Goal: Task Accomplishment & Management: Use online tool/utility

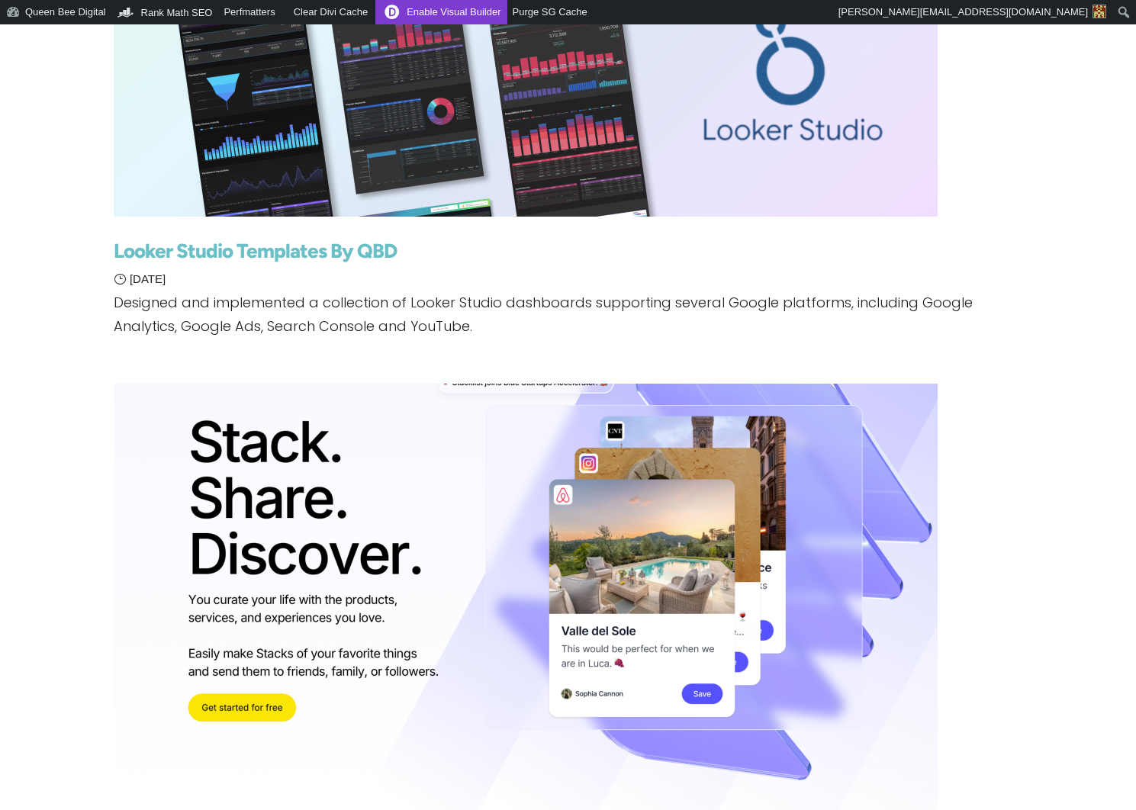
scroll to position [398, 0]
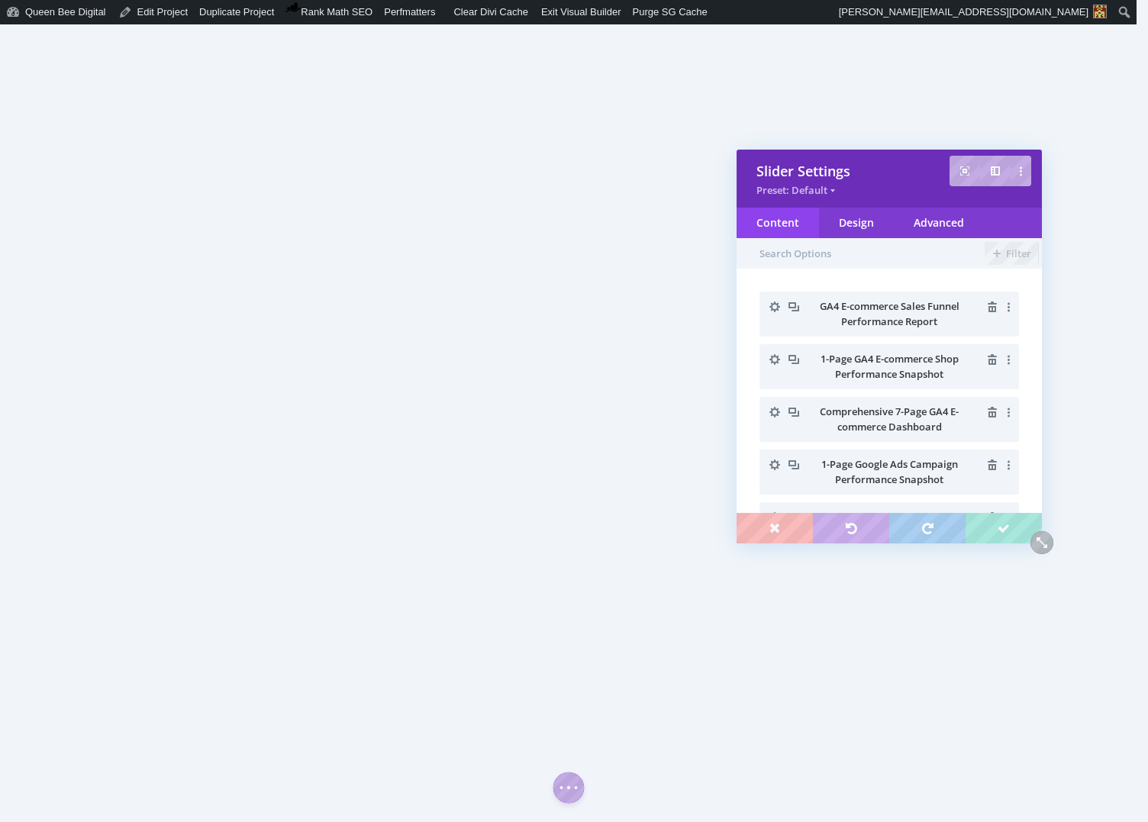
click at [774, 357] on icon "button" at bounding box center [774, 359] width 21 height 21
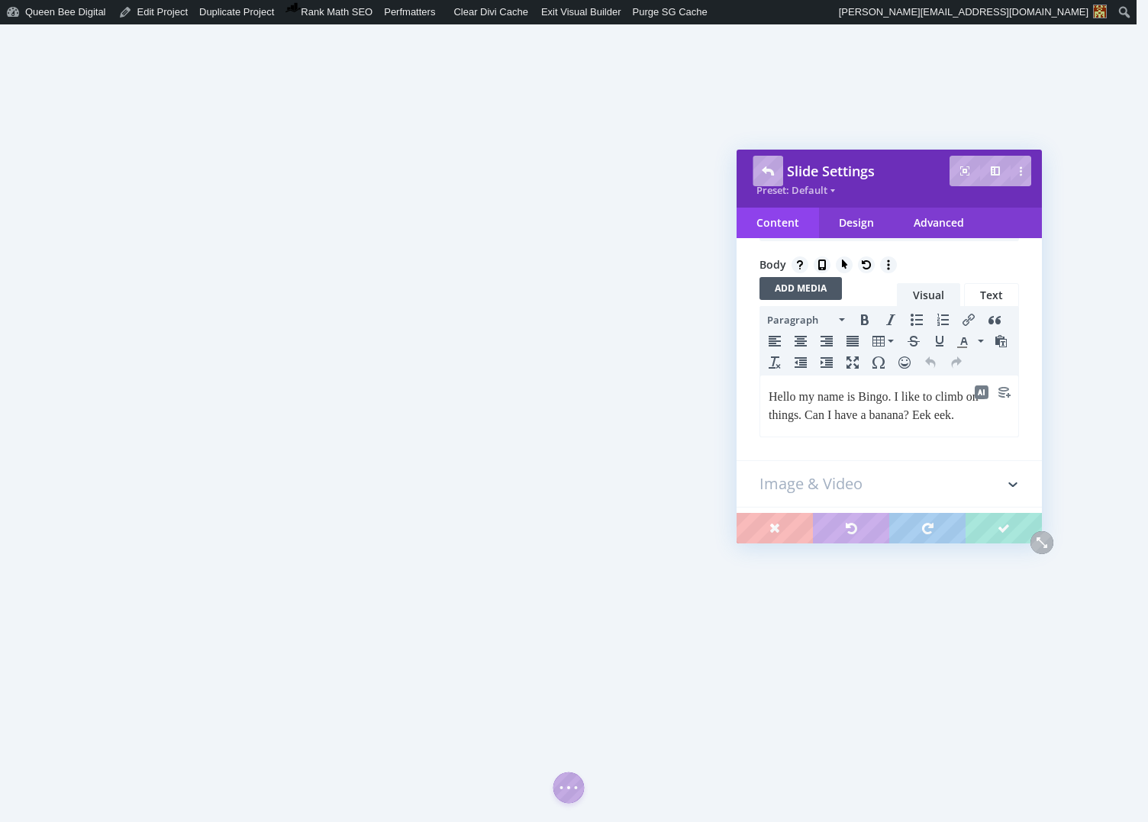
scroll to position [227, 0]
click at [828, 398] on p "Hello my name is Bingo. I like to climb on things. Can I have a banana? Eek eek." at bounding box center [888, 400] width 241 height 37
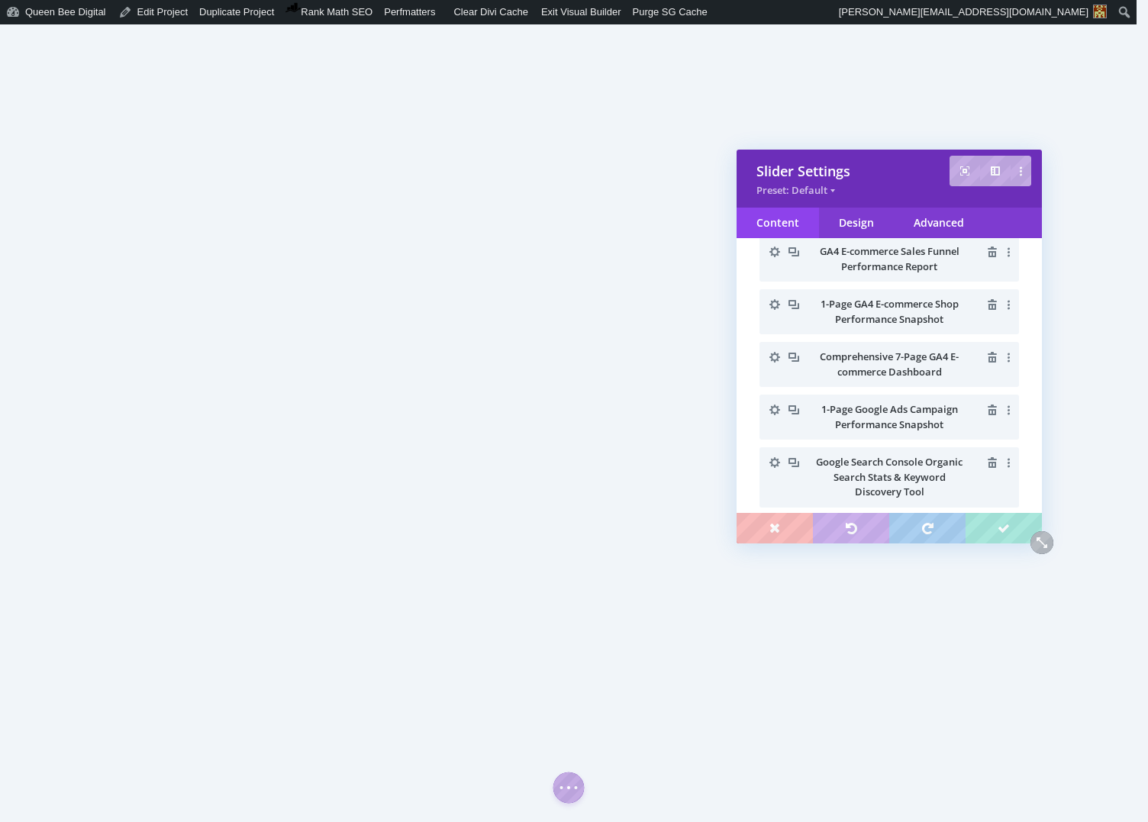
scroll to position [40, 0]
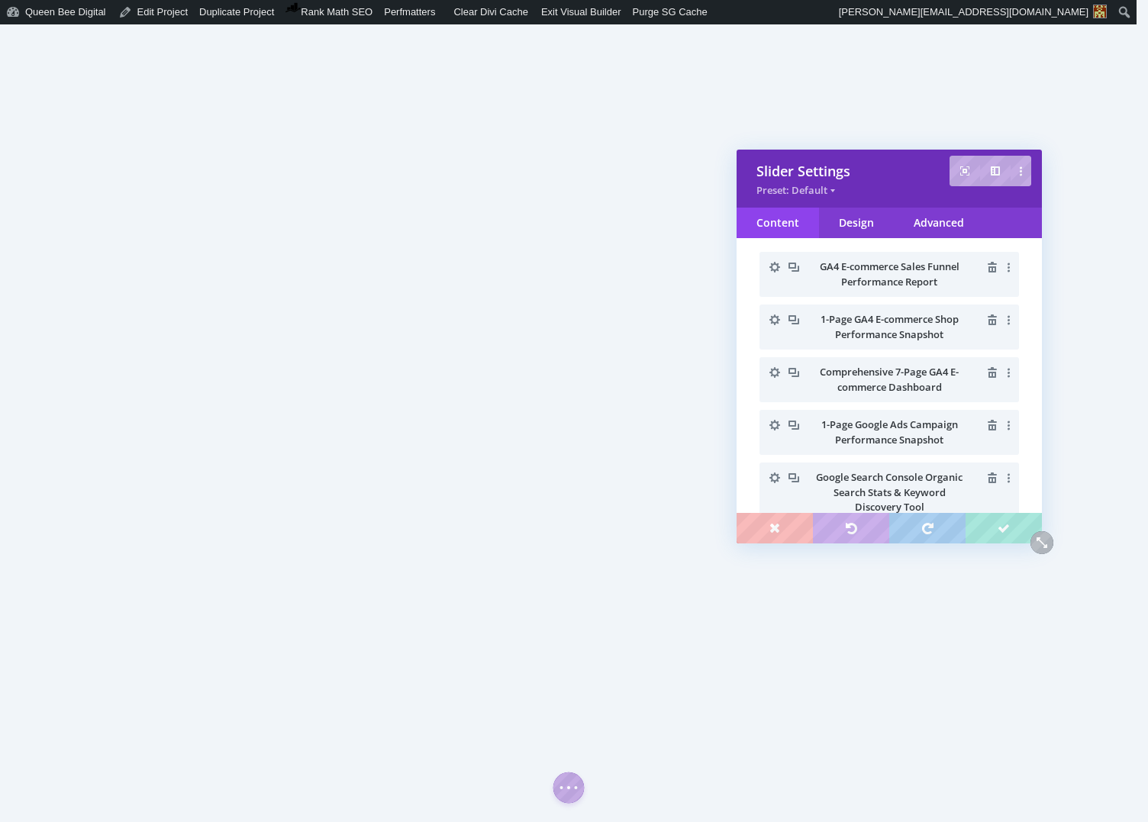
click at [777, 369] on icon "button" at bounding box center [774, 372] width 11 height 11
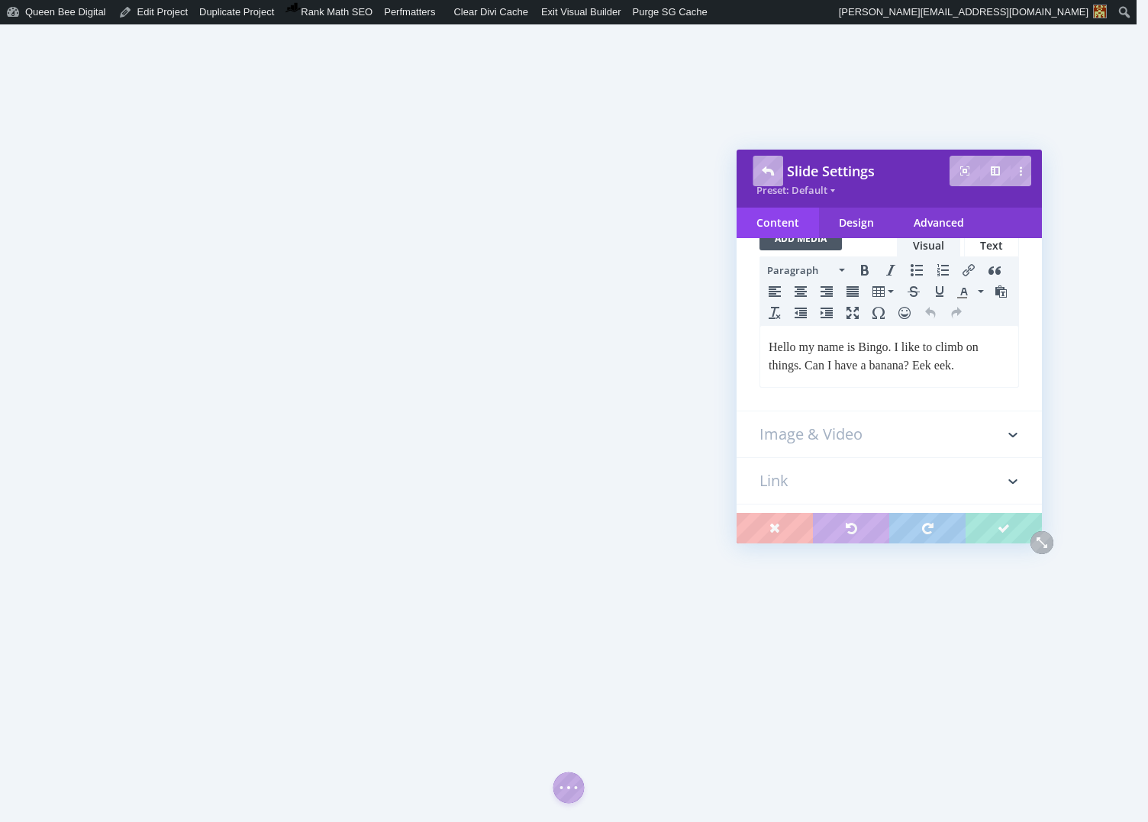
scroll to position [280, 0]
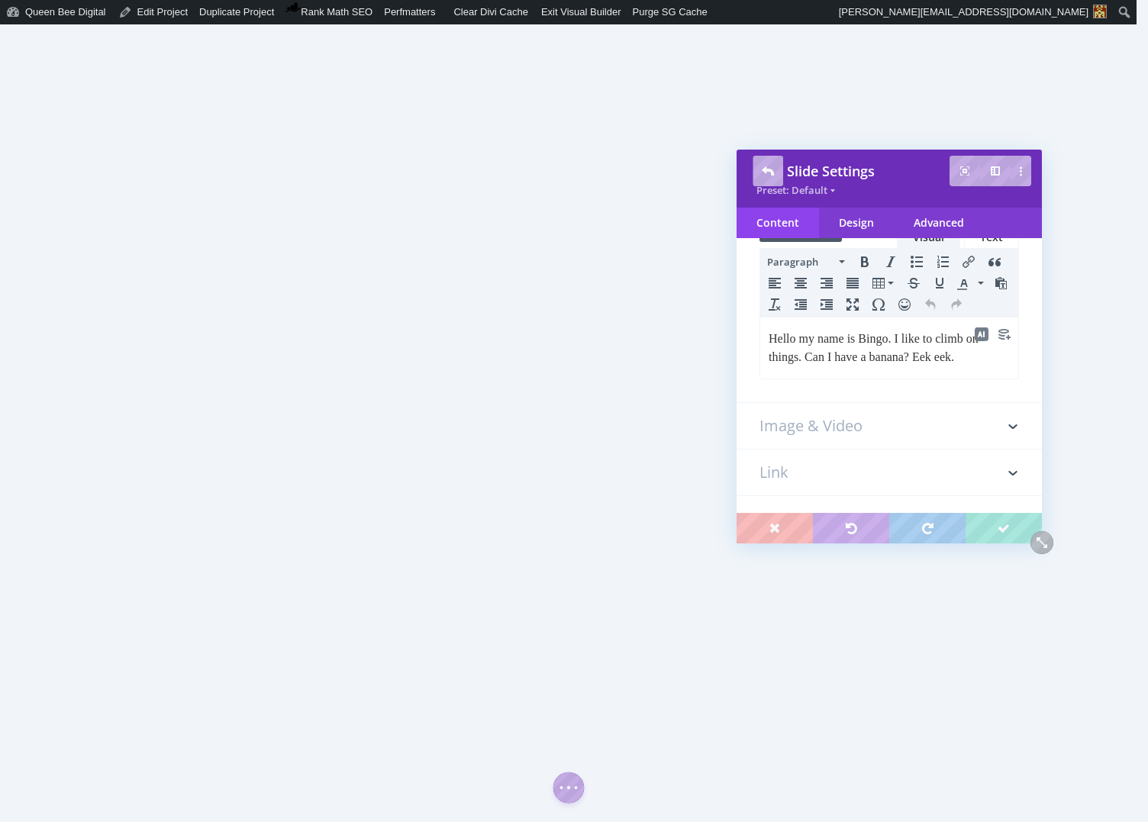
click at [839, 336] on p "Hello my name is Bingo. I like to climb on things. Can I have a banana? Eek eek." at bounding box center [888, 347] width 241 height 37
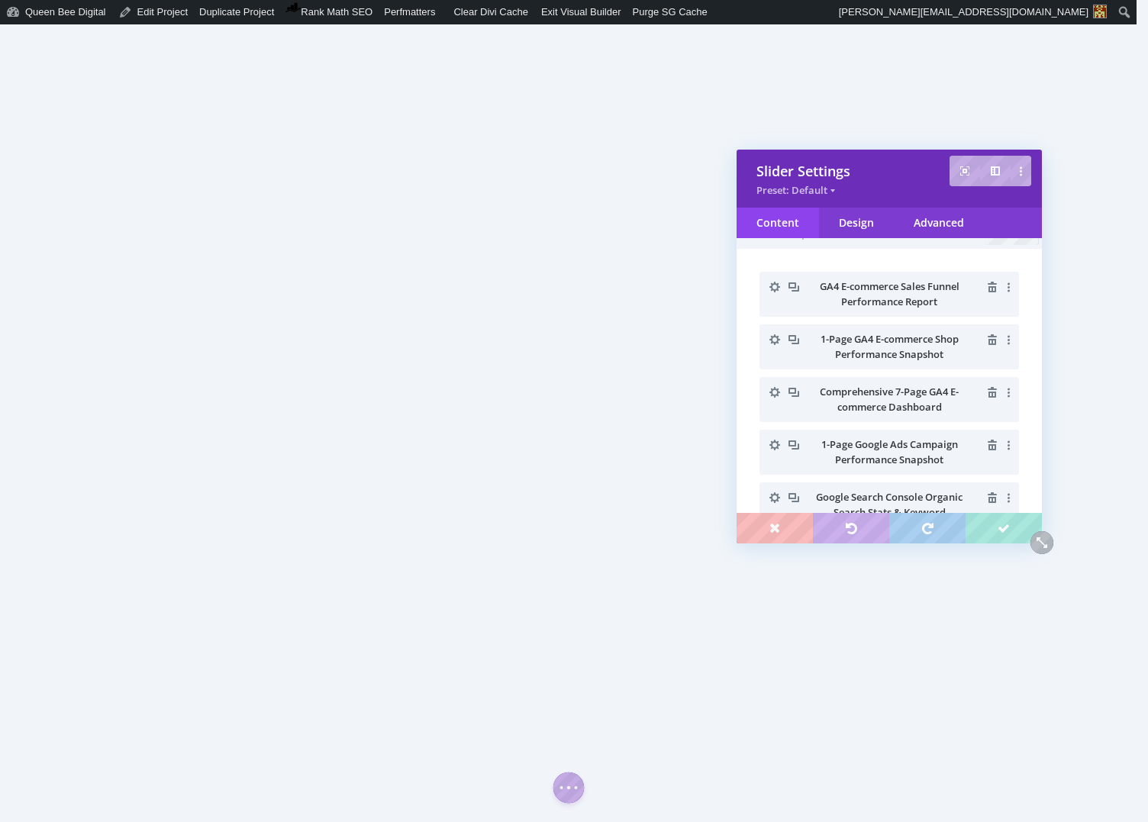
scroll to position [16, 0]
click at [851, 446] on span "1-Page Google Ads Campaign Performance Snapshot" at bounding box center [889, 455] width 137 height 29
click at [774, 443] on icon "button" at bounding box center [774, 448] width 21 height 21
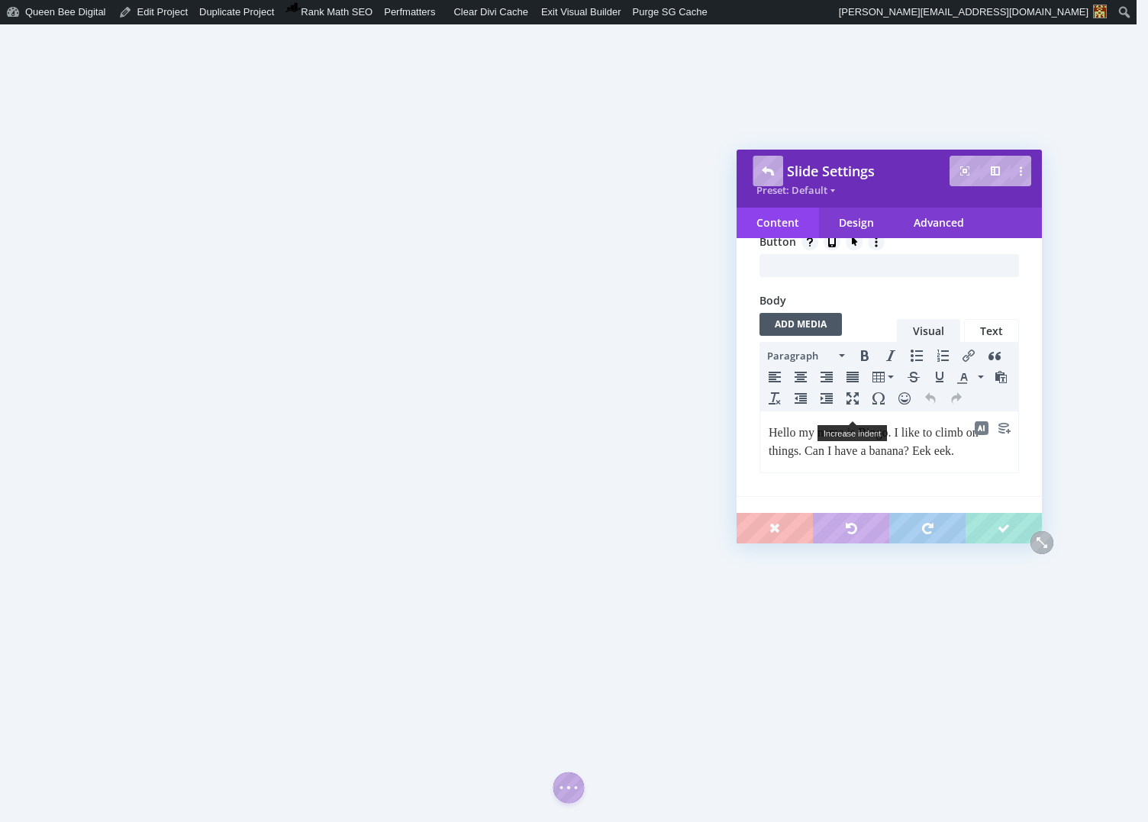
scroll to position [220, 0]
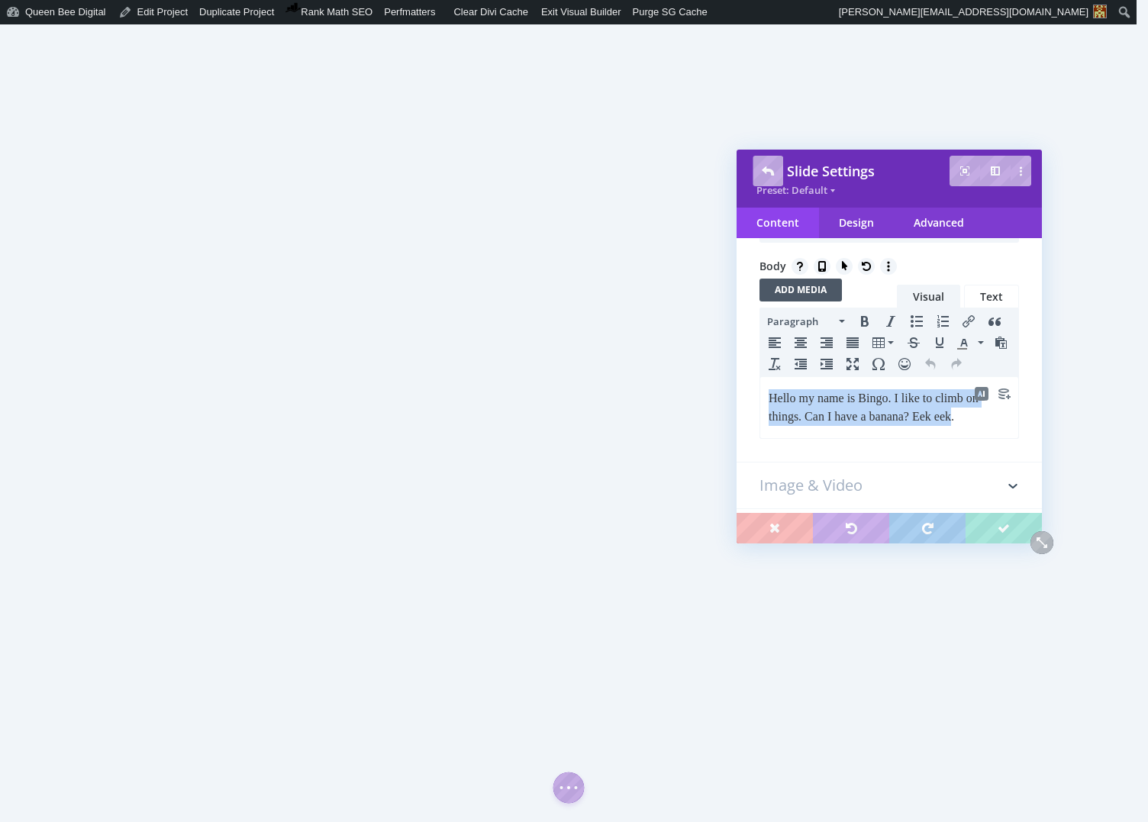
drag, startPoint x: 768, startPoint y: 395, endPoint x: 967, endPoint y: 419, distance: 200.5
click at [967, 419] on body "Hello my name is Bingo. I like to climb on things. Can I have a banana? Eek eek." at bounding box center [889, 406] width 243 height 37
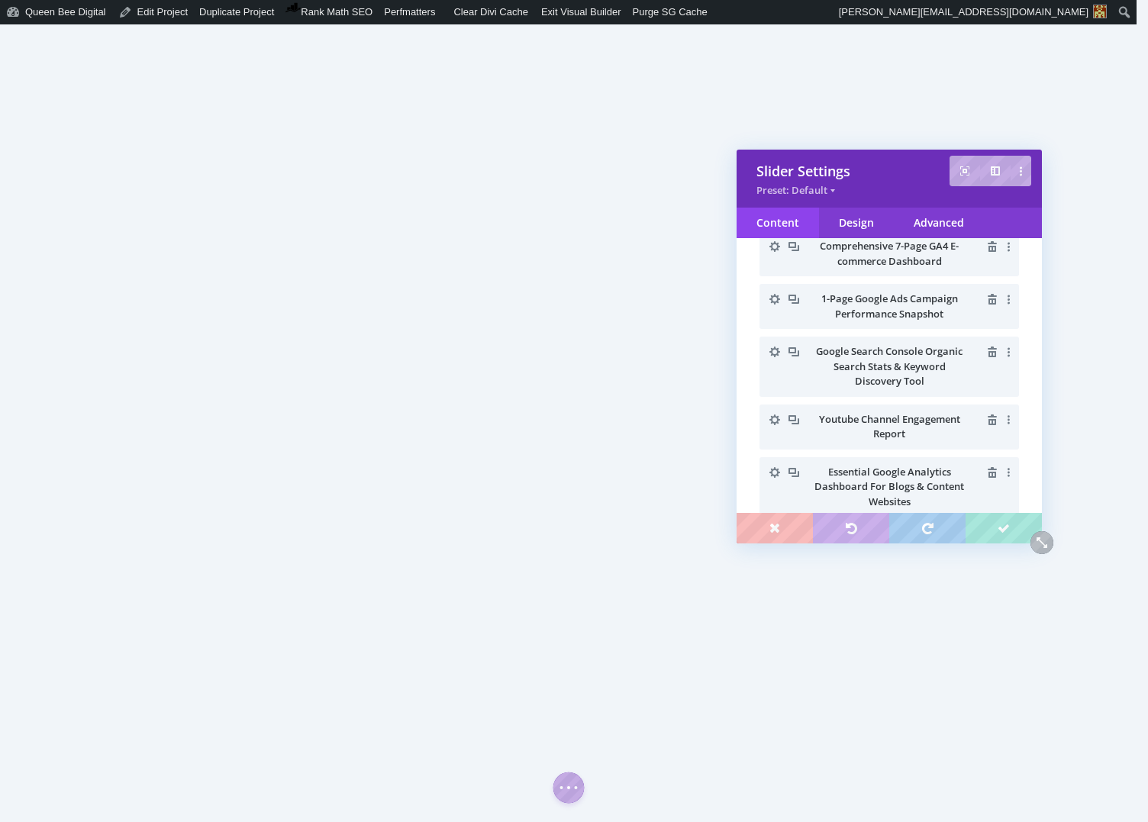
scroll to position [170, 0]
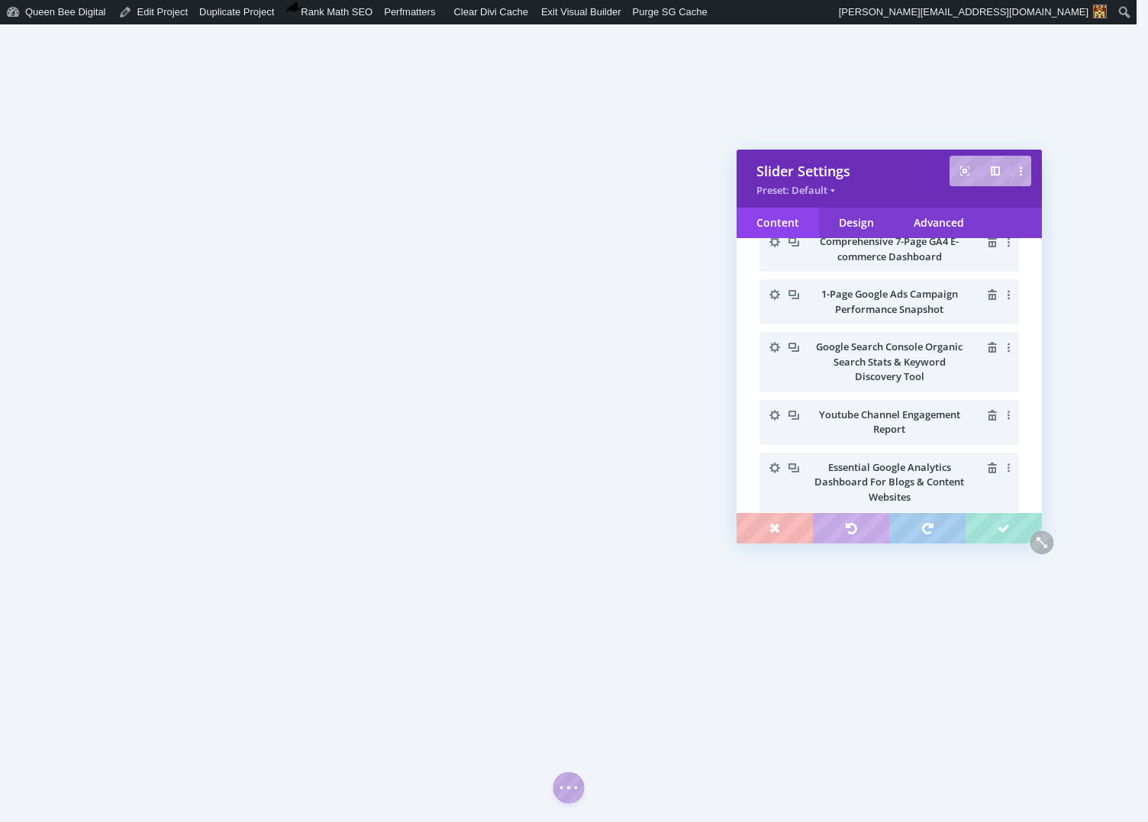
click at [774, 346] on icon "button" at bounding box center [774, 346] width 21 height 21
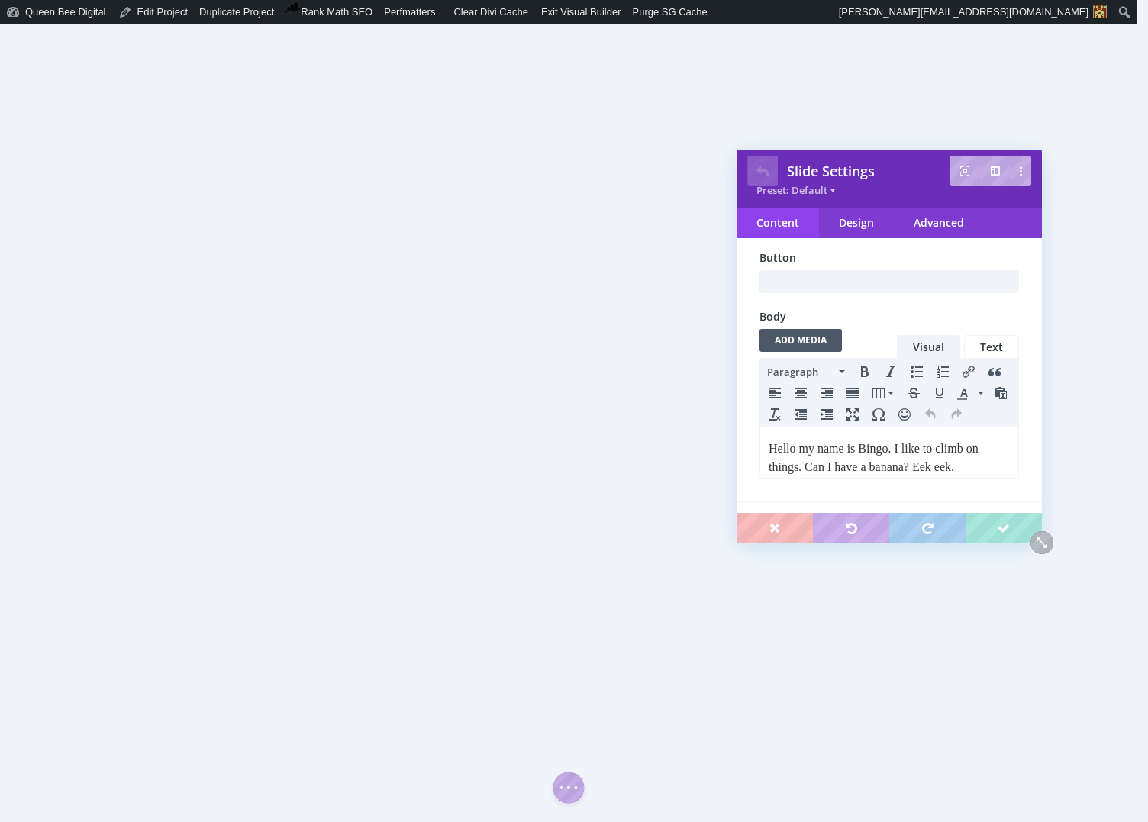
scroll to position [0, 0]
click at [837, 446] on p "Hello my name is Bingo. I like to climb on things. Can I have a banana? Eek eek." at bounding box center [888, 457] width 241 height 37
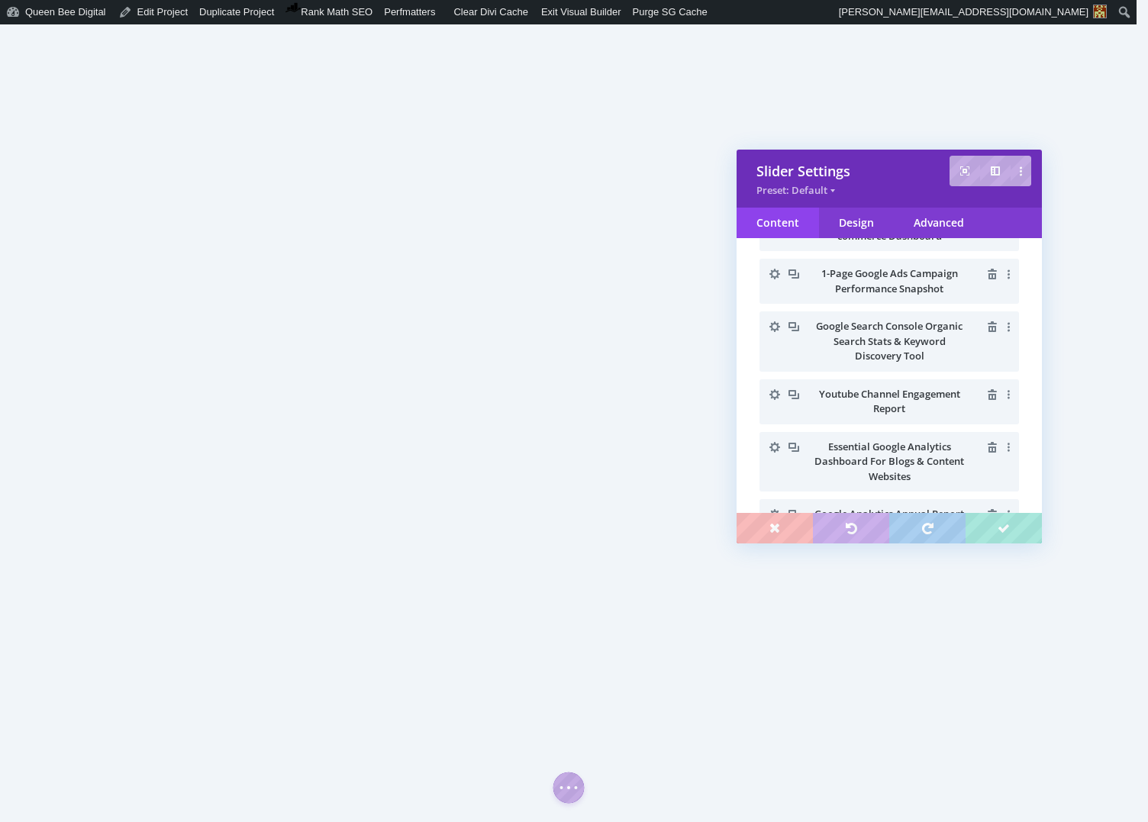
scroll to position [208, 0]
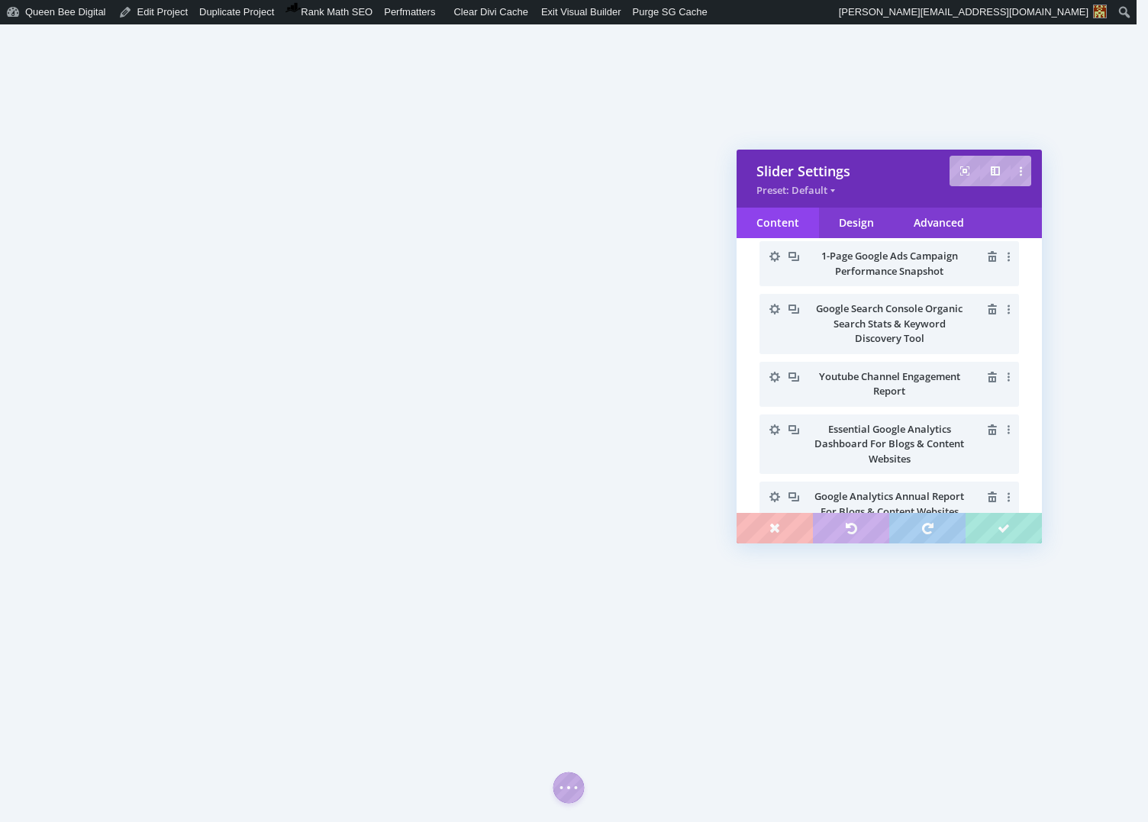
click at [776, 374] on icon "button" at bounding box center [774, 377] width 11 height 11
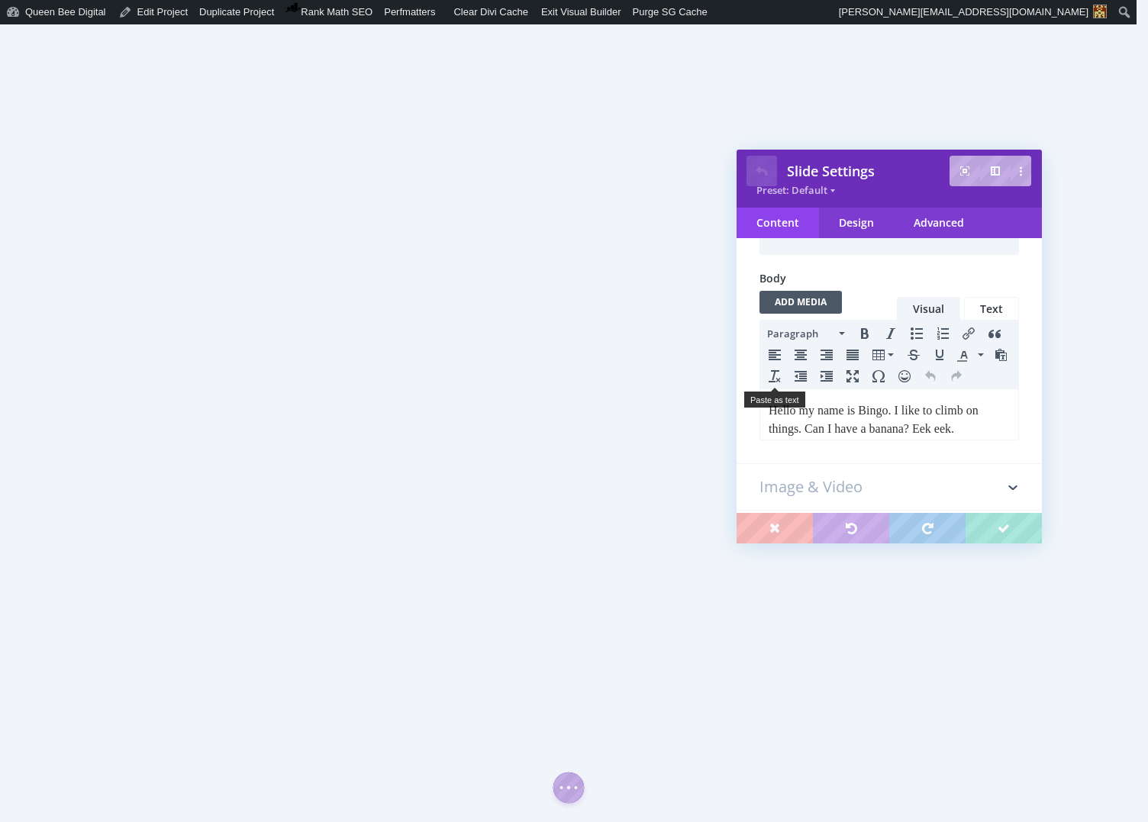
scroll to position [0, 0]
click at [821, 406] on p "Hello my name is Bingo. I like to climb on things. Can I have a banana? Eek eek." at bounding box center [888, 419] width 241 height 37
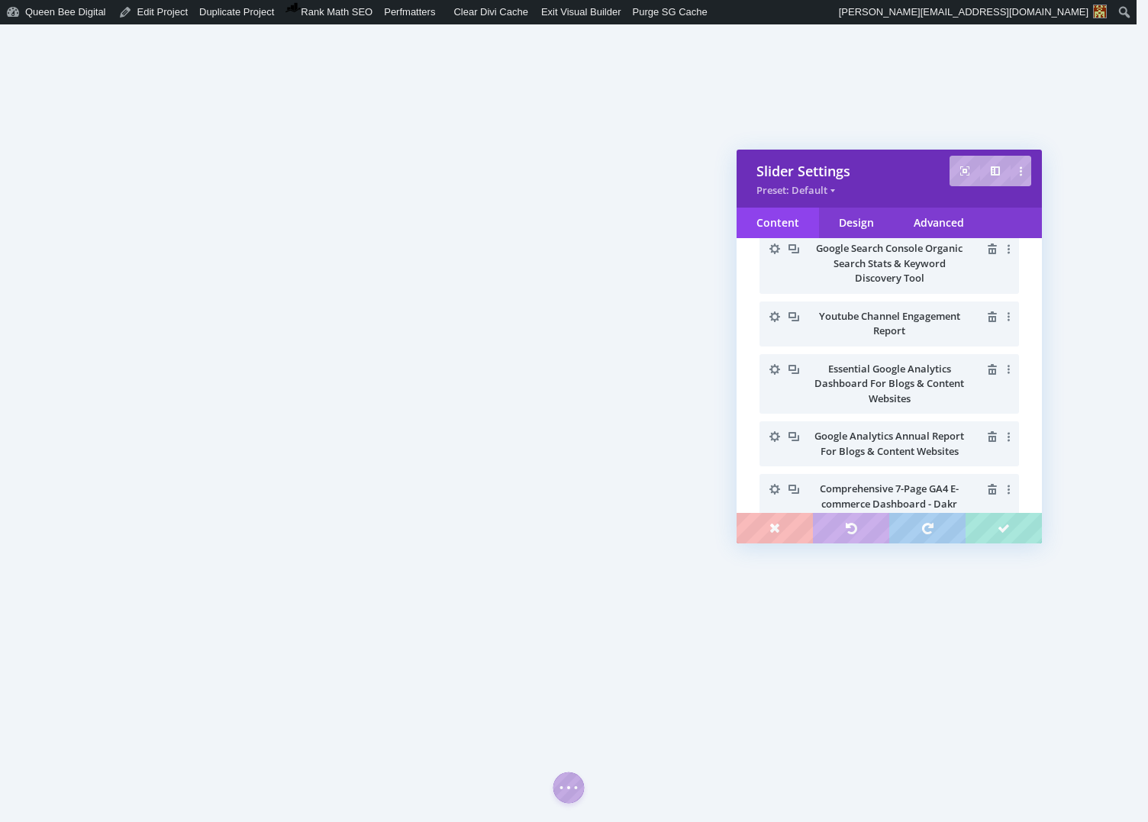
scroll to position [218, 0]
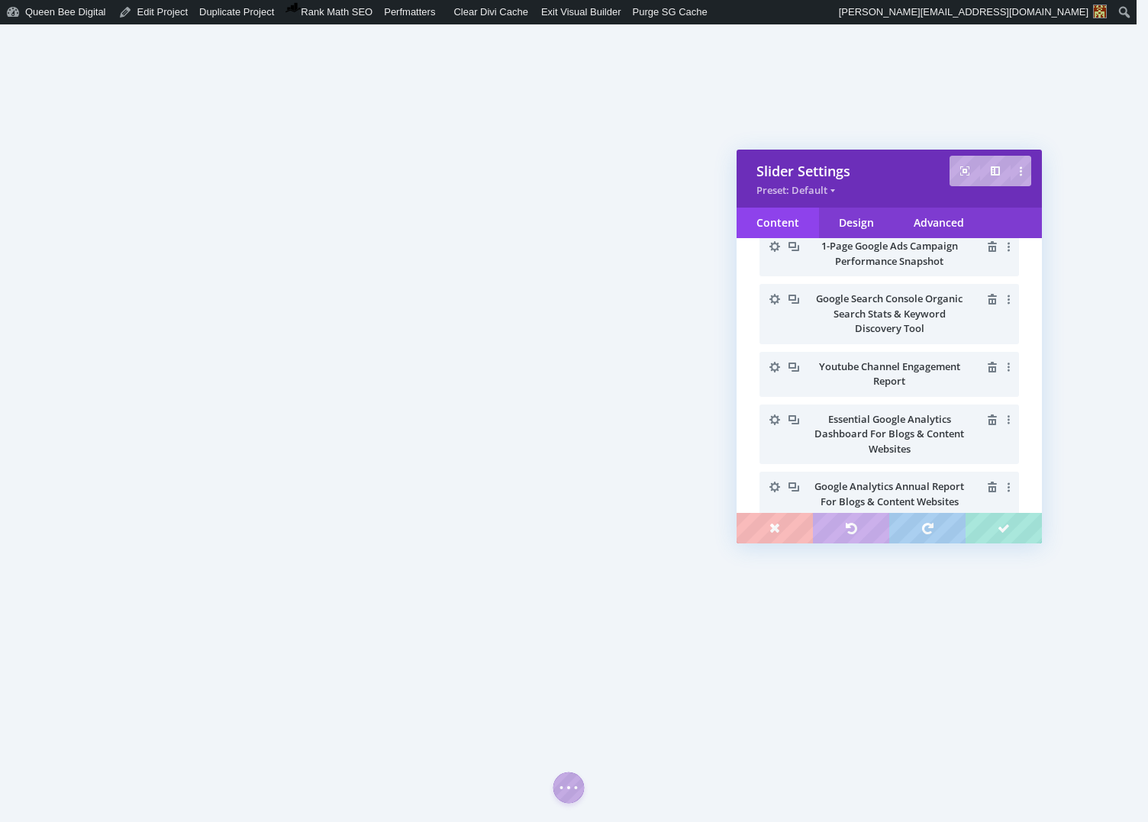
click at [771, 416] on icon "button" at bounding box center [774, 419] width 11 height 11
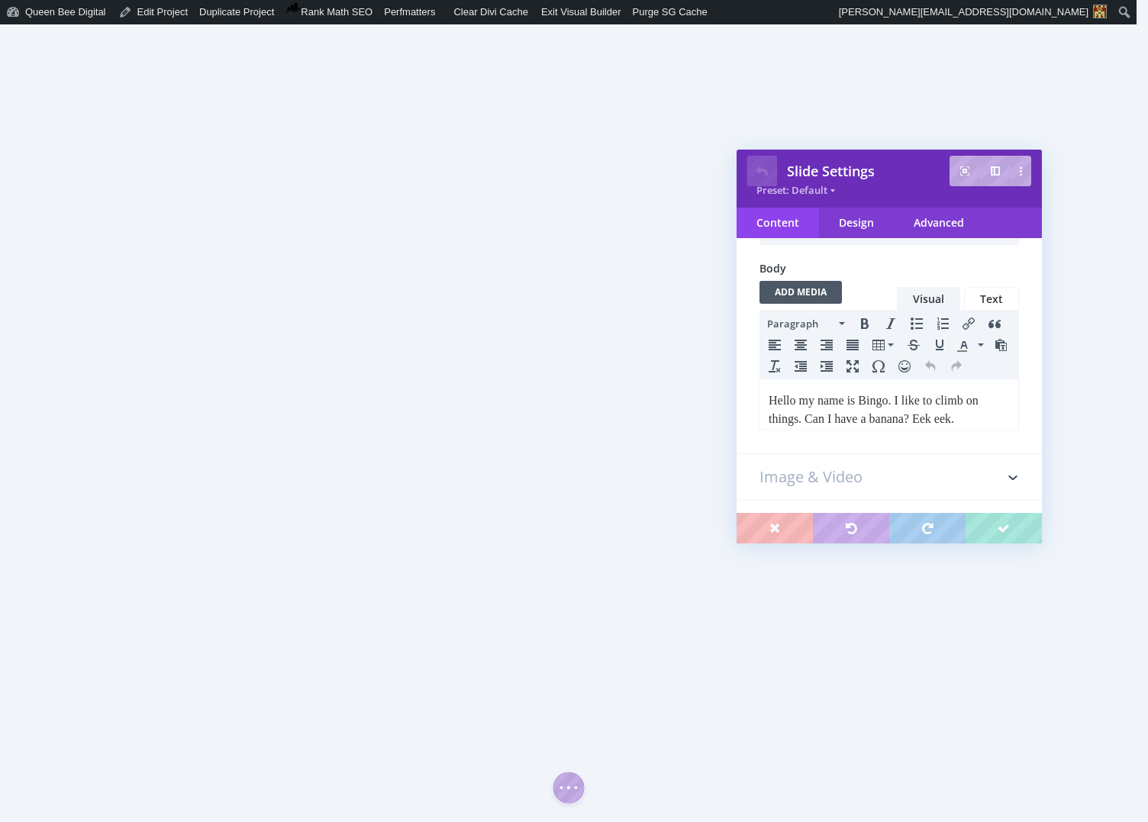
scroll to position [0, 0]
click at [806, 405] on p "Hello my name is Bingo. I like to climb on things. Can I have a banana? Eek eek." at bounding box center [888, 409] width 241 height 37
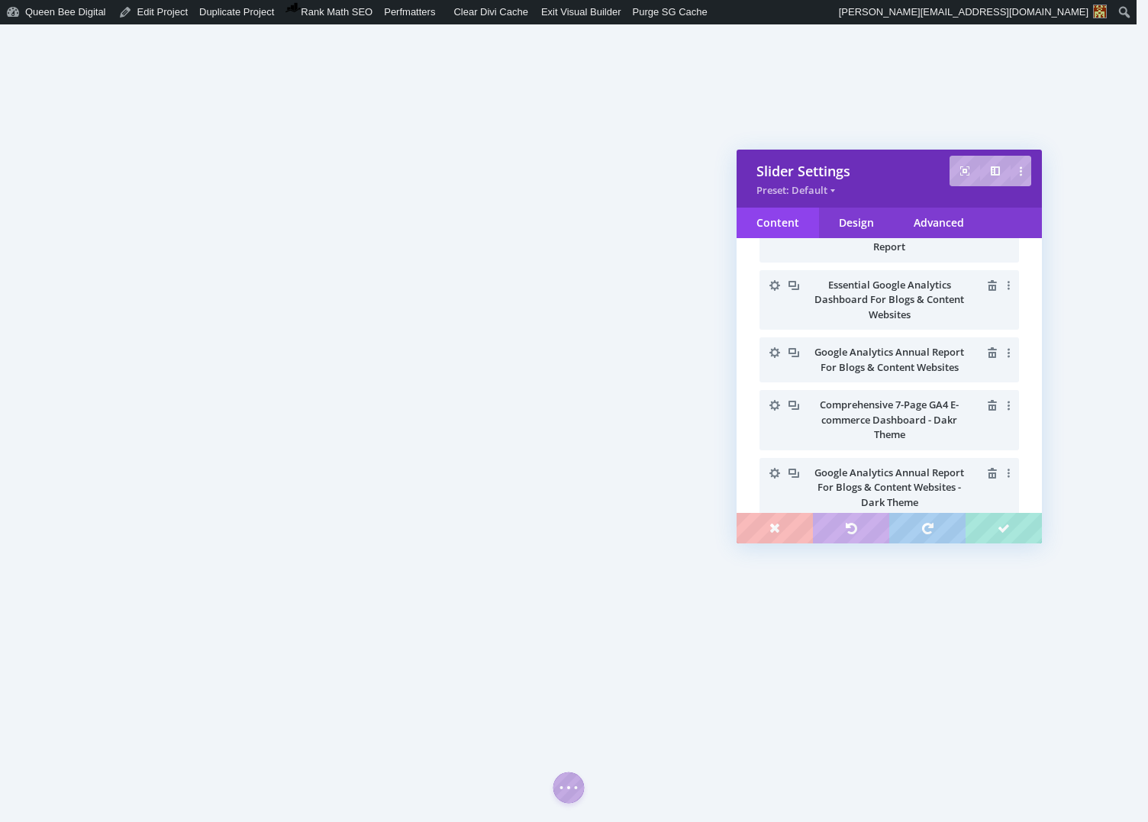
scroll to position [361, 0]
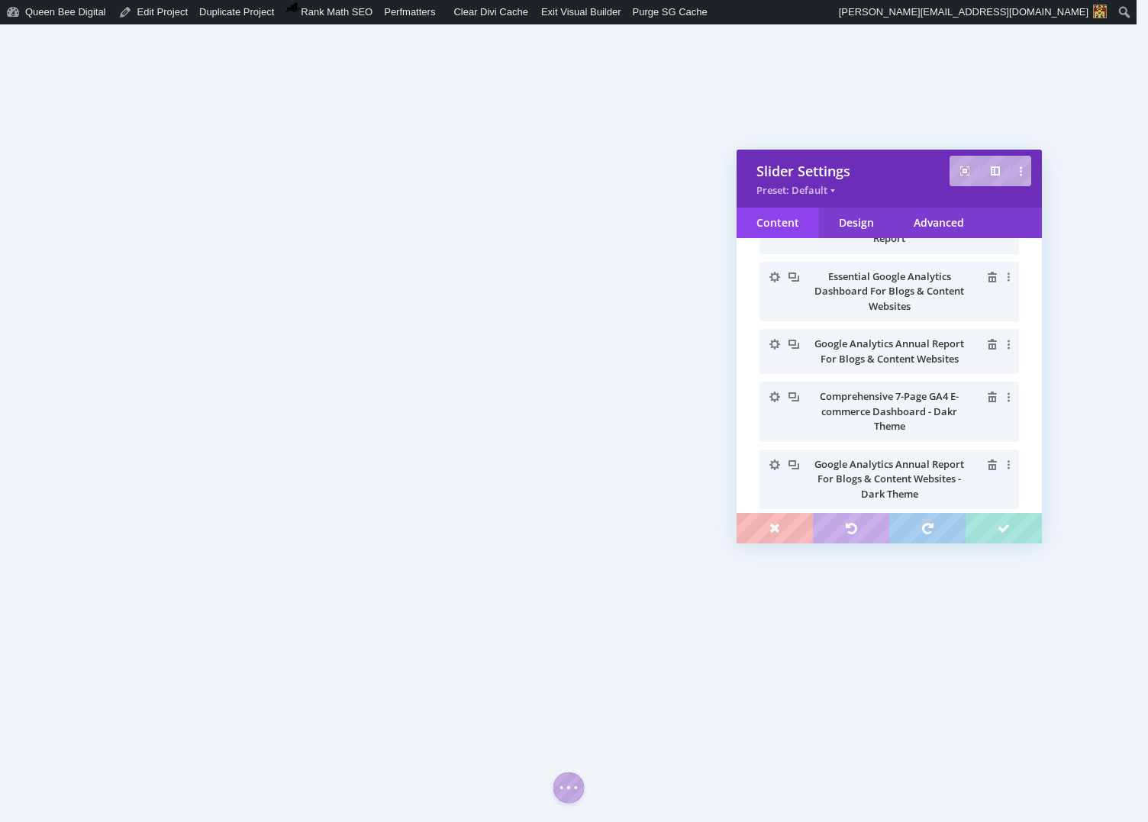
click at [772, 339] on icon "button" at bounding box center [774, 343] width 21 height 21
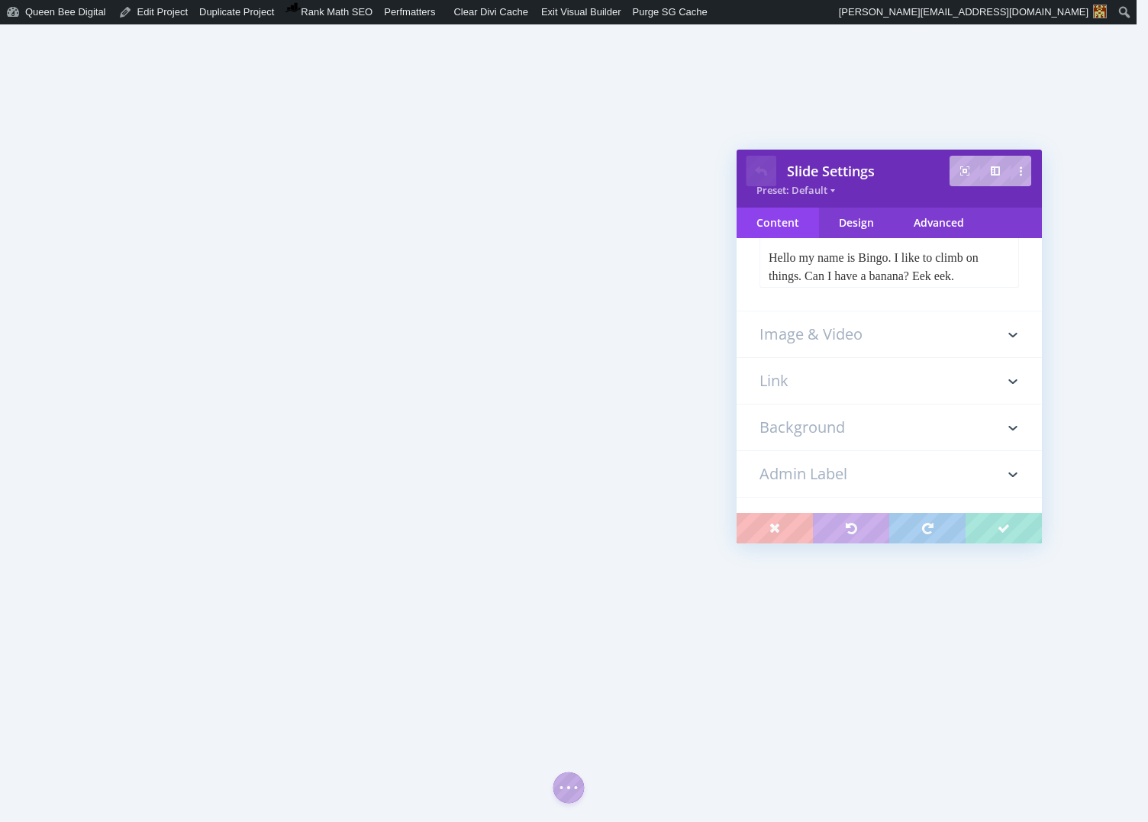
scroll to position [0, 0]
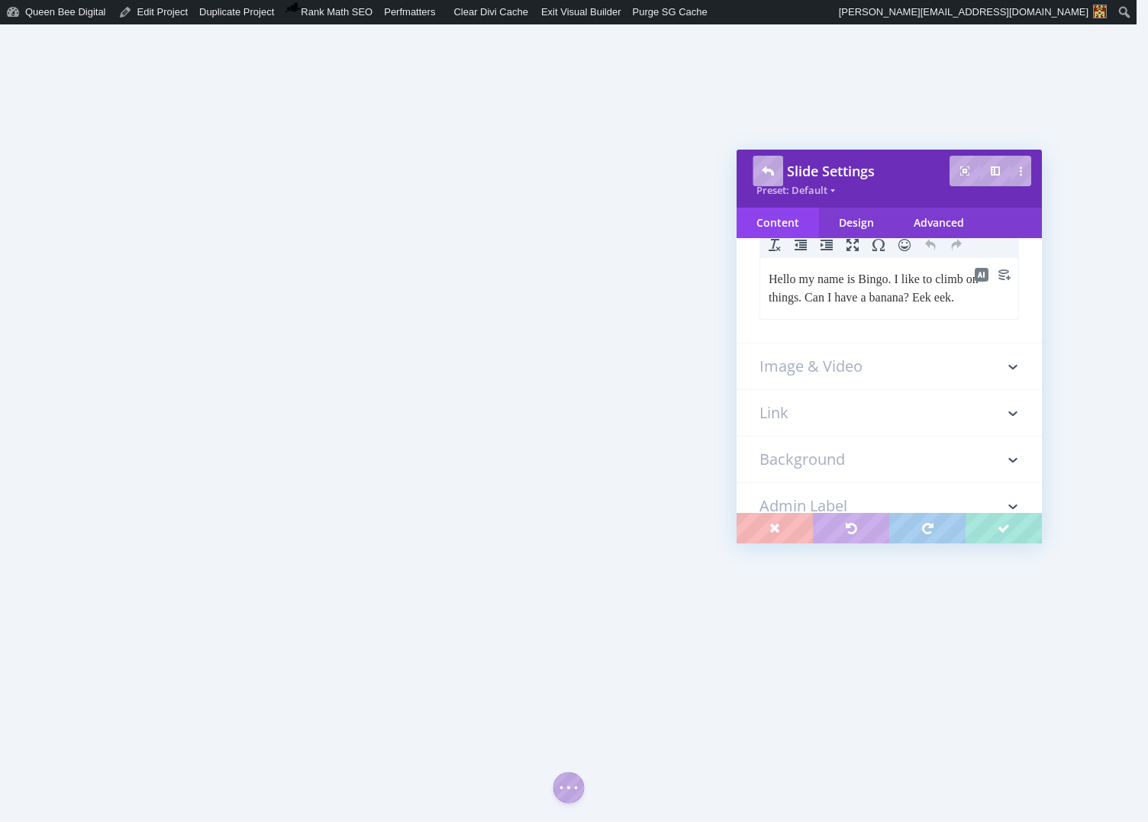
click at [869, 290] on p "Hello my name is Bingo. I like to climb on things. Can I have a banana? Eek eek." at bounding box center [888, 287] width 241 height 37
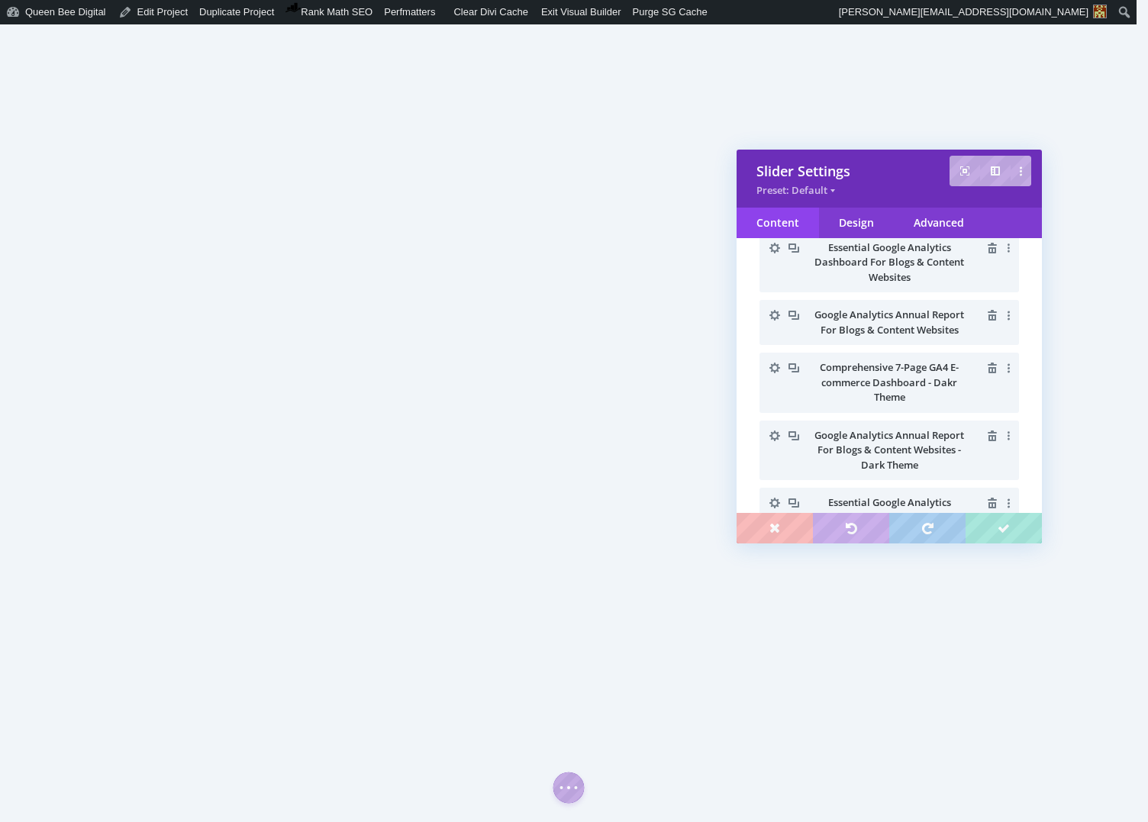
scroll to position [385, 0]
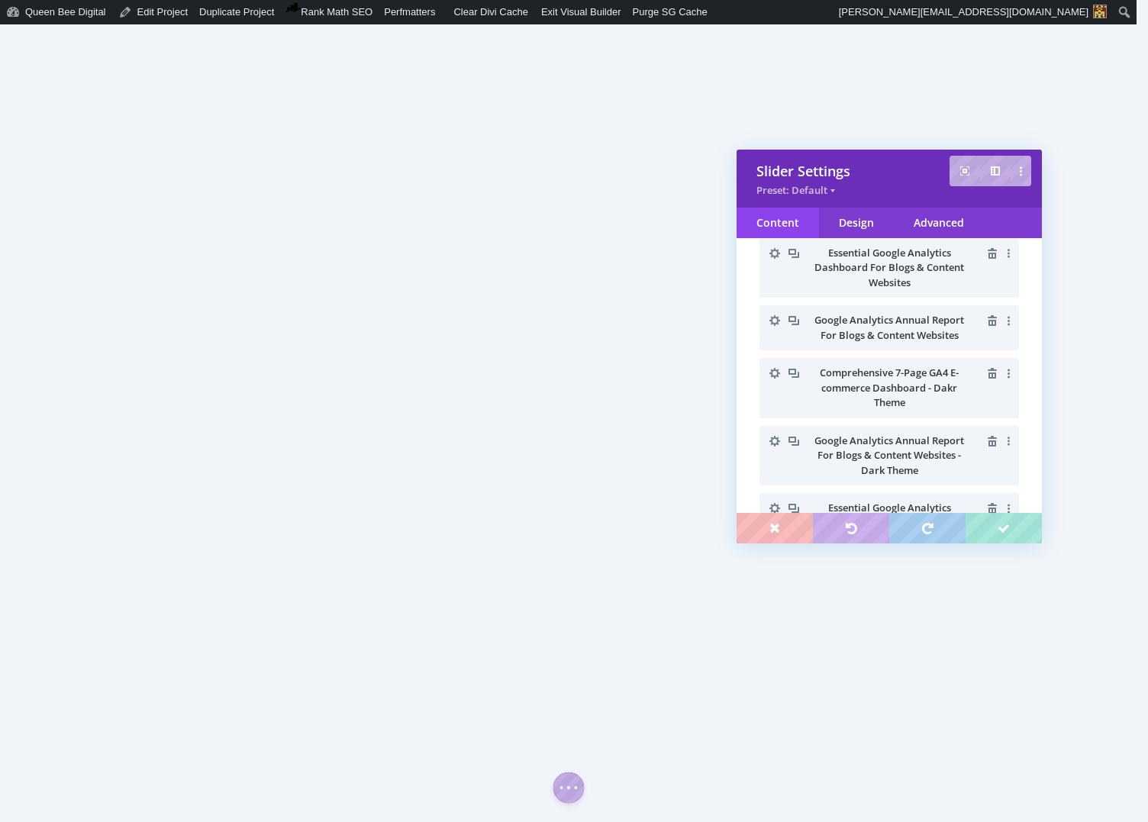
click at [777, 369] on icon "button" at bounding box center [774, 373] width 11 height 11
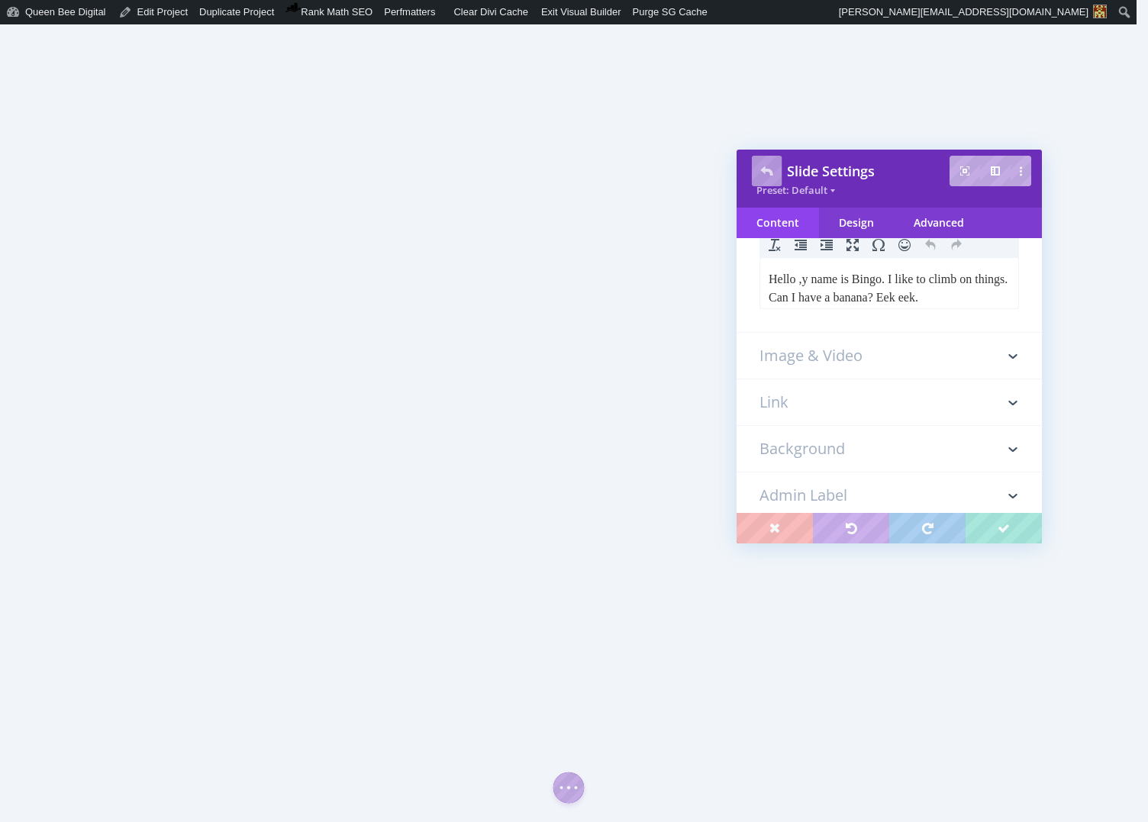
scroll to position [0, 0]
click at [838, 289] on p "Hello ,y name is Bingo. I like to climb on things. Can I have a banana? Eek eek." at bounding box center [888, 287] width 241 height 37
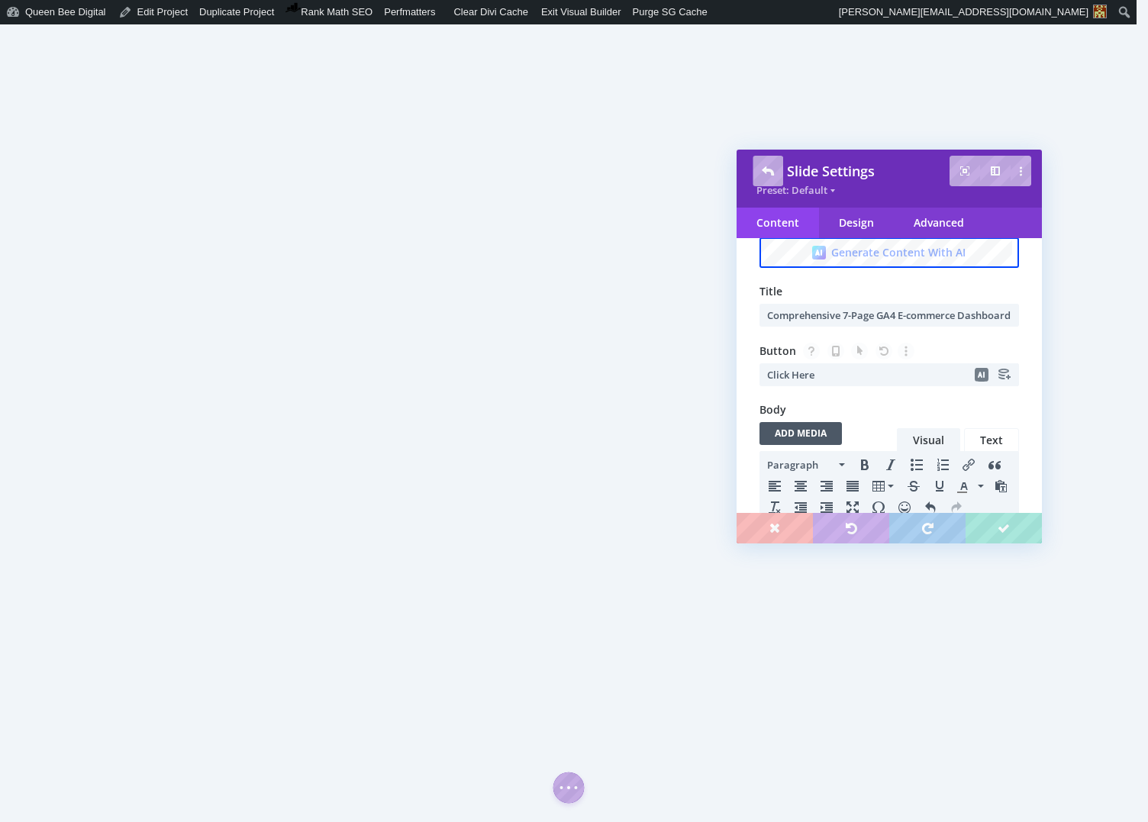
scroll to position [71, 0]
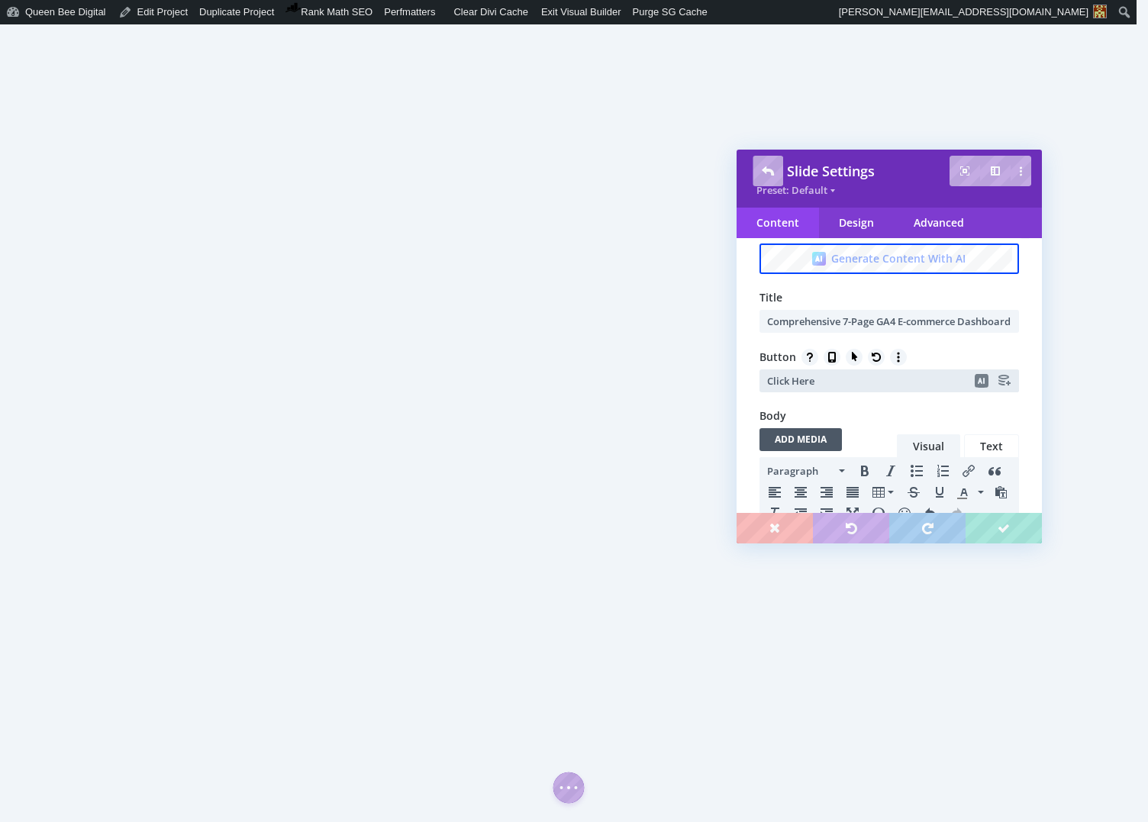
click at [828, 382] on input "Click Here" at bounding box center [888, 380] width 259 height 23
click at [932, 324] on input "Comprehensive 7-Page GA4 E-commerce Dashboard - Dakr Theme" at bounding box center [888, 321] width 259 height 23
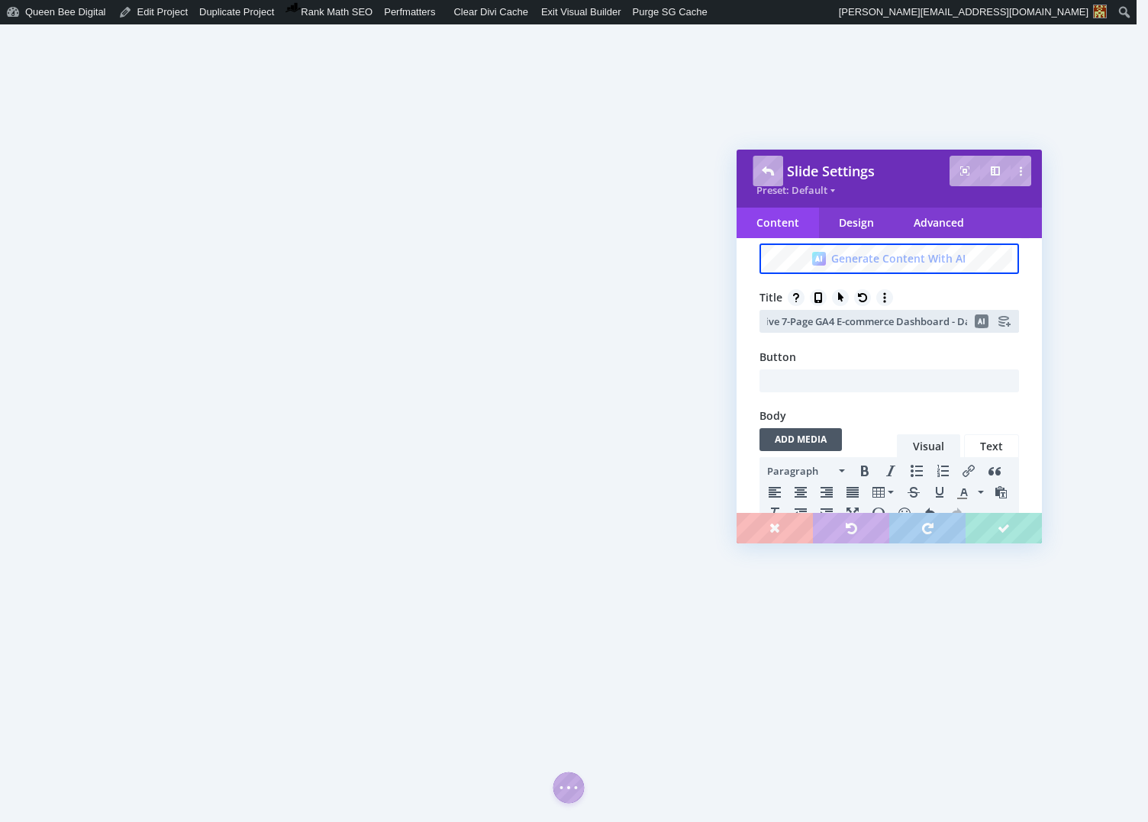
scroll to position [0, 76]
type input "Comprehensive 7-Page GA4 E-commerce Dashboard - Dark Theme"
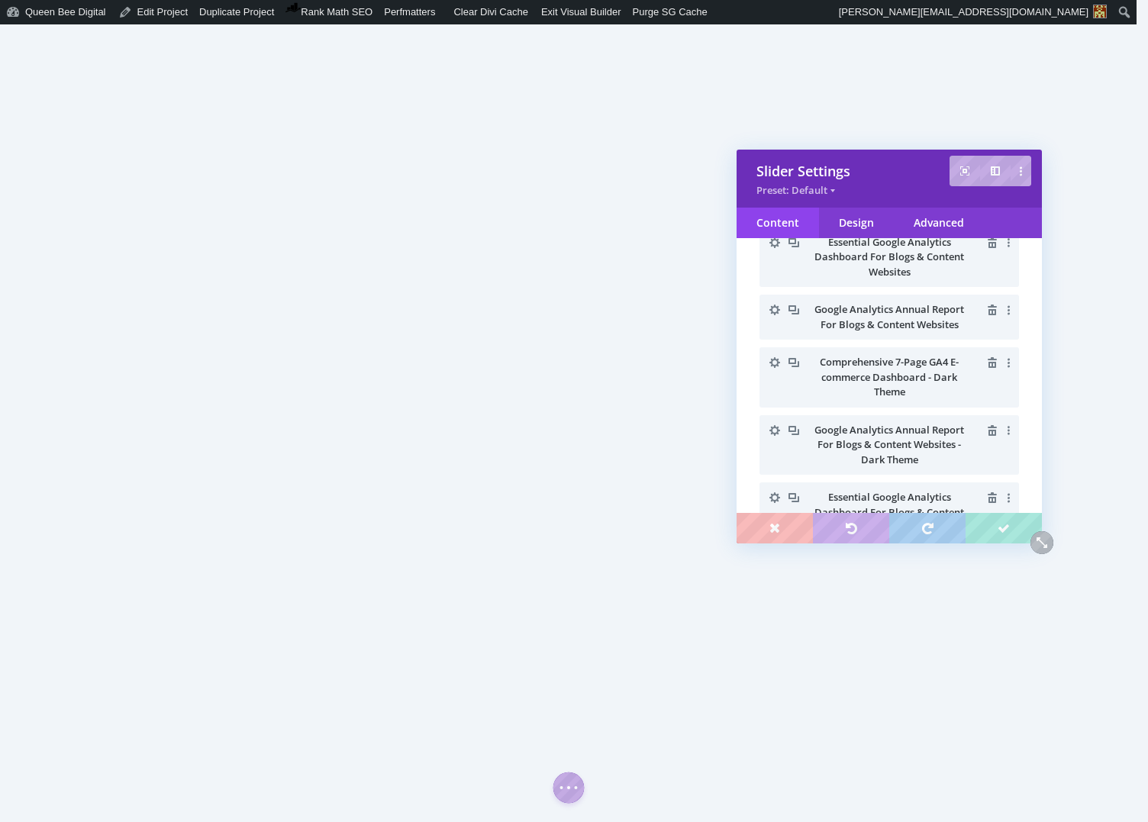
scroll to position [397, 0]
click at [775, 425] on icon "button" at bounding box center [774, 428] width 11 height 11
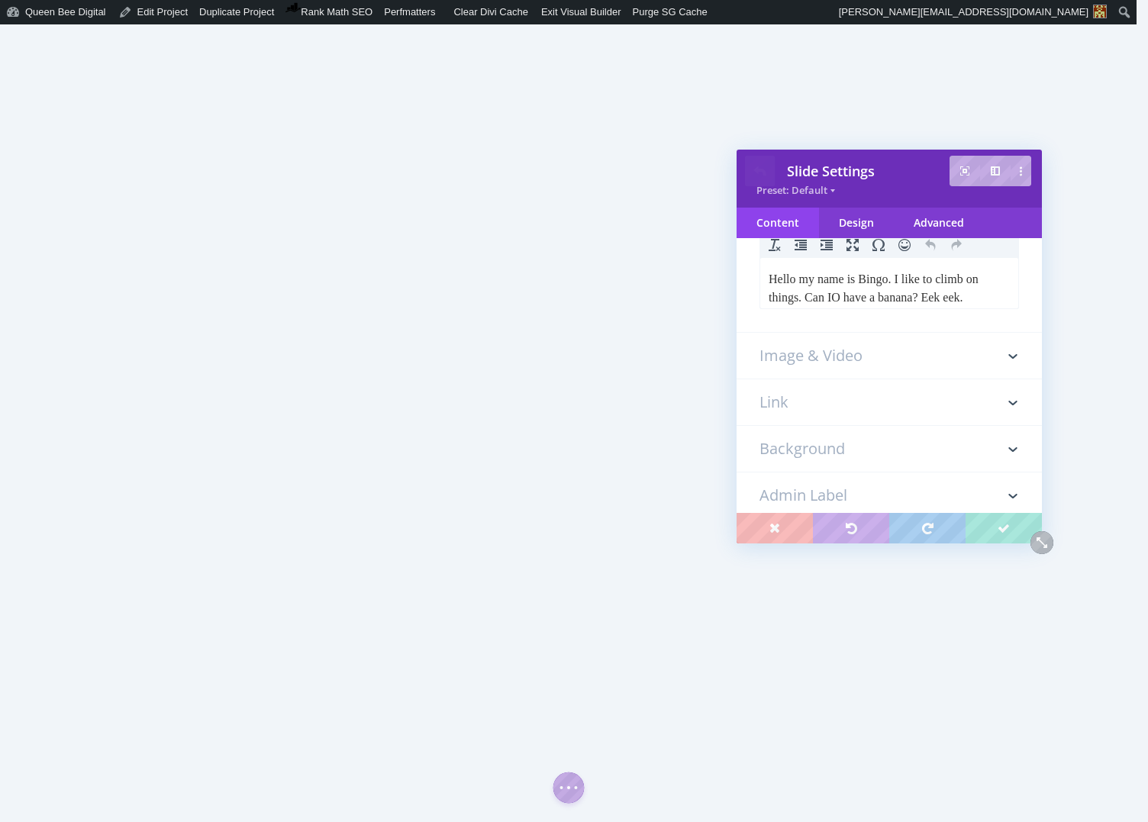
scroll to position [0, 0]
click at [893, 283] on p "Hello my name is Bingo. I like to climb on things. Can IO have a banana? Eek ee…" at bounding box center [888, 287] width 241 height 37
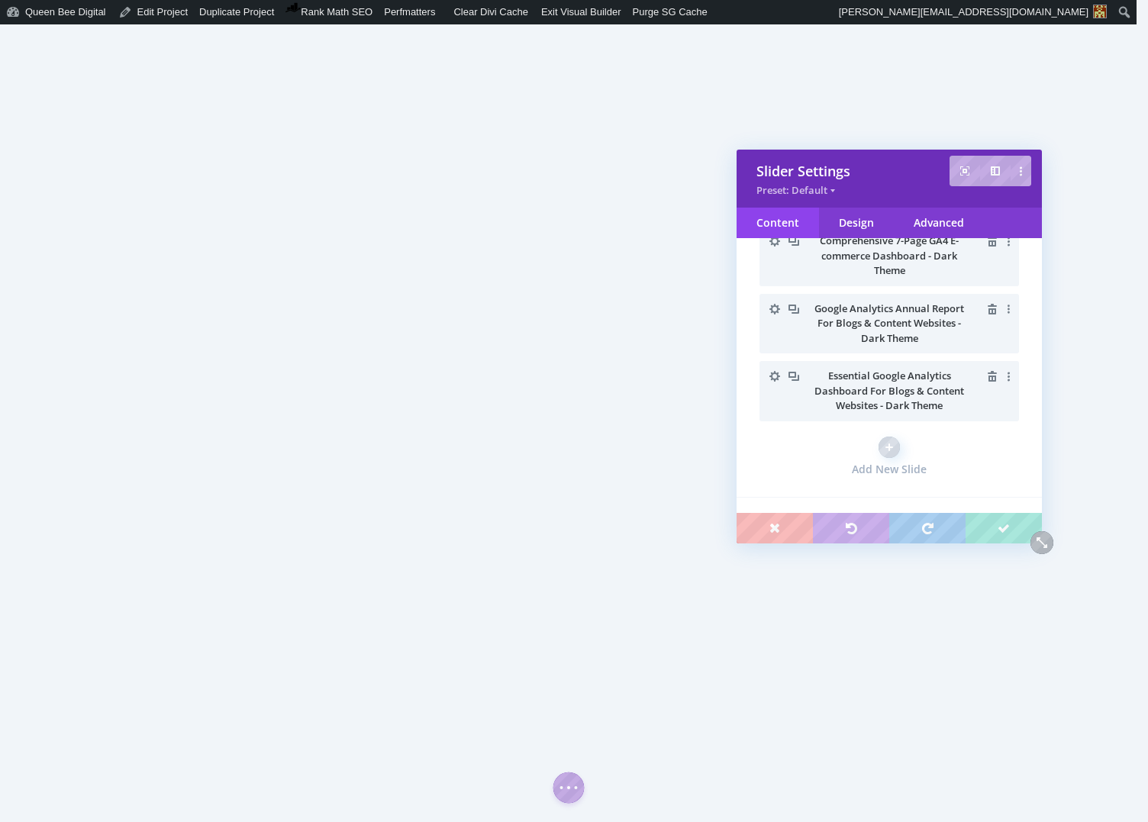
scroll to position [519, 0]
click at [777, 371] on icon "button" at bounding box center [774, 374] width 11 height 11
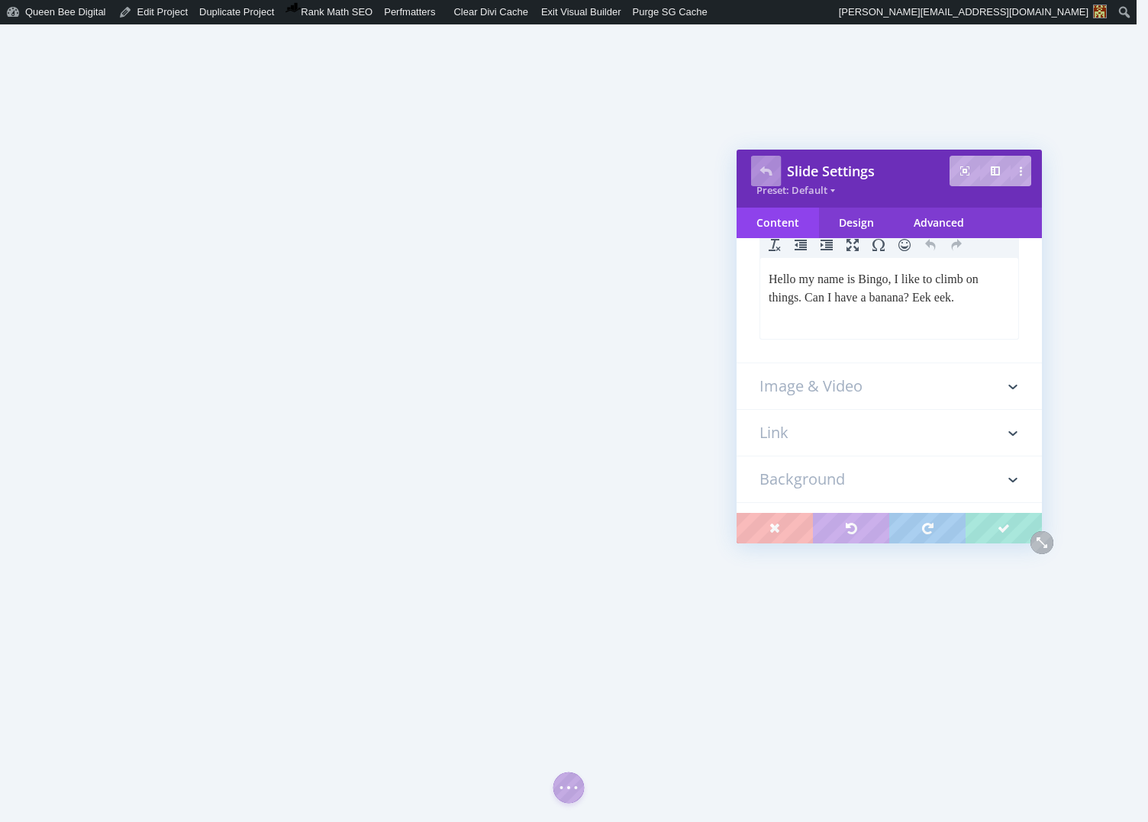
scroll to position [0, 0]
click at [853, 290] on p "Hello my name is Bingo, I like to climb on things. Can I have a banana? Eek eek." at bounding box center [888, 287] width 241 height 37
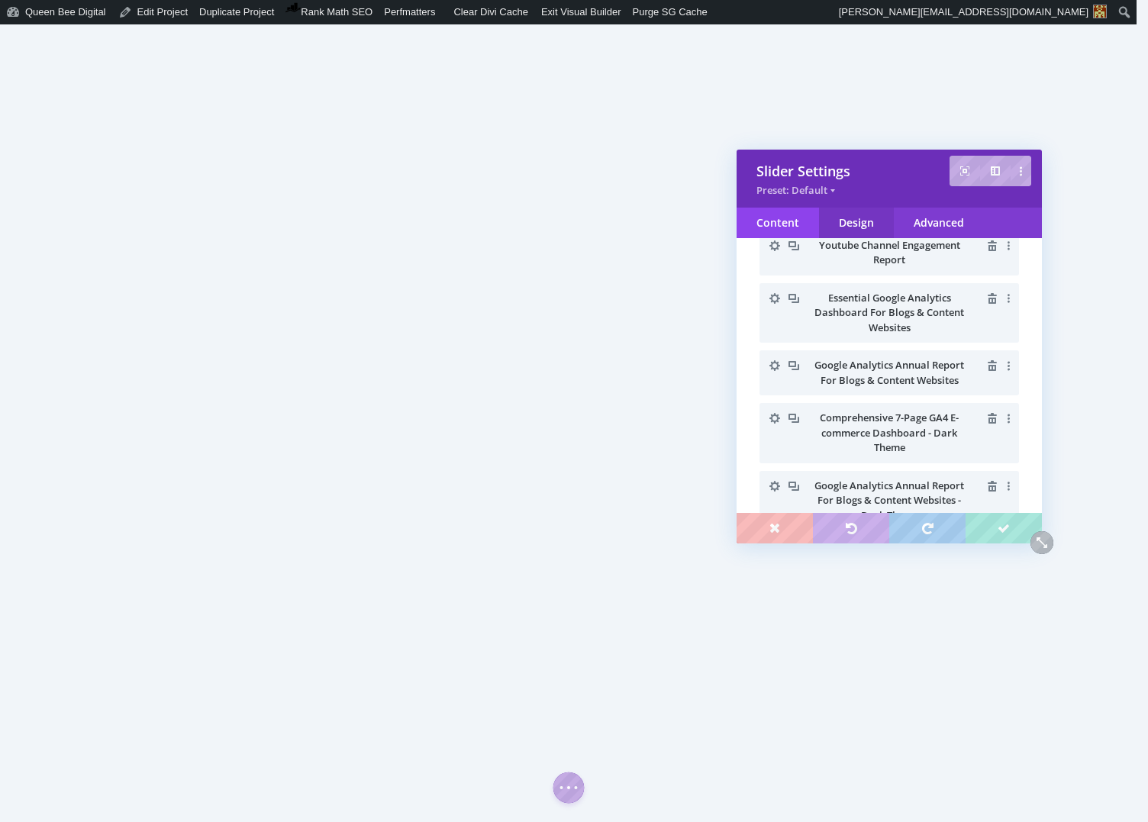
scroll to position [688, 0]
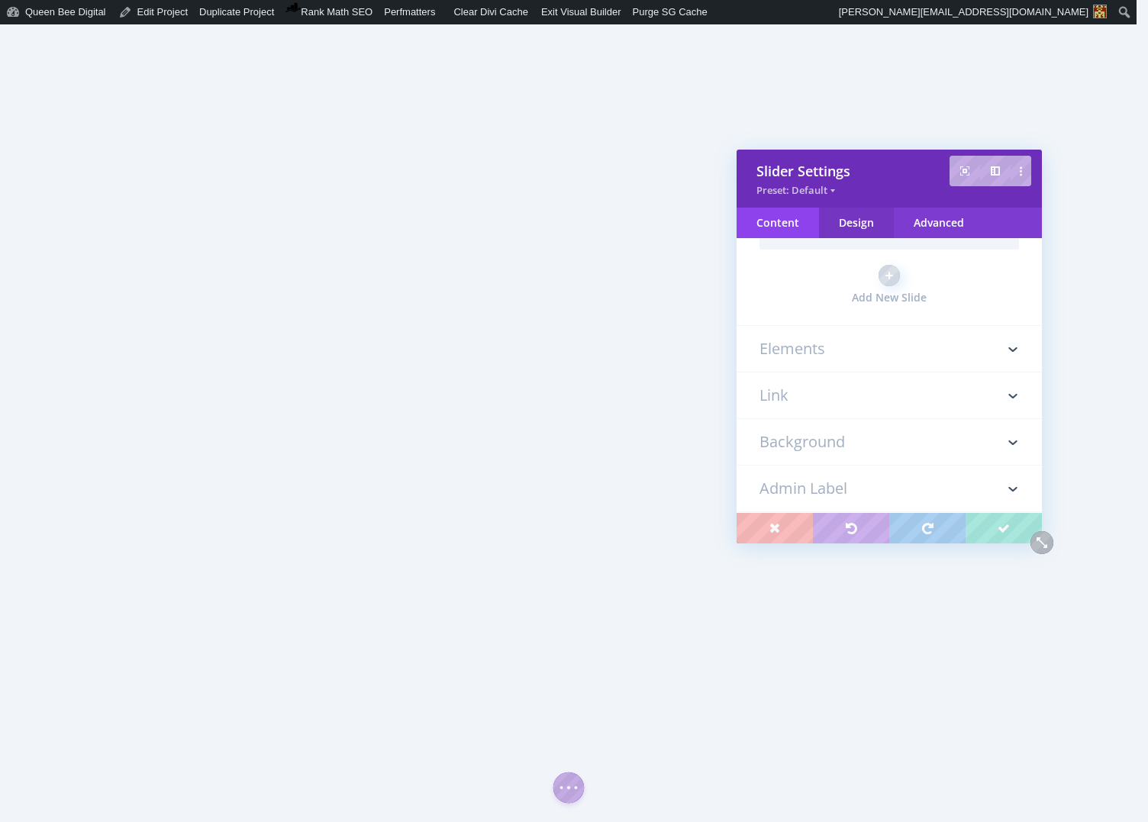
click at [864, 224] on div "Design" at bounding box center [856, 223] width 75 height 31
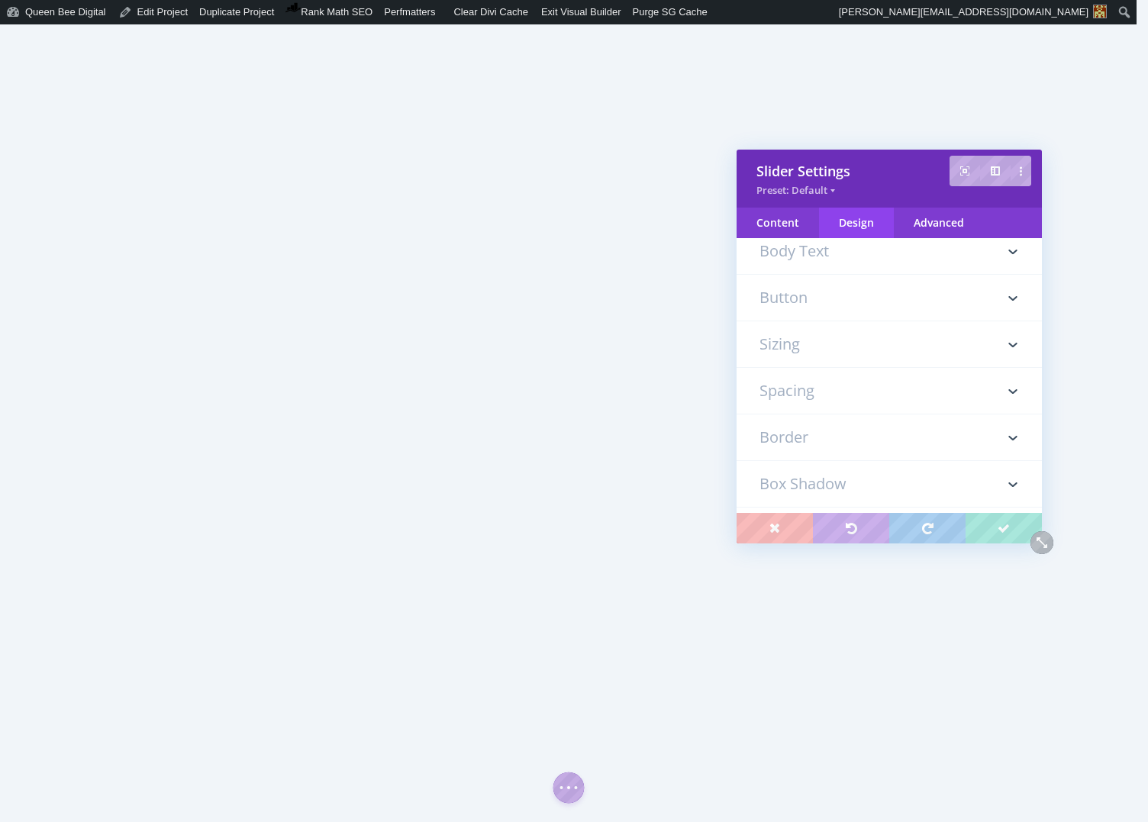
click at [819, 389] on h3 "Spacing" at bounding box center [888, 391] width 259 height 46
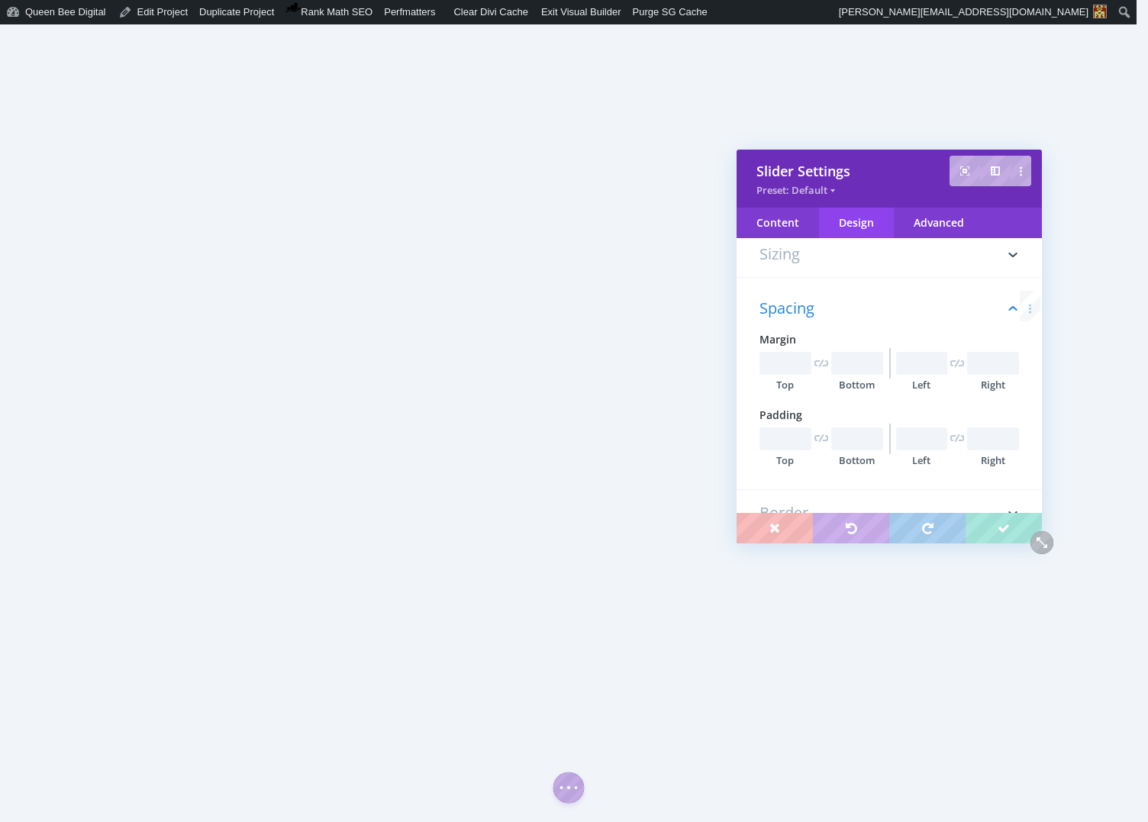
scroll to position [411, 0]
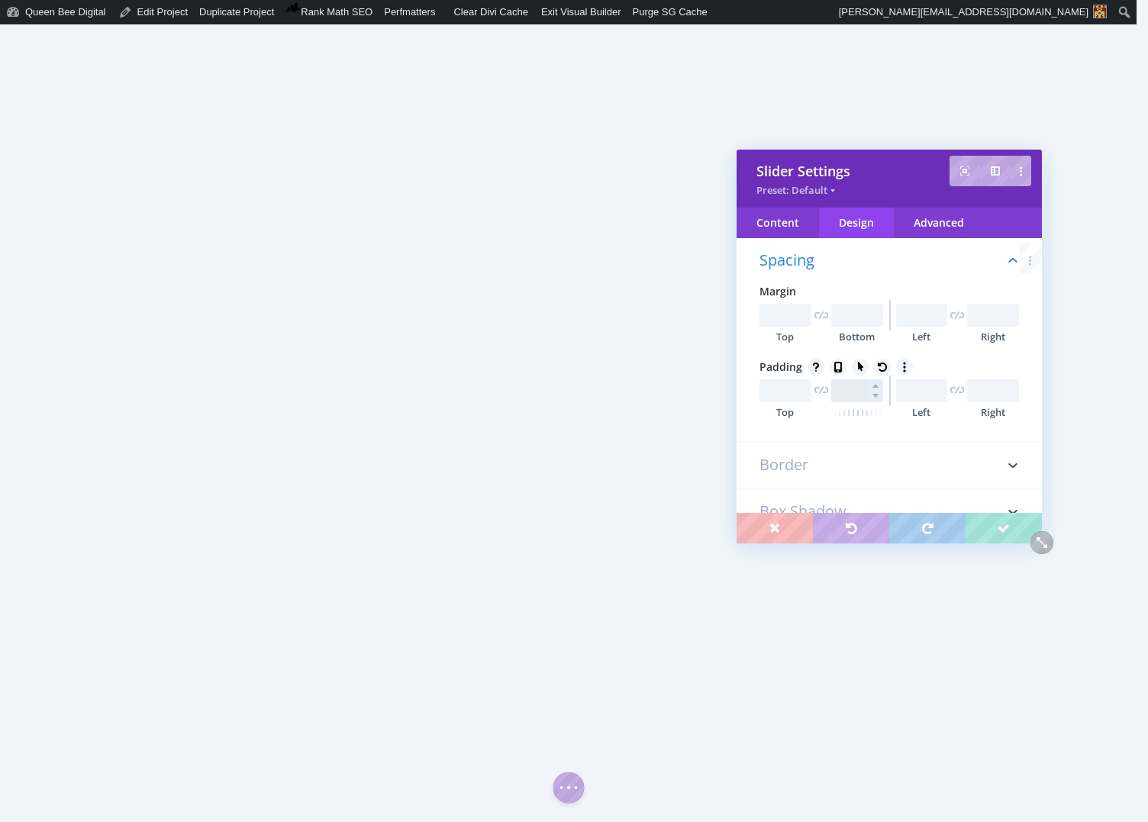
click at [846, 393] on input "text" at bounding box center [857, 390] width 52 height 23
type input "100px"
click at [780, 390] on input "text" at bounding box center [785, 390] width 52 height 23
type input "100px"
click at [783, 392] on input "100px" at bounding box center [785, 390] width 52 height 23
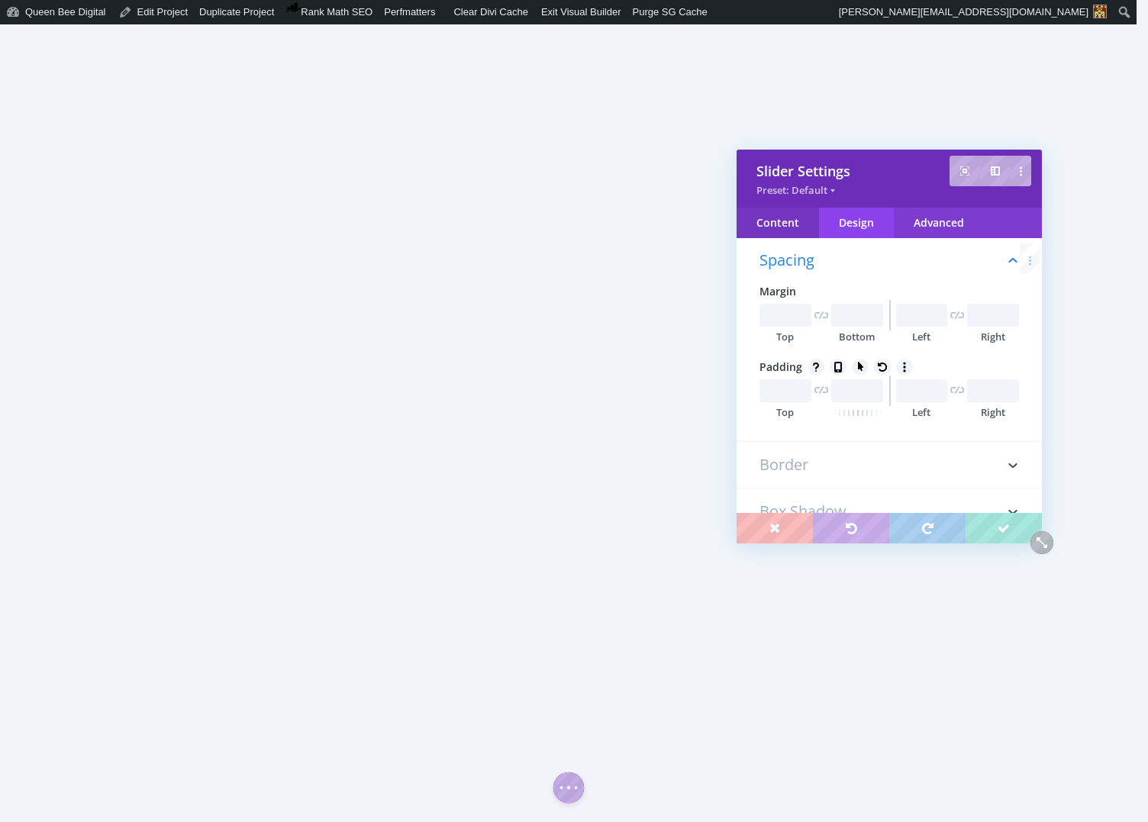
click at [784, 220] on div "Content" at bounding box center [777, 223] width 82 height 31
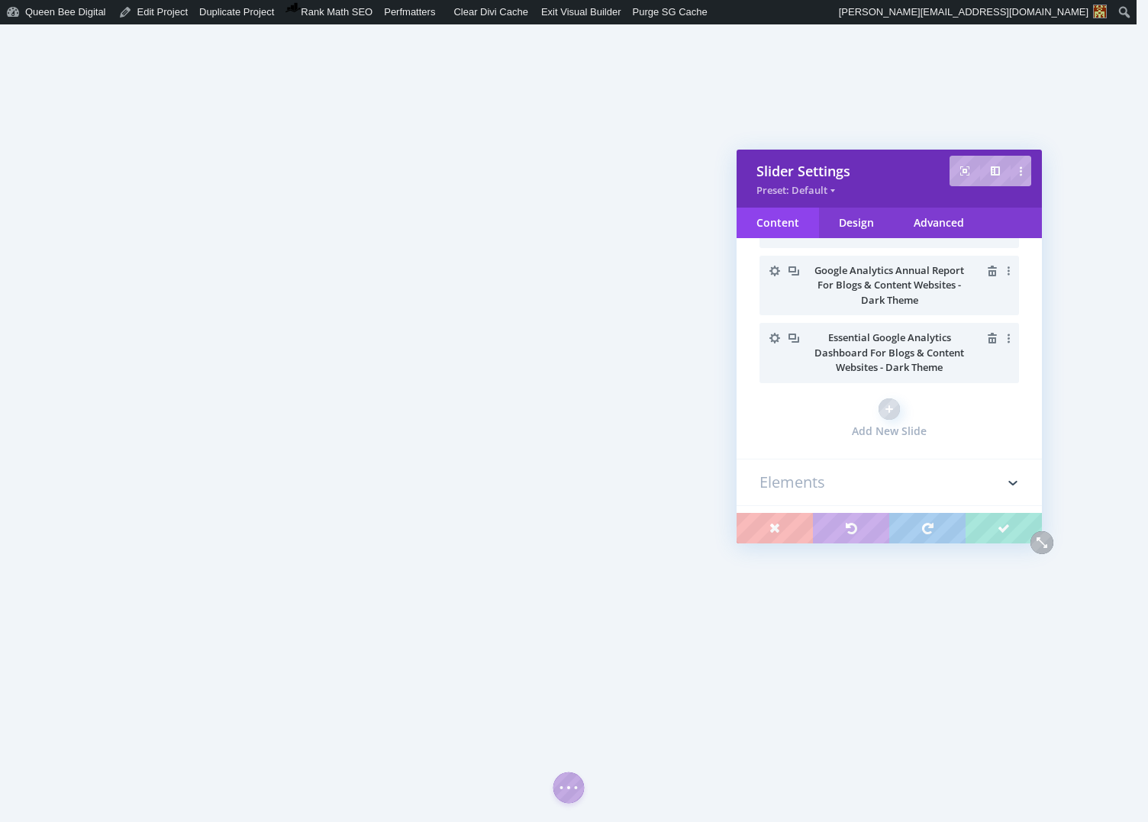
scroll to position [526, 0]
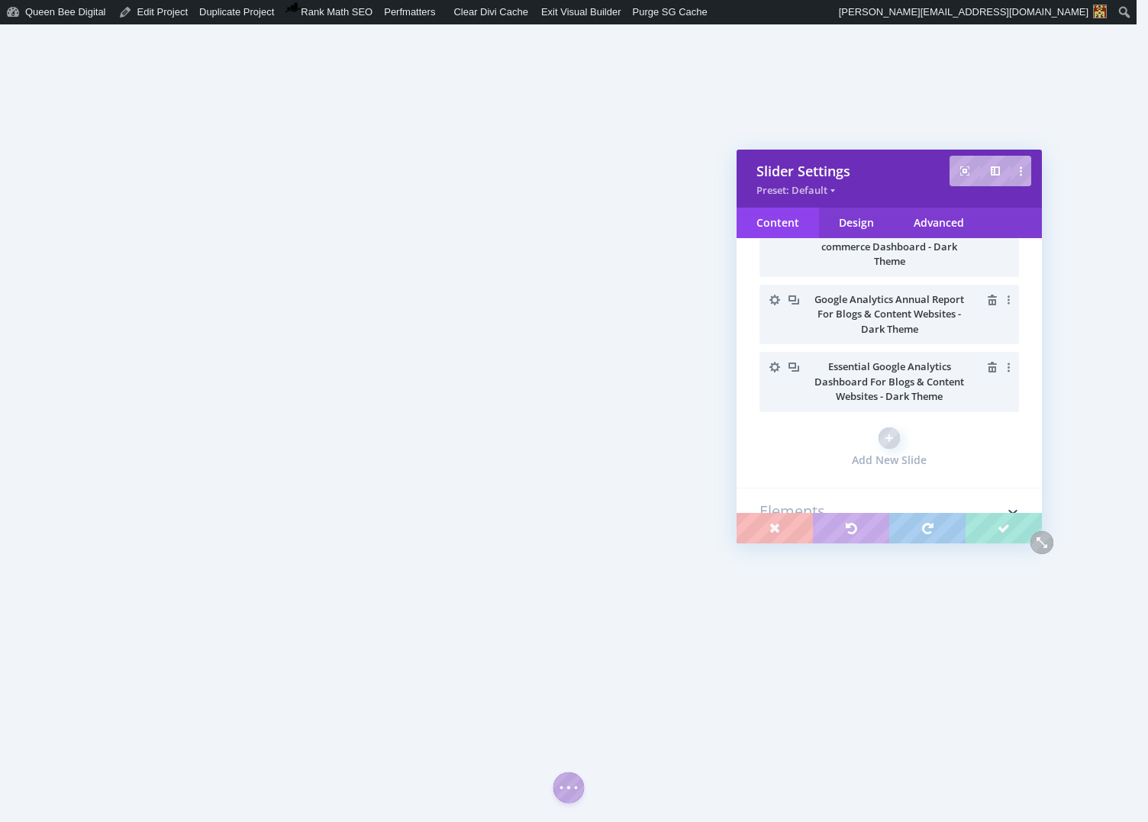
click at [773, 363] on icon "button" at bounding box center [774, 367] width 11 height 11
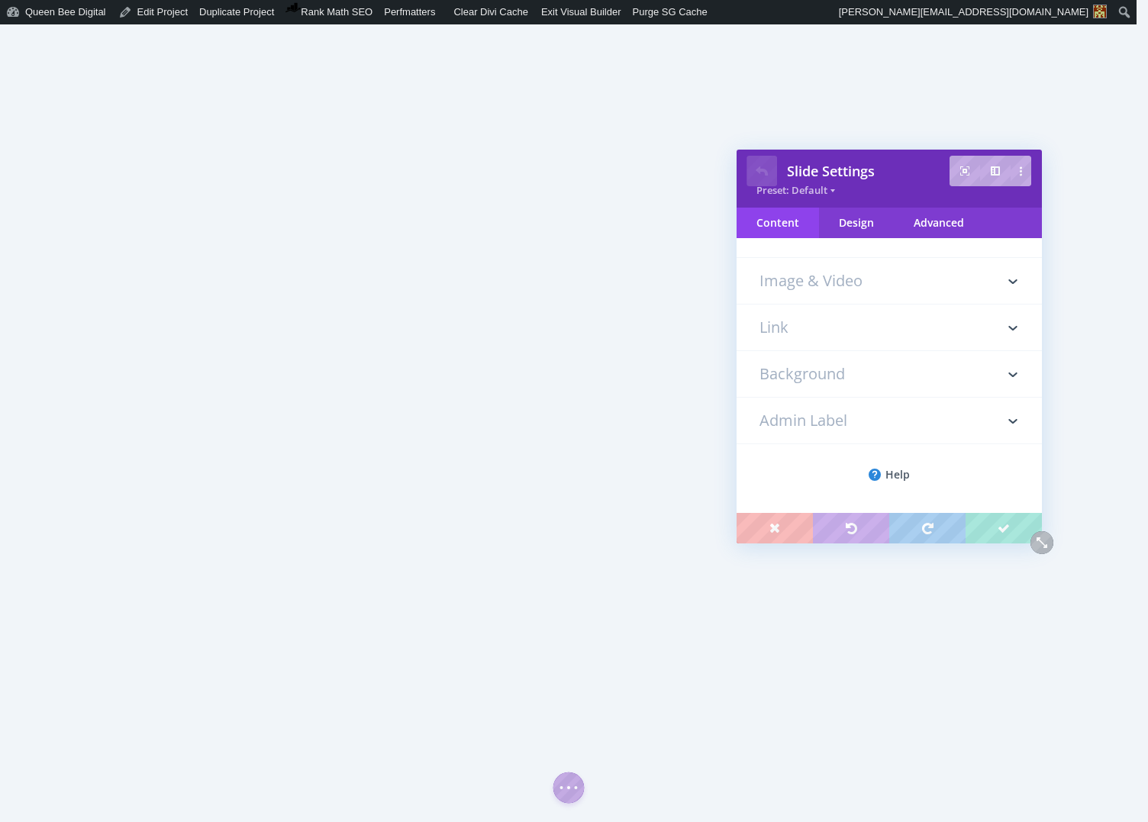
scroll to position [57, 0]
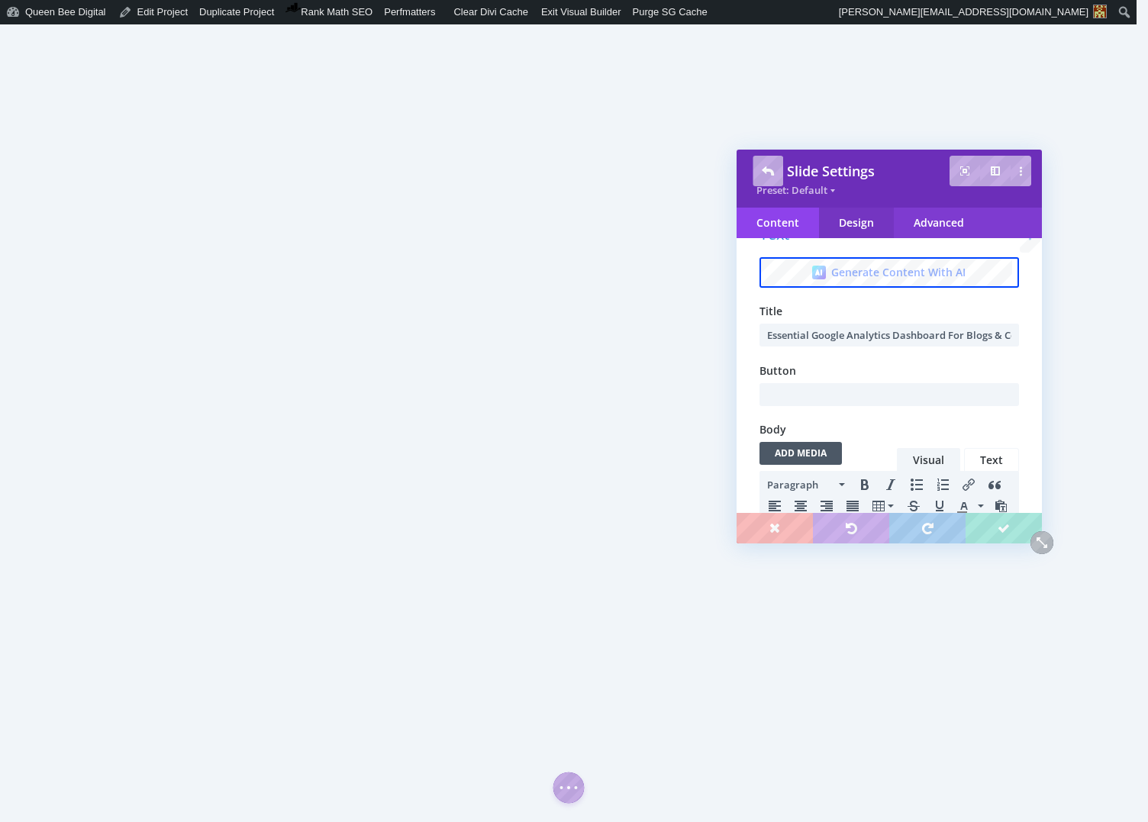
click at [859, 226] on div "Design" at bounding box center [856, 223] width 75 height 31
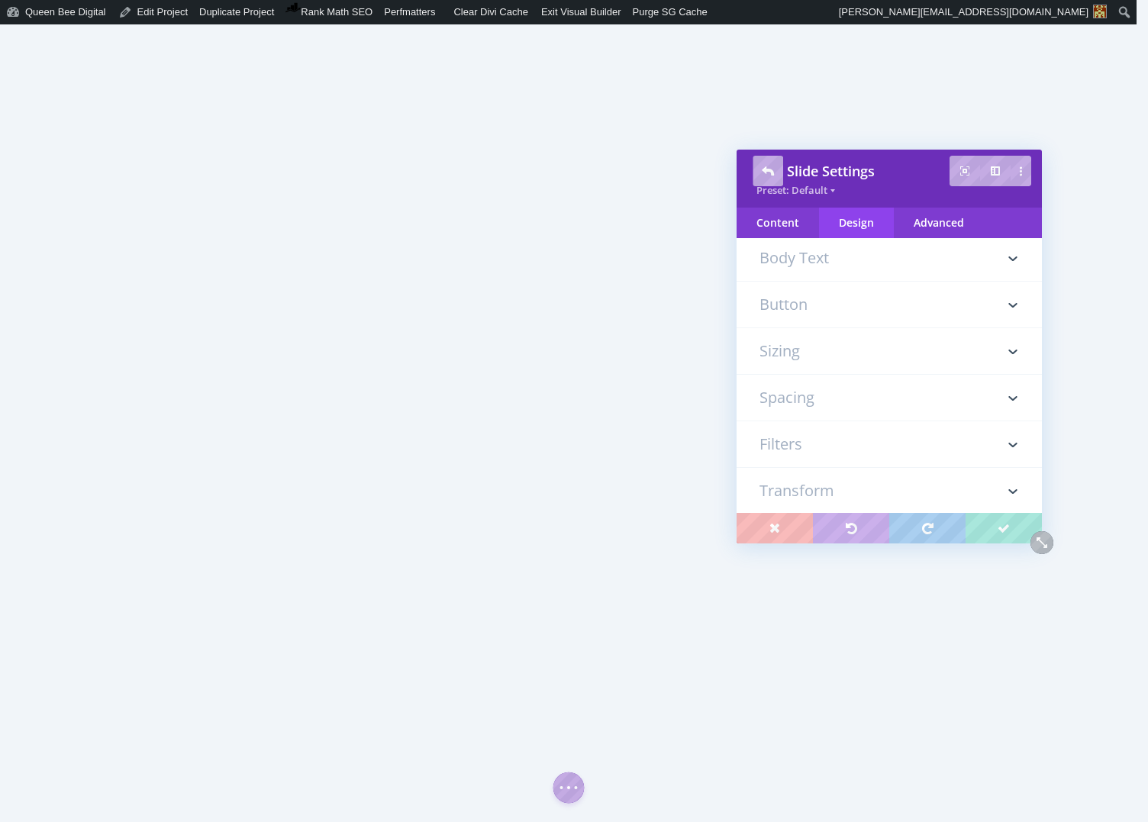
click at [823, 394] on h3 "Spacing" at bounding box center [888, 398] width 259 height 46
click at [846, 311] on input "text" at bounding box center [857, 315] width 52 height 23
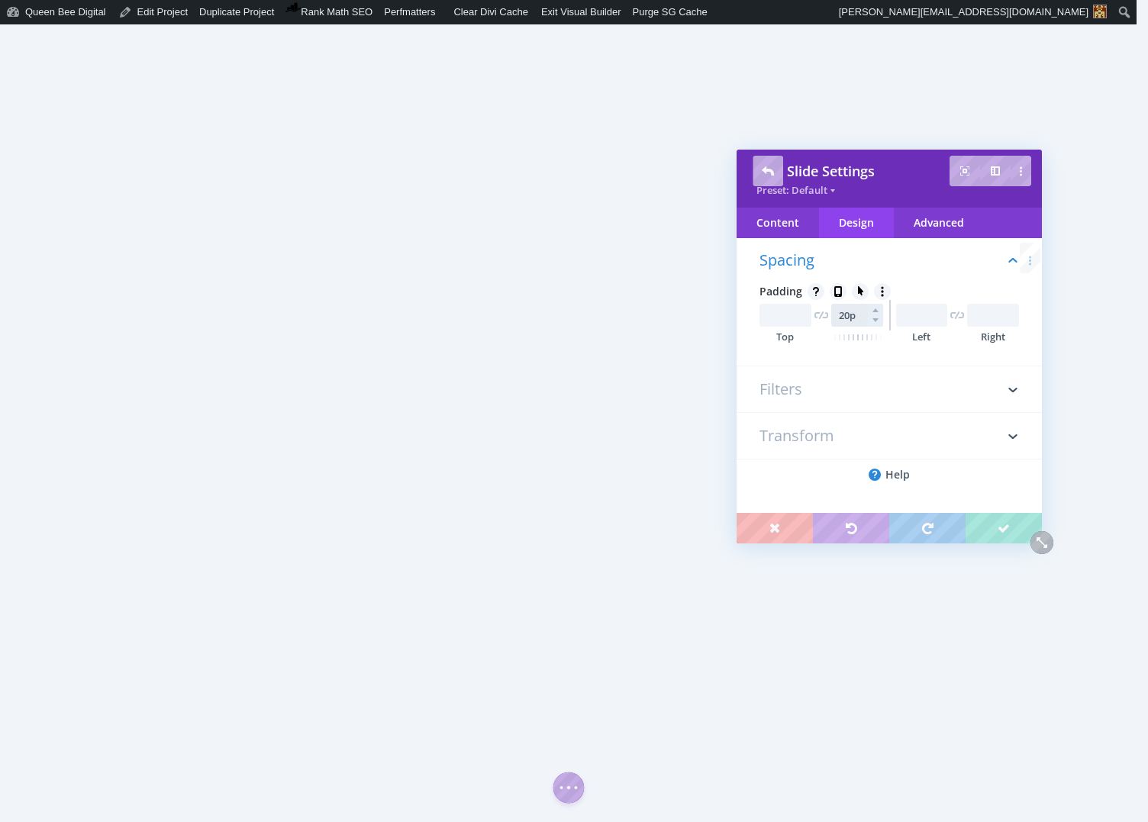
type input "20px"
click at [929, 223] on div "Advanced" at bounding box center [938, 223] width 90 height 31
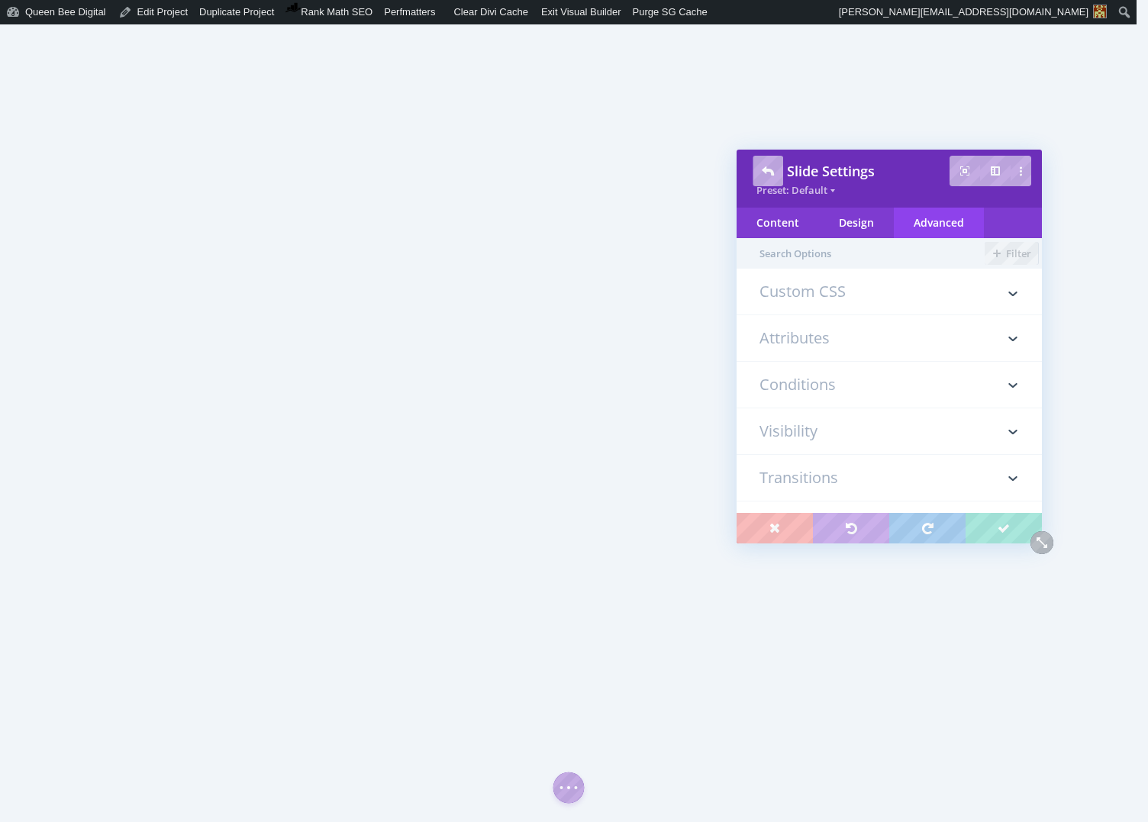
click at [829, 297] on h3 "Custom CSS" at bounding box center [888, 299] width 259 height 31
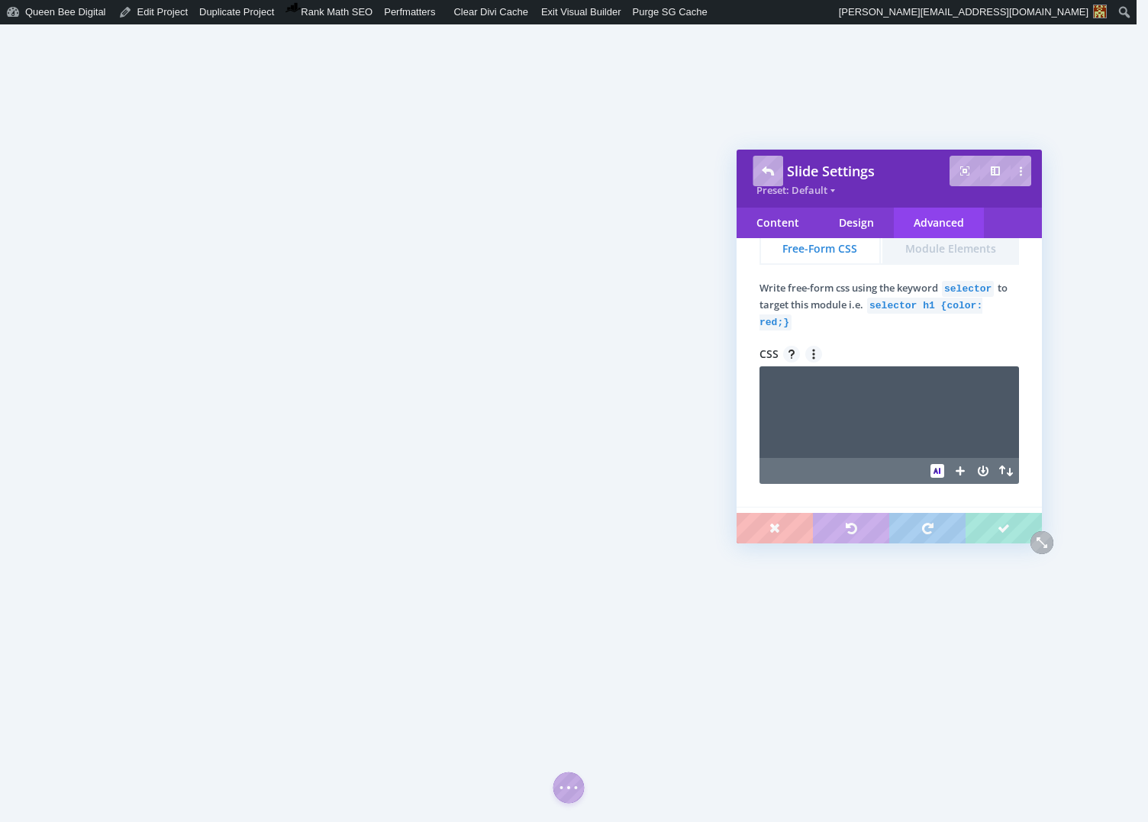
scroll to position [124, 0]
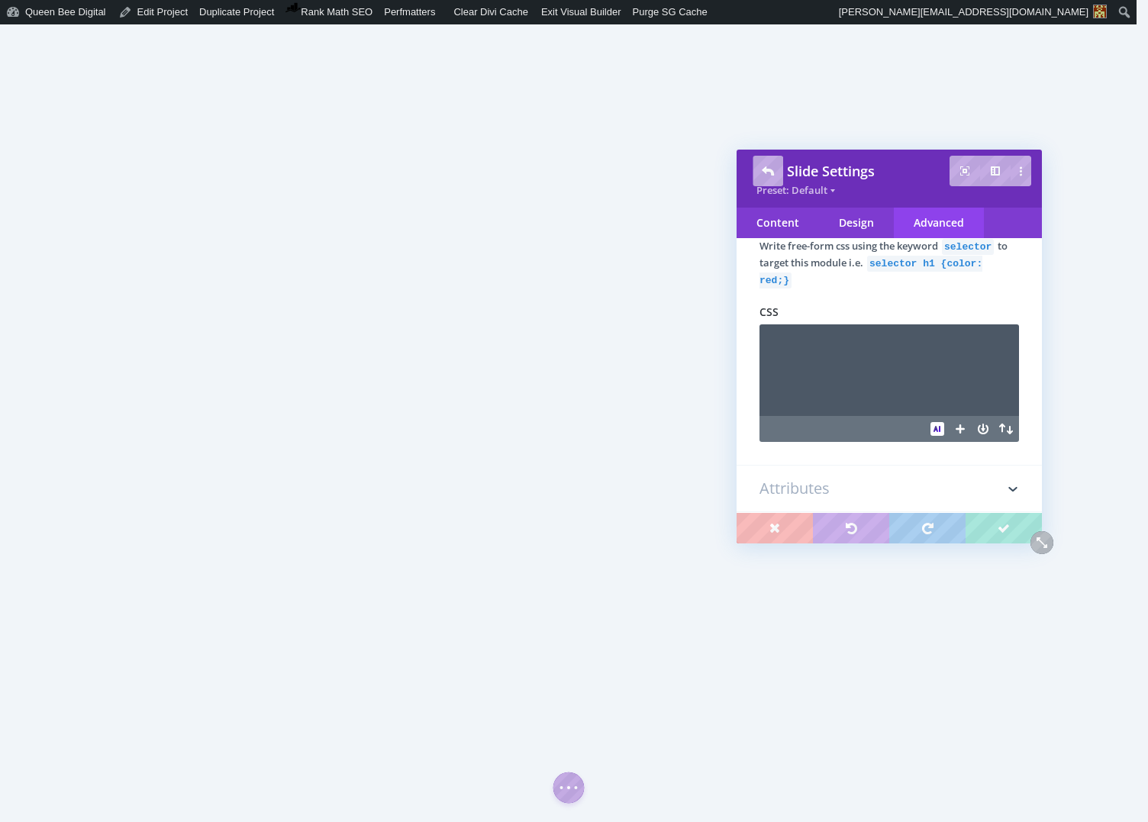
click at [820, 352] on textarea at bounding box center [888, 370] width 259 height 92
type textarea "selector img"
type textarea "margin-bottom: 20px !important"
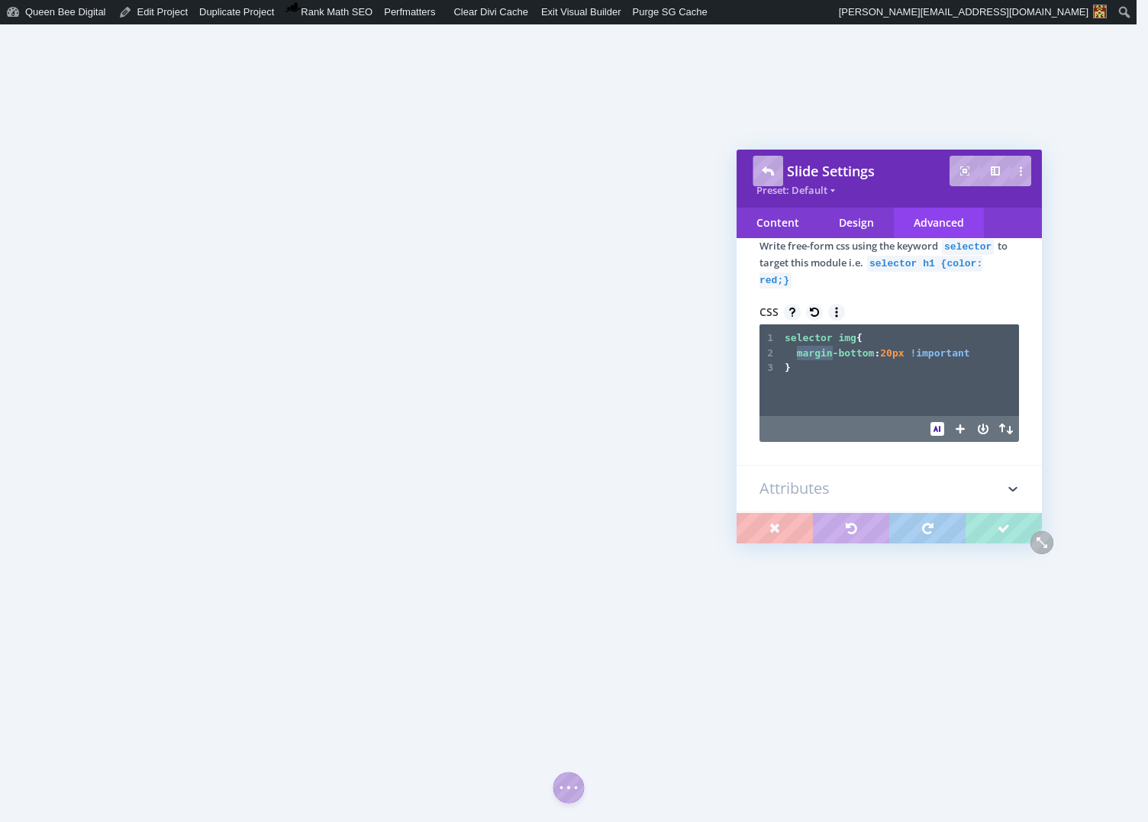
drag, startPoint x: 797, startPoint y: 353, endPoint x: 828, endPoint y: 355, distance: 30.6
click at [830, 355] on span "margin-bottom" at bounding box center [836, 352] width 78 height 11
type textarea "padding"
click at [896, 356] on span "20px" at bounding box center [898, 352] width 24 height 11
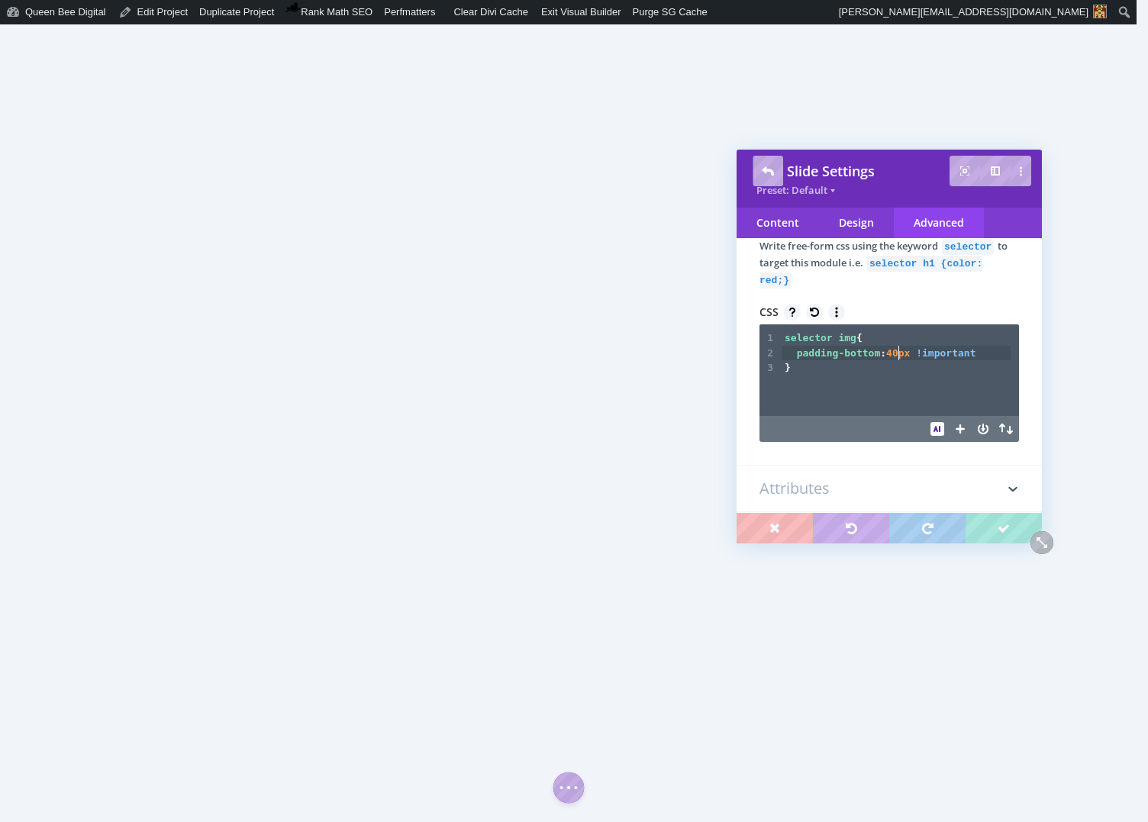
scroll to position [5, 7]
type textarea "4"
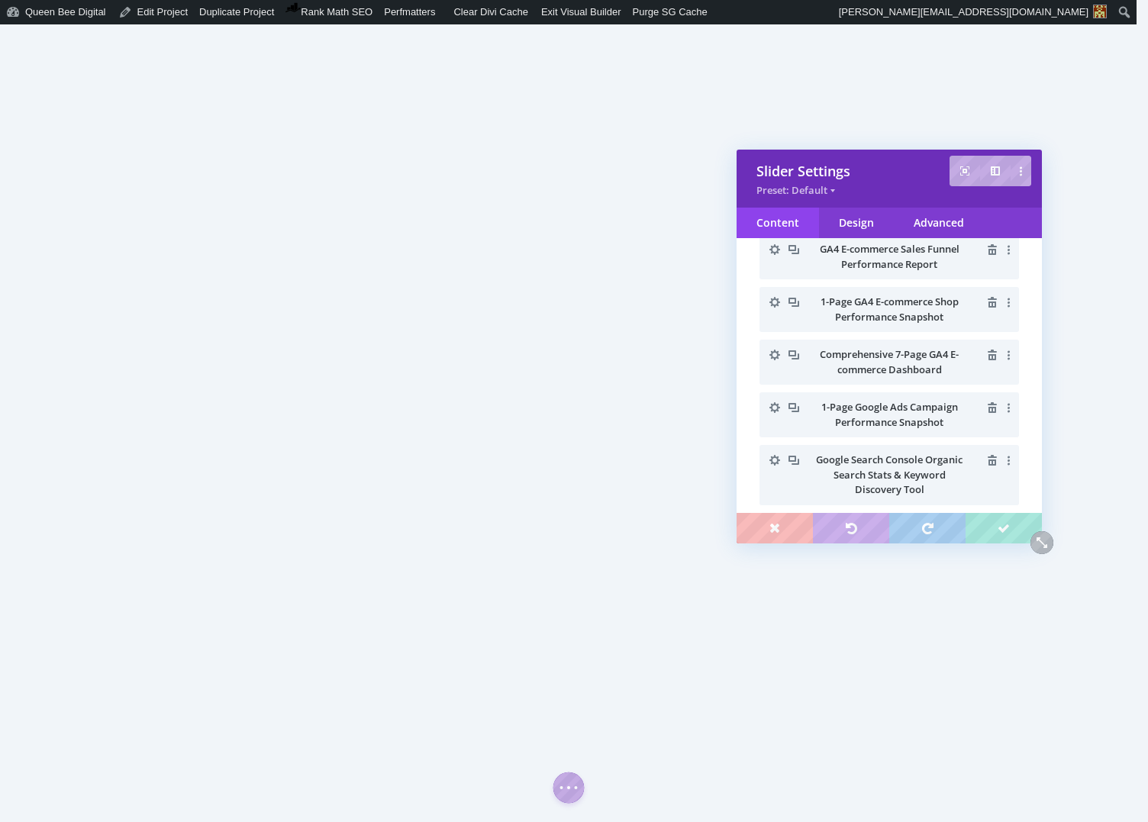
scroll to position [0, 0]
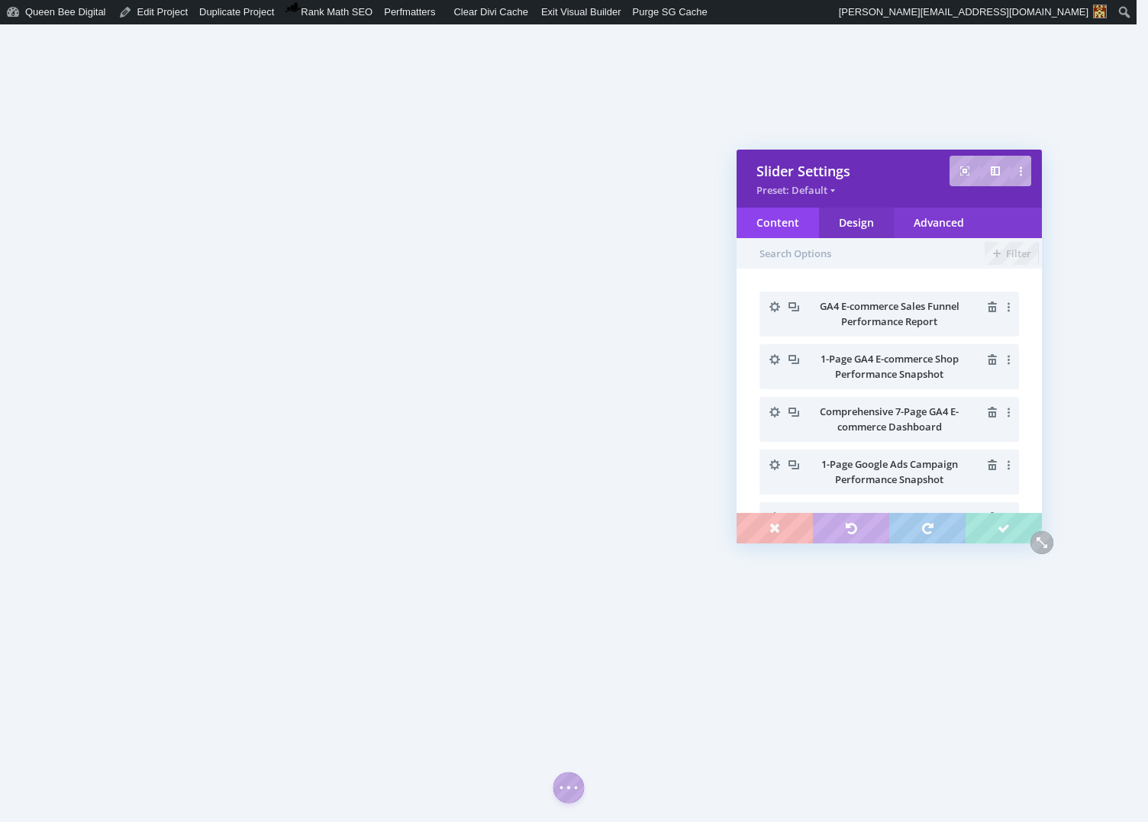
click at [852, 218] on div "Design" at bounding box center [856, 223] width 75 height 31
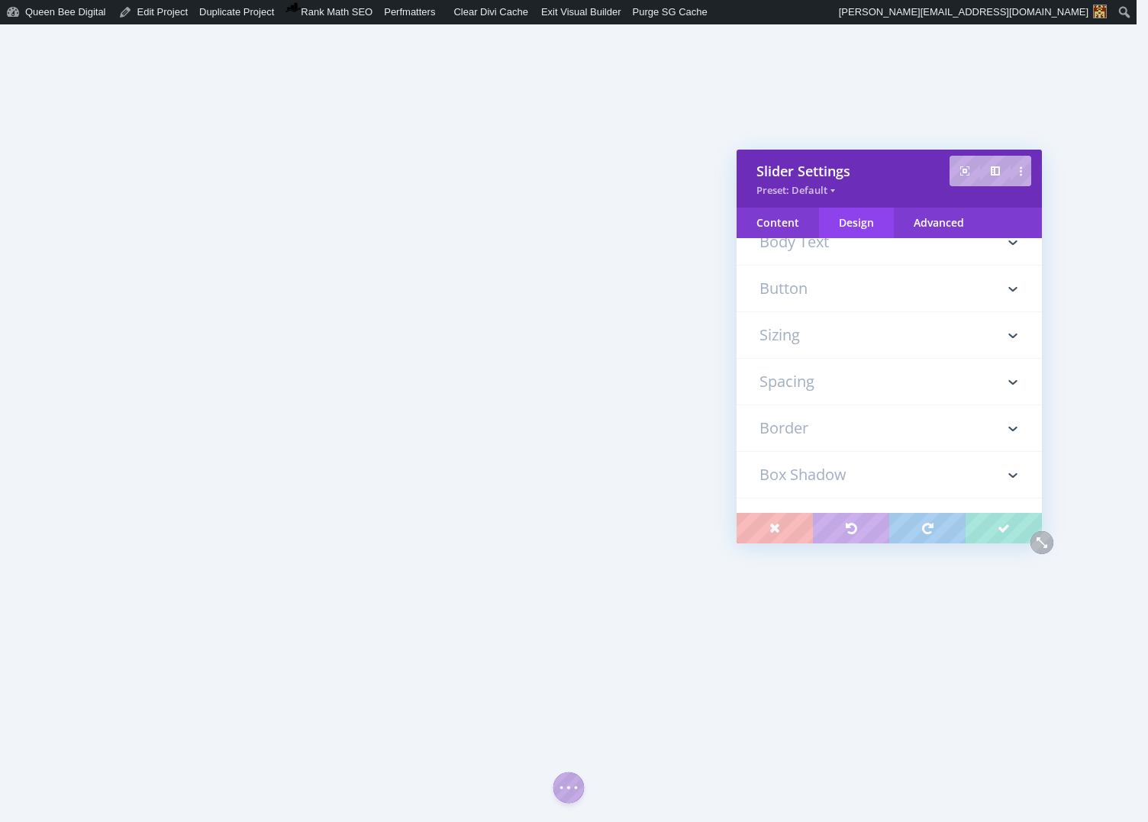
click at [811, 330] on h3 "Sizing" at bounding box center [888, 335] width 259 height 46
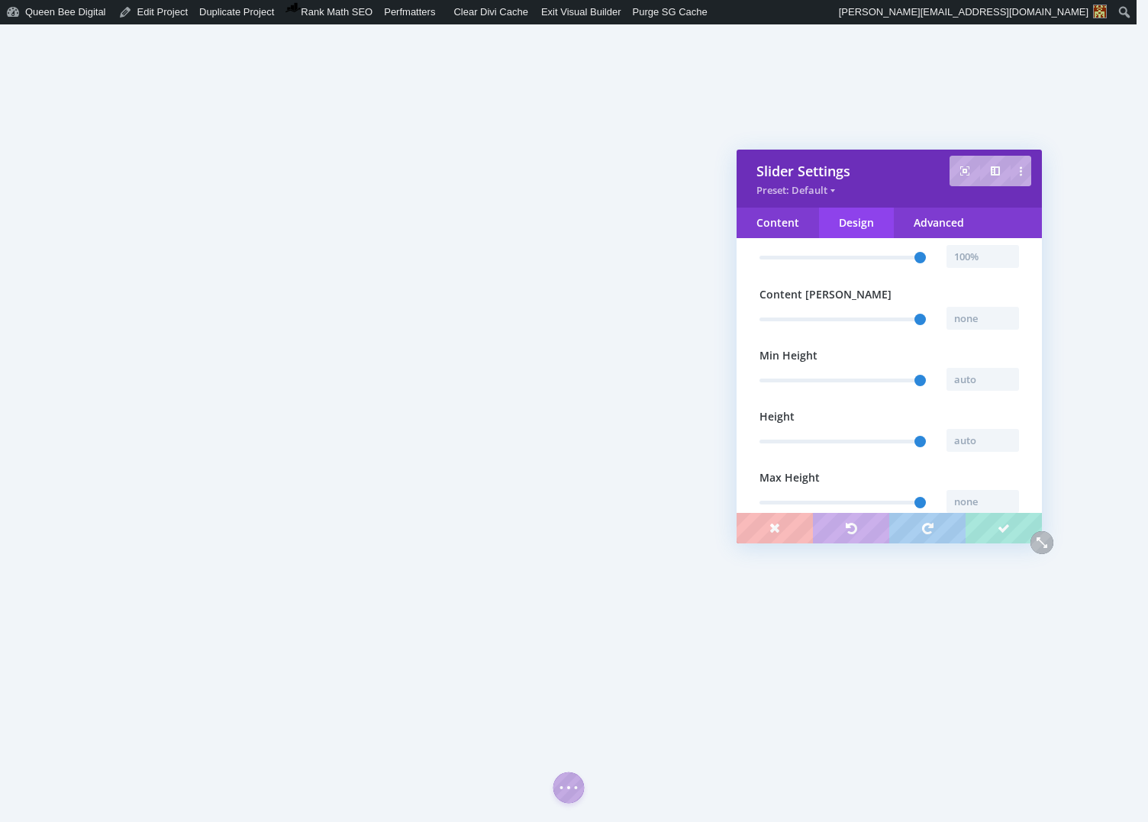
scroll to position [609, 0]
click at [963, 439] on input "text" at bounding box center [982, 436] width 72 height 23
type input "800px"
type input "800"
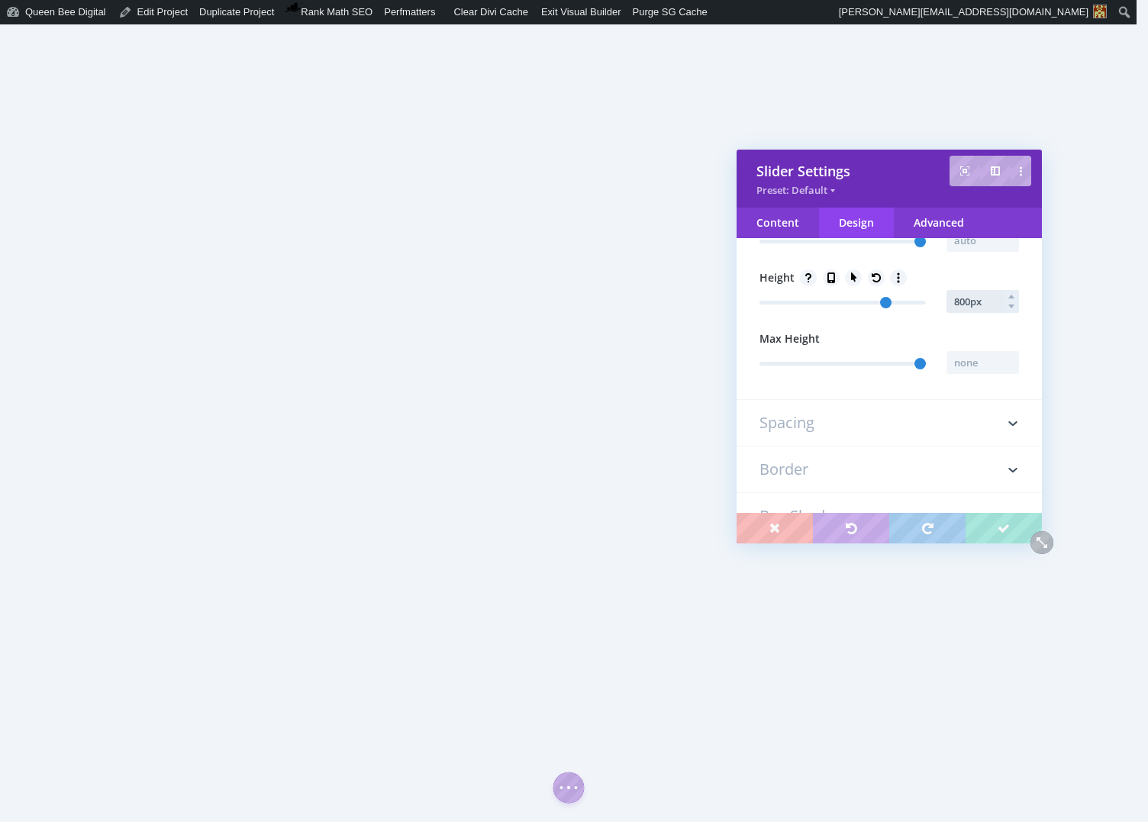
click at [954, 302] on input "800px" at bounding box center [982, 301] width 72 height 23
type input "600px"
type input "600"
type input "500px"
type input "500"
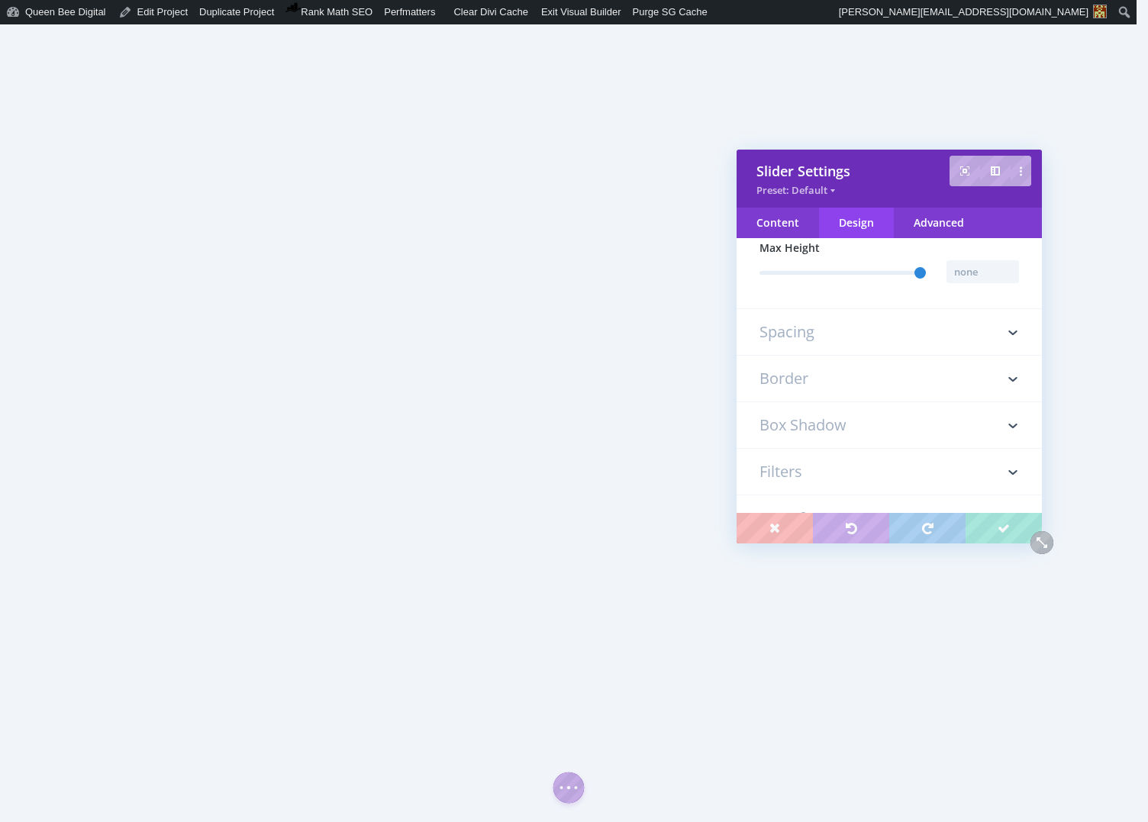
type input "500px"
click at [856, 431] on h3 "Box Shadow" at bounding box center [888, 425] width 259 height 46
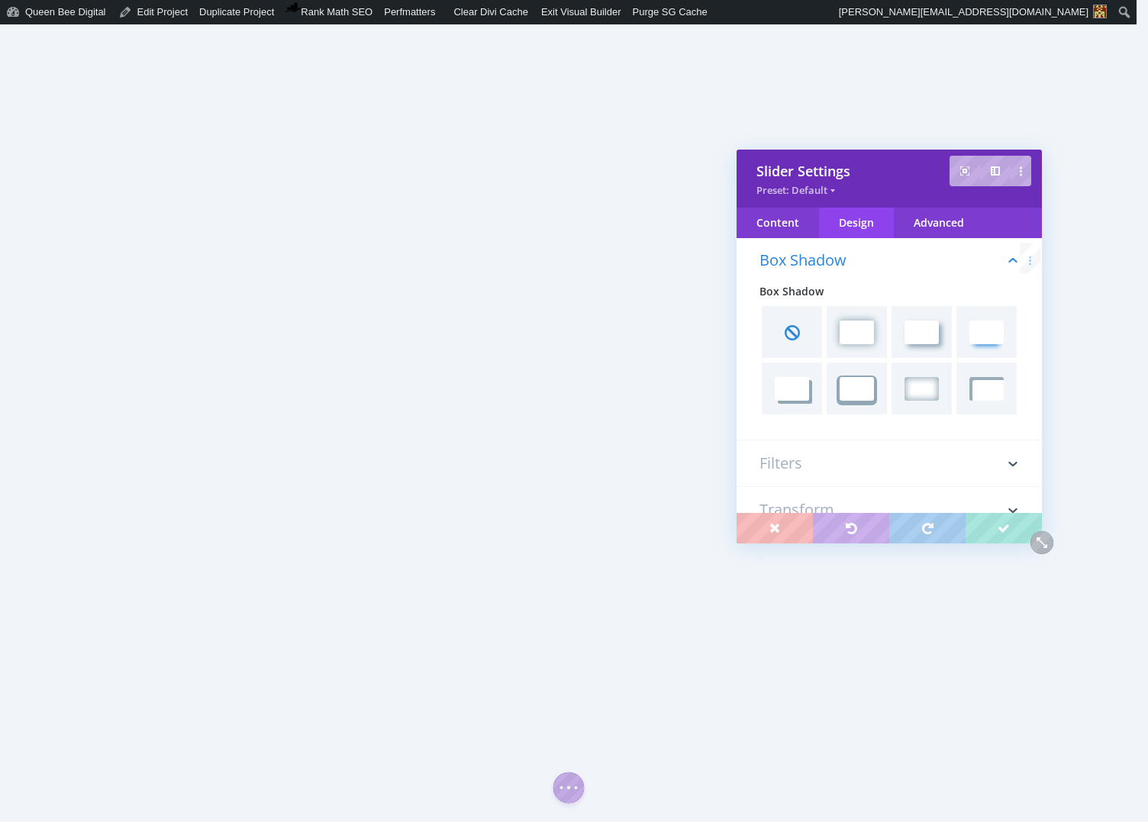
click at [997, 344] on span at bounding box center [986, 332] width 48 height 40
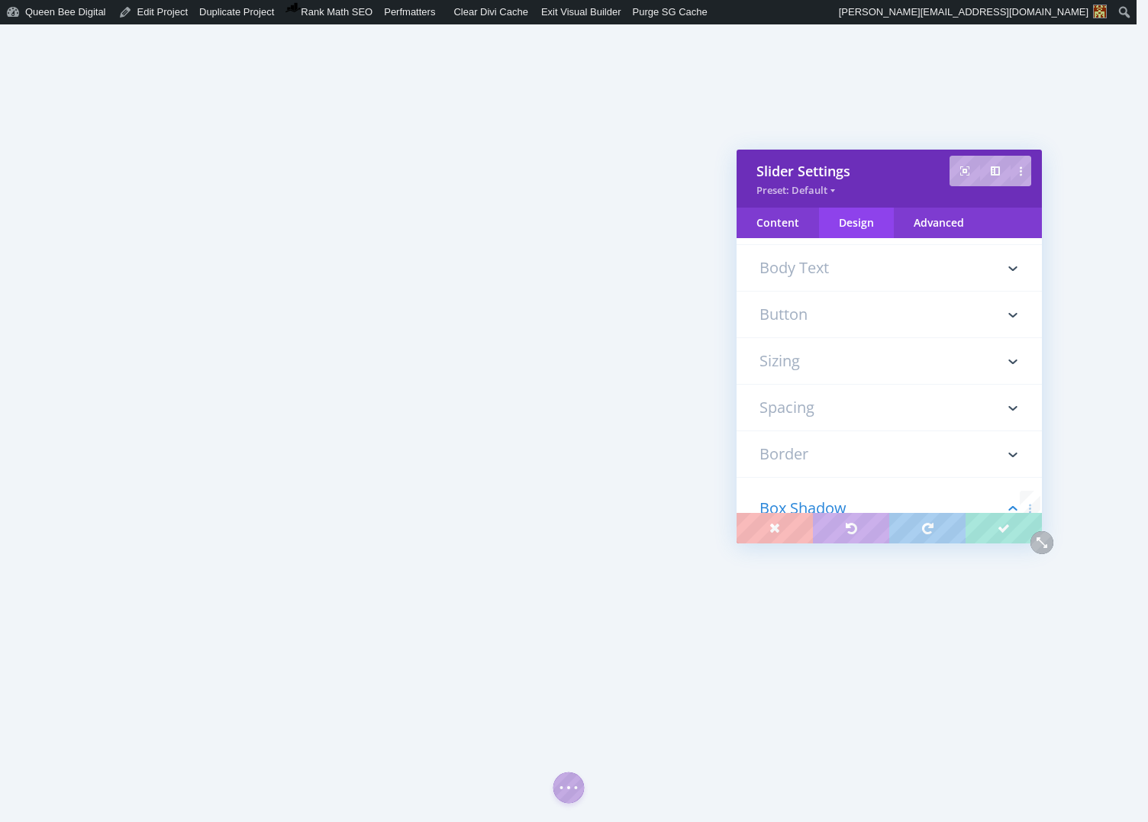
scroll to position [265, 0]
click at [883, 440] on h3 "Border" at bounding box center [888, 446] width 259 height 46
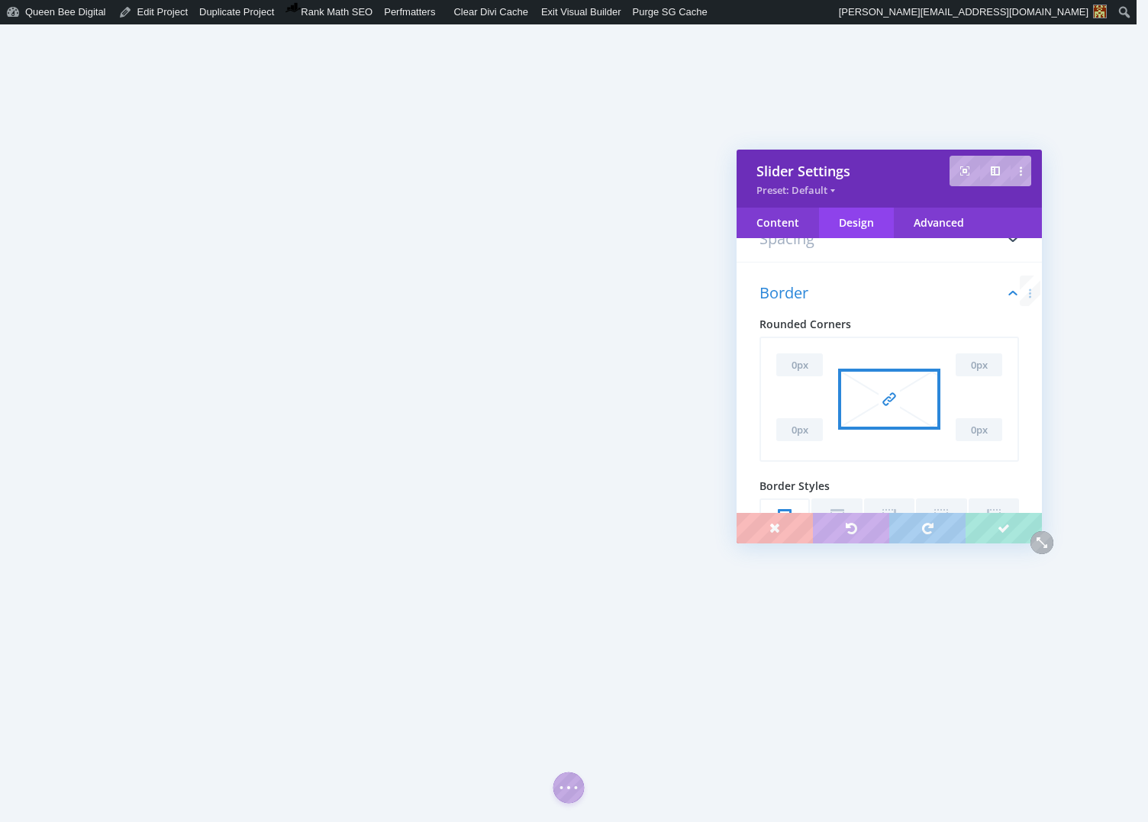
scroll to position [458, 0]
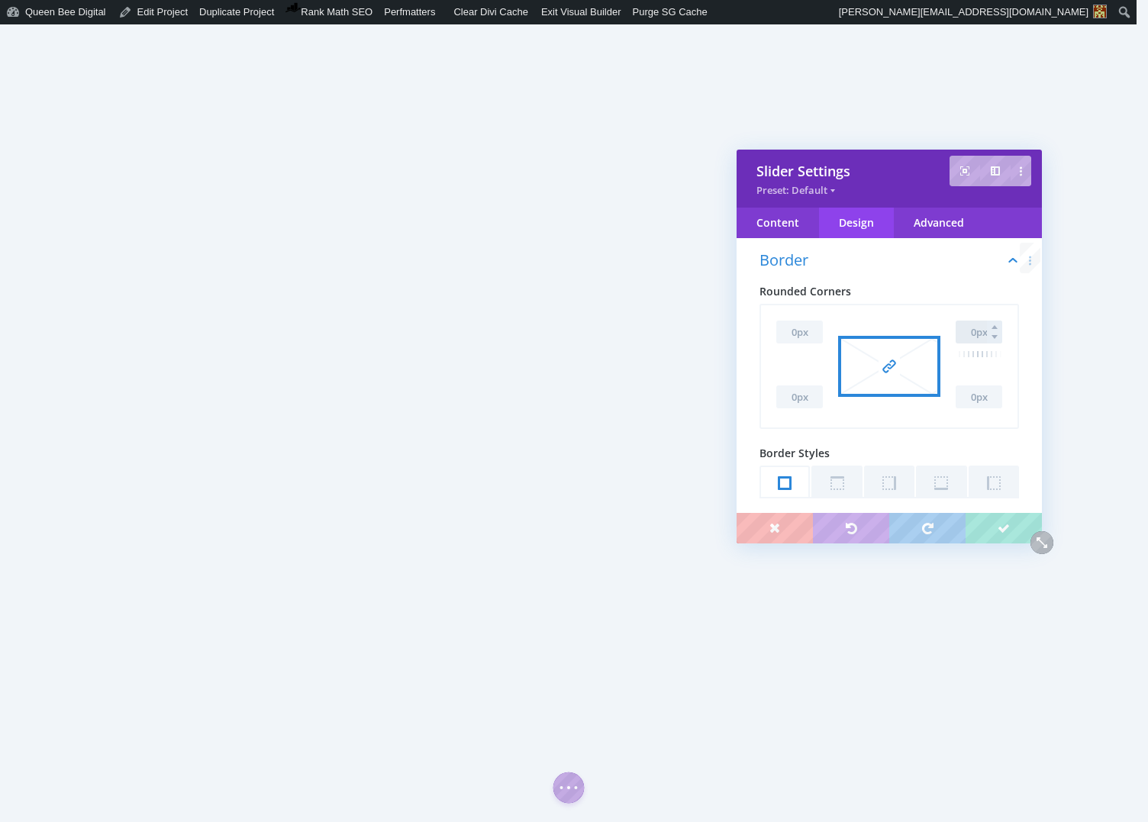
click at [968, 340] on input "text" at bounding box center [978, 331] width 47 height 23
type input "3px"
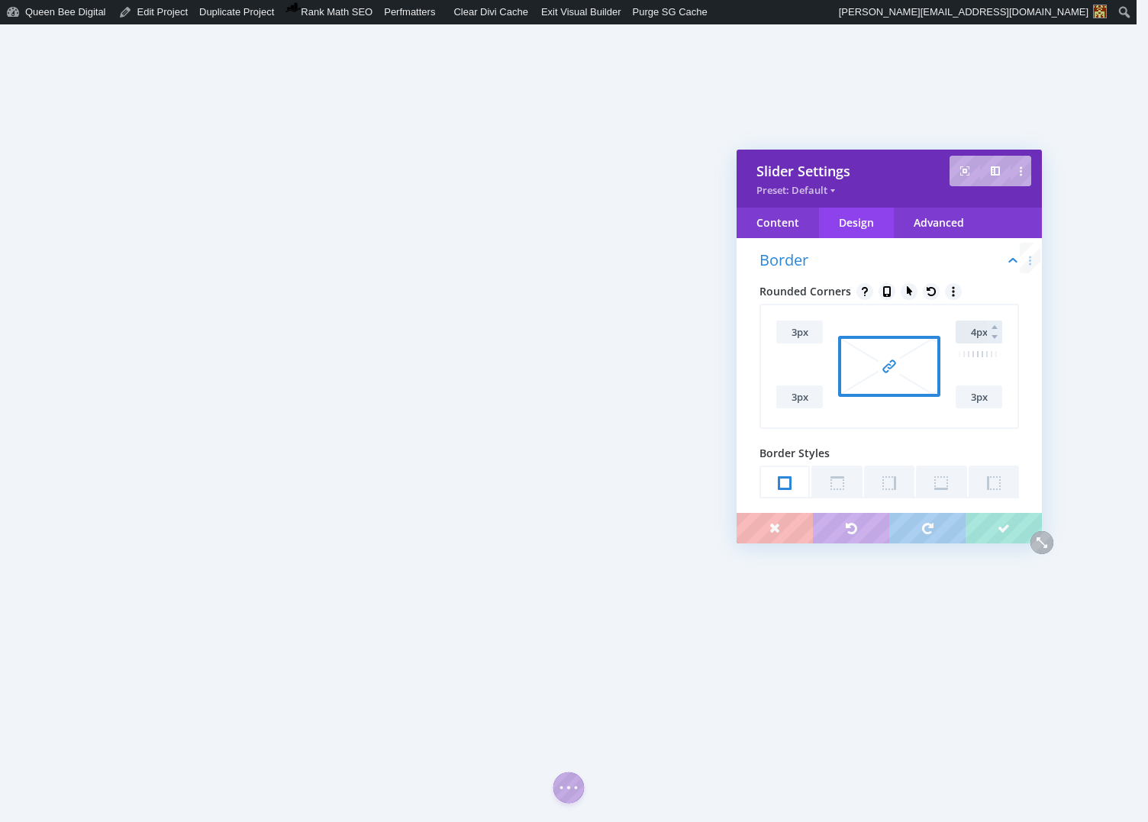
type input "5px"
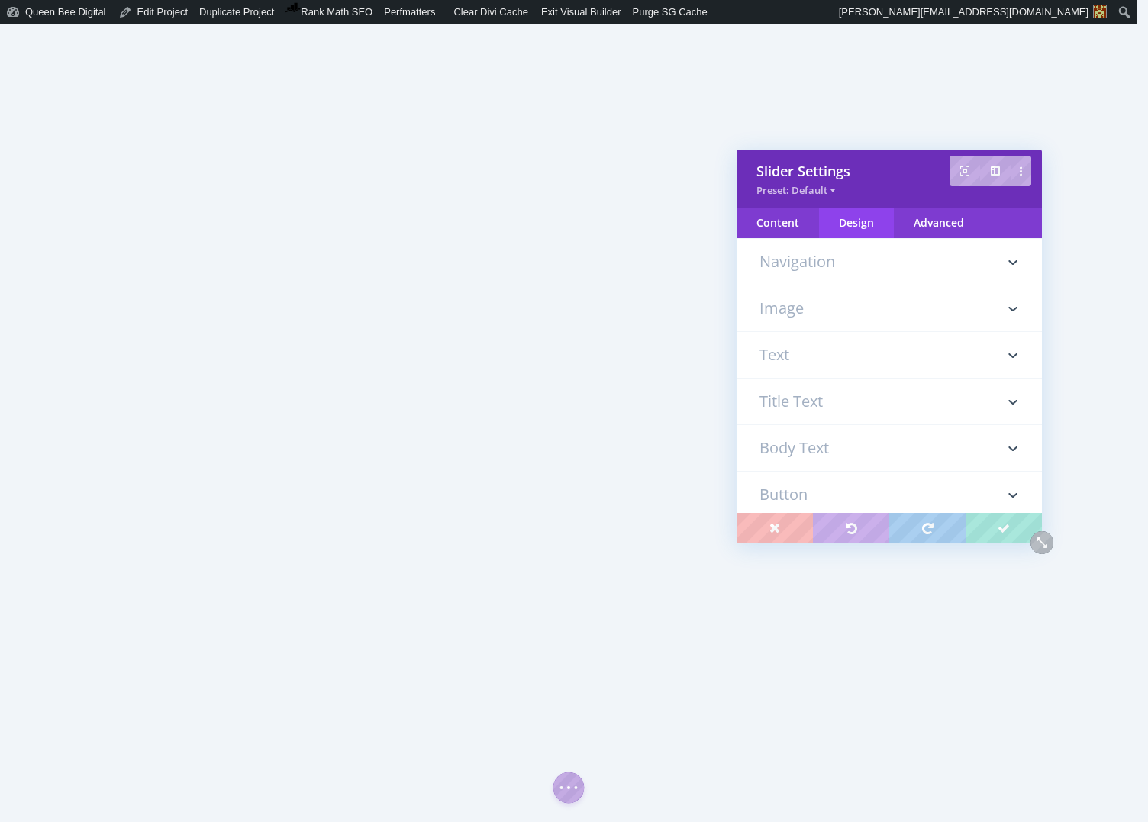
scroll to position [0, 0]
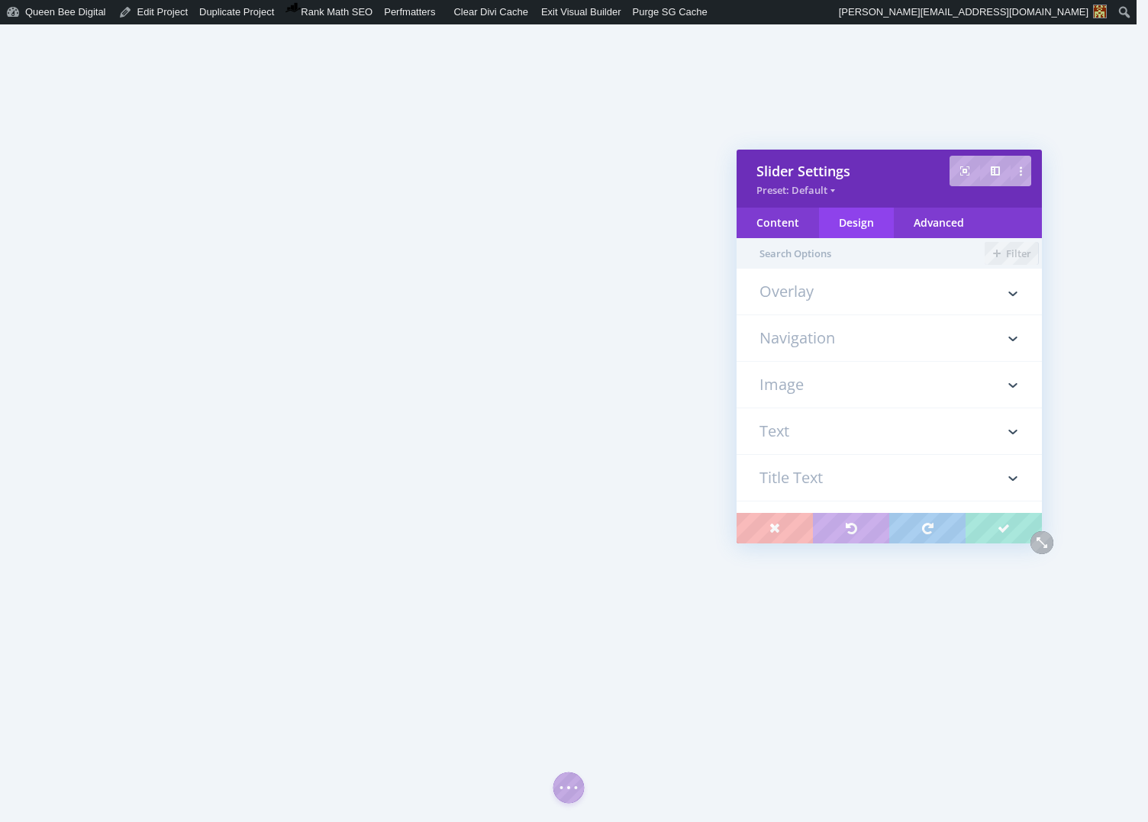
click at [807, 291] on h3 "Overlay" at bounding box center [888, 299] width 259 height 31
click at [816, 283] on h3 "Image" at bounding box center [888, 280] width 259 height 46
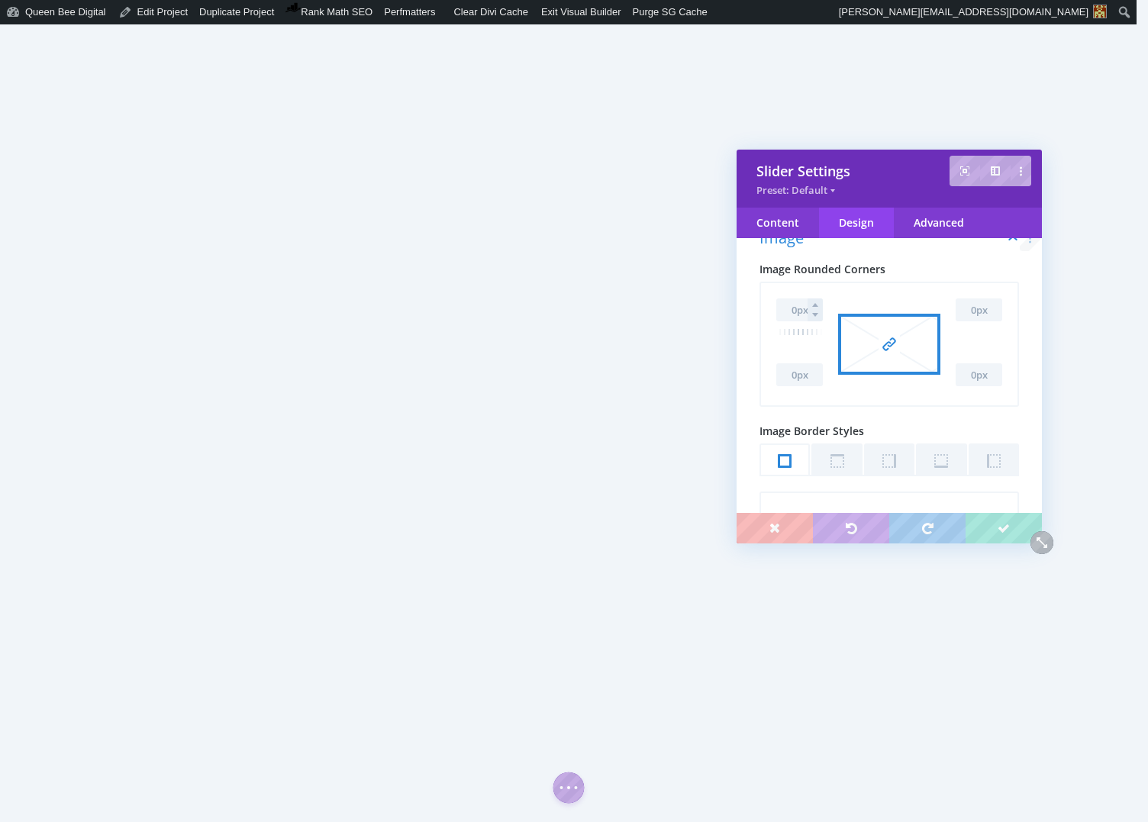
scroll to position [132, 0]
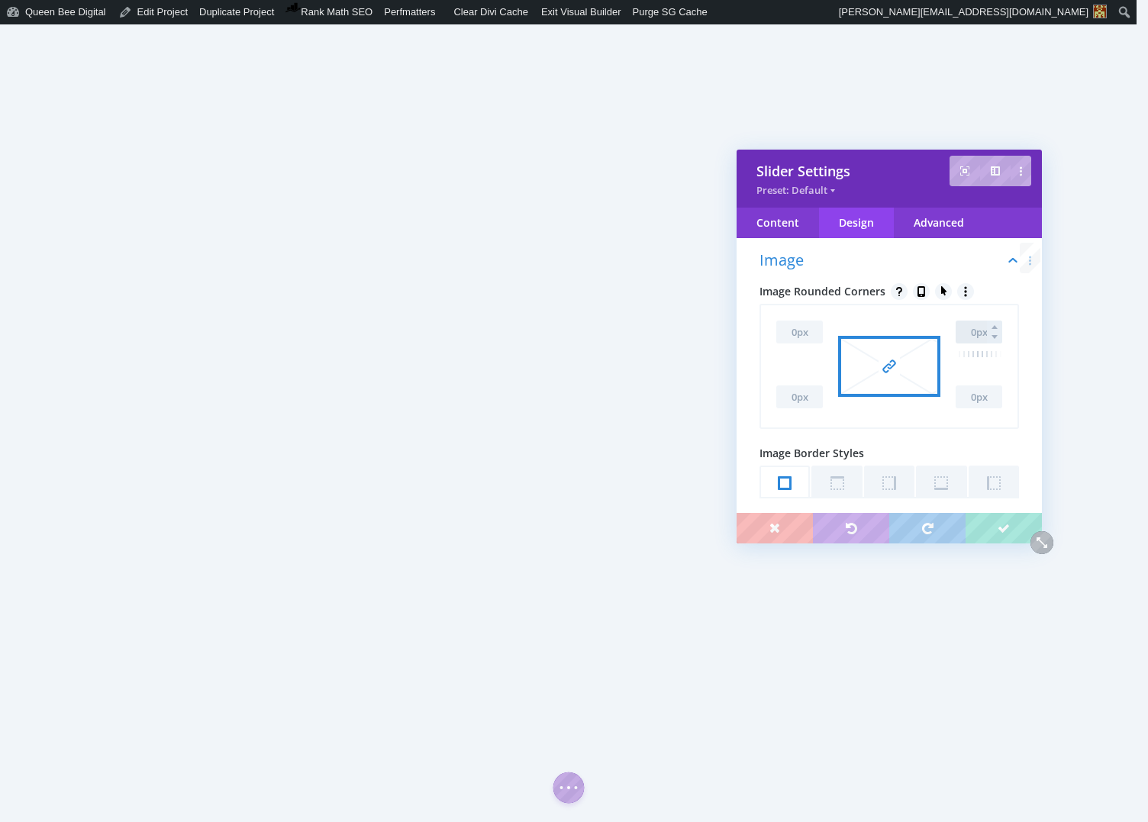
click at [974, 331] on input "text" at bounding box center [978, 331] width 47 height 23
type input "1px"
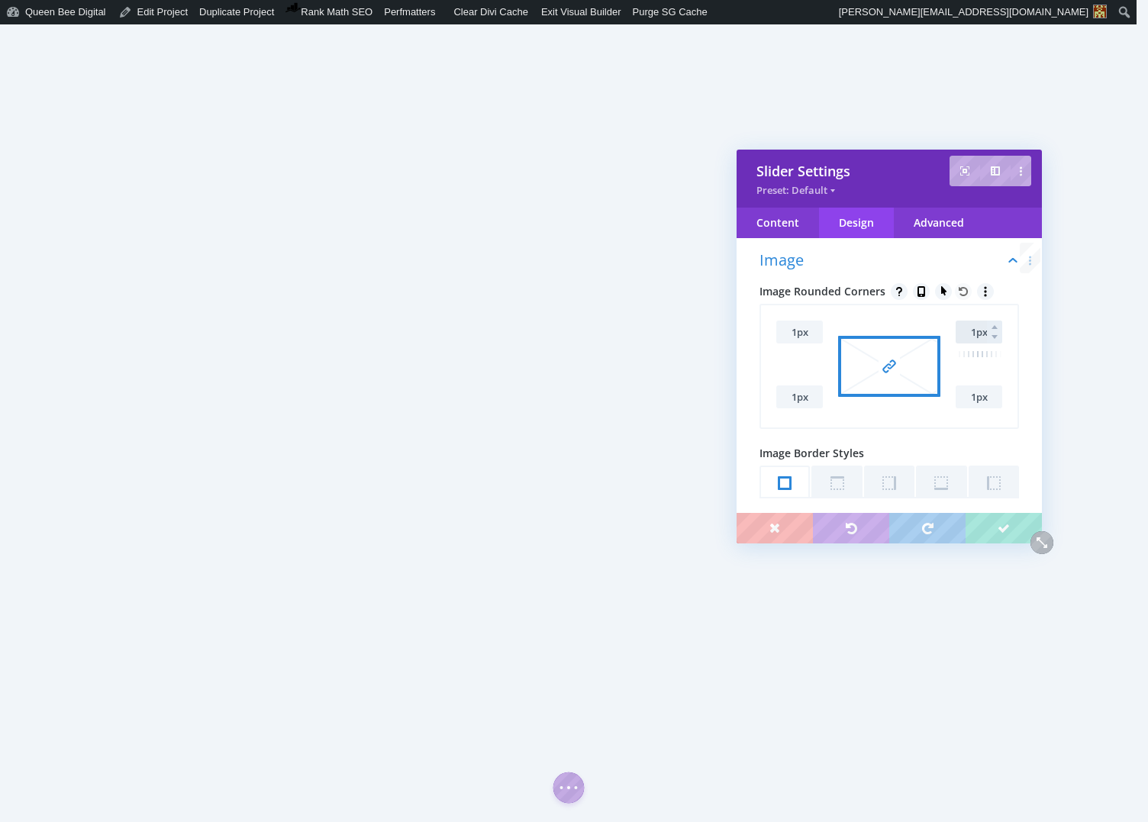
type input "2px"
type input "5px"
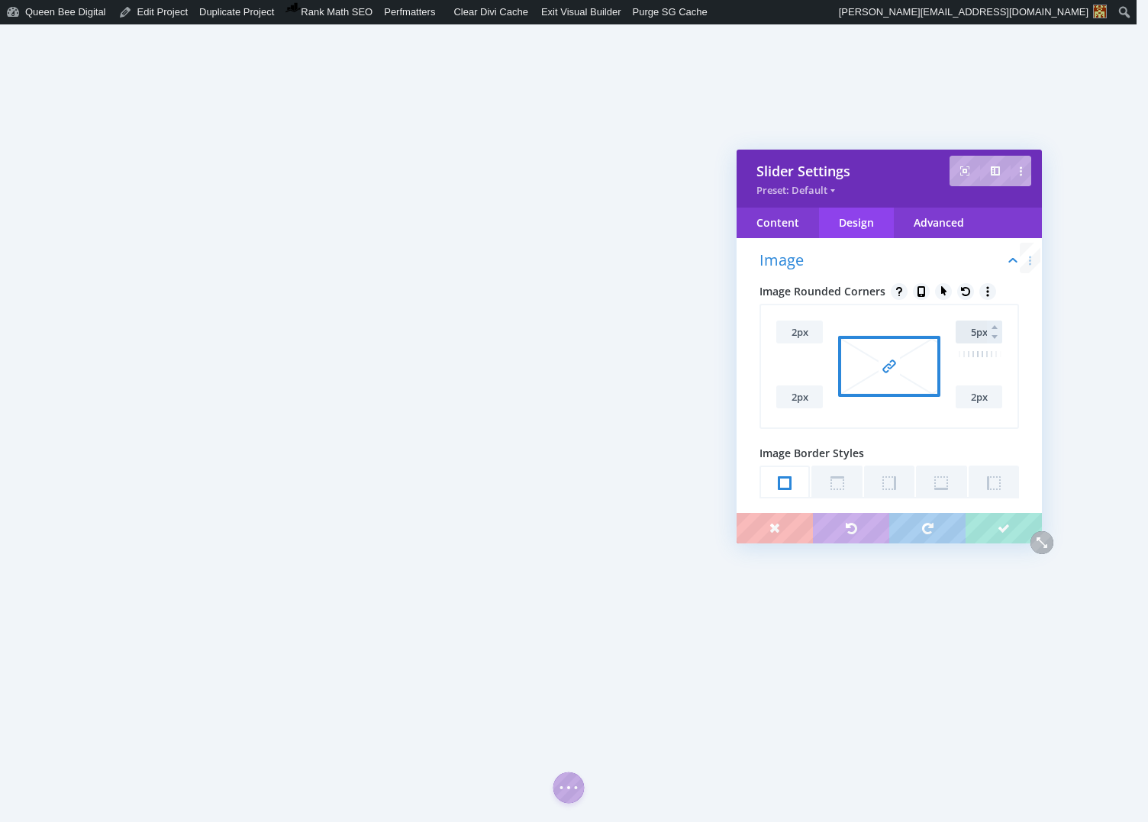
type input "5px"
type input "1px"
type input "3"
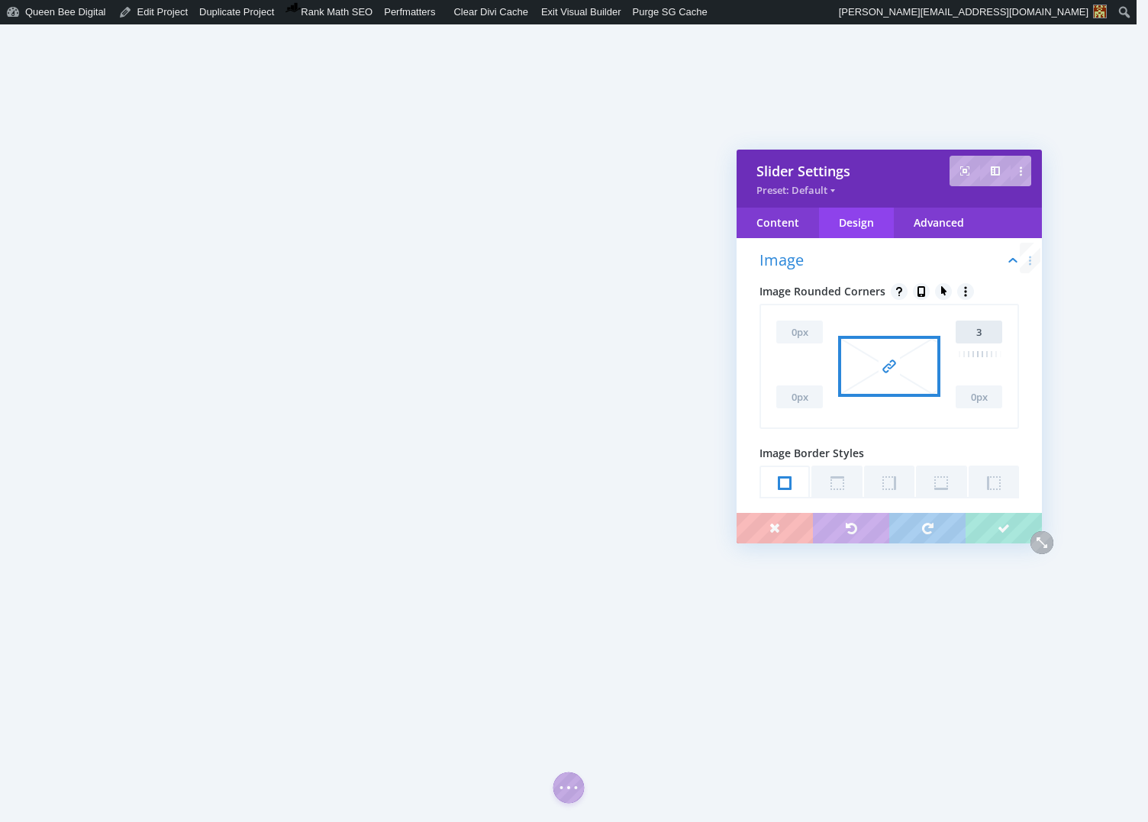
type input "3px"
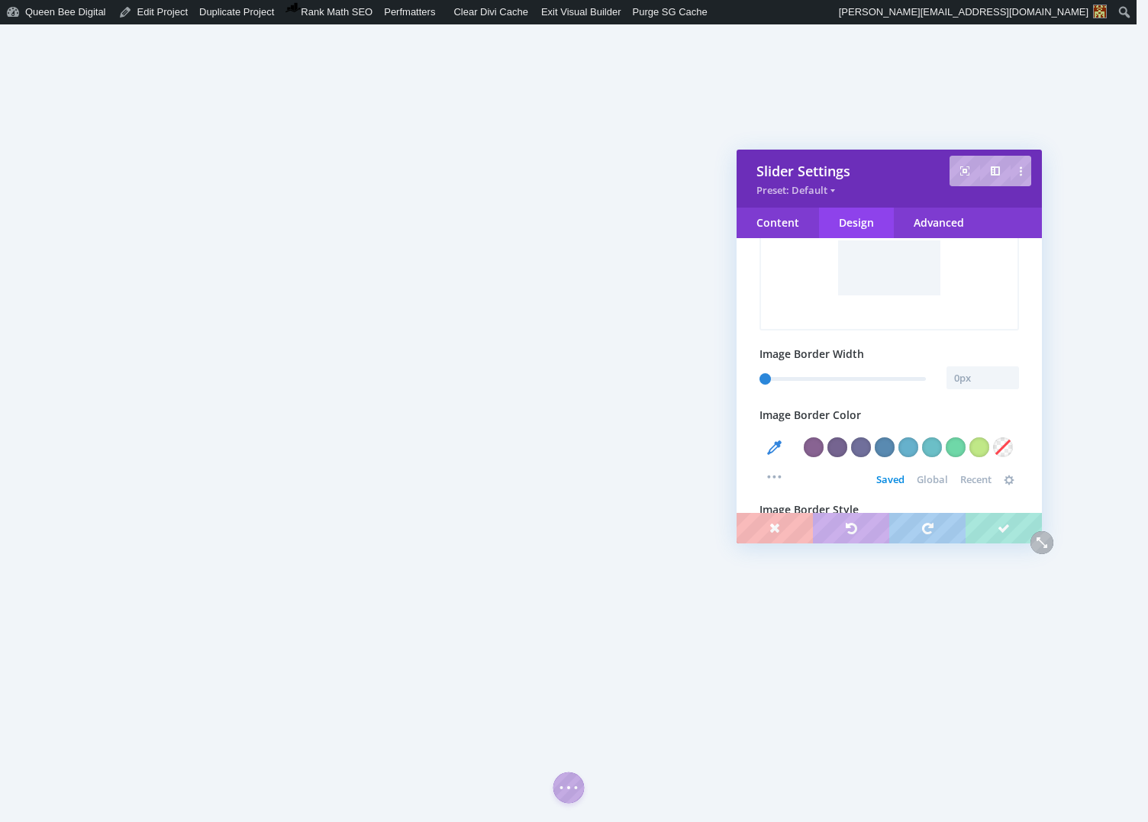
scroll to position [449, 0]
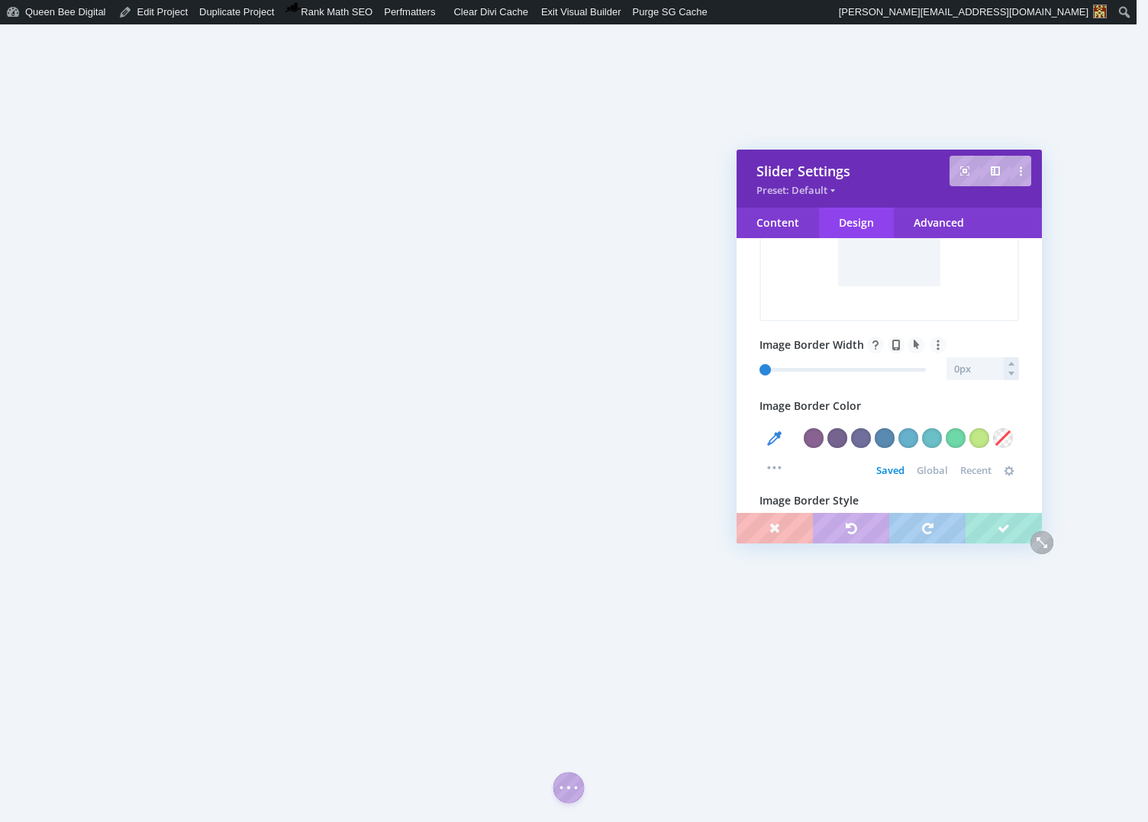
type input "3px"
click at [968, 372] on input "text" at bounding box center [982, 368] width 72 height 23
type input "1px"
type input "1"
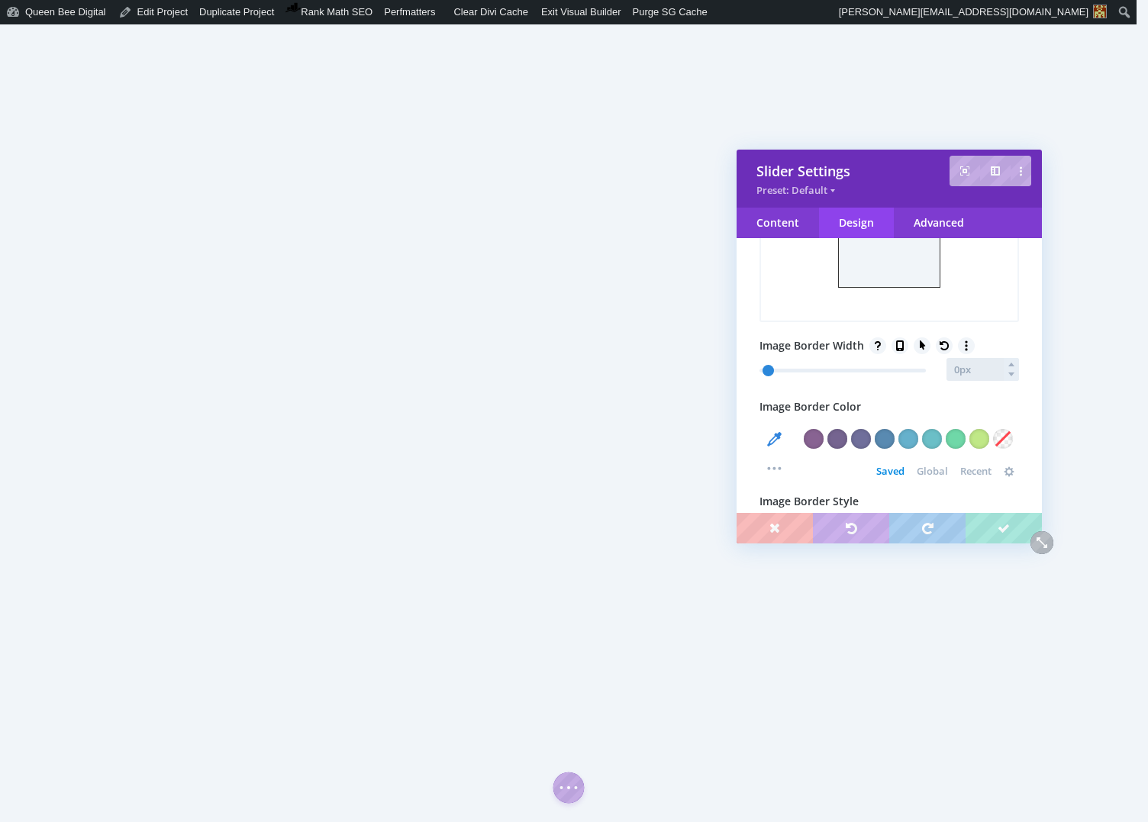
type input "0"
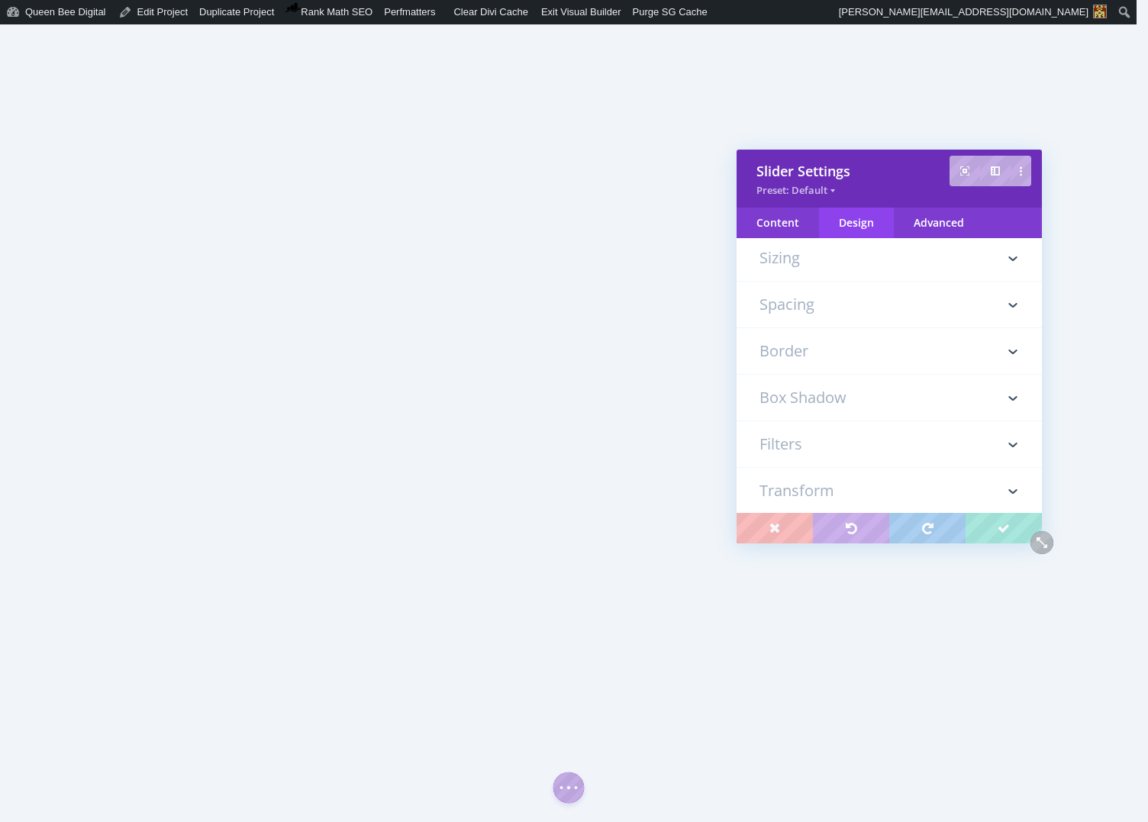
scroll to position [1113, 0]
click at [924, 221] on div "Advanced" at bounding box center [938, 223] width 90 height 31
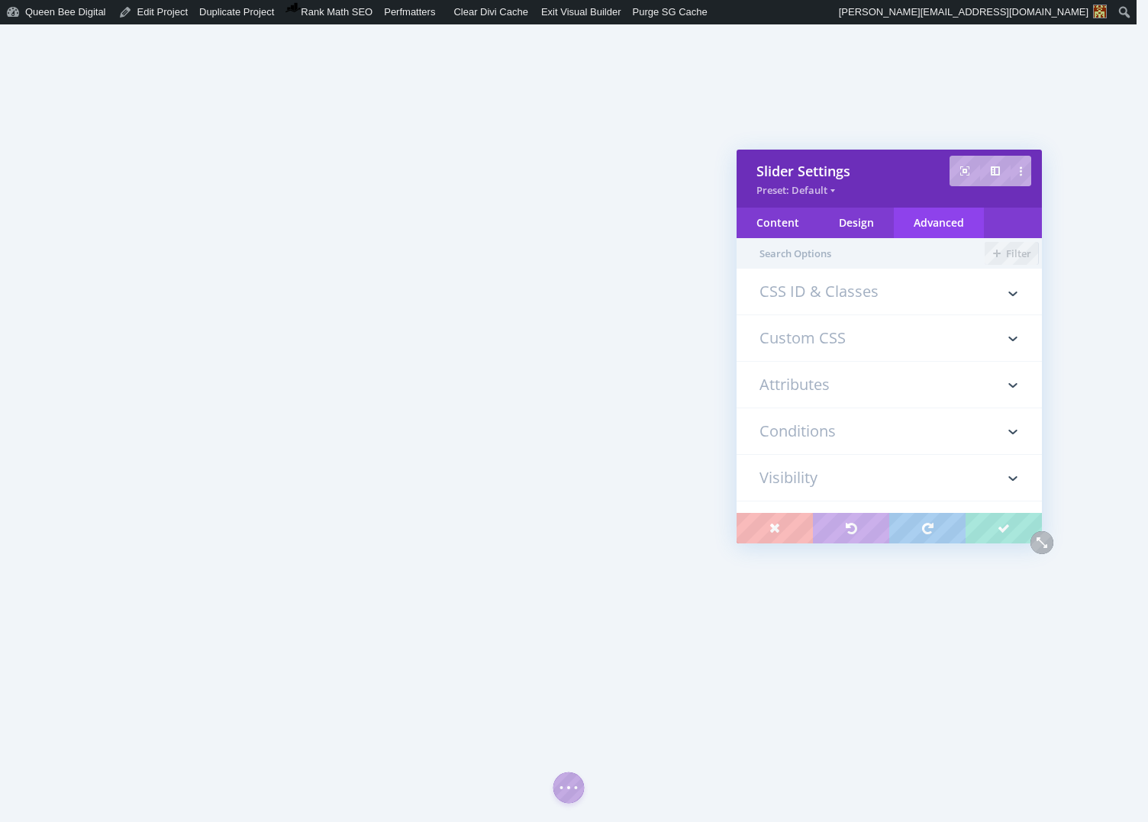
click at [858, 324] on h3 "Custom CSS" at bounding box center [888, 338] width 259 height 46
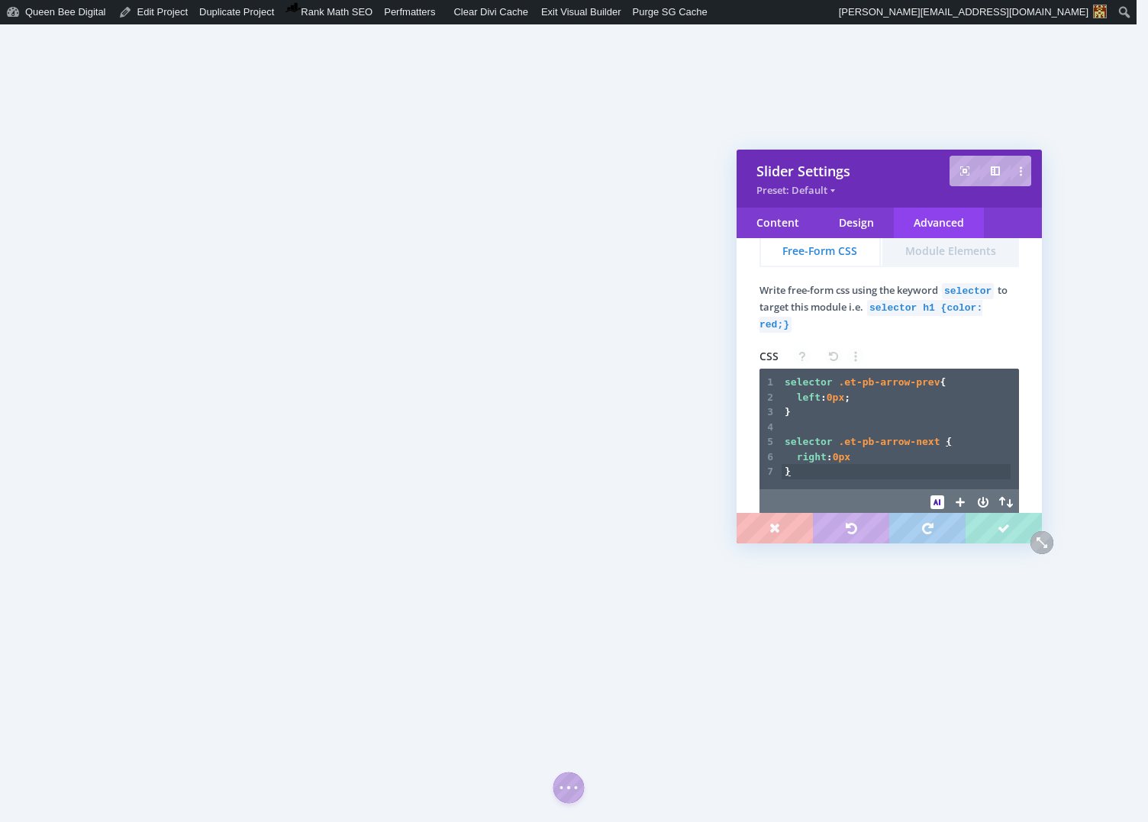
scroll to position [127, 0]
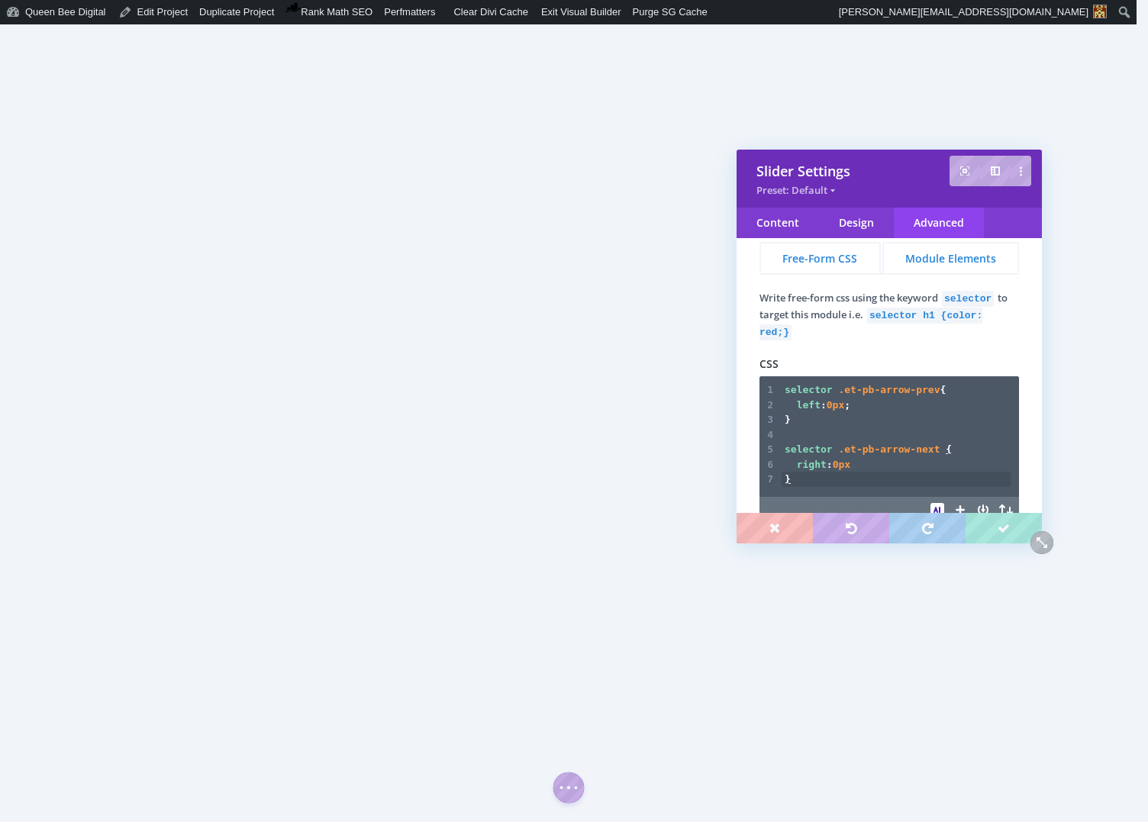
click at [936, 254] on button "Module Elements" at bounding box center [950, 257] width 137 height 31
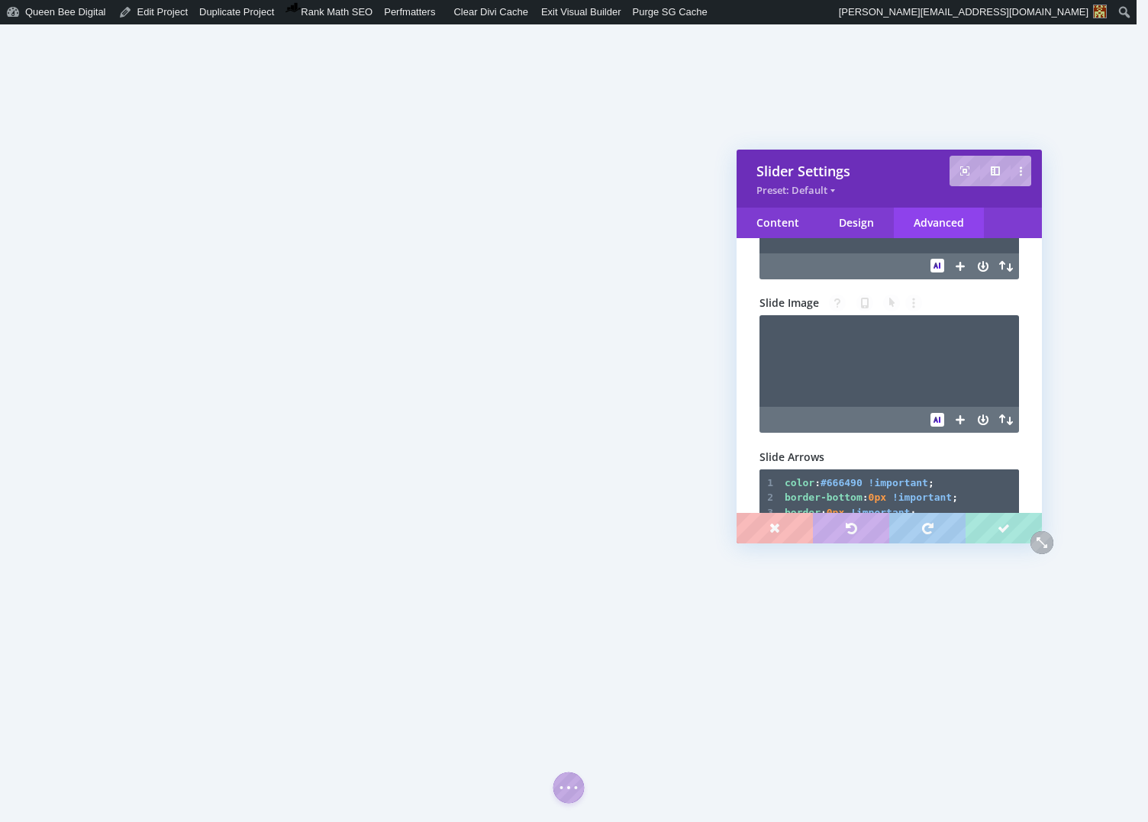
scroll to position [1417, 0]
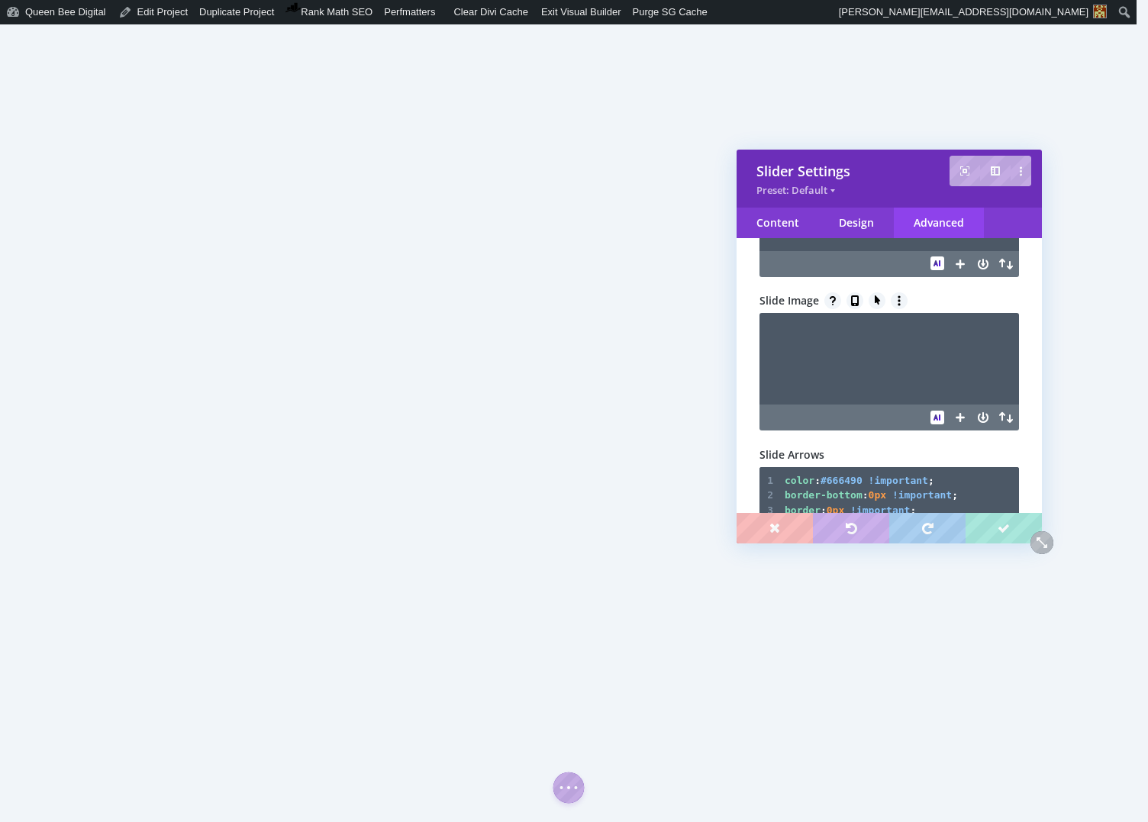
click at [847, 346] on textarea at bounding box center [888, 359] width 259 height 92
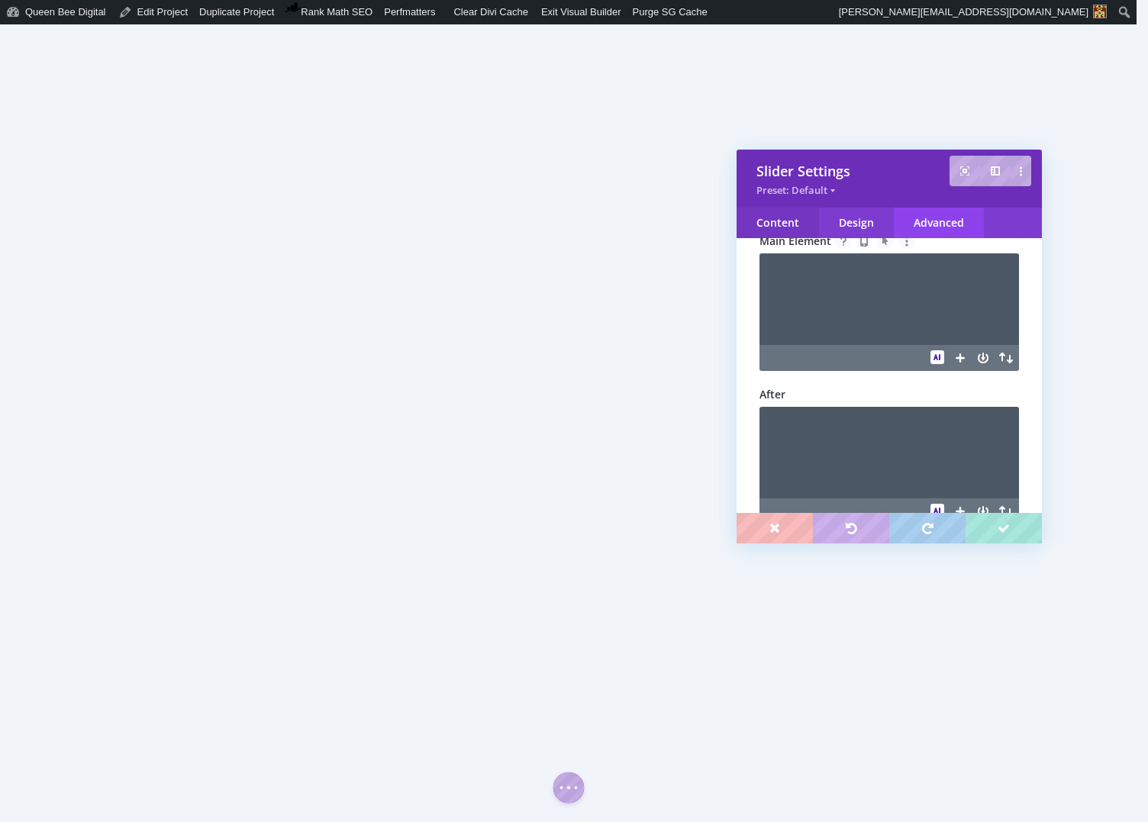
scroll to position [398, 0]
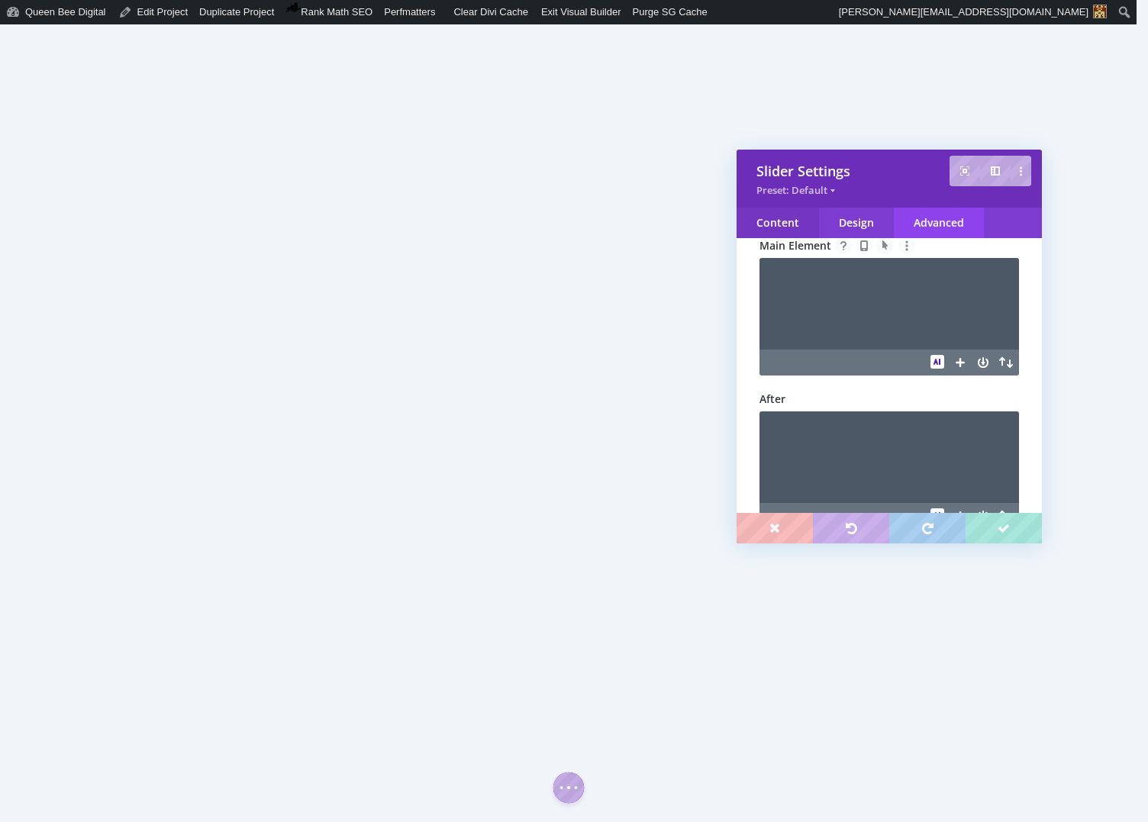
type textarea "border-radius: 3px !important;"
click at [782, 231] on div "Content" at bounding box center [777, 223] width 82 height 31
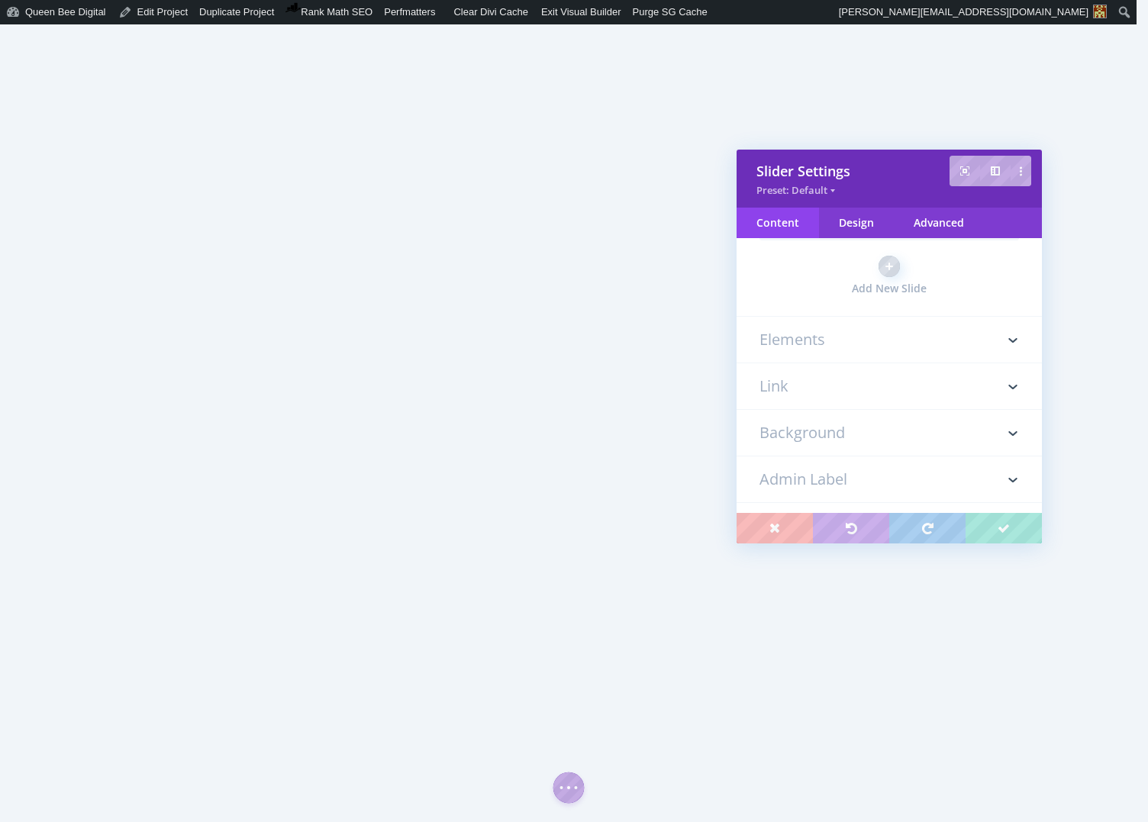
scroll to position [700, 0]
click at [823, 428] on h3 "Background" at bounding box center [888, 430] width 259 height 46
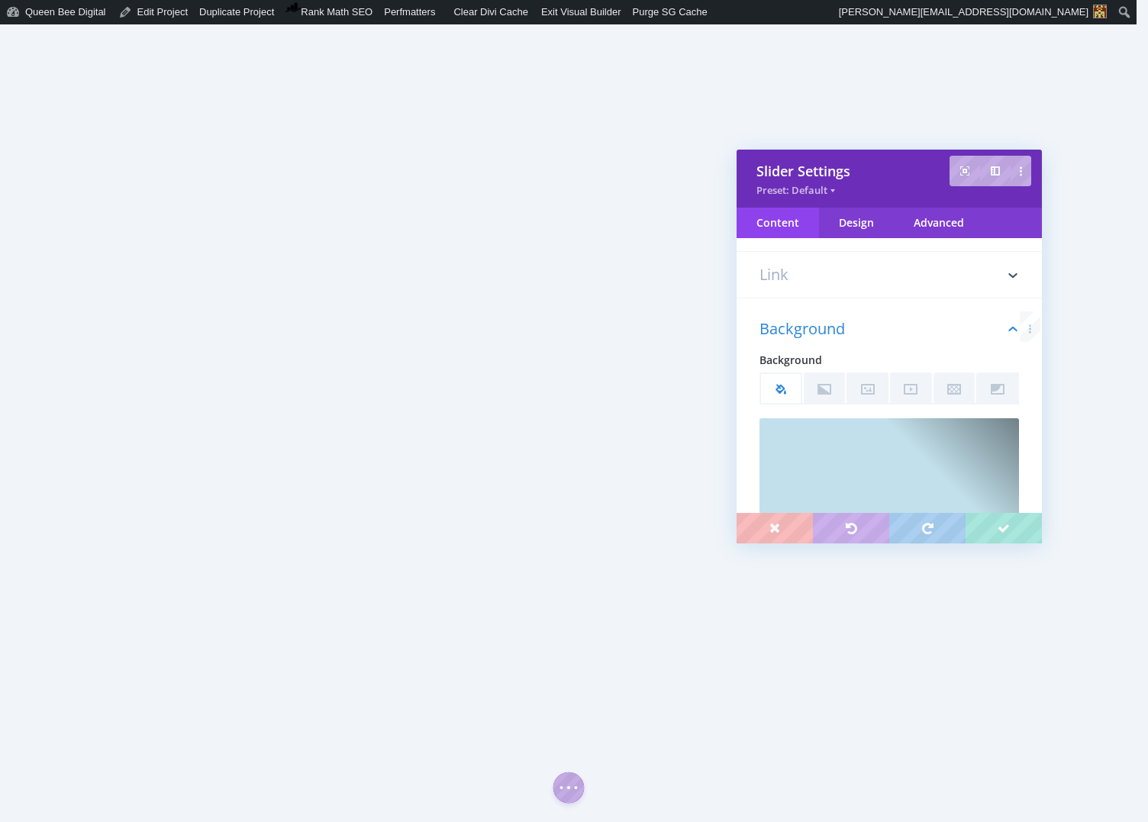
scroll to position [877, 0]
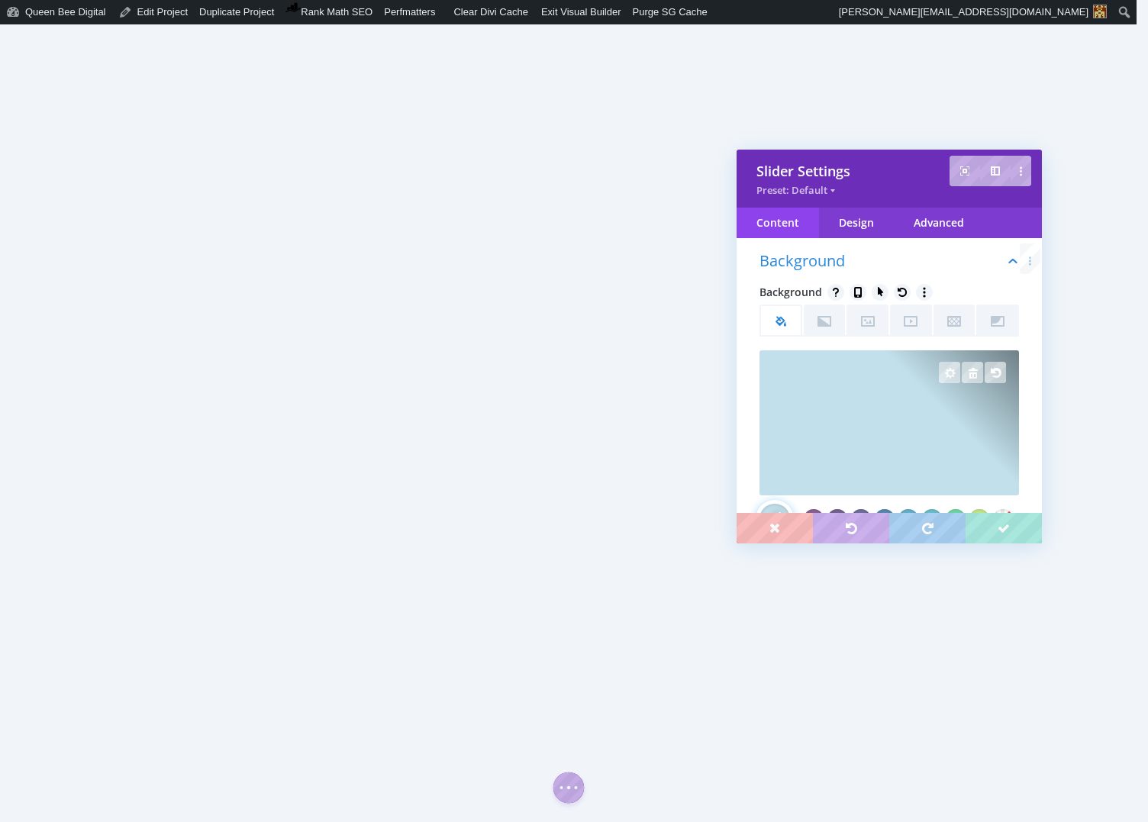
click at [895, 425] on div at bounding box center [888, 422] width 259 height 145
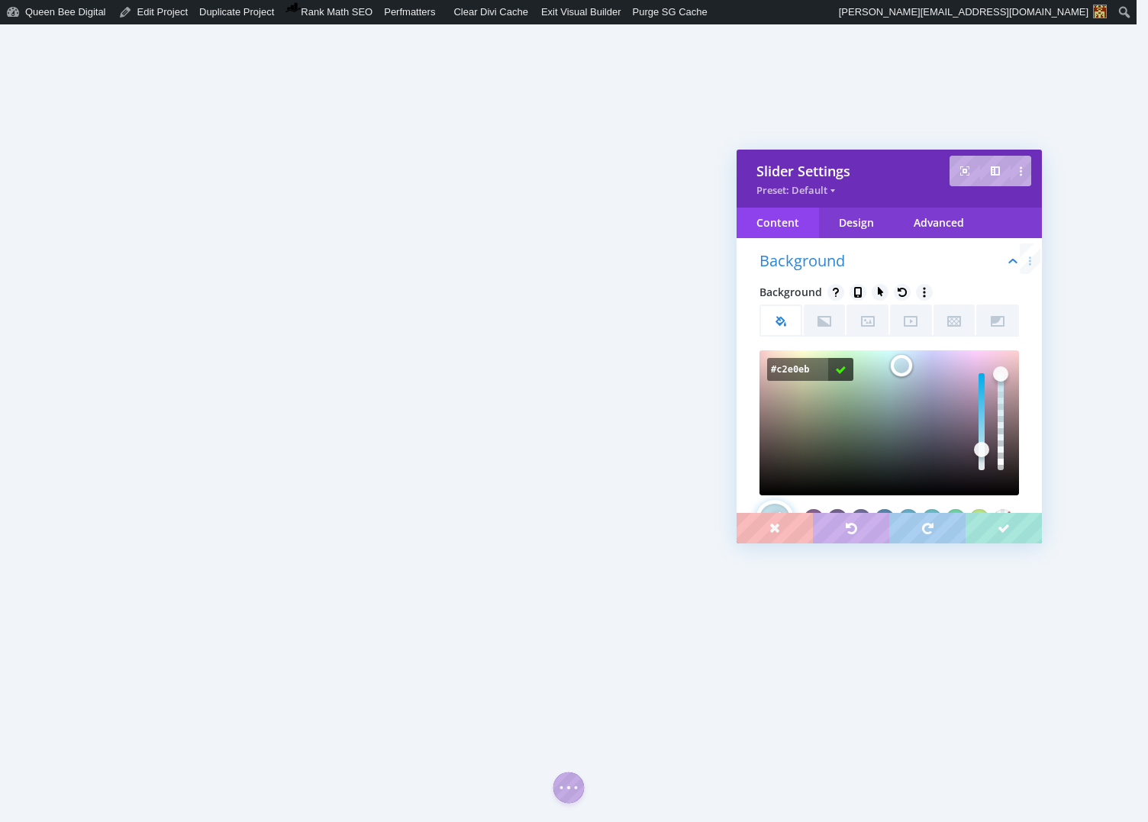
click at [814, 367] on input "#c2e0eb" at bounding box center [797, 369] width 61 height 23
drag, startPoint x: 814, startPoint y: 369, endPoint x: 784, endPoint y: 367, distance: 30.6
click at [775, 368] on input "#d3ecee" at bounding box center [797, 369] width 61 height 23
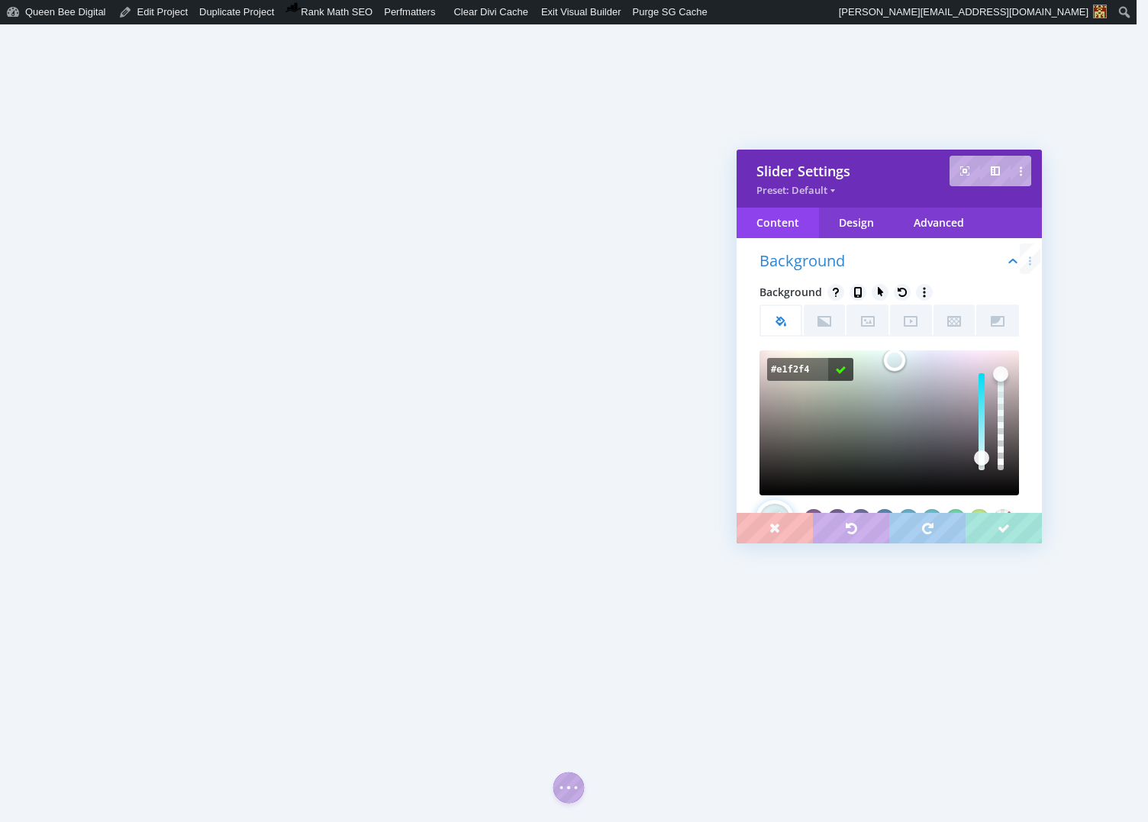
paste input "c2e0eb"
type input "#cfcfde"
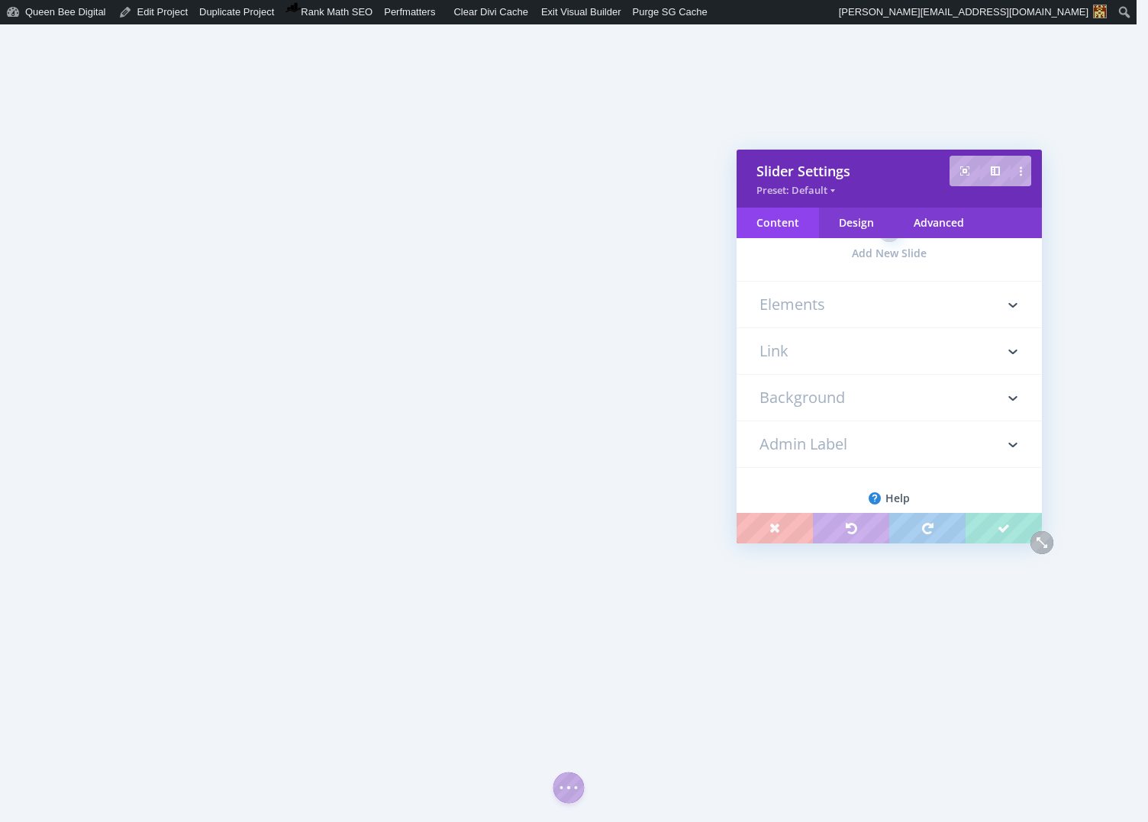
scroll to position [755, 0]
click at [839, 354] on h3 "Background" at bounding box center [888, 375] width 259 height 46
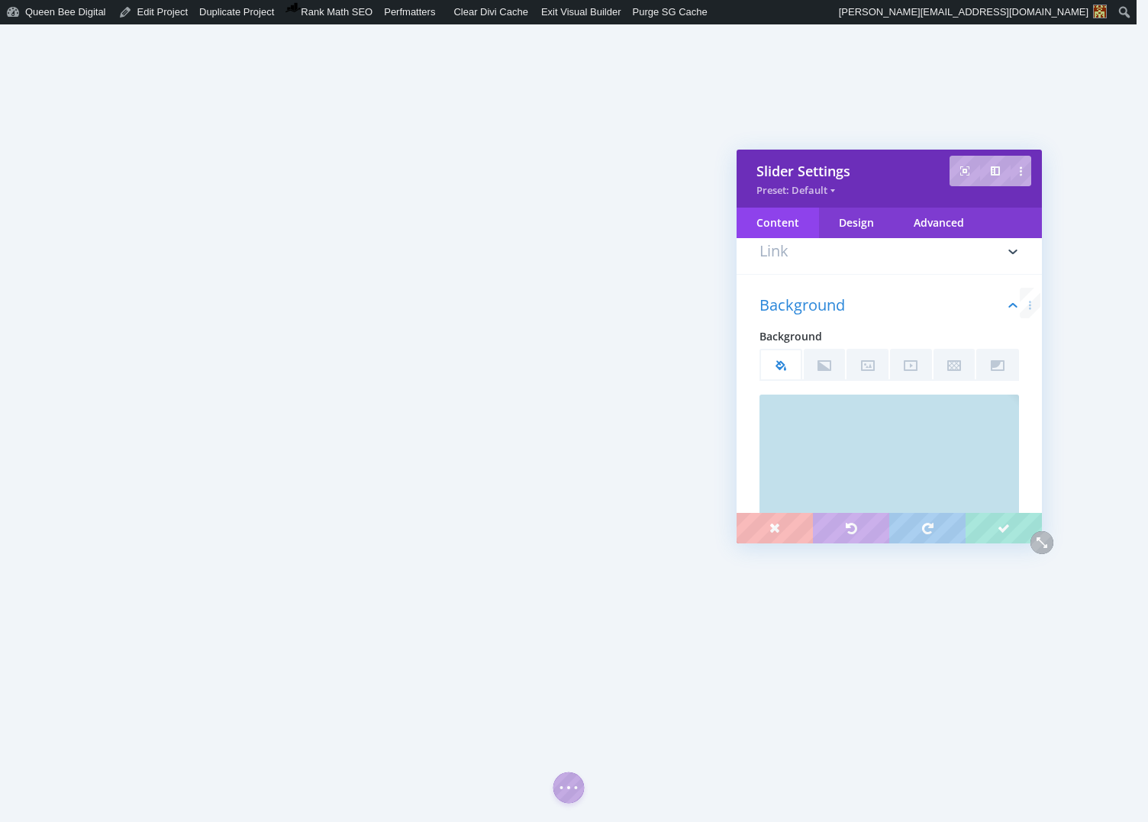
scroll to position [877, 0]
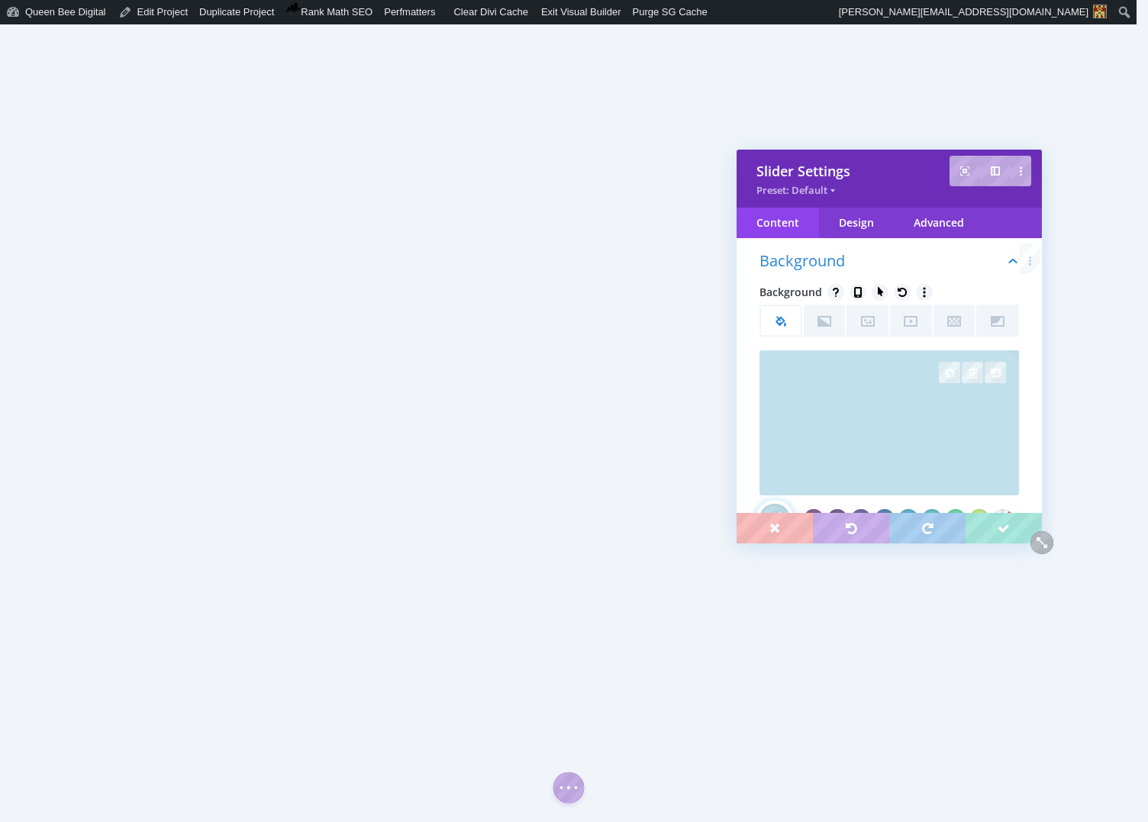
click at [887, 400] on div at bounding box center [888, 422] width 259 height 145
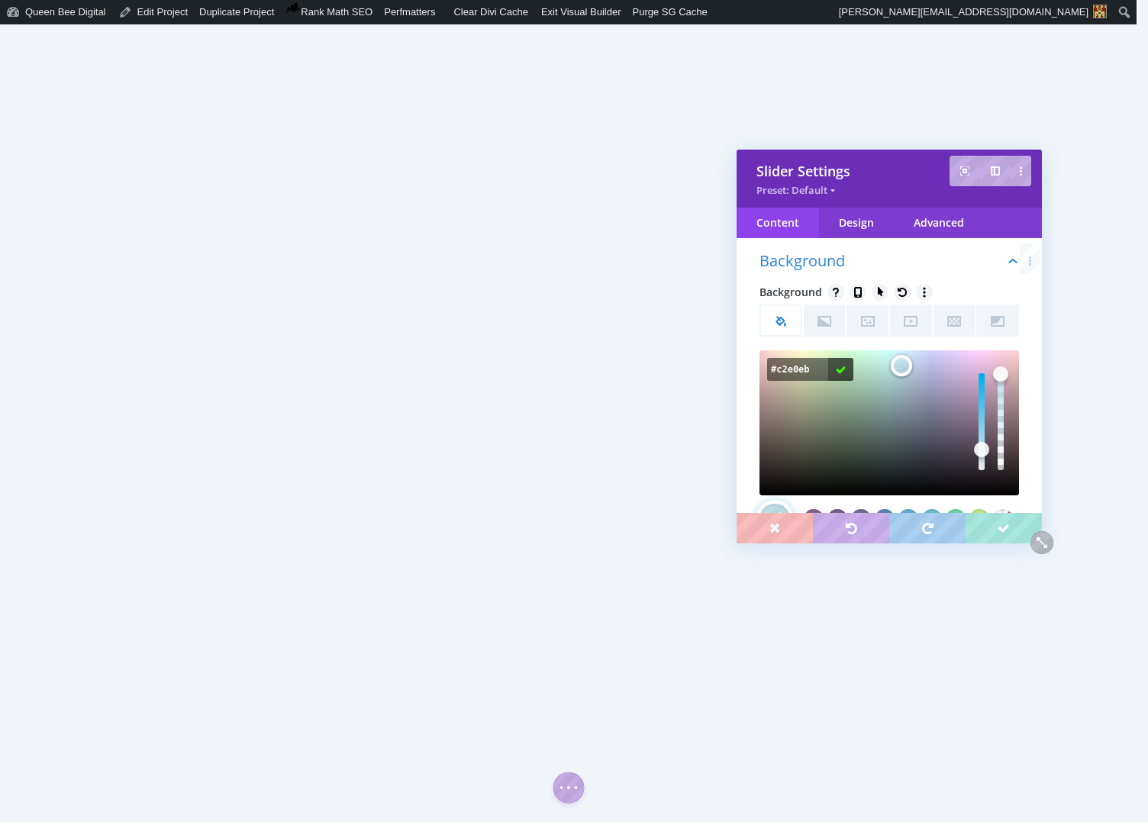
click at [809, 365] on input "#c2e0eb" at bounding box center [797, 369] width 61 height 23
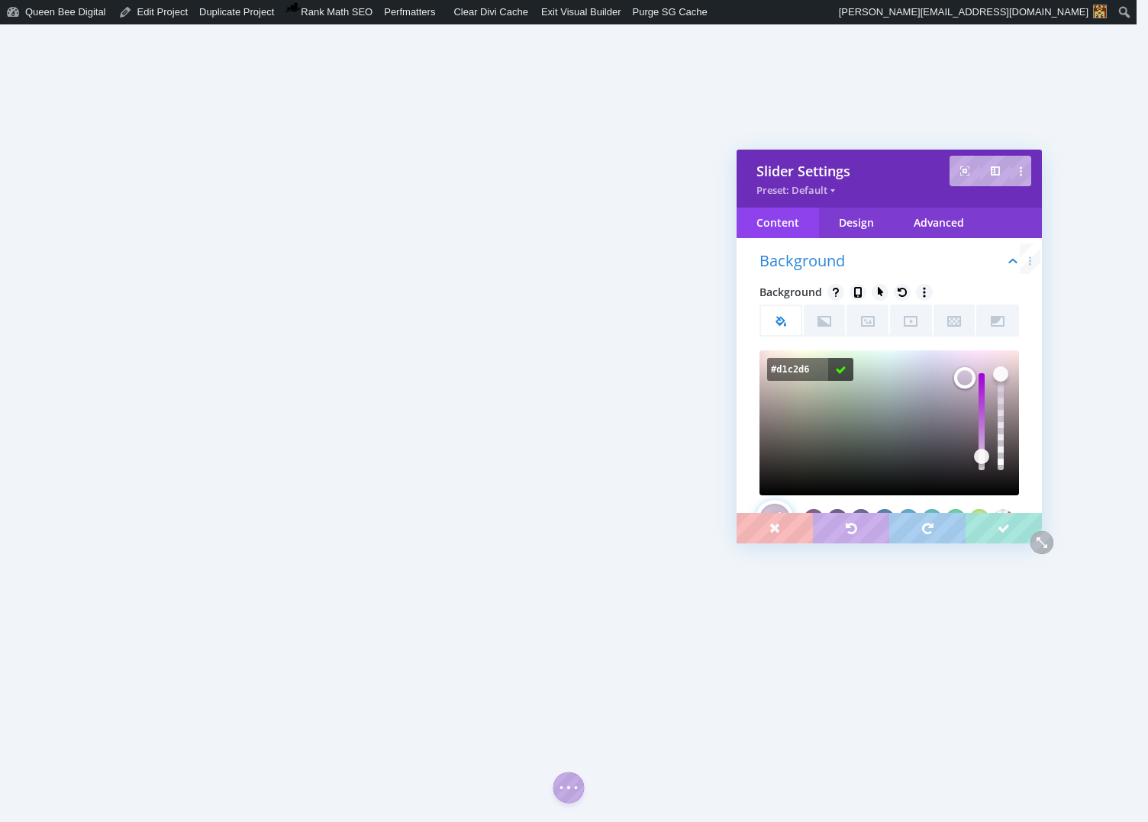
click at [811, 370] on input "#d1c2d6" at bounding box center [797, 369] width 61 height 23
click at [802, 366] on input "#d4cfde" at bounding box center [797, 369] width 61 height 23
click at [806, 365] on input "#d4cfde" at bounding box center [797, 369] width 61 height 23
click at [797, 367] on input "#d4cfde" at bounding box center [797, 369] width 61 height 23
click at [813, 369] on input "#d4cfde" at bounding box center [797, 369] width 61 height 23
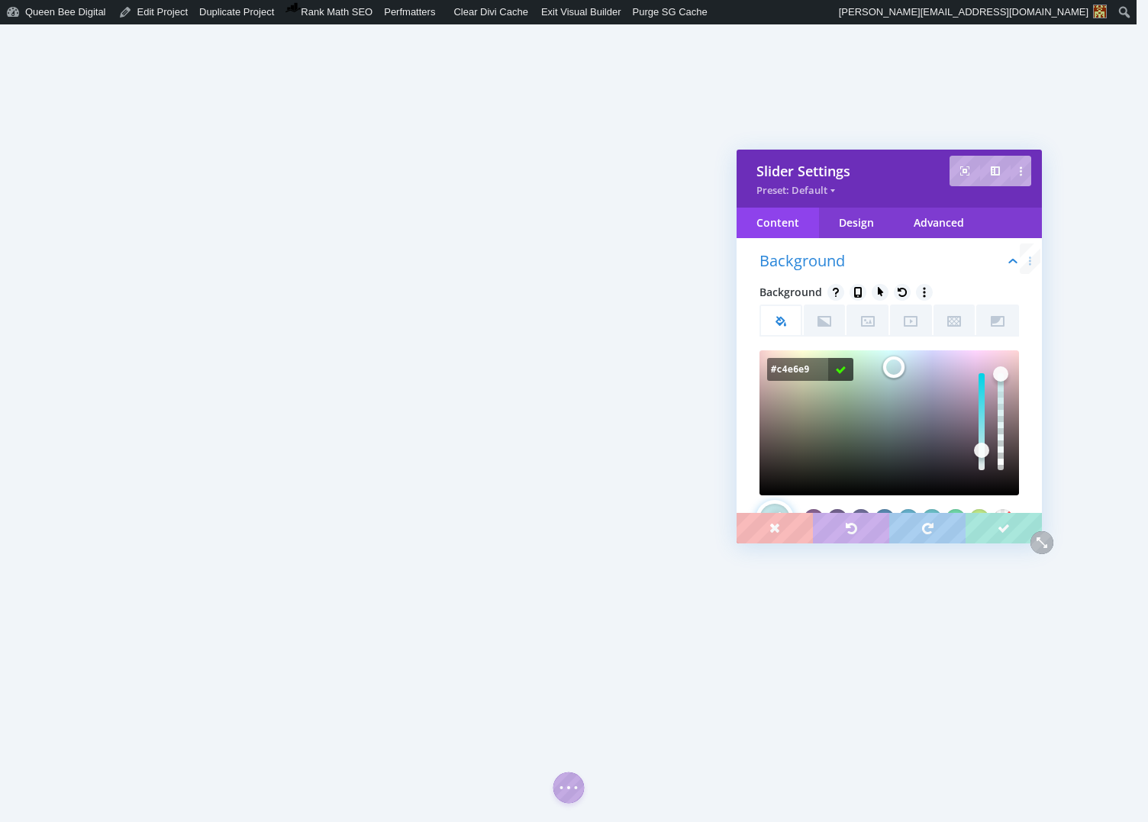
type input "#c4e6e9"
click at [841, 369] on icon "button" at bounding box center [839, 370] width 9 height 8
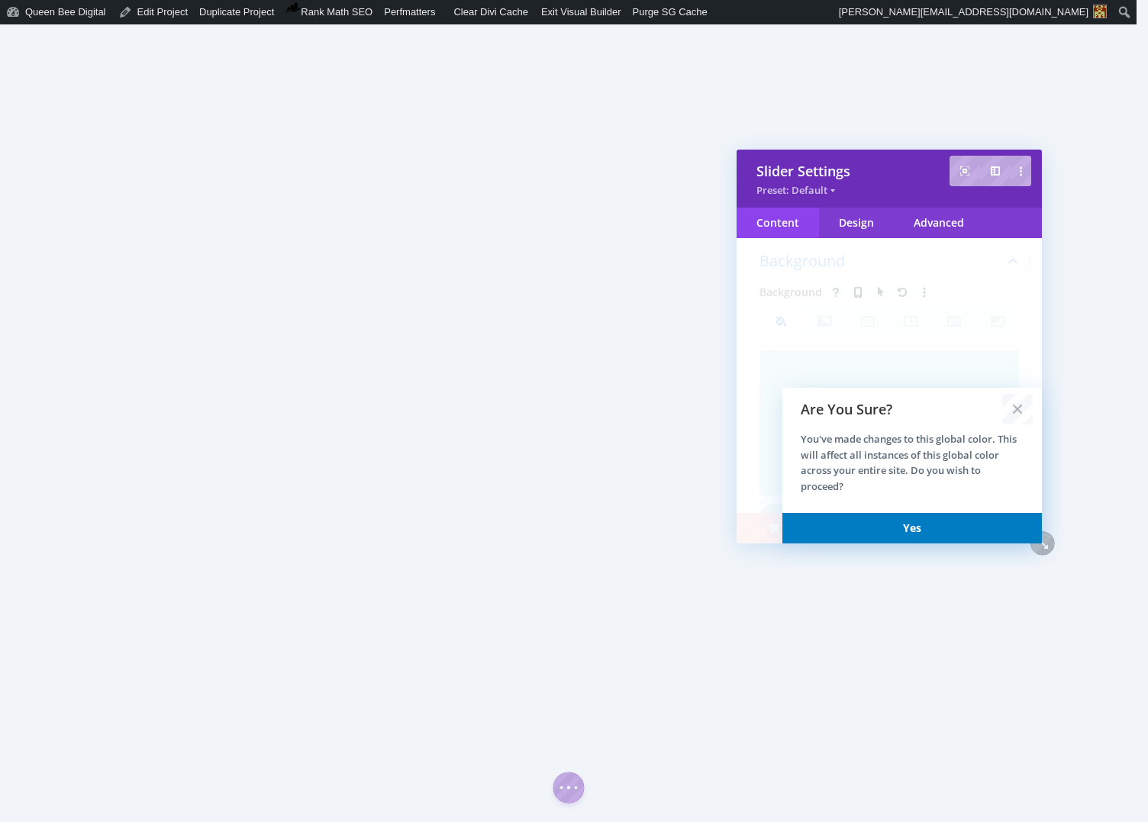
click at [935, 527] on link "Yes" at bounding box center [911, 528] width 259 height 31
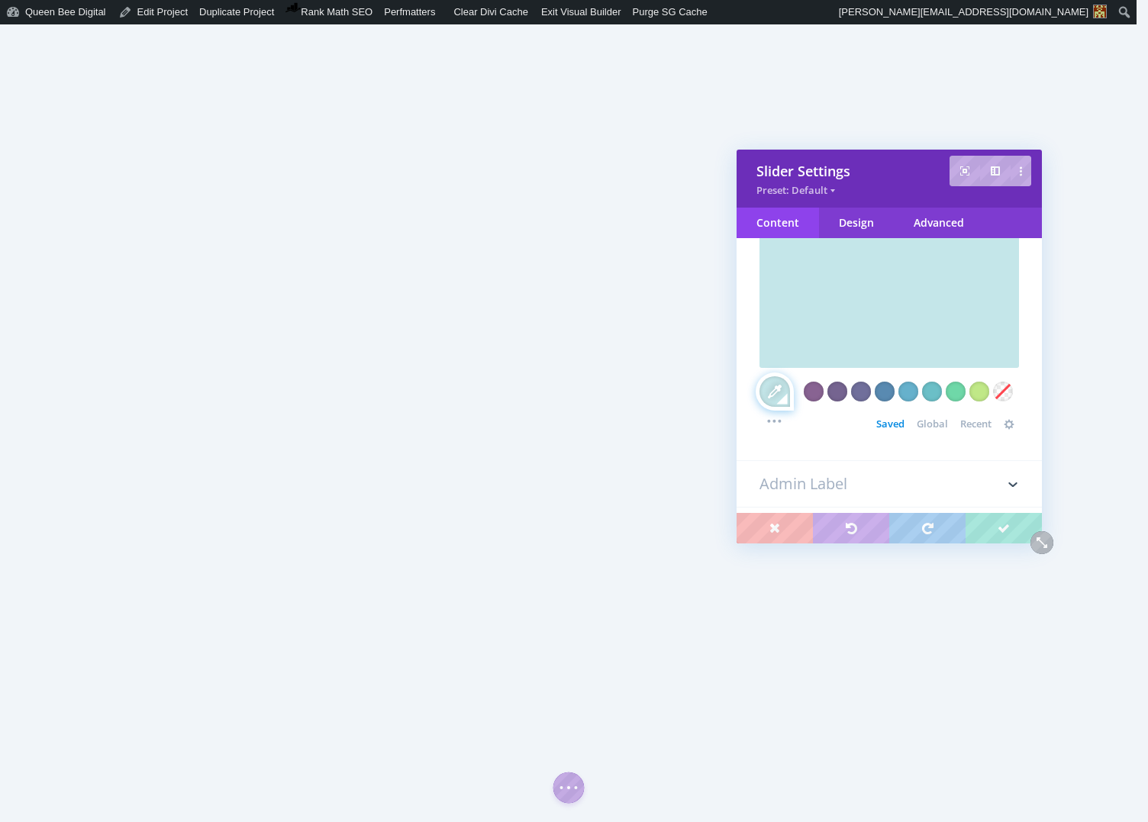
scroll to position [1006, 0]
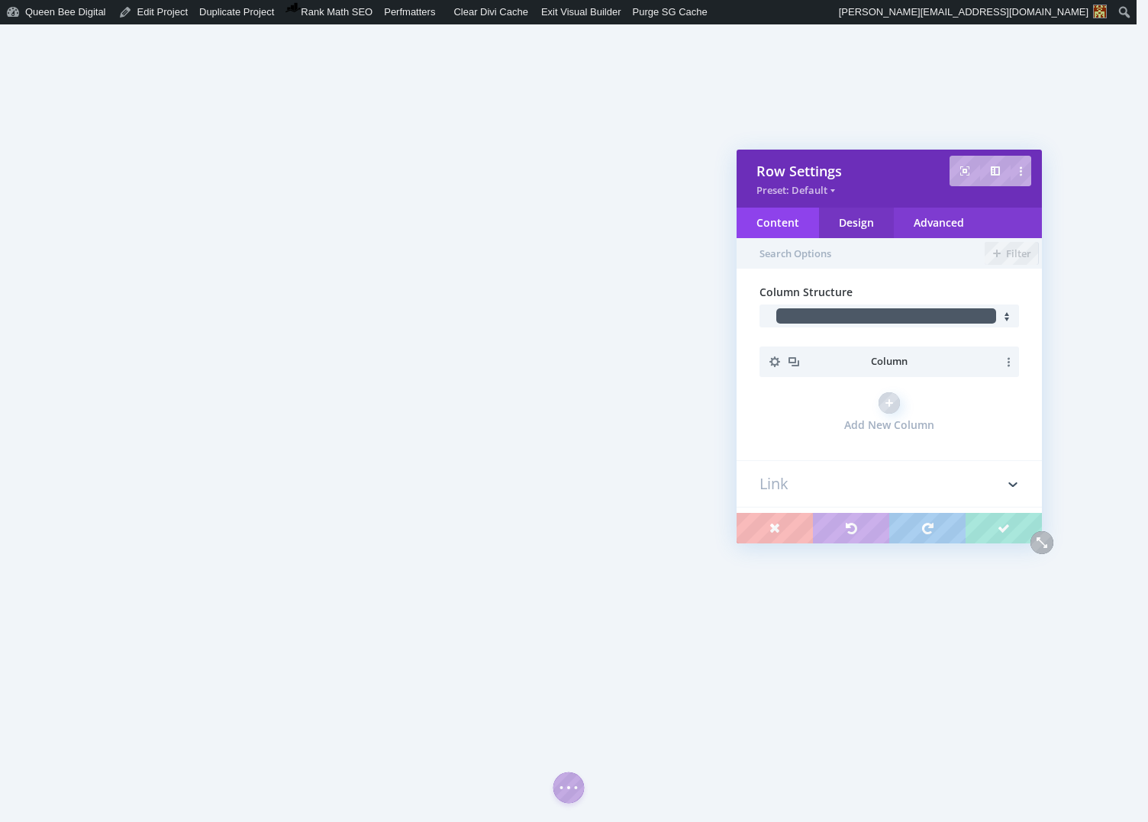
click at [851, 220] on div "Design" at bounding box center [856, 223] width 75 height 31
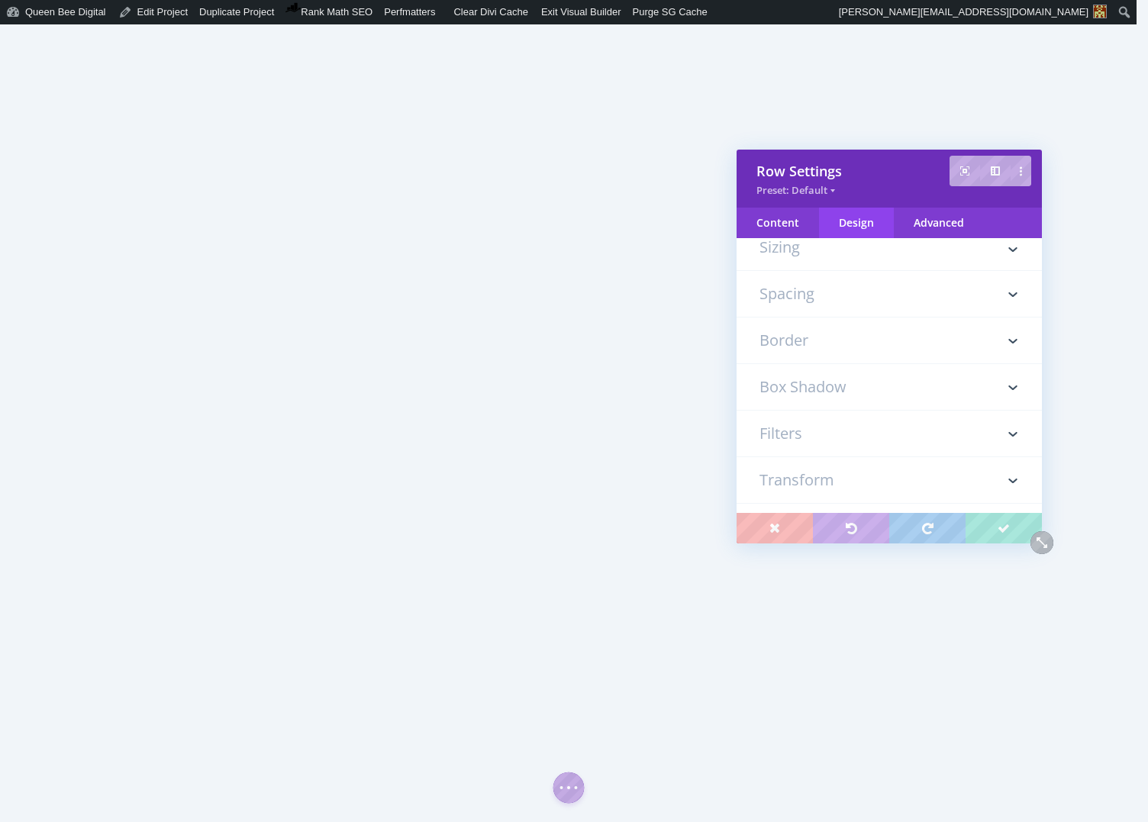
scroll to position [46, 0]
click at [831, 287] on h3 "Spacing" at bounding box center [888, 292] width 259 height 46
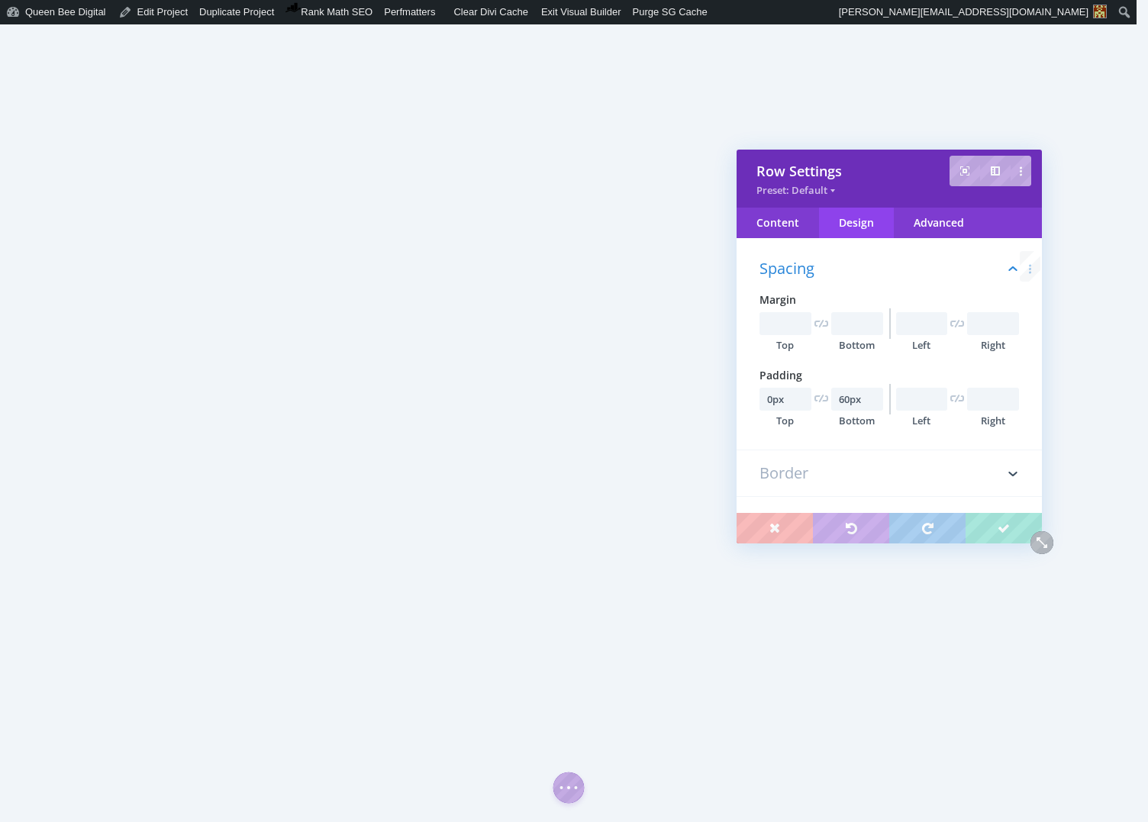
scroll to position [85, 0]
click at [841, 392] on input "60px" at bounding box center [857, 390] width 52 height 23
type input "40px"
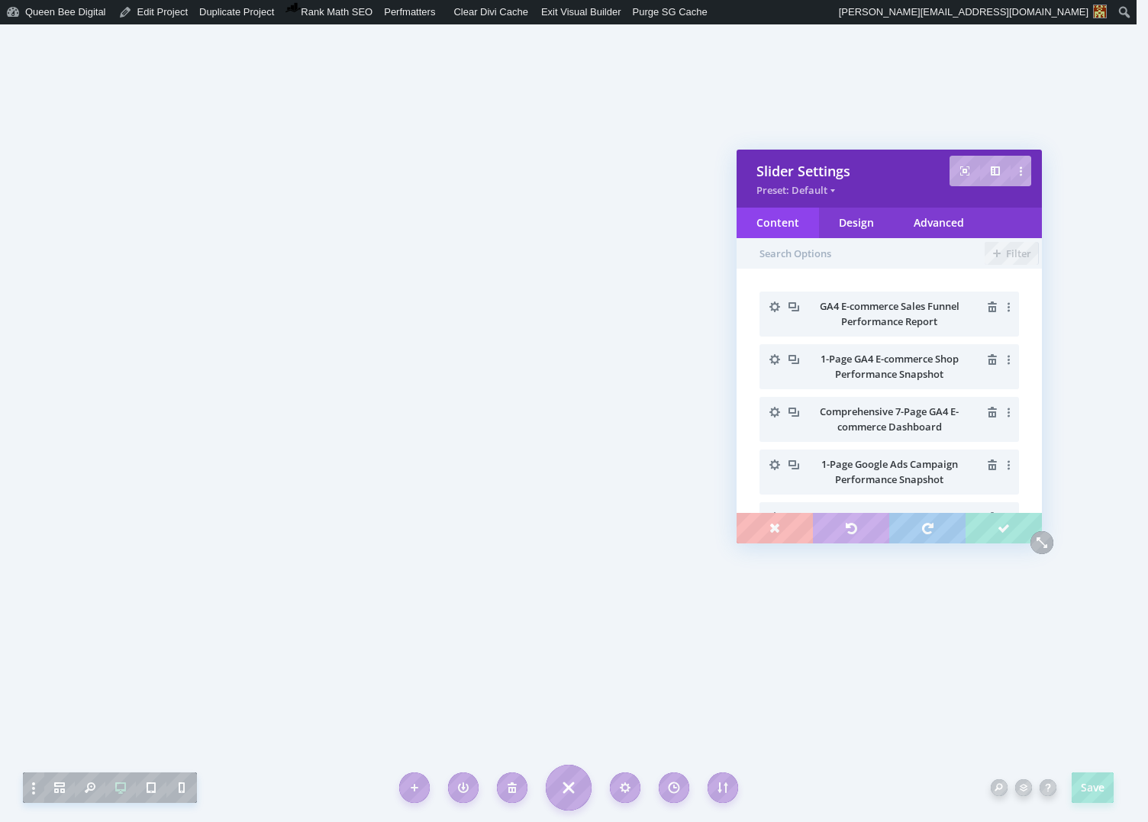
click at [775, 306] on icon "button" at bounding box center [774, 306] width 21 height 21
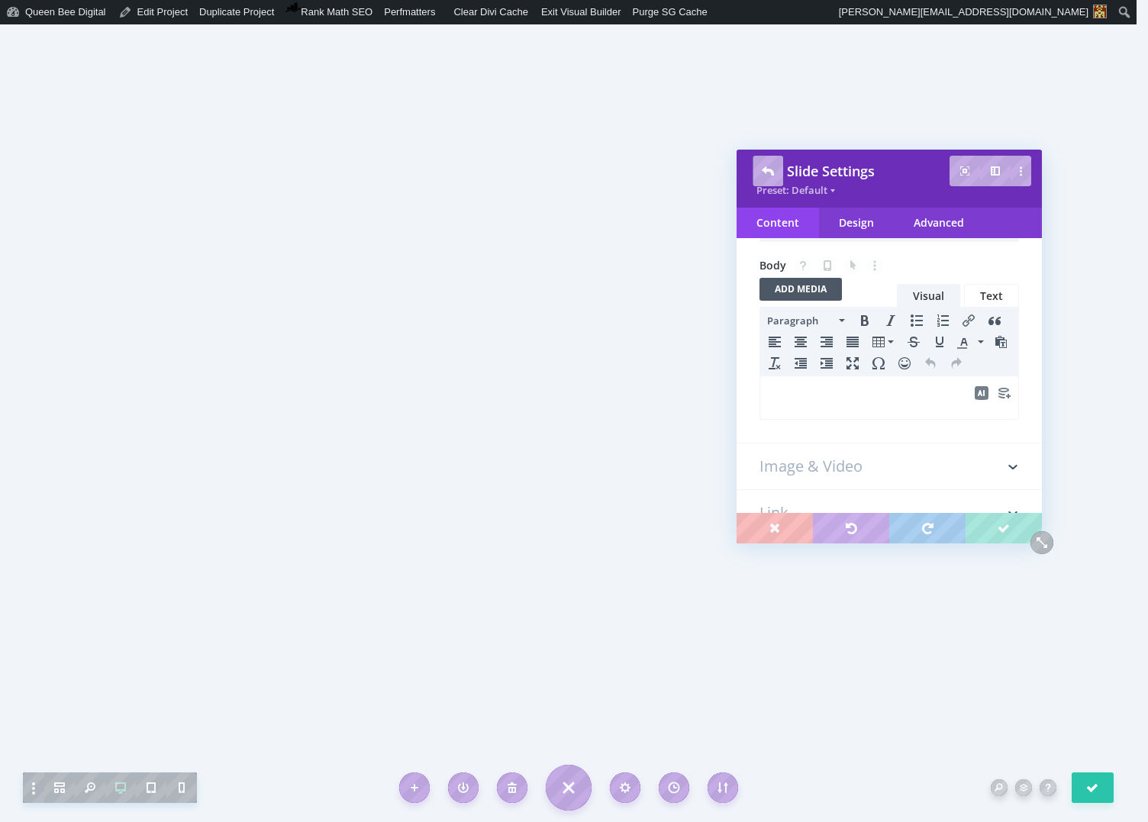
scroll to position [223, 0]
click at [817, 394] on p at bounding box center [888, 395] width 241 height 18
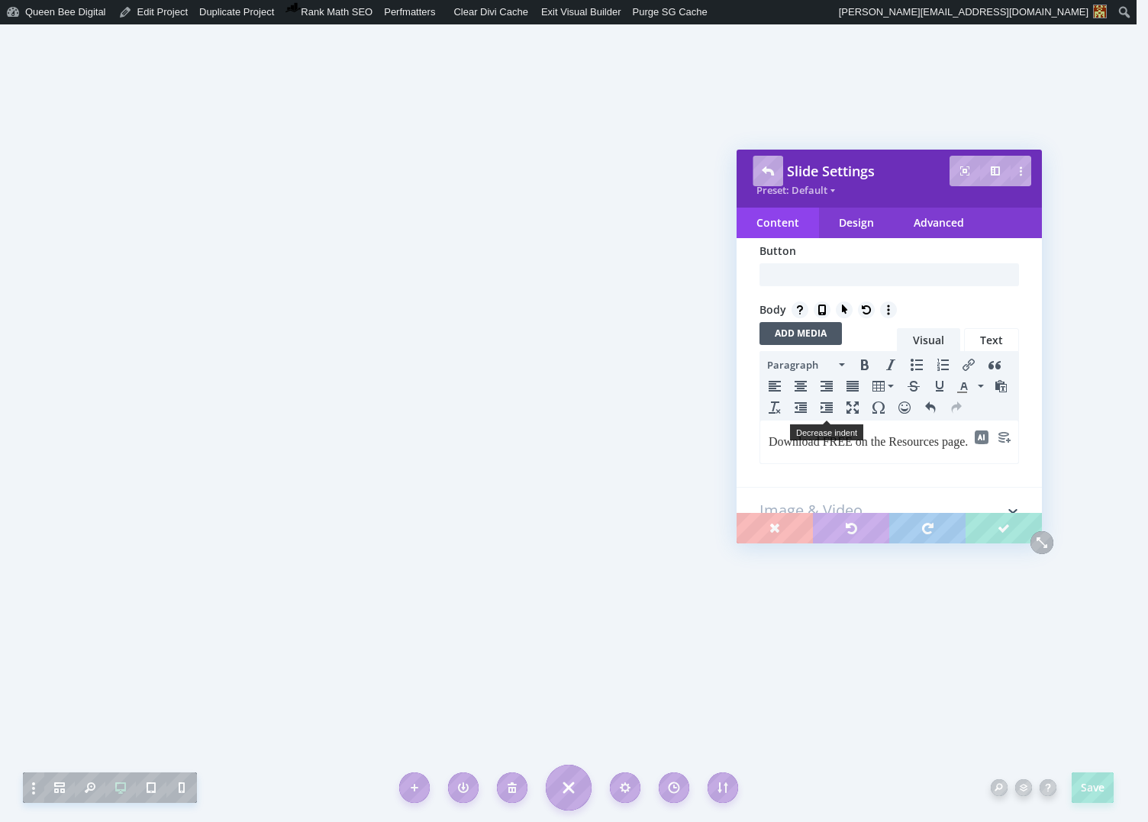
scroll to position [175, 0]
click at [826, 441] on p "Download FREE on the Resources page." at bounding box center [888, 443] width 241 height 18
drag, startPoint x: 900, startPoint y: 443, endPoint x: 982, endPoint y: 446, distance: 81.7
click at [982, 446] on p "Download FREE on the Resources page." at bounding box center [888, 443] width 241 height 18
click at [968, 359] on button "Insert/edit link" at bounding box center [968, 366] width 24 height 21
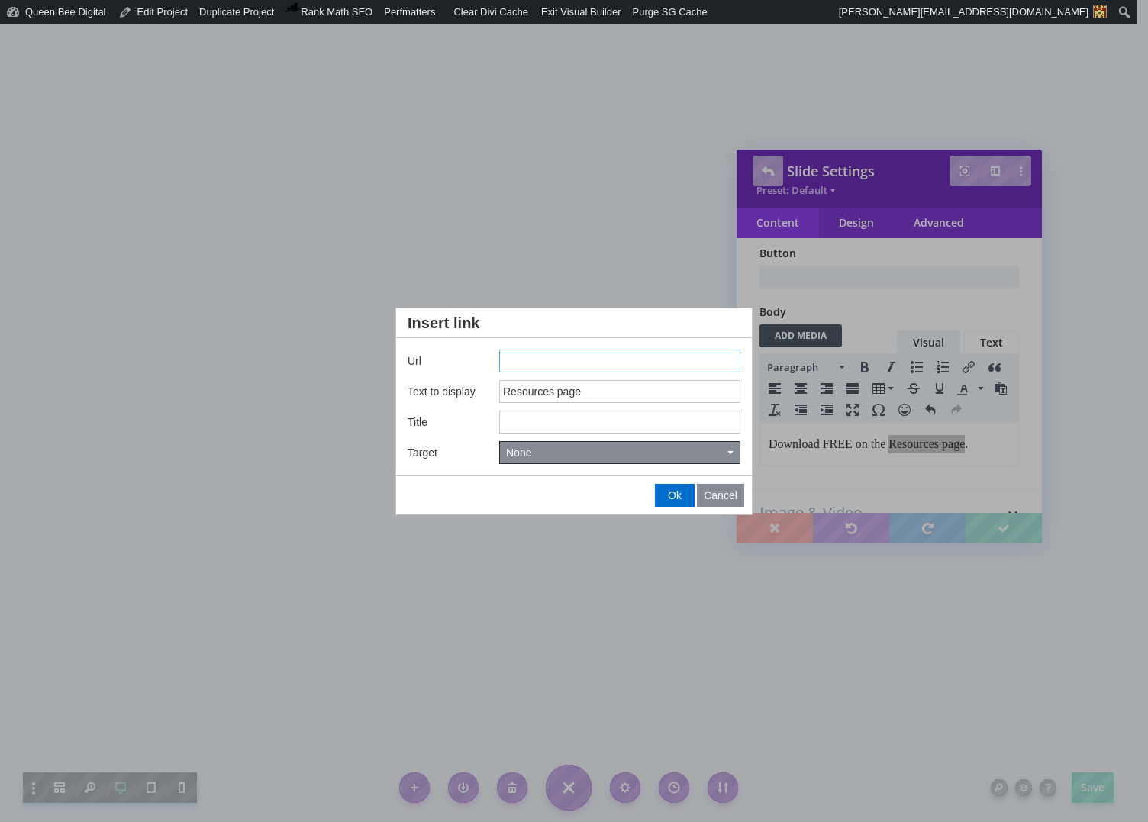
click at [528, 358] on input "Insert link" at bounding box center [619, 360] width 241 height 23
type input "https://queenbee.digital/resources"
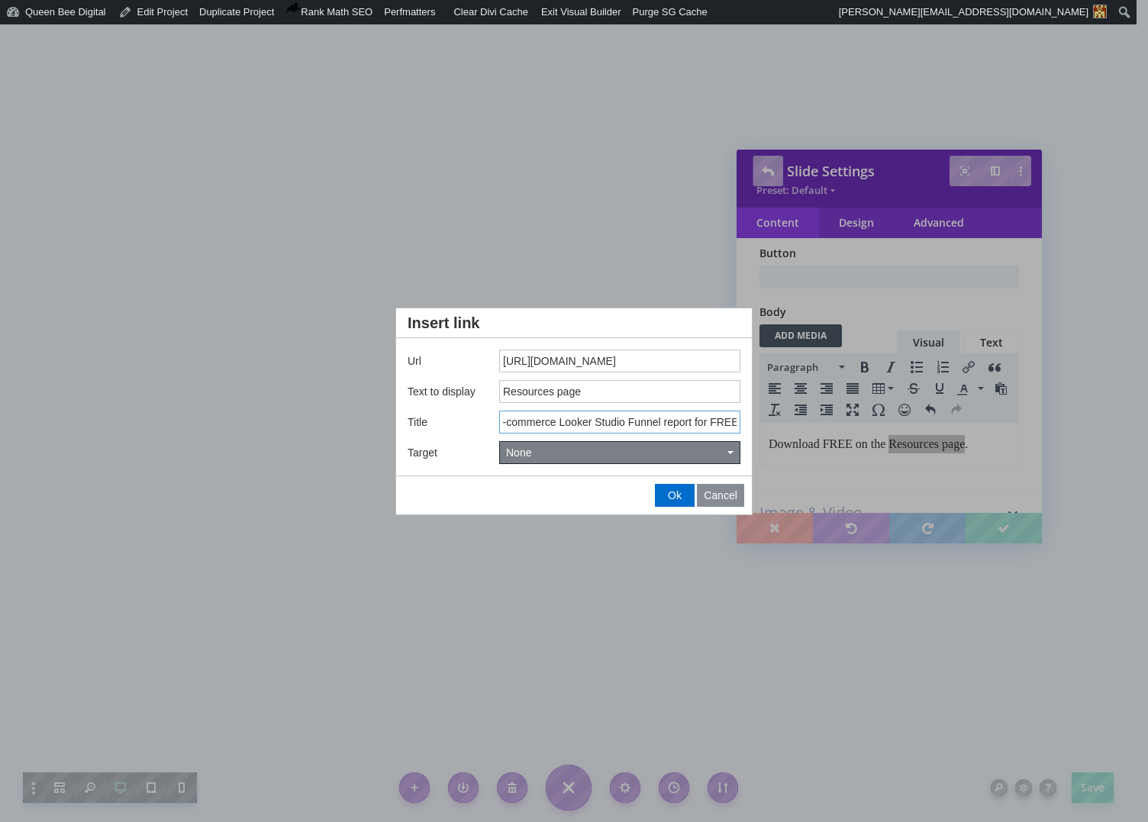
click at [572, 455] on button "None" at bounding box center [620, 452] width 240 height 21
type input "Download FREE GA4 E-commerce Looker Studio Funnel report for FREE"
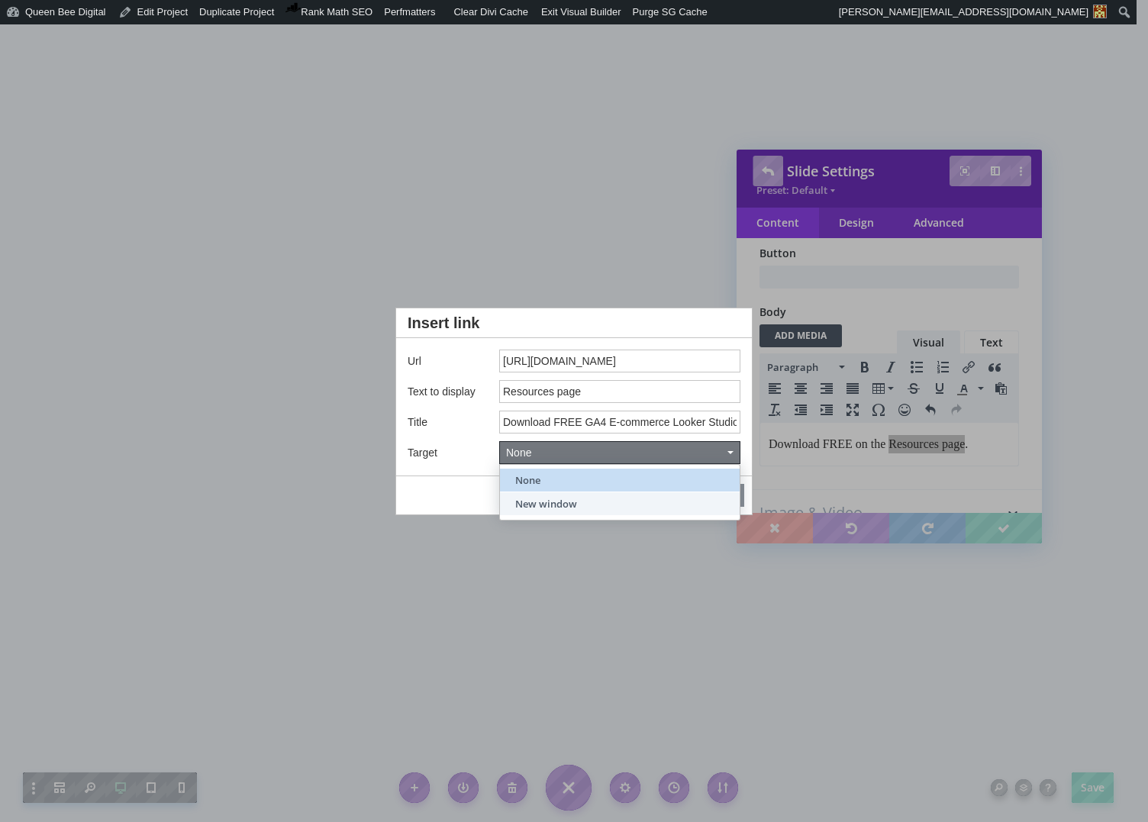
click at [568, 501] on span "New window" at bounding box center [546, 504] width 62 height 14
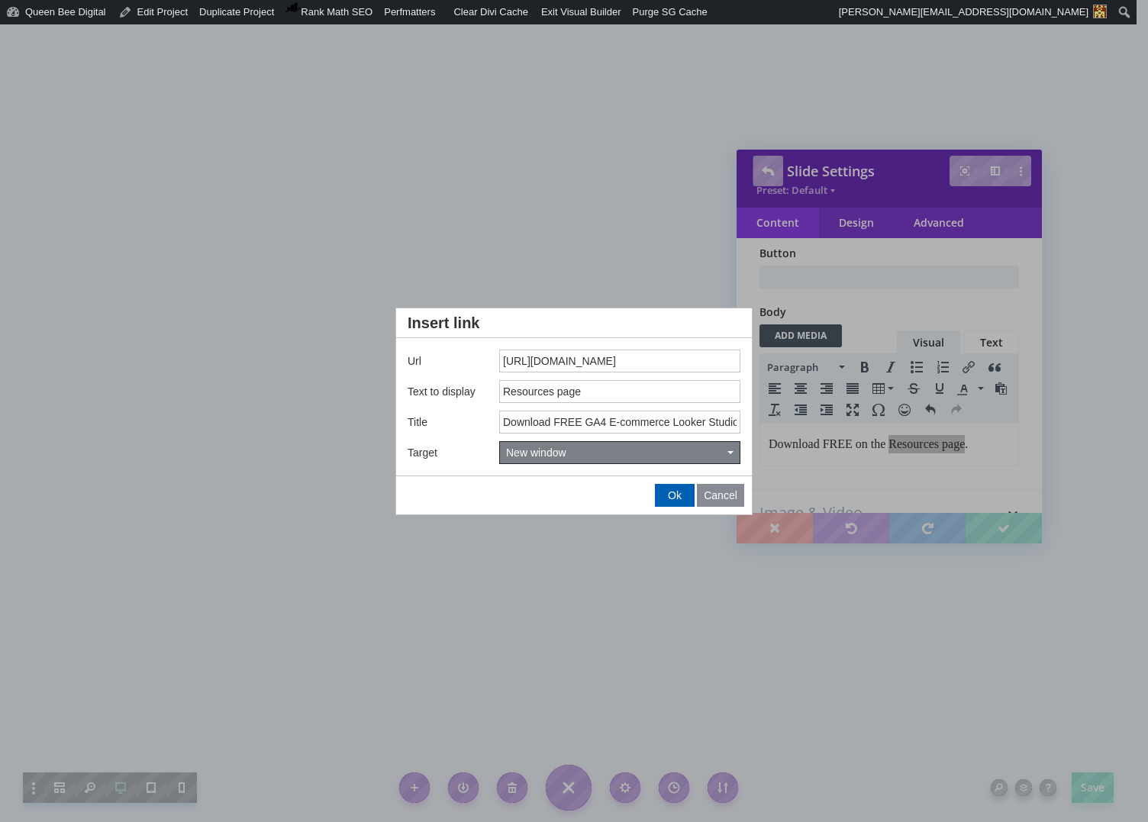
click at [672, 494] on span "Ok" at bounding box center [675, 495] width 14 height 12
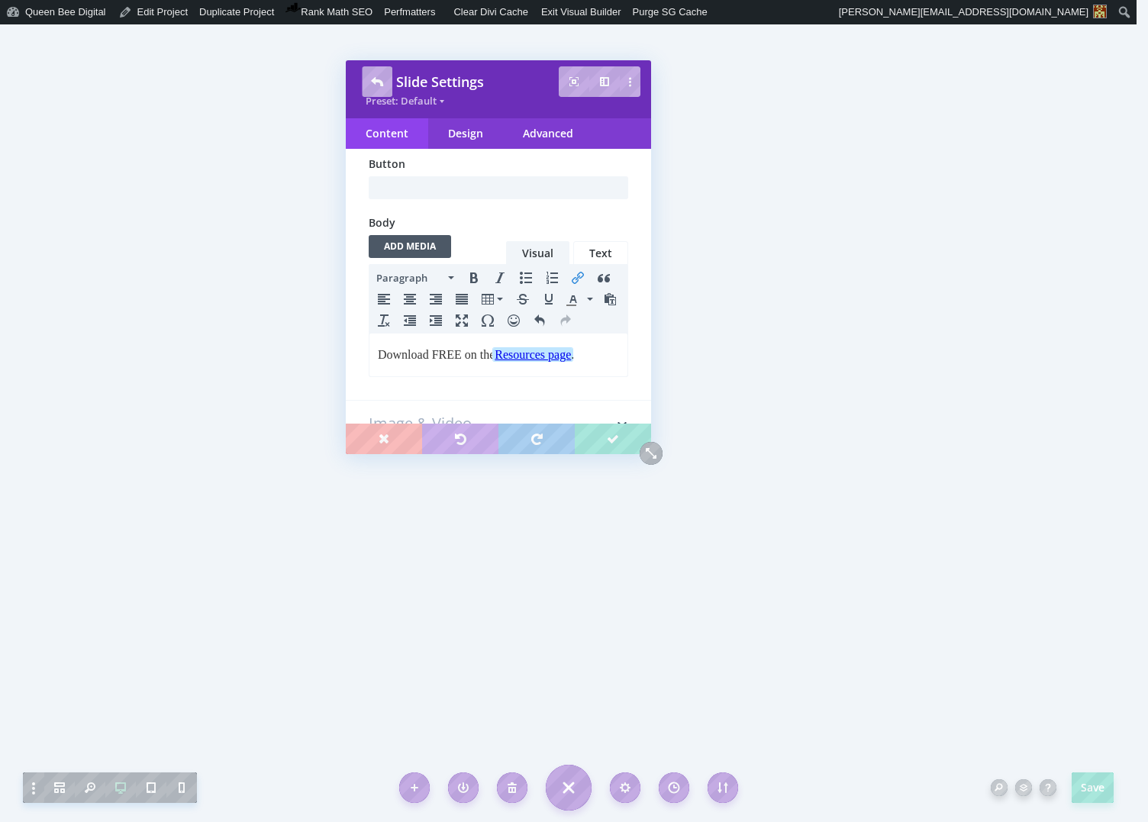
drag, startPoint x: 926, startPoint y: 179, endPoint x: 525, endPoint y: 94, distance: 410.2
click at [526, 94] on div "Slide Settings Preset: Default" at bounding box center [498, 89] width 305 height 58
click at [465, 131] on div "Design" at bounding box center [465, 133] width 75 height 31
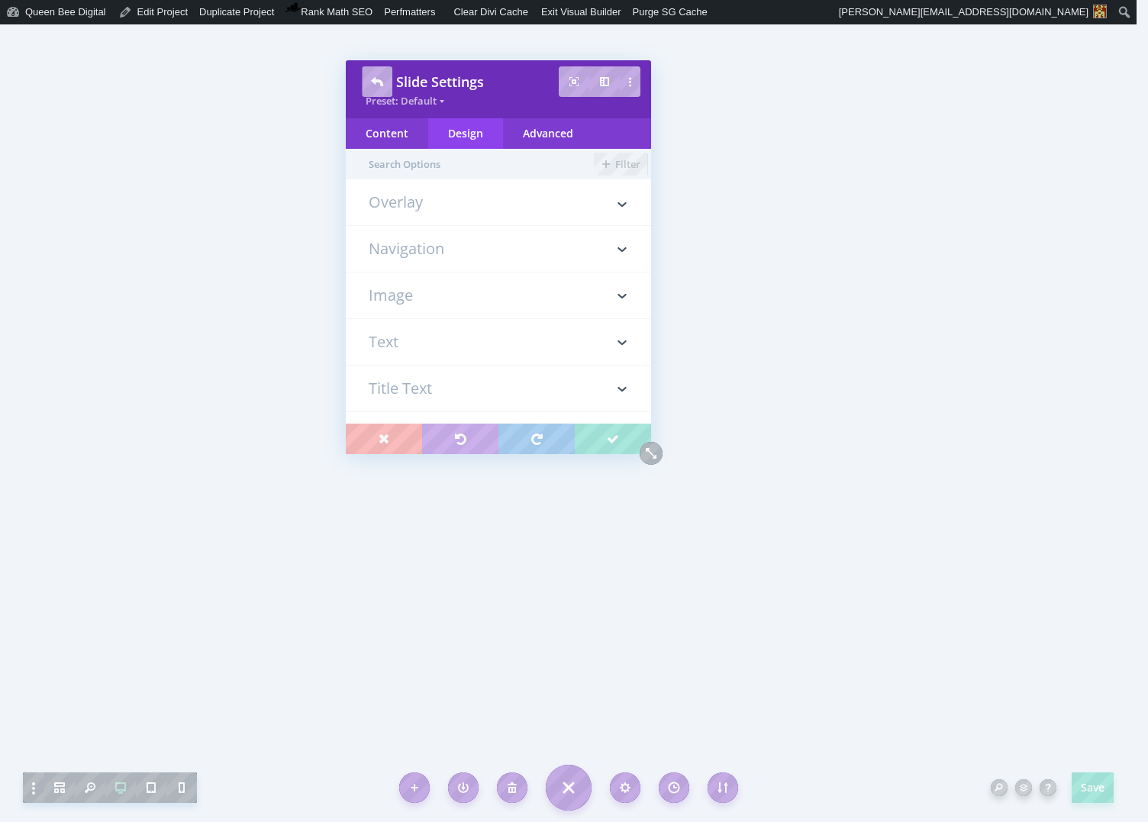
click at [436, 345] on h3 "Text" at bounding box center [498, 342] width 259 height 46
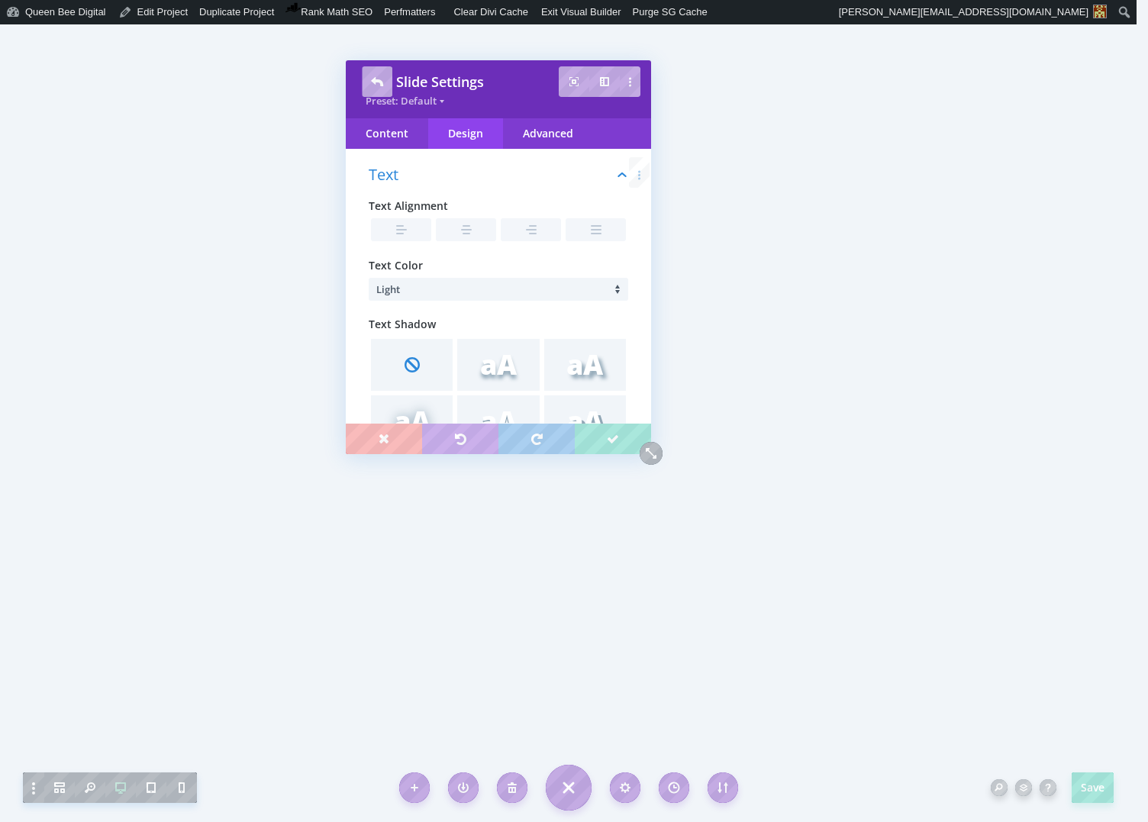
scroll to position [179, 0]
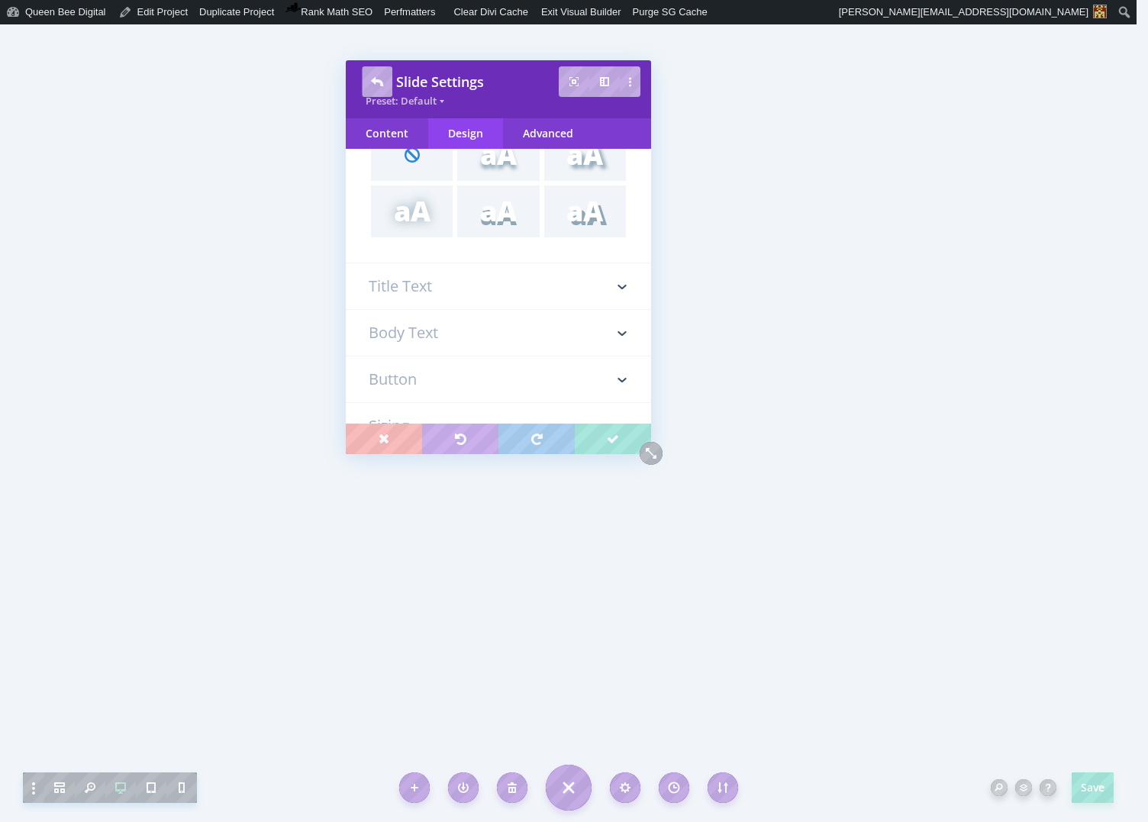
click at [438, 288] on h3 "Title Text" at bounding box center [498, 286] width 259 height 46
click at [459, 237] on h3 "Body Text" at bounding box center [498, 230] width 259 height 46
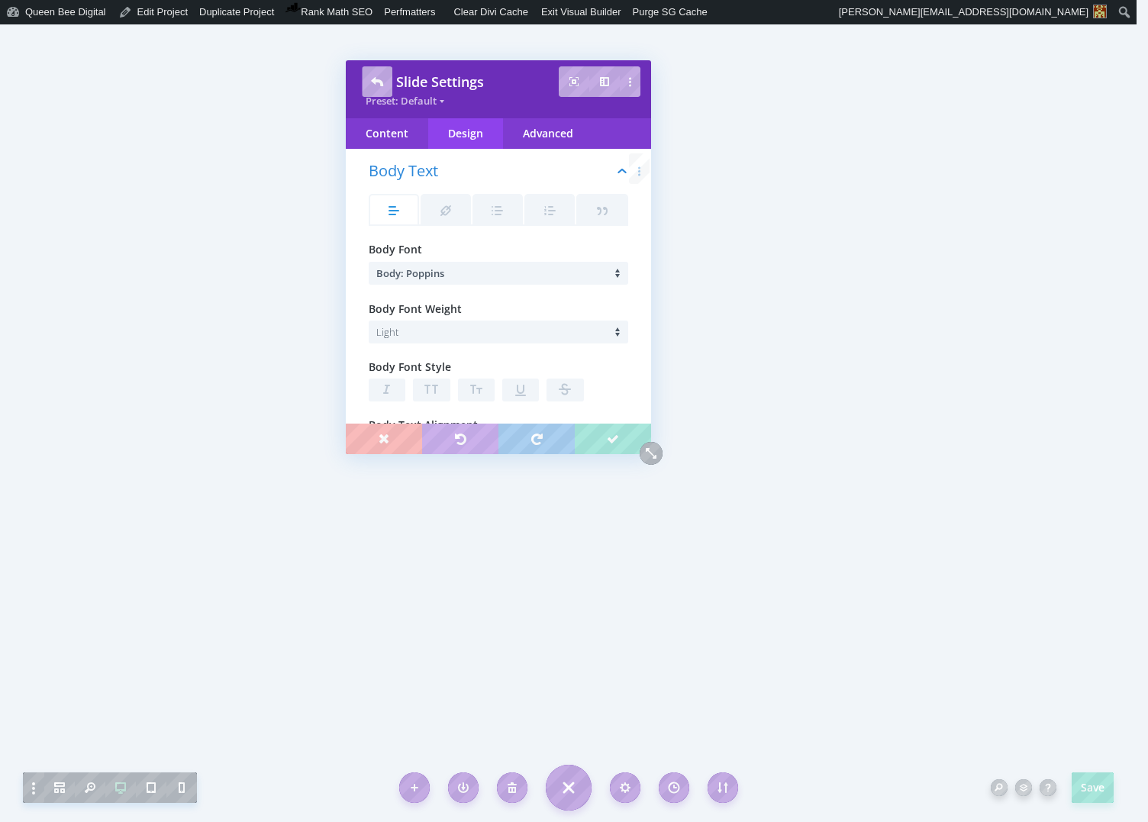
scroll to position [272, 0]
click at [440, 205] on icon at bounding box center [445, 210] width 21 height 21
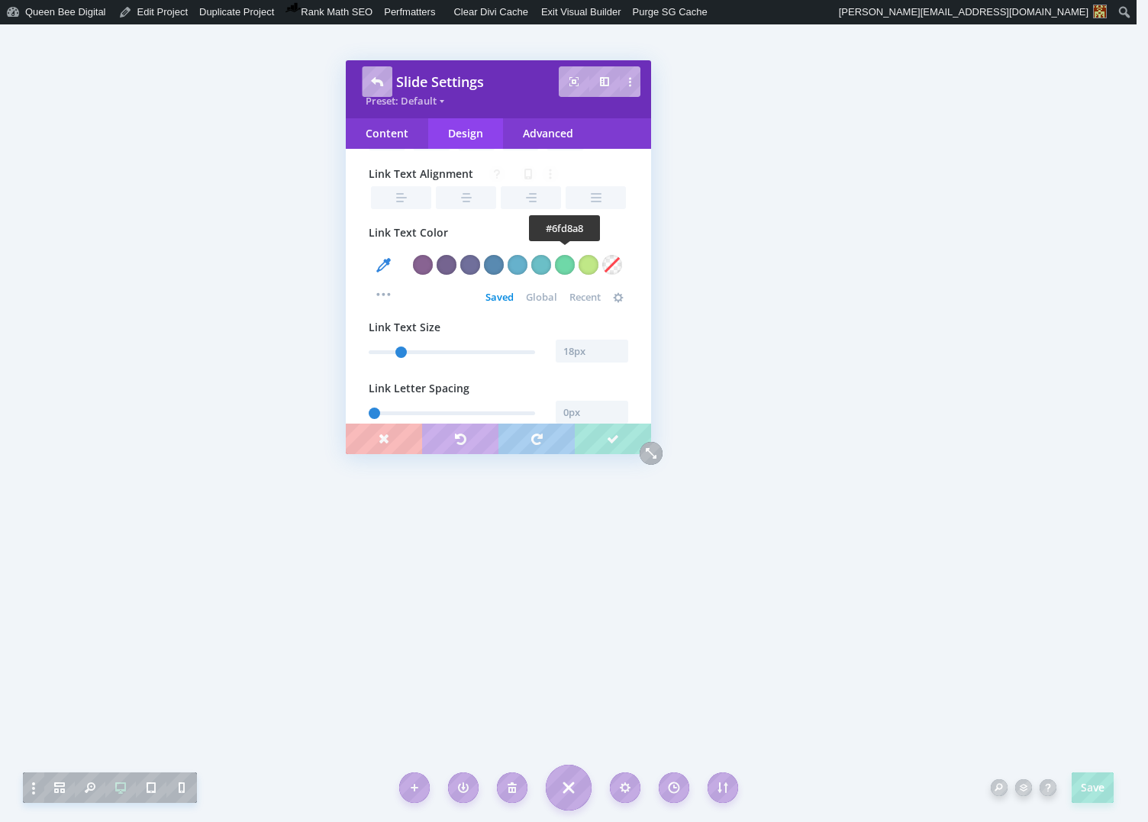
scroll to position [533, 0]
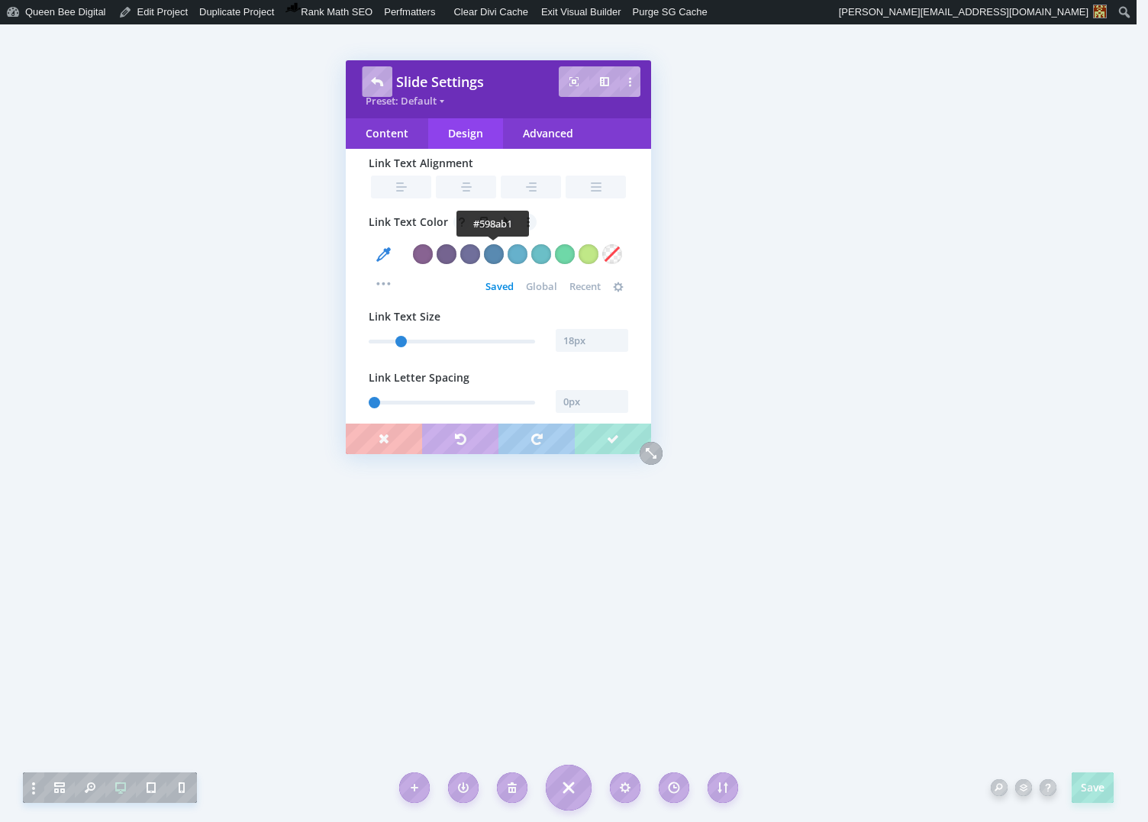
click at [496, 255] on div at bounding box center [494, 254] width 20 height 20
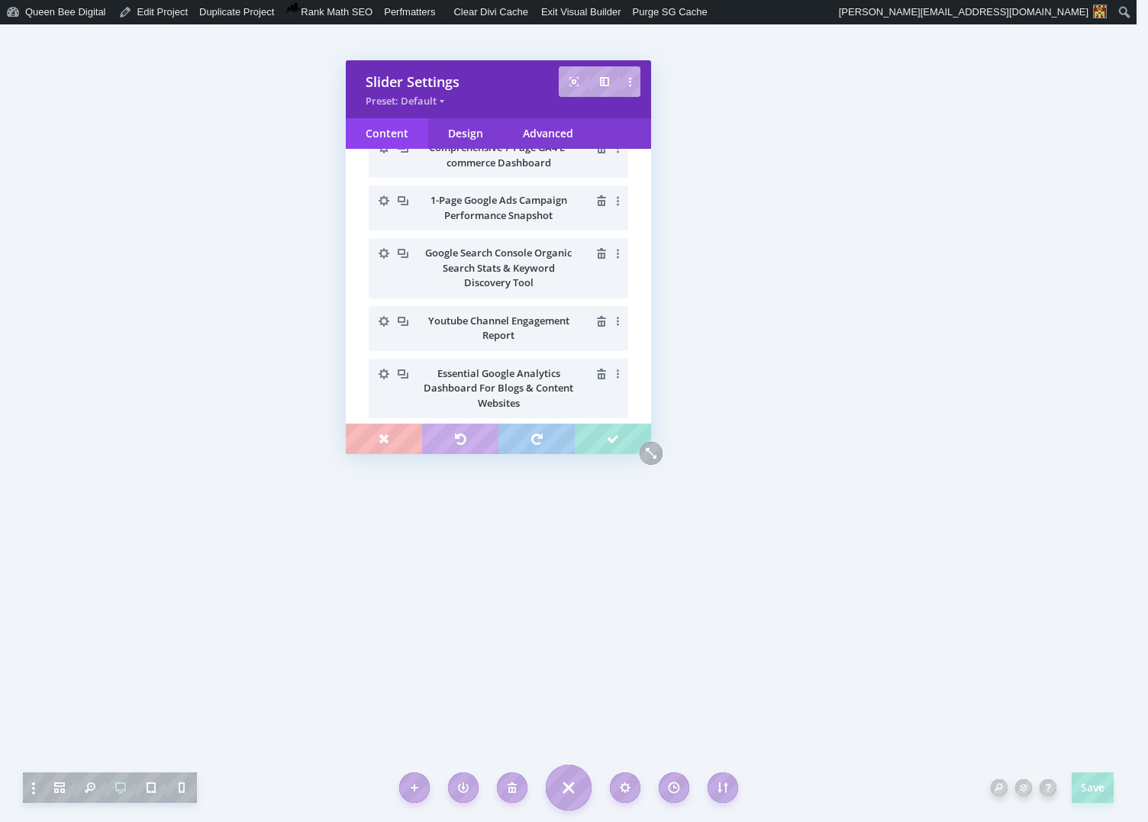
scroll to position [0, 0]
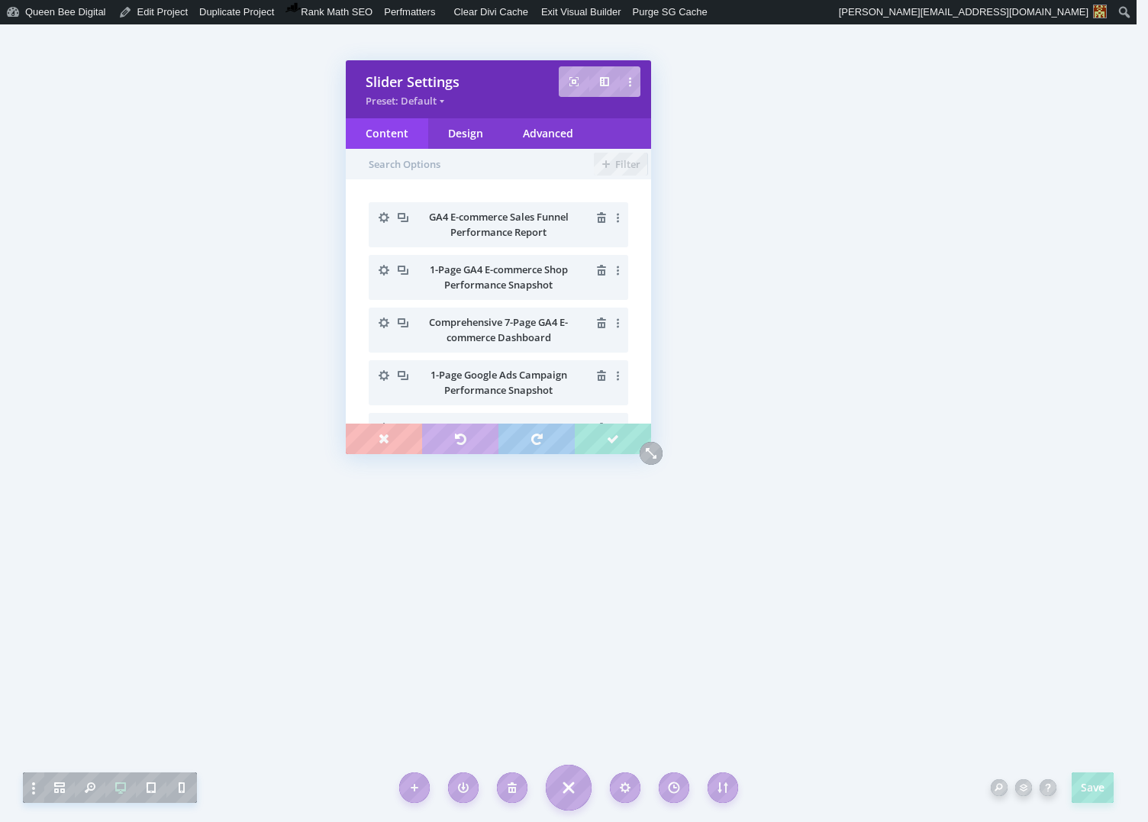
click at [384, 268] on icon "button" at bounding box center [383, 269] width 21 height 21
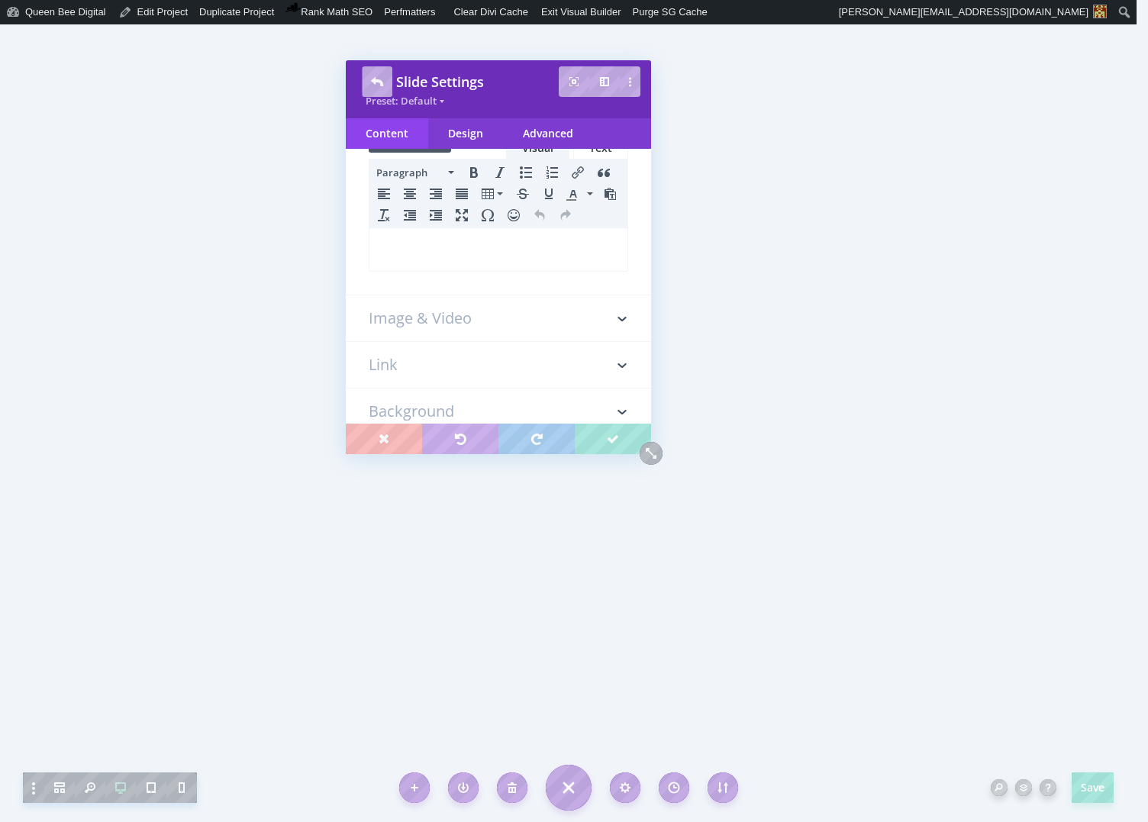
scroll to position [272, 0]
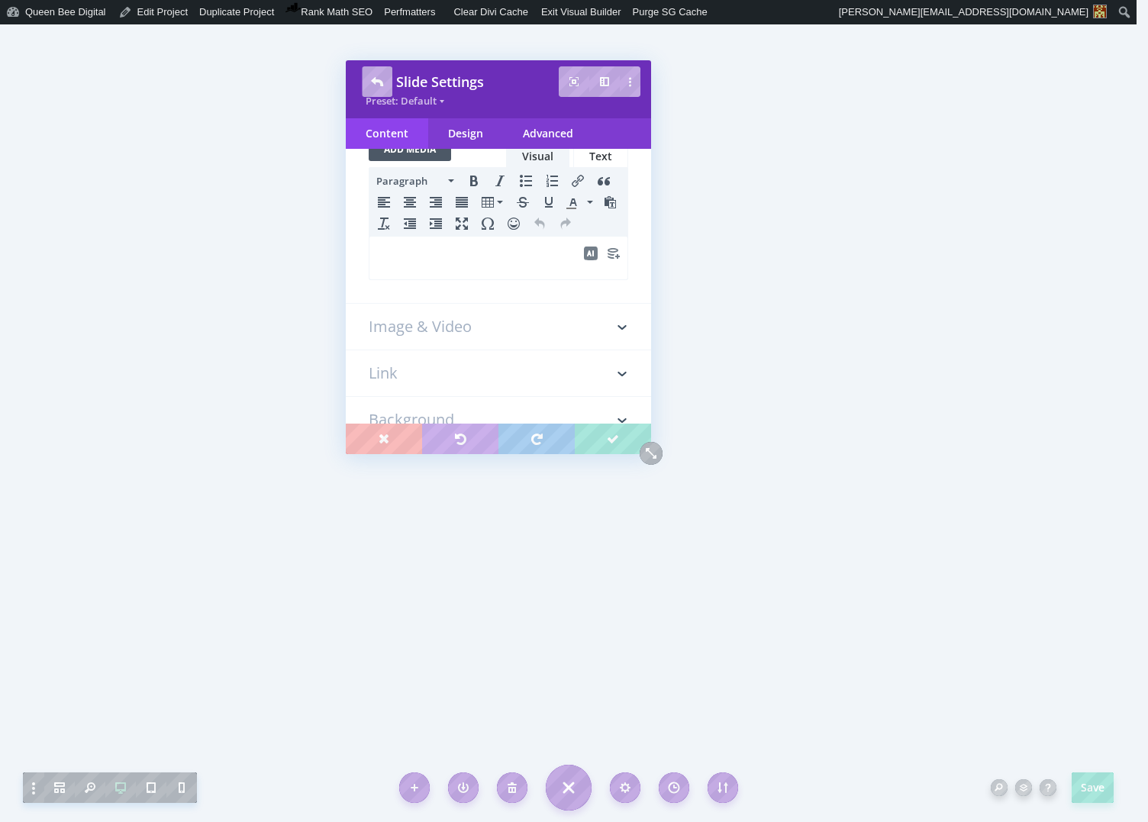
click at [435, 259] on p at bounding box center [498, 257] width 241 height 18
drag, startPoint x: 508, startPoint y: 256, endPoint x: 591, endPoint y: 261, distance: 83.3
click at [591, 261] on p "Download FREE on the Resources page." at bounding box center [498, 257] width 241 height 18
click at [575, 176] on icon "Insert/edit link" at bounding box center [577, 181] width 12 height 12
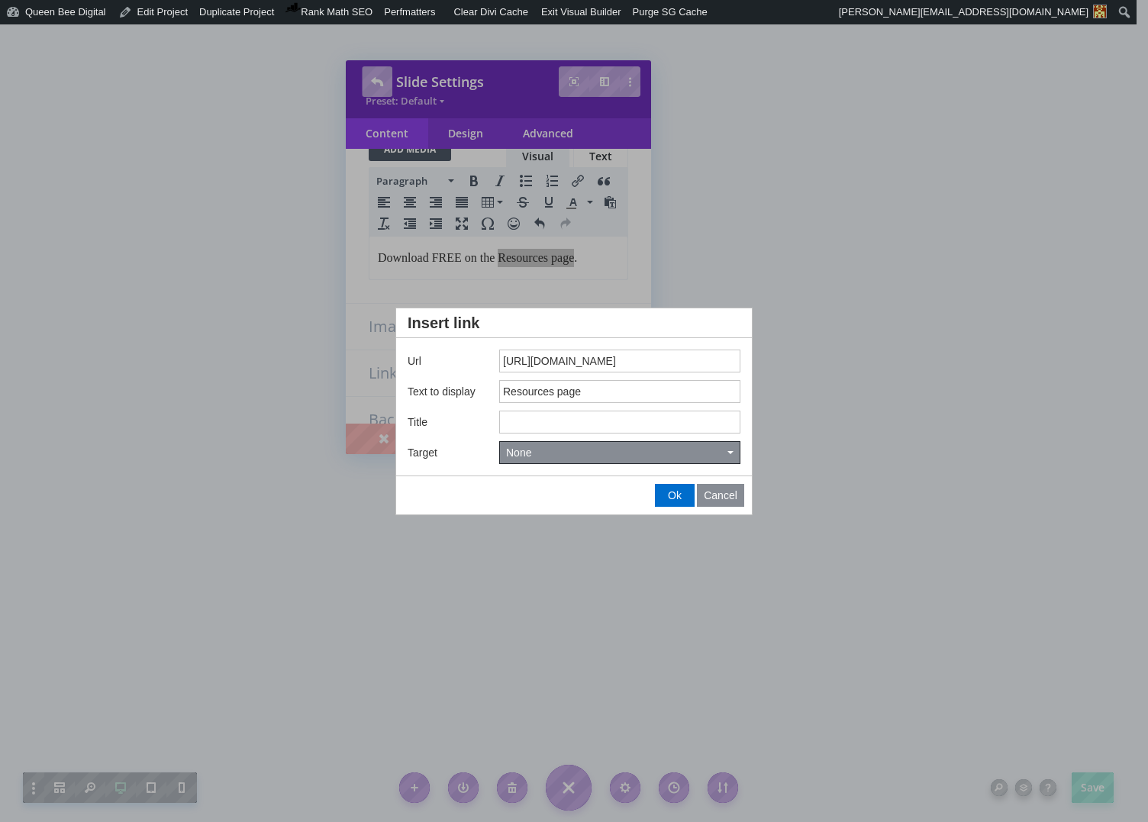
type input "https://queenbee.digital/resources"
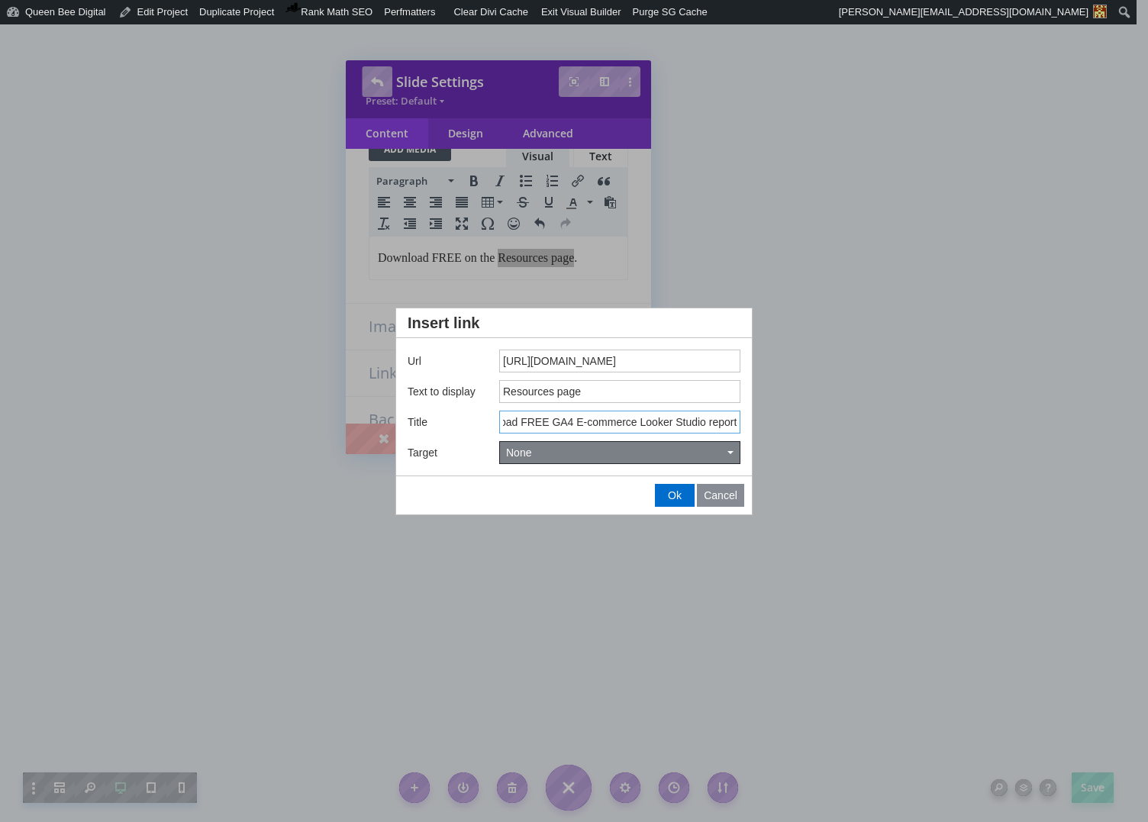
click at [568, 452] on button "None" at bounding box center [620, 452] width 240 height 21
type input "Download FREE GA4 E-commerce Looker Studio report"
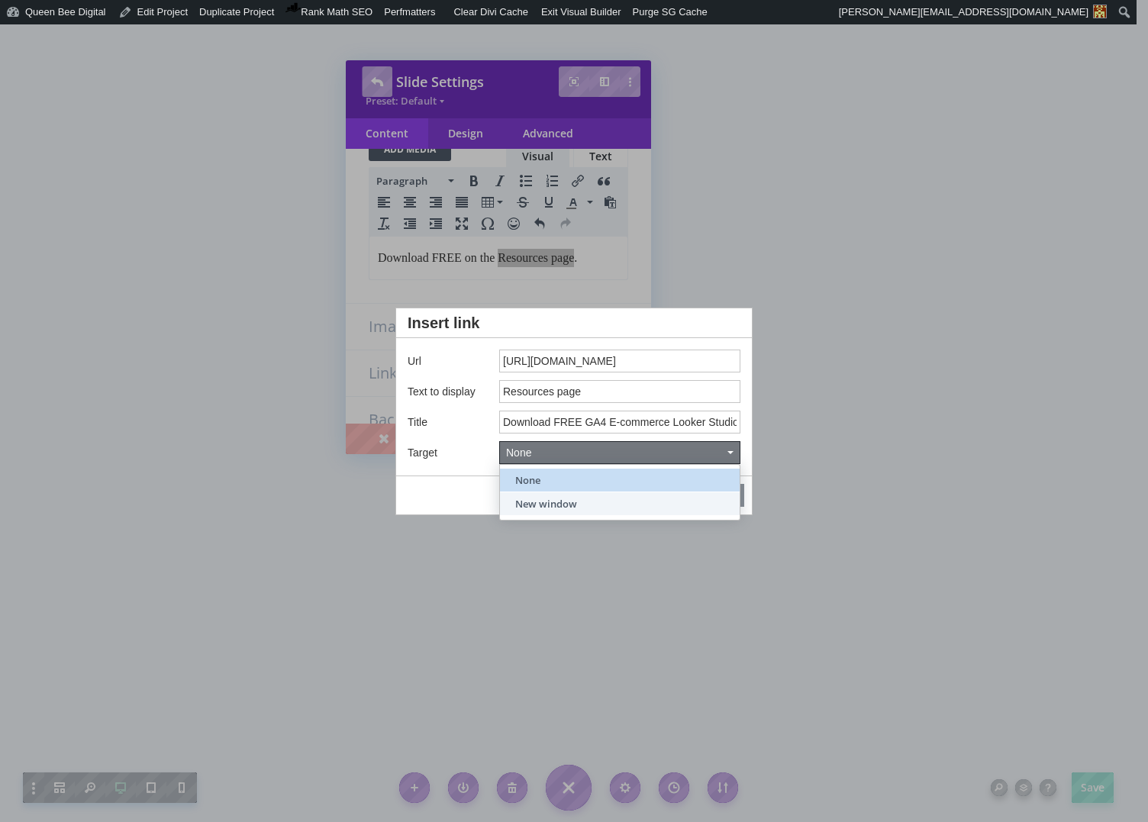
click at [573, 500] on span "New window" at bounding box center [546, 504] width 62 height 14
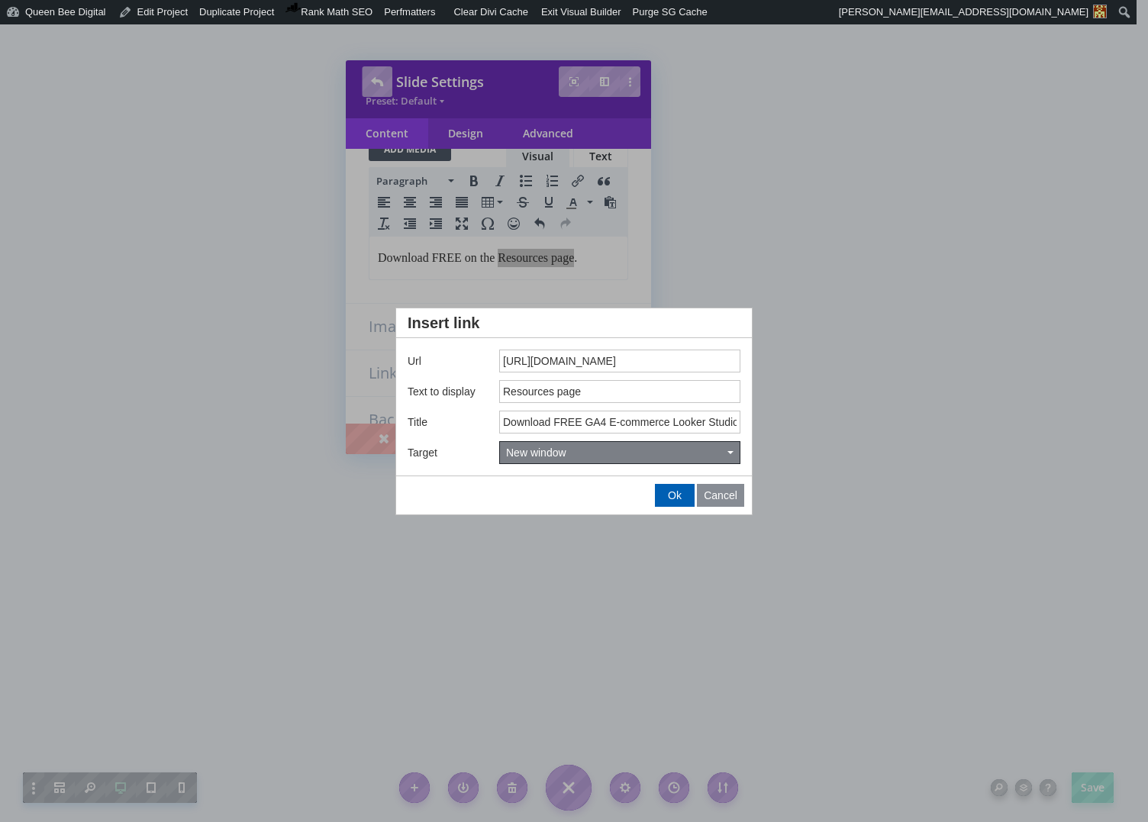
click at [675, 491] on span "Ok" at bounding box center [675, 495] width 14 height 12
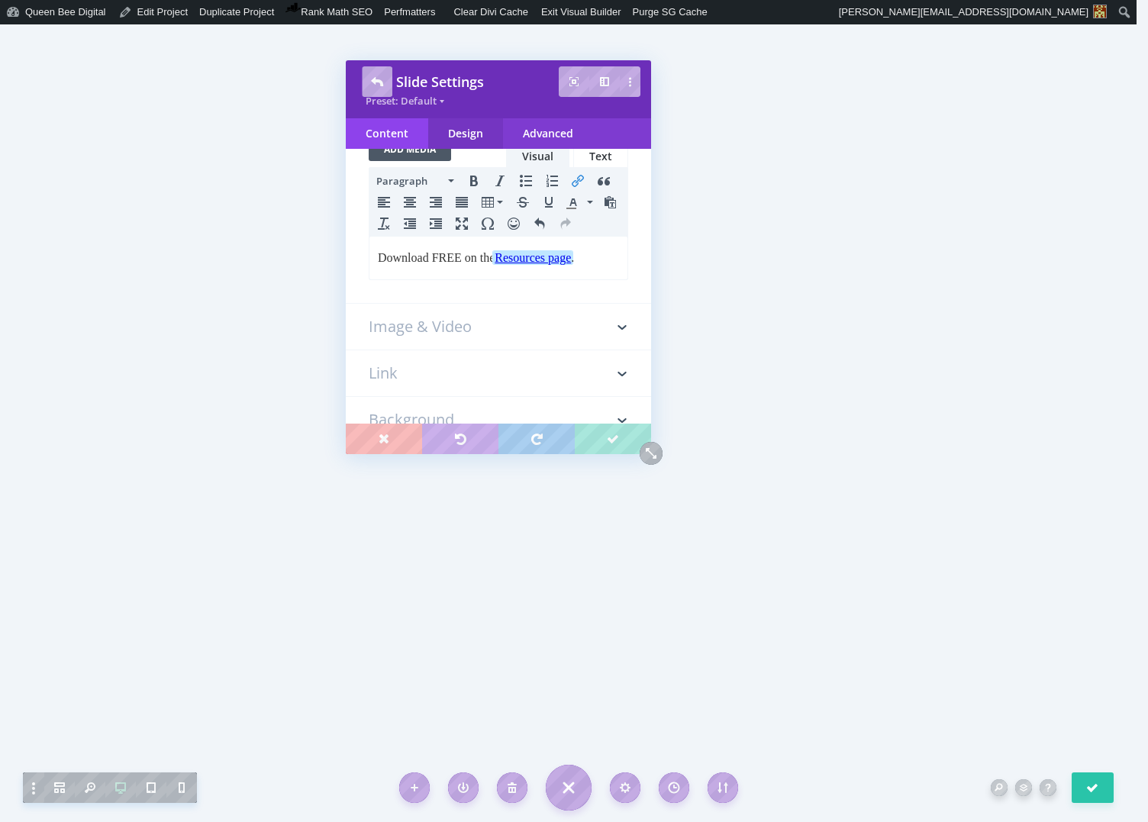
click at [471, 130] on div "Design" at bounding box center [465, 133] width 75 height 31
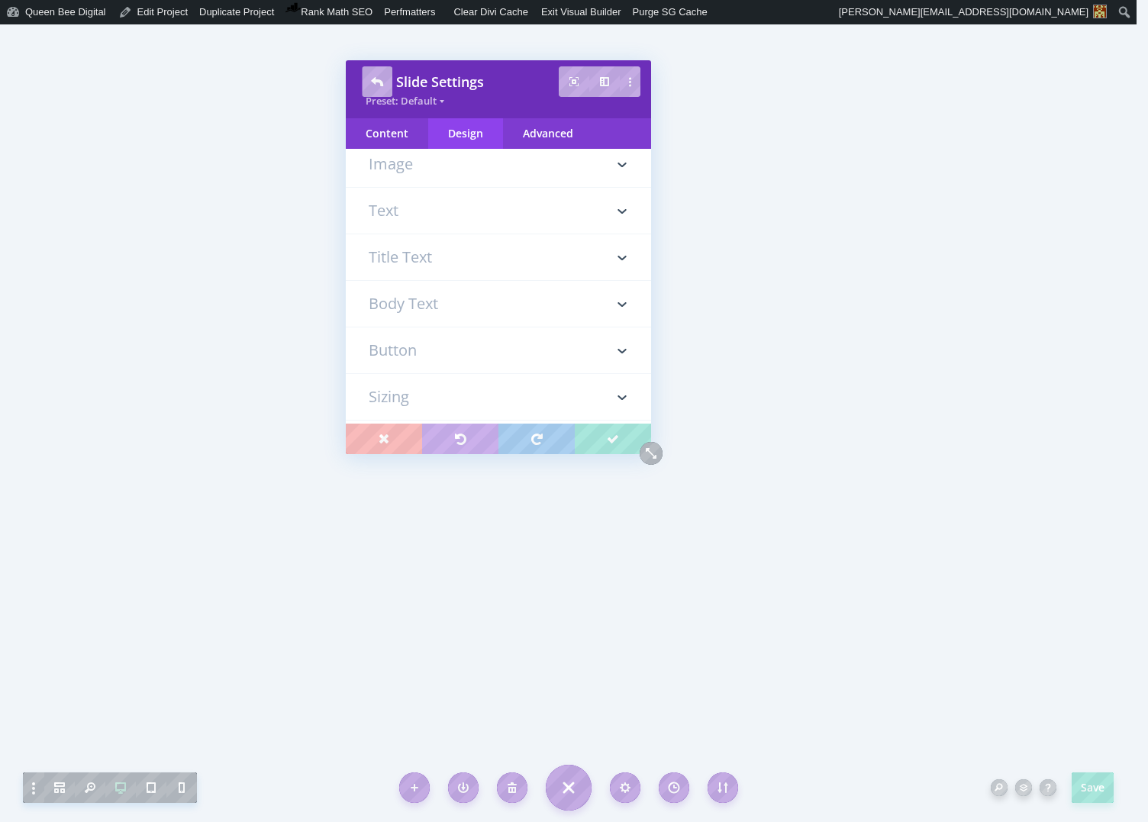
scroll to position [92, 0]
click at [454, 333] on h3 "Body Text" at bounding box center [498, 343] width 259 height 46
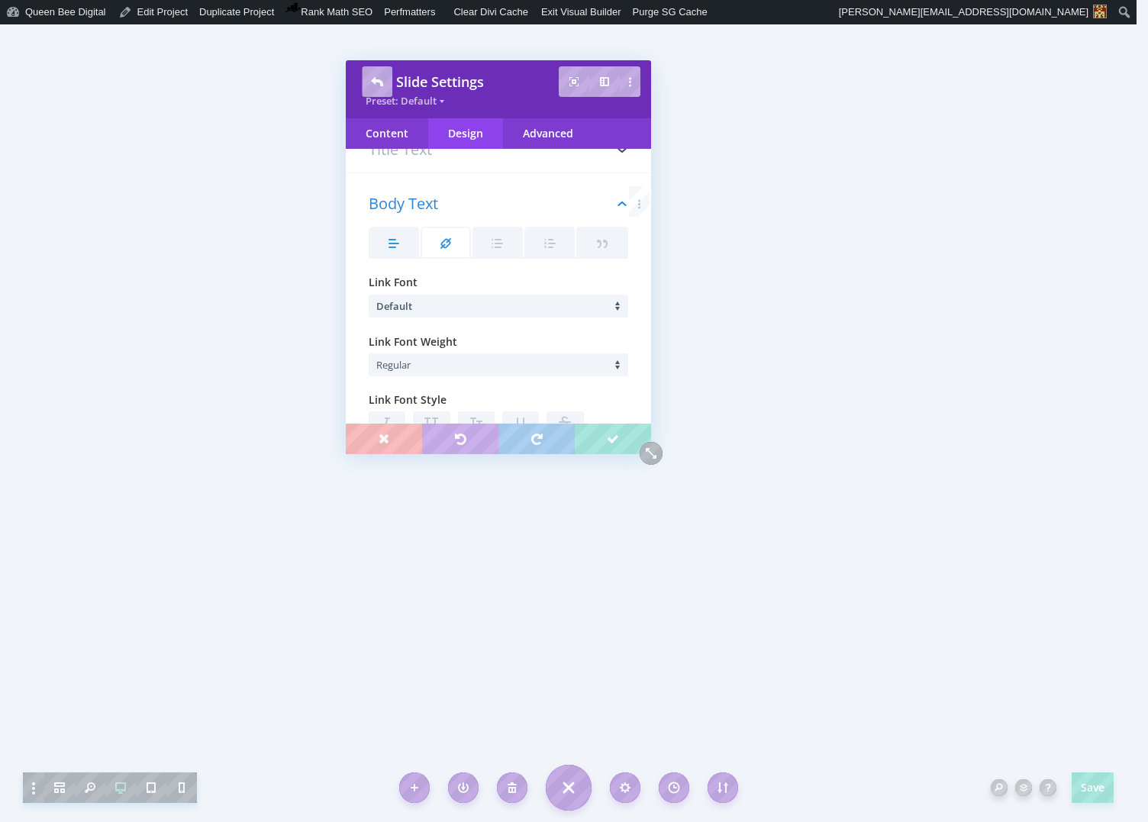
scroll to position [272, 0]
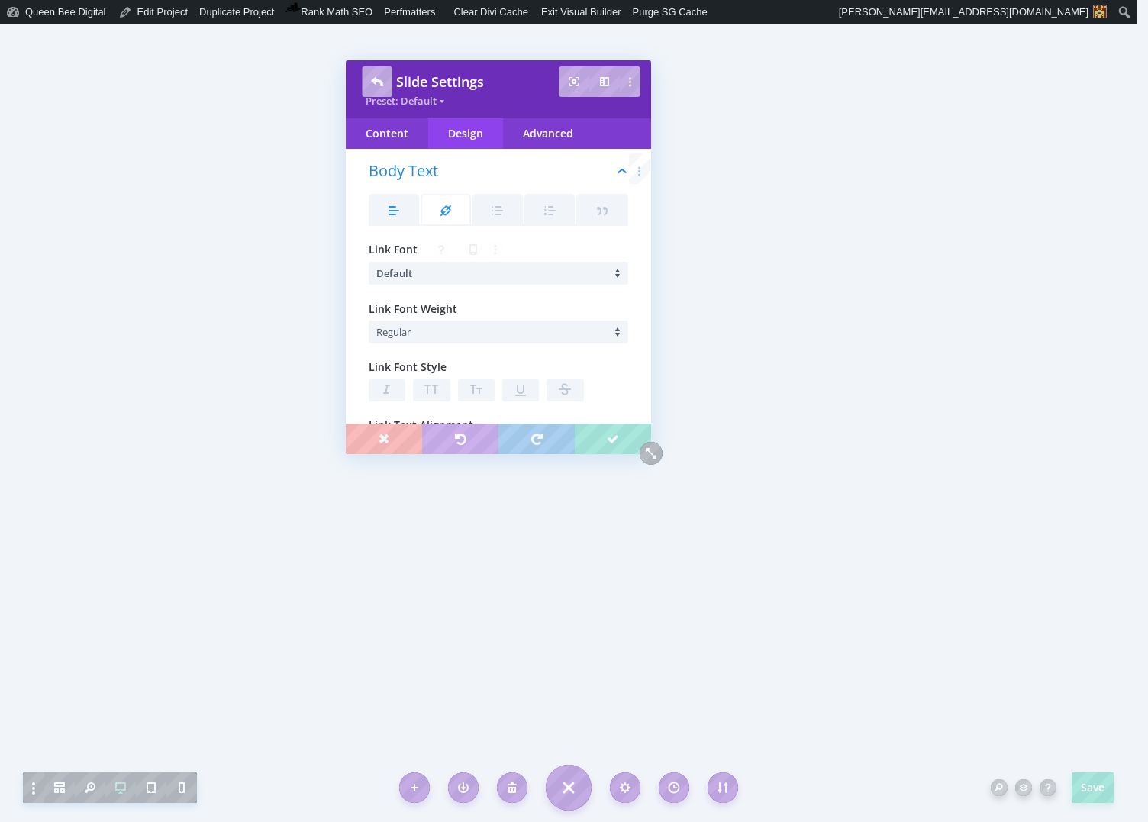
click at [447, 211] on icon at bounding box center [445, 210] width 11 height 11
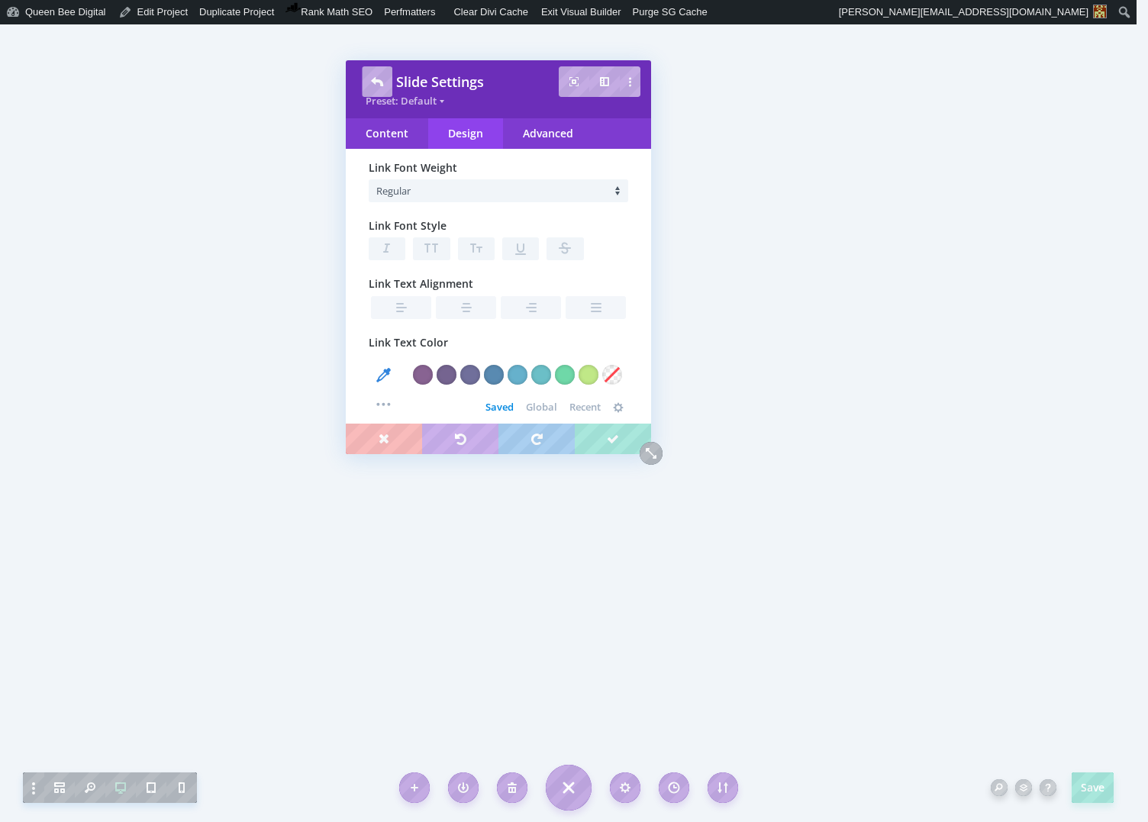
scroll to position [484, 0]
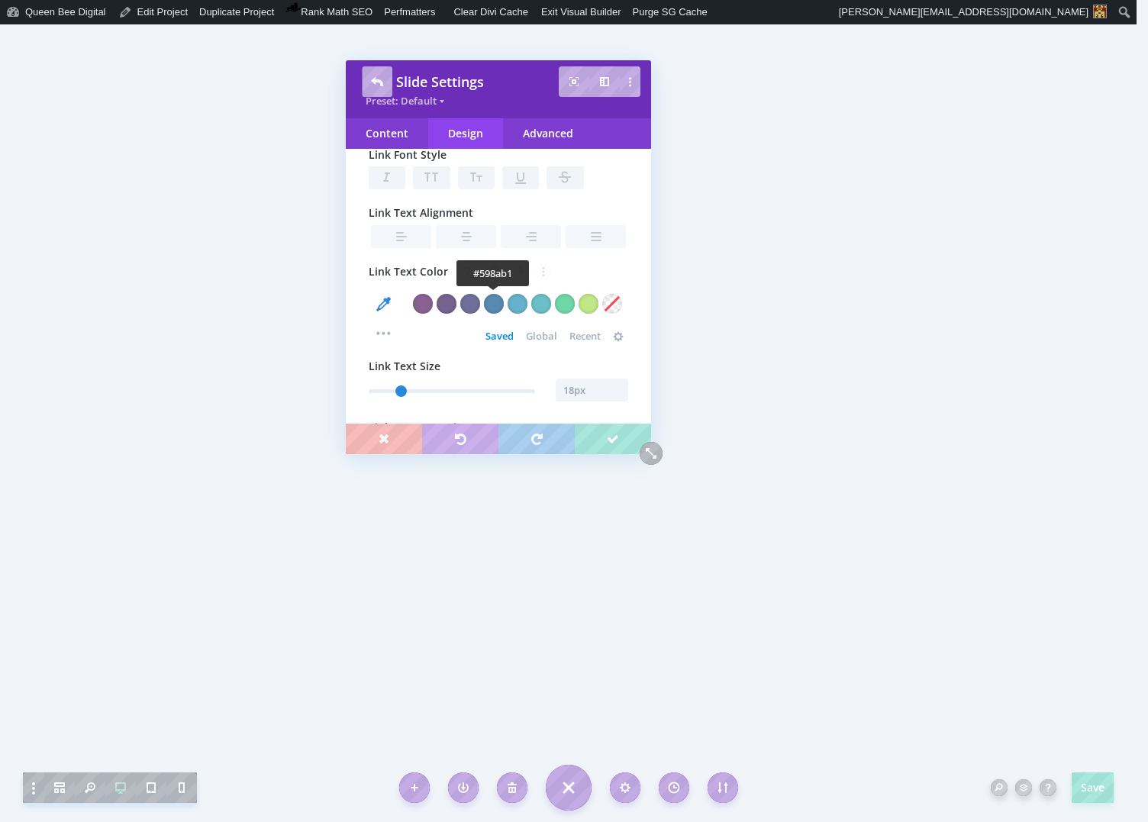
click at [495, 301] on div at bounding box center [494, 304] width 20 height 20
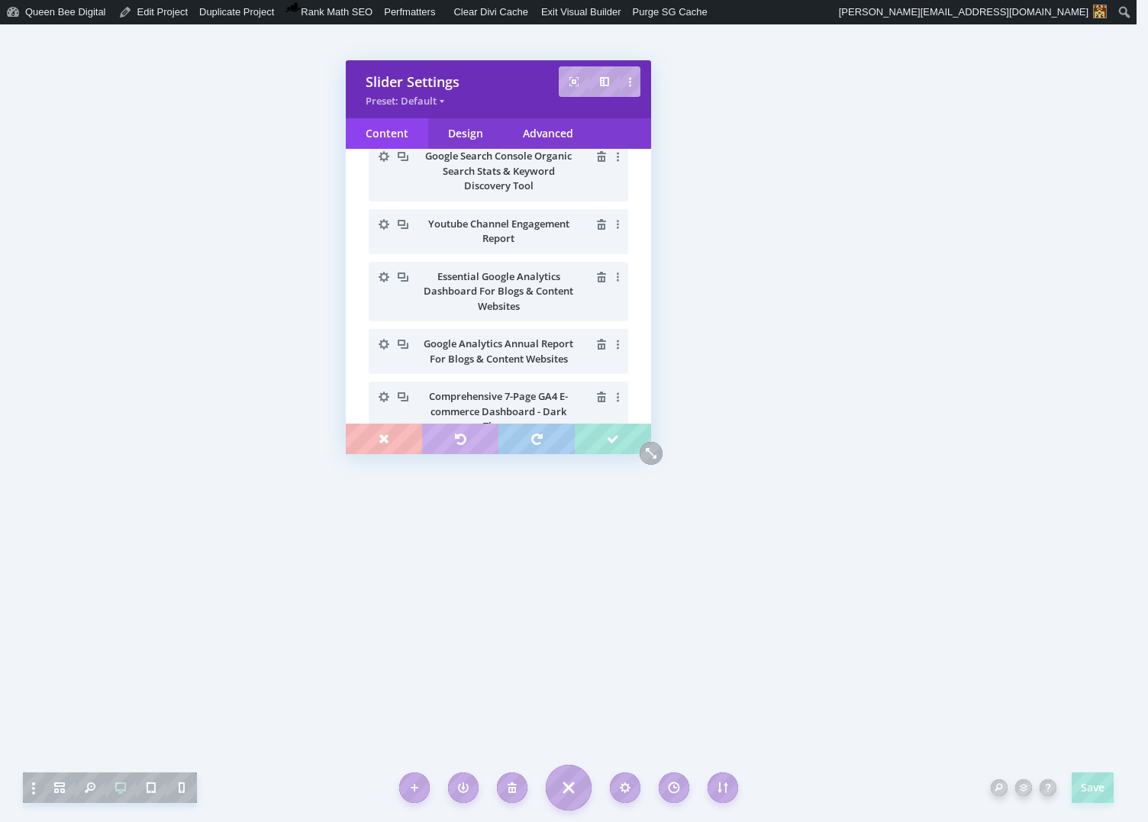
scroll to position [0, 0]
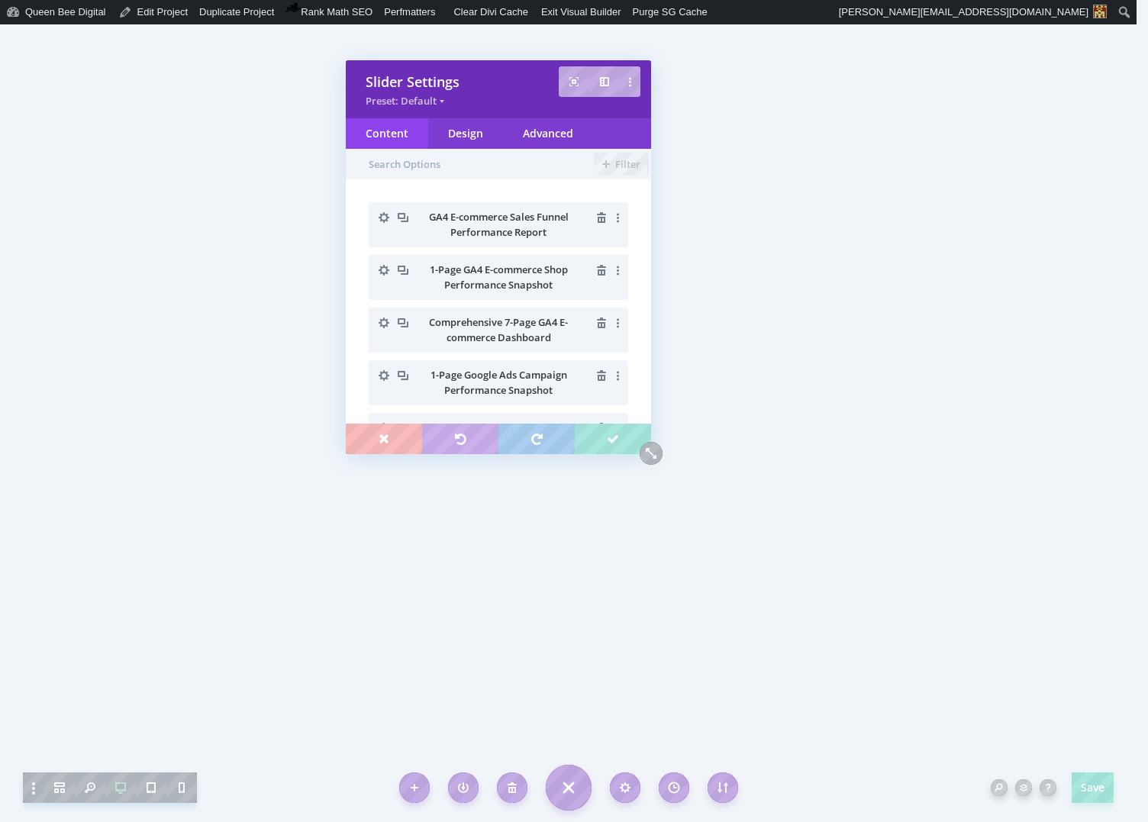
click at [383, 320] on icon "button" at bounding box center [383, 322] width 11 height 11
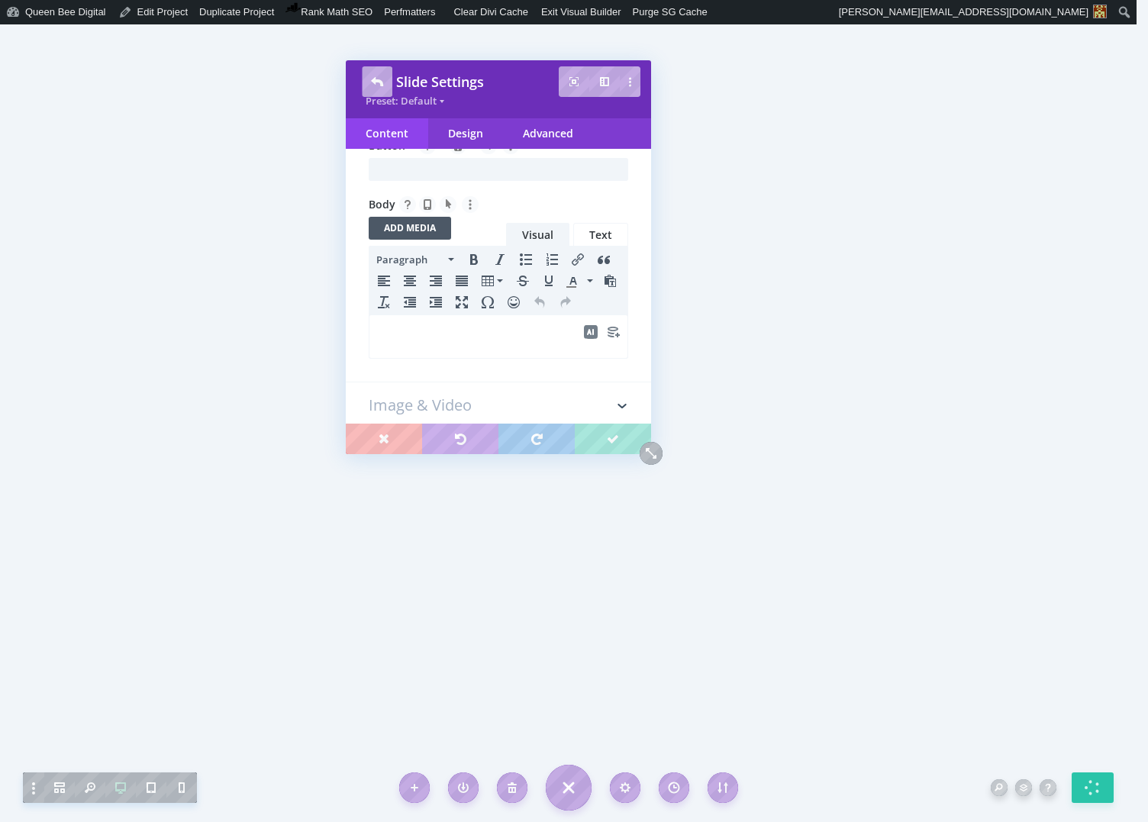
scroll to position [195, 0]
click at [427, 326] on p at bounding box center [498, 333] width 241 height 18
drag, startPoint x: 534, startPoint y: 332, endPoint x: 584, endPoint y: 336, distance: 50.6
click at [584, 336] on p "Available for purchase in my Etsy shop." at bounding box center [498, 333] width 241 height 18
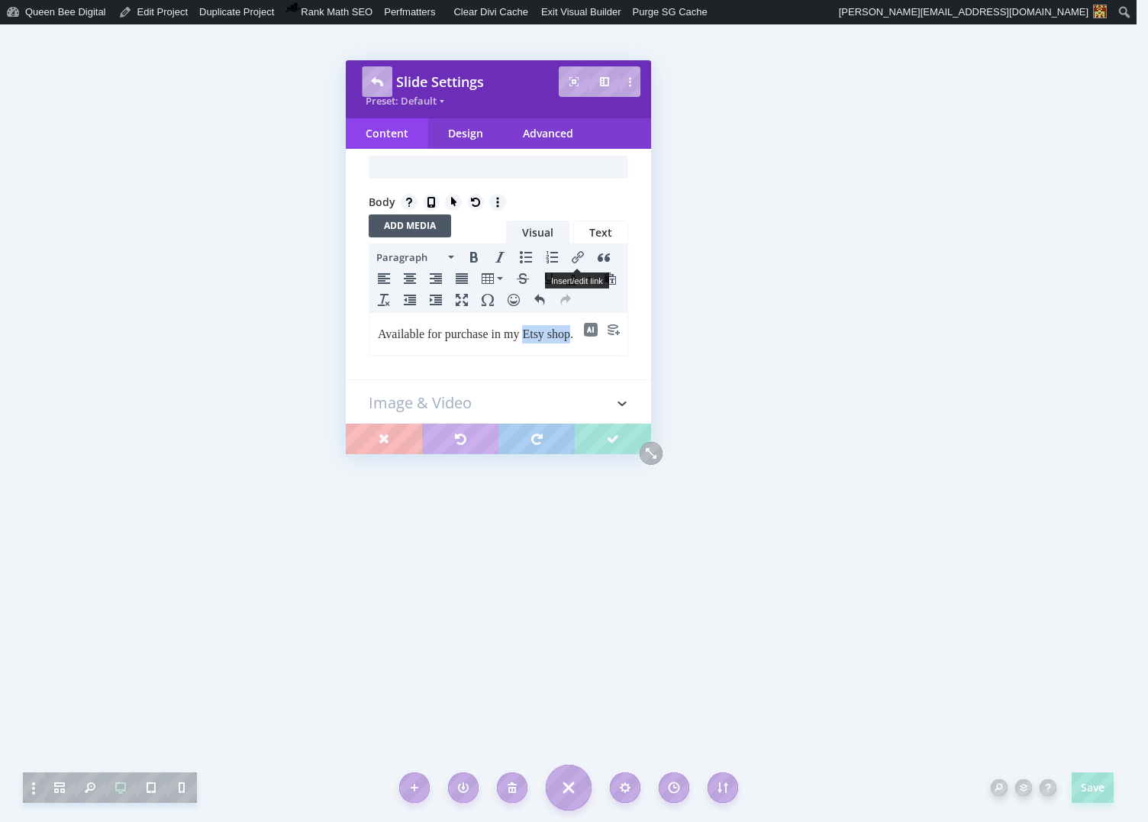
click at [579, 255] on icon "Insert/edit link" at bounding box center [577, 257] width 12 height 12
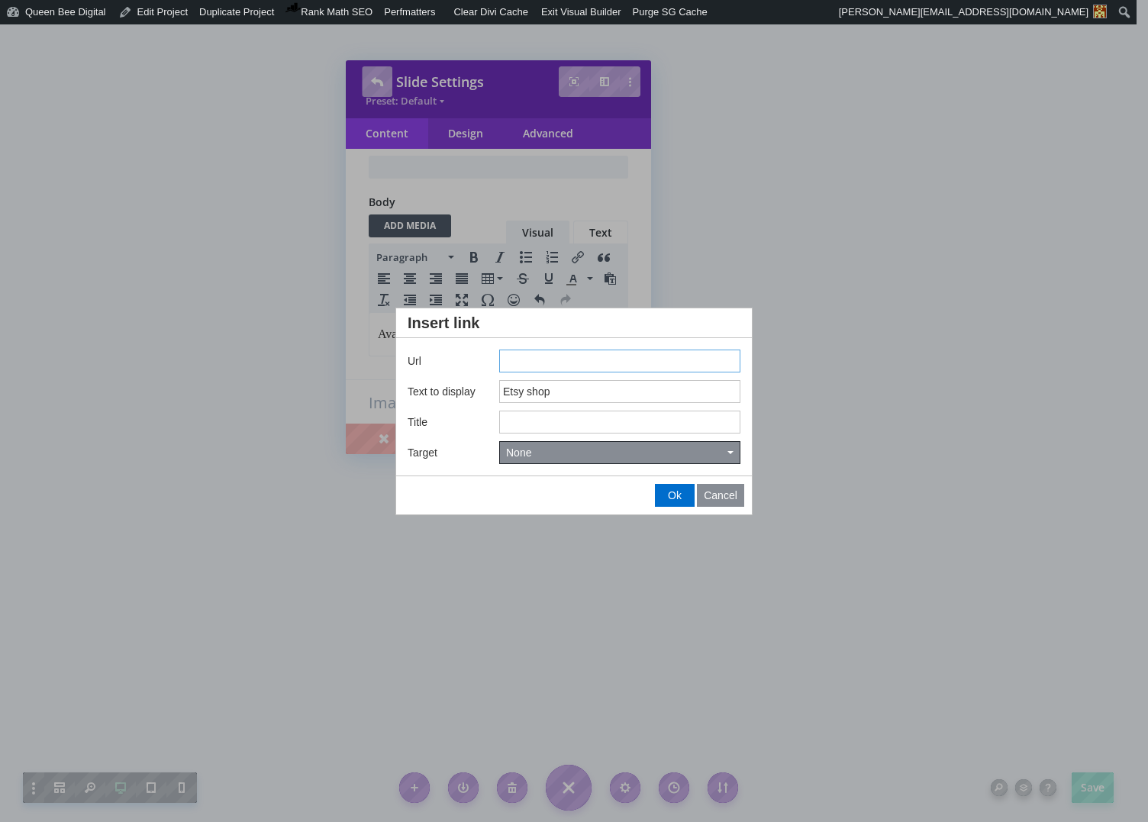
paste input "https://www.etsy.com/listing/1716912638/ga4-ecommerce-looker-studio-dashboard"
type input "https://www.etsy.com/listing/1716912638/ga4-ecommerce-looker-studio-dashboard"
click at [562, 394] on input "Etsy shop" at bounding box center [619, 391] width 241 height 23
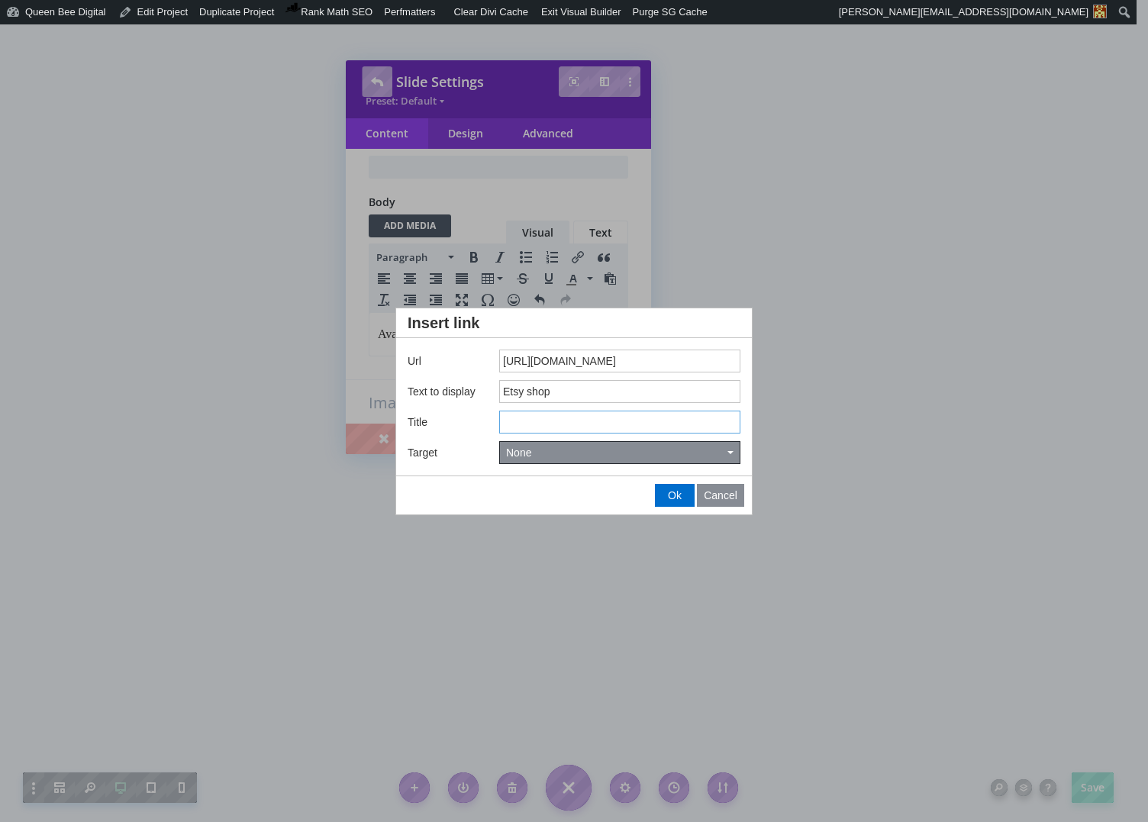
click at [536, 417] on input "Title" at bounding box center [619, 421] width 241 height 23
click at [555, 452] on button "None" at bounding box center [620, 452] width 240 height 21
type input "GA4 E-commerce Looker Studio Dashboard Template"
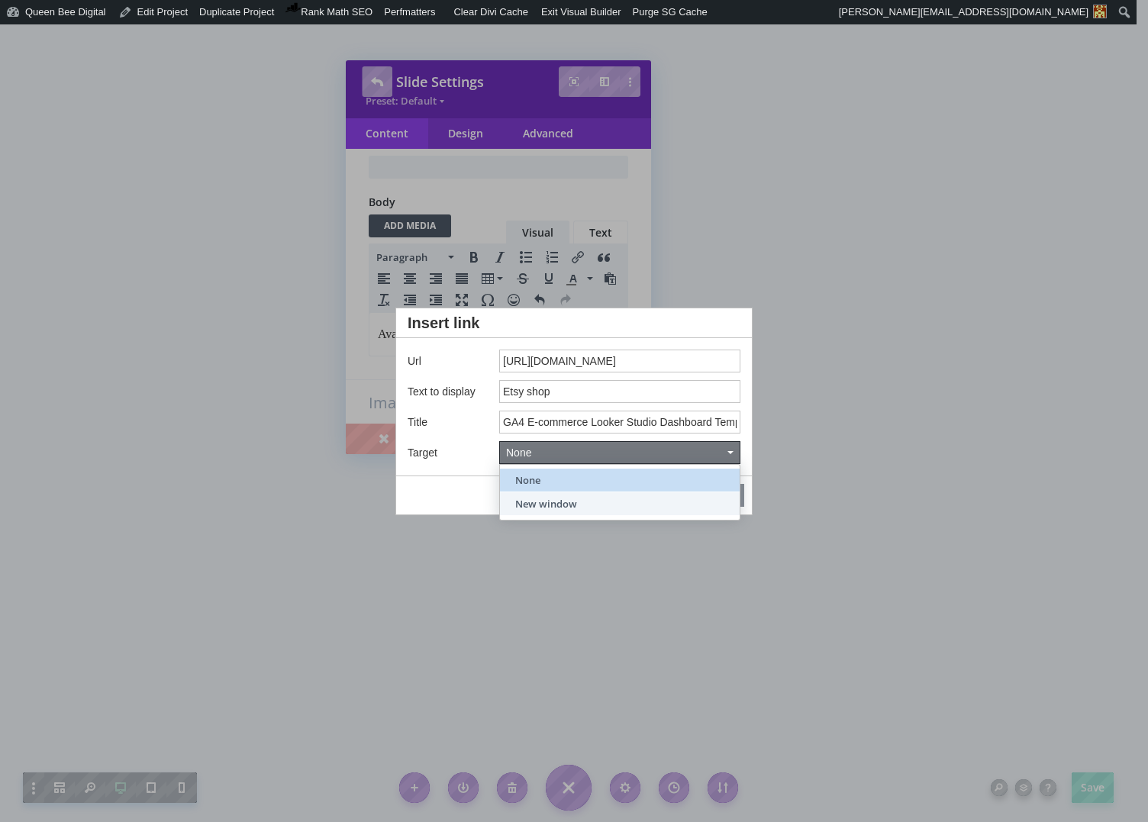
click at [557, 498] on span "New window" at bounding box center [546, 504] width 62 height 14
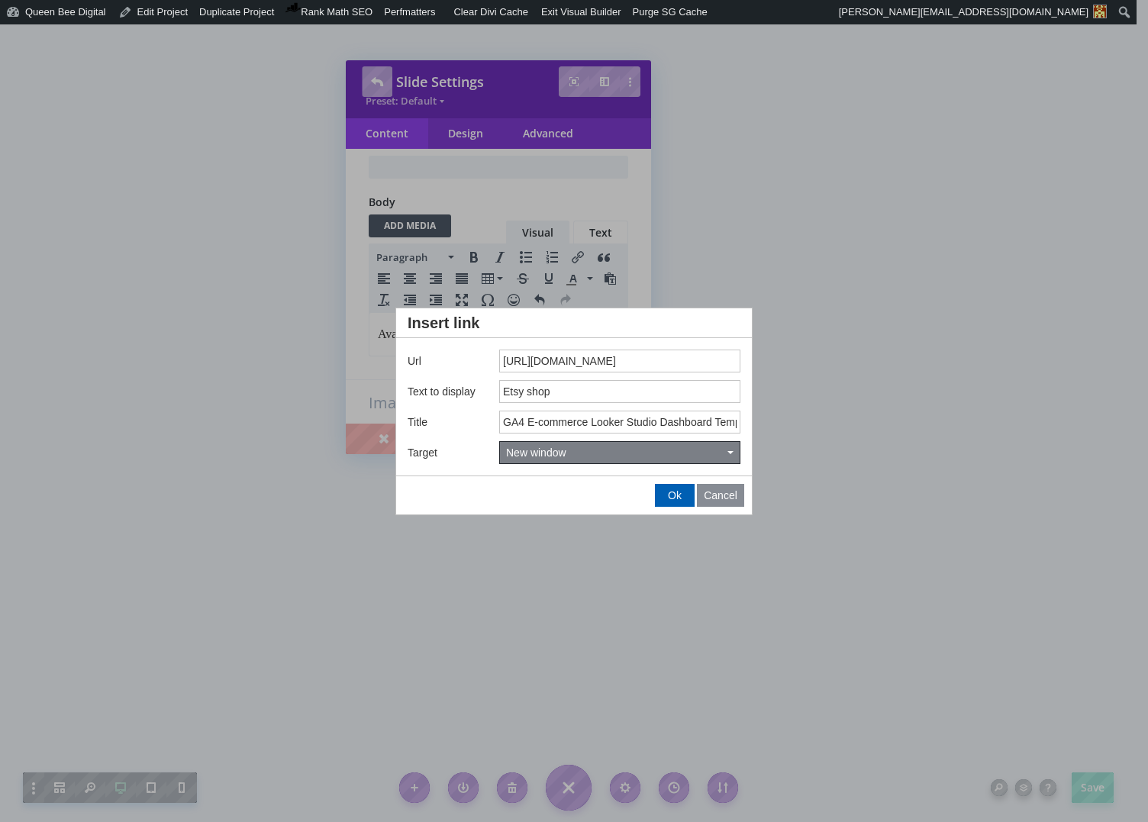
click at [679, 493] on span "Ok" at bounding box center [675, 495] width 14 height 12
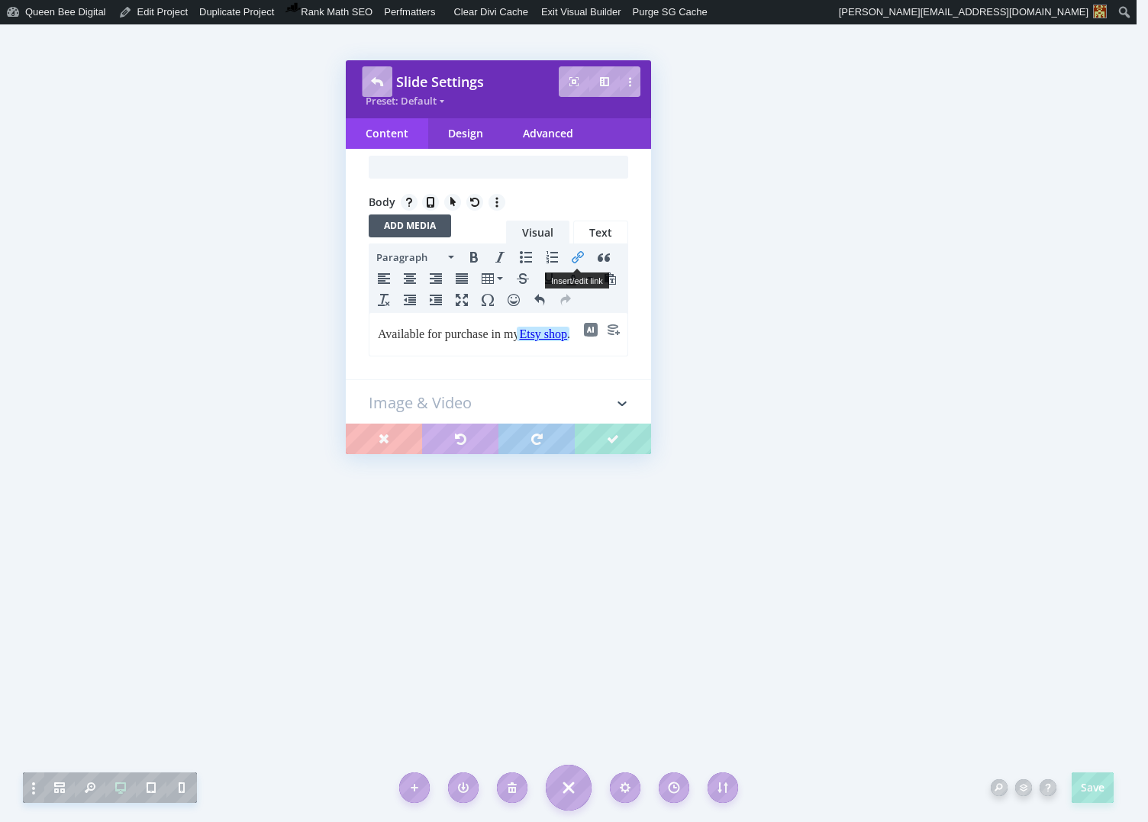
click at [583, 256] on icon "Insert/edit link" at bounding box center [577, 257] width 12 height 12
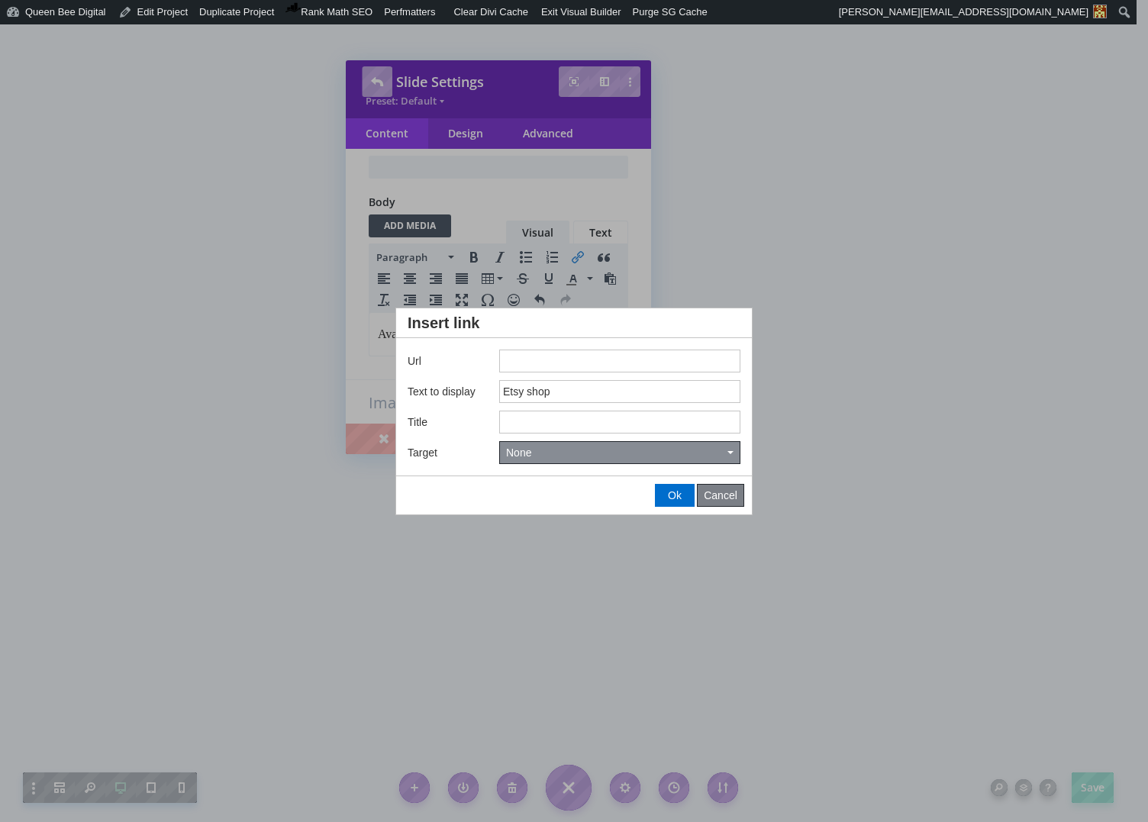
click at [725, 499] on span "Cancel" at bounding box center [720, 495] width 34 height 12
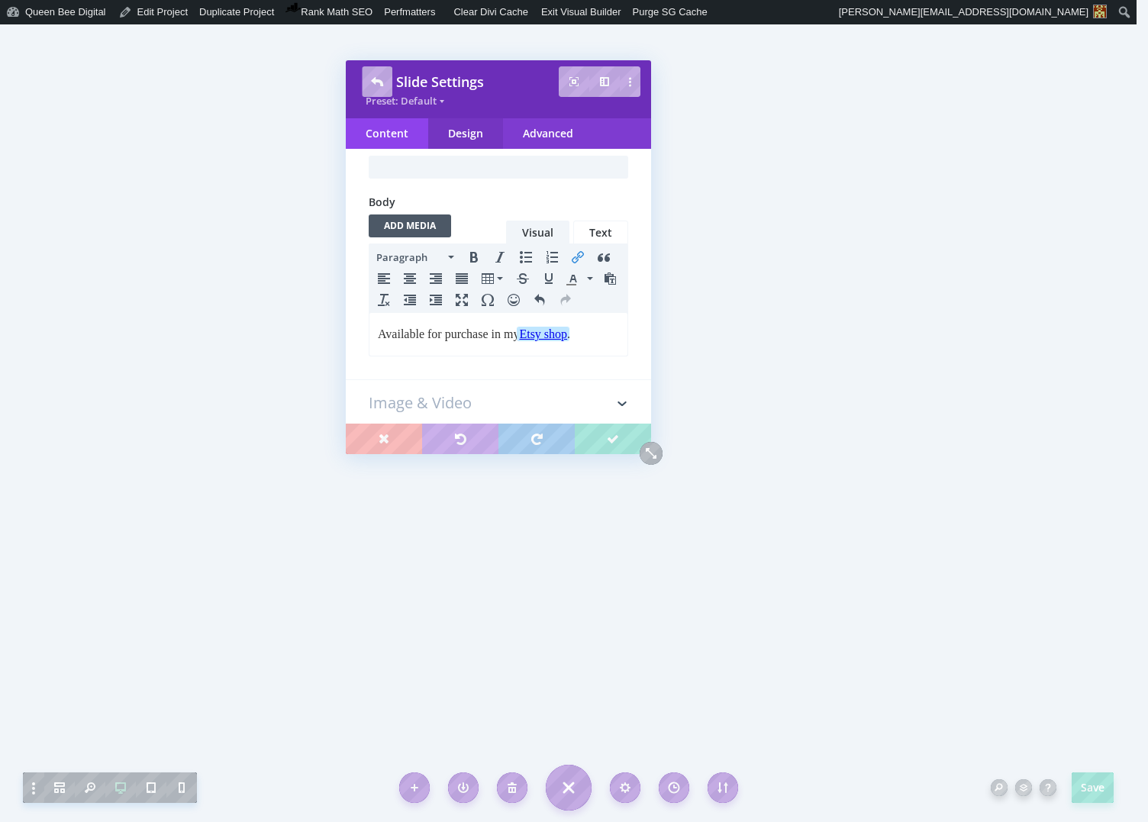
click at [465, 131] on div "Design" at bounding box center [465, 133] width 75 height 31
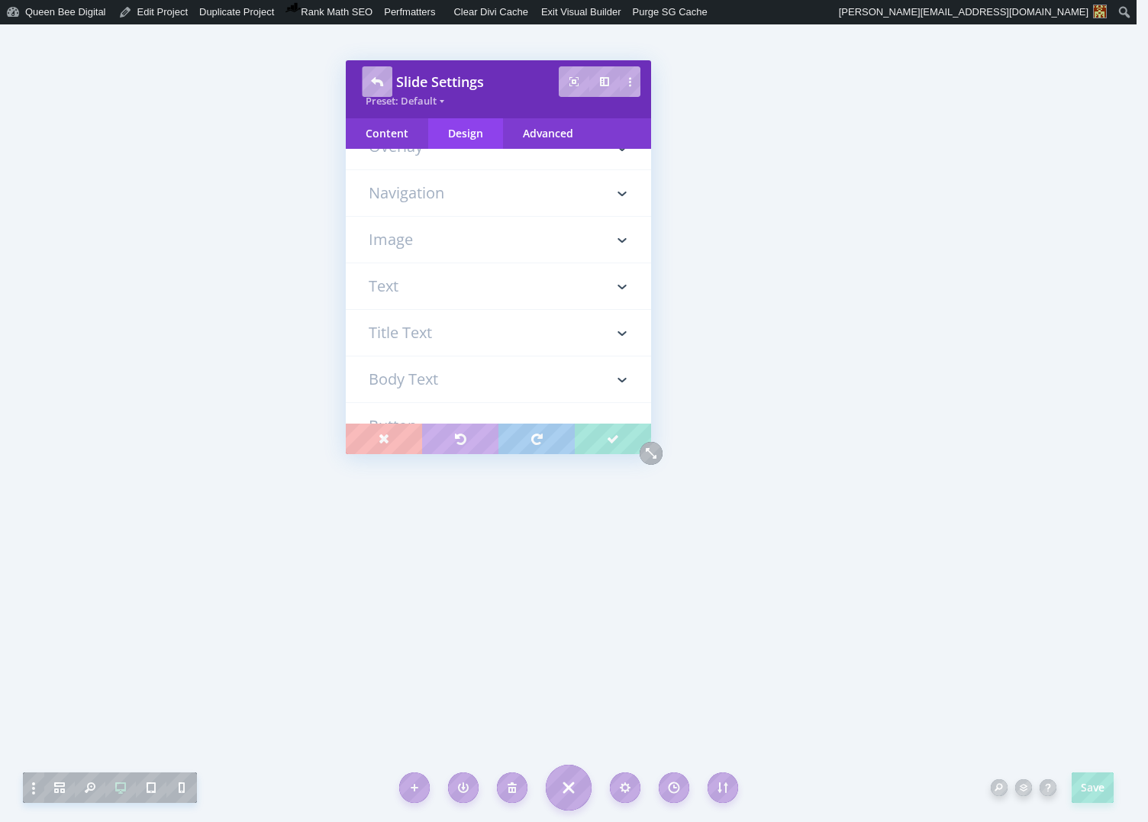
scroll to position [98, 0]
click at [429, 336] on h3 "Body Text" at bounding box center [498, 337] width 259 height 46
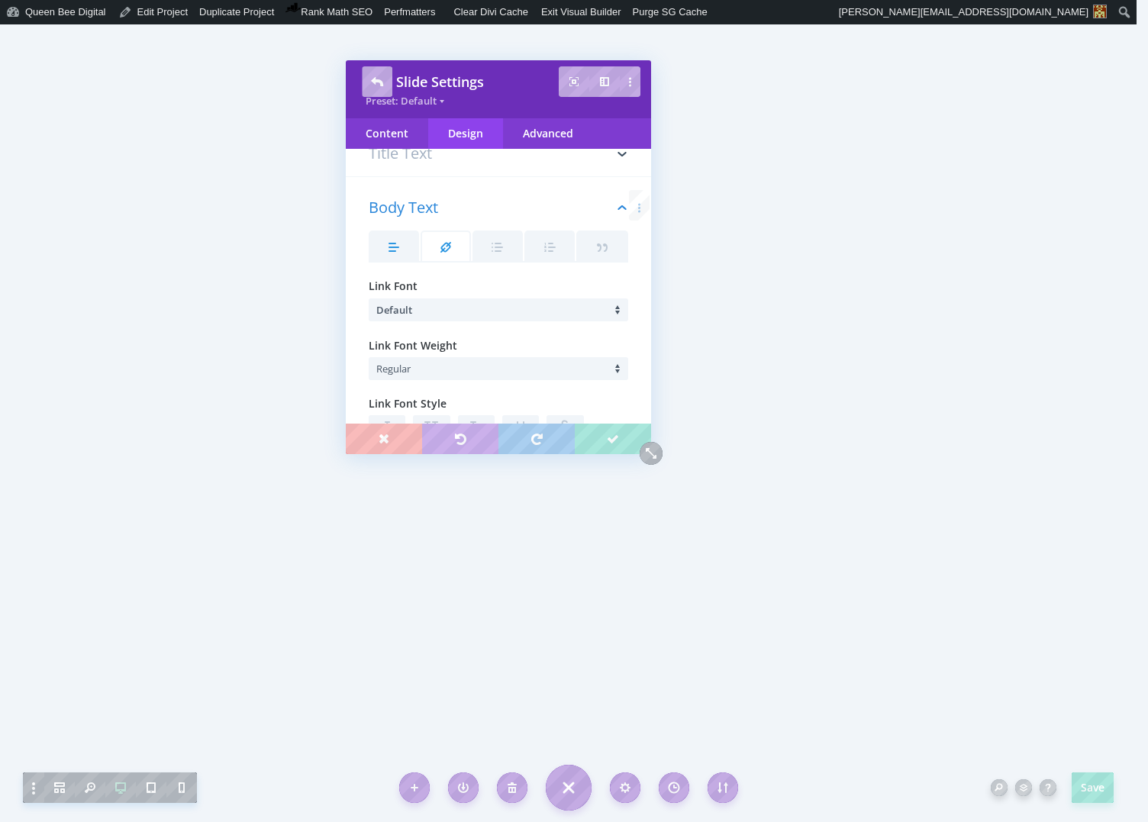
scroll to position [272, 0]
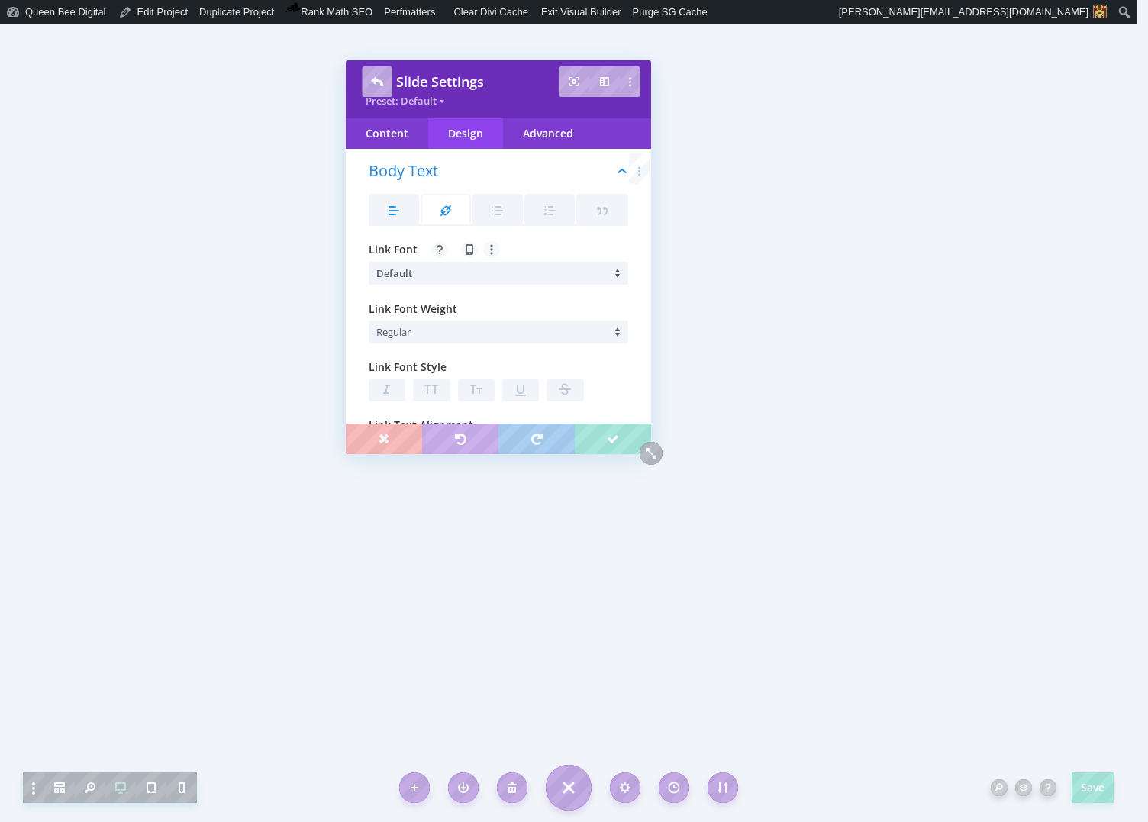
click at [440, 211] on icon at bounding box center [445, 210] width 11 height 11
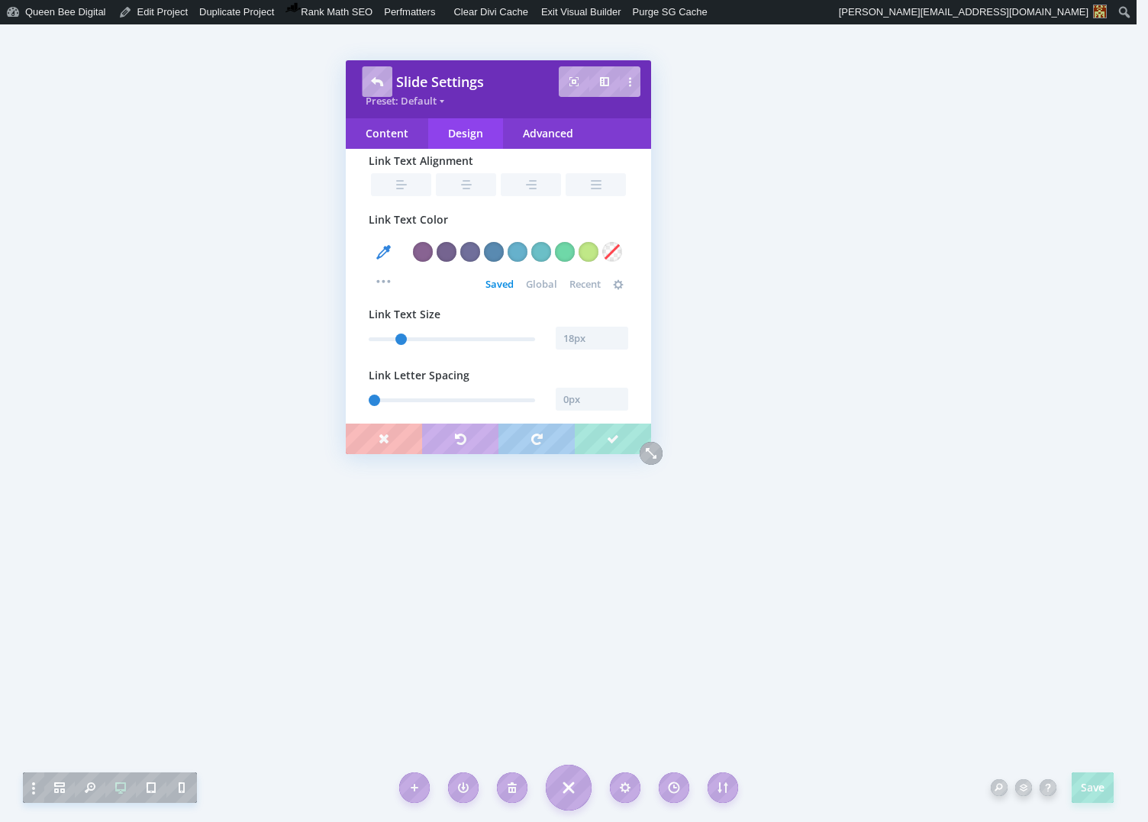
scroll to position [542, 0]
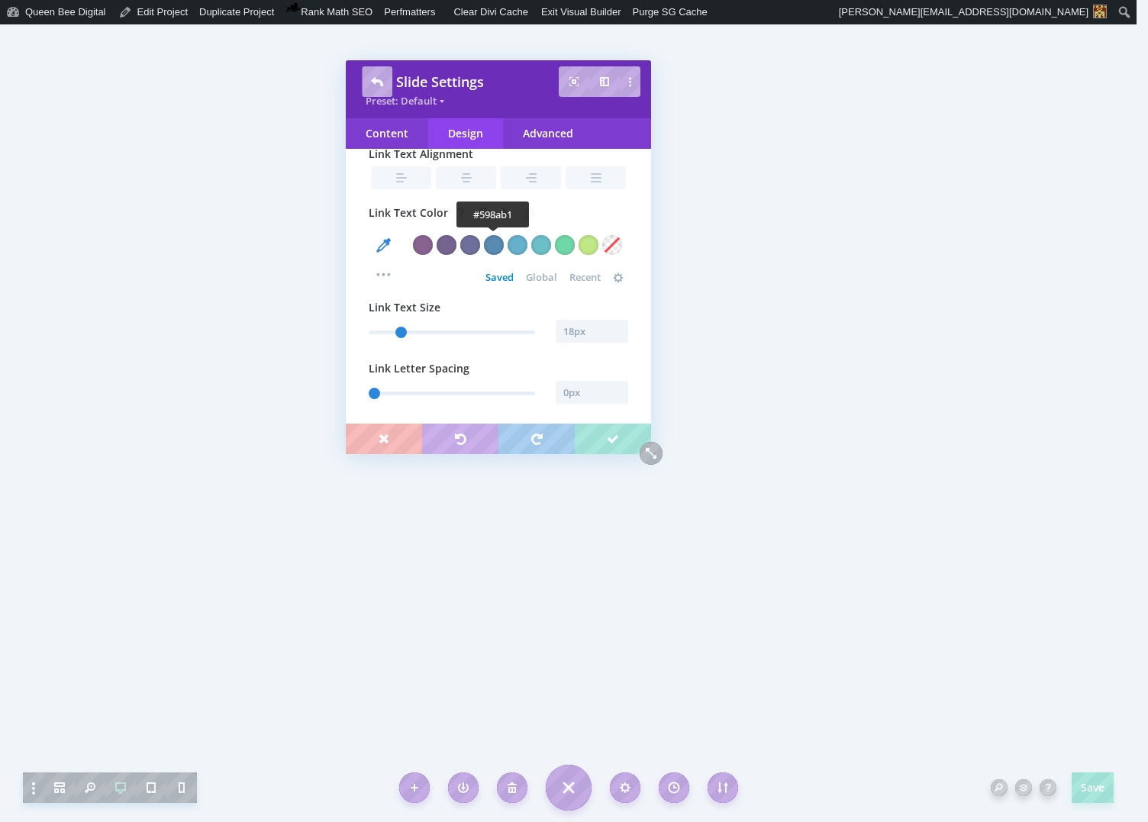
click at [494, 246] on div at bounding box center [494, 245] width 20 height 20
click at [391, 130] on div "Content" at bounding box center [387, 133] width 82 height 31
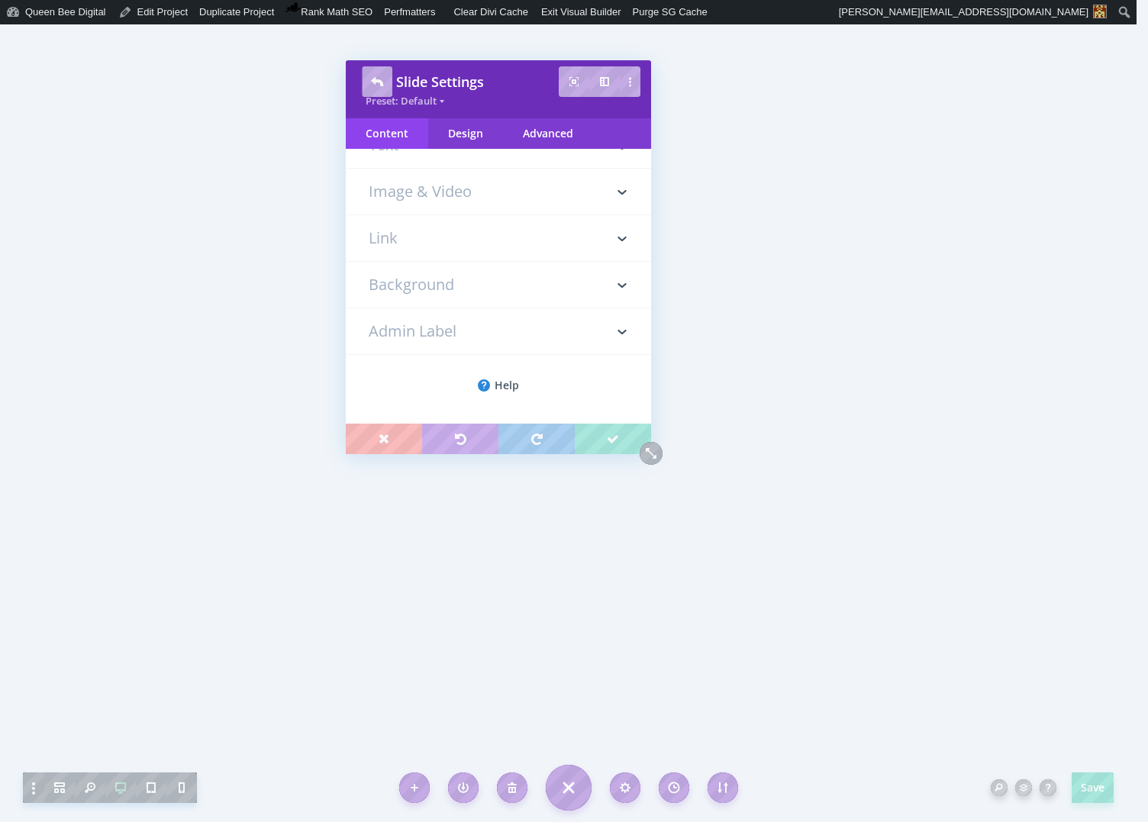
scroll to position [0, 0]
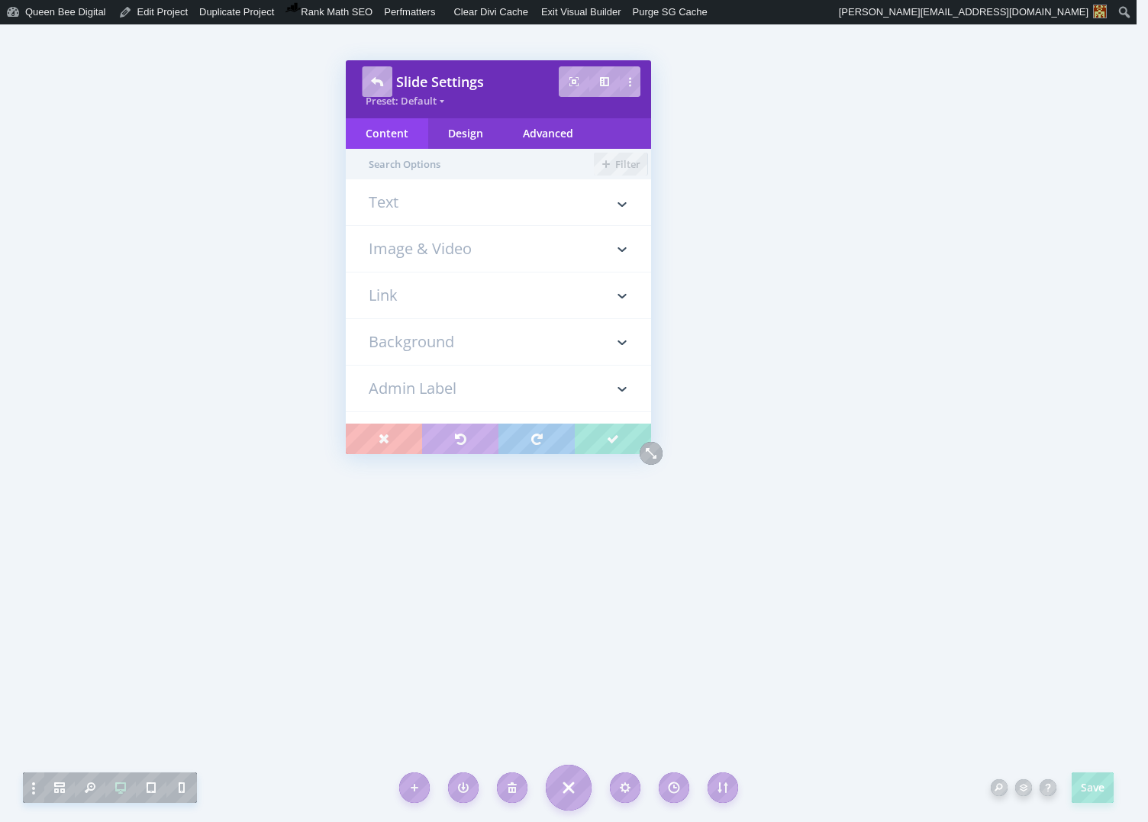
click at [411, 204] on h3 "Text" at bounding box center [498, 210] width 259 height 31
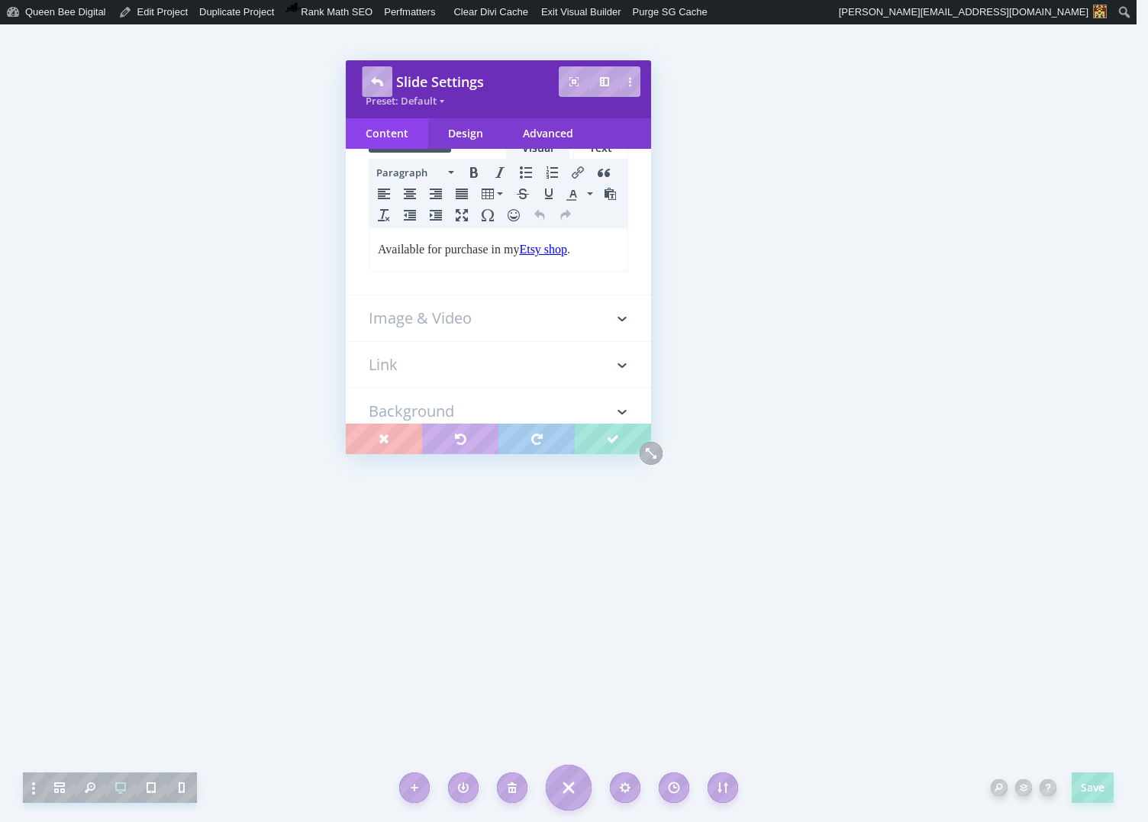
scroll to position [282, 0]
drag, startPoint x: 535, startPoint y: 246, endPoint x: 591, endPoint y: 250, distance: 55.9
click at [591, 250] on p "Available for purchase in my Etsy shop ." at bounding box center [498, 246] width 241 height 18
click at [577, 166] on icon "Insert/edit link" at bounding box center [577, 170] width 12 height 12
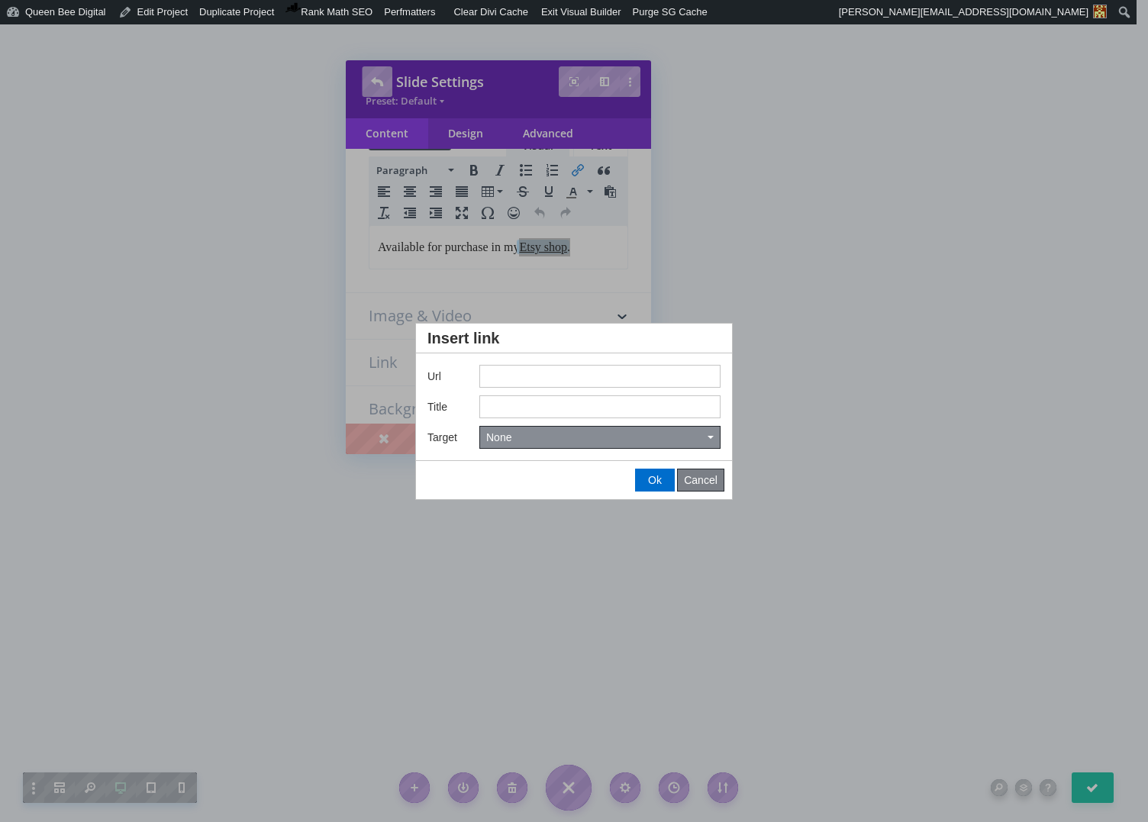
click at [701, 487] on button "Cancel" at bounding box center [701, 479] width 46 height 21
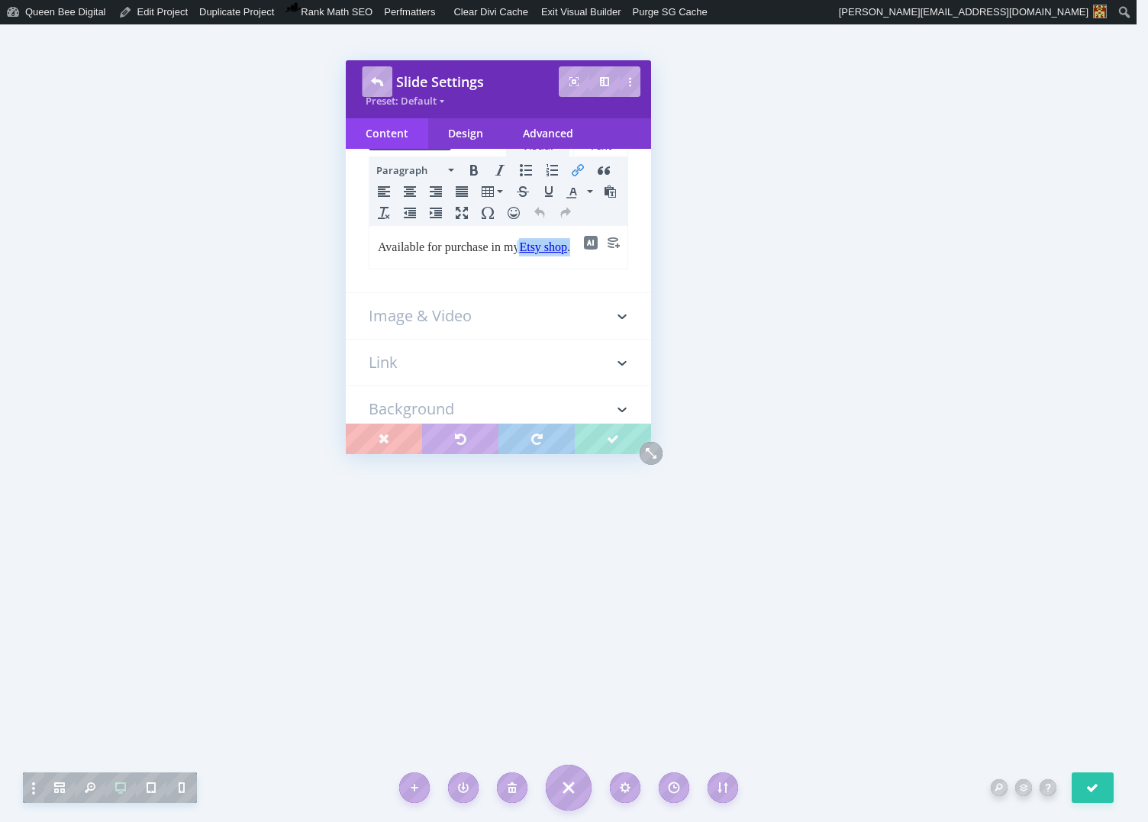
click at [546, 241] on link "Etsy shop" at bounding box center [542, 246] width 51 height 13
drag, startPoint x: 535, startPoint y: 245, endPoint x: 586, endPoint y: 249, distance: 51.3
click at [568, 249] on link "Etsy shop" at bounding box center [542, 246] width 51 height 13
click at [577, 164] on icon "Insert/edit link" at bounding box center [577, 170] width 12 height 12
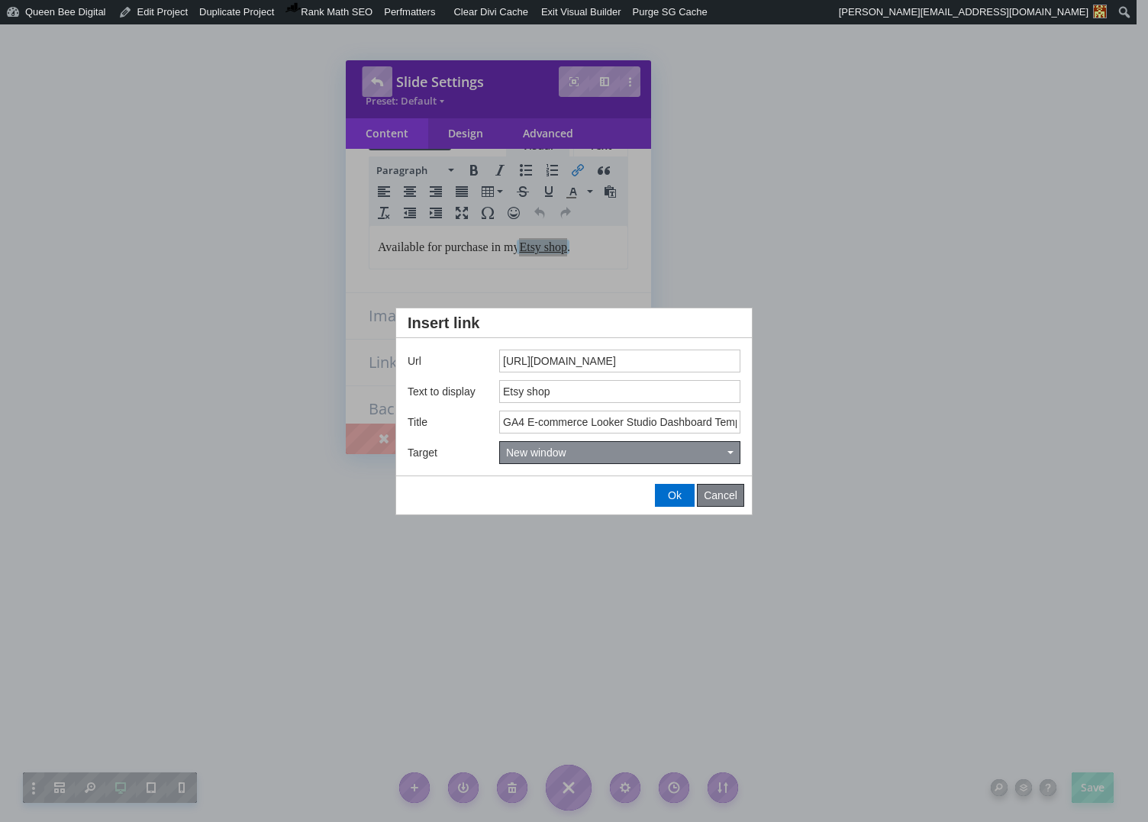
click at [726, 499] on span "Cancel" at bounding box center [720, 495] width 34 height 12
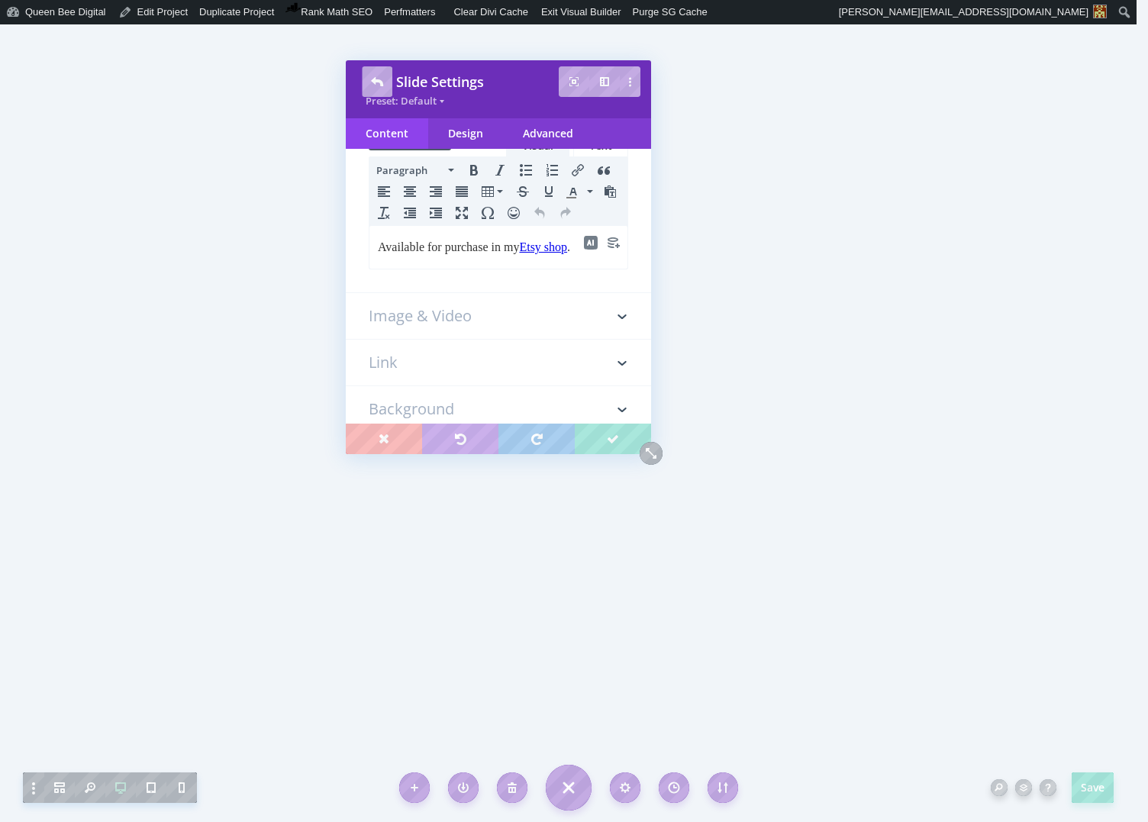
click at [531, 246] on p "Available for purchase in my Etsy shop ." at bounding box center [498, 246] width 241 height 18
drag, startPoint x: 534, startPoint y: 246, endPoint x: 603, endPoint y: 253, distance: 69.0
click at [593, 250] on p "Available for purchase in my Etsy shop ." at bounding box center [498, 246] width 241 height 18
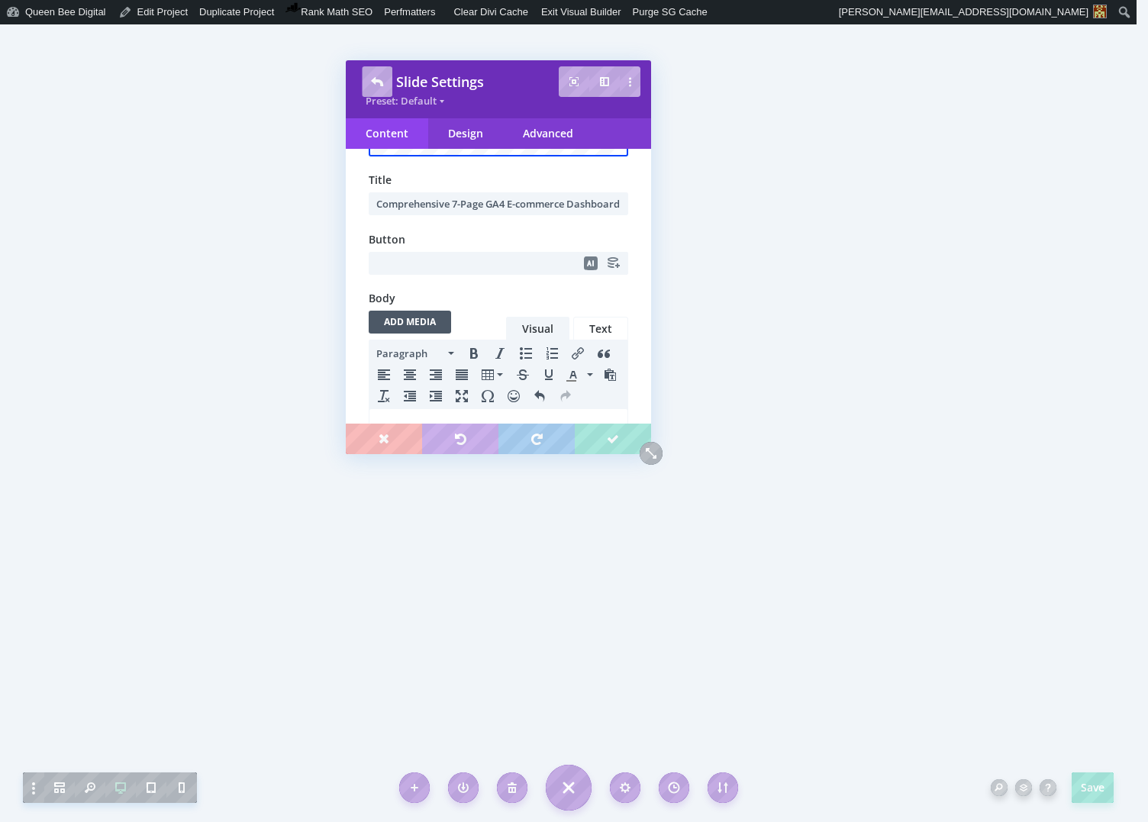
scroll to position [98, 0]
click at [436, 266] on input "text" at bounding box center [498, 264] width 259 height 23
type input "Purchase on Etsy"
click at [474, 134] on div "Design" at bounding box center [465, 133] width 75 height 31
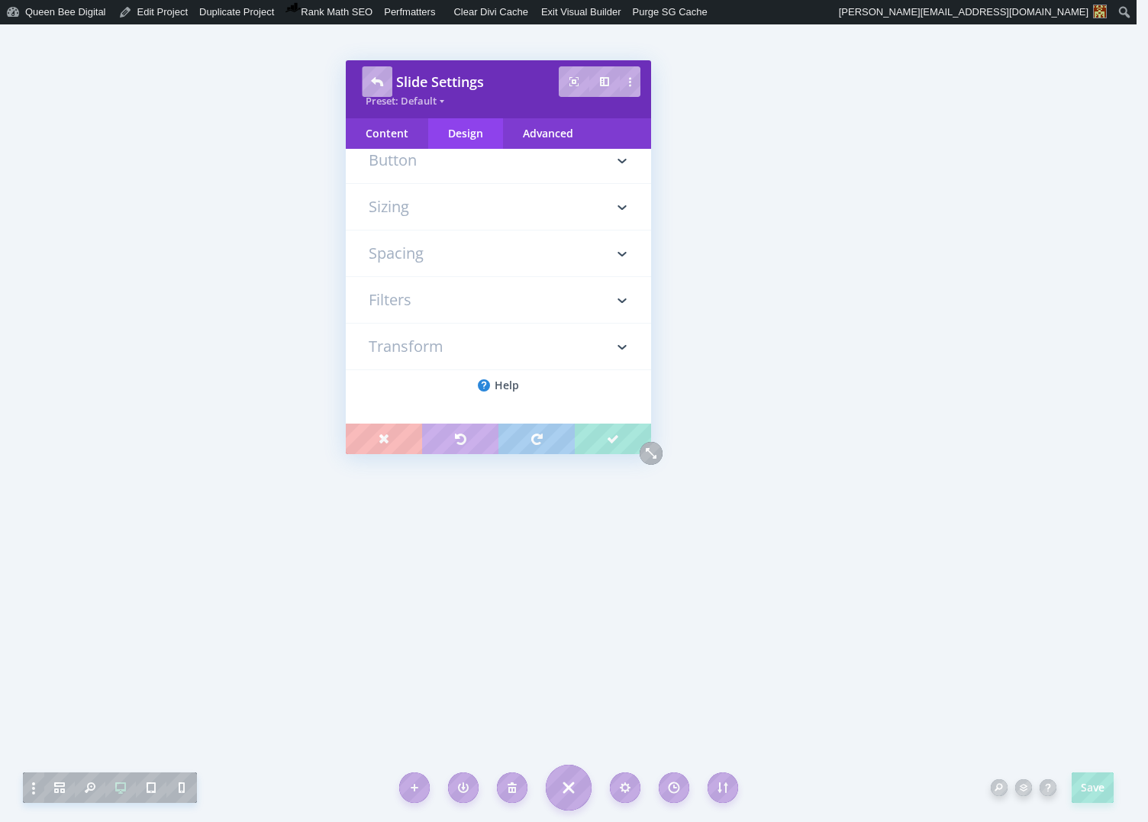
scroll to position [0, 0]
click at [430, 228] on h3 "Button" at bounding box center [498, 232] width 259 height 46
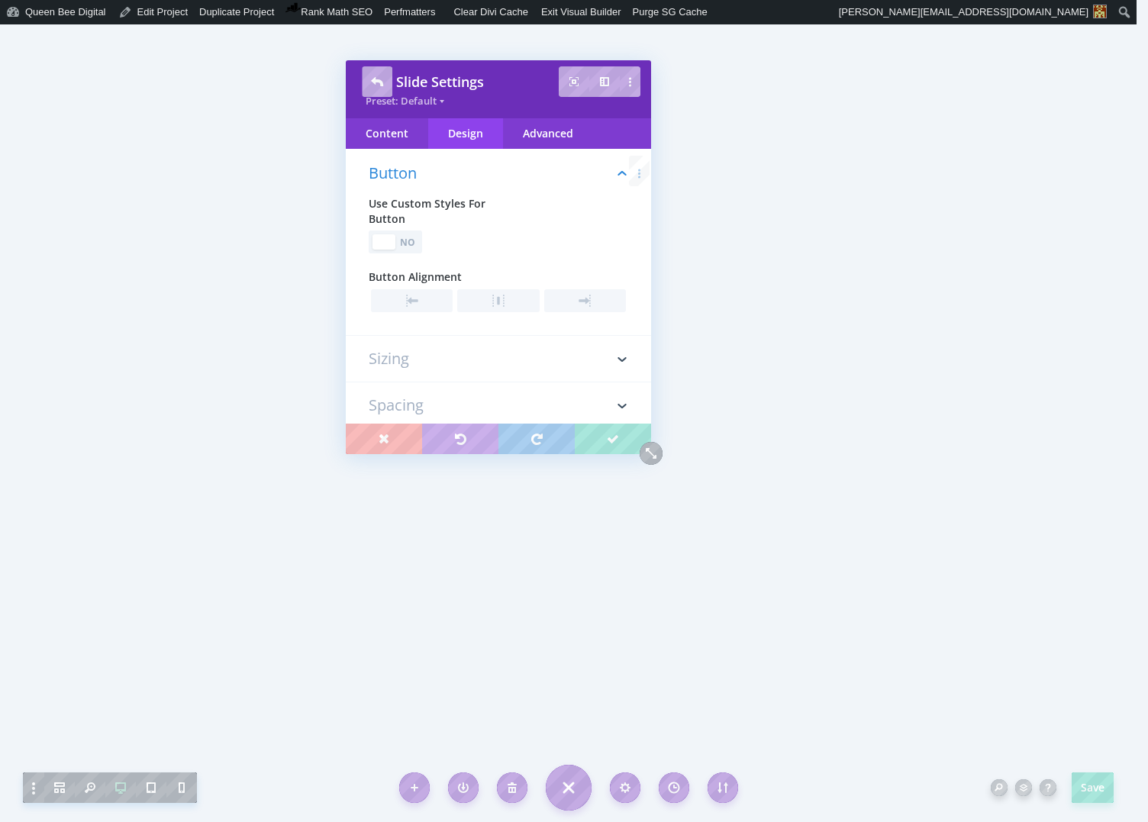
scroll to position [318, 0]
click at [414, 240] on div "No" at bounding box center [408, 240] width 21 height 14
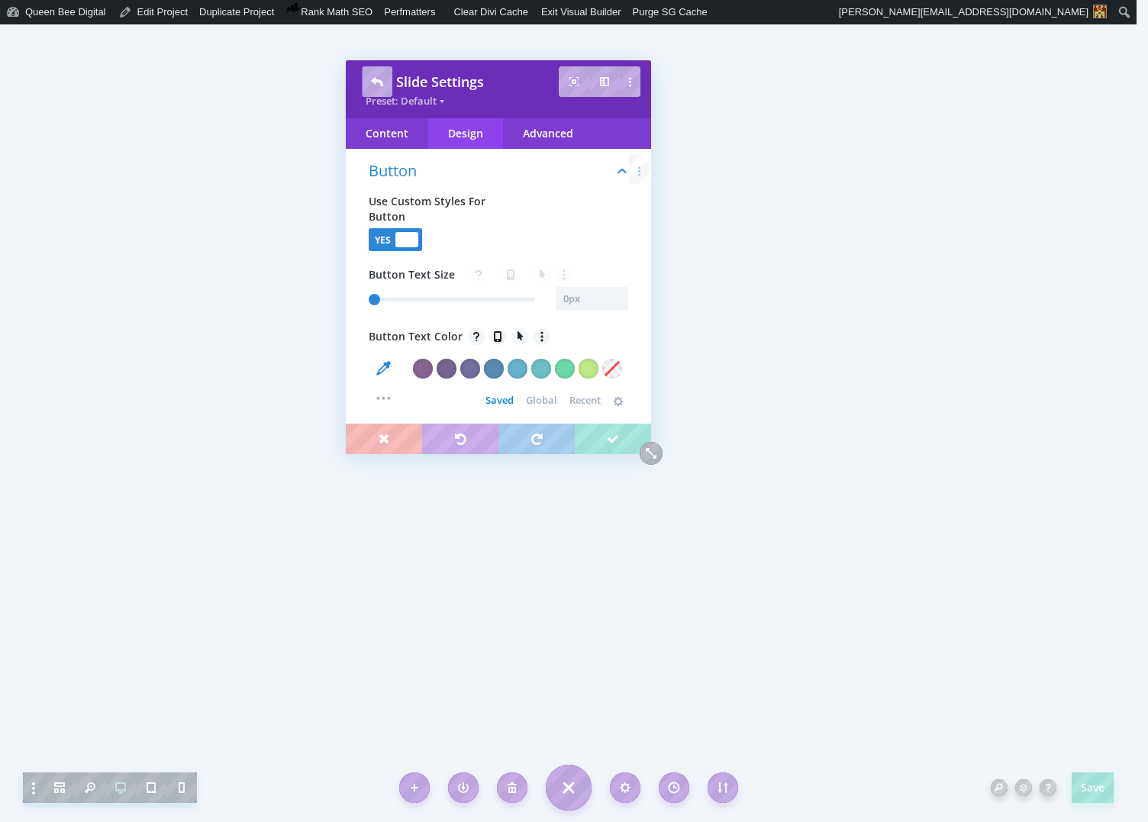
click at [536, 398] on span "Global" at bounding box center [541, 400] width 31 height 12
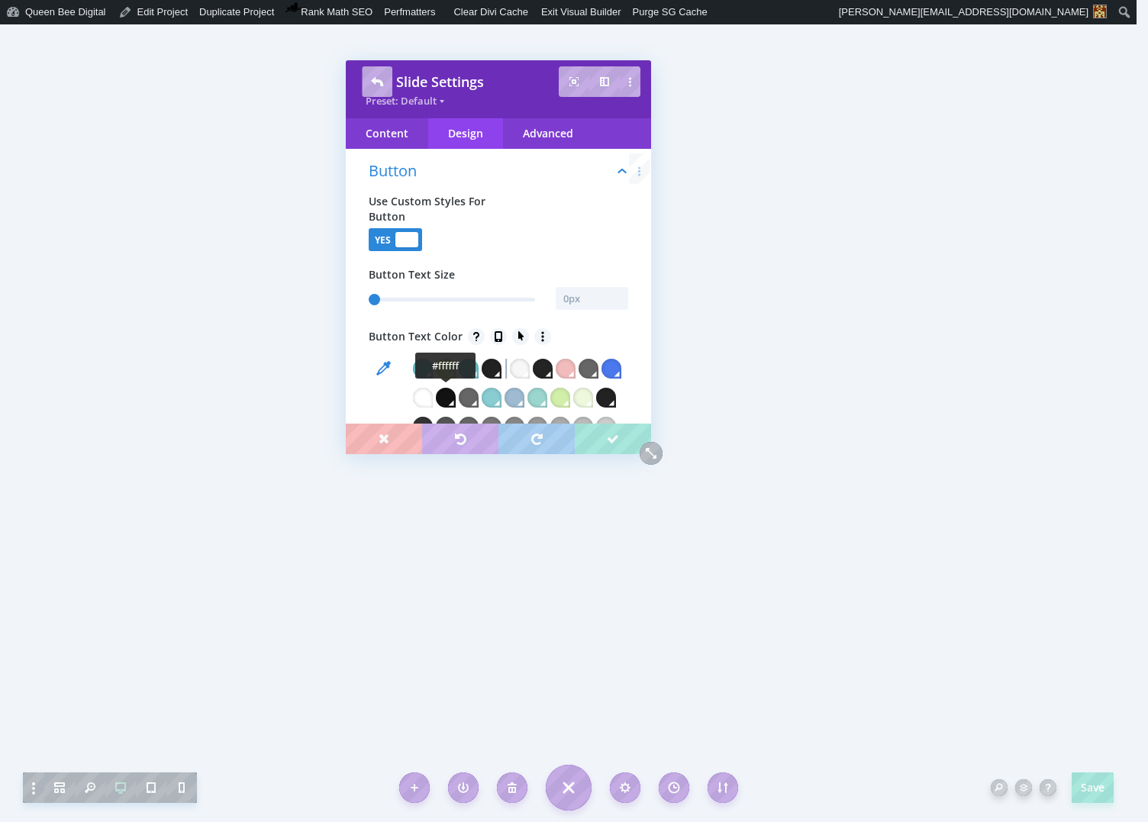
click at [433, 400] on div at bounding box center [423, 398] width 20 height 20
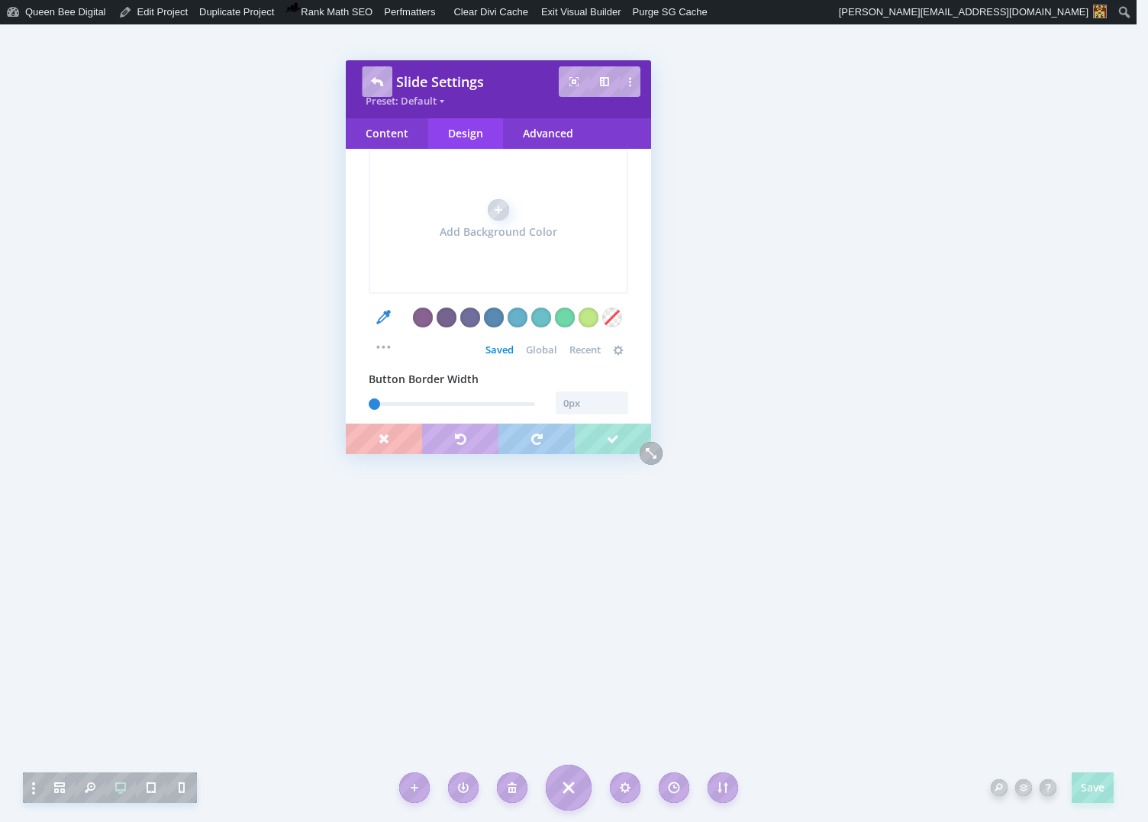
scroll to position [1145, 0]
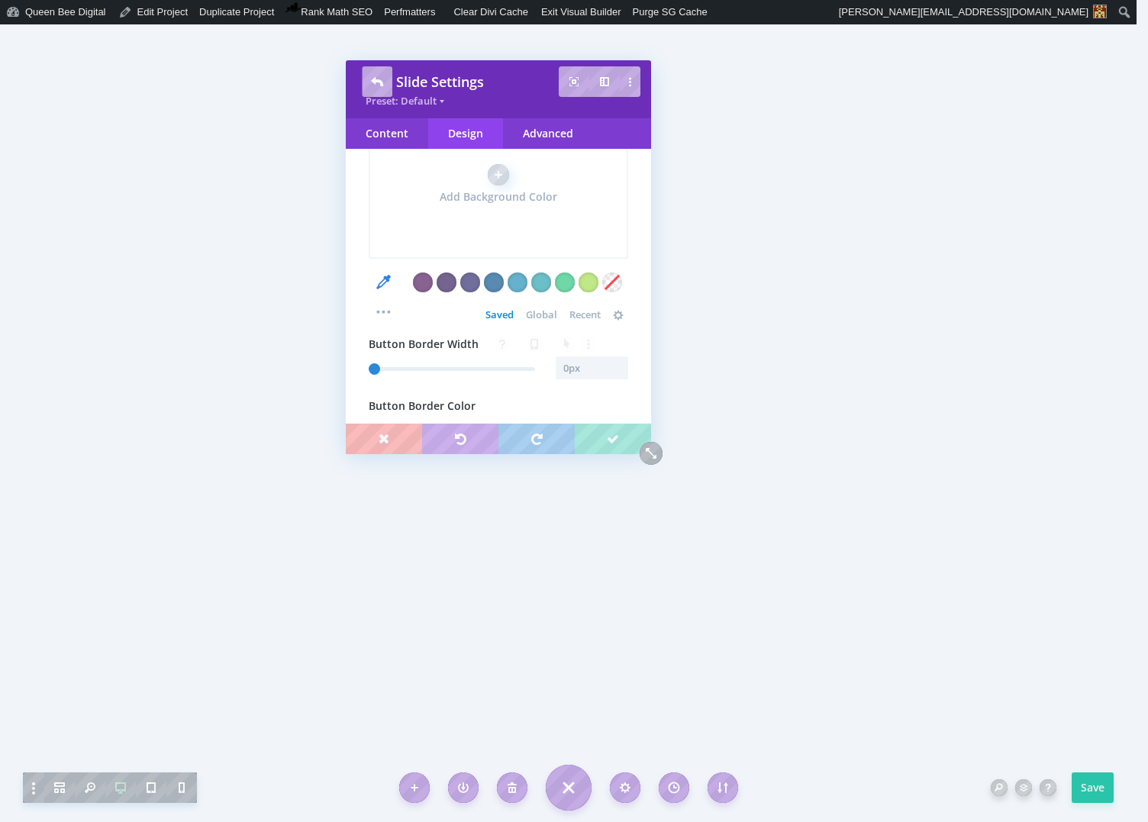
click at [532, 320] on span "Global" at bounding box center [541, 314] width 31 height 12
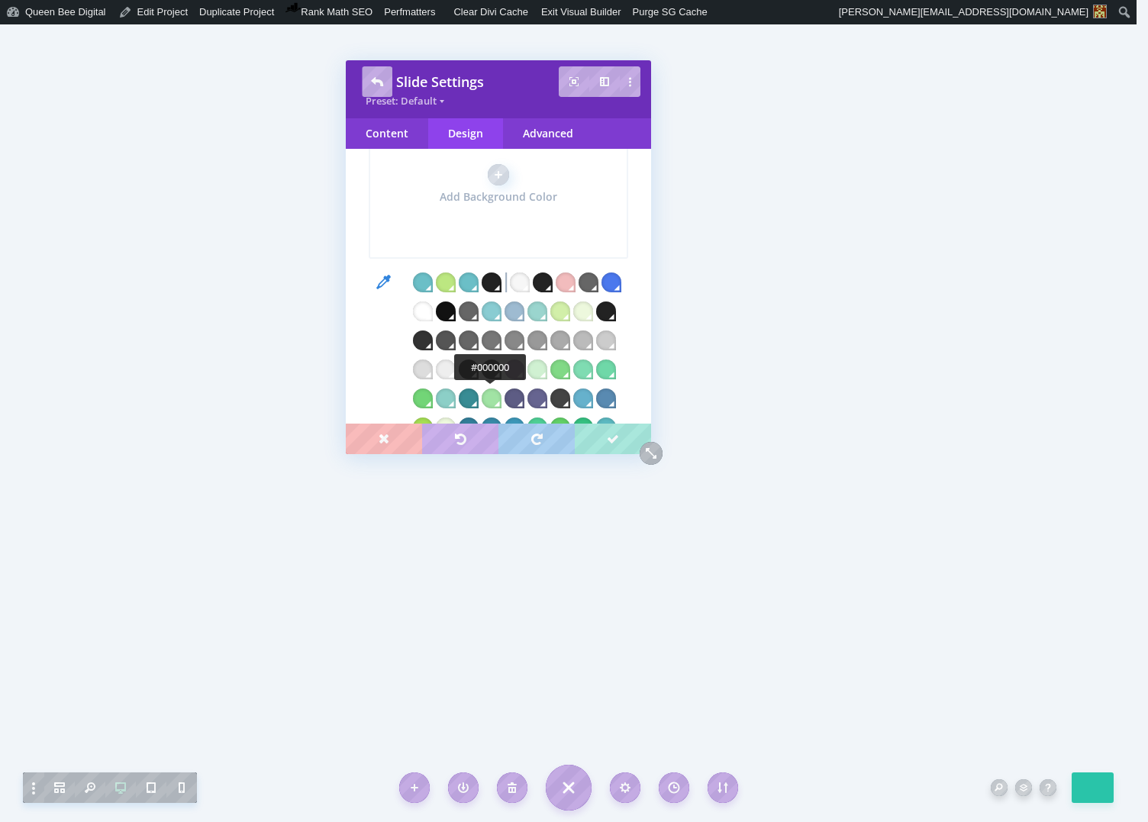
click at [478, 379] on div at bounding box center [469, 369] width 20 height 20
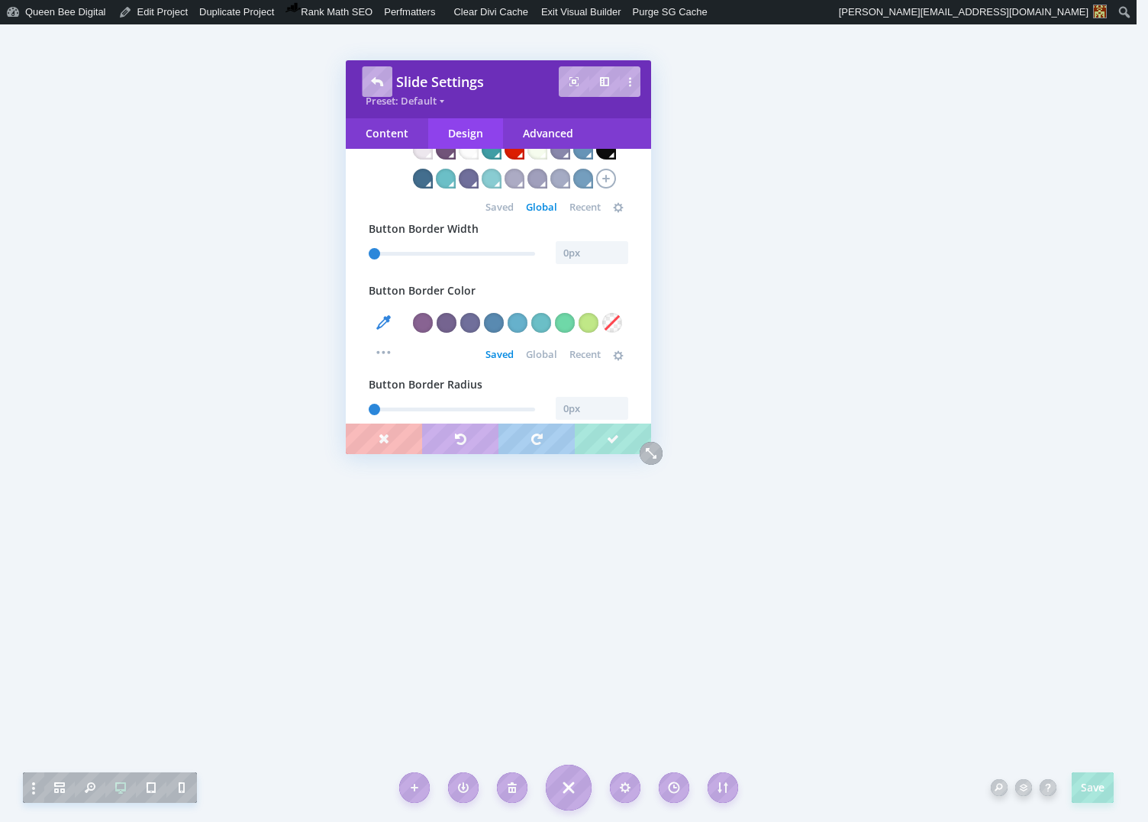
scroll to position [1723, 0]
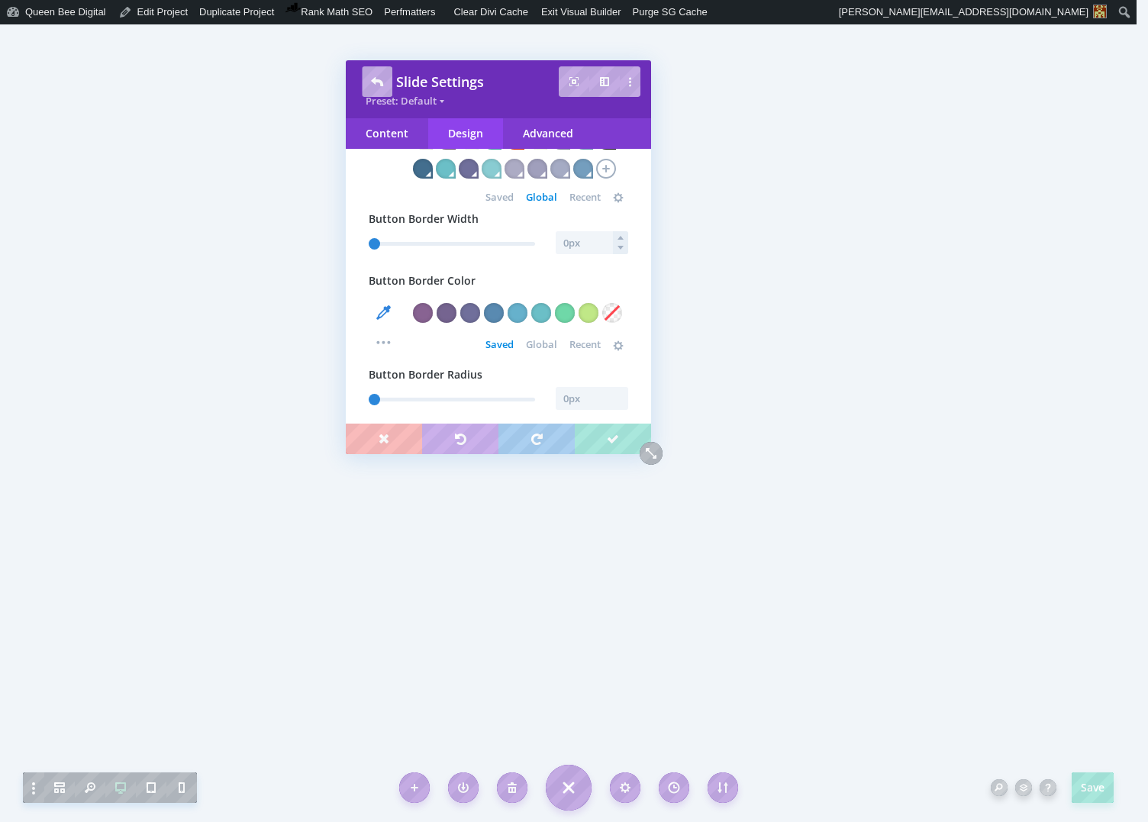
type input "1"
click at [582, 254] on input "text" at bounding box center [591, 242] width 72 height 23
type input "0"
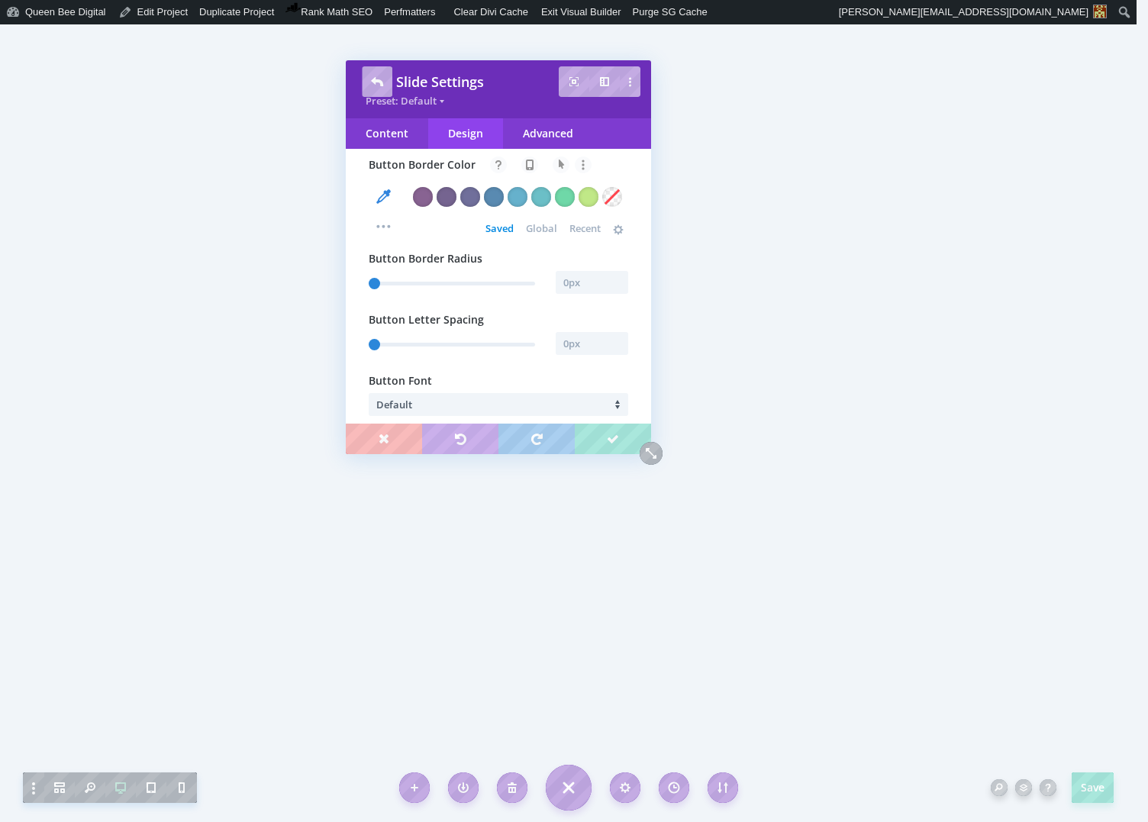
scroll to position [1845, 0]
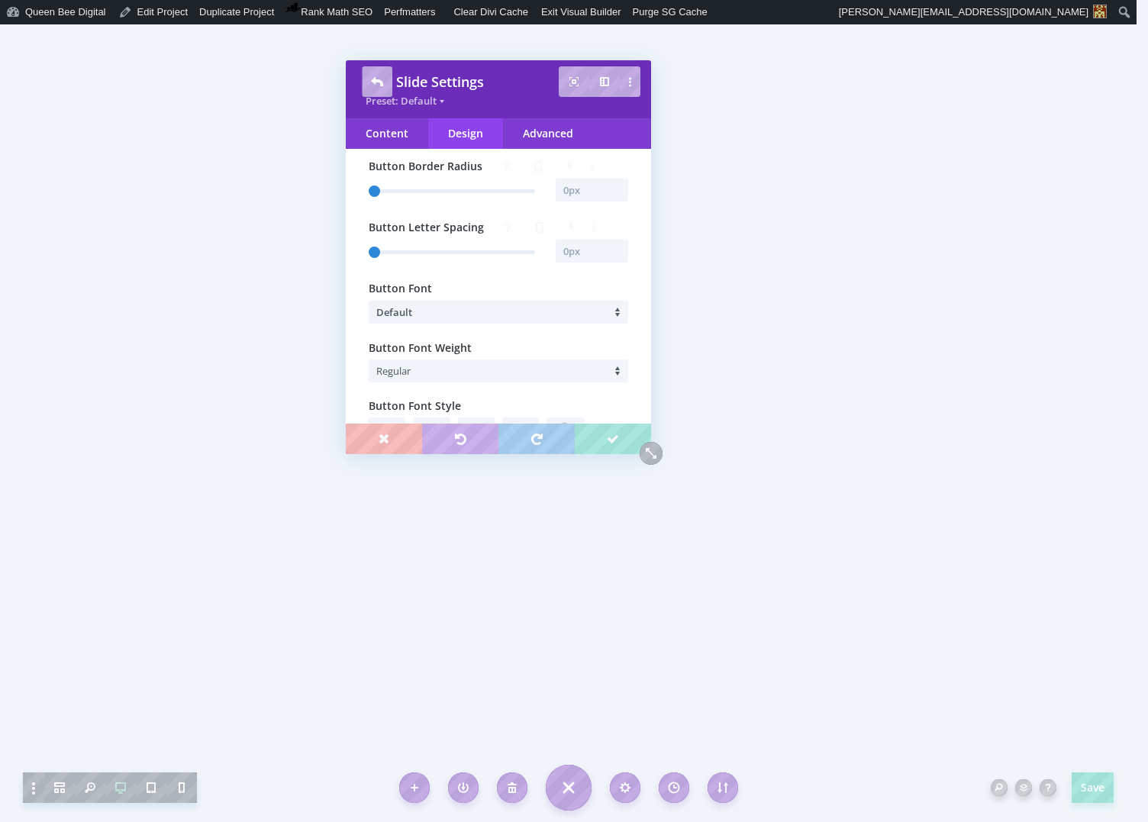
type input "1"
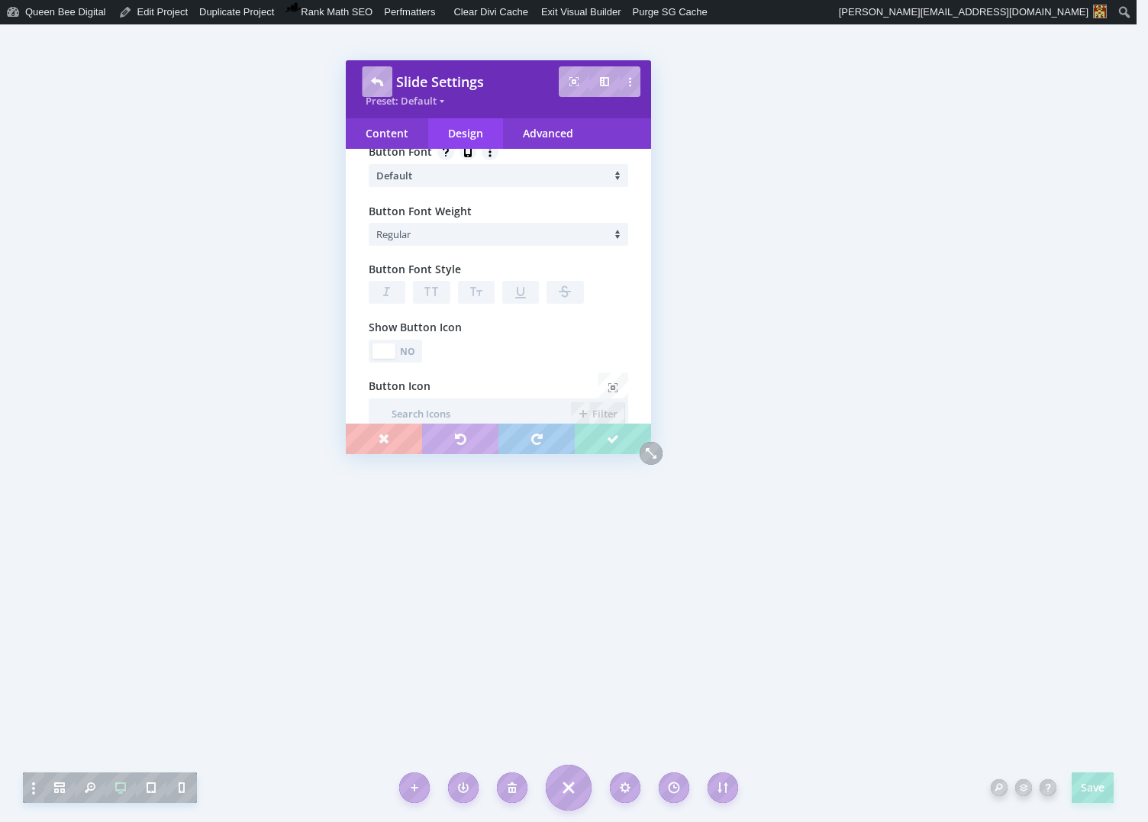
scroll to position [2068, 0]
type input "0"
click at [454, 186] on li "Default" at bounding box center [502, 174] width 252 height 23
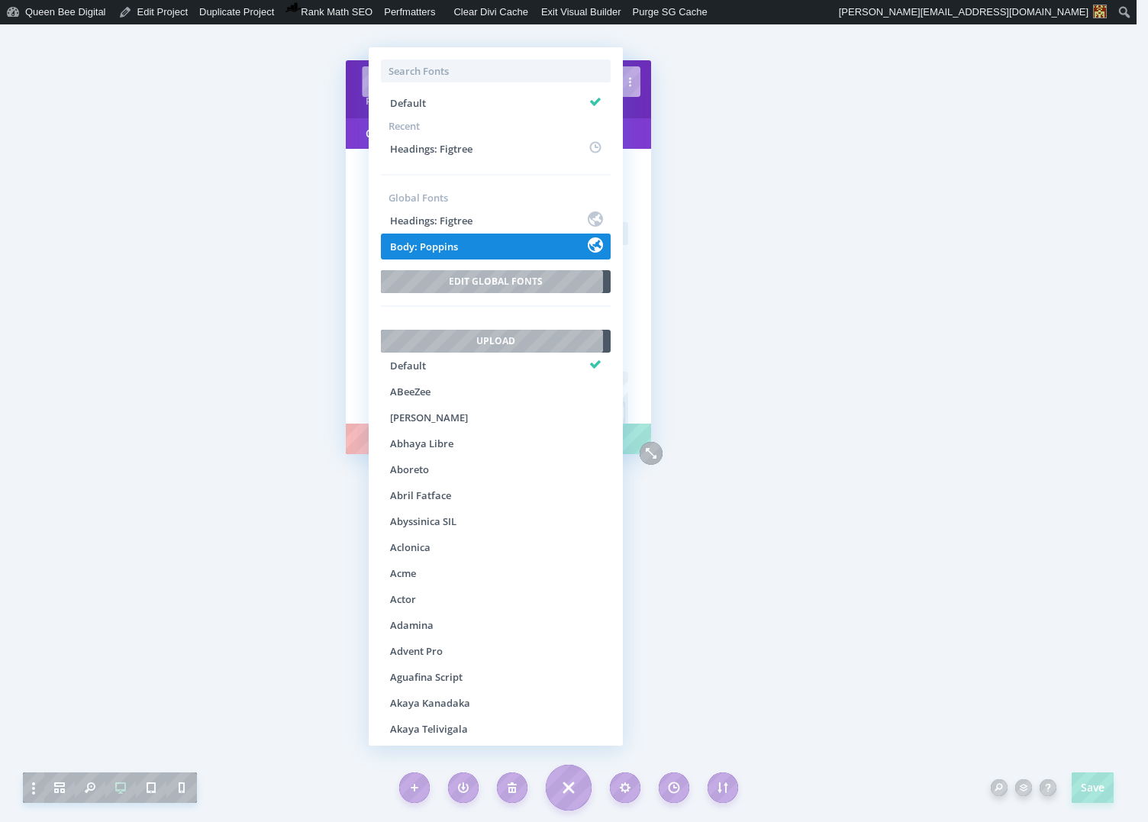
click at [463, 243] on li "Body: Poppins" at bounding box center [496, 246] width 230 height 26
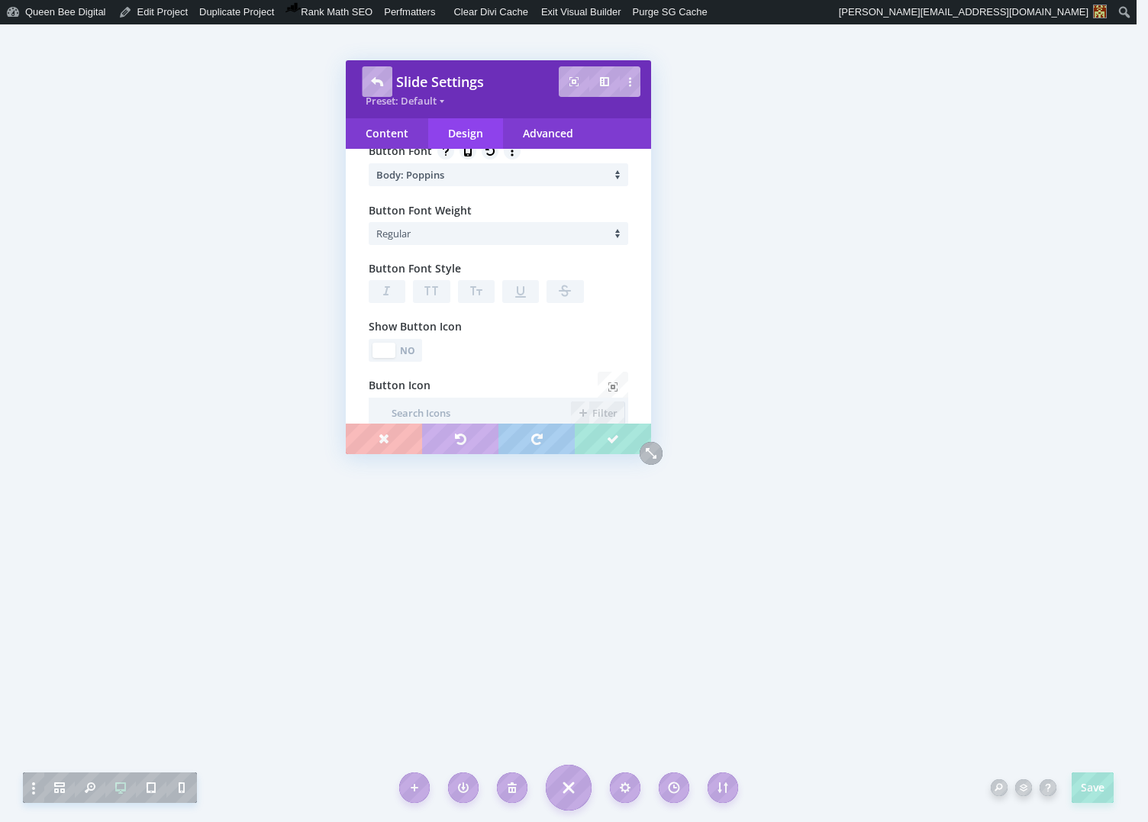
click at [444, 245] on li "Regular" at bounding box center [502, 233] width 252 height 23
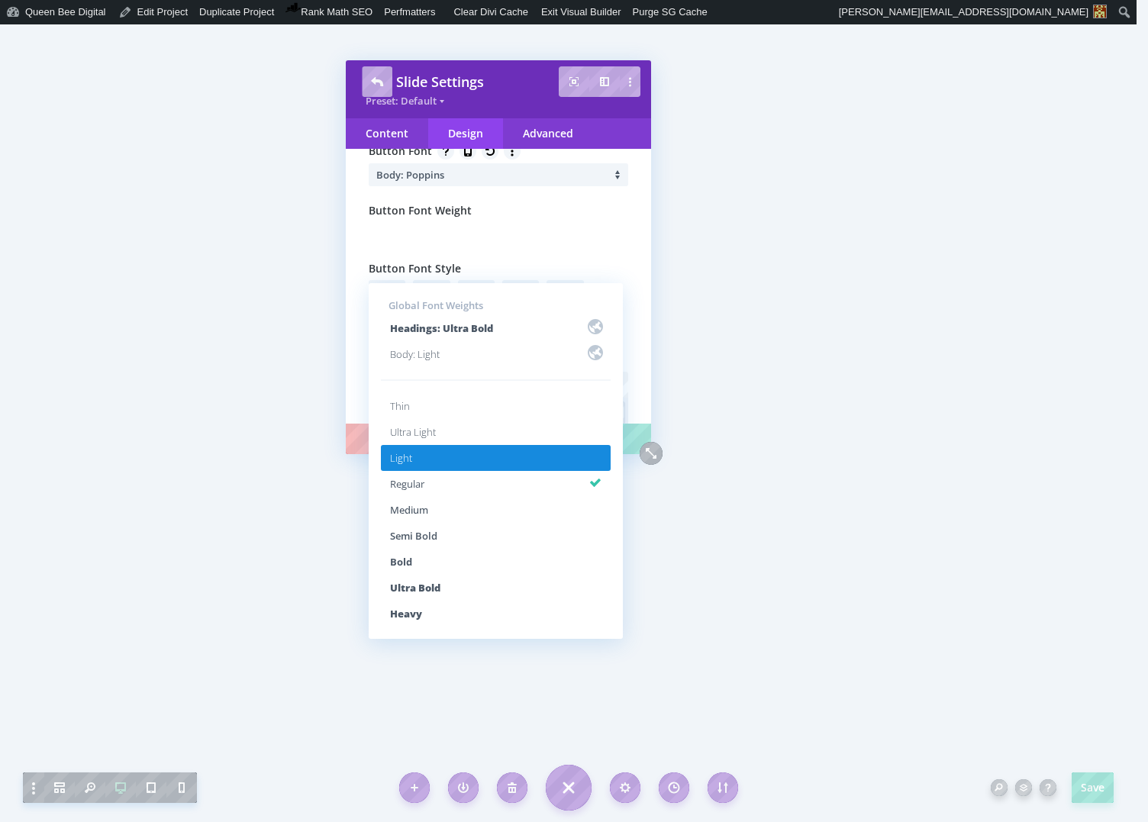
click at [455, 460] on li "Light" at bounding box center [496, 458] width 230 height 26
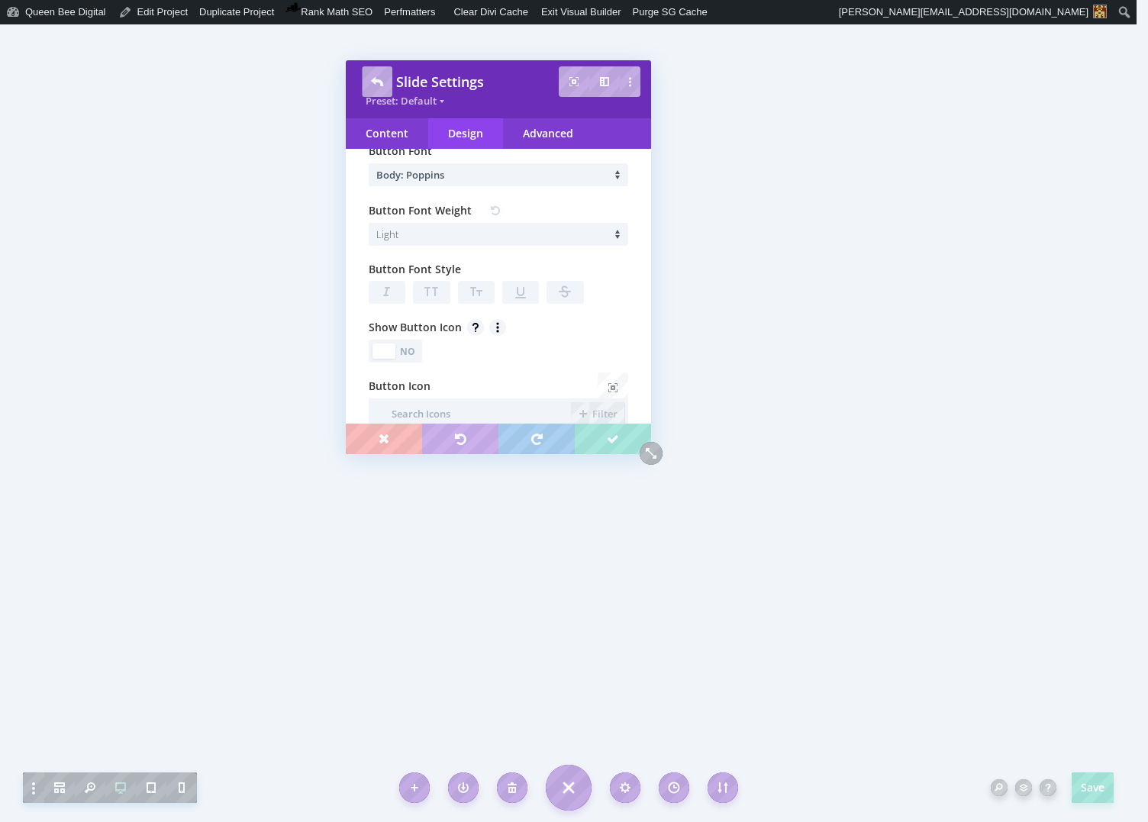
click at [515, 298] on icon "[object Object]" at bounding box center [520, 292] width 11 height 11
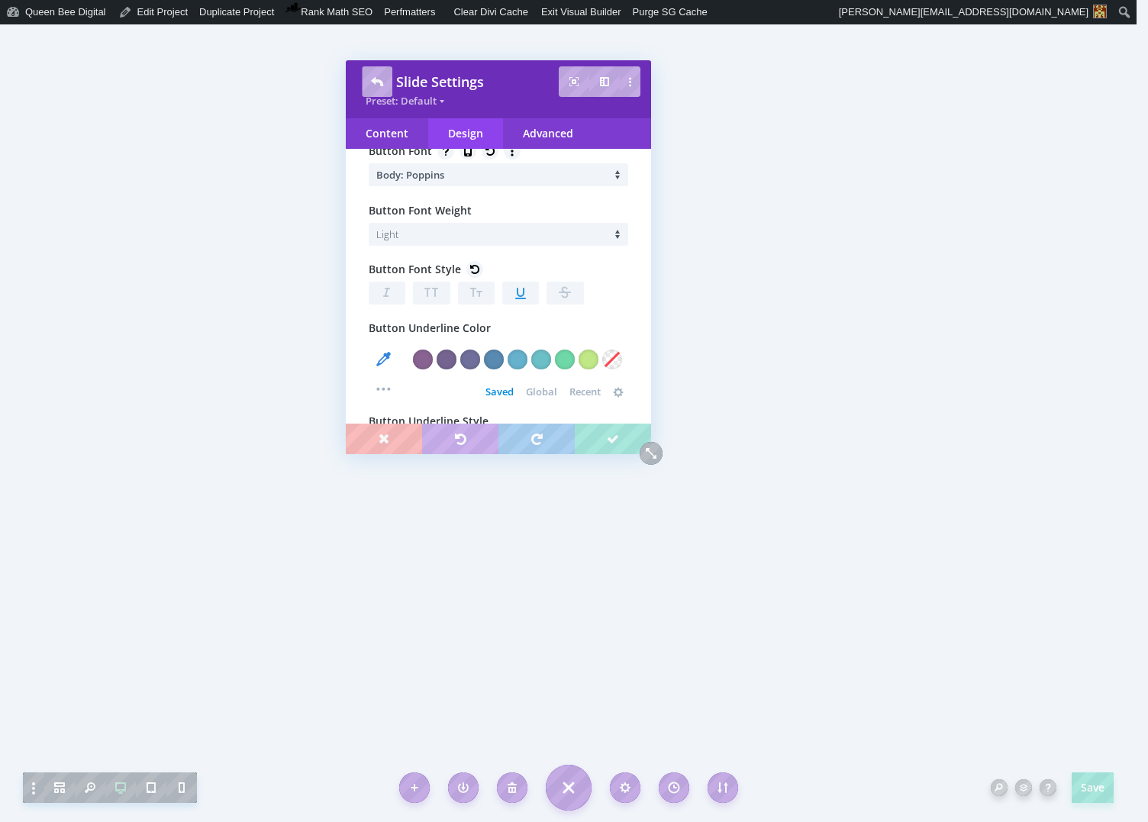
click at [515, 299] on icon "[object Object]" at bounding box center [520, 293] width 11 height 11
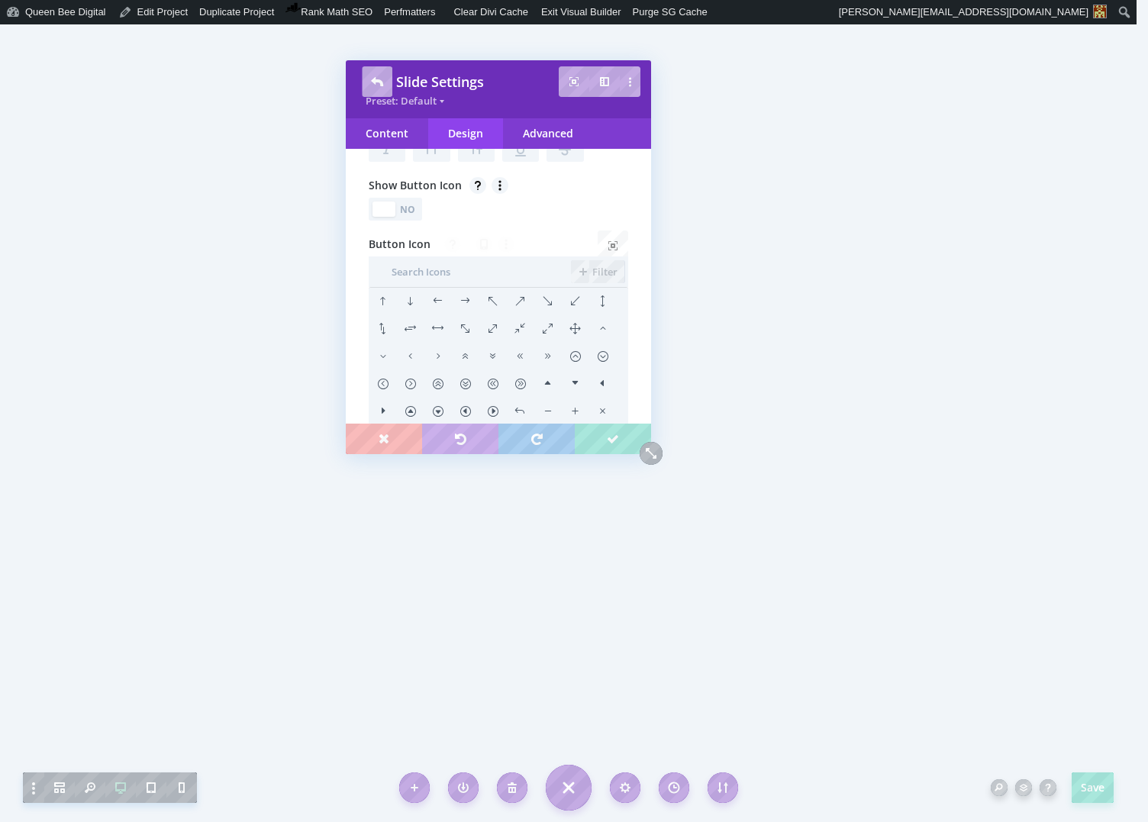
scroll to position [2211, 0]
click at [462, 314] on li at bounding box center [464, 300] width 27 height 27
click at [415, 216] on div "No" at bounding box center [408, 208] width 21 height 14
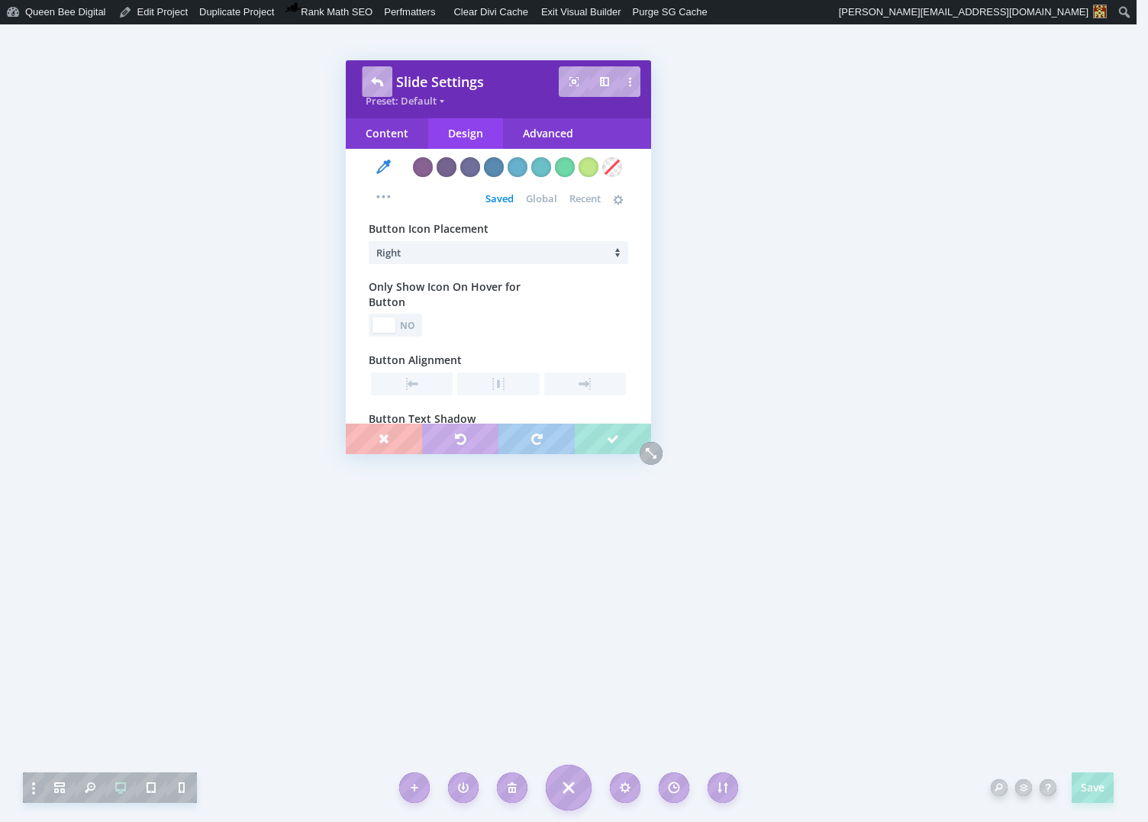
scroll to position [2525, 0]
click at [414, 331] on div "No" at bounding box center [408, 324] width 21 height 14
click at [393, 331] on div at bounding box center [404, 323] width 23 height 15
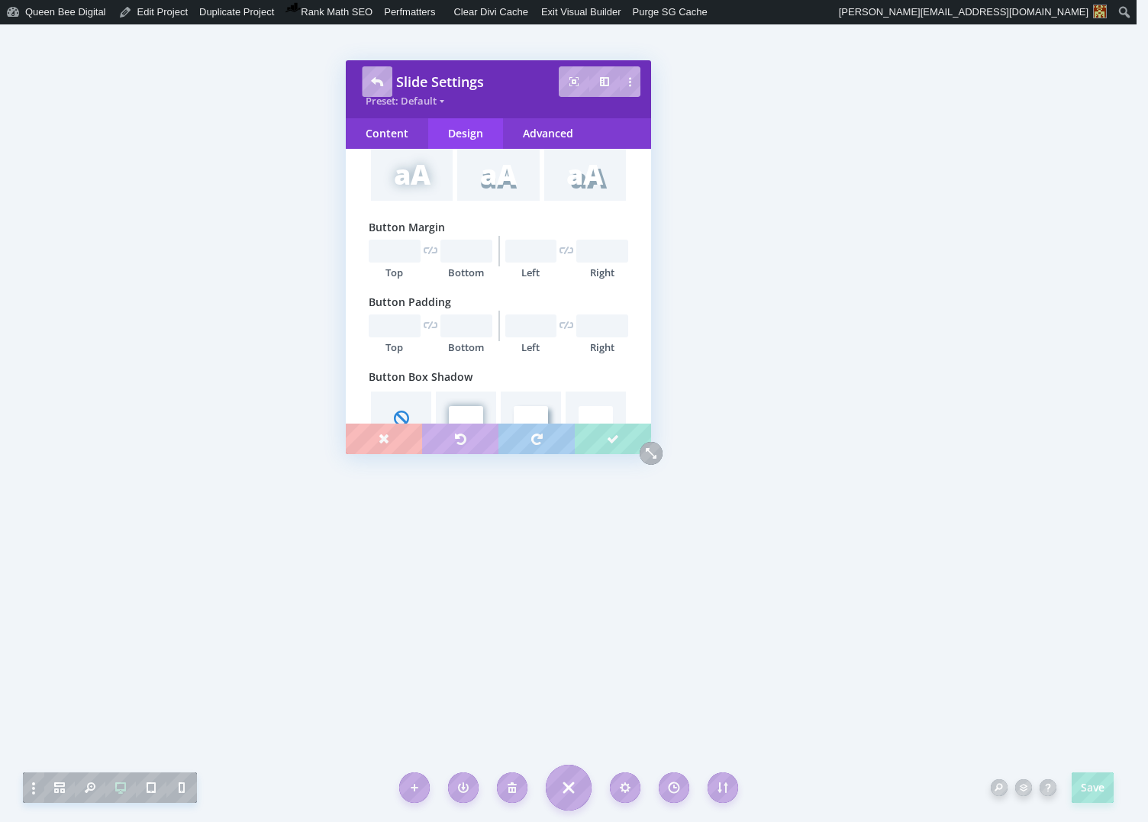
scroll to position [2871, 0]
type input "1"
click at [383, 331] on input "text" at bounding box center [395, 319] width 52 height 23
type input "10px"
type input "1"
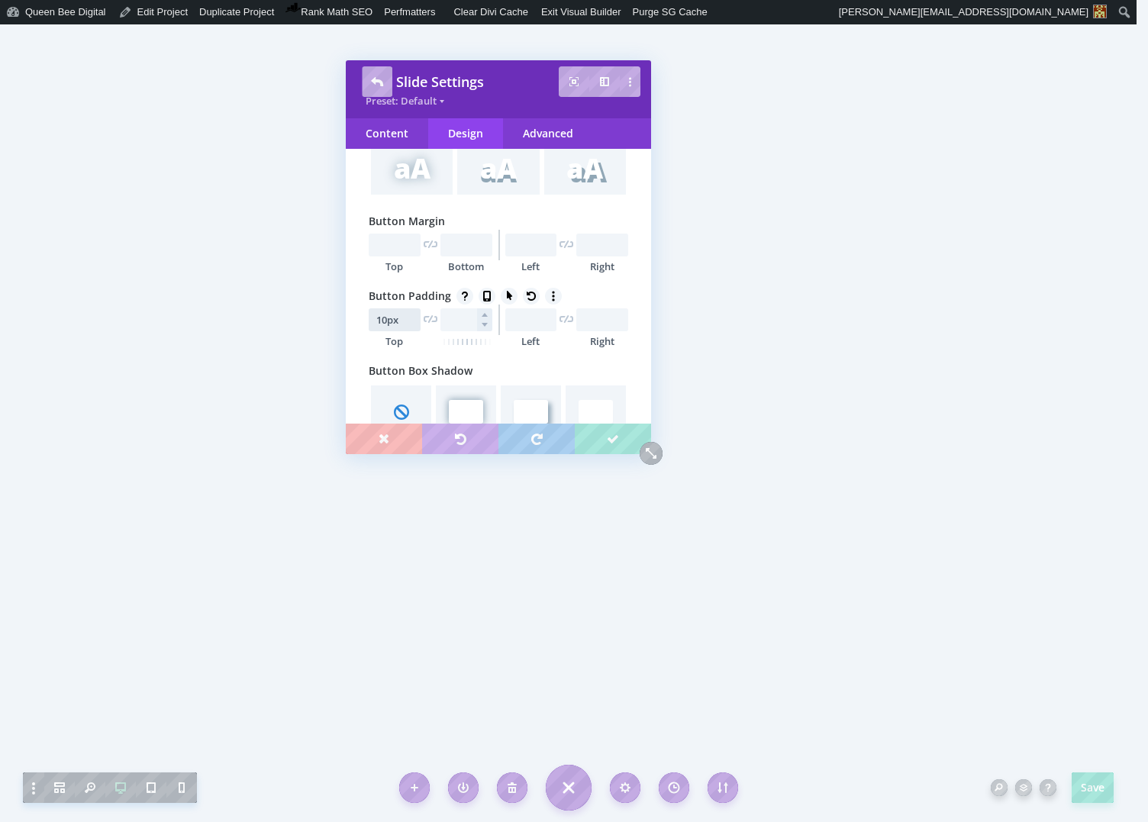
type input "10px"
click at [462, 331] on input "text" at bounding box center [466, 319] width 52 height 23
type input "10px"
type input "1"
type input "9px"
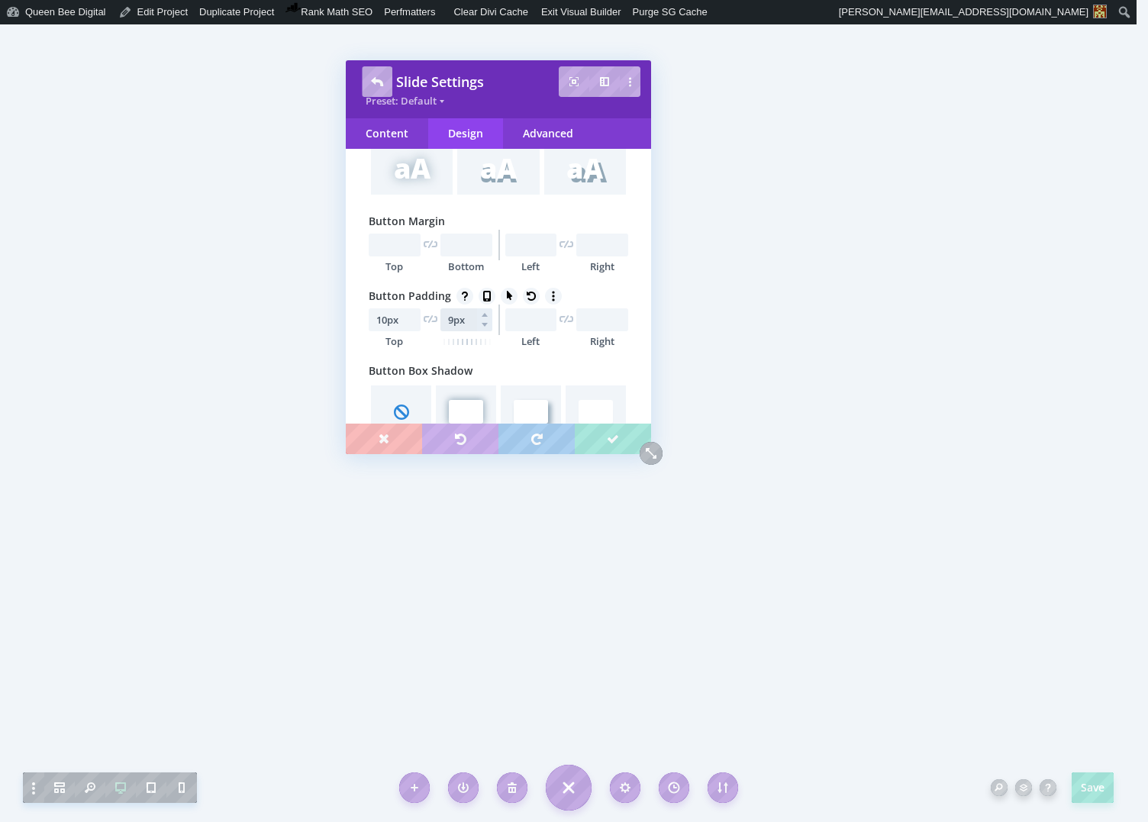
type input "1"
type input "8px"
type input "1"
type input "8px"
click at [396, 331] on input "10px" at bounding box center [395, 319] width 52 height 23
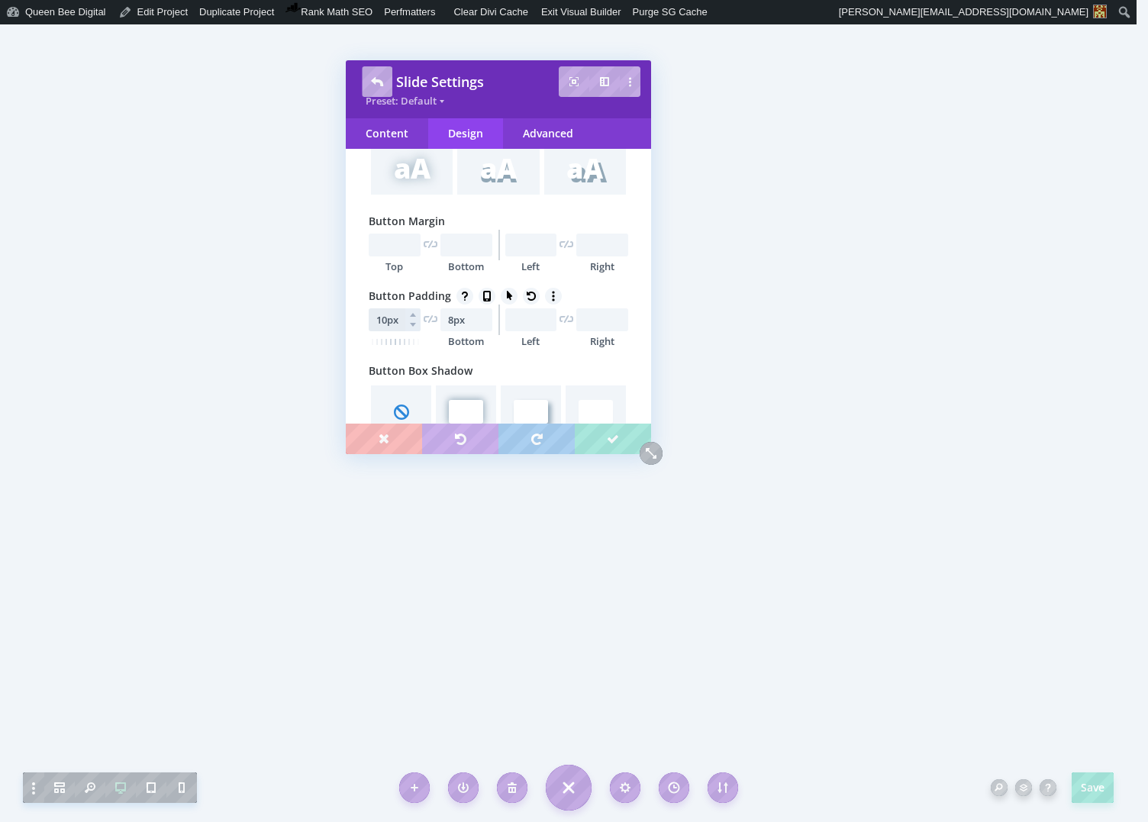
type input "9px"
type input "1"
type input "8px"
type input "1"
click at [520, 331] on input "text" at bounding box center [531, 319] width 52 height 23
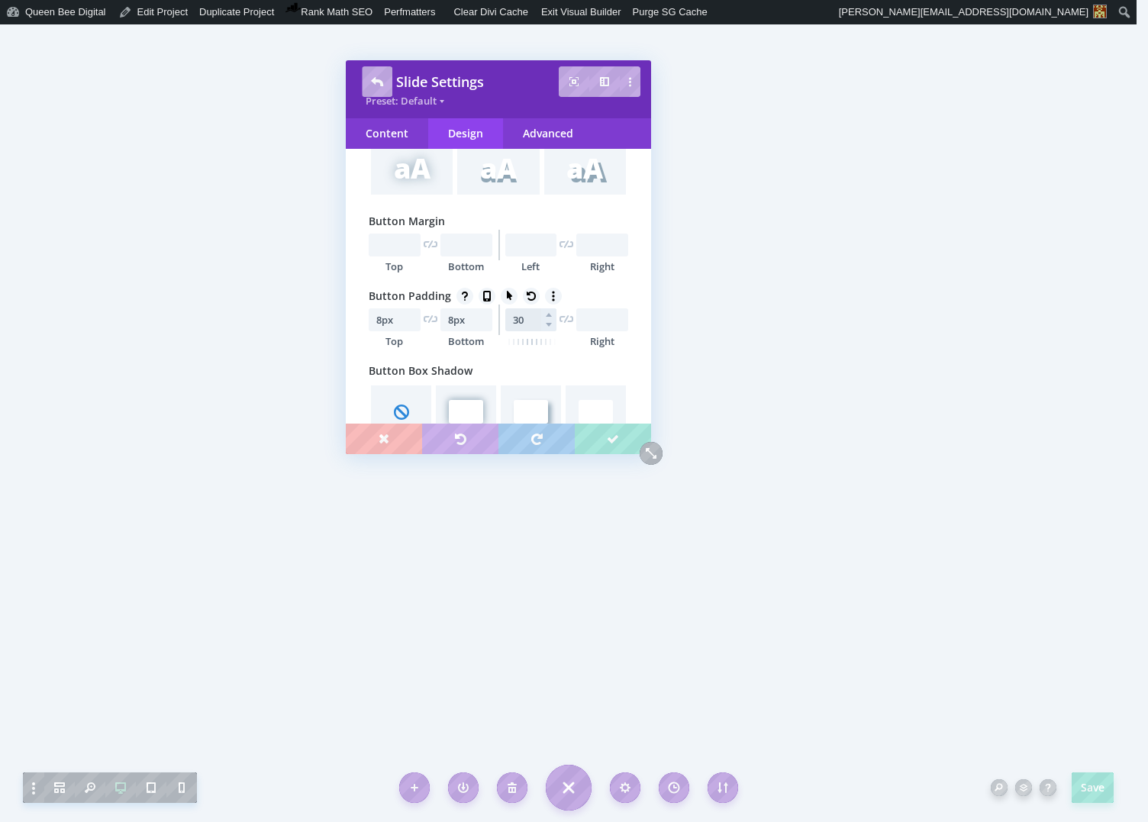
type input "30px"
type input "1"
type input "30px"
click at [589, 331] on input "text" at bounding box center [602, 319] width 52 height 23
type input "30px"
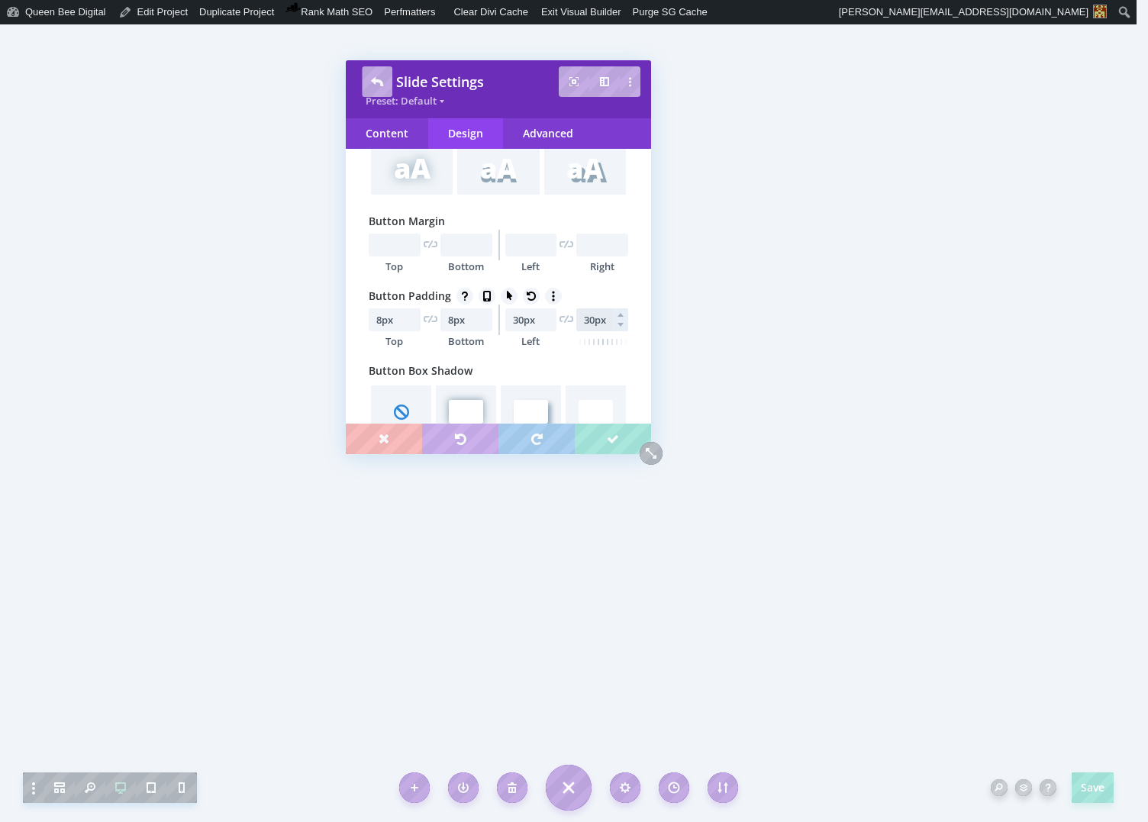
type input "1"
click at [587, 331] on input "30px" at bounding box center [602, 319] width 52 height 23
type input "50px"
type input "1"
type input "49px"
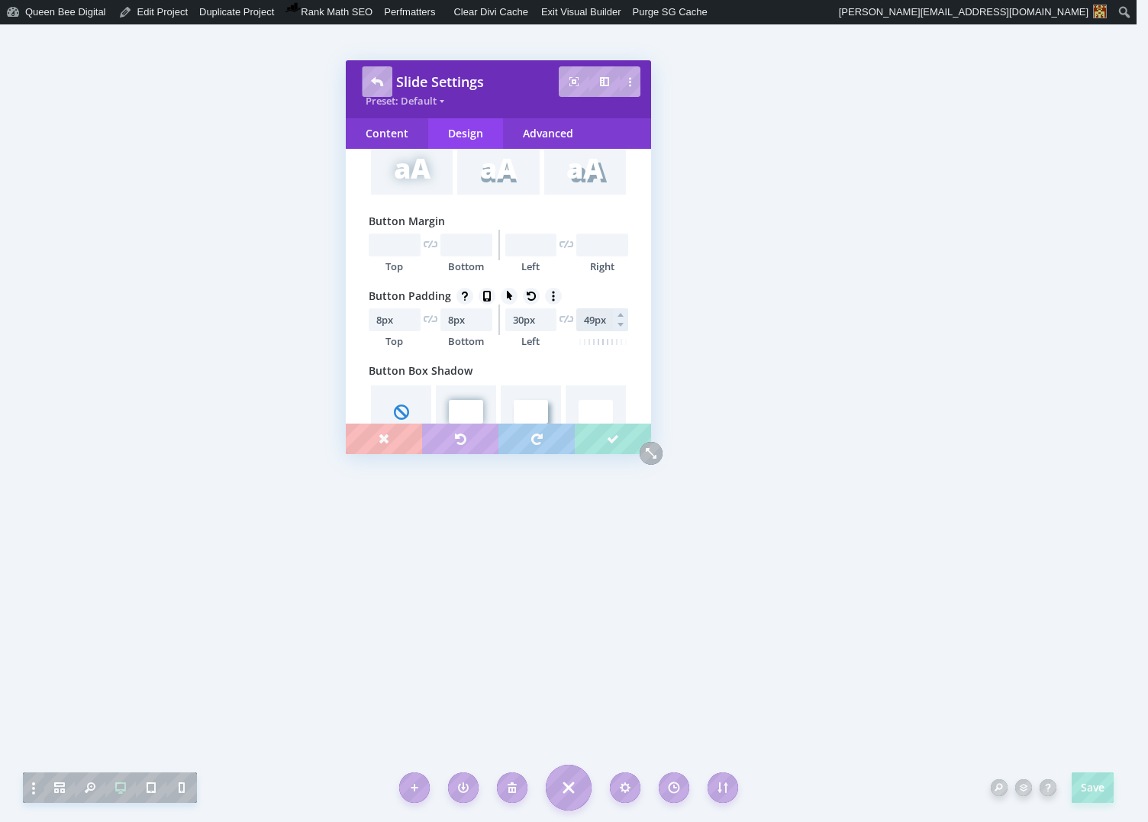
type input "1"
type input "48px"
type input "1"
type input "47px"
type input "1"
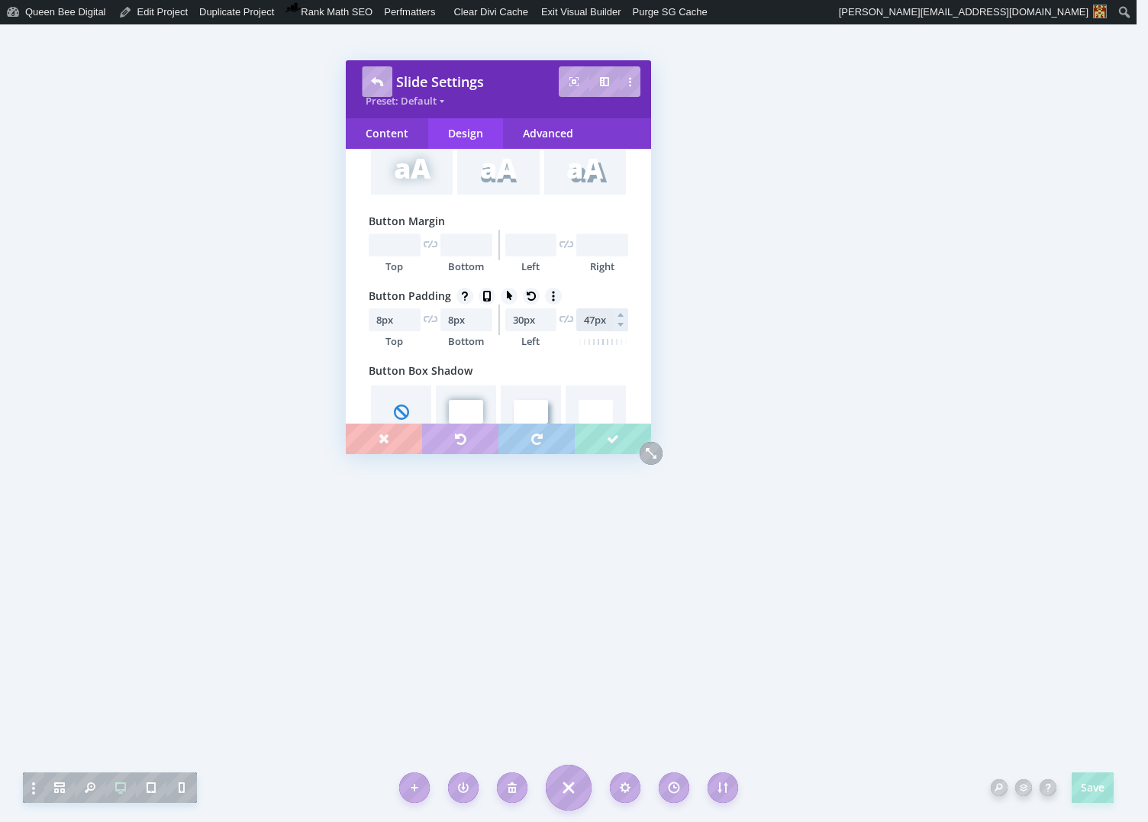
type input "46px"
type input "1"
type input "47px"
type input "1"
type input "48px"
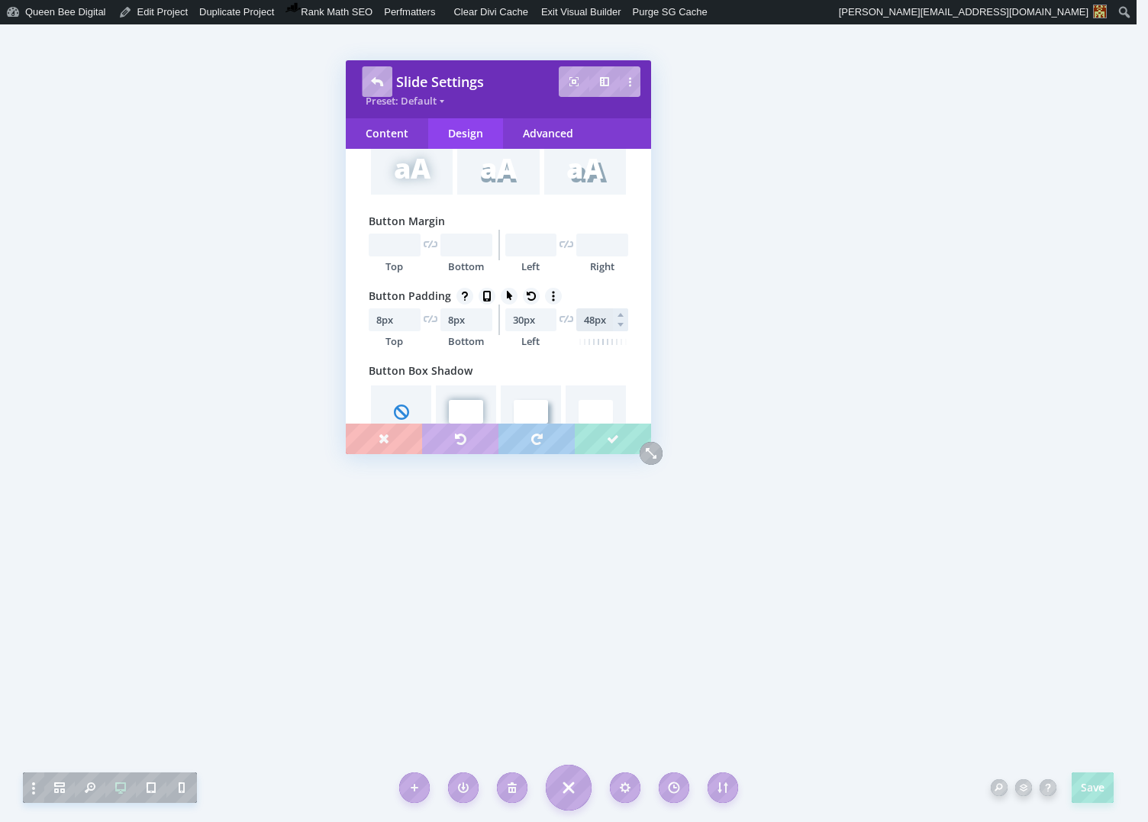
type input "1"
type input "50px"
type input "1"
type input "51px"
type input "1"
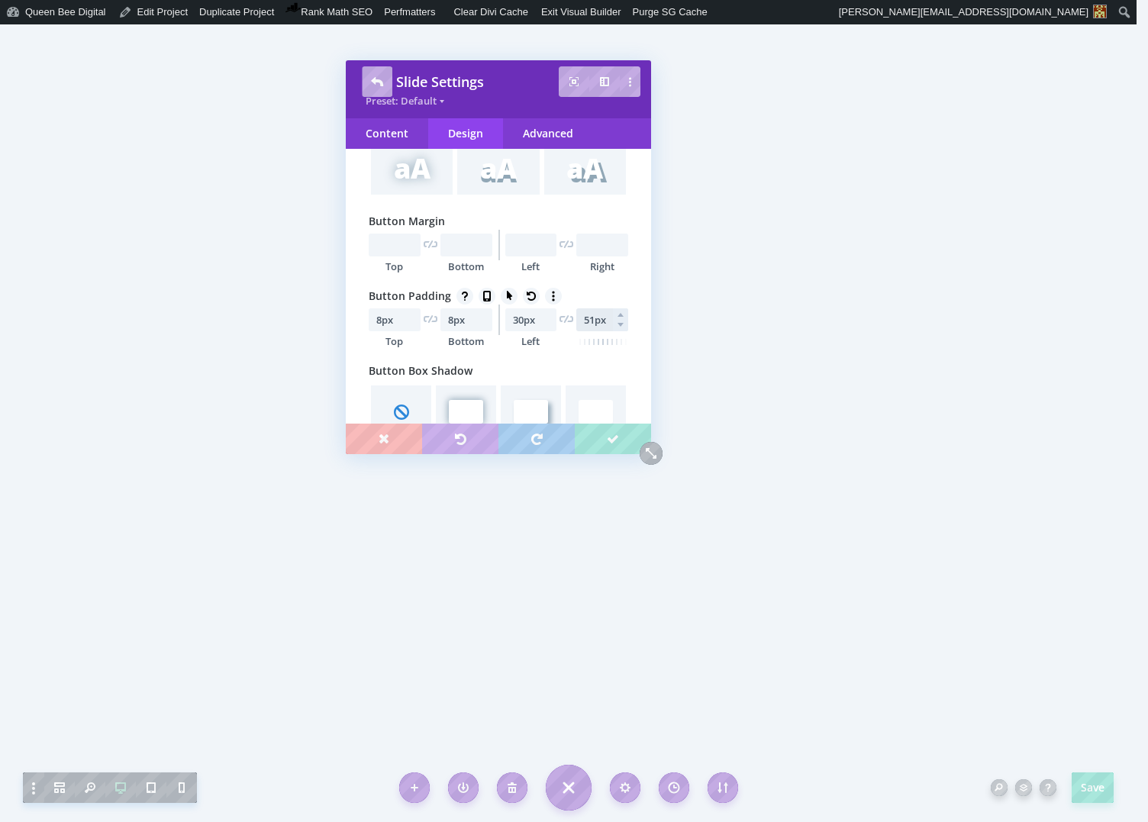
type input "52px"
type input "1"
type input "51px"
type input "1"
type input "51px"
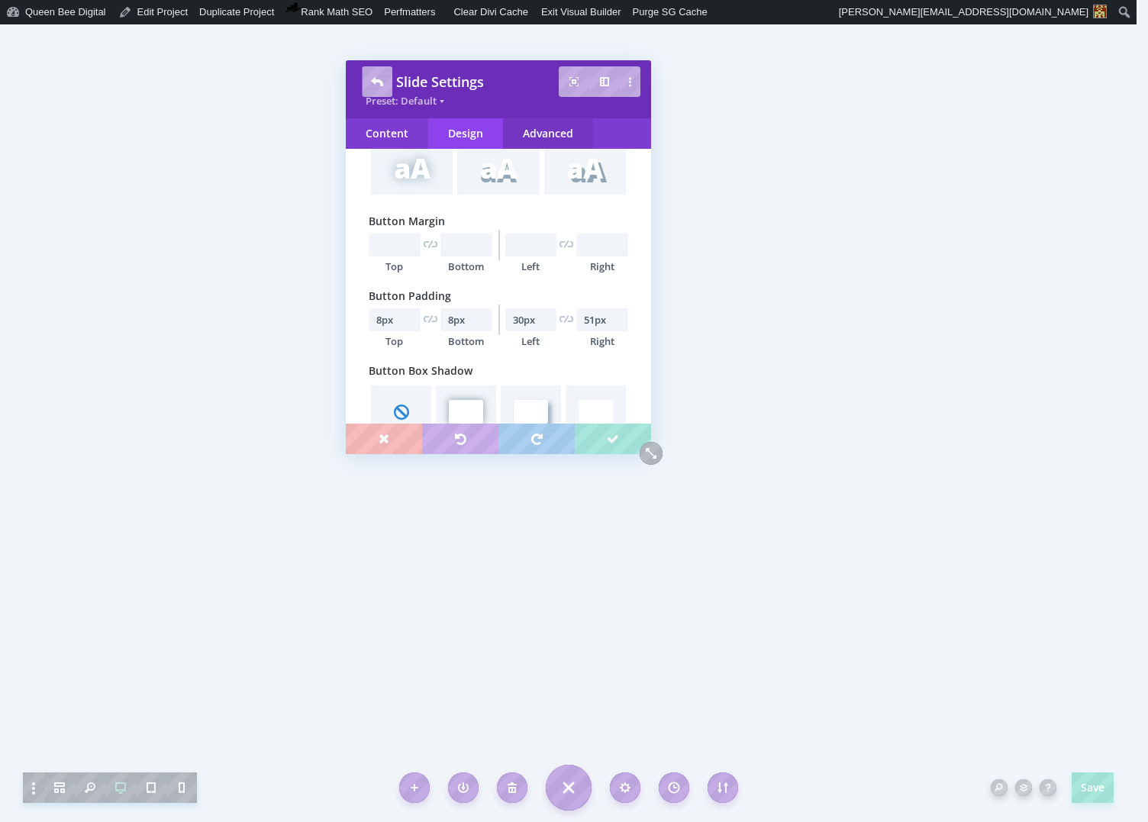
click at [546, 136] on div "Advanced" at bounding box center [548, 133] width 90 height 31
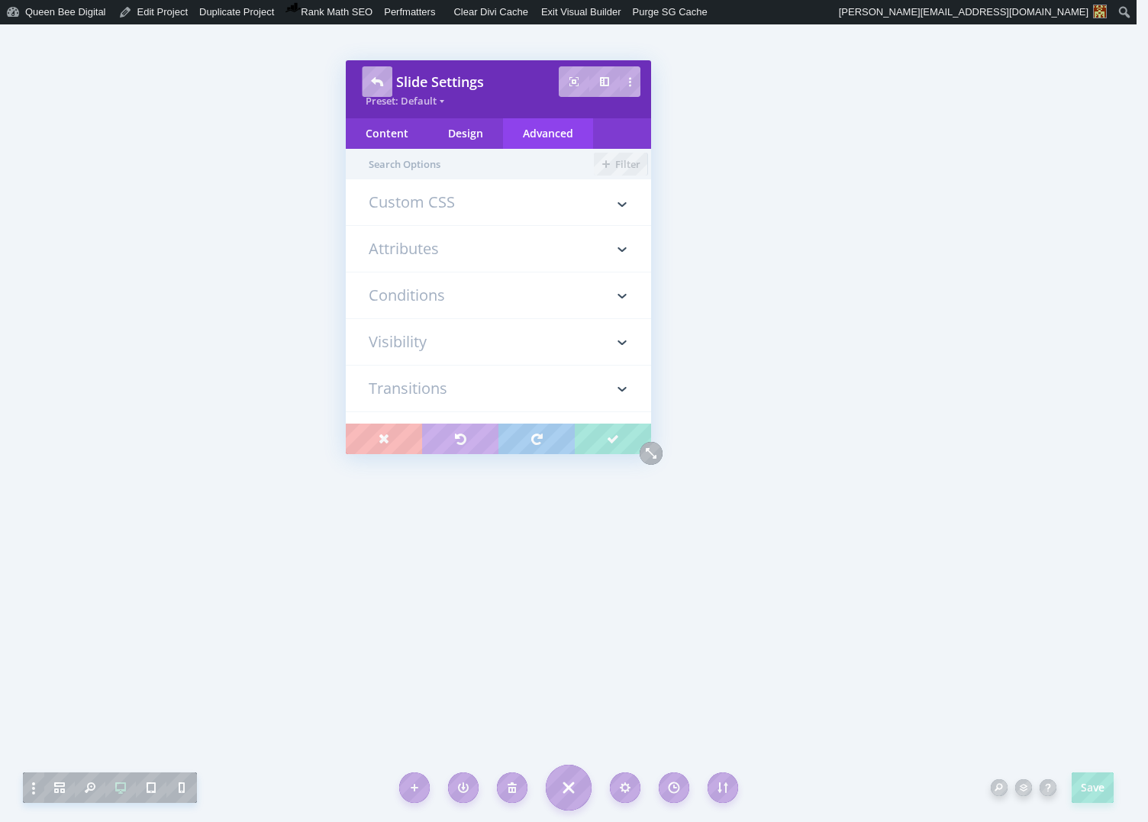
drag, startPoint x: 452, startPoint y: 202, endPoint x: 488, endPoint y: 325, distance: 127.8
click at [452, 202] on h3 "Custom CSS" at bounding box center [498, 210] width 259 height 31
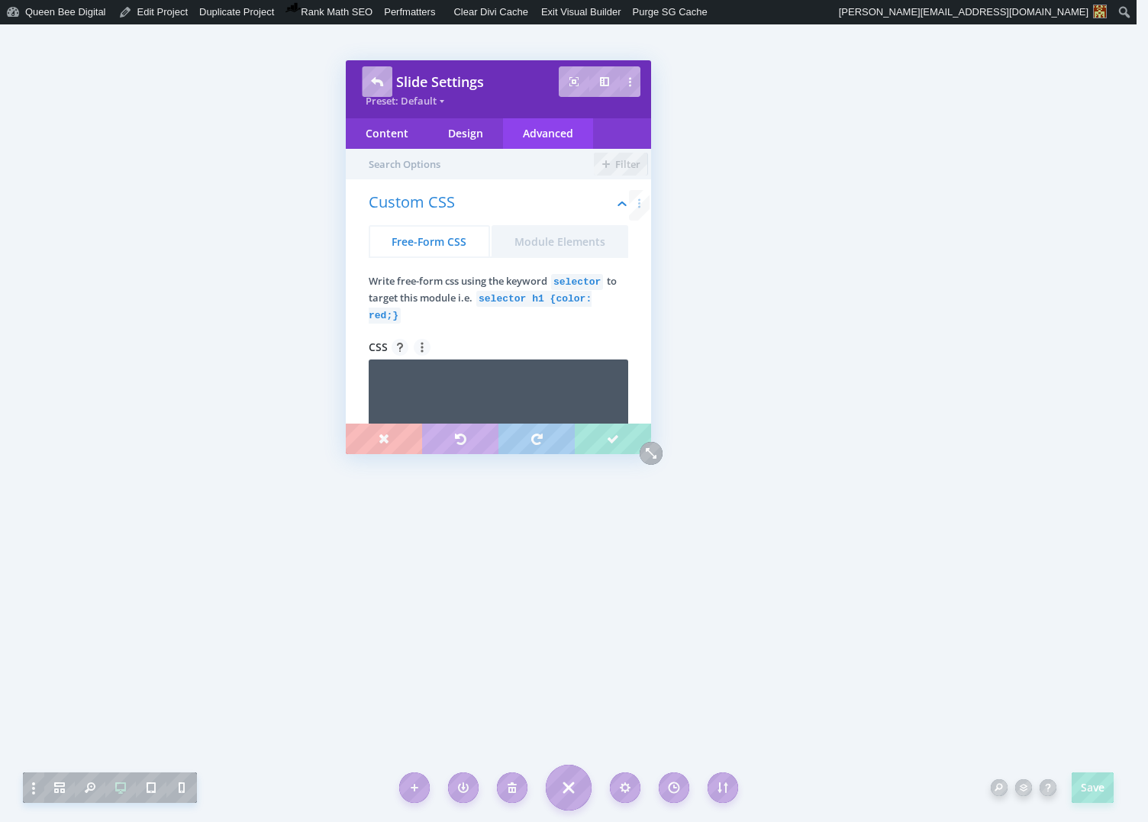
click at [472, 388] on textarea at bounding box center [498, 405] width 259 height 92
type textarea "selector a"
type textarea "border-radius: 40px 40px 40px 0px;"
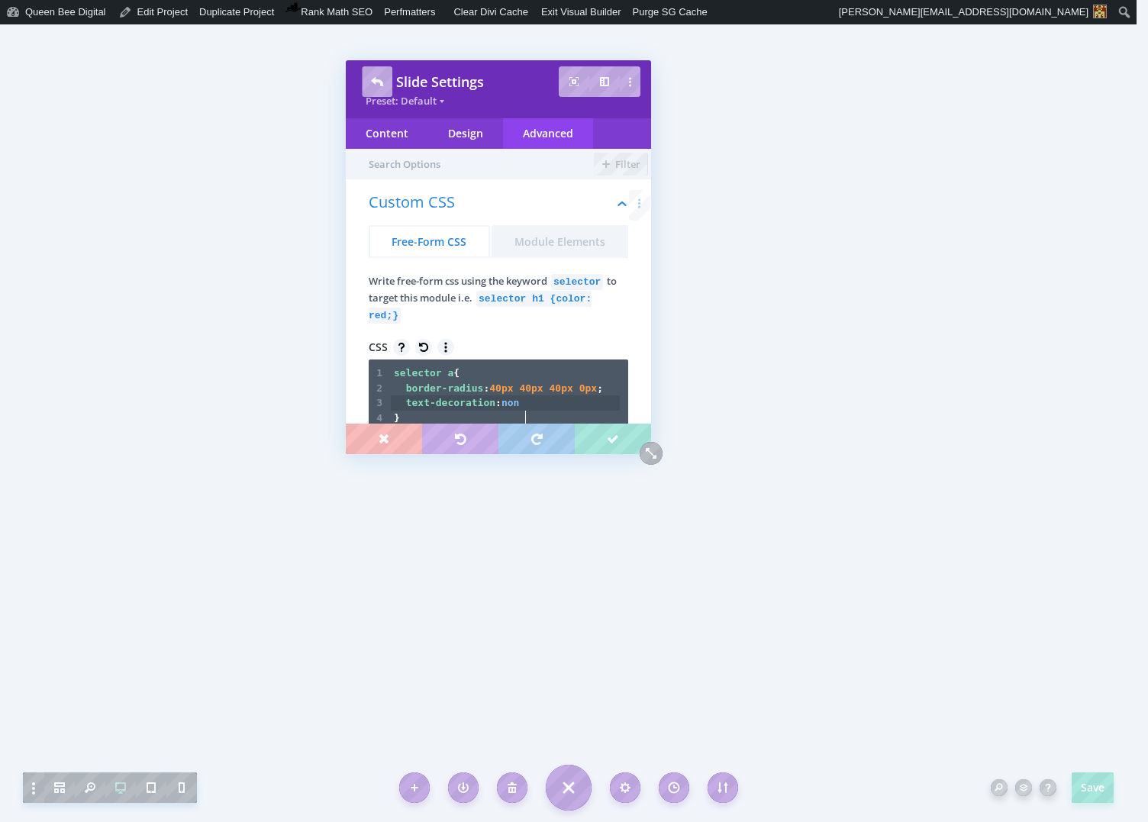
scroll to position [5, 110]
type textarea "text-decoration: none;"
type textarea "!important"
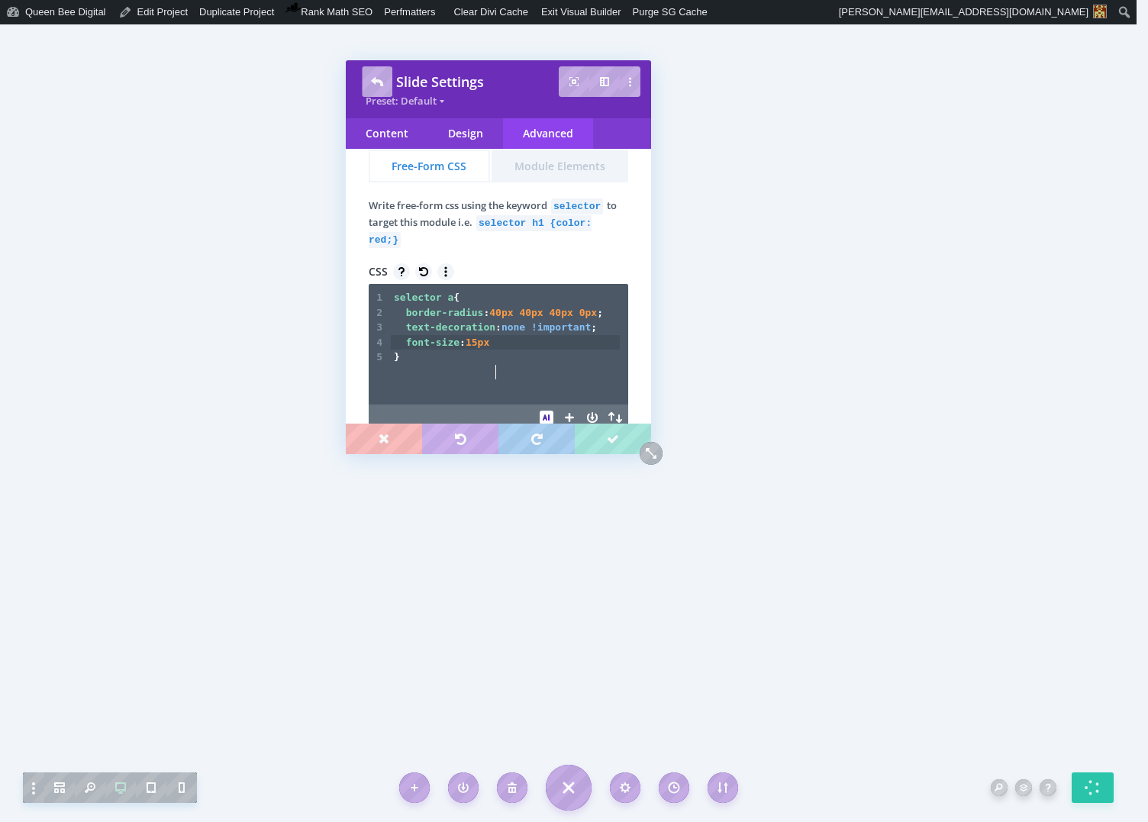
scroll to position [76, 0]
type textarea "font-size: 15px"
click at [480, 347] on span "15px" at bounding box center [477, 341] width 24 height 11
type textarea "6"
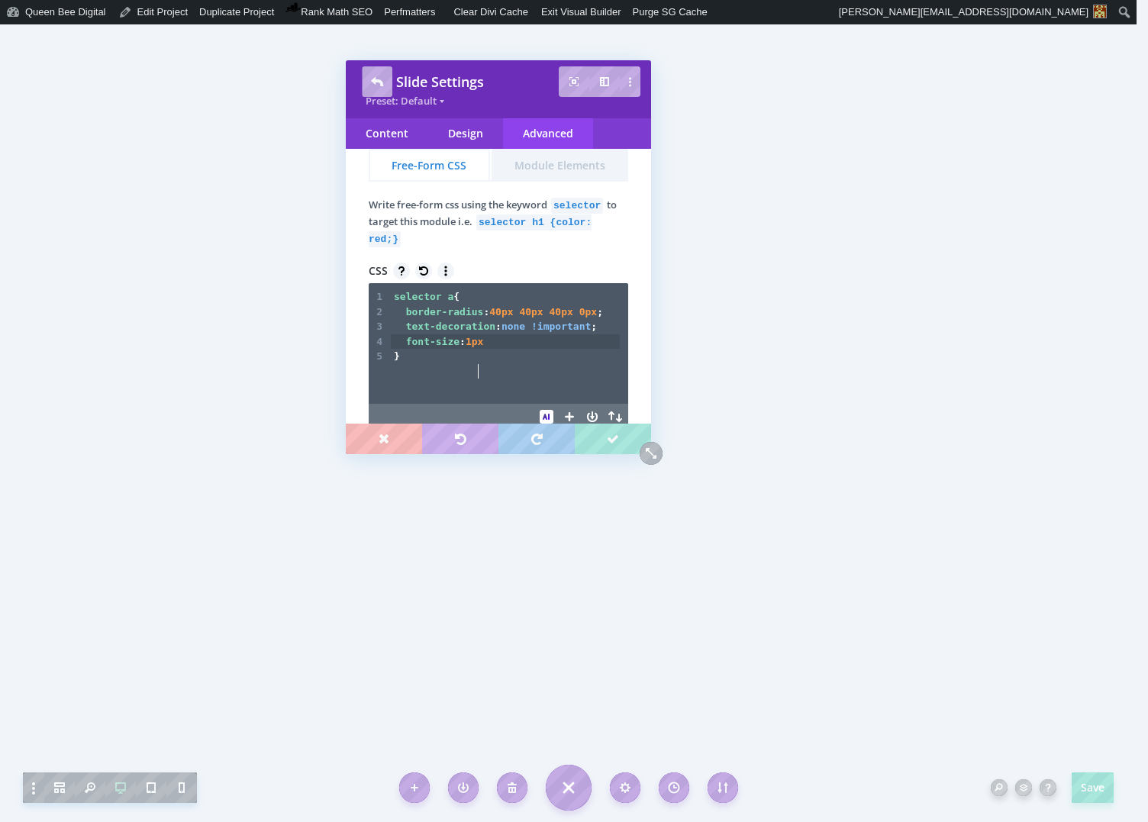
type textarea "16"
type textarea "5"
click at [465, 130] on div "Design" at bounding box center [465, 133] width 75 height 31
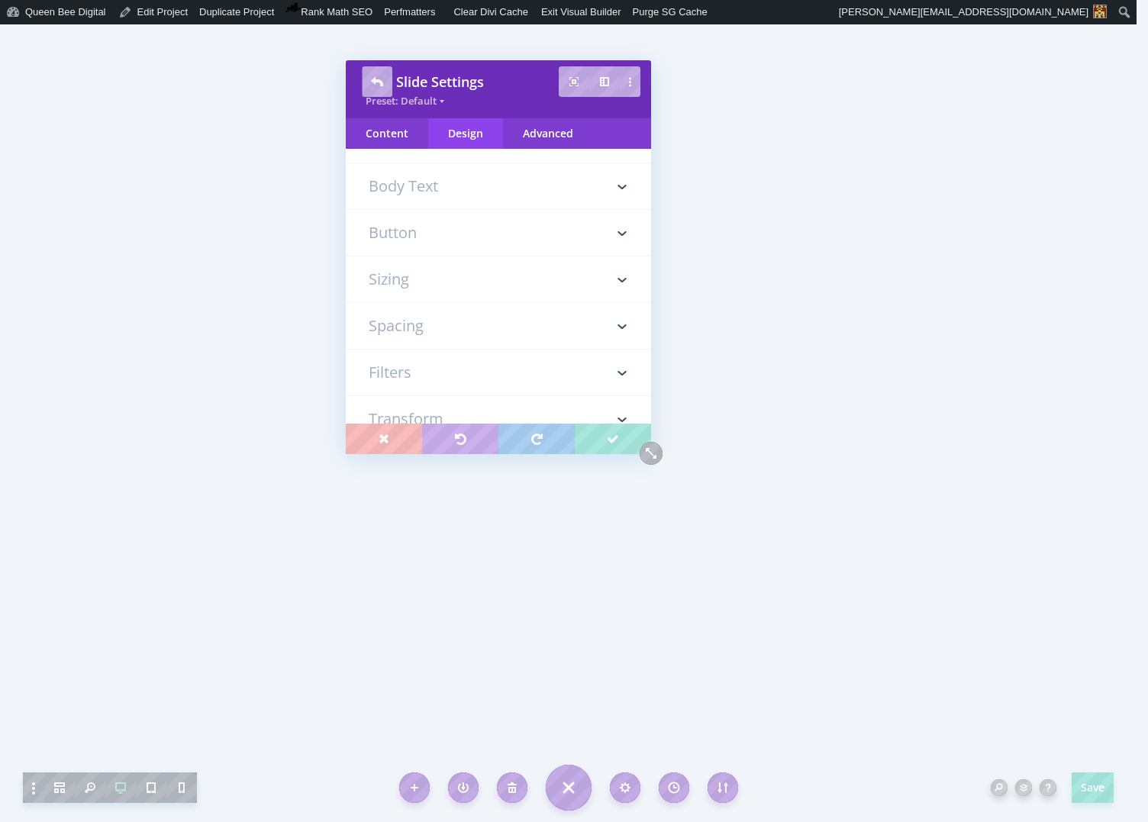
scroll to position [269, 0]
click at [436, 220] on h3 "Button" at bounding box center [498, 213] width 259 height 46
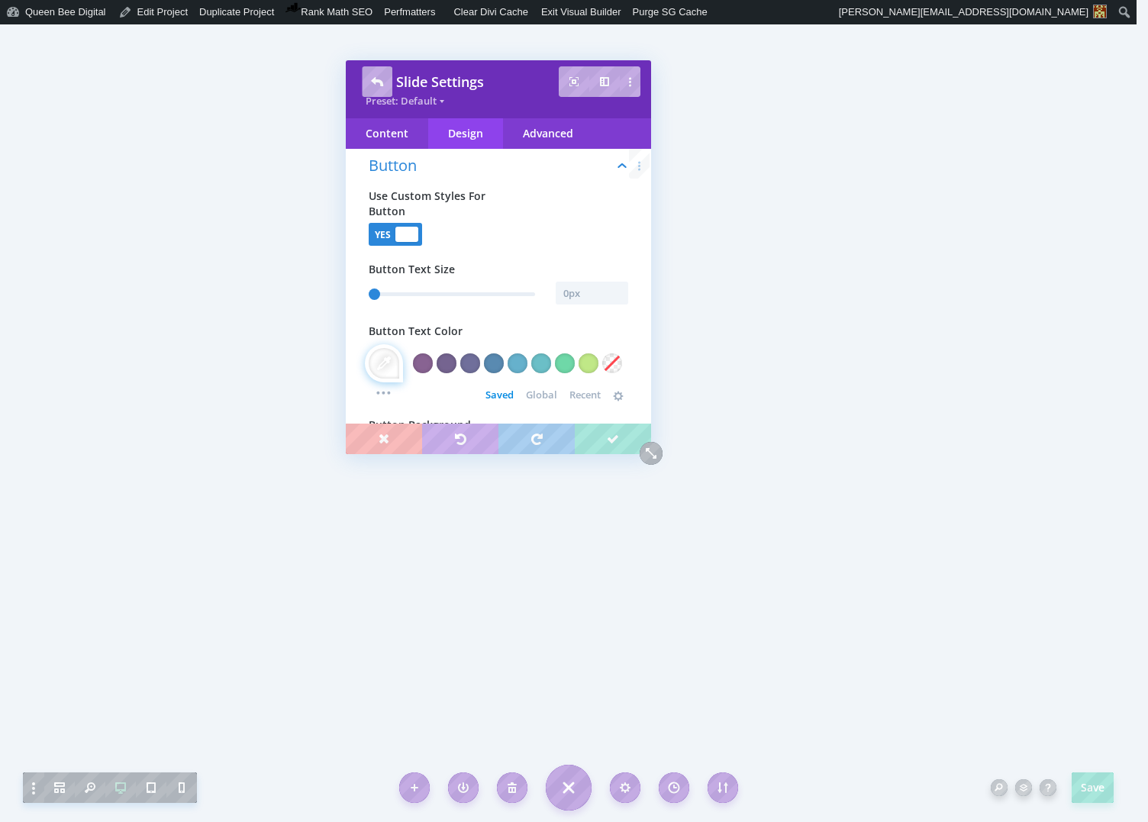
scroll to position [324, 0]
type input "1"
click at [572, 291] on input "text" at bounding box center [591, 292] width 72 height 23
type input "15"
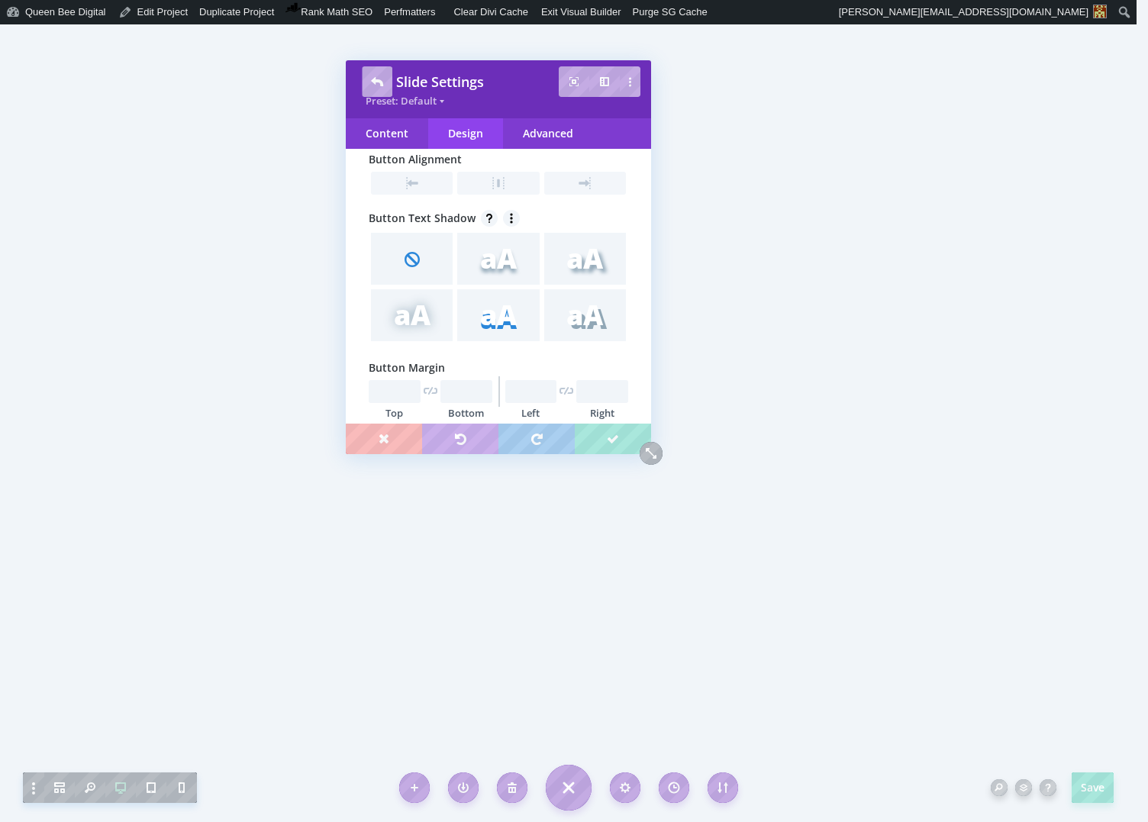
scroll to position [1928, 0]
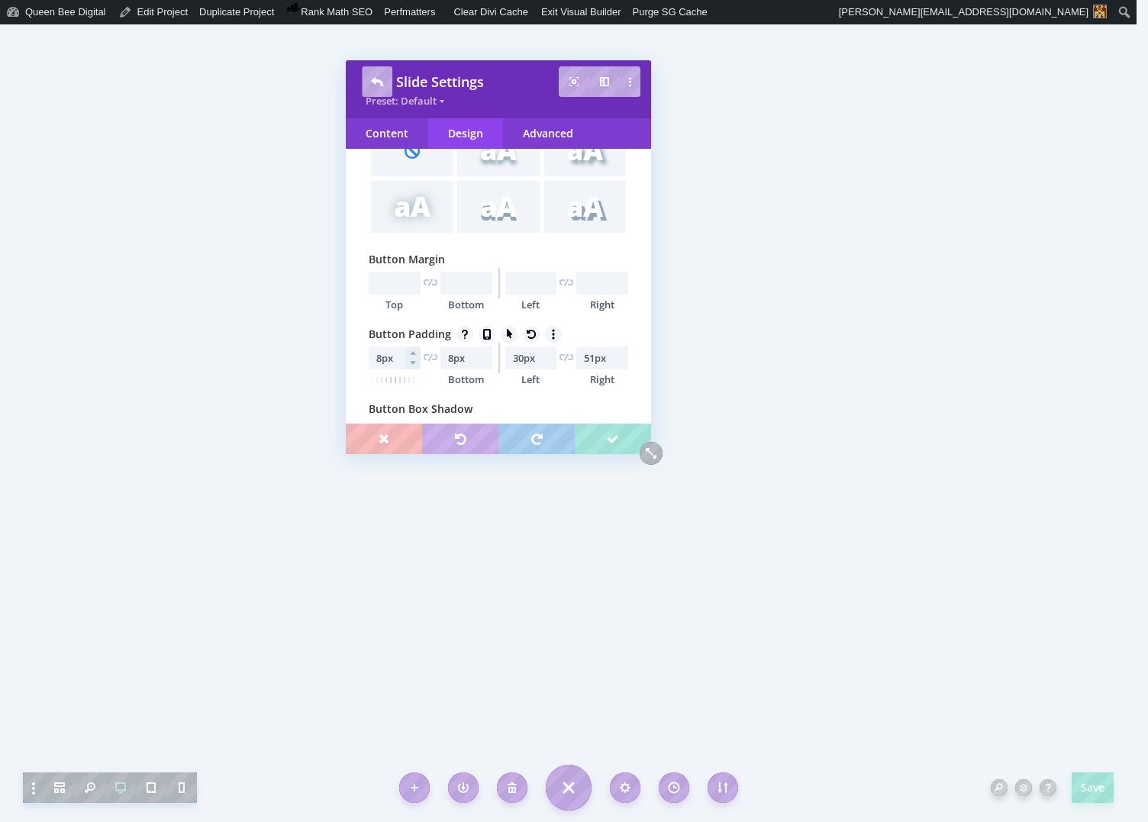
type input "15px"
click at [385, 362] on input "8px" at bounding box center [395, 357] width 52 height 23
type input "10px"
click at [455, 365] on input "8px" at bounding box center [466, 357] width 52 height 23
type input "12px"
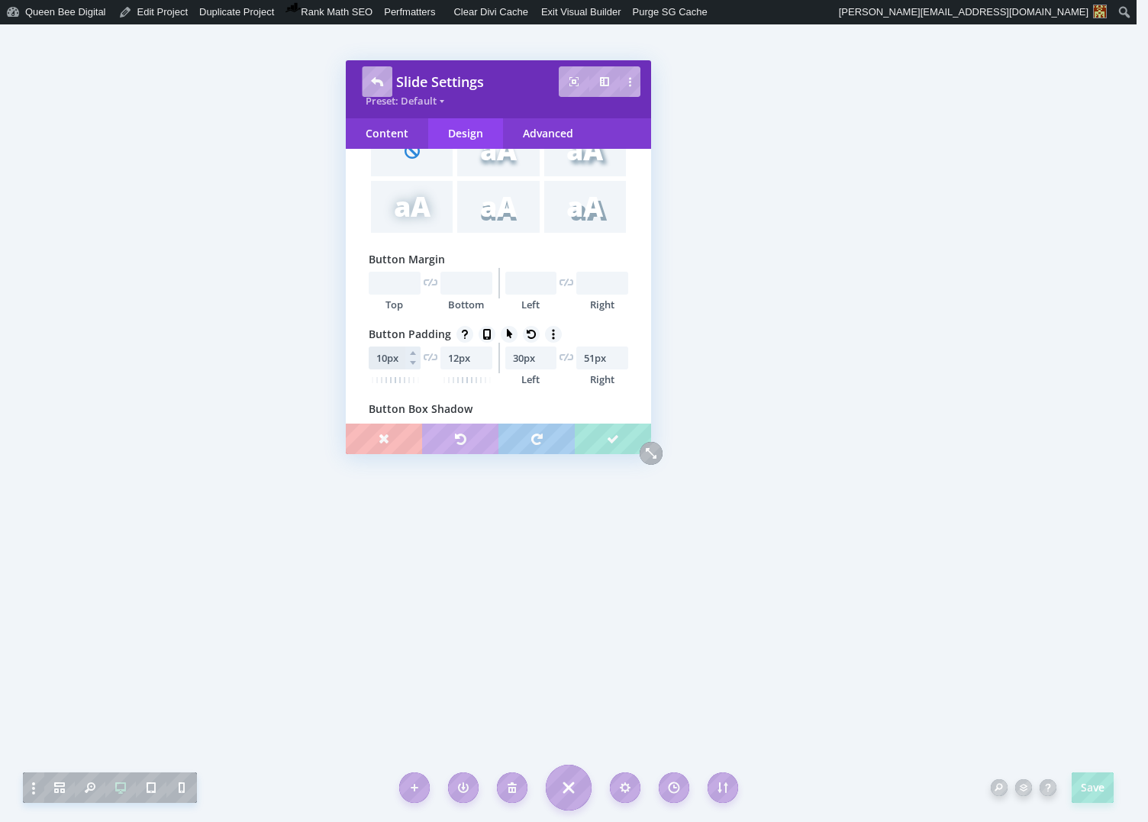
click at [400, 362] on input "10px" at bounding box center [395, 357] width 52 height 23
type input "13px"
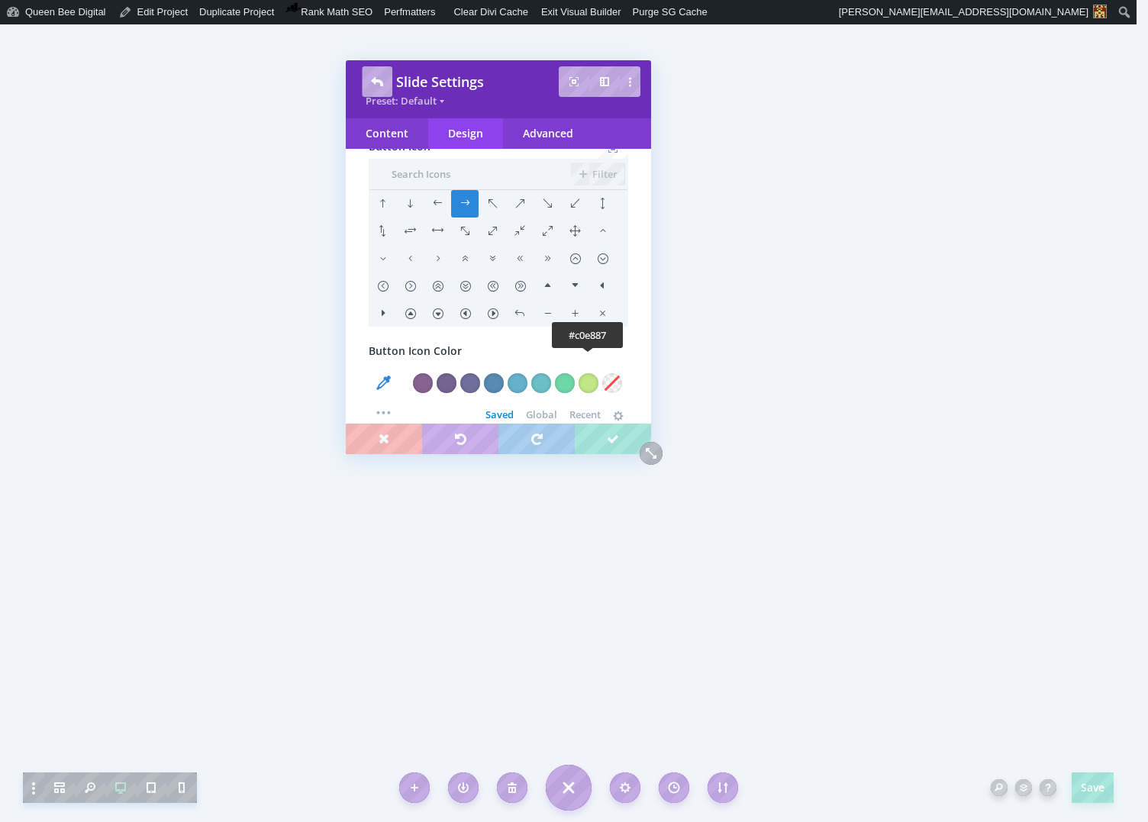
scroll to position [1431, 0]
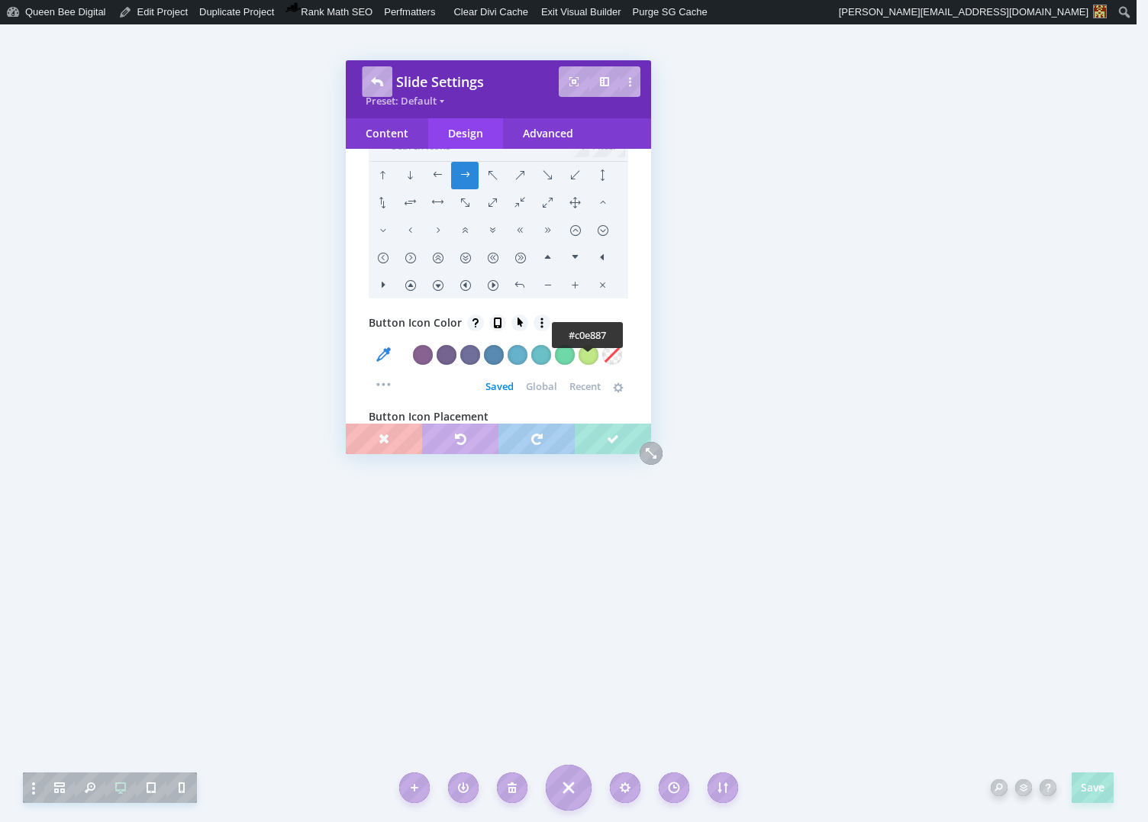
click at [587, 361] on div at bounding box center [588, 355] width 20 height 20
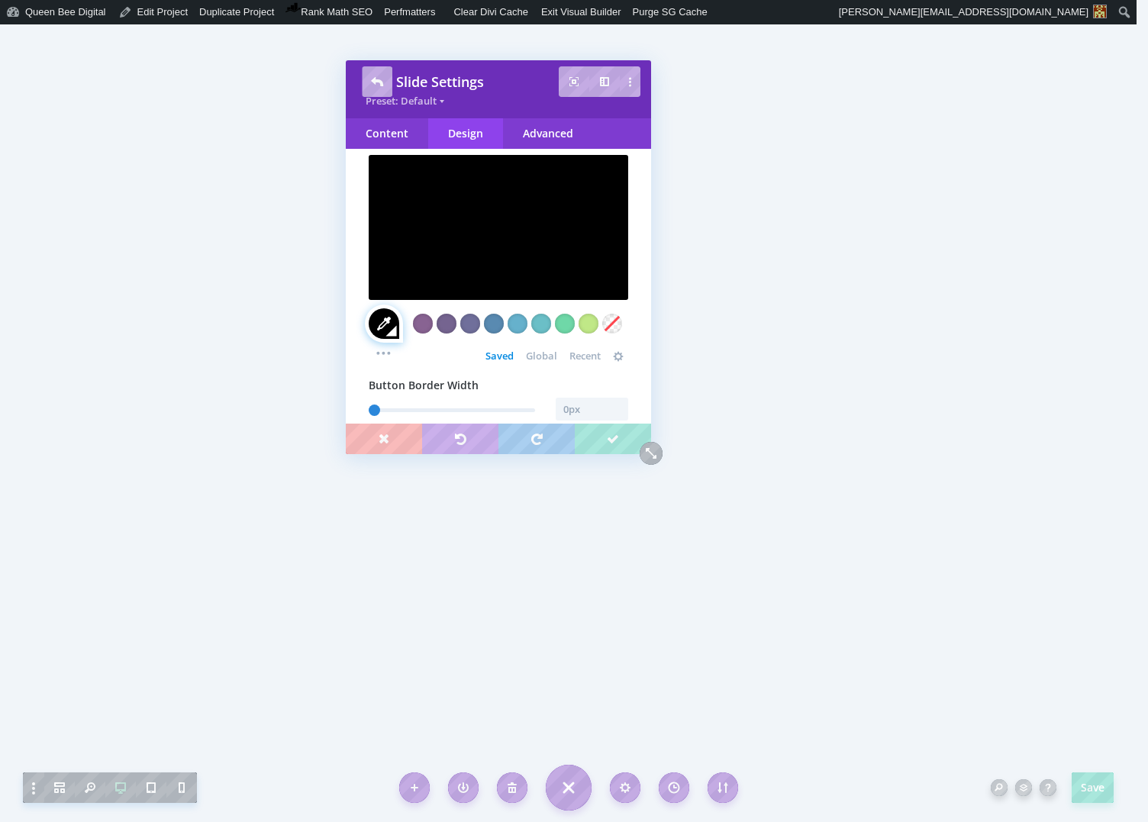
scroll to position [691, 0]
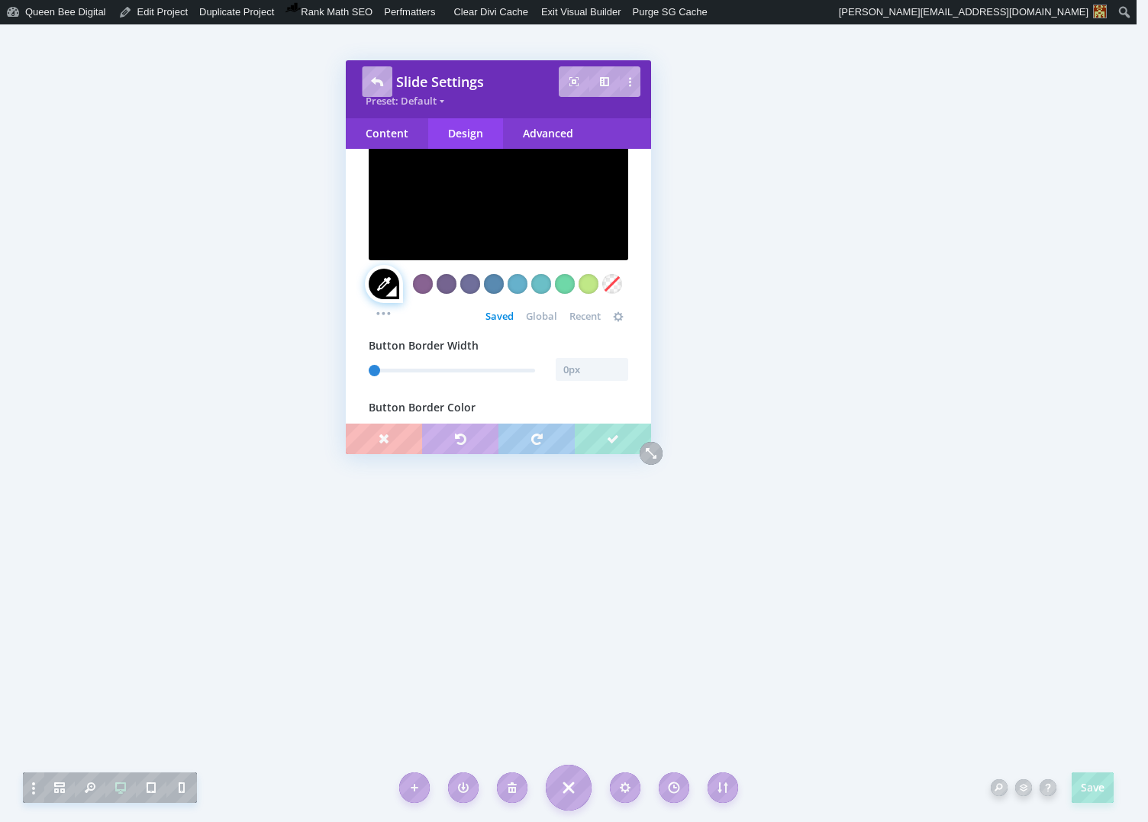
click at [533, 319] on span "Global" at bounding box center [541, 316] width 31 height 12
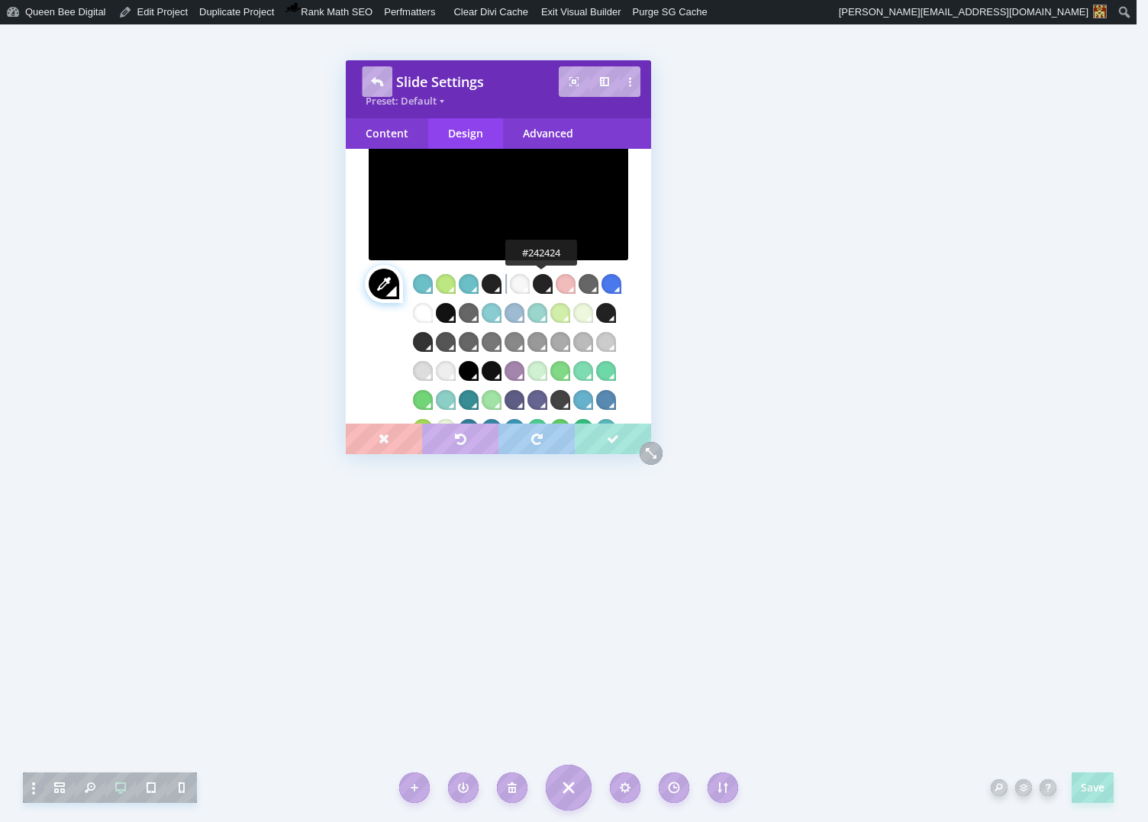
click at [542, 285] on div at bounding box center [543, 284] width 20 height 20
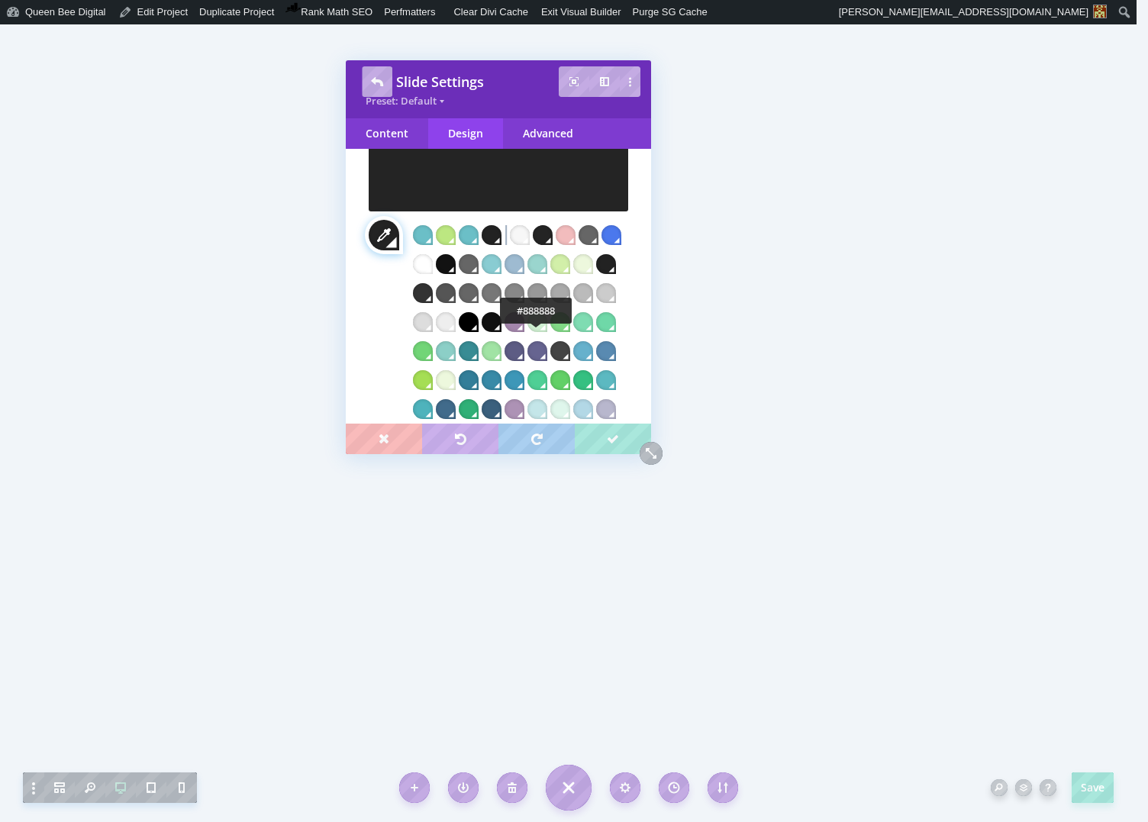
scroll to position [764, 0]
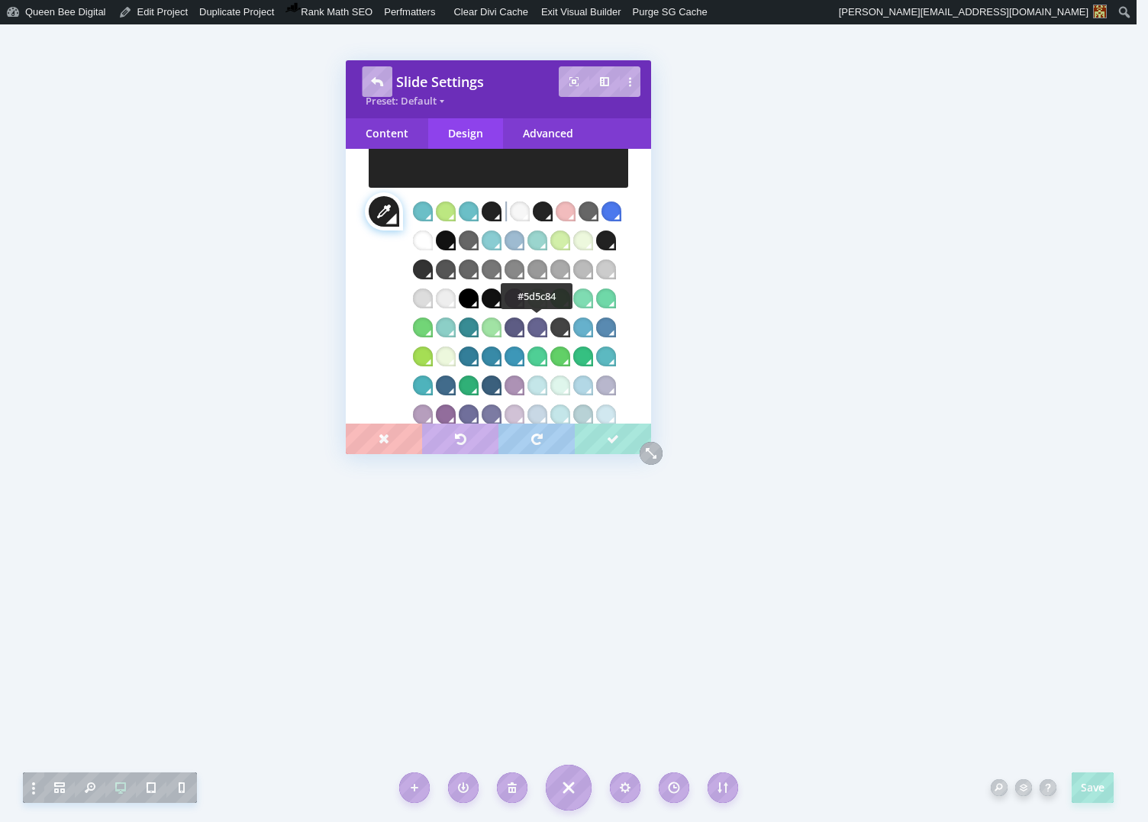
click at [524, 322] on div at bounding box center [514, 327] width 20 height 20
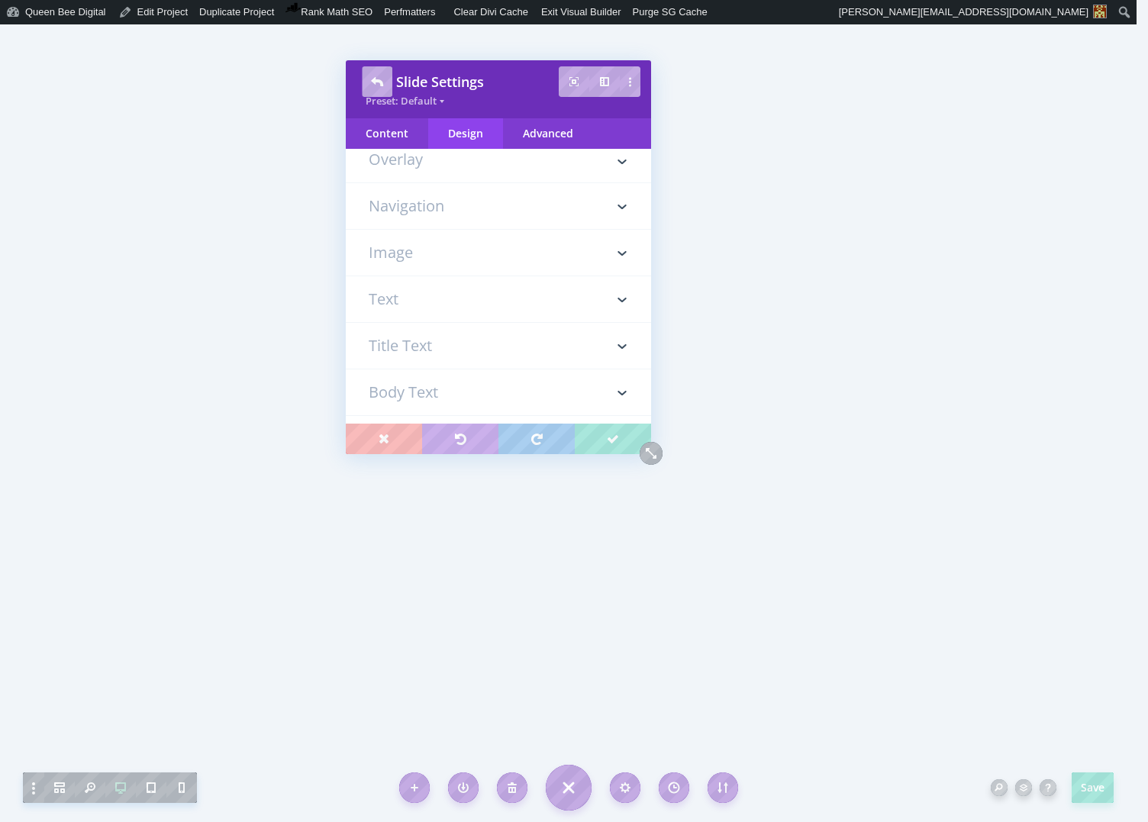
scroll to position [57, 0]
click at [385, 134] on div "Content" at bounding box center [387, 133] width 82 height 31
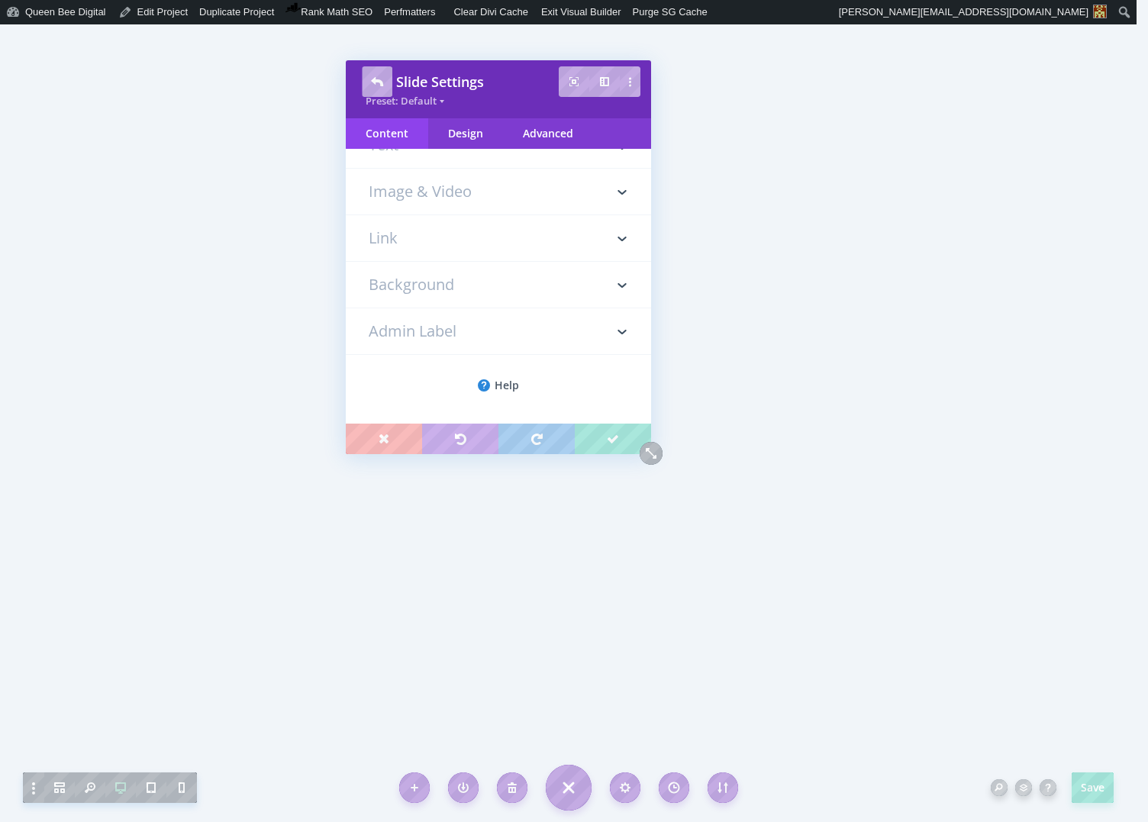
scroll to position [0, 0]
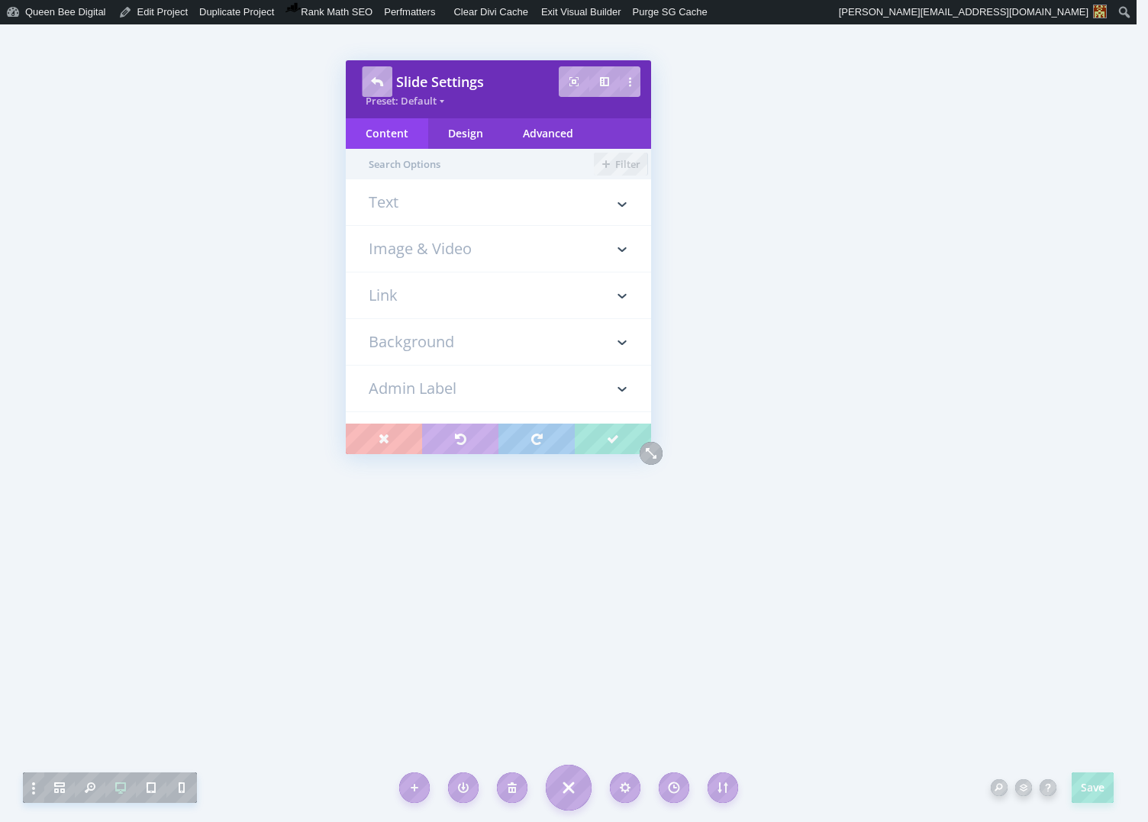
click at [423, 291] on h3 "Link" at bounding box center [498, 295] width 259 height 46
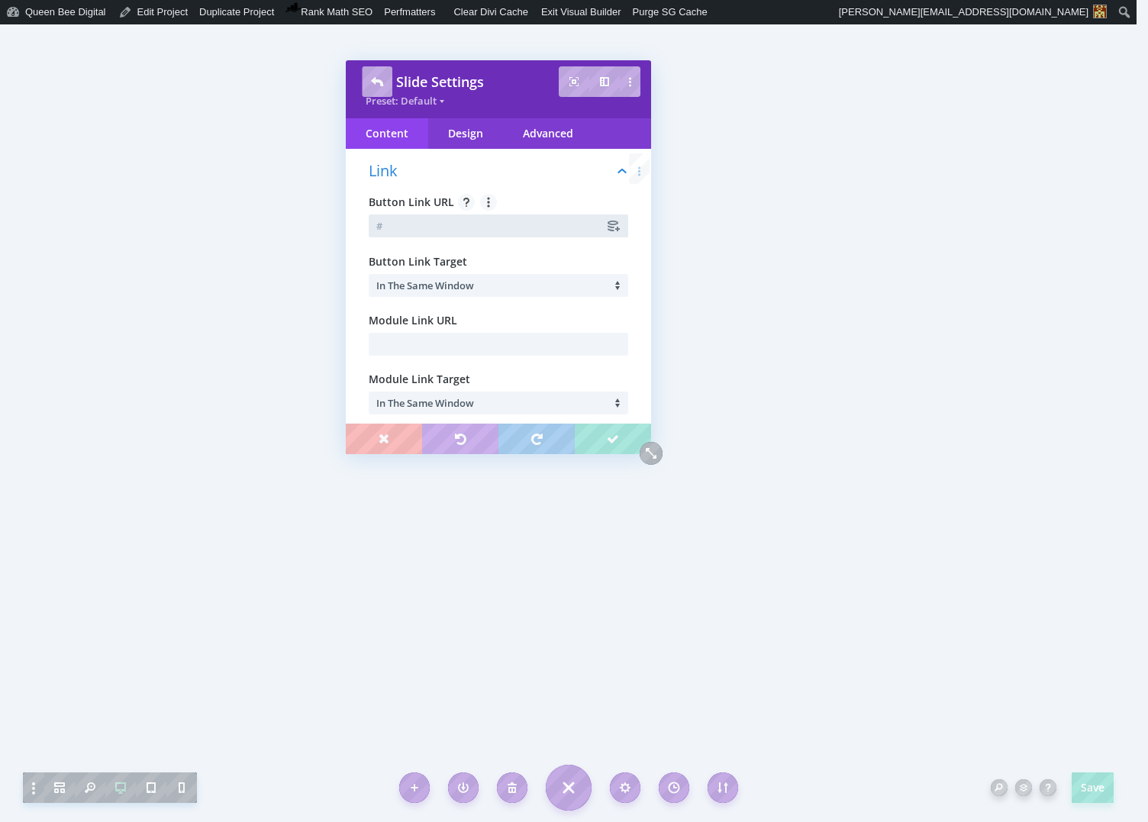
click at [421, 234] on input "text" at bounding box center [498, 225] width 259 height 23
paste input "https://www.etsy.com/listing/1716912638/ga4-ecommerce-looker-studio-dashboard"
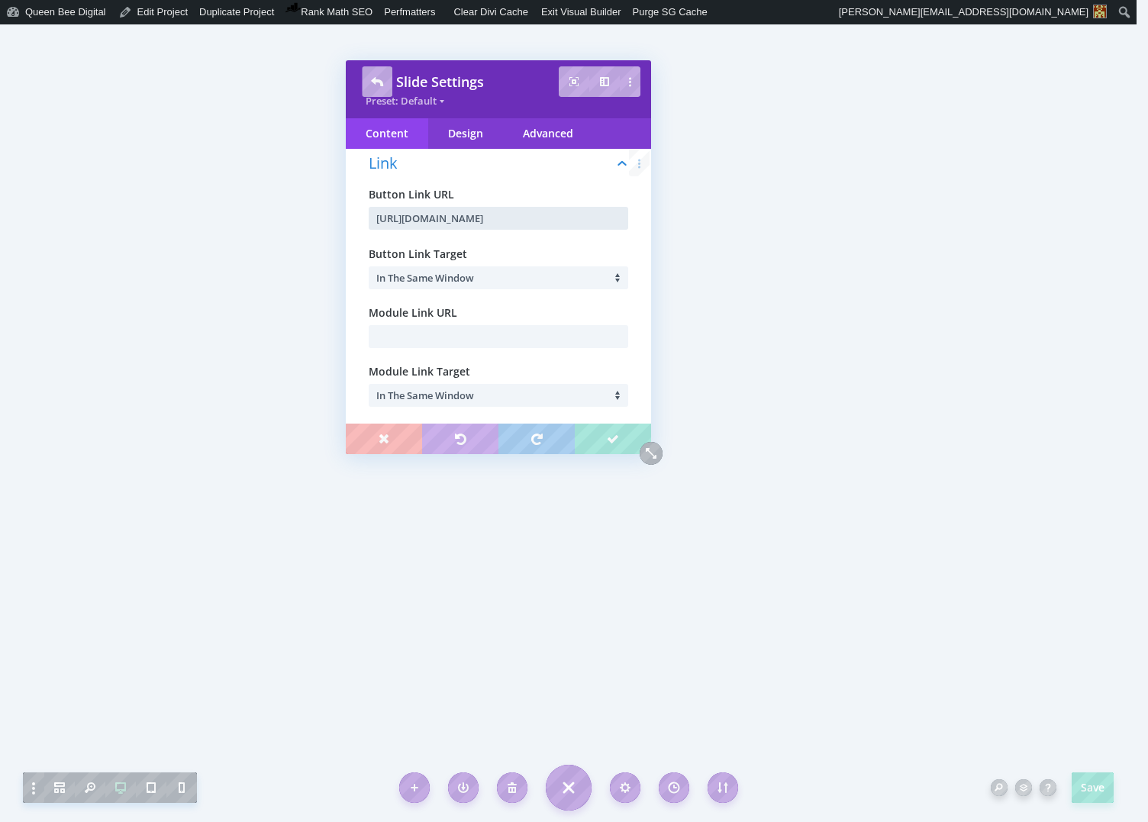
scroll to position [140, 0]
type input "https://www.etsy.com/listing/1716912638/ga4-ecommerce-looker-studio-dashboard"
click at [489, 275] on li "In The Same Window" at bounding box center [502, 277] width 252 height 23
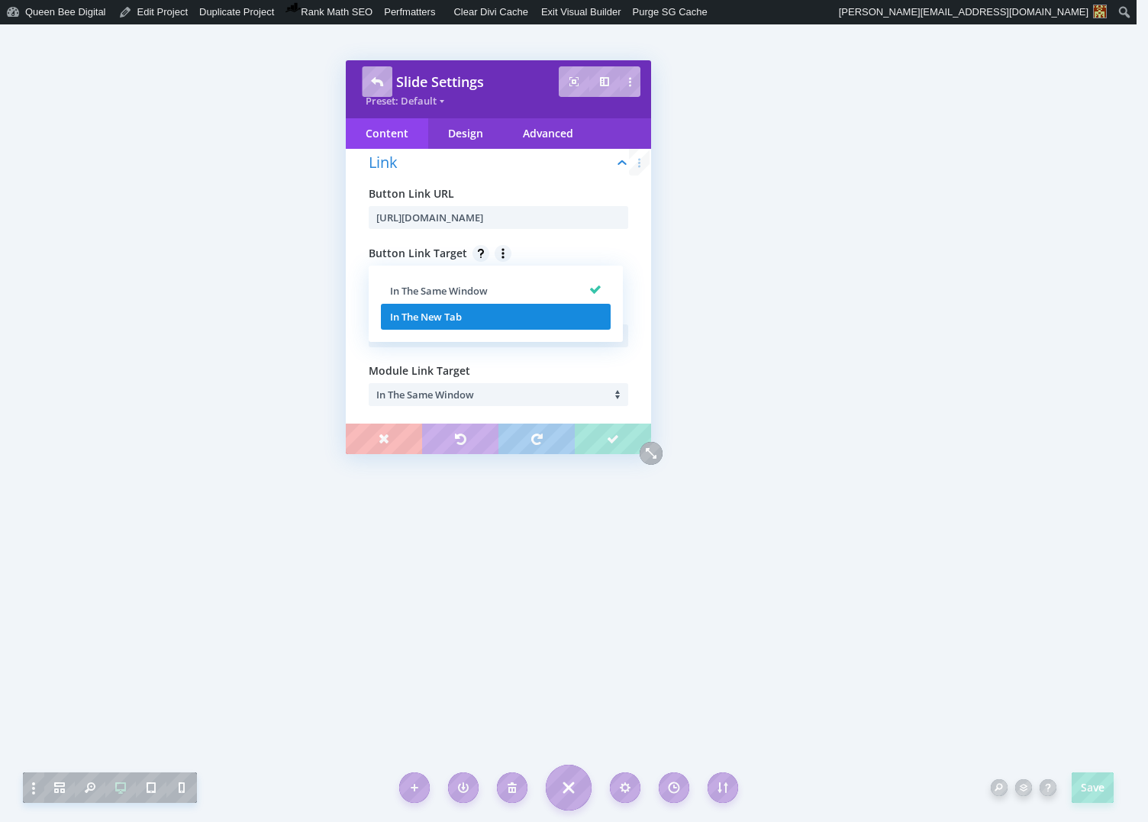
click at [468, 317] on li "In The New Tab" at bounding box center [496, 317] width 230 height 26
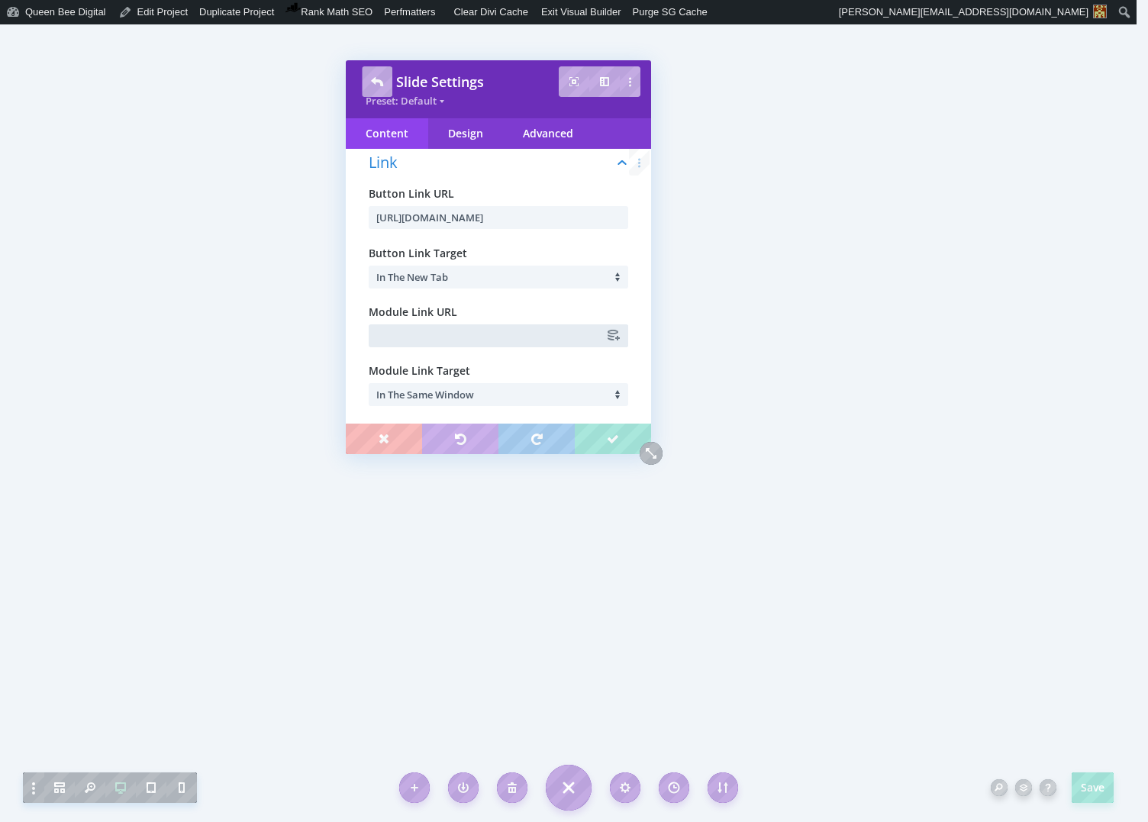
click at [449, 336] on input "text" at bounding box center [498, 335] width 259 height 23
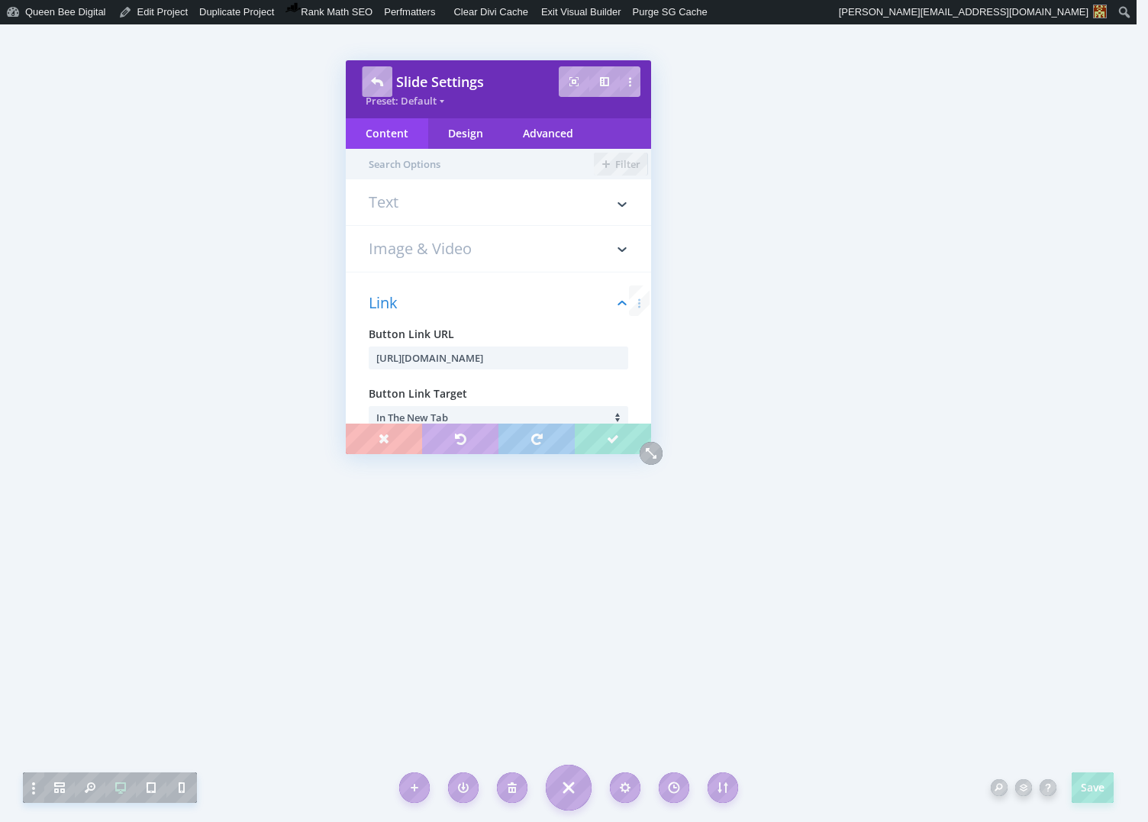
type input "#"
click at [403, 247] on h3 "Image & Video" at bounding box center [498, 249] width 259 height 46
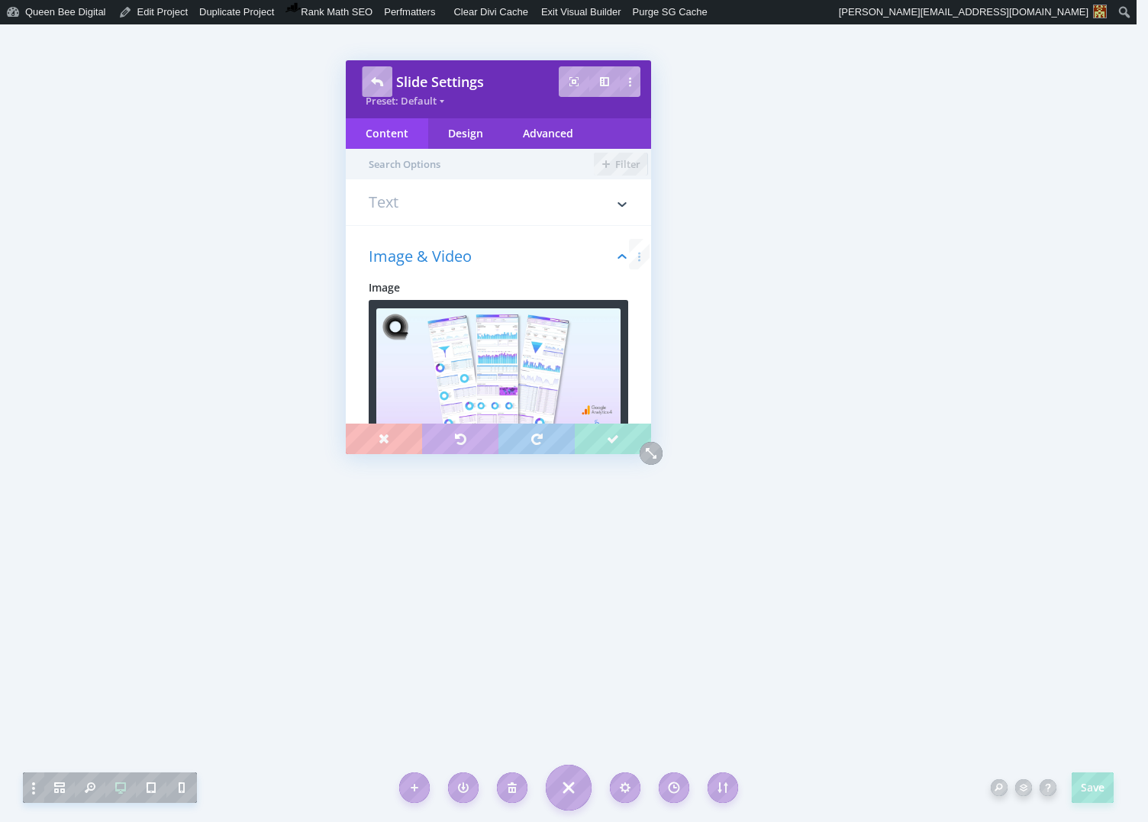
click at [399, 204] on h3 "Text" at bounding box center [498, 210] width 259 height 31
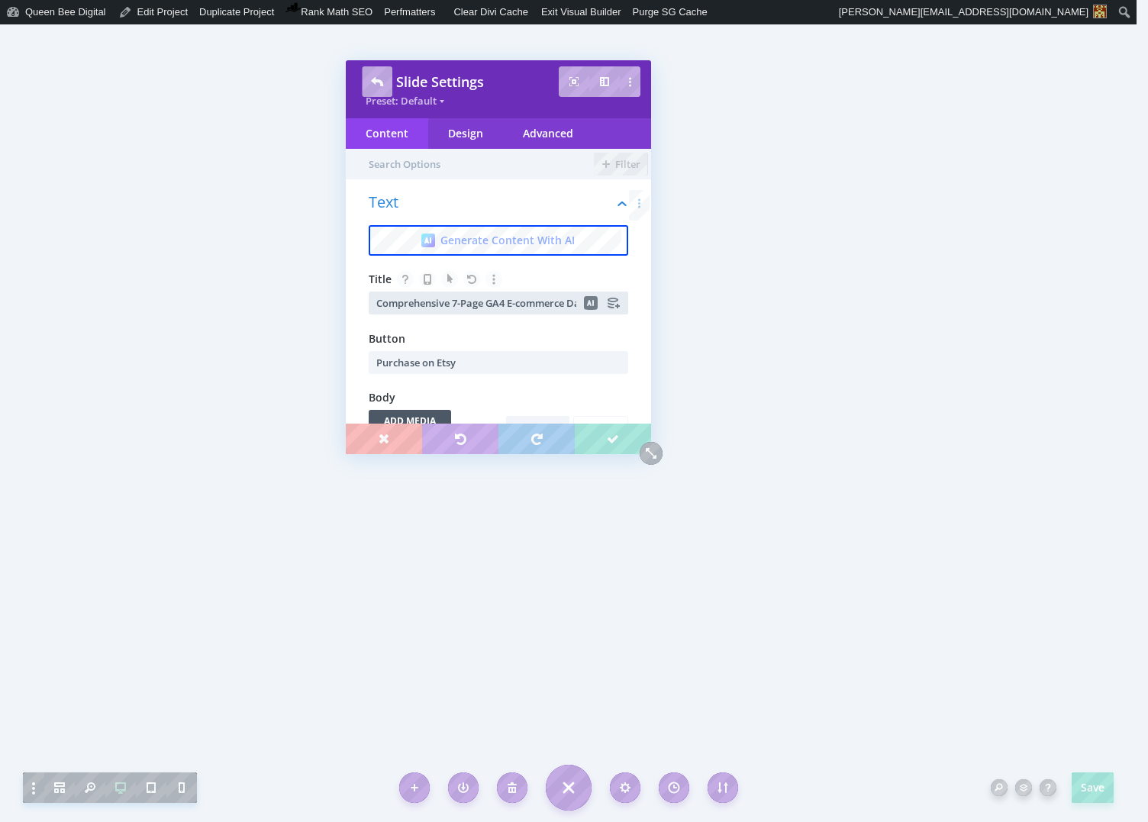
click at [470, 304] on input "Comprehensive 7-Page GA4 E-commerce Dashboard" at bounding box center [498, 302] width 259 height 23
click at [467, 128] on div "Design" at bounding box center [465, 133] width 75 height 31
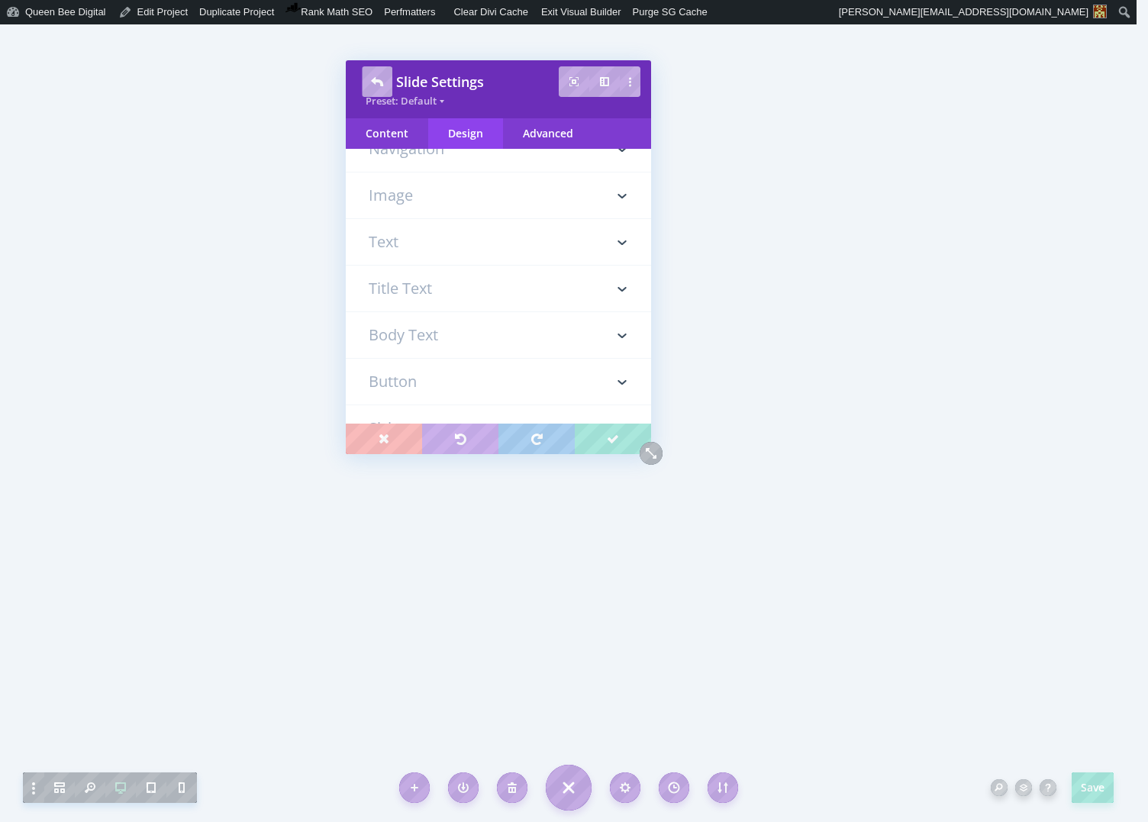
scroll to position [101, 0]
click at [443, 285] on h3 "Title Text" at bounding box center [498, 288] width 259 height 46
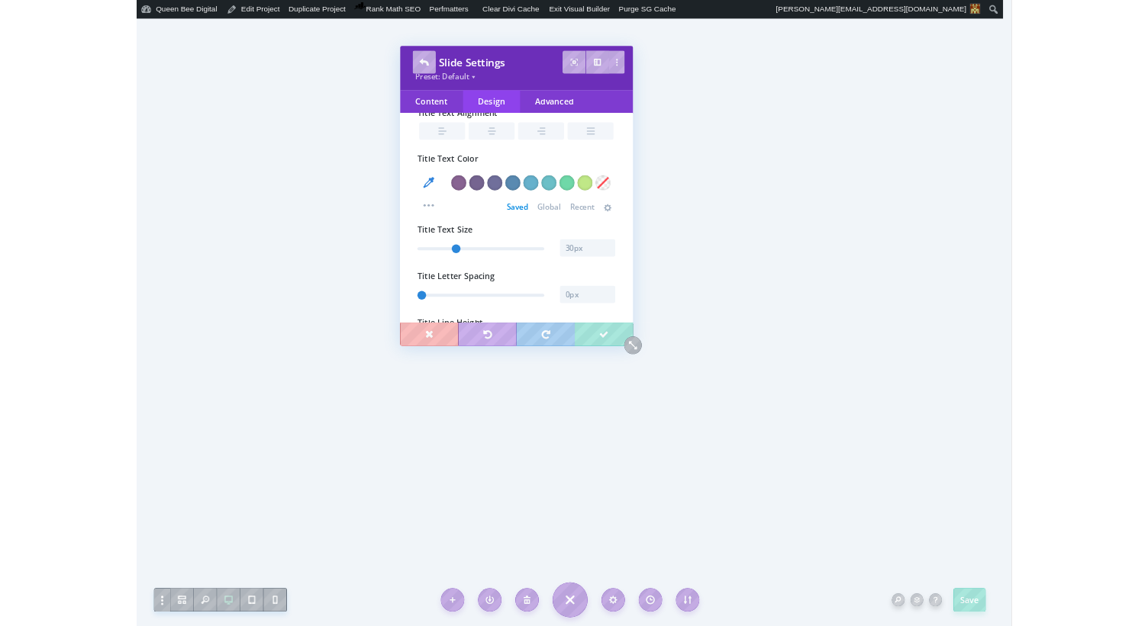
scroll to position [521, 0]
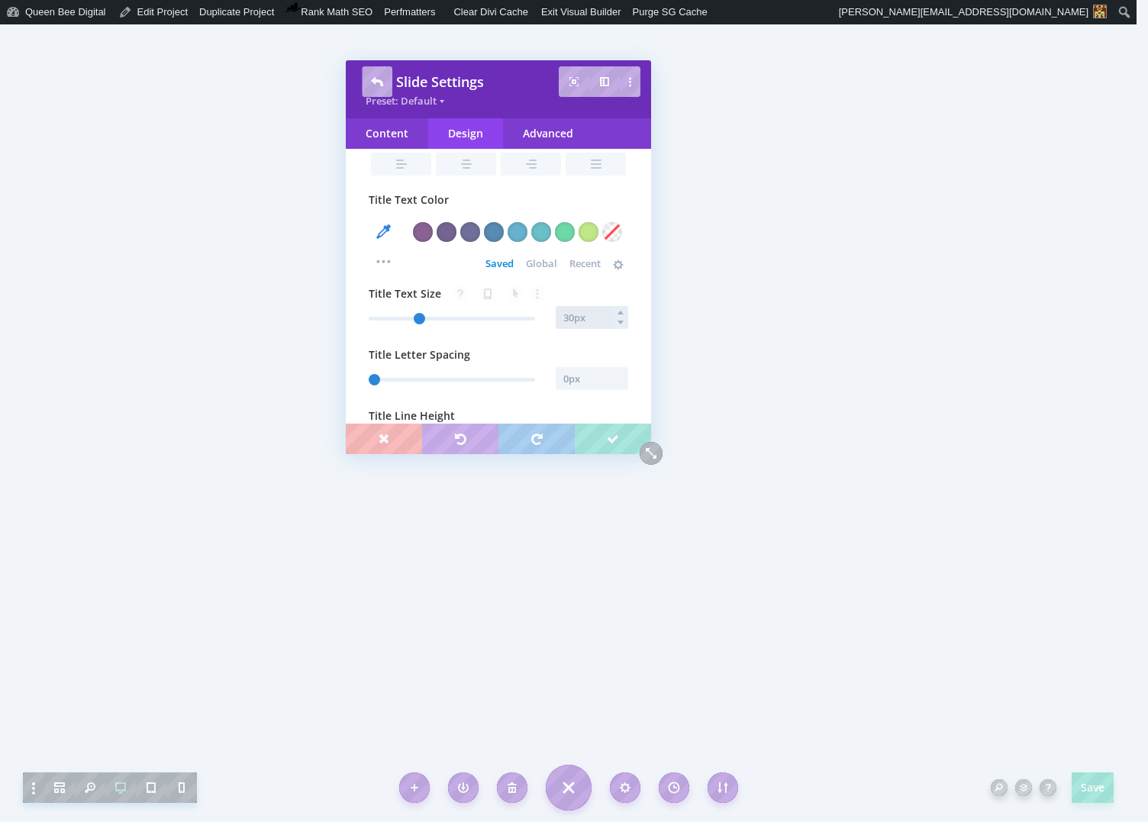
click at [579, 316] on input "text" at bounding box center [591, 317] width 72 height 23
type input "31px"
type input "31"
type input "30"
click at [540, 264] on span "Global" at bounding box center [541, 263] width 31 height 12
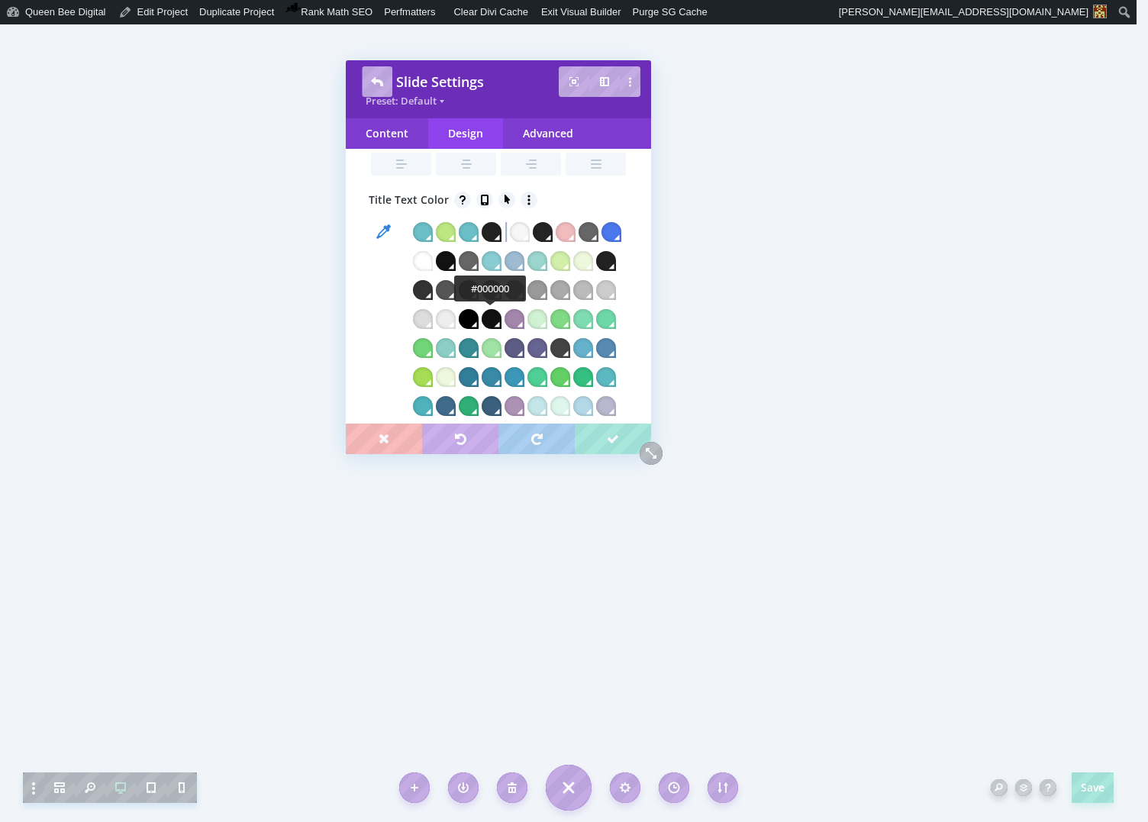
click at [478, 320] on div at bounding box center [469, 319] width 20 height 20
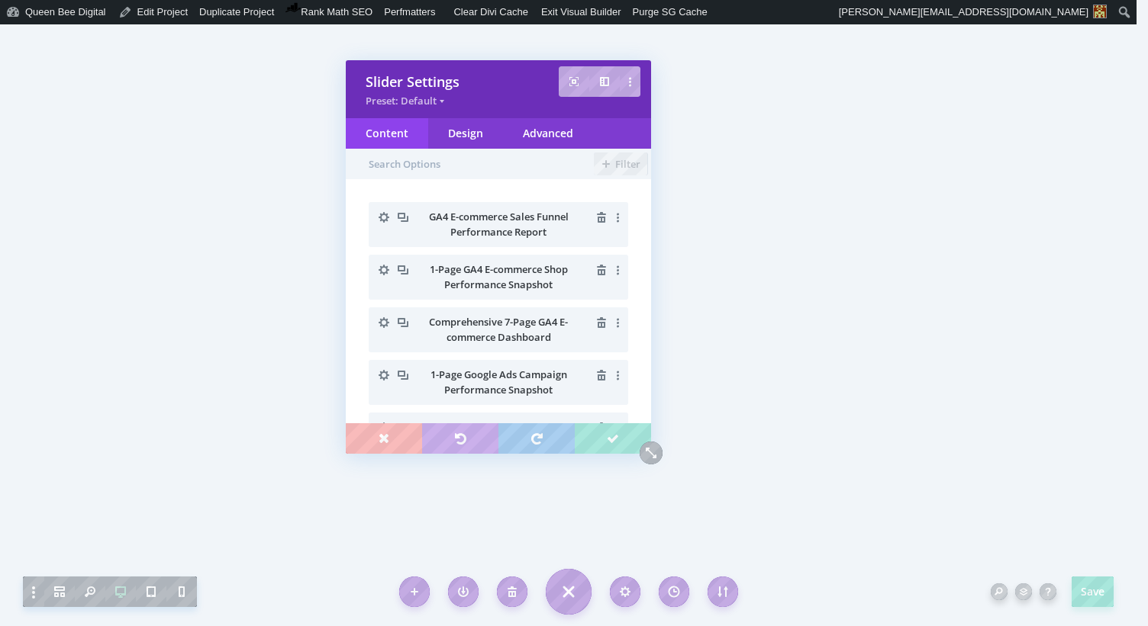
click at [381, 320] on icon "button" at bounding box center [383, 322] width 11 height 11
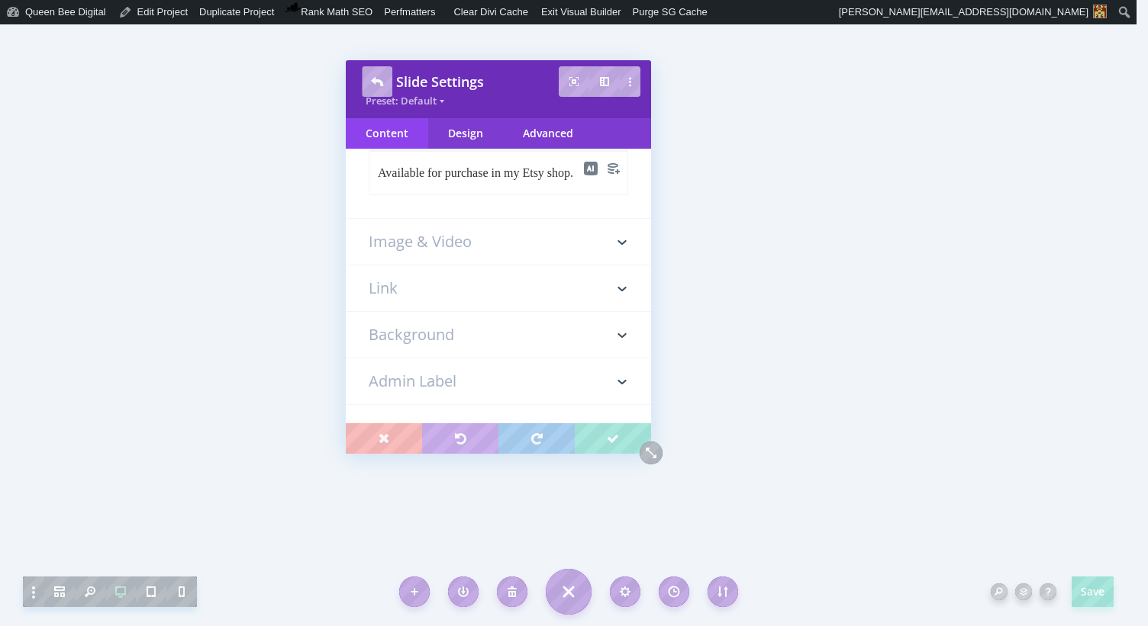
scroll to position [373, 0]
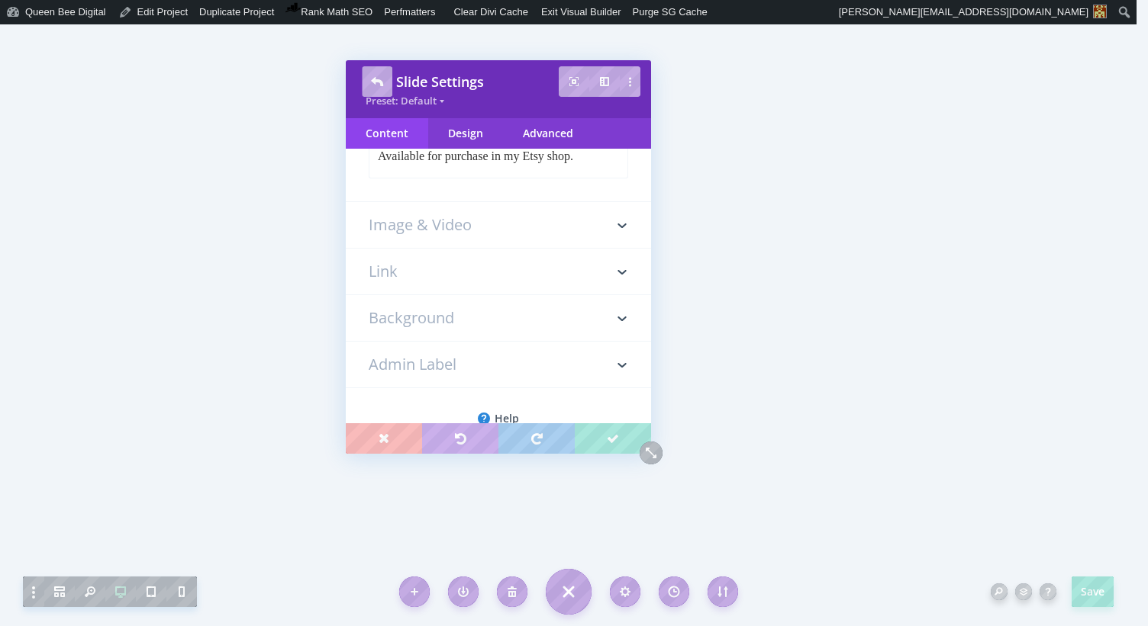
click at [369, 260] on h3 "Link" at bounding box center [498, 272] width 259 height 46
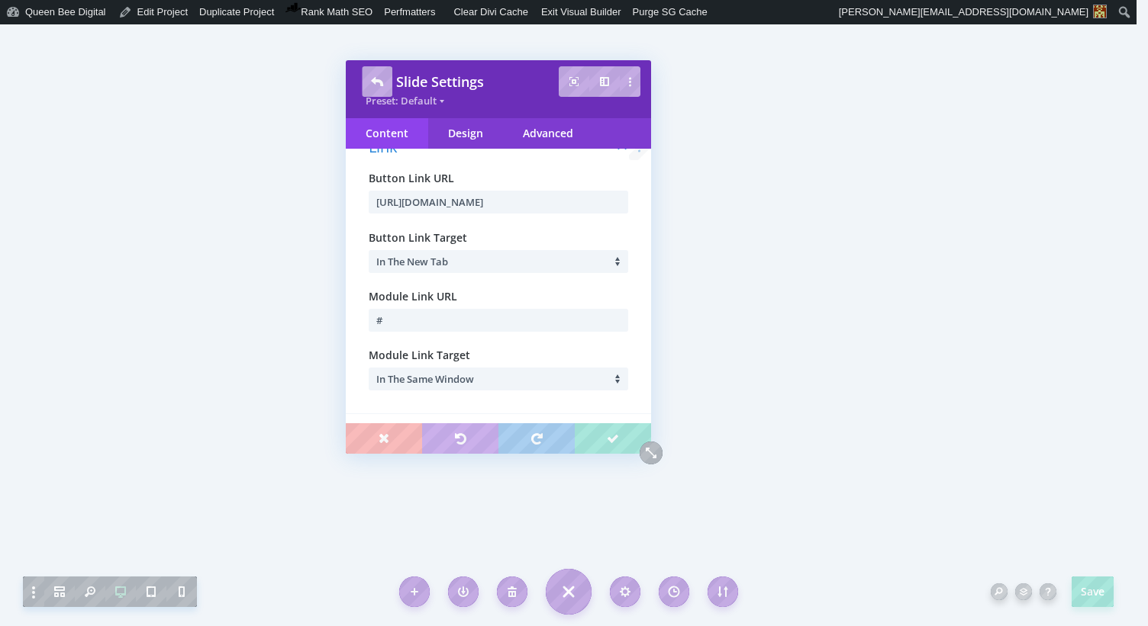
scroll to position [132, 0]
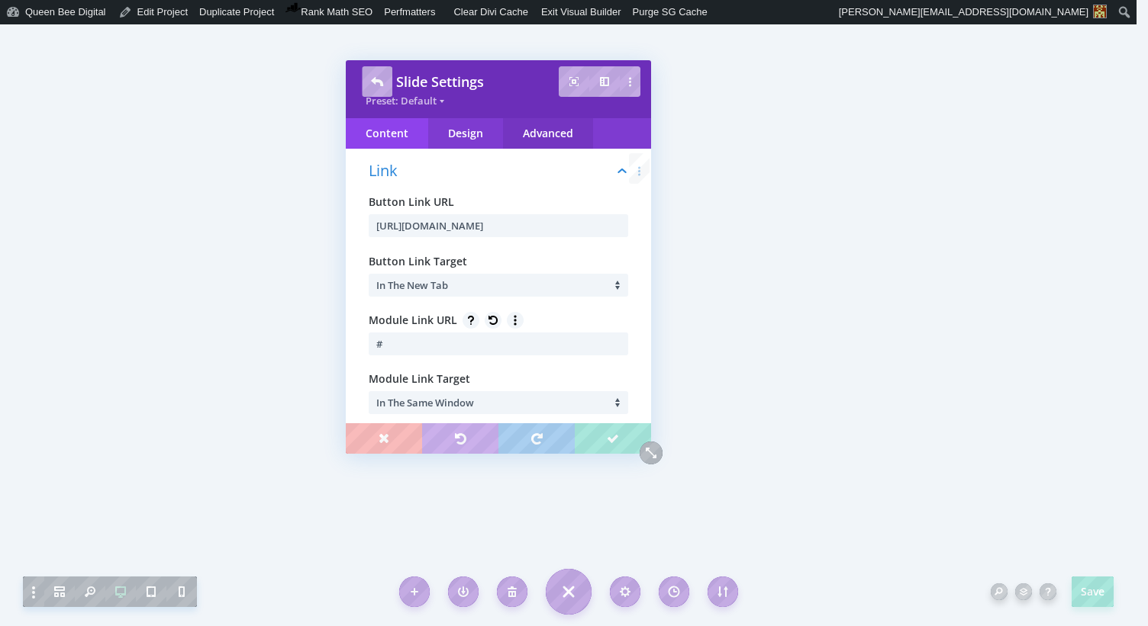
click at [555, 134] on div "Advanced" at bounding box center [548, 133] width 90 height 31
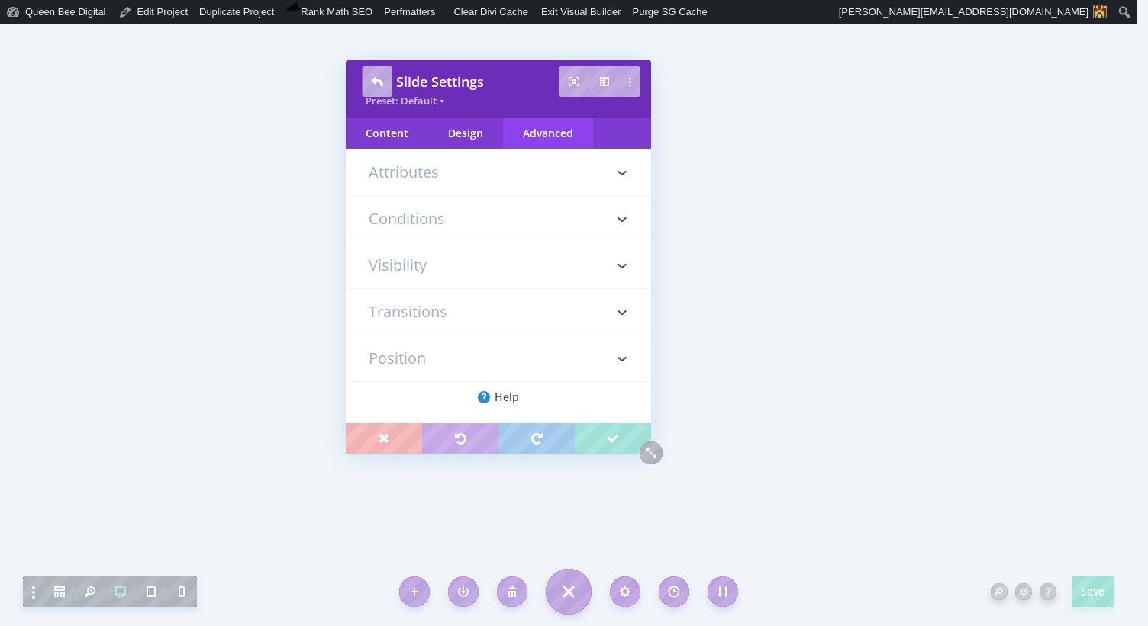
scroll to position [0, 0]
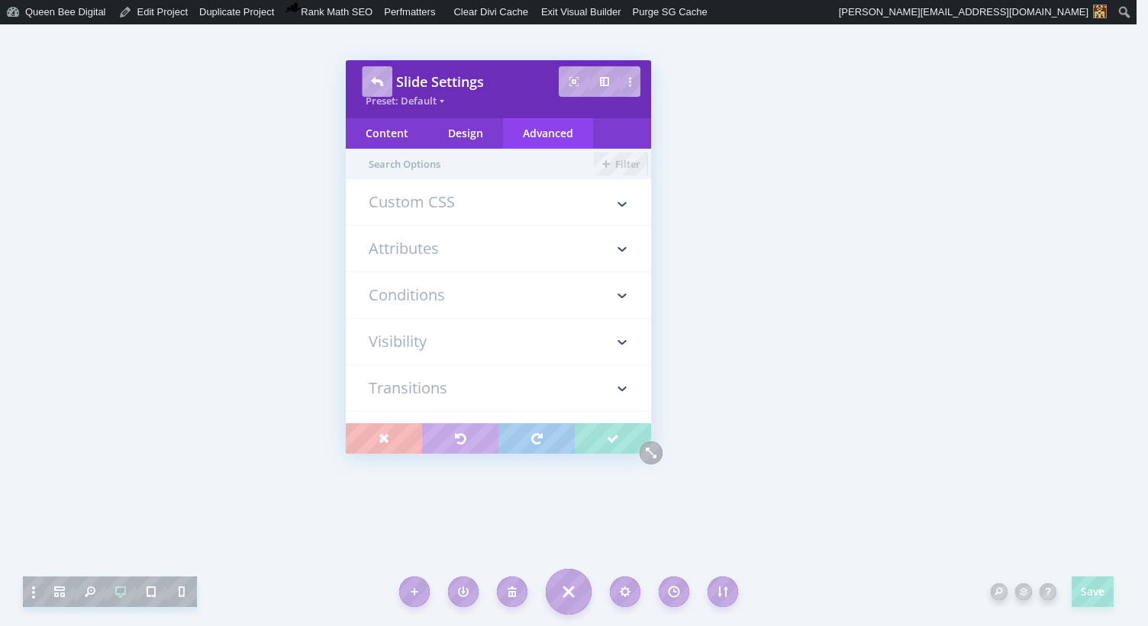
click at [440, 202] on h3 "Custom CSS" at bounding box center [498, 210] width 259 height 31
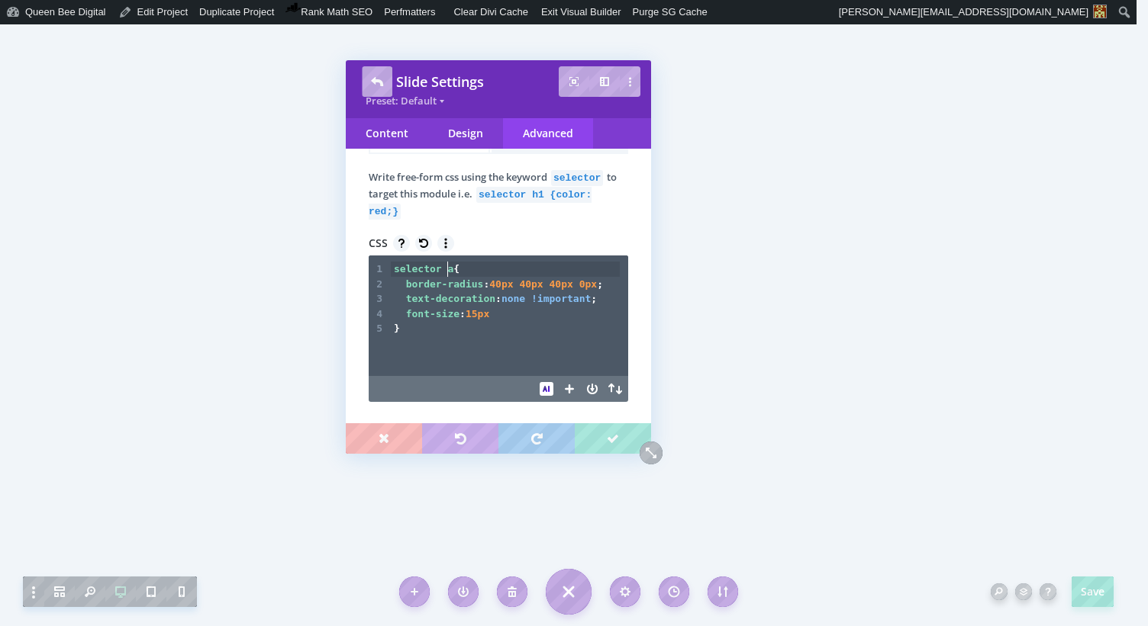
scroll to position [5, 1]
paste textarea
type textarea "."
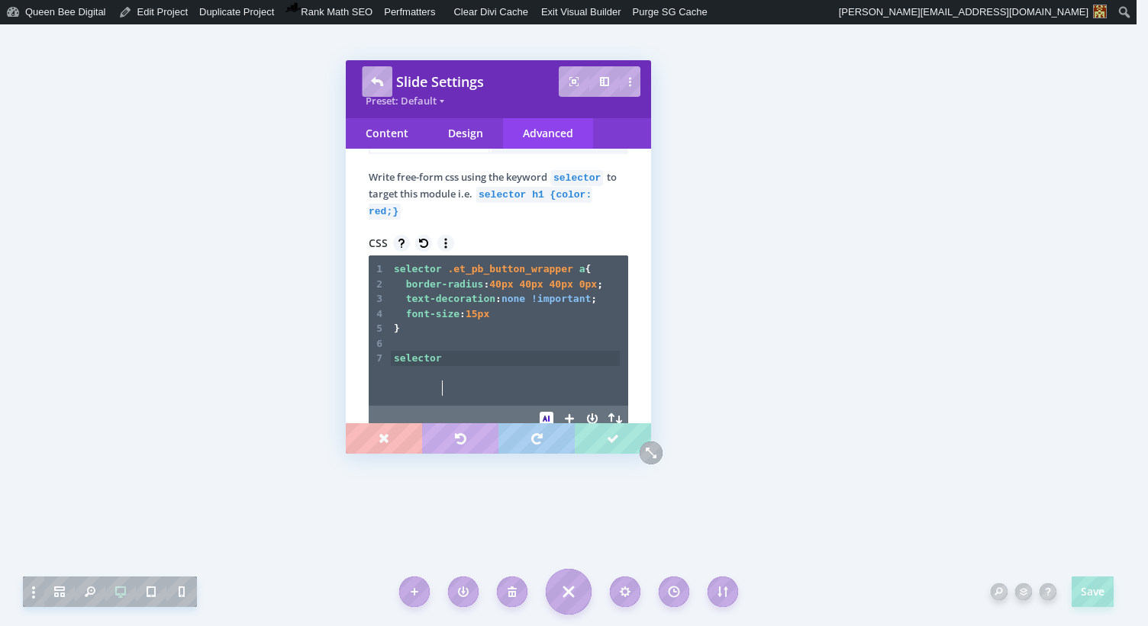
scroll to position [5, 42]
type textarea "selector h2 a"
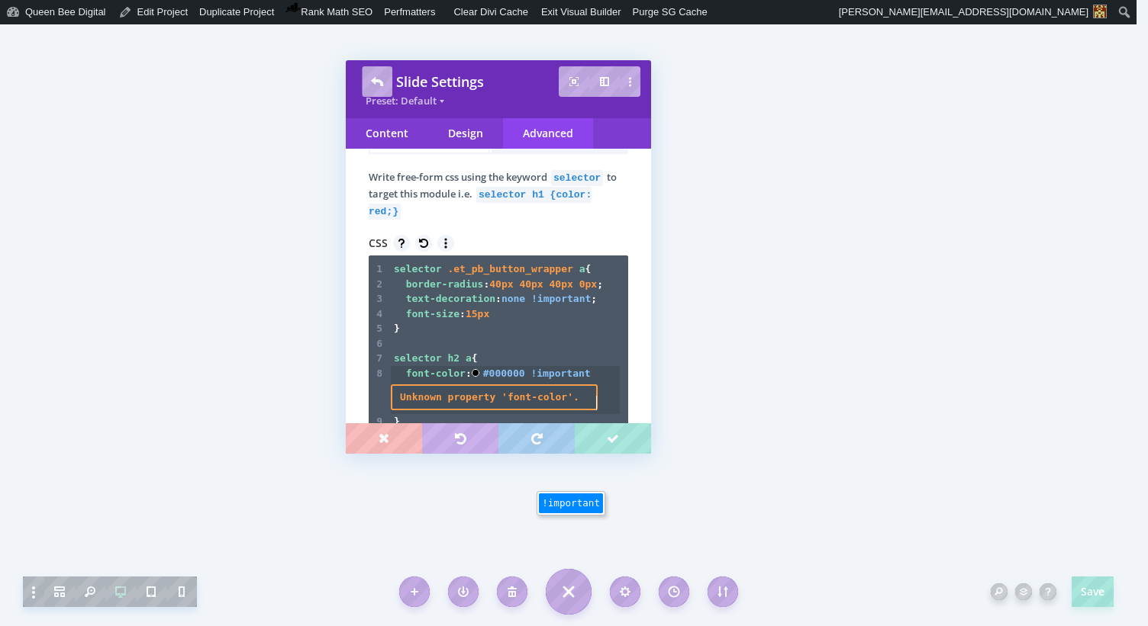
scroll to position [5, 161]
type textarea "font-color: #000000 !important;"
click at [458, 364] on span "h2" at bounding box center [453, 357] width 12 height 11
type textarea ".et_pob"
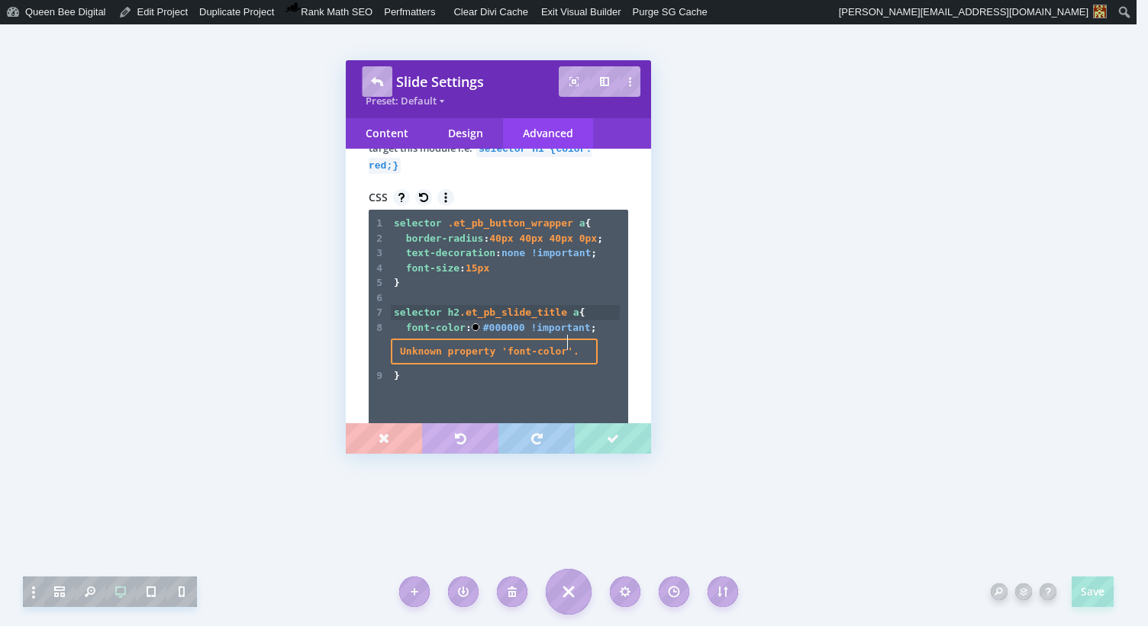
scroll to position [153, 0]
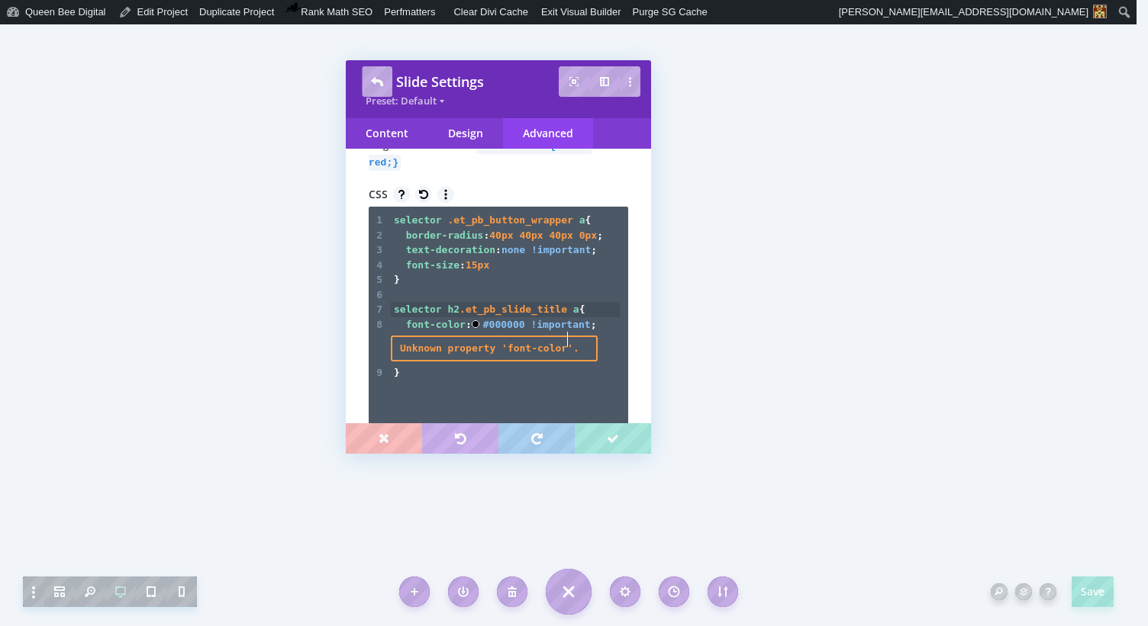
type textarea "b_slide_title"
click at [436, 330] on span "font-color" at bounding box center [436, 324] width 60 height 11
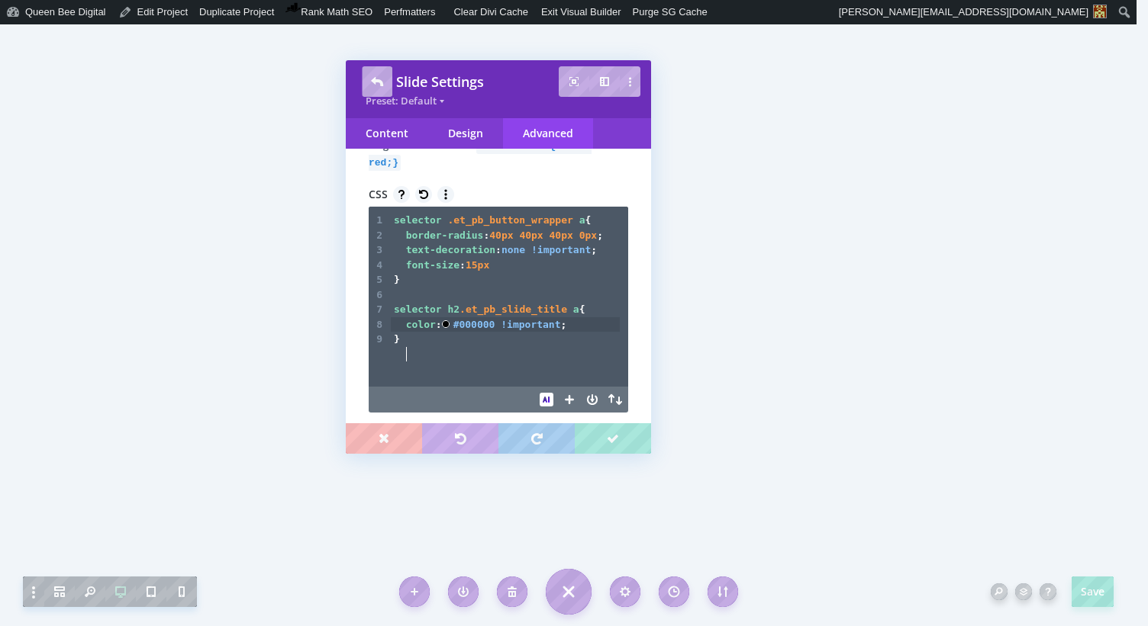
click at [581, 333] on pre "color : #000000 !important ;" at bounding box center [505, 324] width 229 height 15
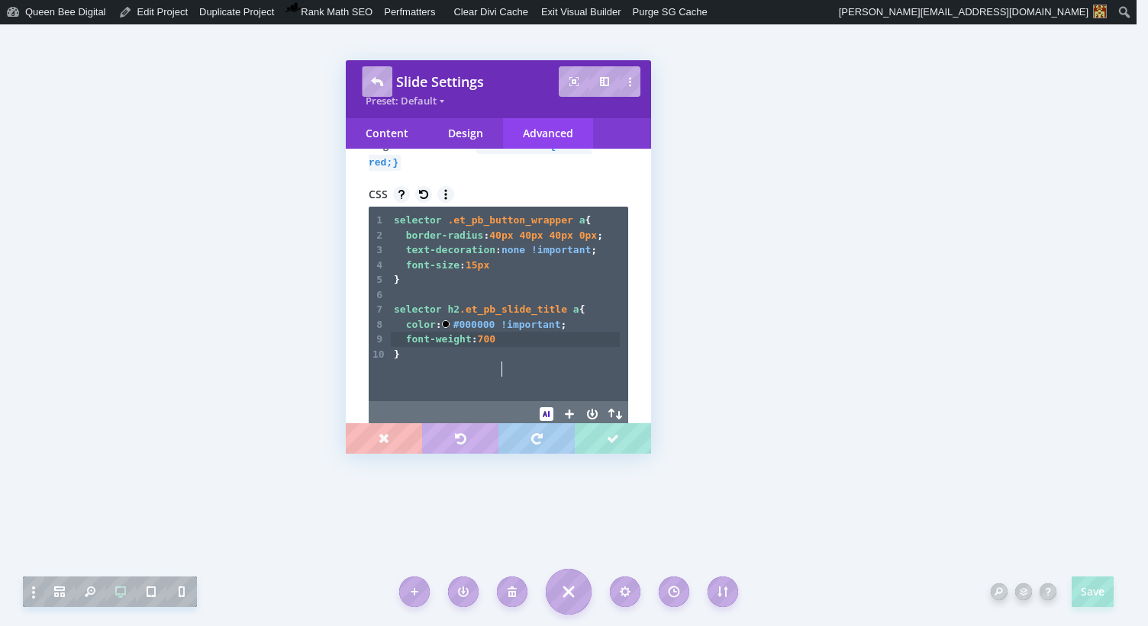
scroll to position [5, 82]
type textarea "font-weight: 700;"
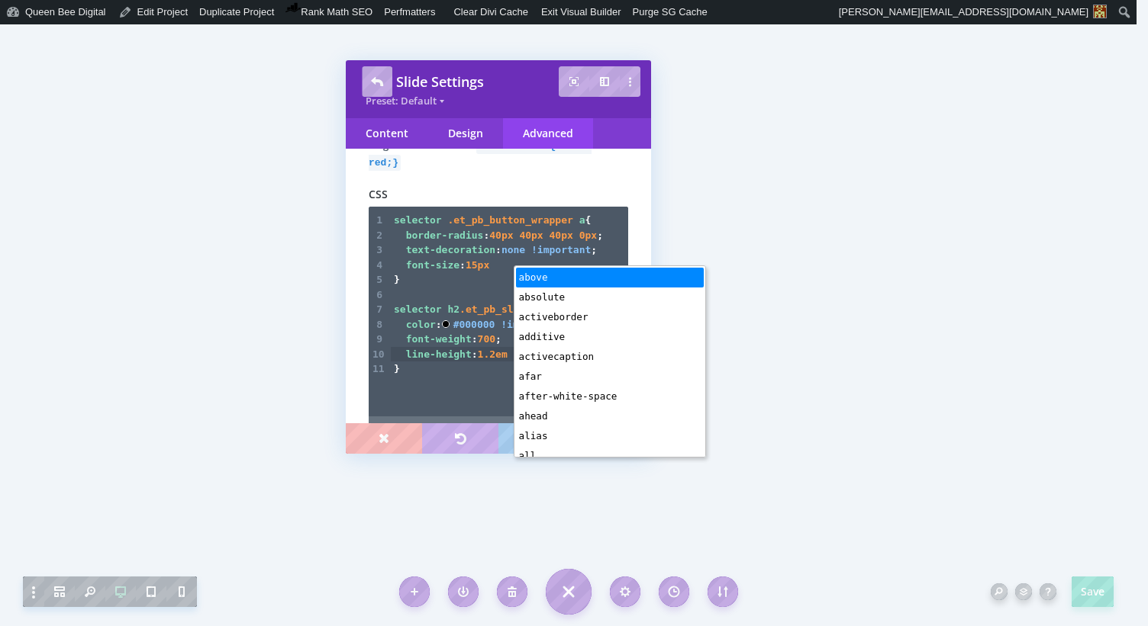
type textarea "line-height: 1.2em;"
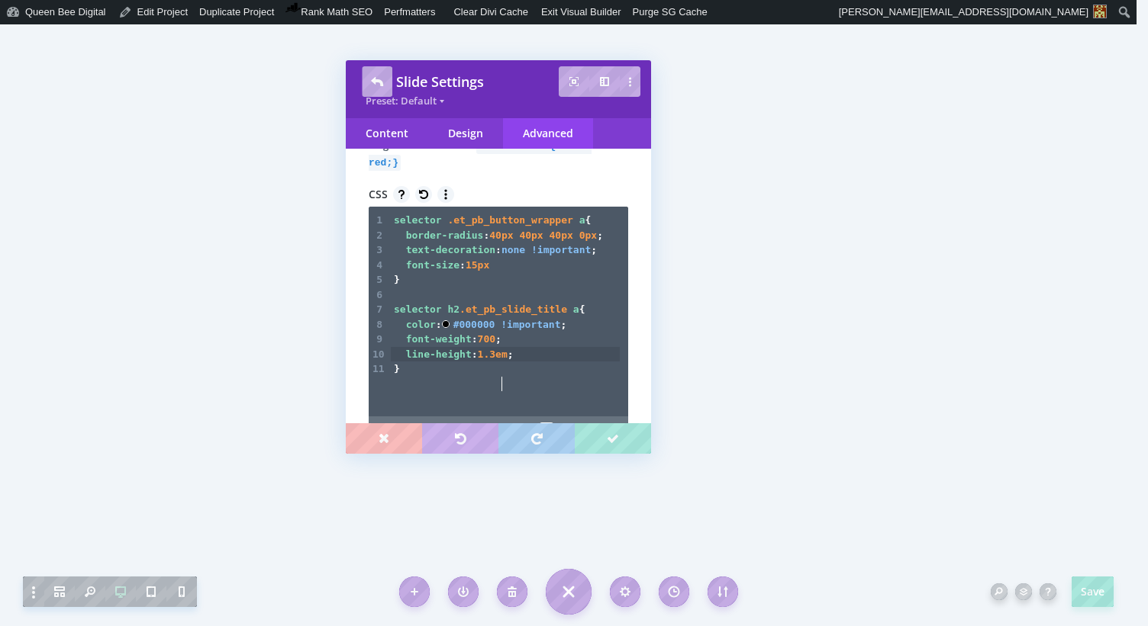
scroll to position [5, 6]
type textarea "3"
click at [503, 273] on pre "font-size : 15px" at bounding box center [505, 265] width 229 height 15
type textarea ";"
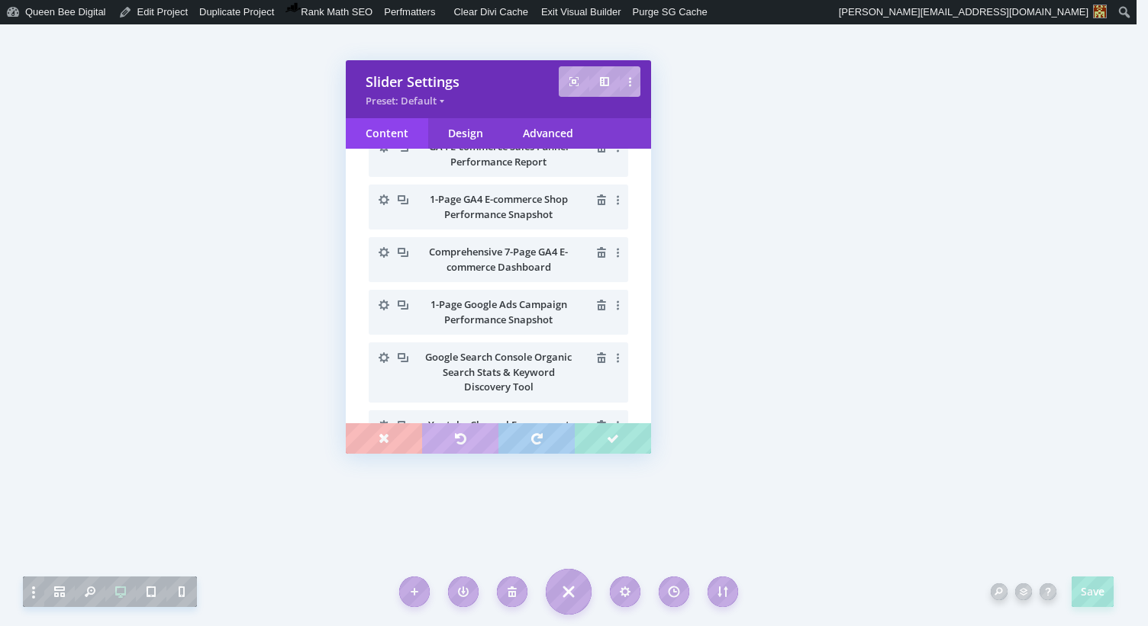
scroll to position [71, 0]
click at [384, 302] on icon "button" at bounding box center [383, 304] width 21 height 21
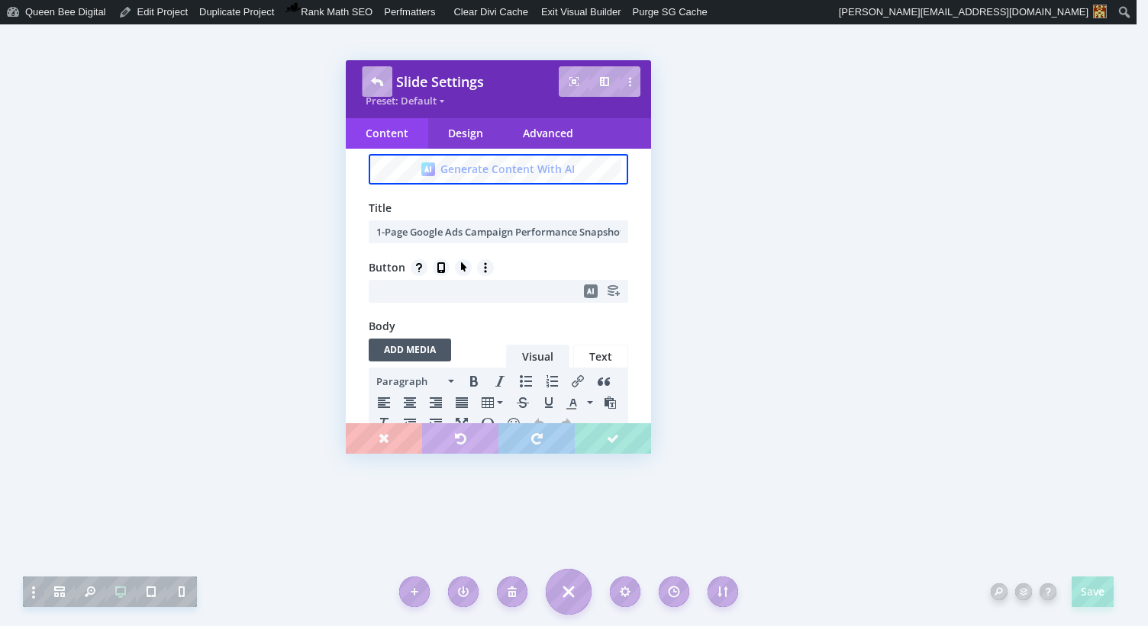
scroll to position [0, 0]
click at [449, 288] on input "text" at bounding box center [498, 291] width 259 height 23
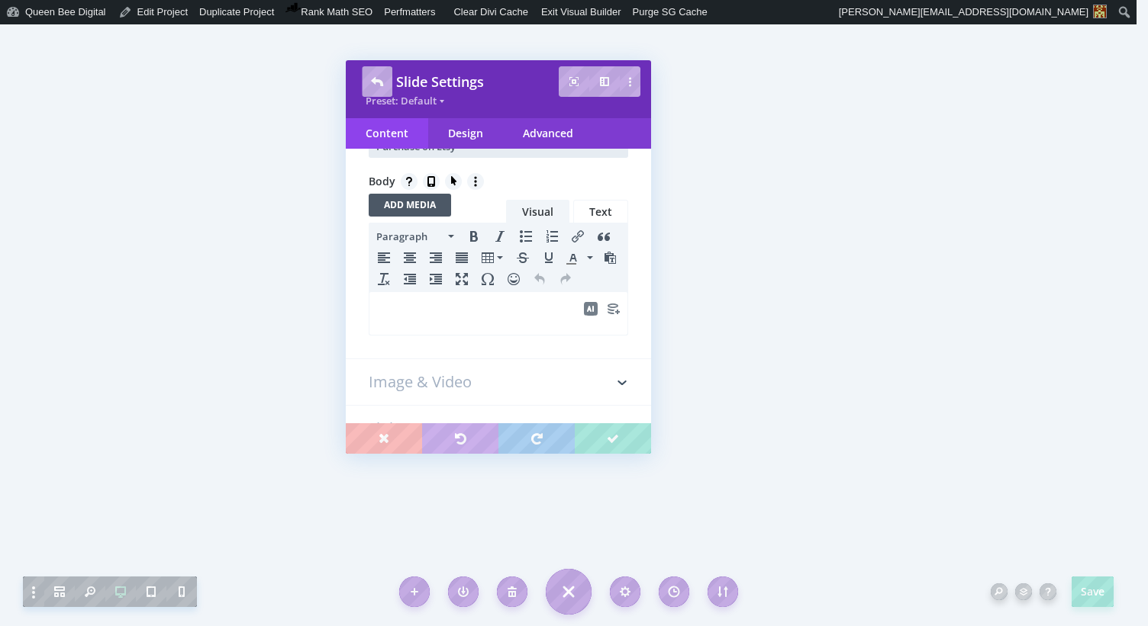
scroll to position [218, 0]
type input "Purchase on Etsy"
click at [467, 129] on div "Design" at bounding box center [465, 133] width 75 height 31
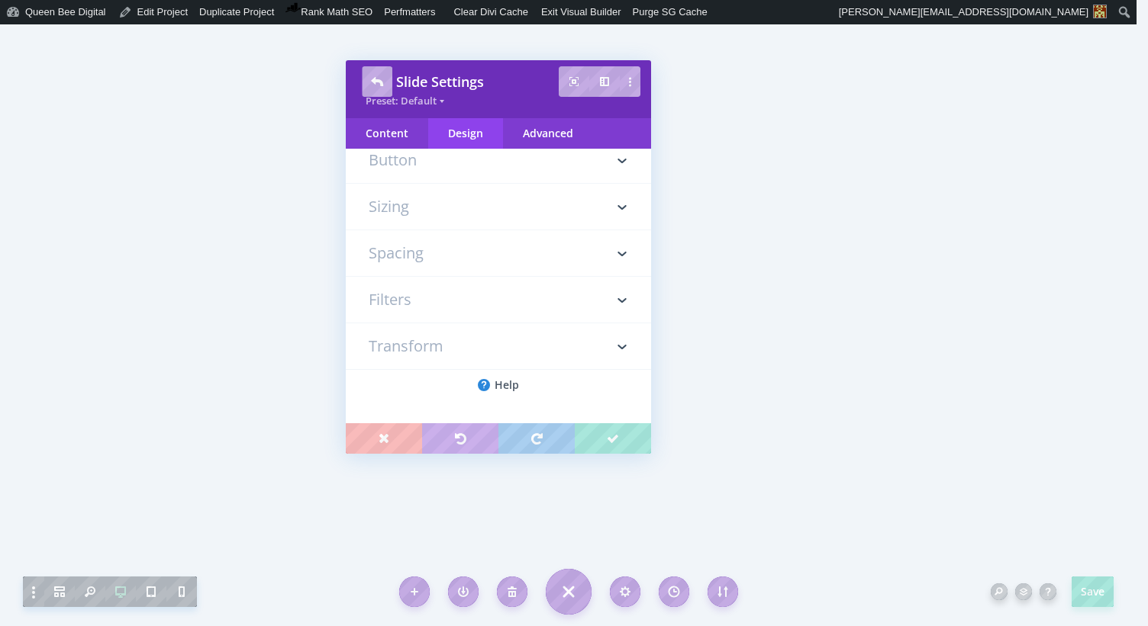
scroll to position [321, 0]
click at [433, 163] on h3 "Button" at bounding box center [498, 160] width 259 height 46
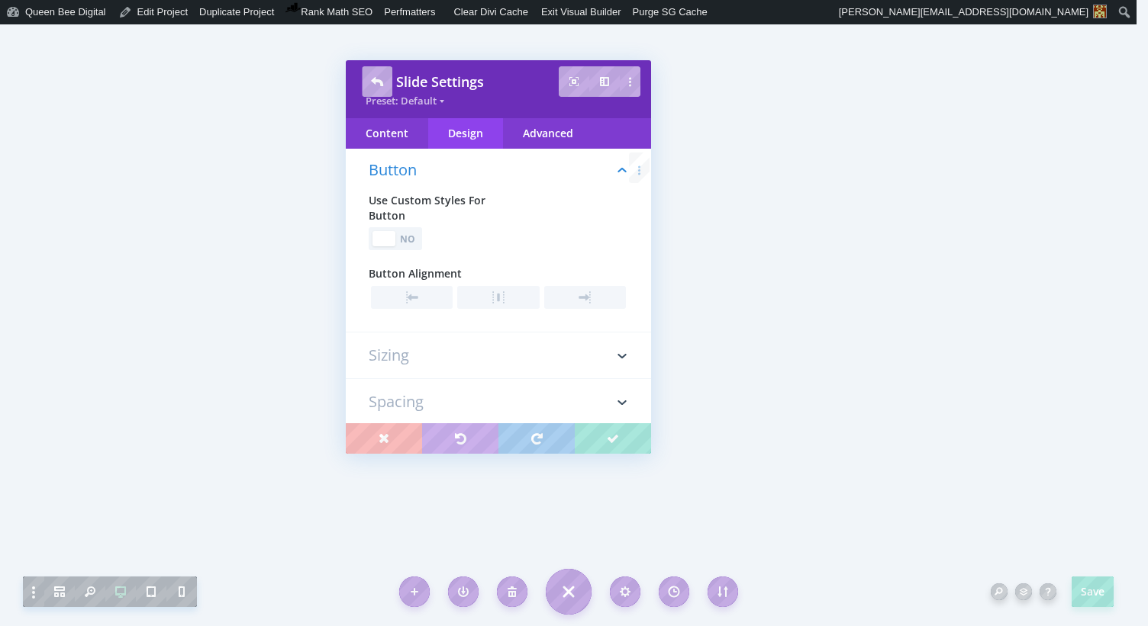
scroll to position [318, 0]
click at [414, 239] on div "No" at bounding box center [408, 240] width 21 height 14
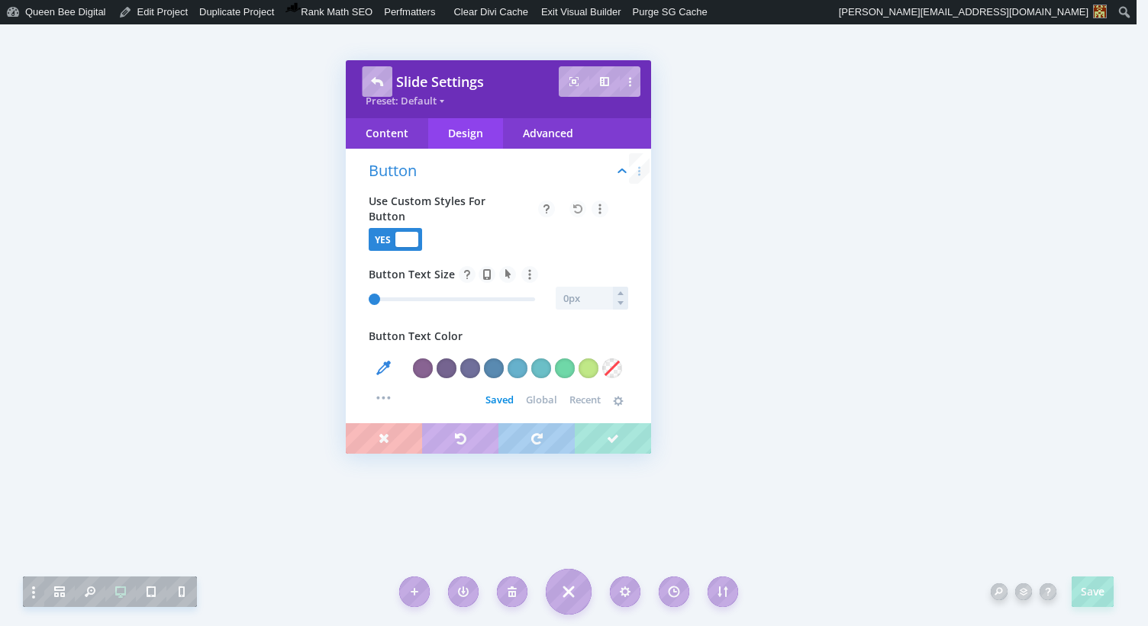
scroll to position [358, 0]
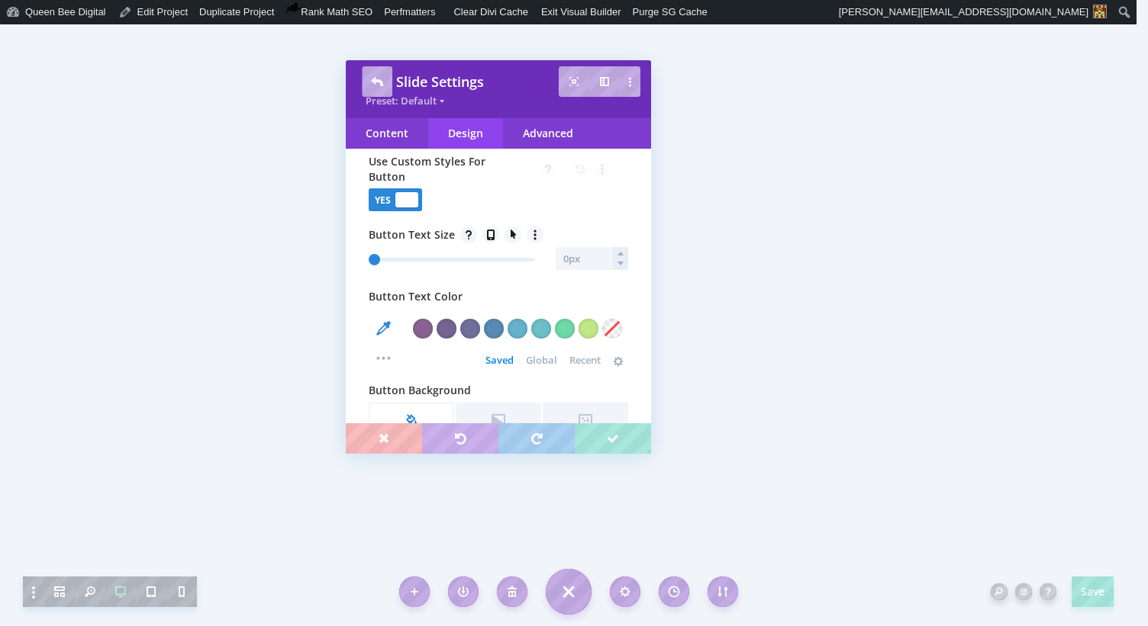
type input "1"
click at [571, 256] on input "text" at bounding box center [591, 258] width 72 height 23
type input "15"
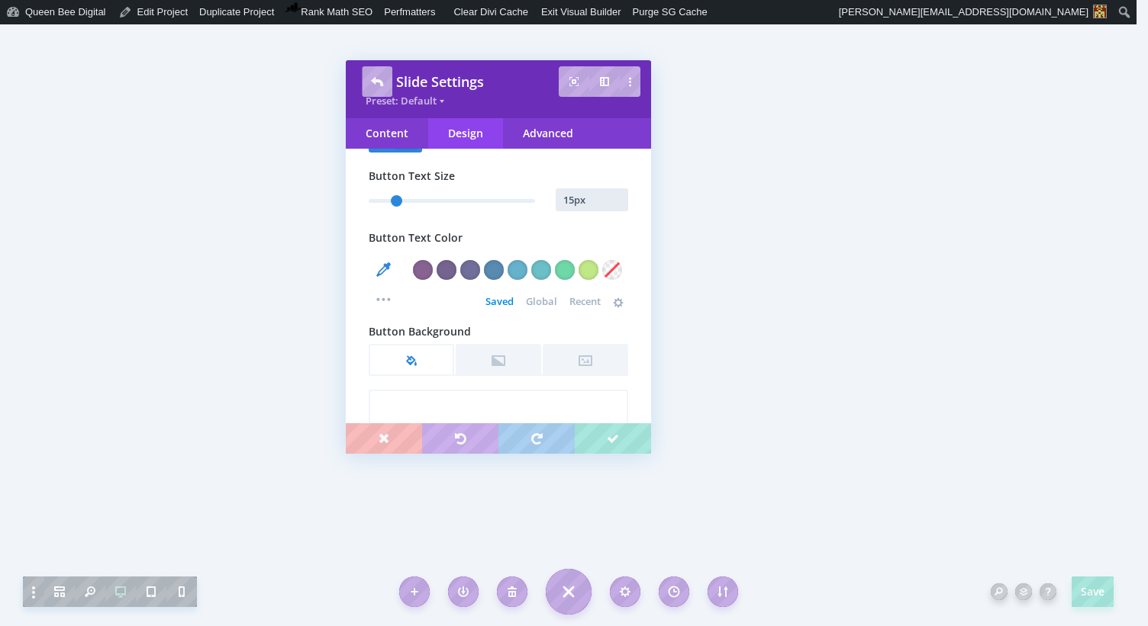
scroll to position [421, 0]
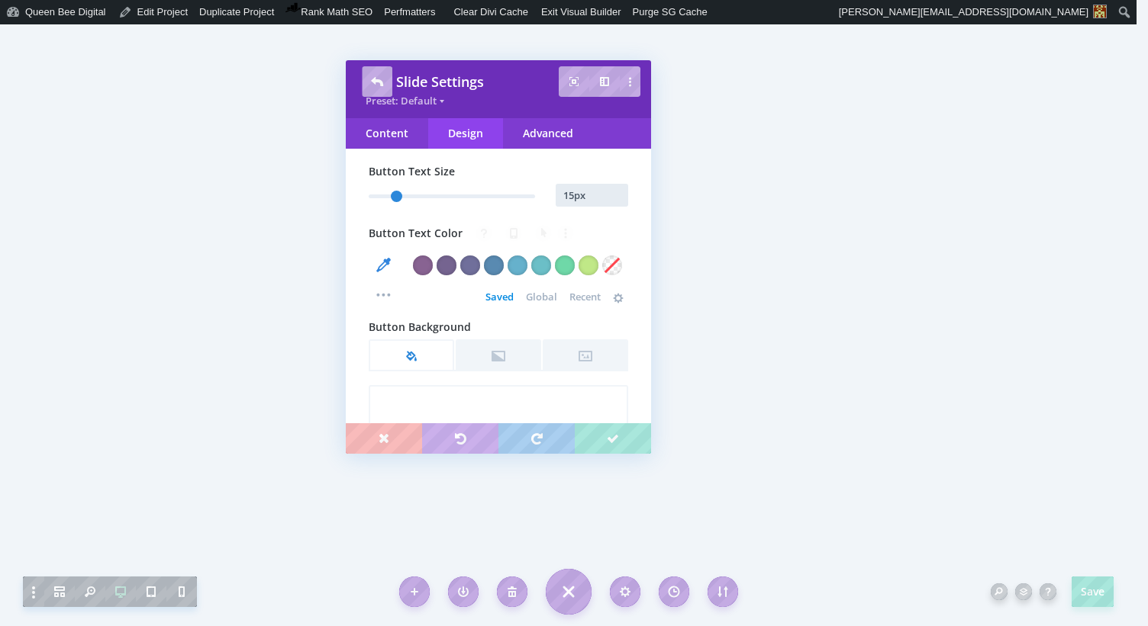
type input "15px"
click at [538, 294] on span "Global" at bounding box center [541, 297] width 31 height 12
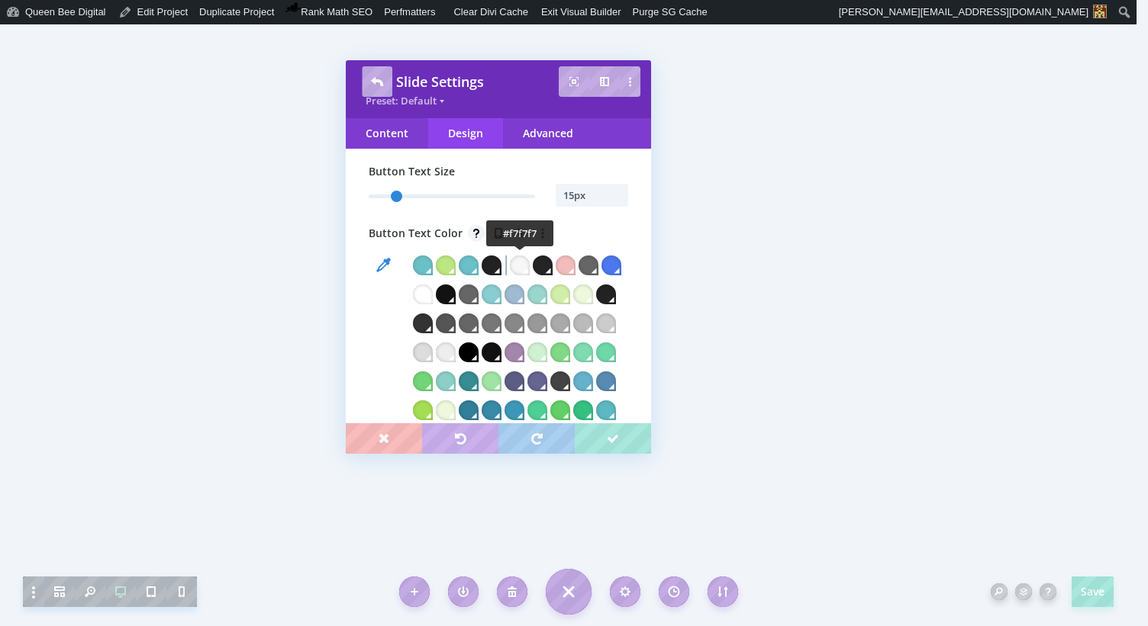
click at [518, 263] on div at bounding box center [520, 266] width 20 height 20
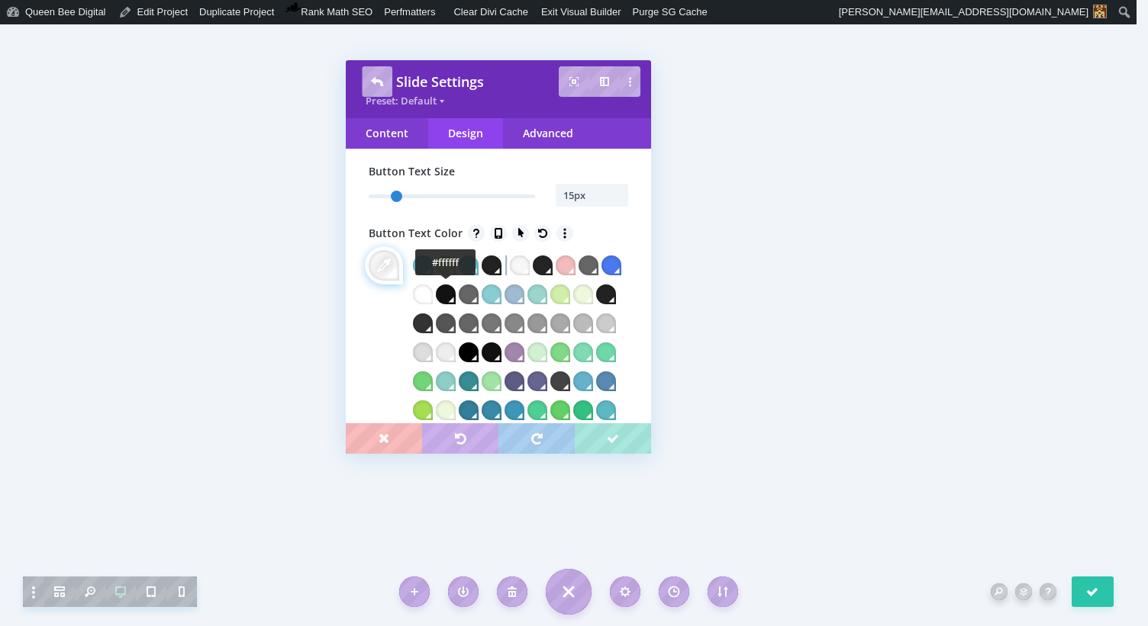
click at [433, 295] on div at bounding box center [423, 295] width 20 height 20
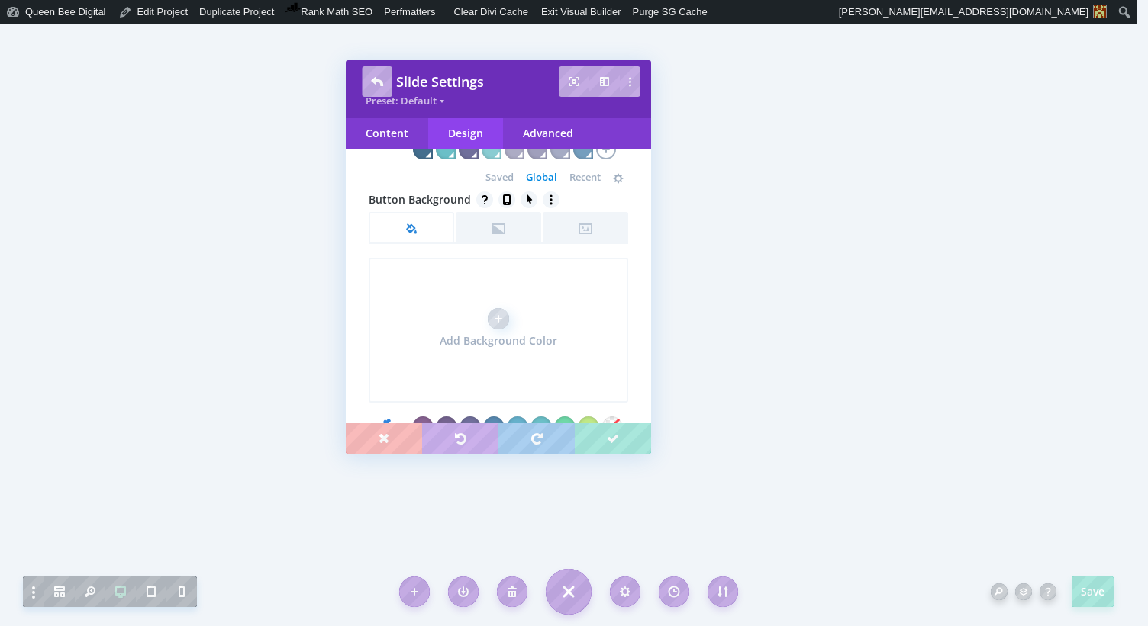
scroll to position [1083, 0]
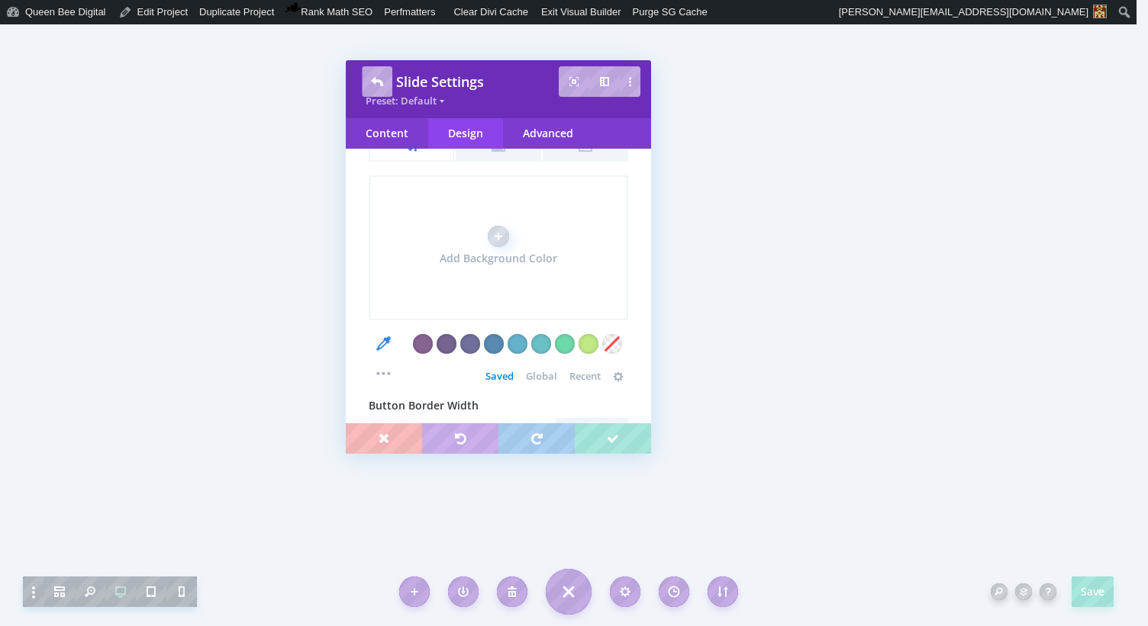
click at [534, 382] on span "Global" at bounding box center [541, 376] width 31 height 12
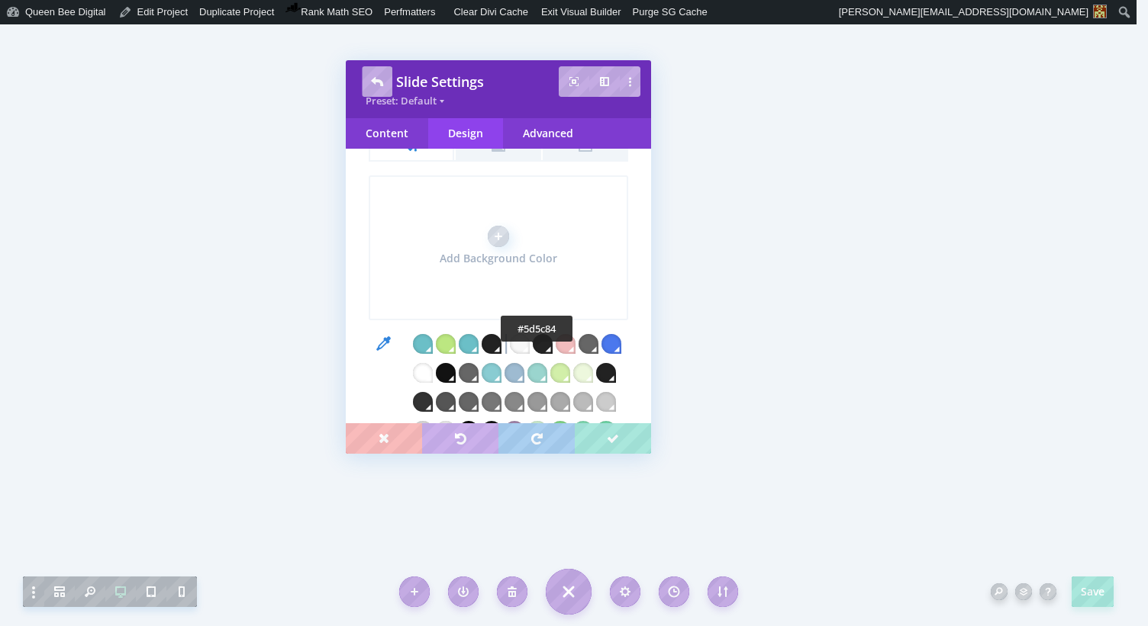
scroll to position [1212, 0]
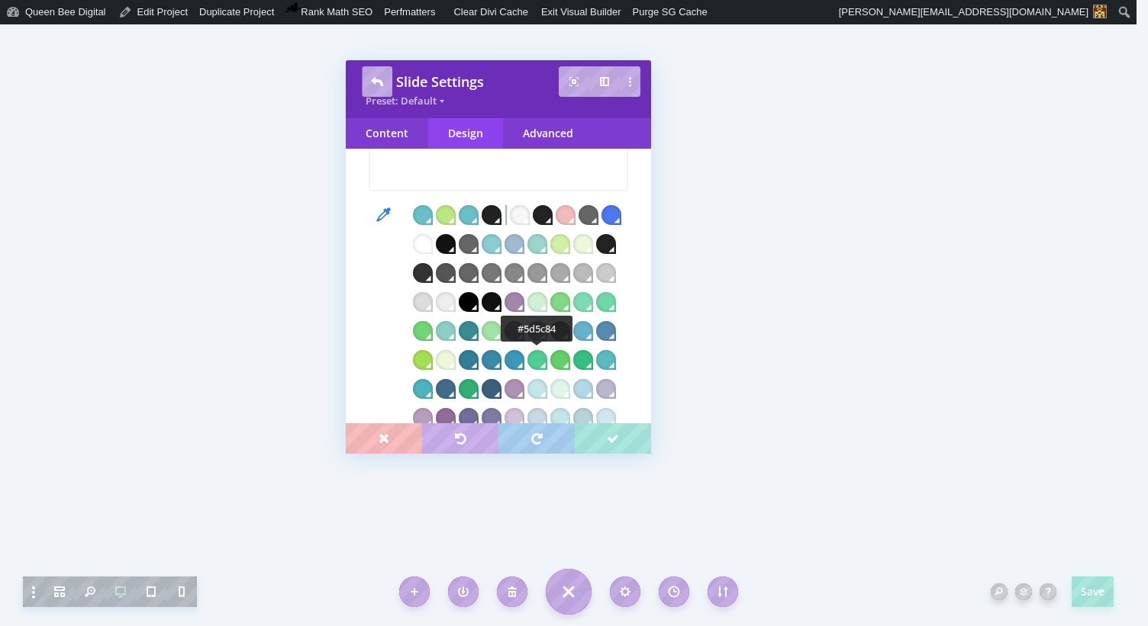
click at [524, 341] on div at bounding box center [514, 331] width 20 height 20
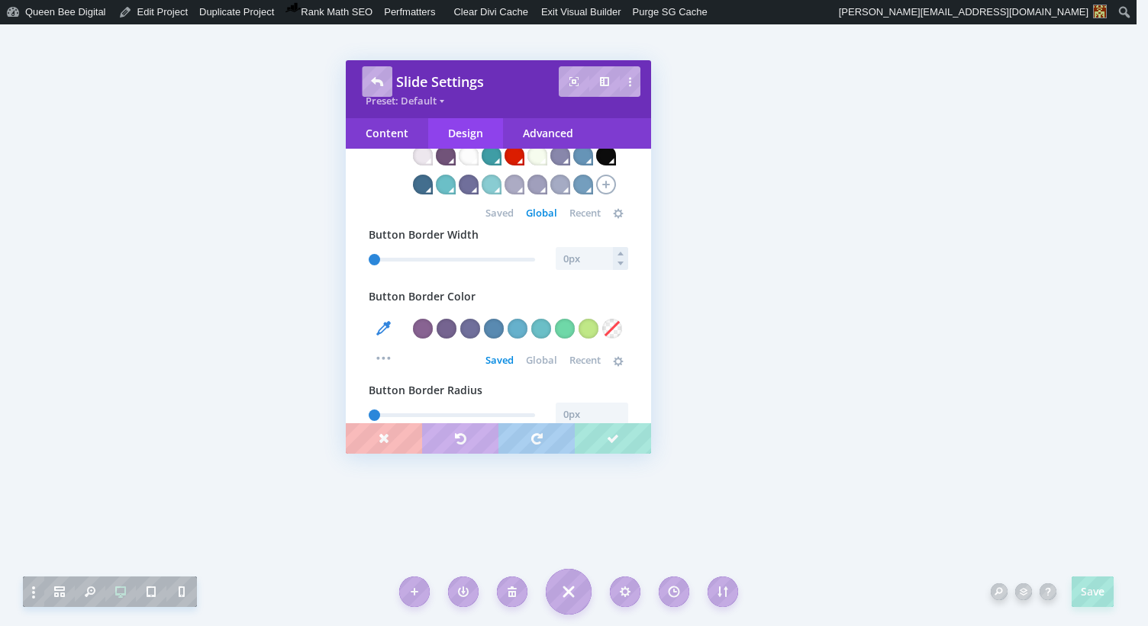
scroll to position [1709, 0]
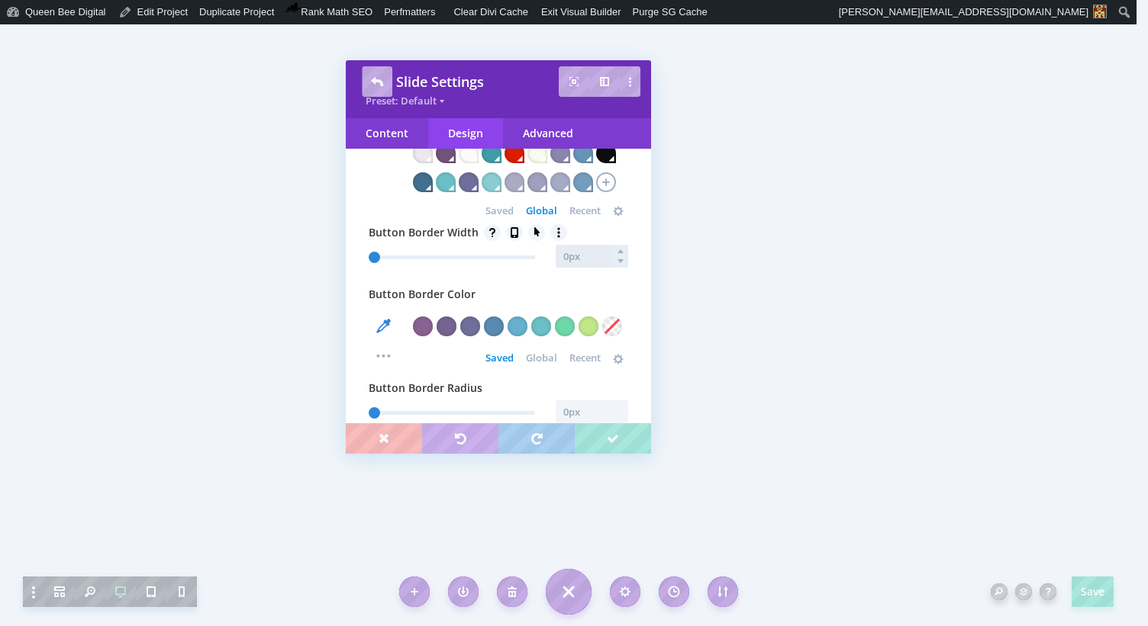
click at [580, 268] on input "text" at bounding box center [591, 256] width 72 height 23
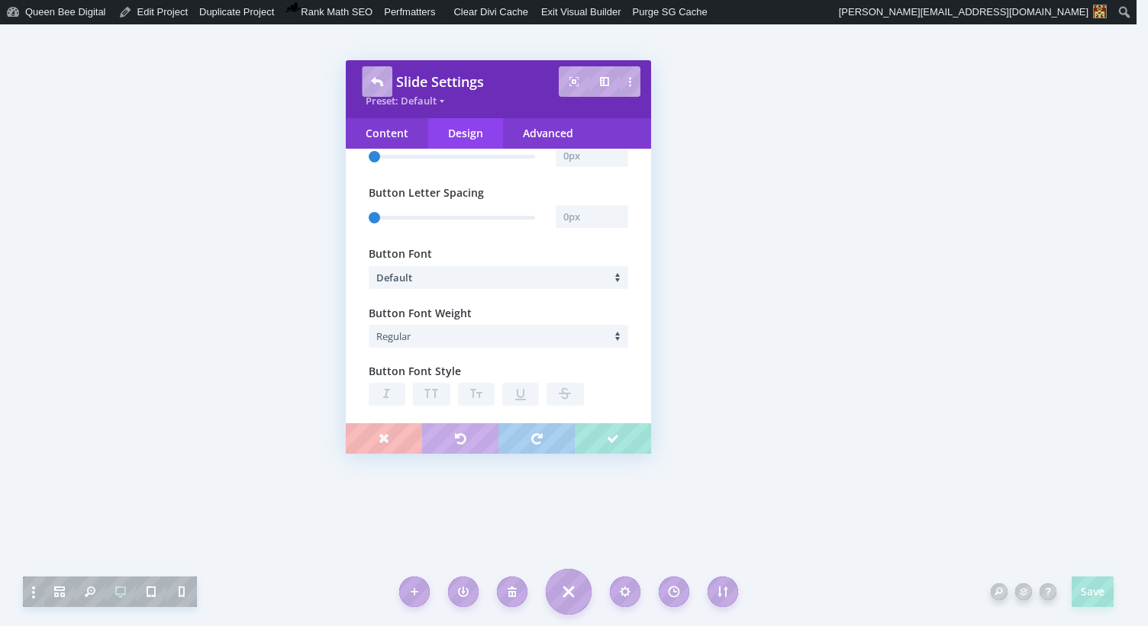
scroll to position [1967, 0]
type input "0"
click at [461, 288] on li "Default" at bounding box center [502, 276] width 252 height 23
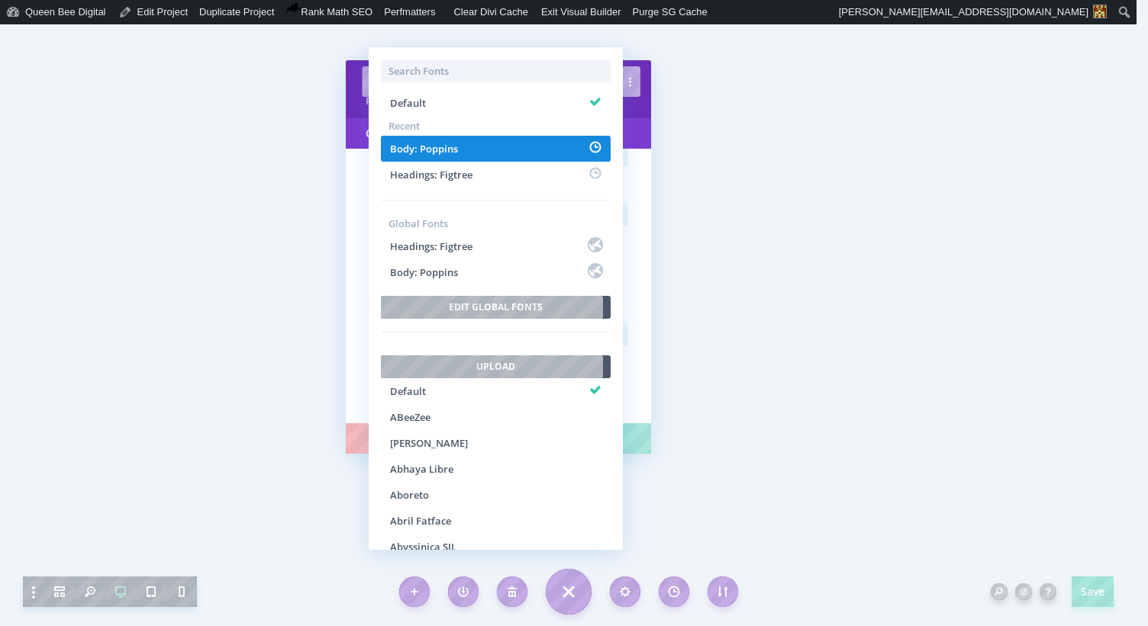
click at [458, 145] on li "Body: Poppins" at bounding box center [496, 149] width 230 height 26
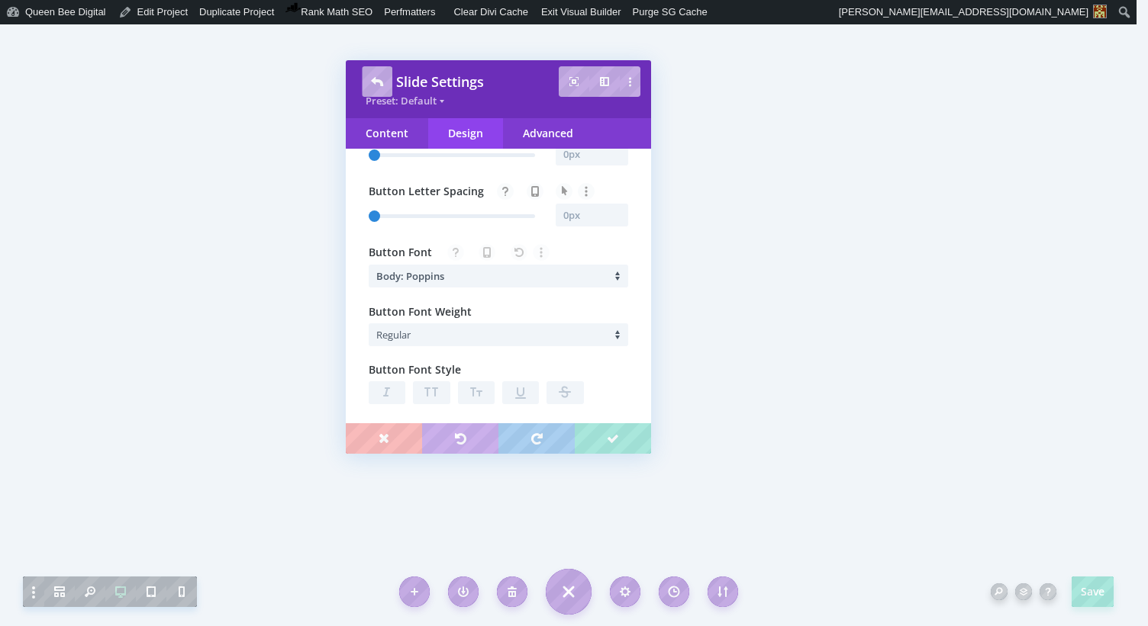
click at [480, 346] on li "Regular" at bounding box center [502, 335] width 252 height 23
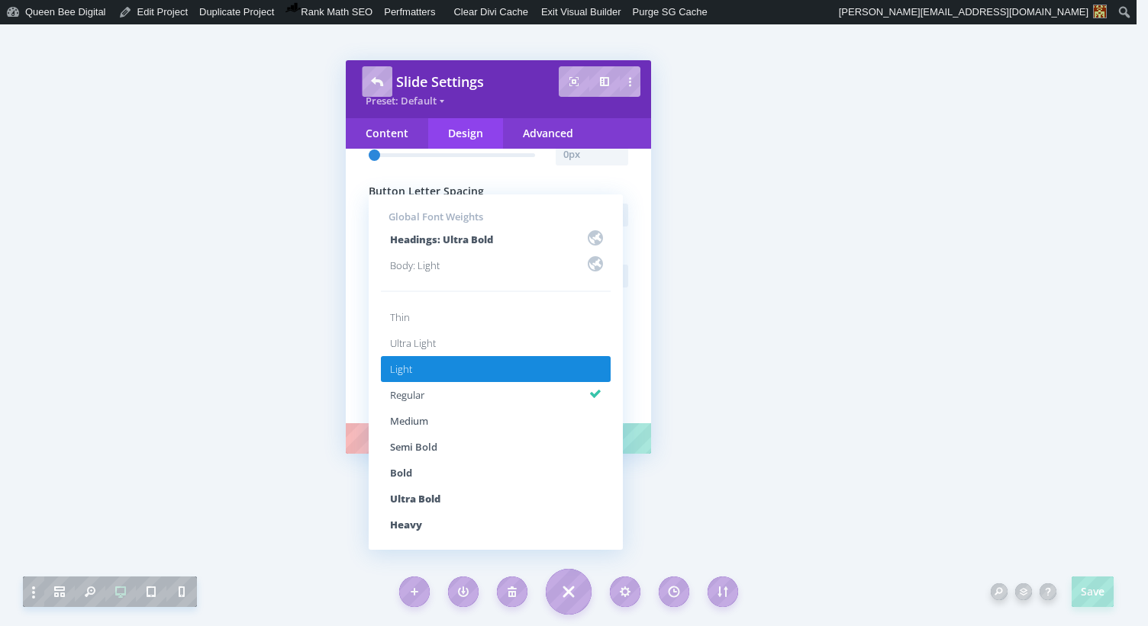
click at [456, 357] on li "Light" at bounding box center [496, 369] width 230 height 26
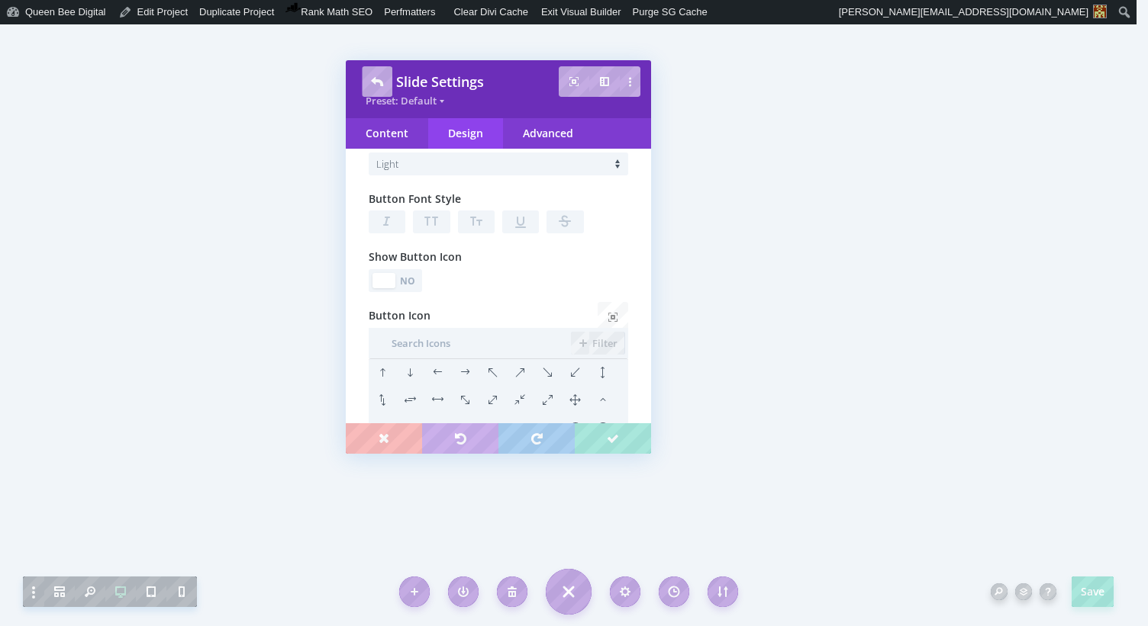
scroll to position [2143, 0]
click at [413, 284] on div "No" at bounding box center [408, 276] width 21 height 14
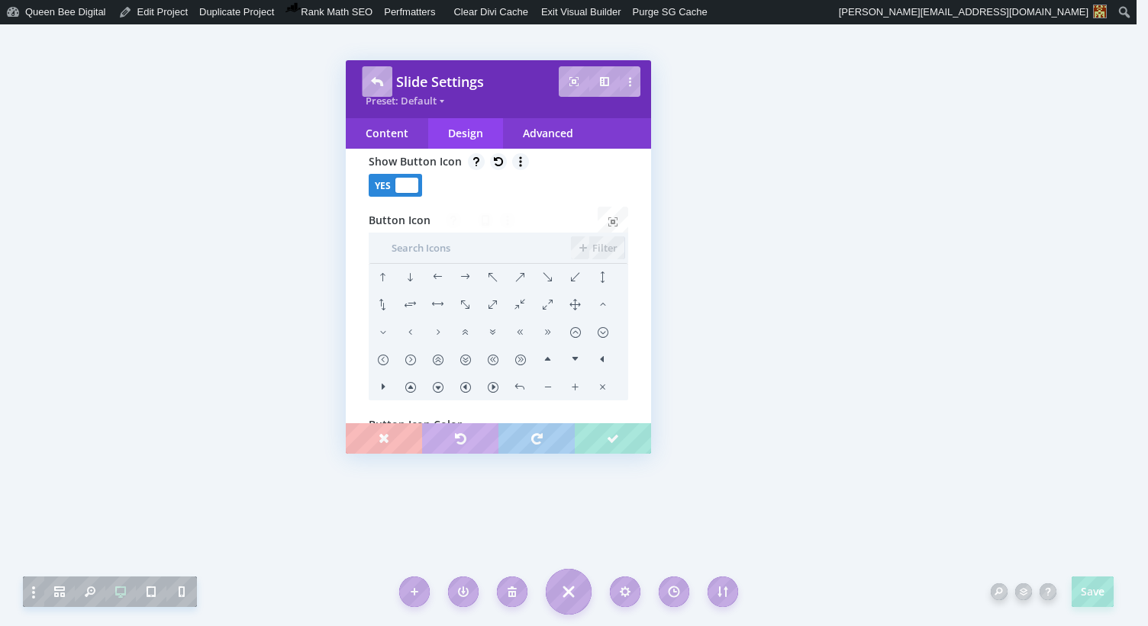
scroll to position [2239, 0]
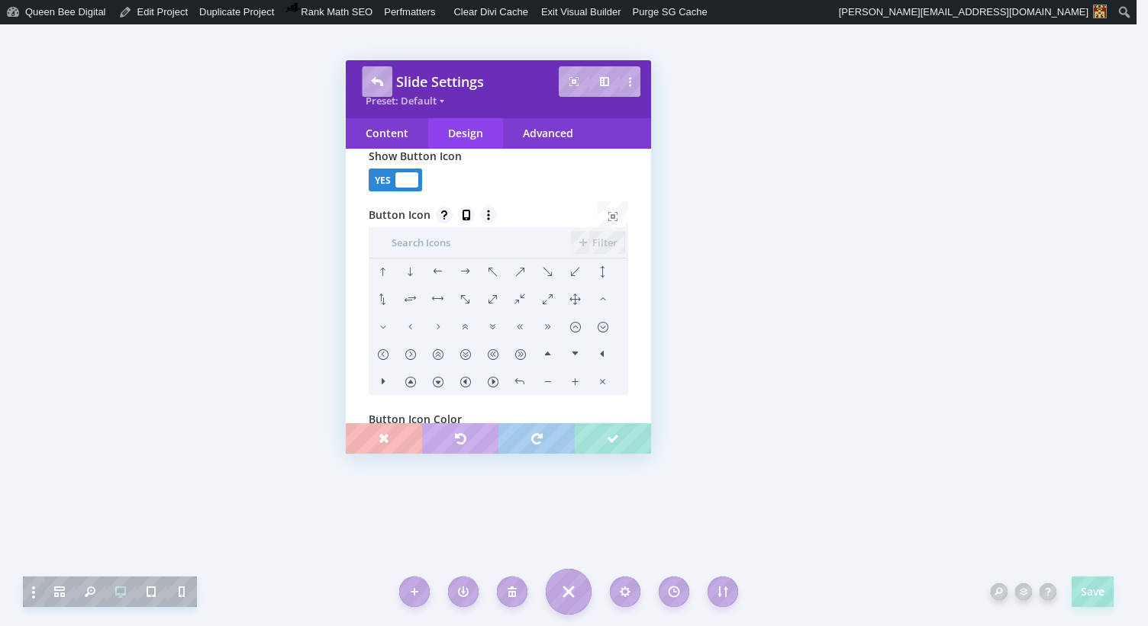
click at [463, 286] on li at bounding box center [464, 272] width 27 height 27
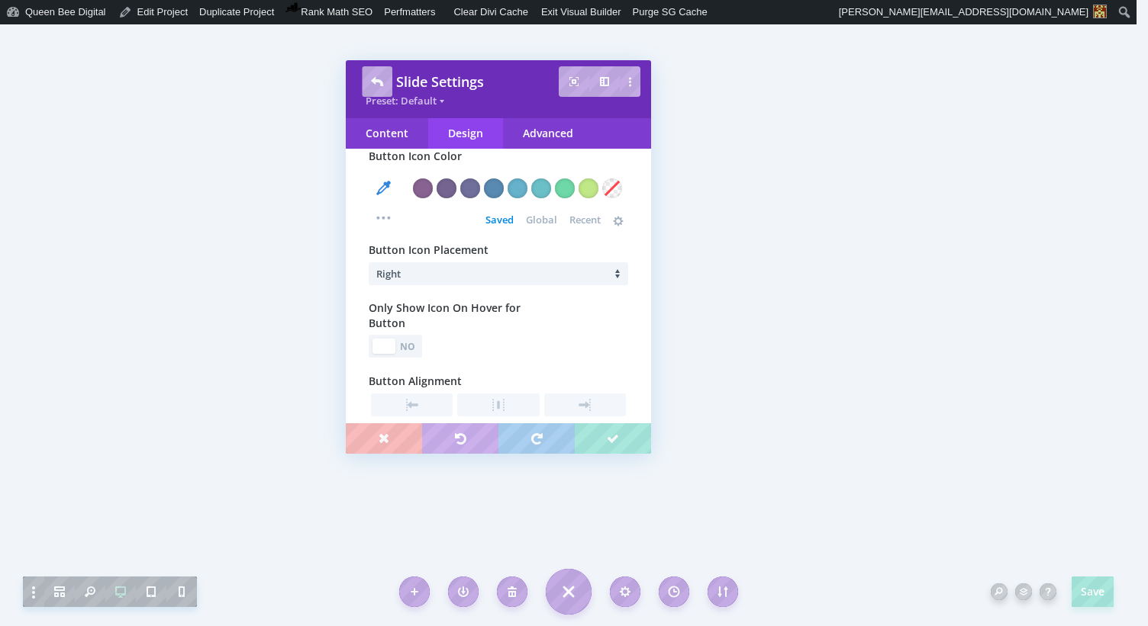
scroll to position [2505, 0]
click at [417, 352] on div "No" at bounding box center [408, 344] width 21 height 14
click at [401, 352] on div at bounding box center [406, 343] width 23 height 15
click at [590, 196] on div at bounding box center [588, 186] width 20 height 20
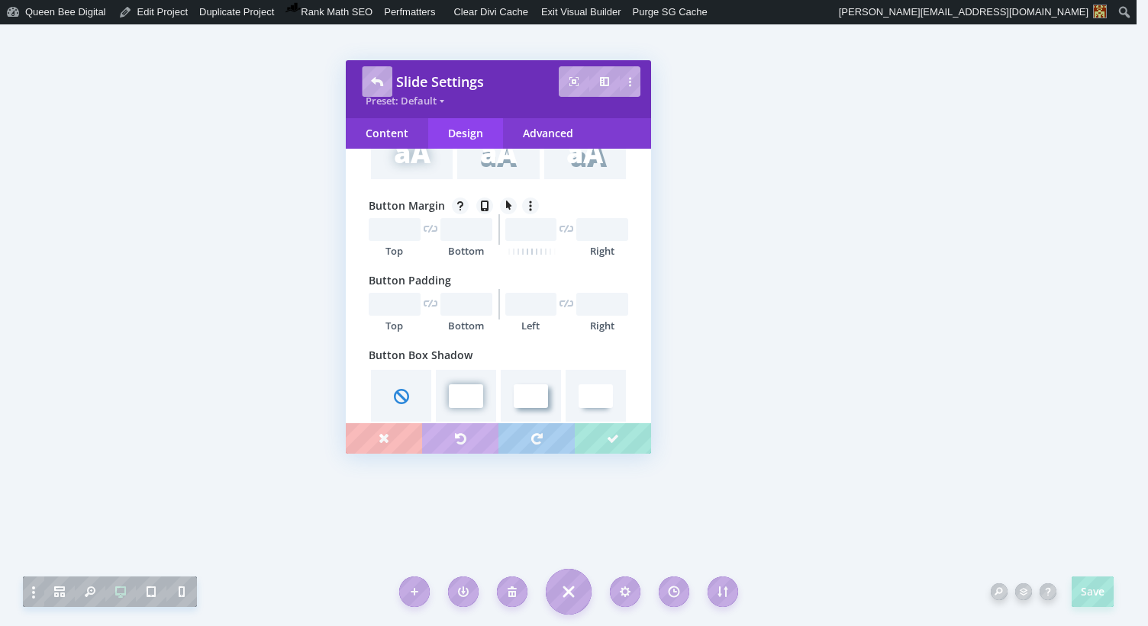
scroll to position [2893, 0]
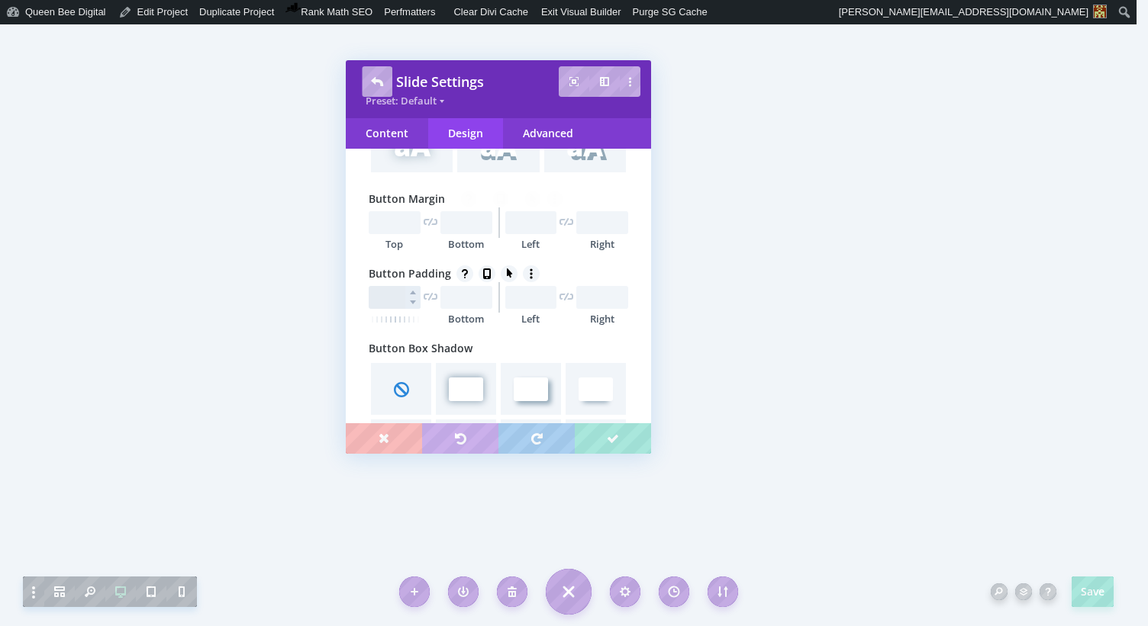
click at [387, 309] on input "text" at bounding box center [395, 297] width 52 height 23
type input "12px"
type input "13px"
type input "30px"
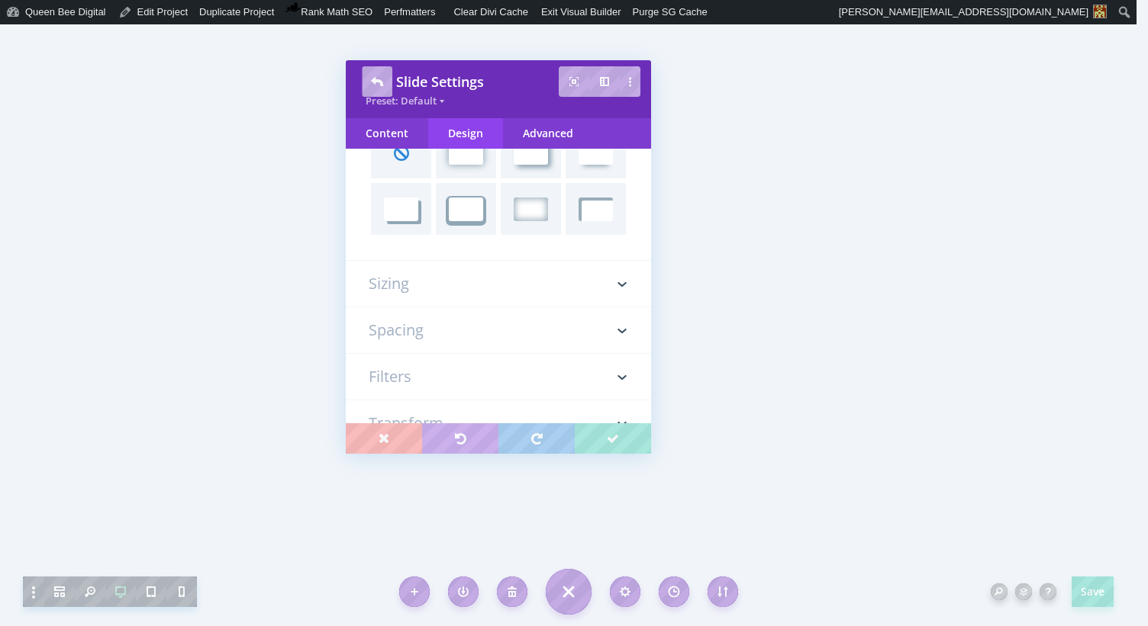
scroll to position [3130, 0]
type input "46px"
click at [559, 135] on div "Advanced" at bounding box center [548, 133] width 90 height 31
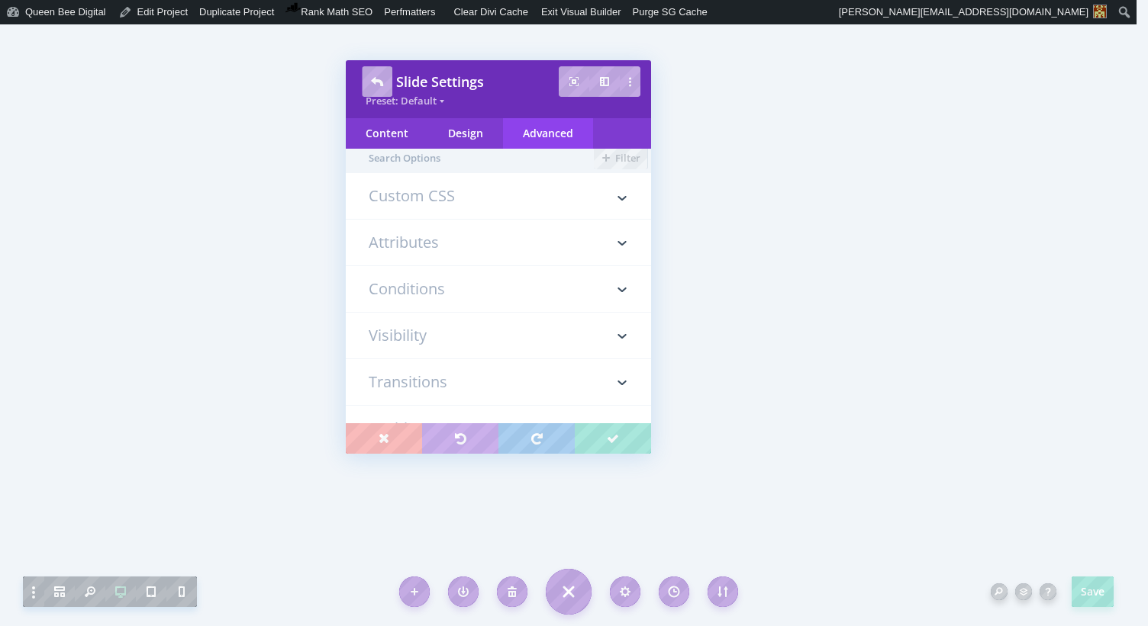
scroll to position [0, 0]
click at [444, 202] on h3 "Custom CSS" at bounding box center [498, 210] width 259 height 31
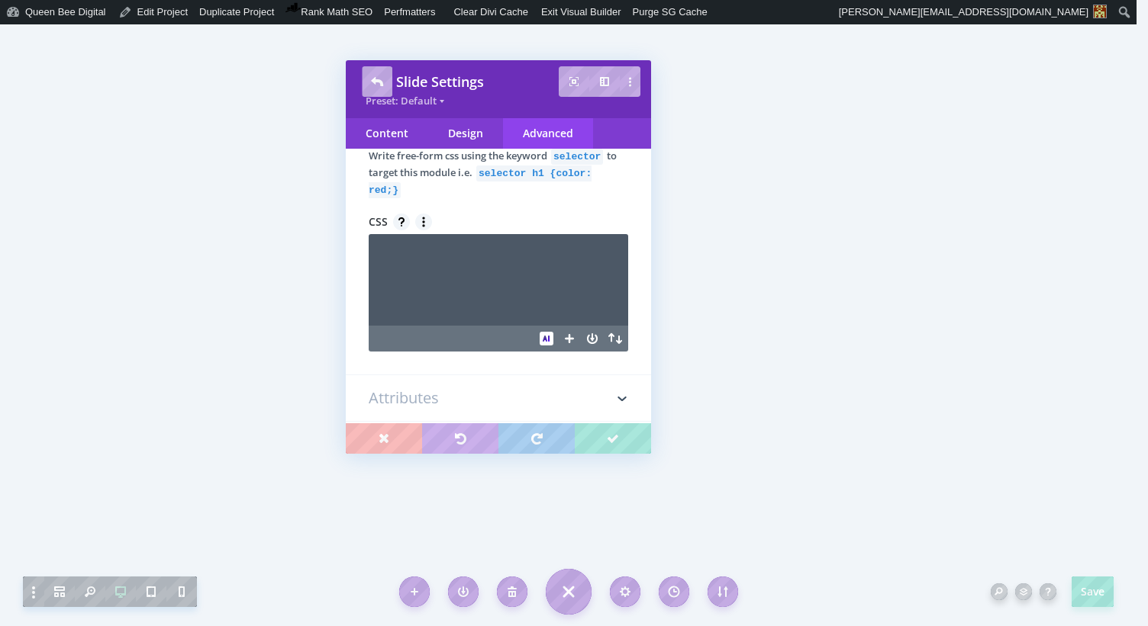
scroll to position [146, 0]
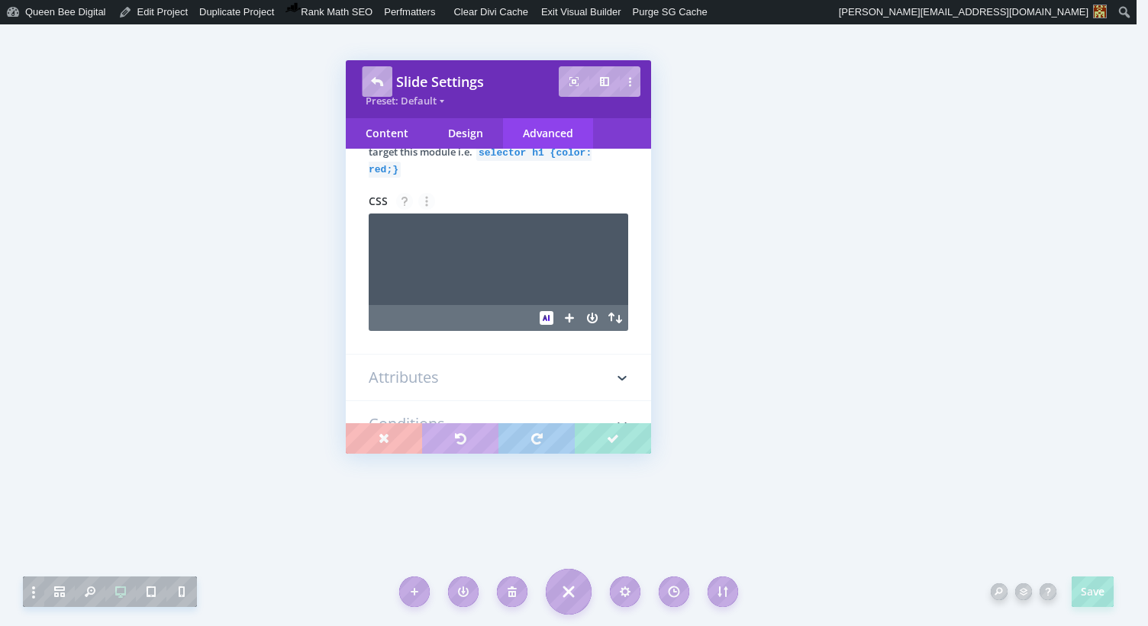
click at [479, 264] on textarea at bounding box center [498, 260] width 259 height 92
type textarea "selector a"
type textarea "text-decoration: none !important;"
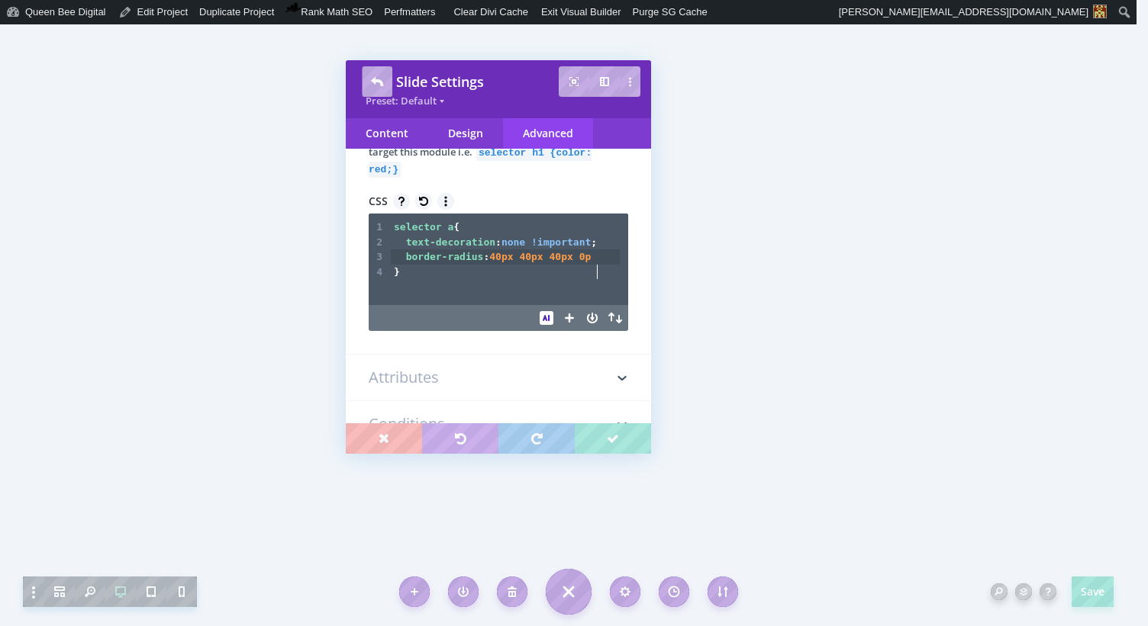
scroll to position [5, 175]
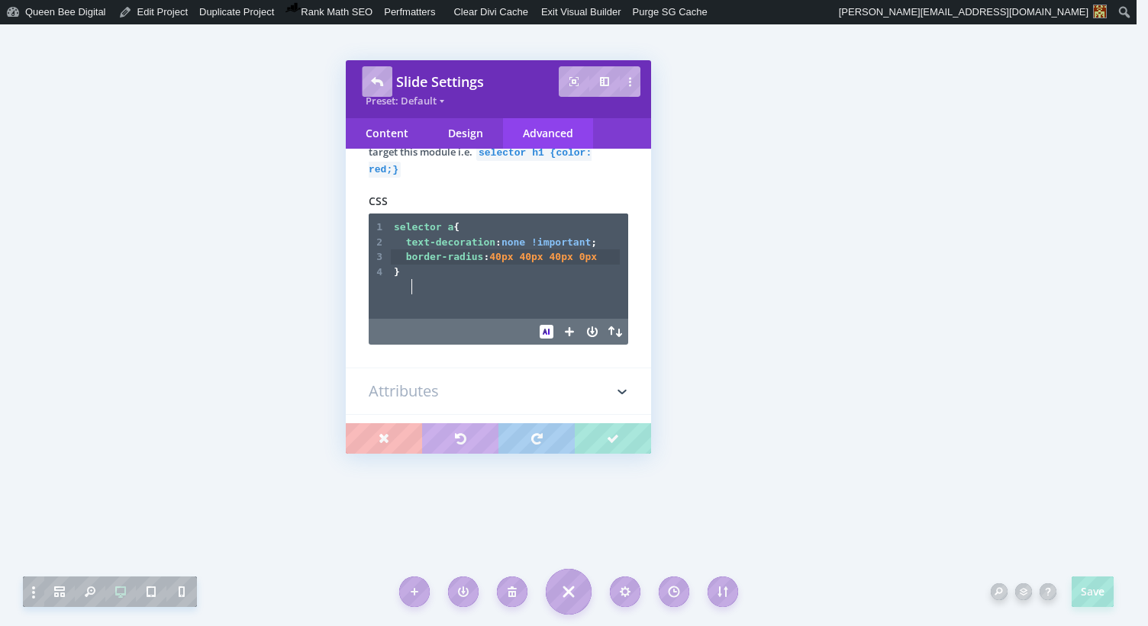
type textarea "border-radius: 40px 40px 40px 0px"
click at [386, 130] on div "Content" at bounding box center [387, 133] width 82 height 31
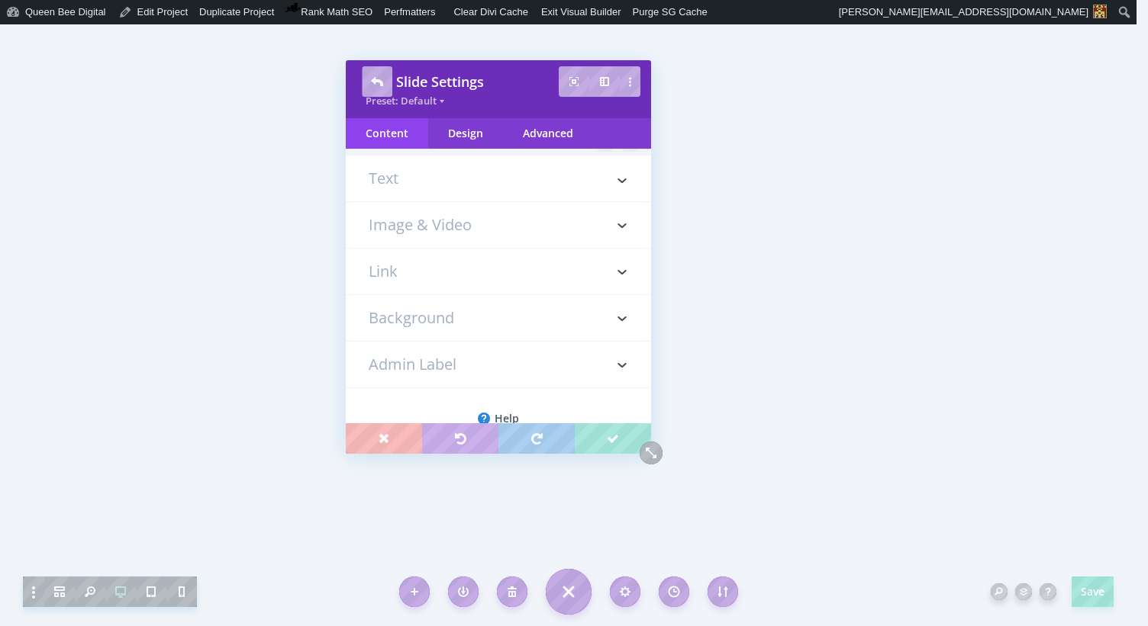
scroll to position [25, 0]
click at [398, 266] on h3 "Link" at bounding box center [498, 270] width 259 height 46
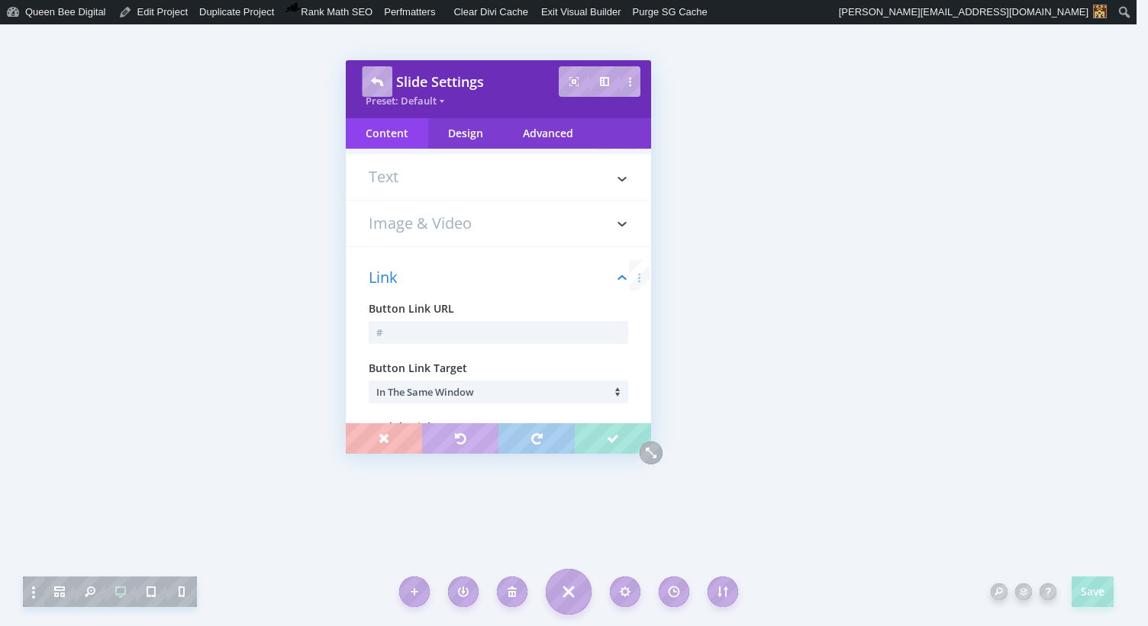
scroll to position [132, 0]
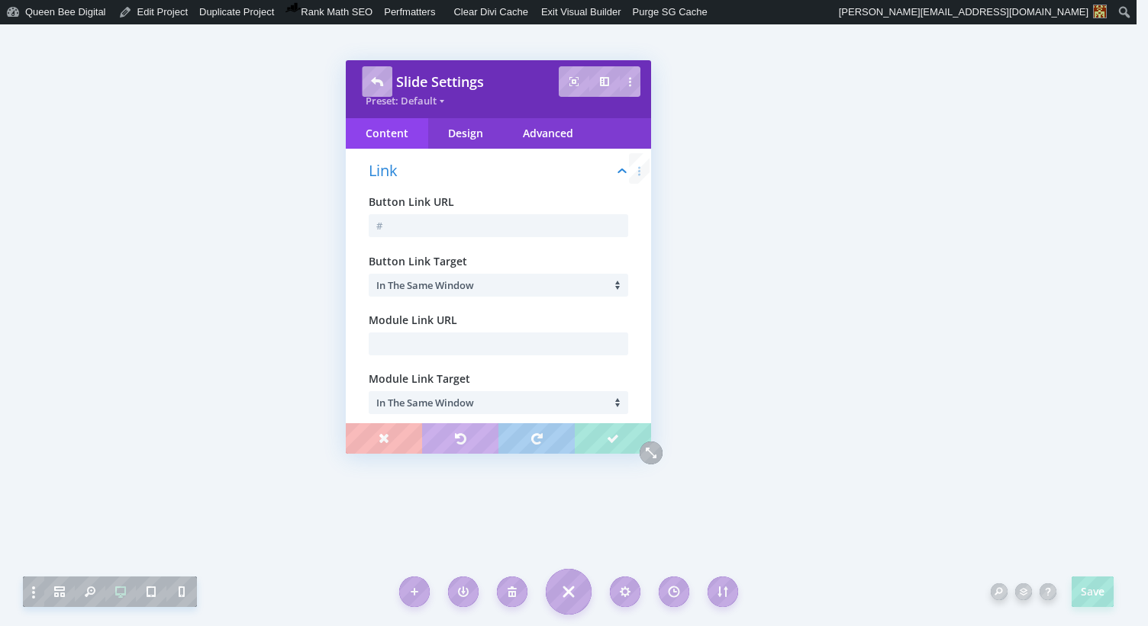
click at [404, 318] on span "Module Link URL" at bounding box center [413, 320] width 89 height 15
click at [399, 229] on input "text" at bounding box center [498, 225] width 259 height 23
paste input "[URL][DOMAIN_NAME]"
type input "[URL][DOMAIN_NAME]"
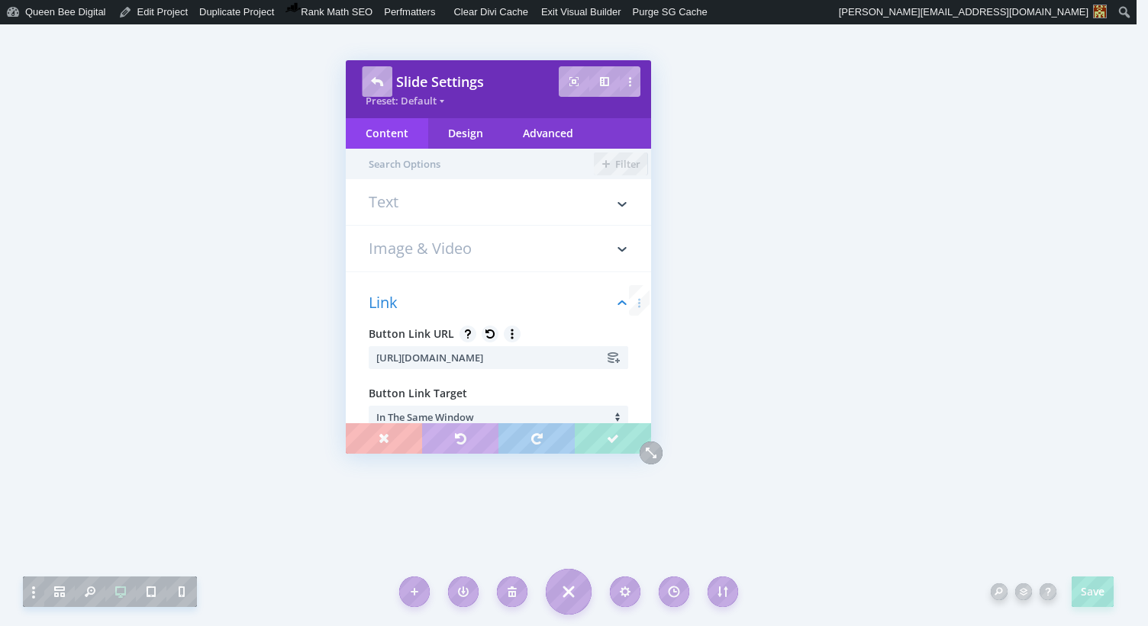
scroll to position [0, 18]
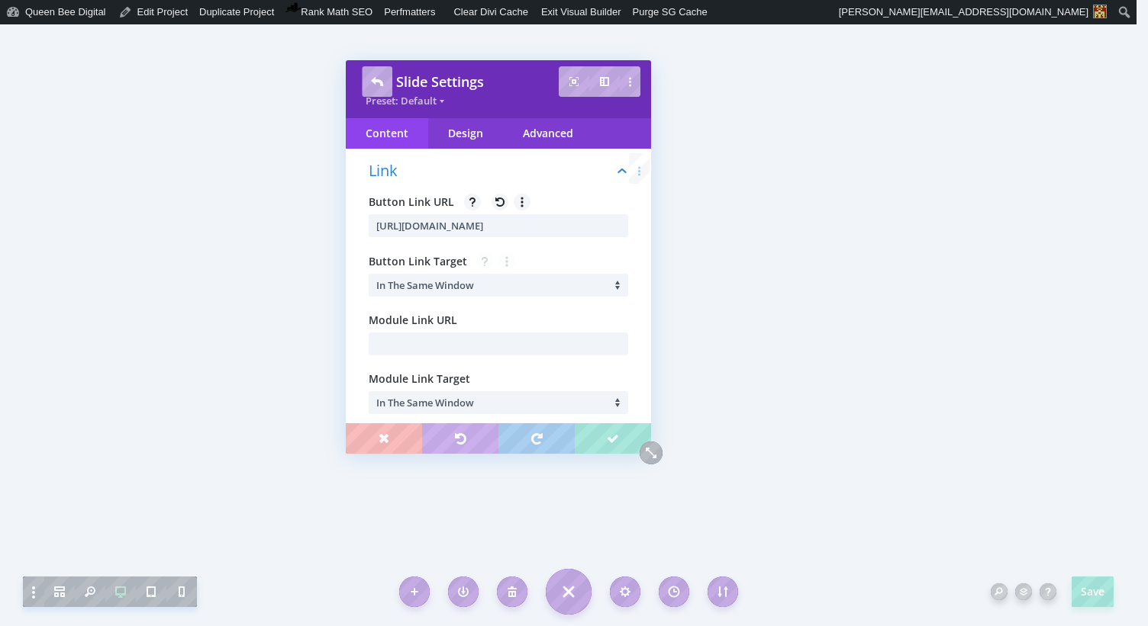
type input "[URL][DOMAIN_NAME]"
click at [455, 286] on span "In The Same Window" at bounding box center [425, 285] width 98 height 14
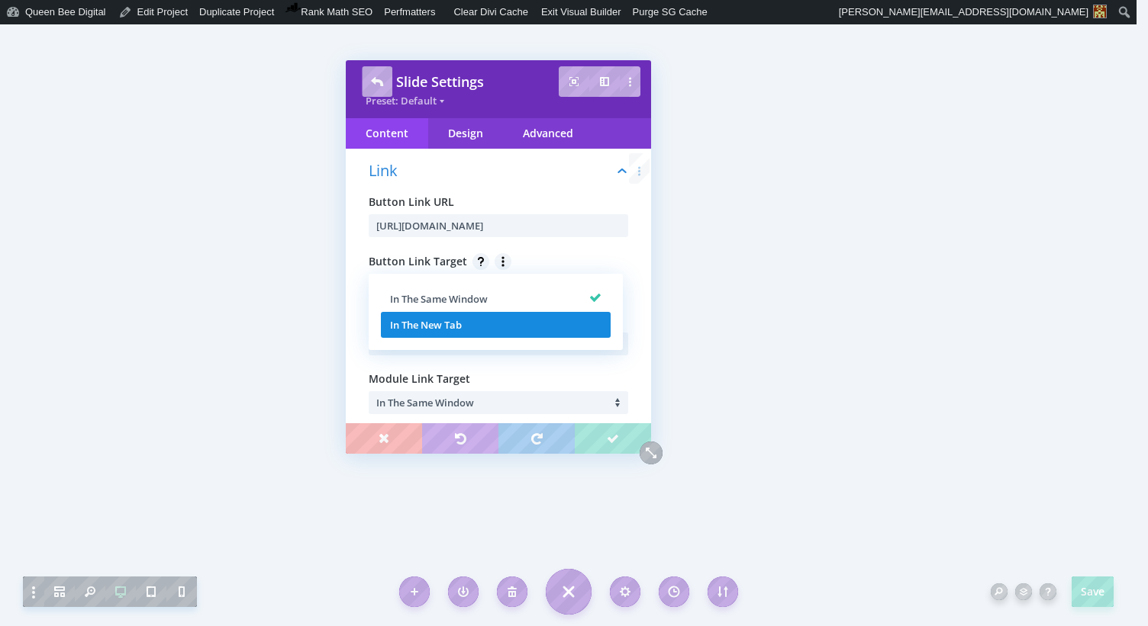
click at [450, 323] on span "In The New Tab" at bounding box center [426, 325] width 72 height 14
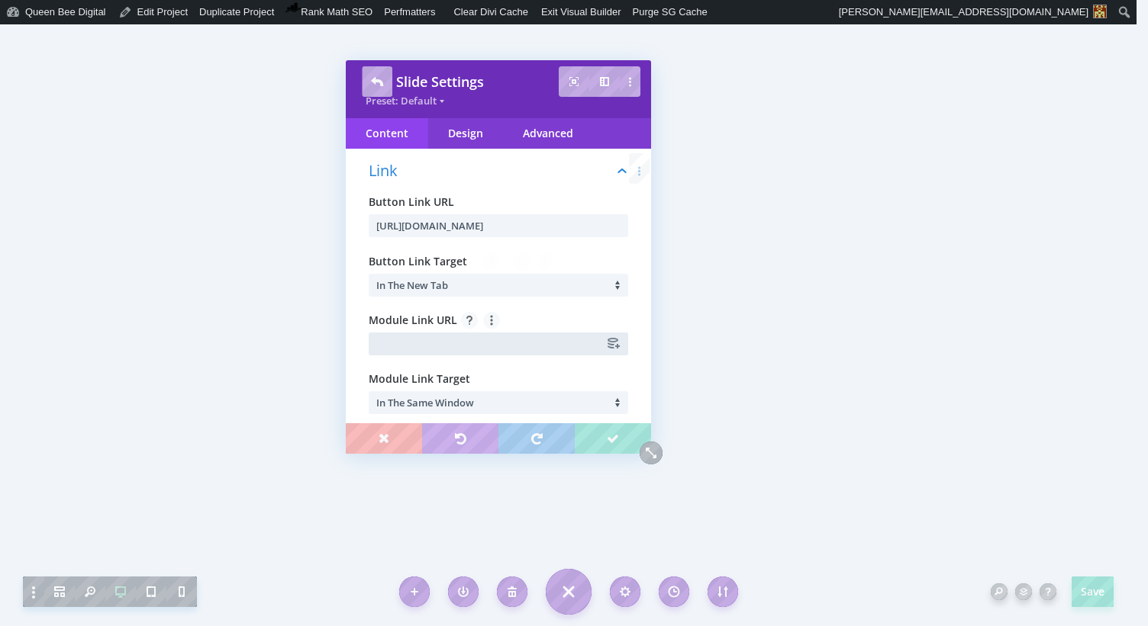
click at [401, 350] on input "text" at bounding box center [498, 344] width 259 height 23
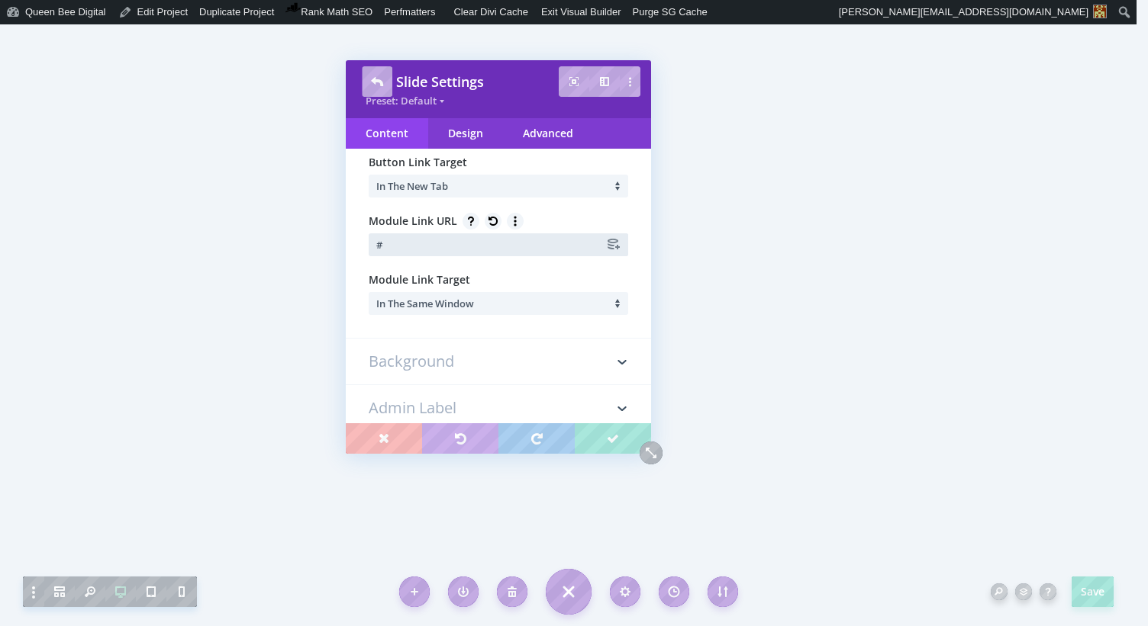
scroll to position [240, 0]
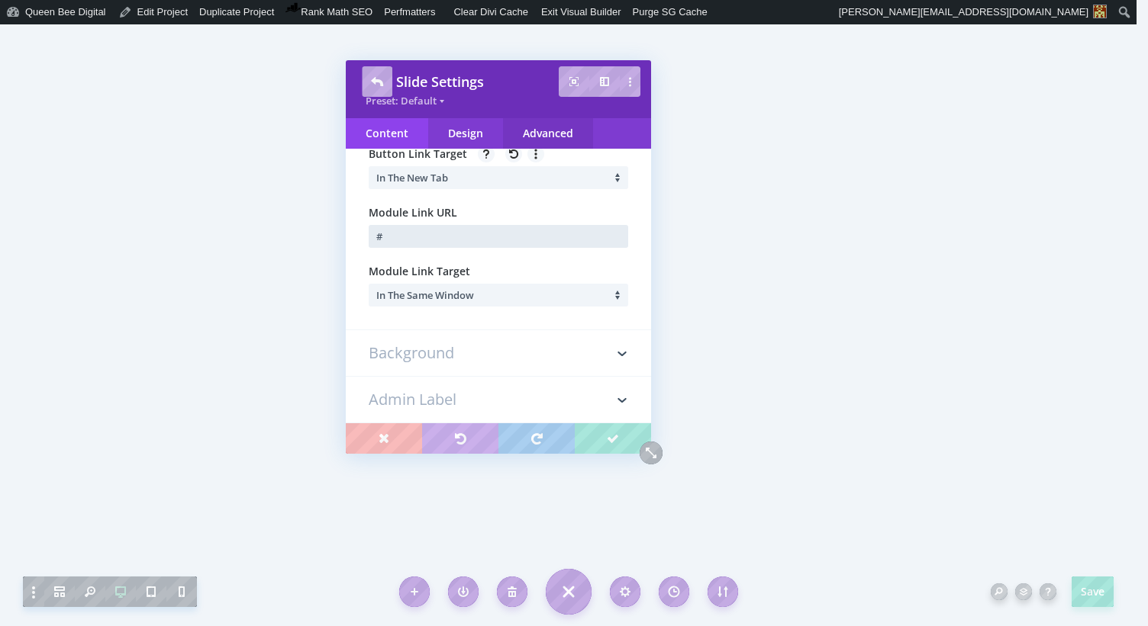
type input "#"
click at [549, 130] on div "Advanced" at bounding box center [548, 133] width 90 height 31
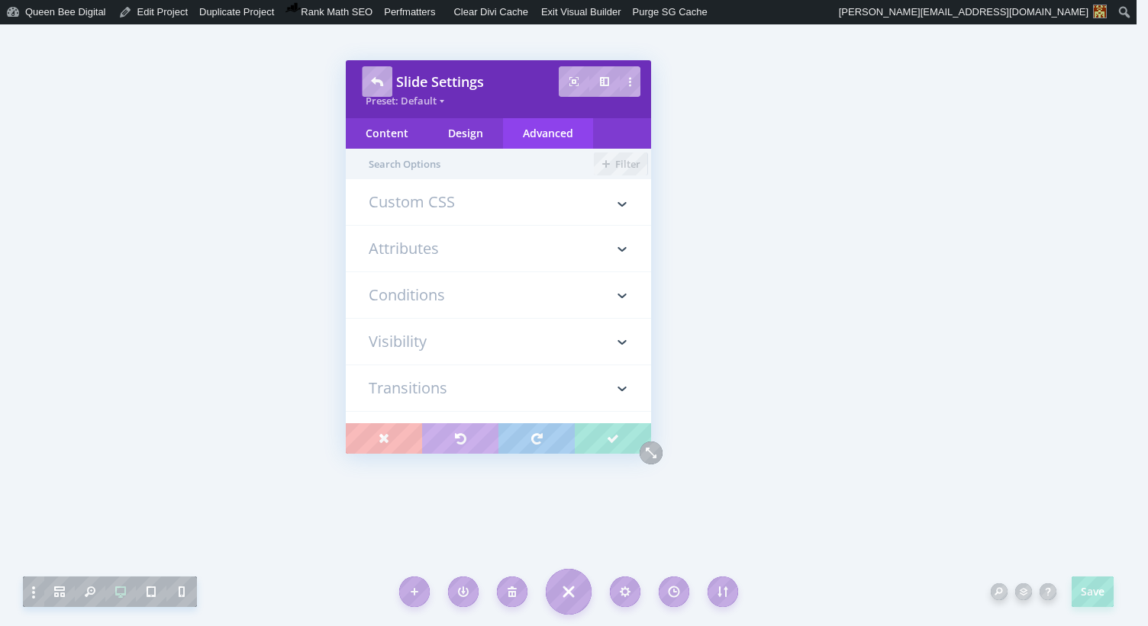
scroll to position [0, 0]
drag, startPoint x: 433, startPoint y: 203, endPoint x: 439, endPoint y: 217, distance: 15.0
click at [433, 203] on h3 "Custom CSS" at bounding box center [498, 210] width 259 height 31
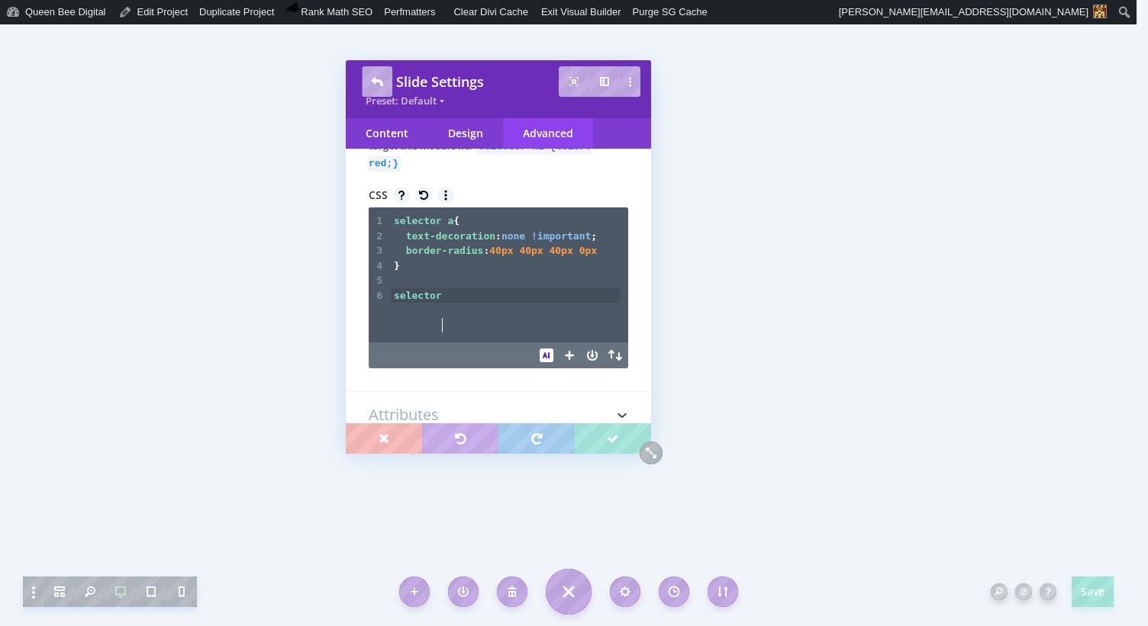
scroll to position [5, 40]
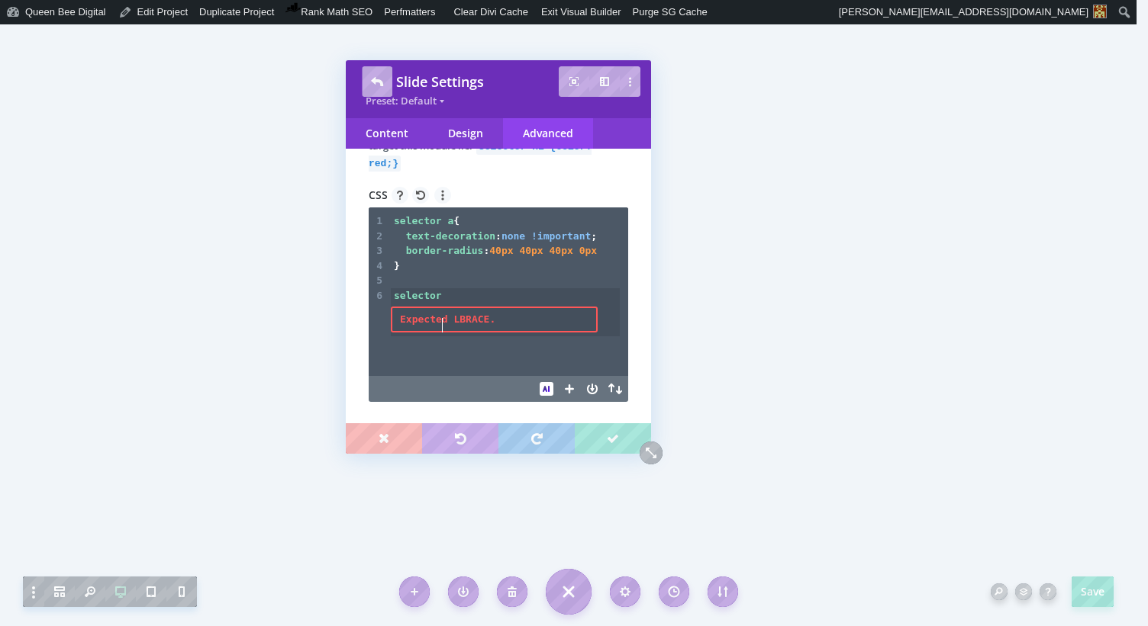
type textarea "selector"
click at [454, 223] on span "selector a {" at bounding box center [427, 220] width 66 height 11
type textarea ".et_pb_button"
click at [450, 304] on pre "selector" at bounding box center [505, 295] width 229 height 15
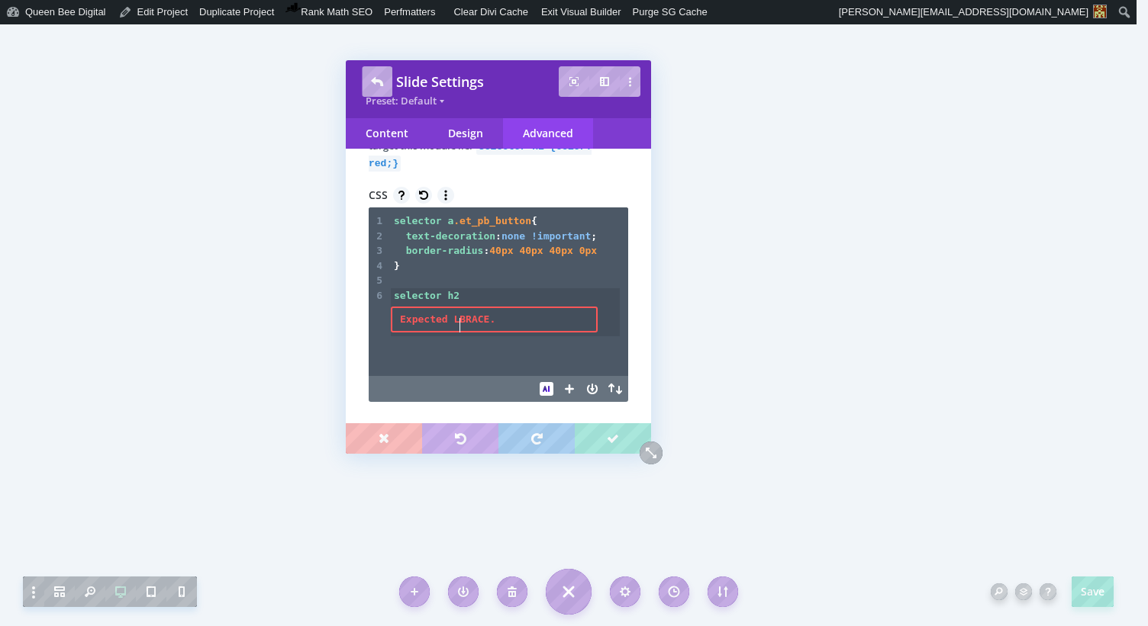
scroll to position [5, 14]
type textarea "h2 a"
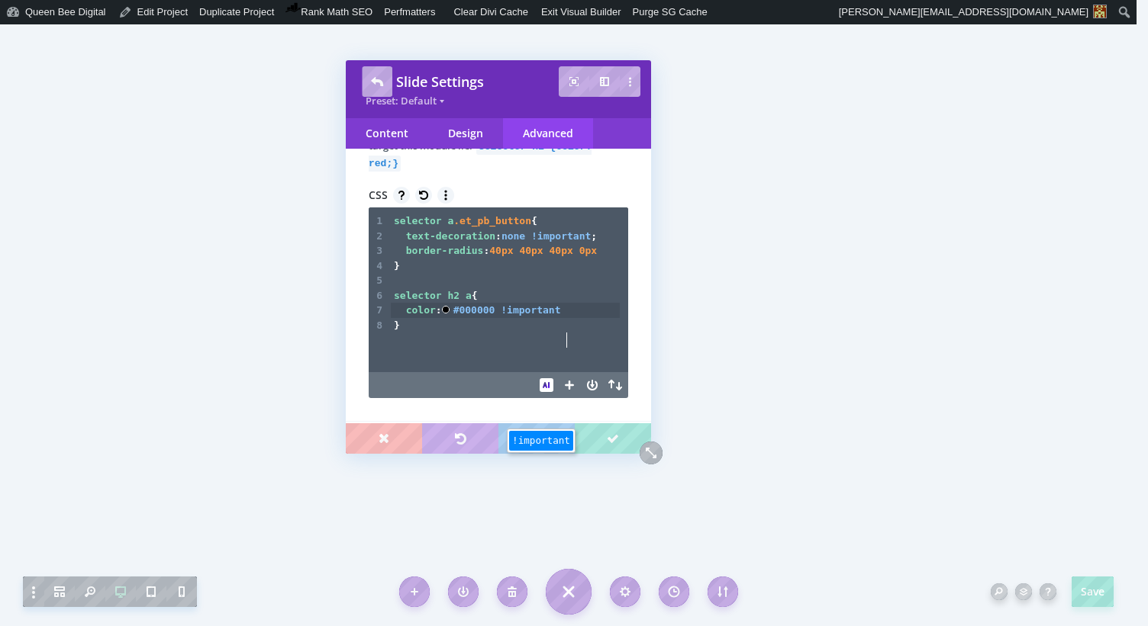
scroll to position [5, 136]
type textarea "color: #000000 !important;"
click at [458, 301] on span "h2" at bounding box center [453, 295] width 12 height 11
type textarea ".et_pb_slide_title"
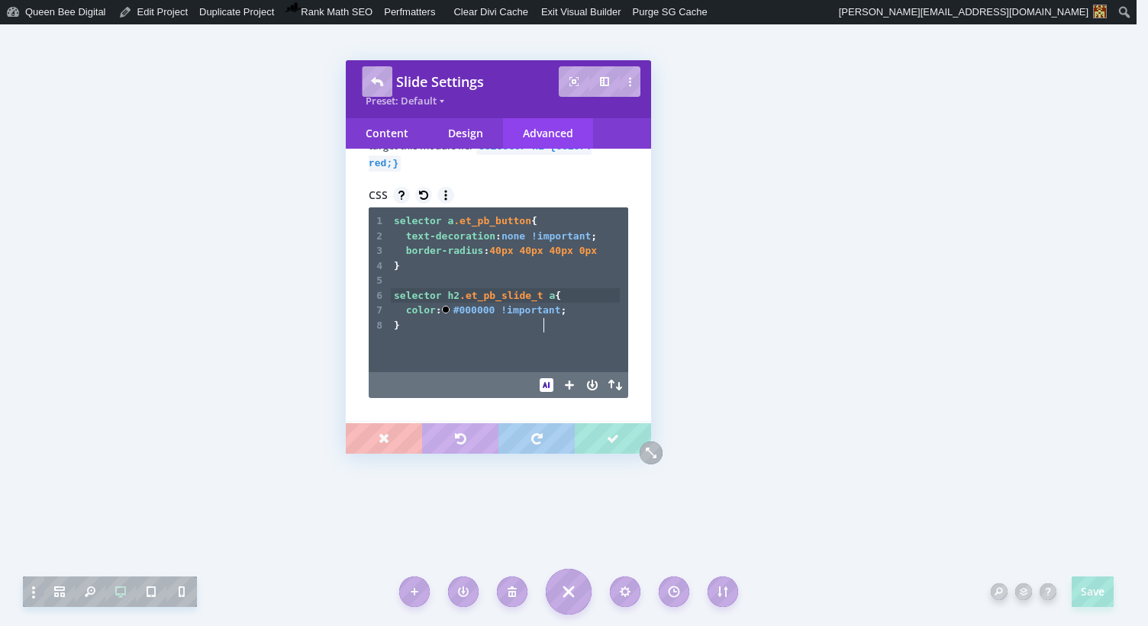
scroll to position [5, 89]
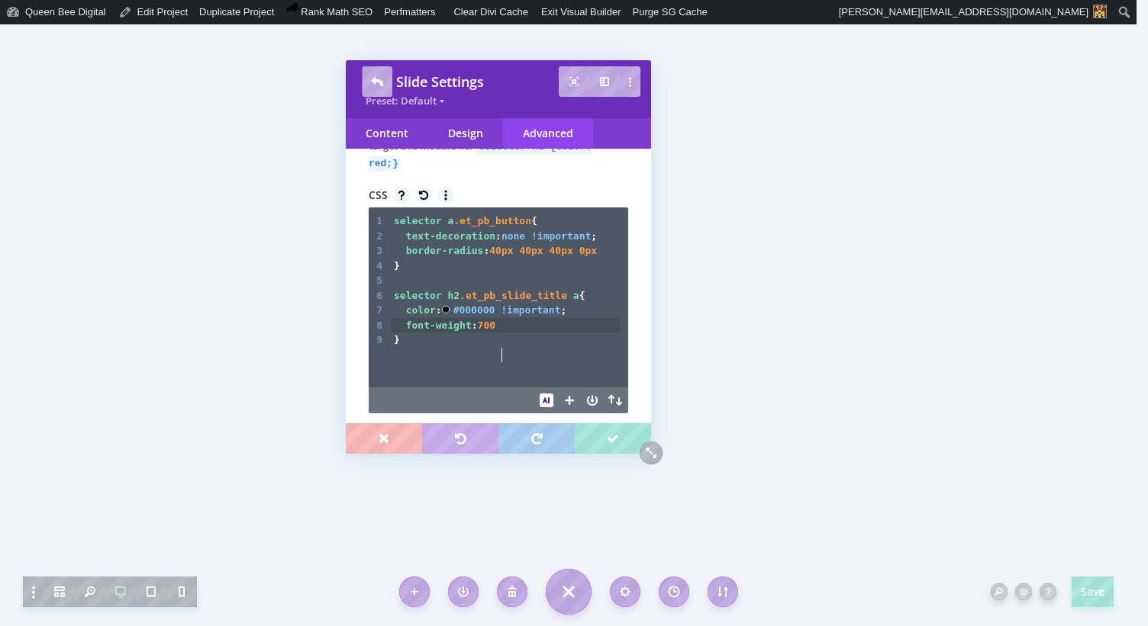
type textarea "font-weight: 700;"
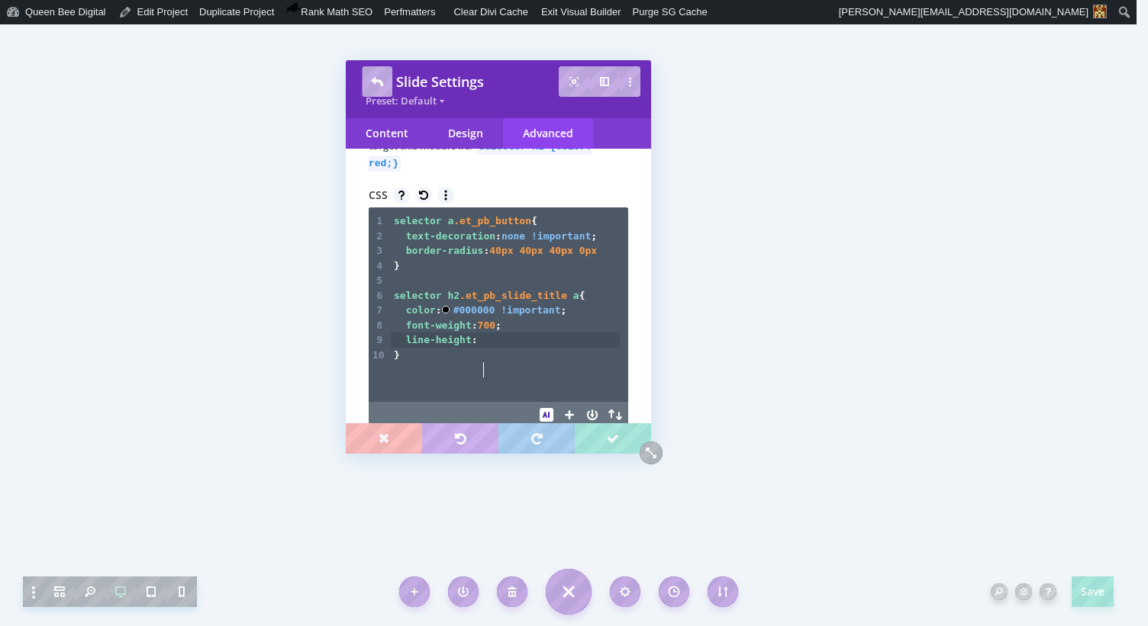
type textarea "line-height: 13"
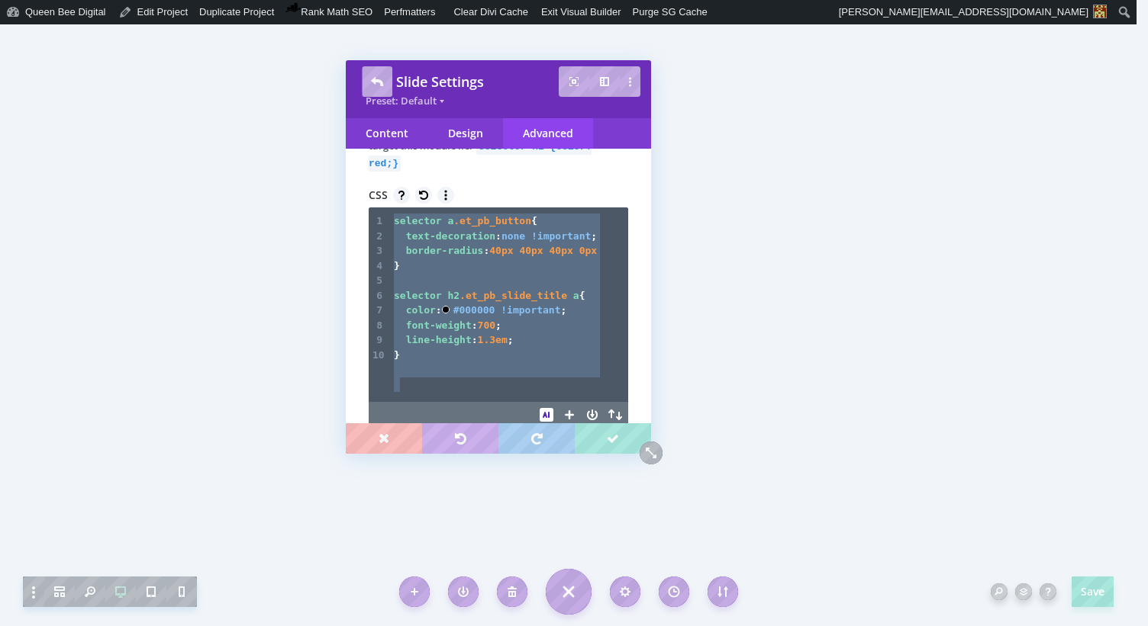
type textarea "selector [DOMAIN_NAME]_pb_button { text-decoration: none !important; border-rad…"
click at [419, 259] on pre "border-radius : 40px 40px 40px 0px" at bounding box center [505, 250] width 229 height 15
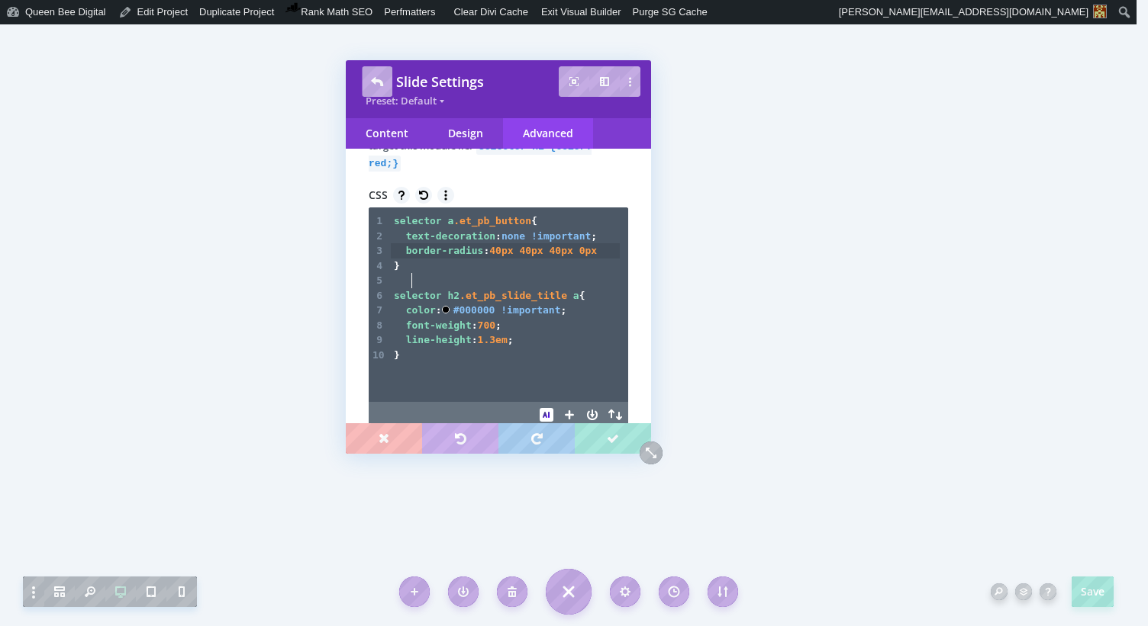
scroll to position [5, 2]
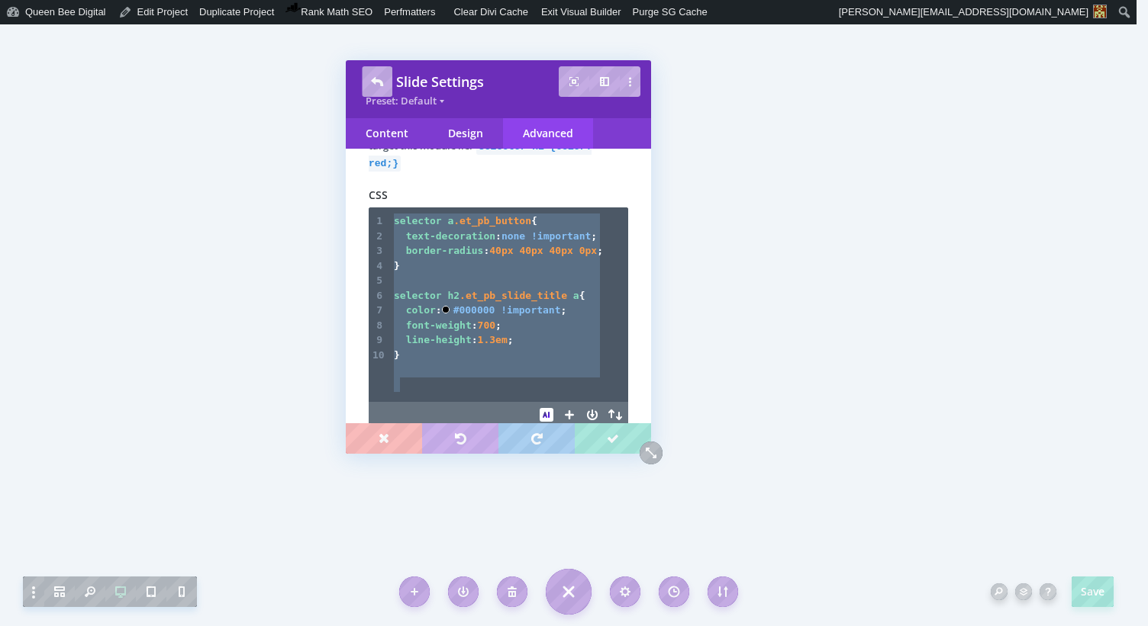
type textarea "selector [DOMAIN_NAME]_pb_button { text-decoration: none !important; border-rad…"
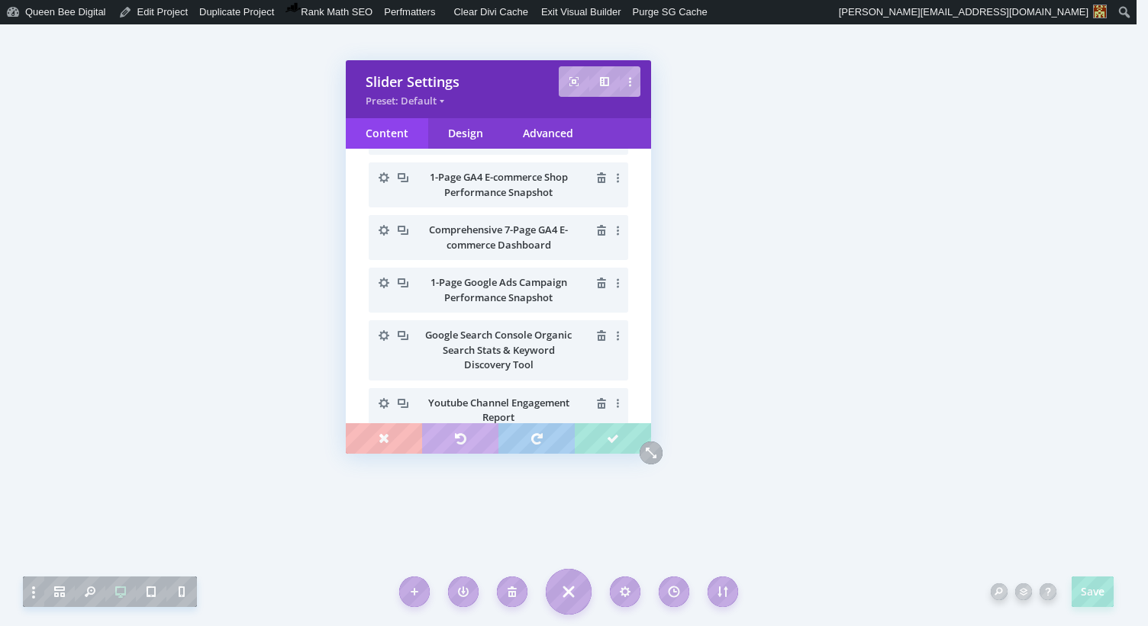
scroll to position [99, 0]
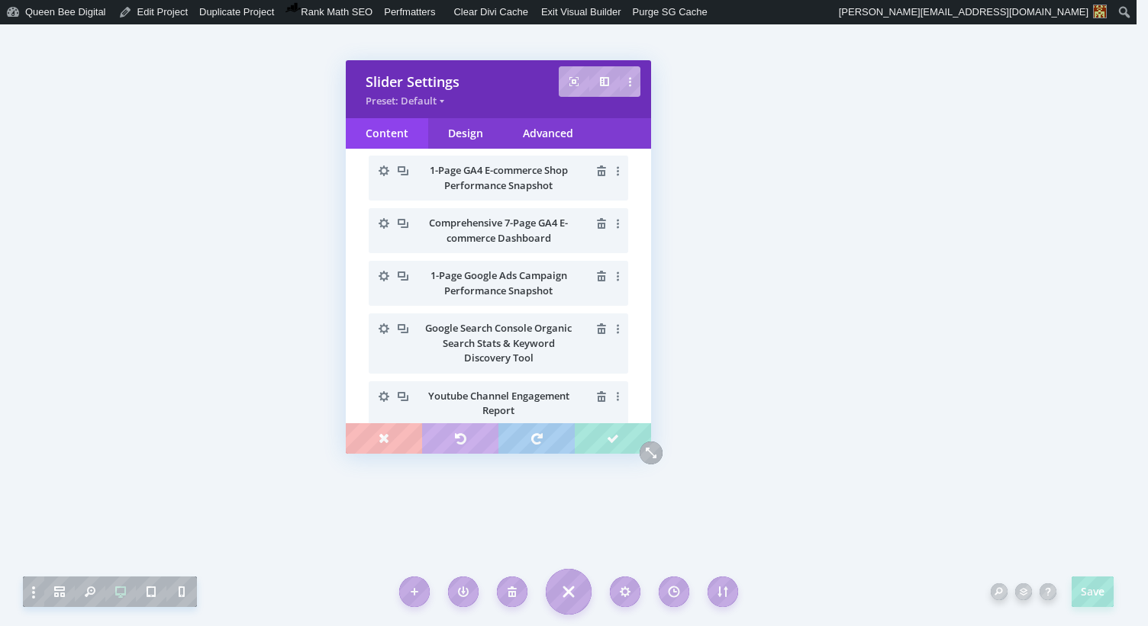
click at [384, 325] on icon "button" at bounding box center [383, 329] width 11 height 11
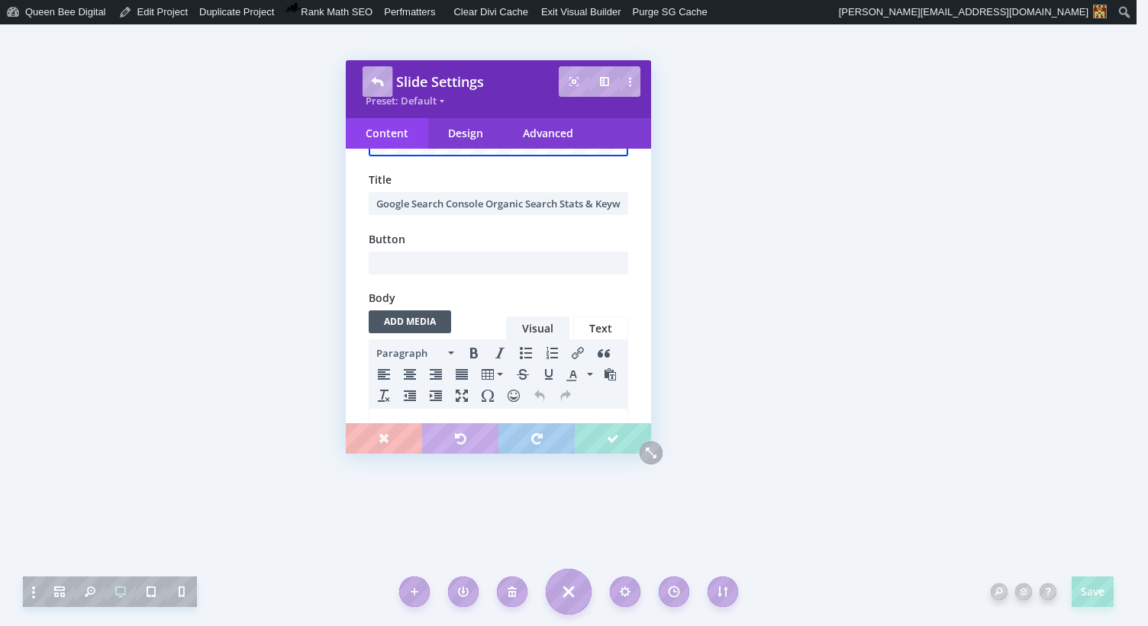
scroll to position [0, 0]
click at [439, 261] on input "text" at bounding box center [498, 263] width 259 height 23
type input "Purchase On Etsy"
click at [551, 131] on div "Advanced" at bounding box center [548, 133] width 90 height 31
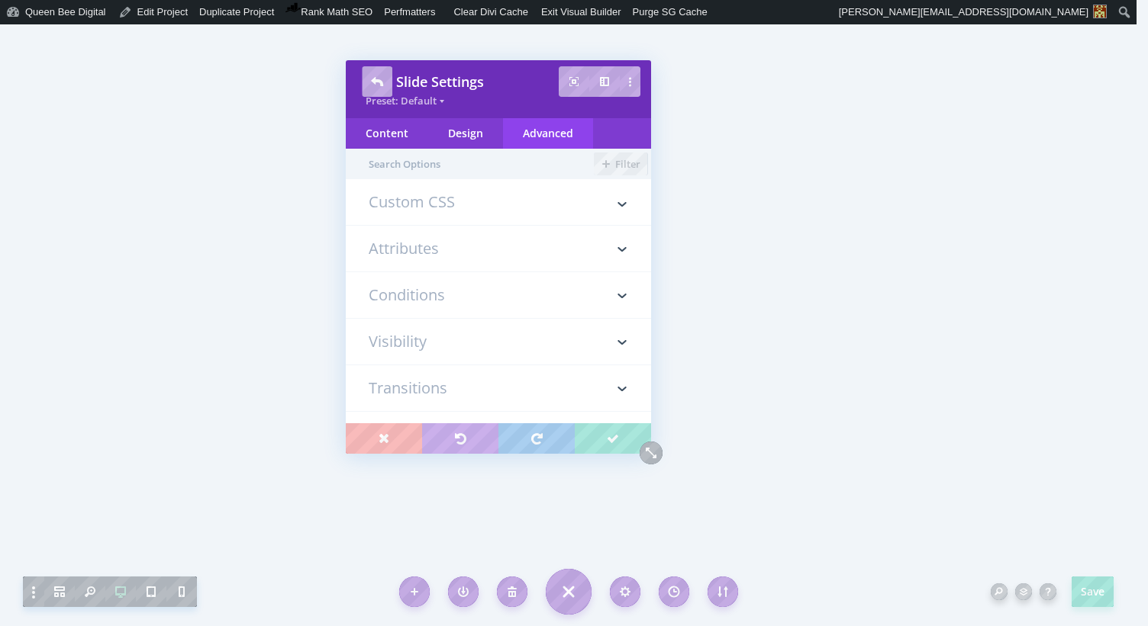
click at [423, 204] on h3 "Custom CSS" at bounding box center [498, 210] width 259 height 31
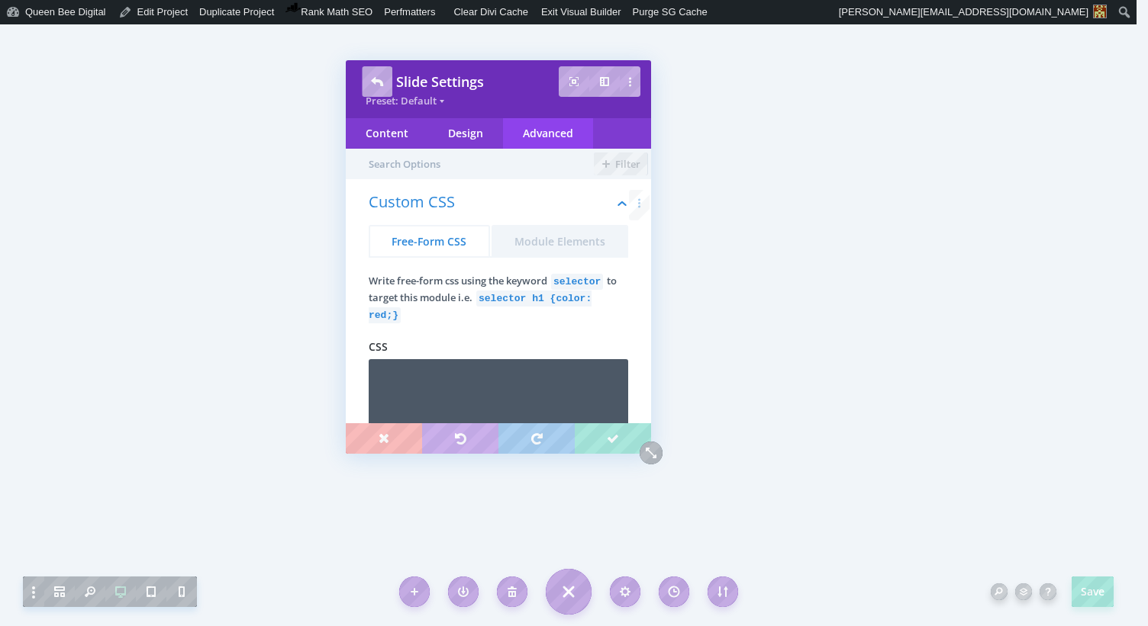
click at [436, 381] on textarea at bounding box center [498, 405] width 259 height 92
drag, startPoint x: 465, startPoint y: 132, endPoint x: 465, endPoint y: 146, distance: 13.7
click at [465, 131] on div "Design" at bounding box center [465, 133] width 75 height 31
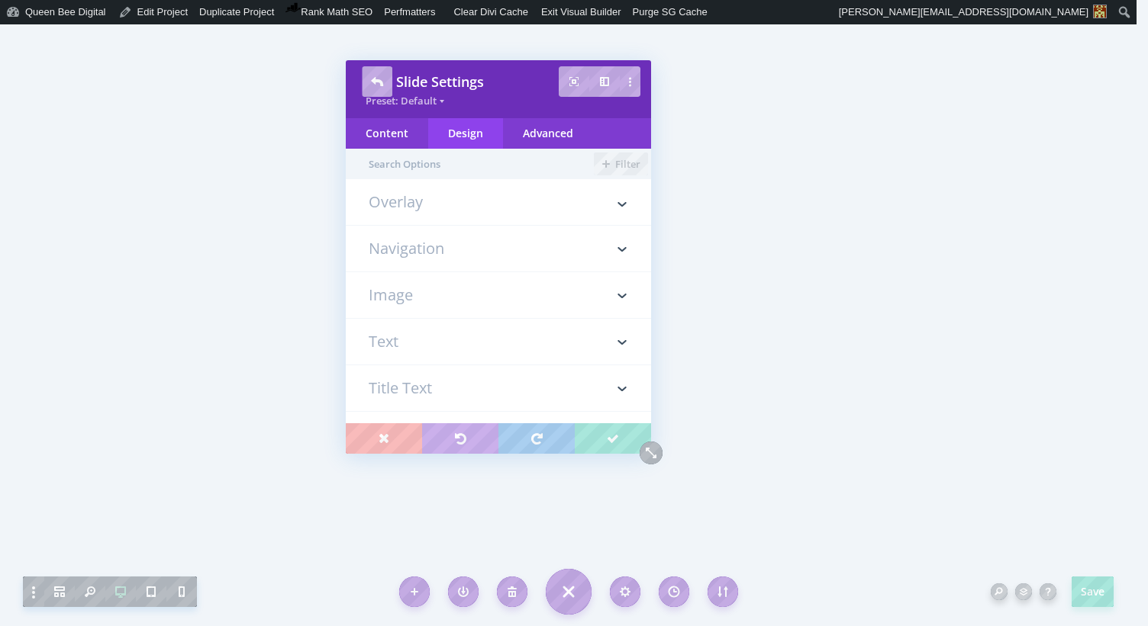
scroll to position [0, 0]
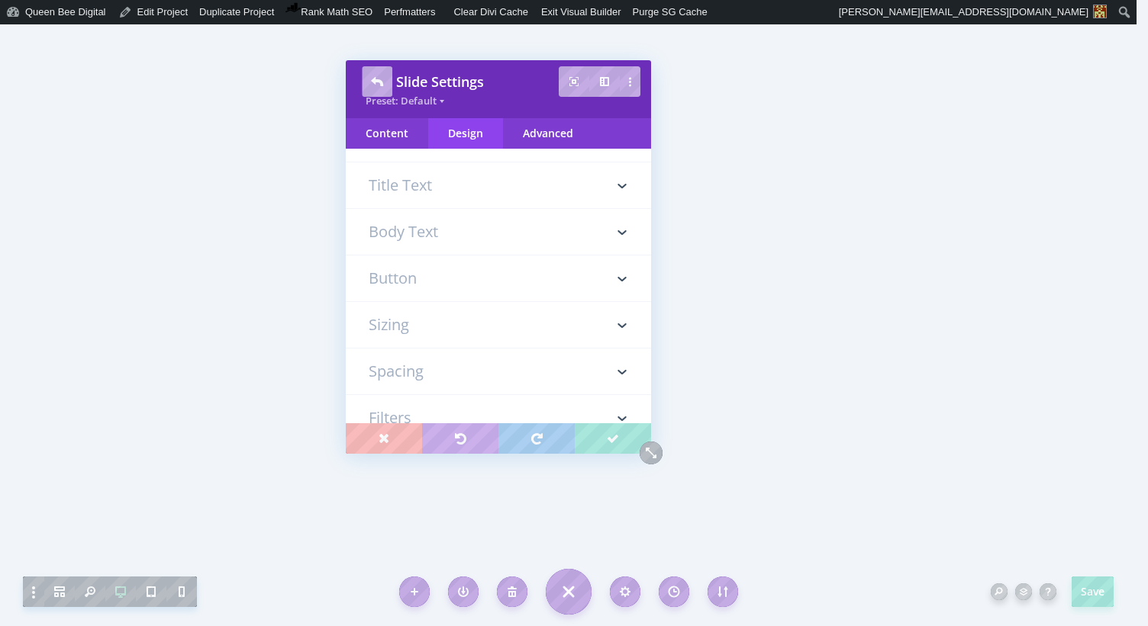
click at [454, 272] on h3 "Button" at bounding box center [498, 279] width 259 height 46
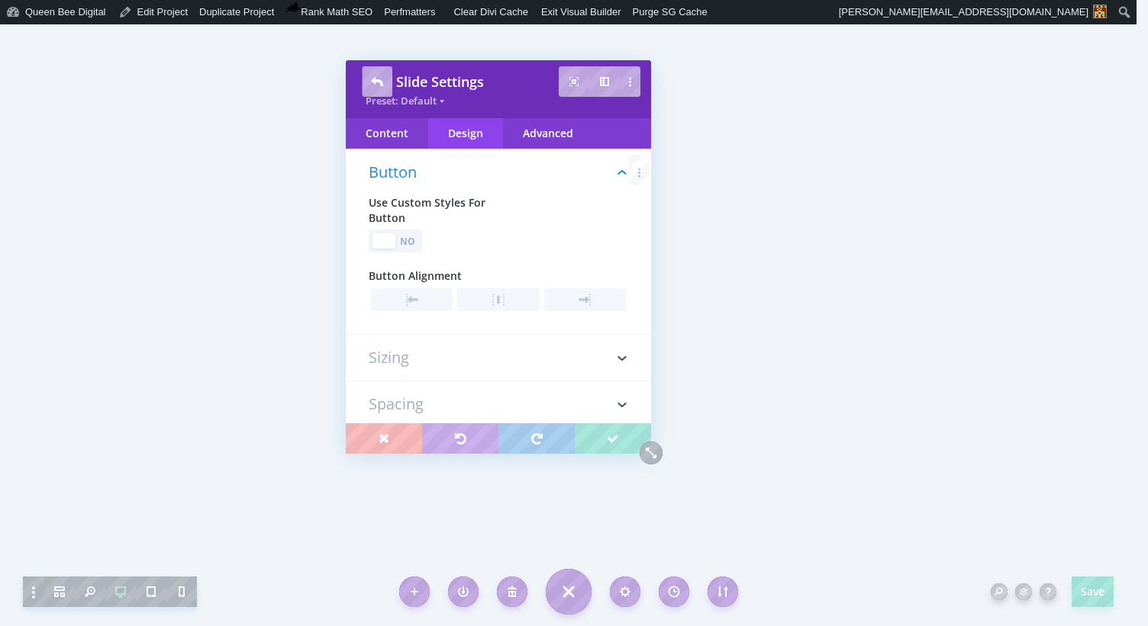
scroll to position [318, 0]
click at [407, 243] on div "No" at bounding box center [408, 240] width 21 height 14
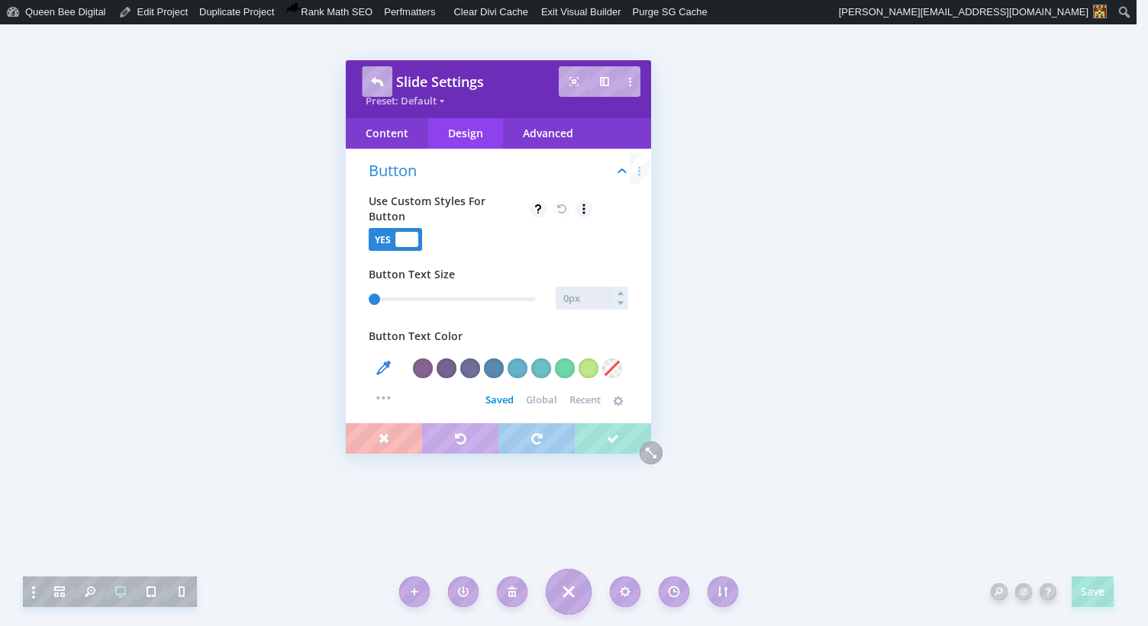
click at [567, 298] on input "text" at bounding box center [591, 298] width 72 height 23
type input "1"
type input "15"
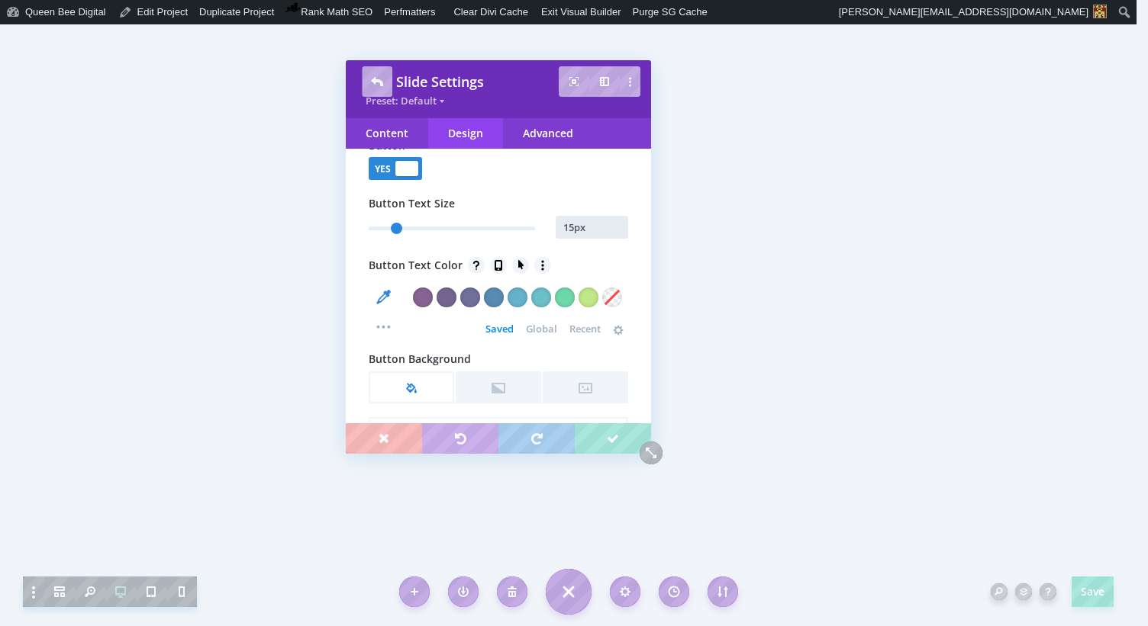
scroll to position [404, 0]
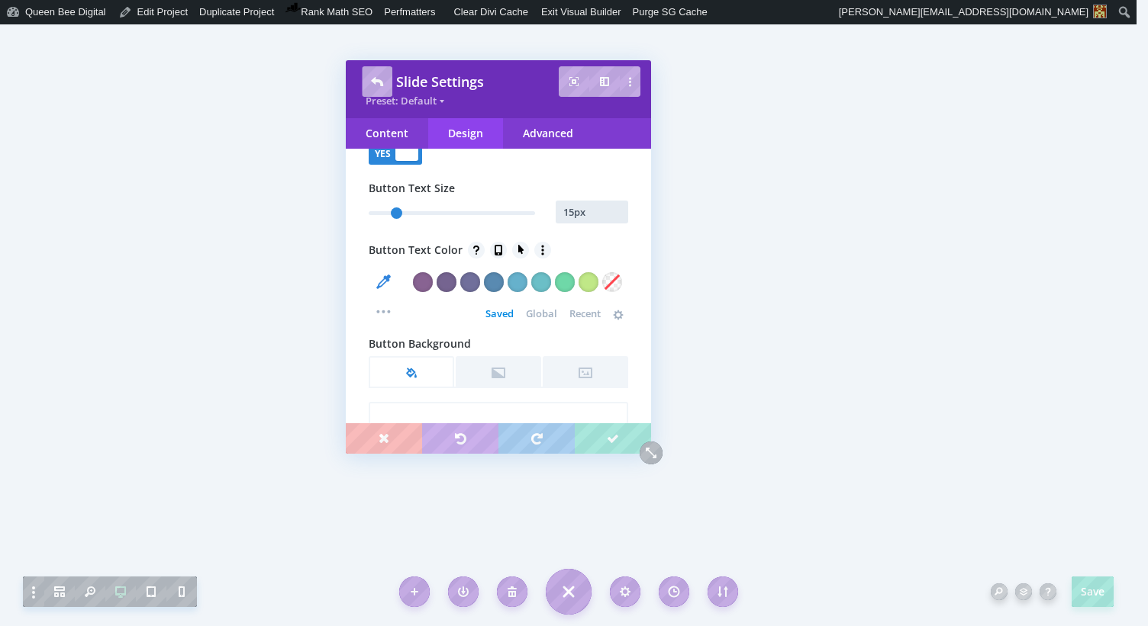
type input "15px"
click at [543, 310] on span "Global" at bounding box center [541, 313] width 31 height 12
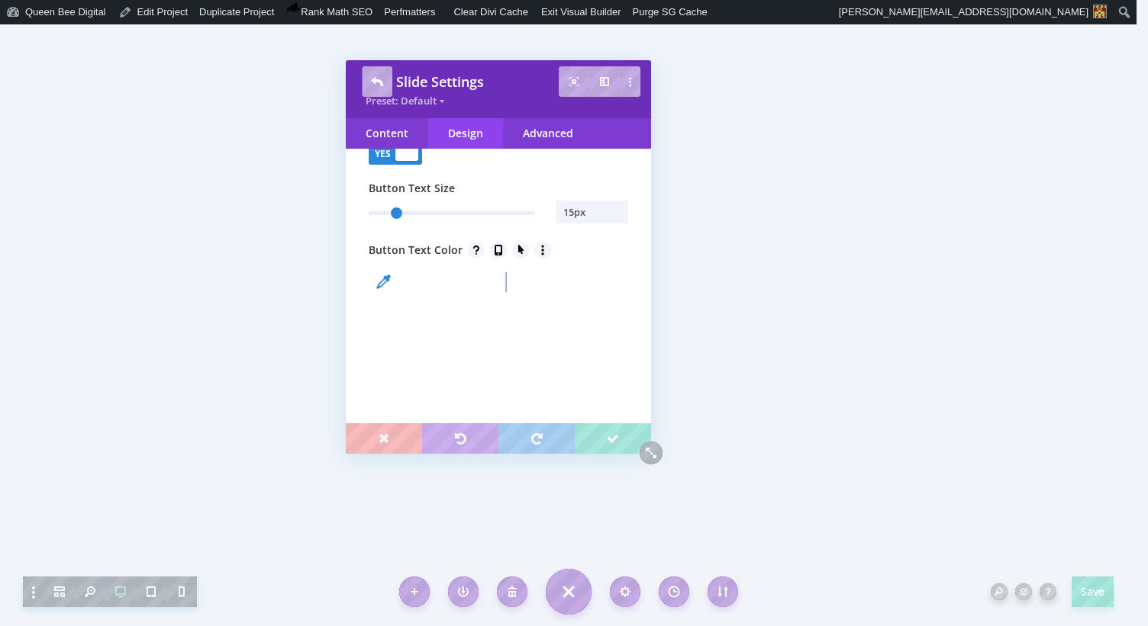
click at [423, 311] on div at bounding box center [423, 311] width 0 height 0
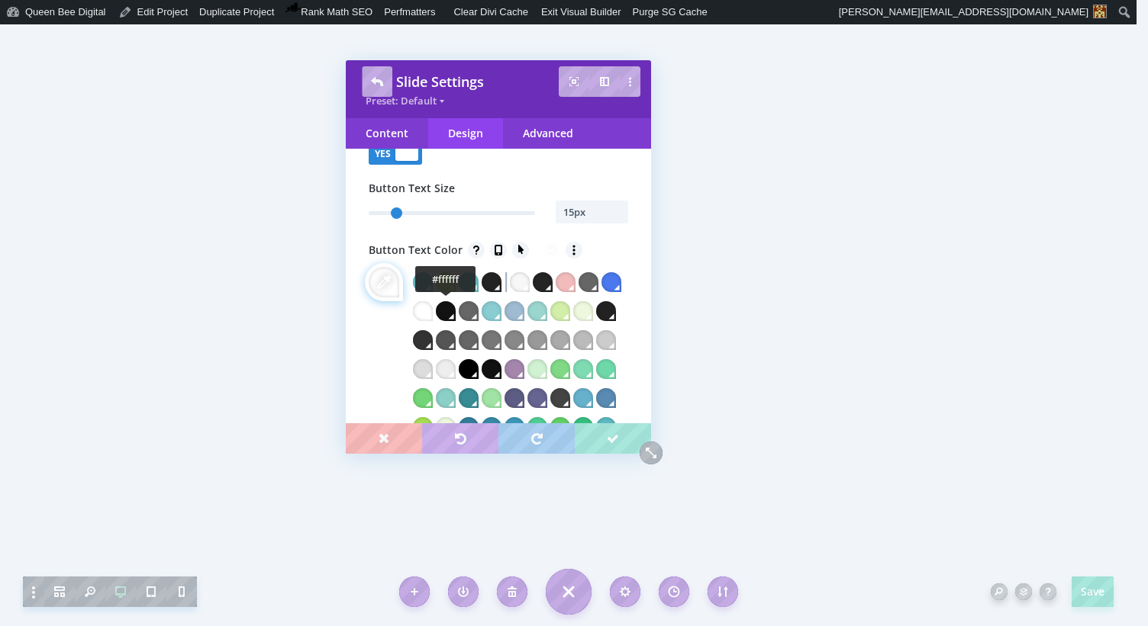
click at [433, 311] on div at bounding box center [423, 311] width 20 height 20
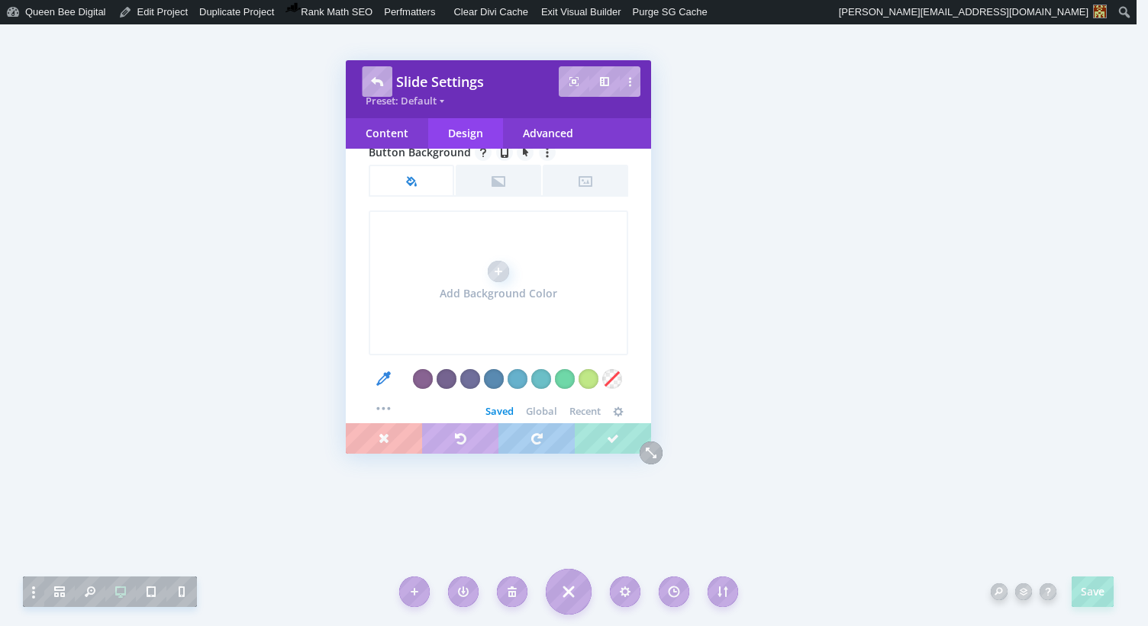
scroll to position [1090, 0]
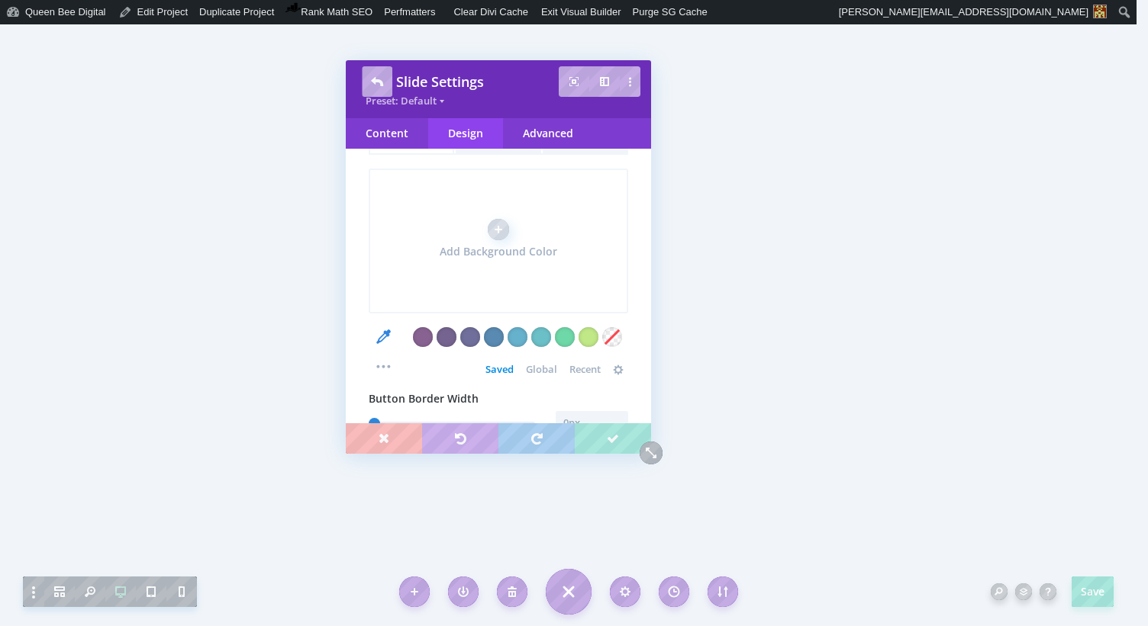
click at [536, 375] on span "Global" at bounding box center [541, 369] width 31 height 12
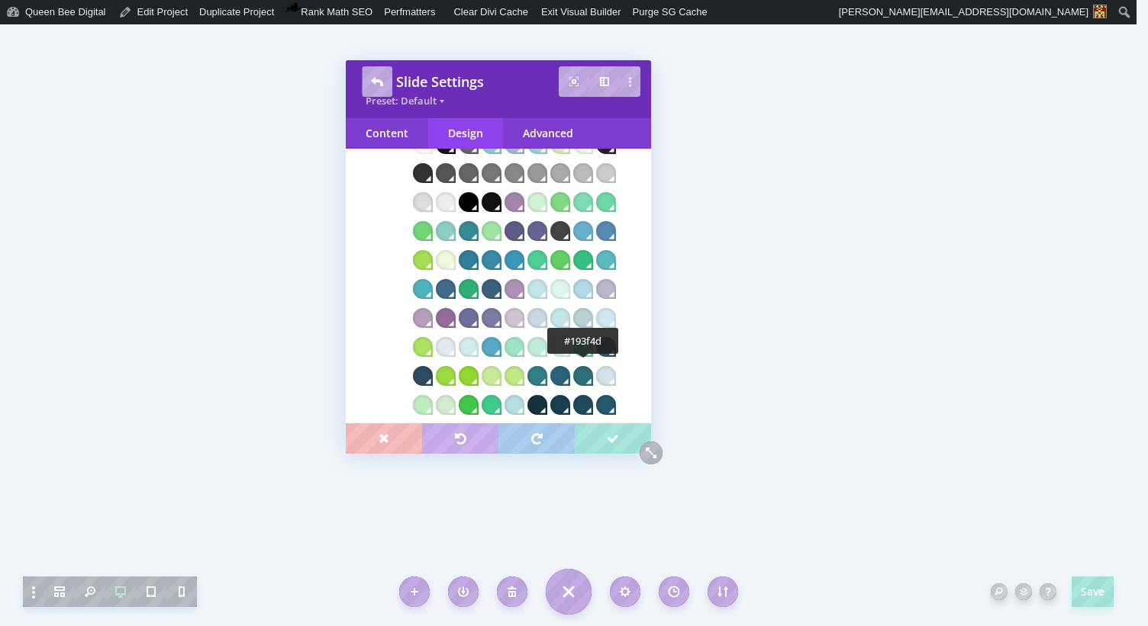
scroll to position [1309, 0]
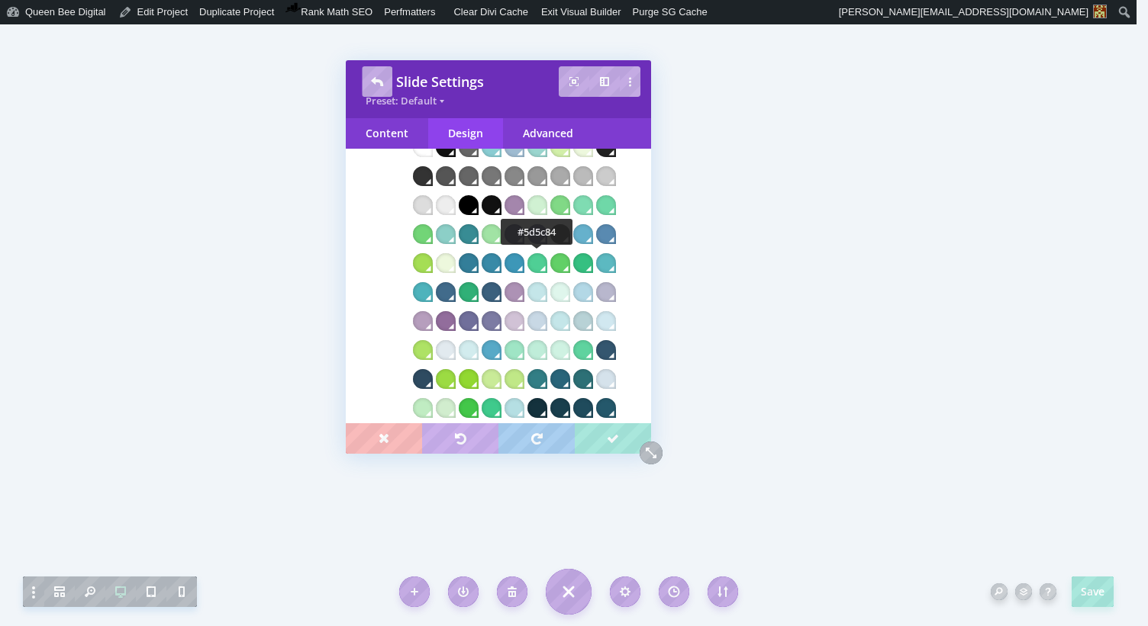
click at [524, 244] on div at bounding box center [514, 234] width 20 height 20
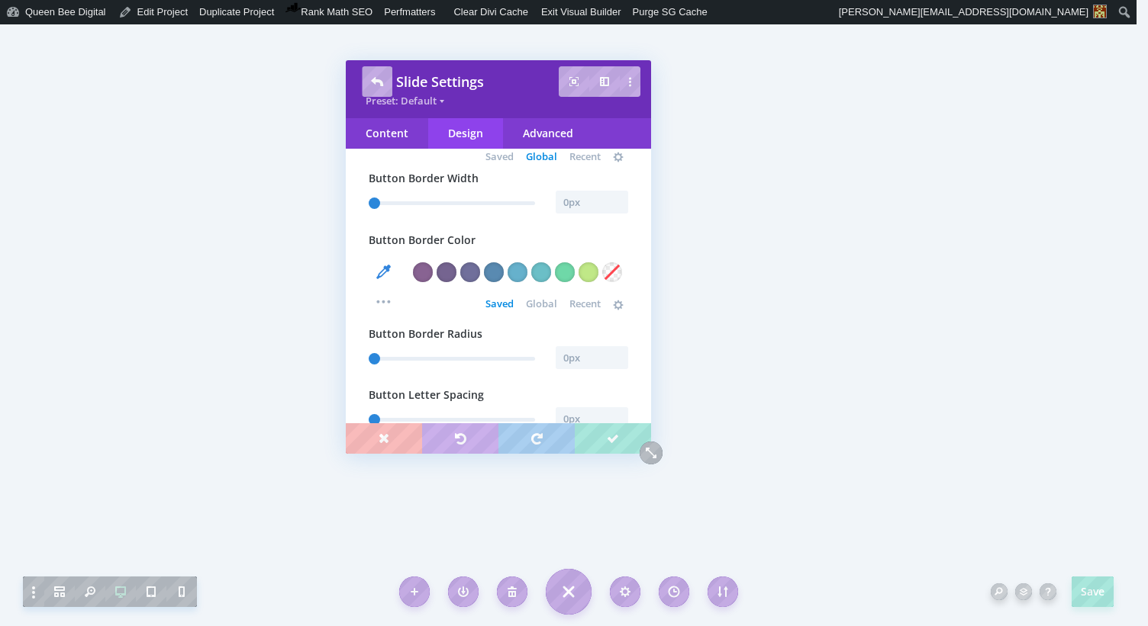
scroll to position [1786, 0]
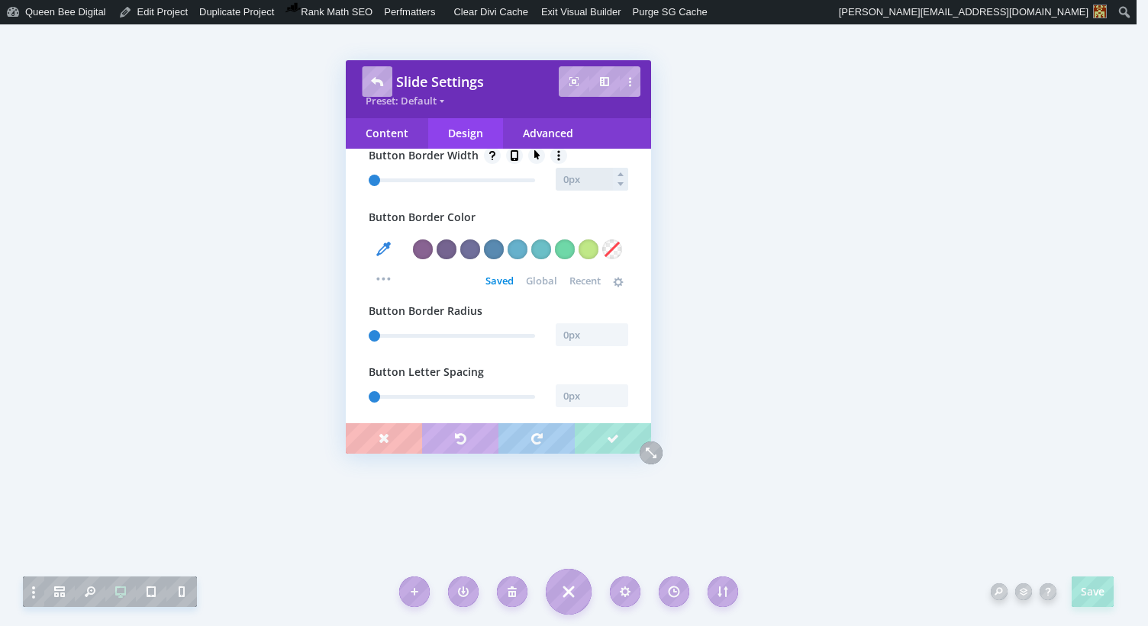
click at [577, 191] on input "text" at bounding box center [591, 179] width 72 height 23
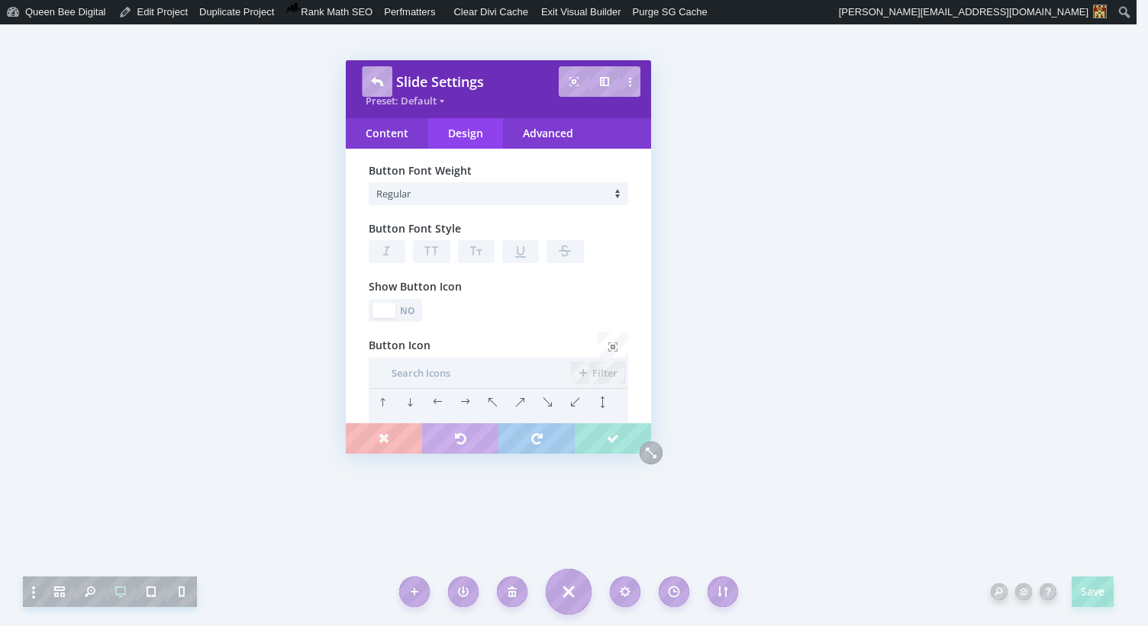
scroll to position [2145, 0]
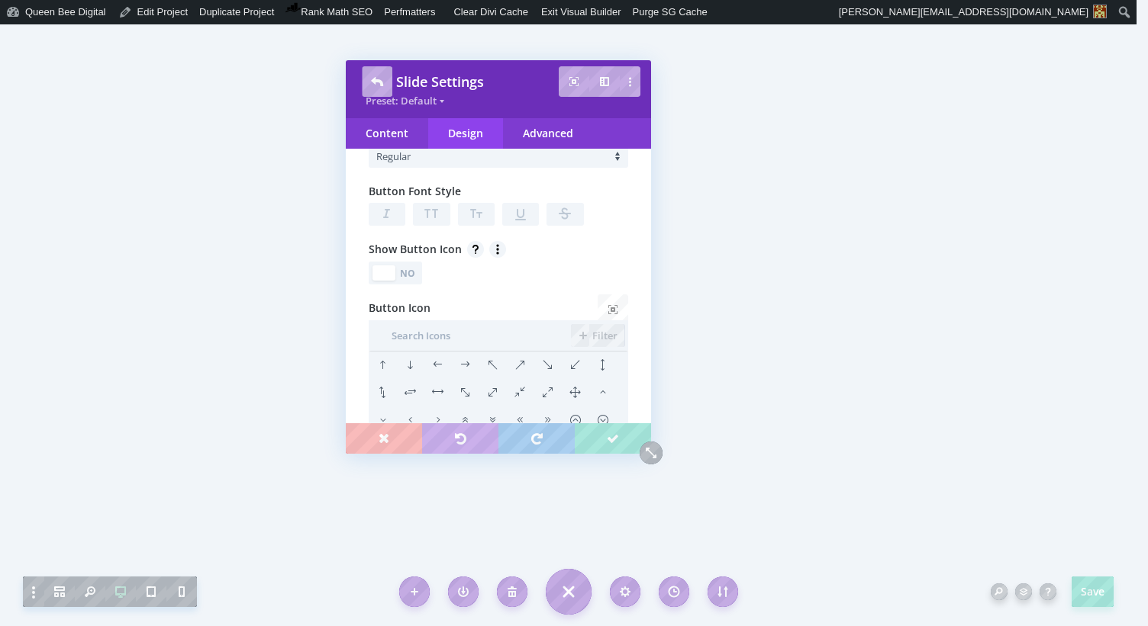
type input "0"
click at [412, 281] on div "No" at bounding box center [408, 273] width 21 height 14
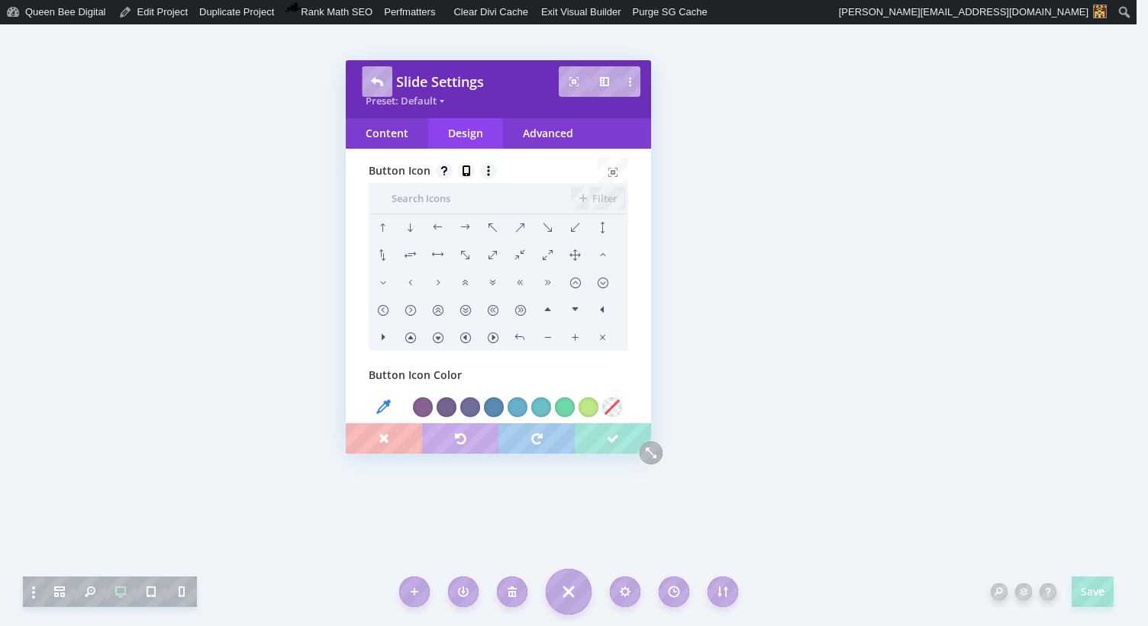
click at [462, 242] on li at bounding box center [464, 227] width 27 height 27
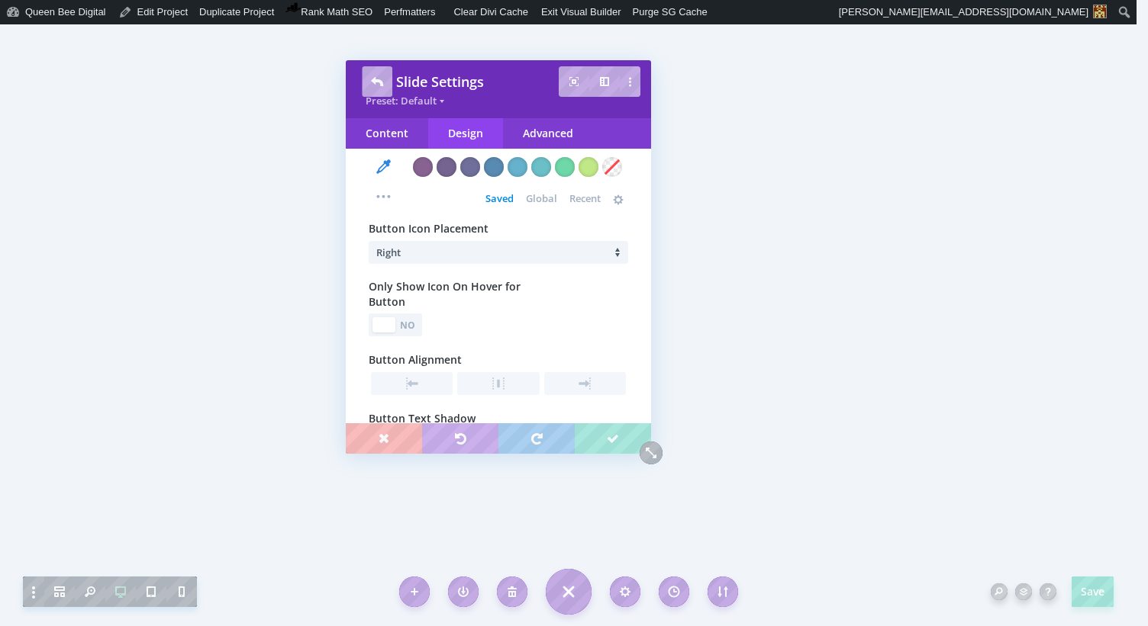
scroll to position [2557, 0]
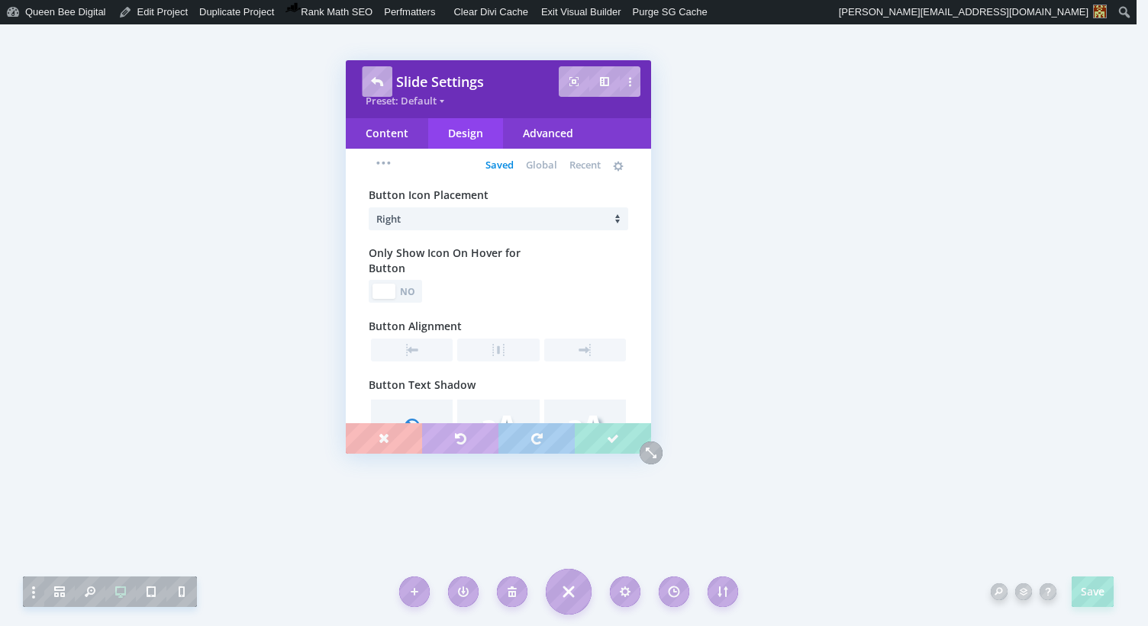
click at [590, 143] on div at bounding box center [588, 134] width 20 height 20
click at [412, 297] on div "No" at bounding box center [408, 289] width 21 height 14
click at [378, 297] on div "Yes" at bounding box center [382, 289] width 21 height 14
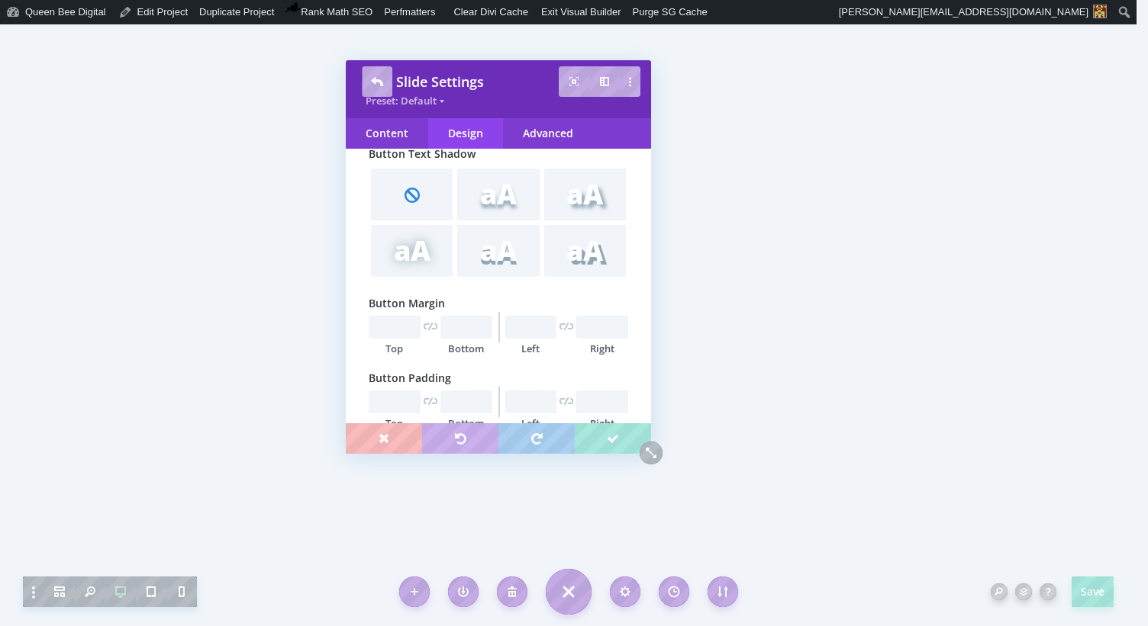
scroll to position [2792, 0]
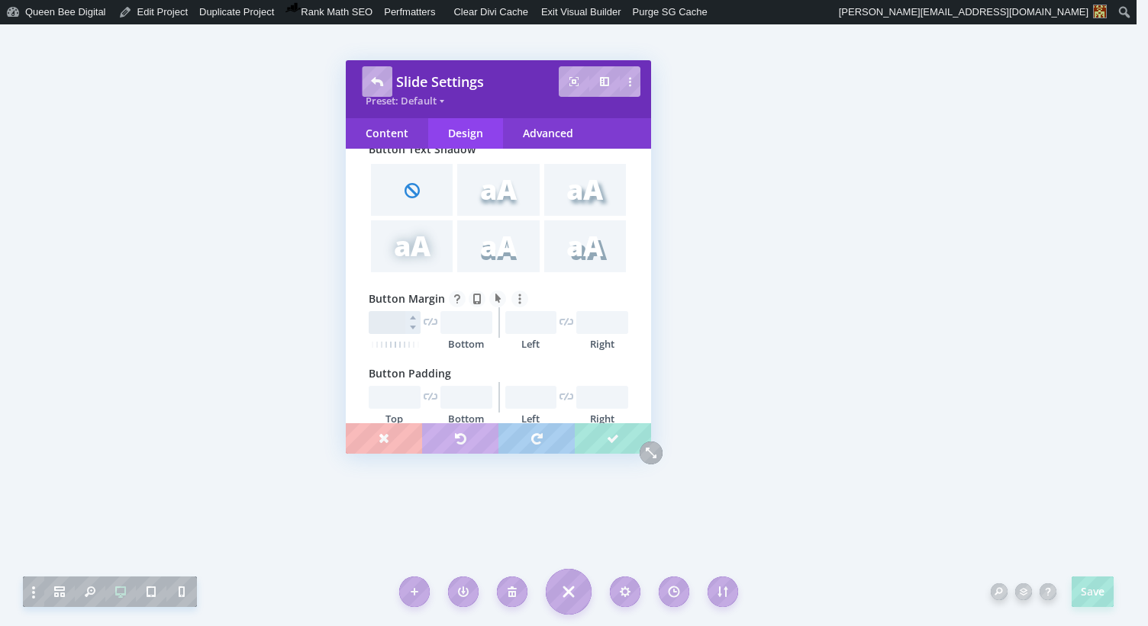
click at [391, 334] on input "text" at bounding box center [395, 322] width 52 height 23
type input "12"
type input "13"
type input "12px"
type input "13px"
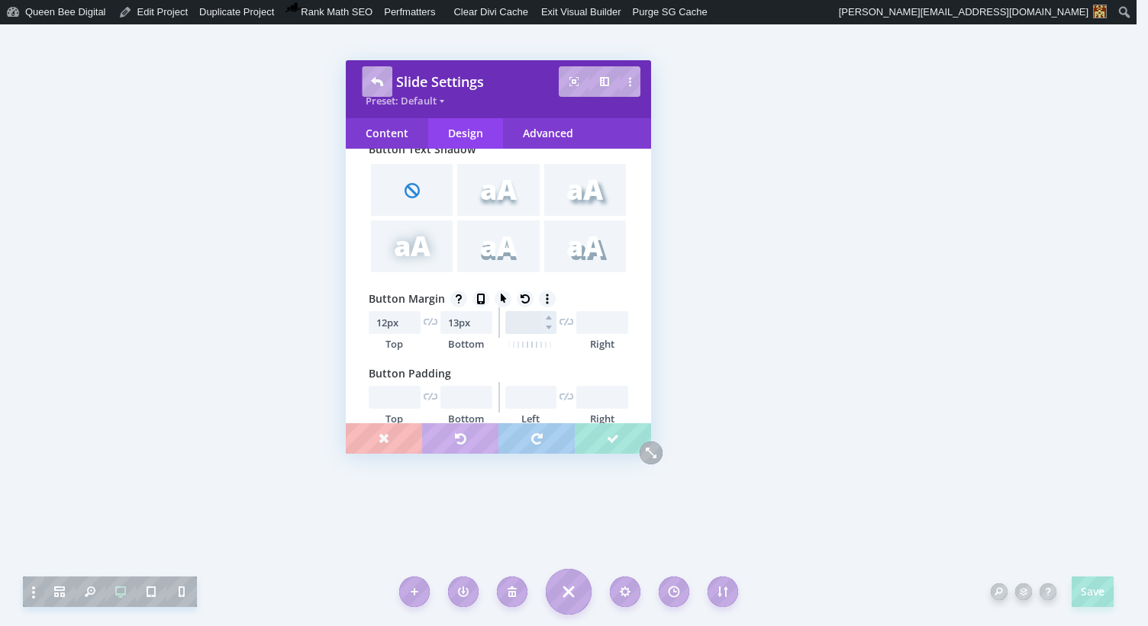
click at [513, 334] on input "text" at bounding box center [531, 322] width 52 height 23
type input "30px"
type input "48px"
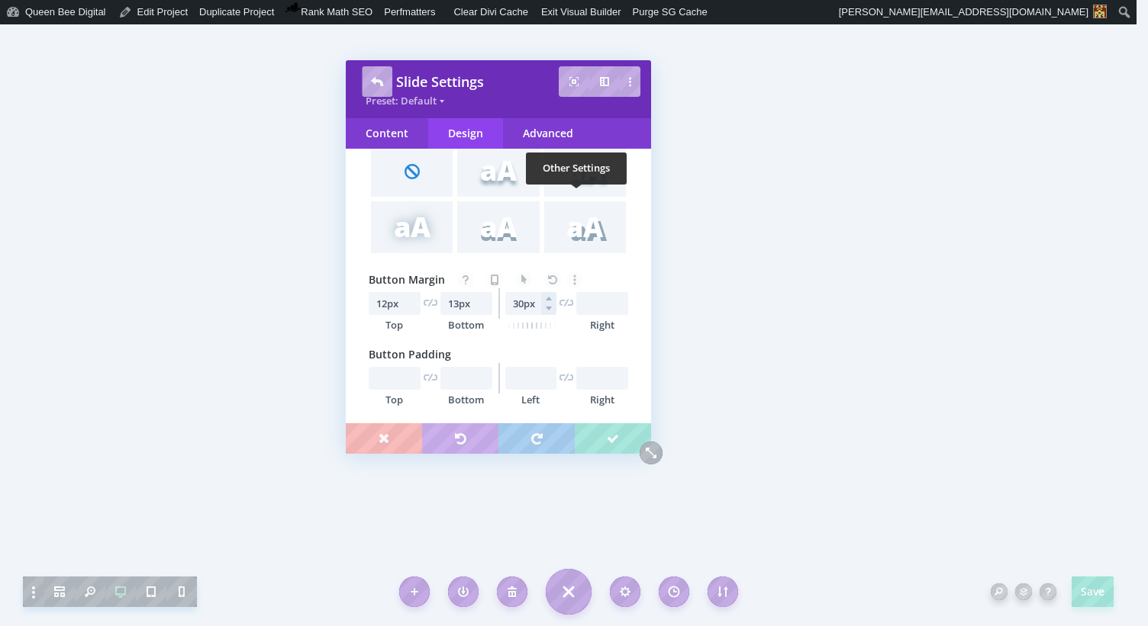
scroll to position [2881, 0]
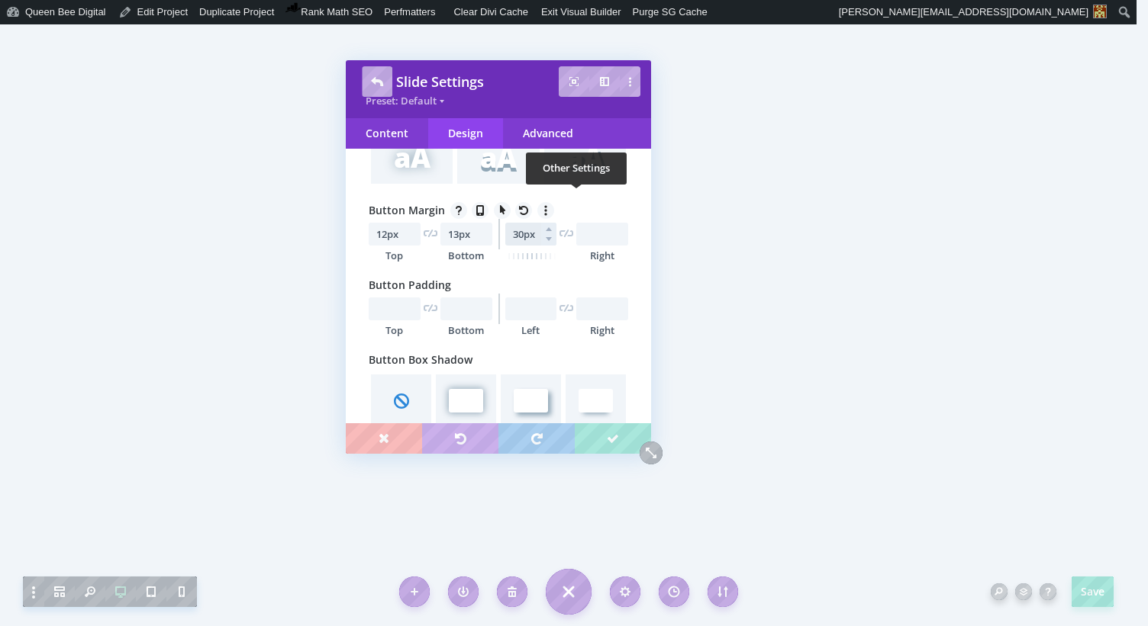
click at [533, 246] on input "30px" at bounding box center [531, 234] width 52 height 23
click at [473, 246] on input "13px" at bounding box center [466, 234] width 52 height 23
click at [399, 246] on input "12px" at bounding box center [395, 234] width 52 height 23
click at [387, 320] on input "text" at bounding box center [395, 309] width 52 height 23
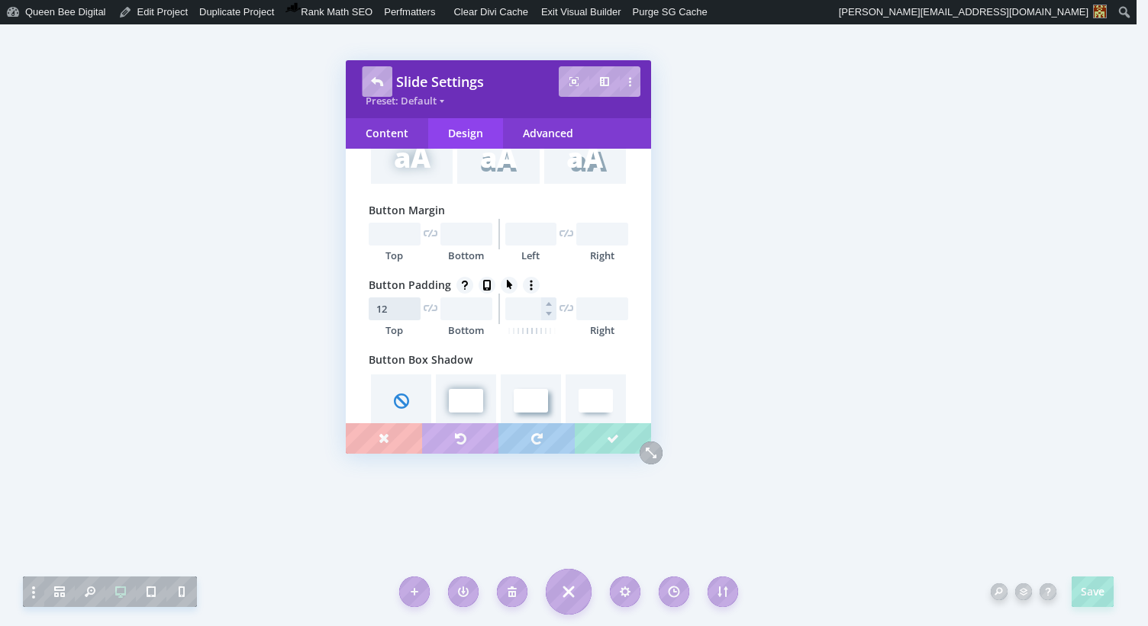
type input "12"
click at [452, 320] on input "text" at bounding box center [466, 309] width 52 height 23
type input "13"
click at [533, 320] on input "text" at bounding box center [531, 309] width 52 height 23
type input "12px"
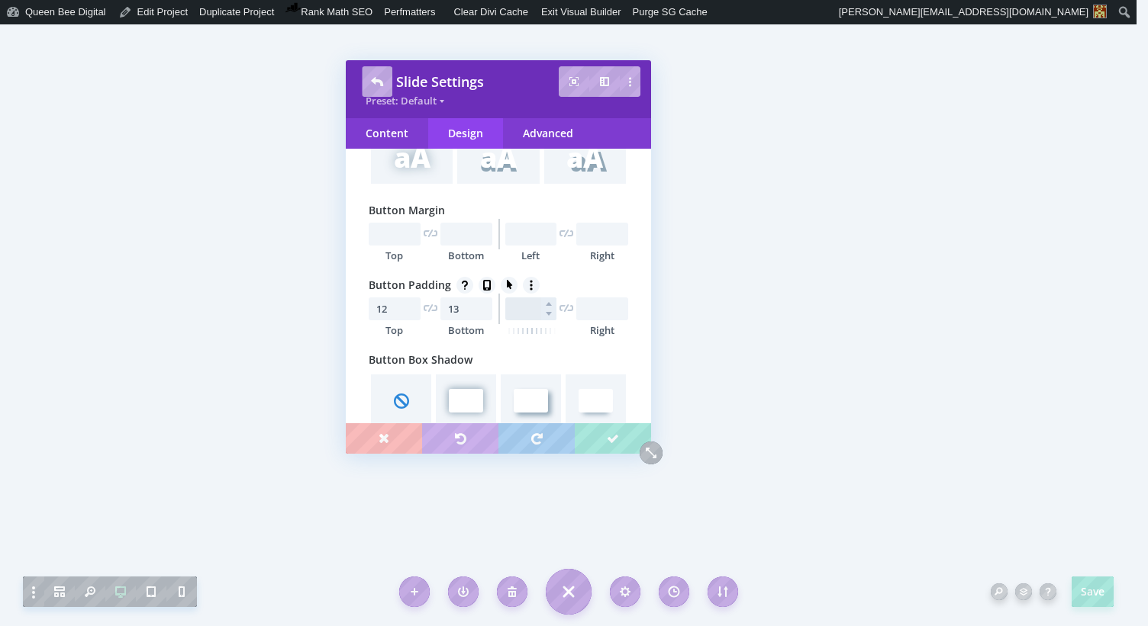
type input "13px"
type input "30px"
click at [587, 320] on input "text" at bounding box center [602, 309] width 52 height 23
type input "48px"
click at [381, 131] on div "Content" at bounding box center [387, 133] width 82 height 31
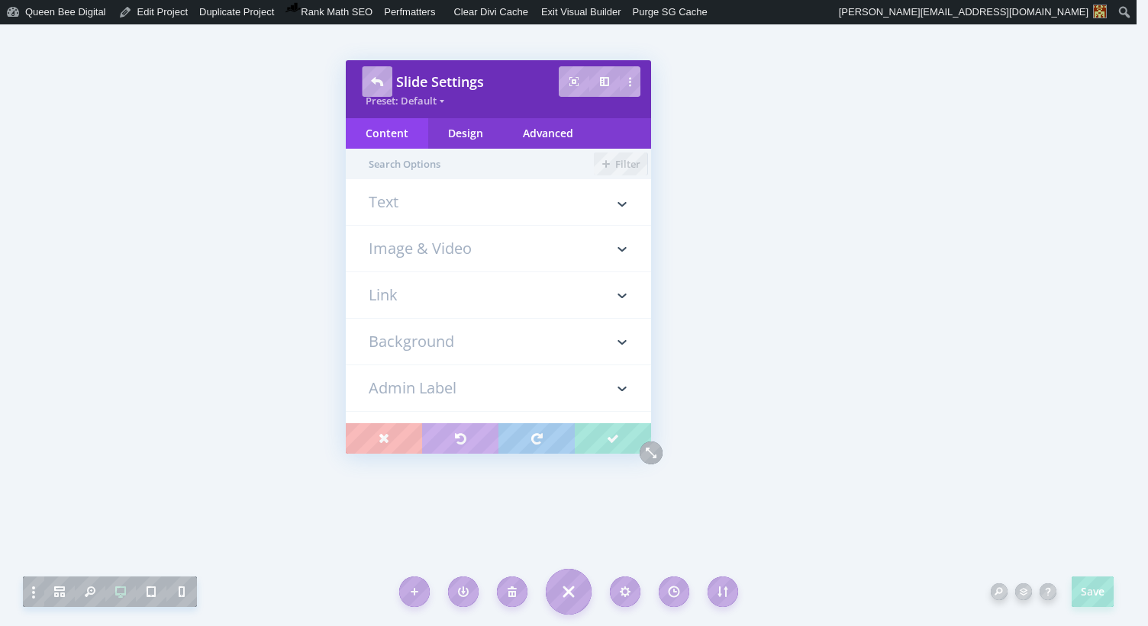
click at [405, 290] on h3 "Link" at bounding box center [498, 295] width 259 height 46
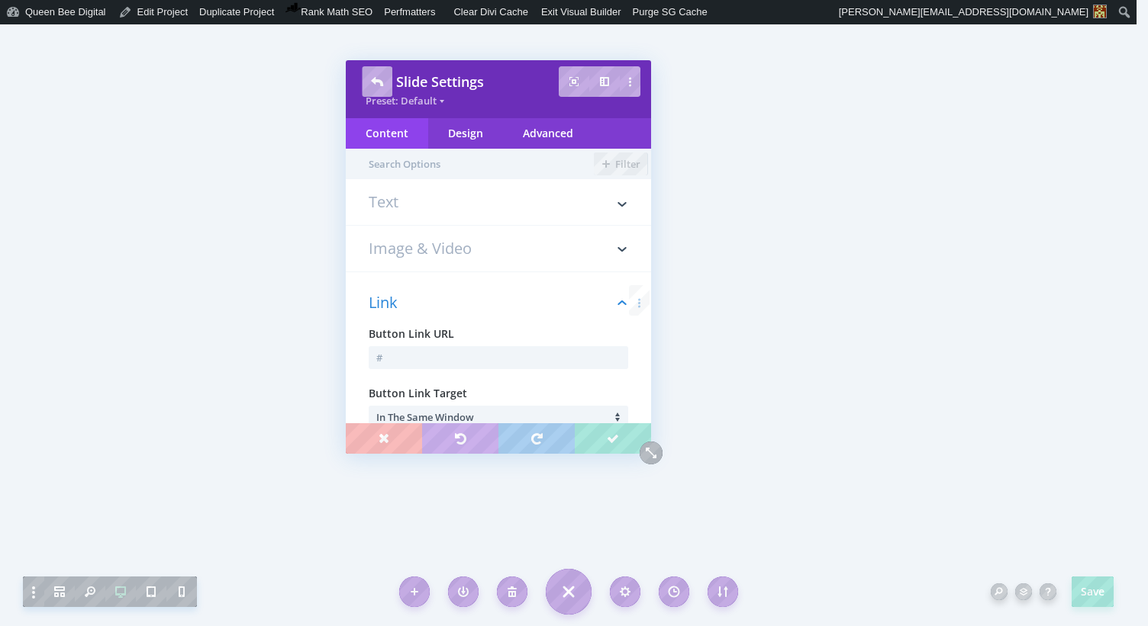
scroll to position [132, 0]
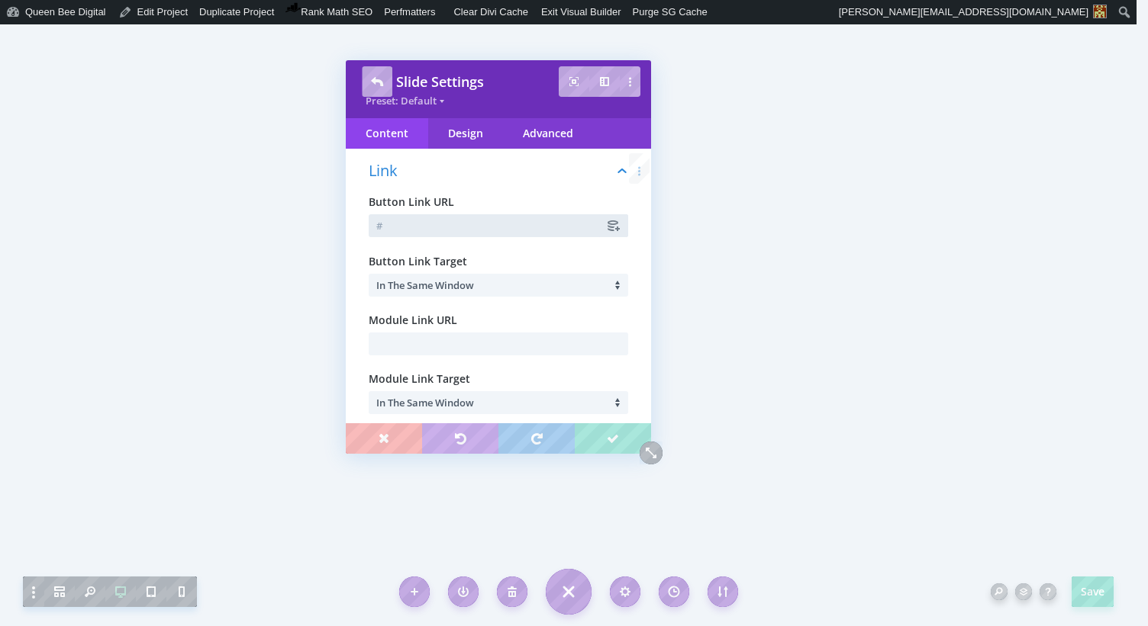
click at [393, 225] on input "text" at bounding box center [498, 225] width 259 height 23
paste input "[URL][DOMAIN_NAME]"
type input "[URL][DOMAIN_NAME]"
click at [481, 287] on li "In The Same Window" at bounding box center [502, 285] width 252 height 23
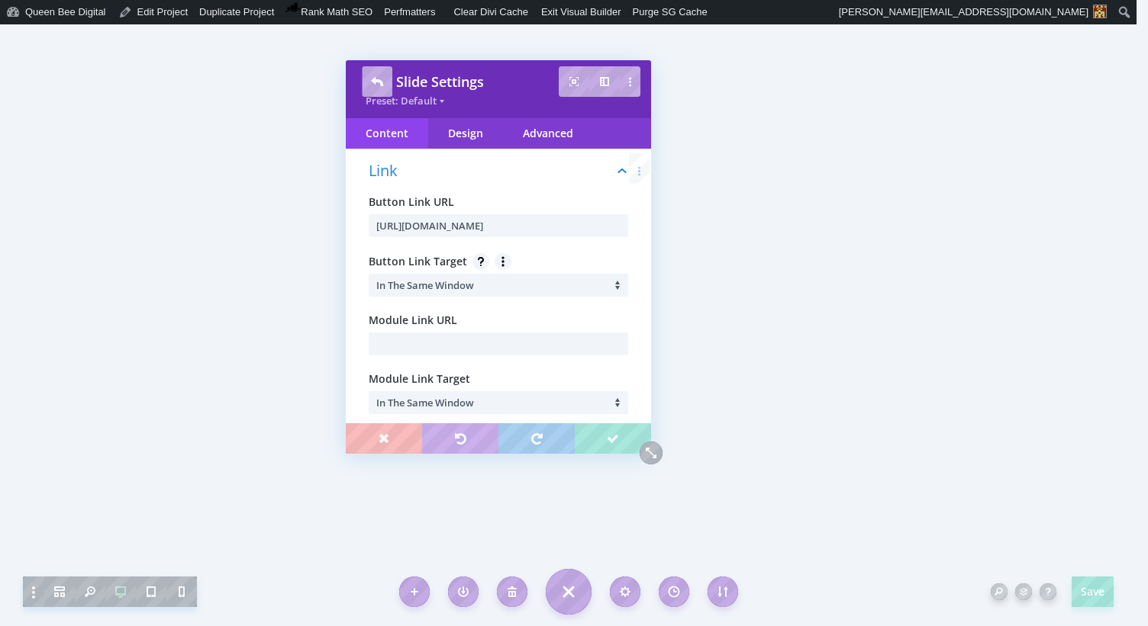
scroll to position [0, 0]
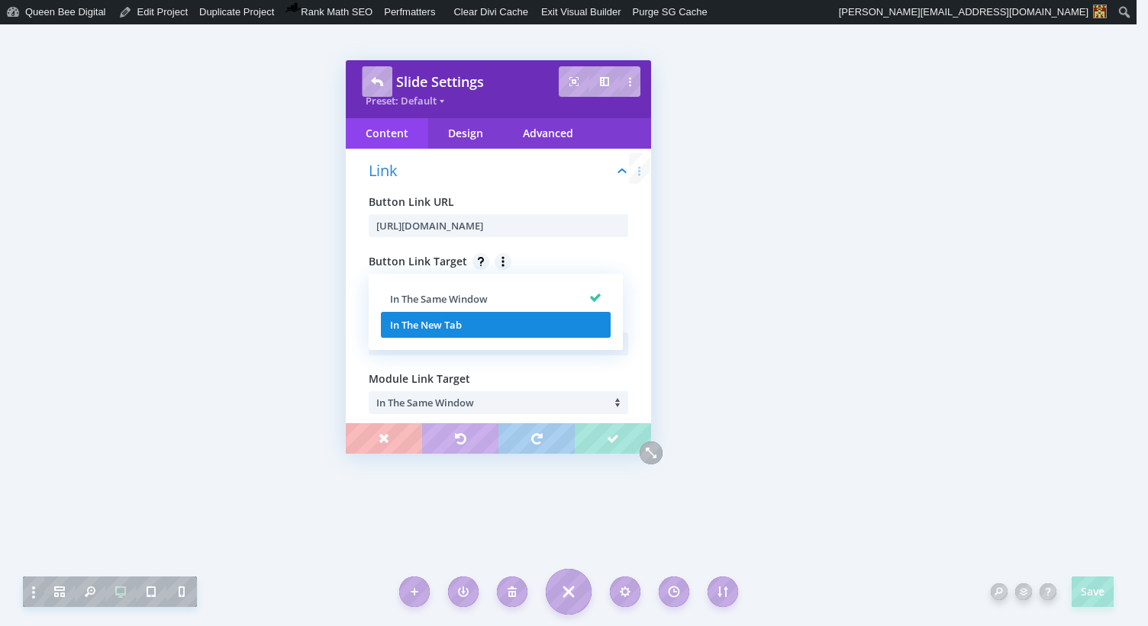
click at [444, 324] on span "In The New Tab" at bounding box center [426, 325] width 72 height 14
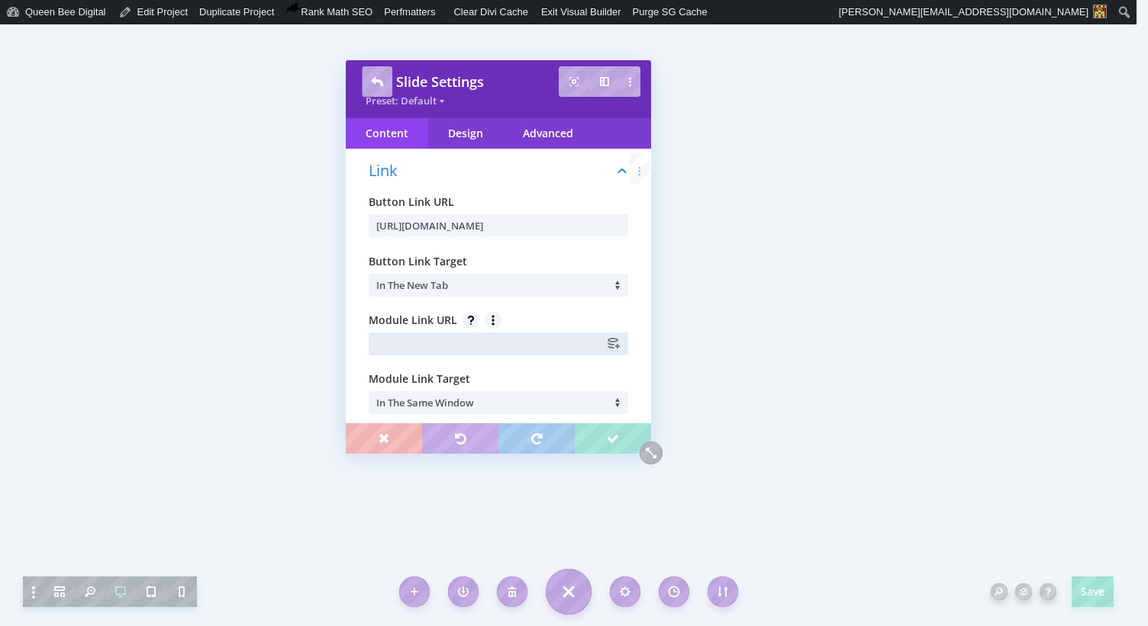
click at [410, 339] on input "text" at bounding box center [498, 344] width 259 height 23
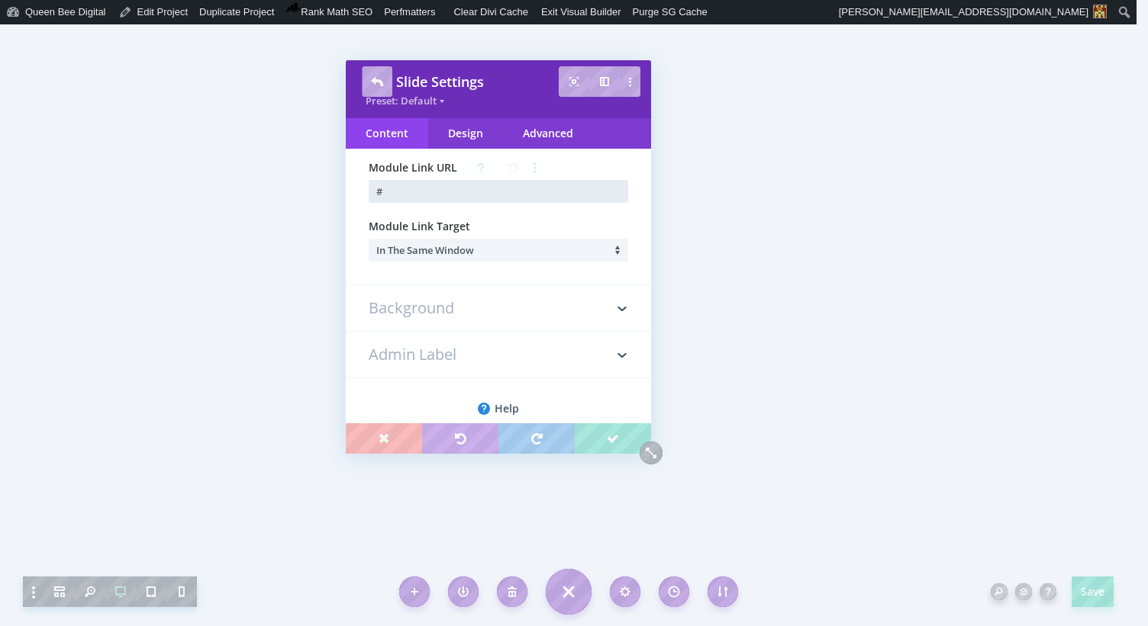
scroll to position [285, 0]
type input "#"
click at [529, 131] on div "Advanced" at bounding box center [548, 133] width 90 height 31
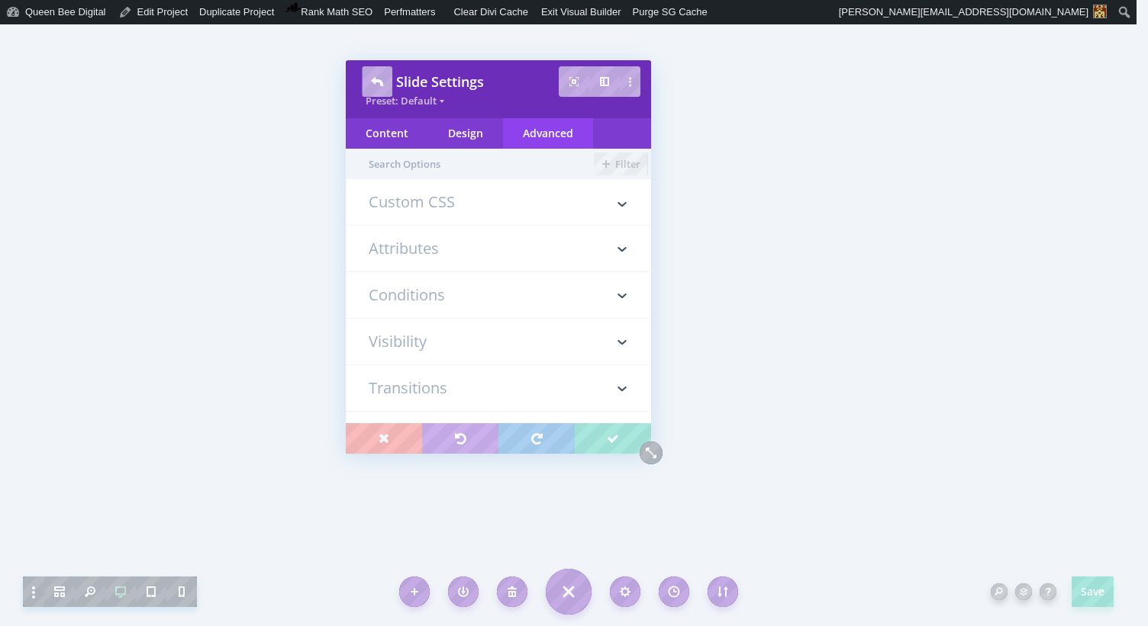
click at [455, 202] on h3 "Custom CSS" at bounding box center [498, 210] width 259 height 31
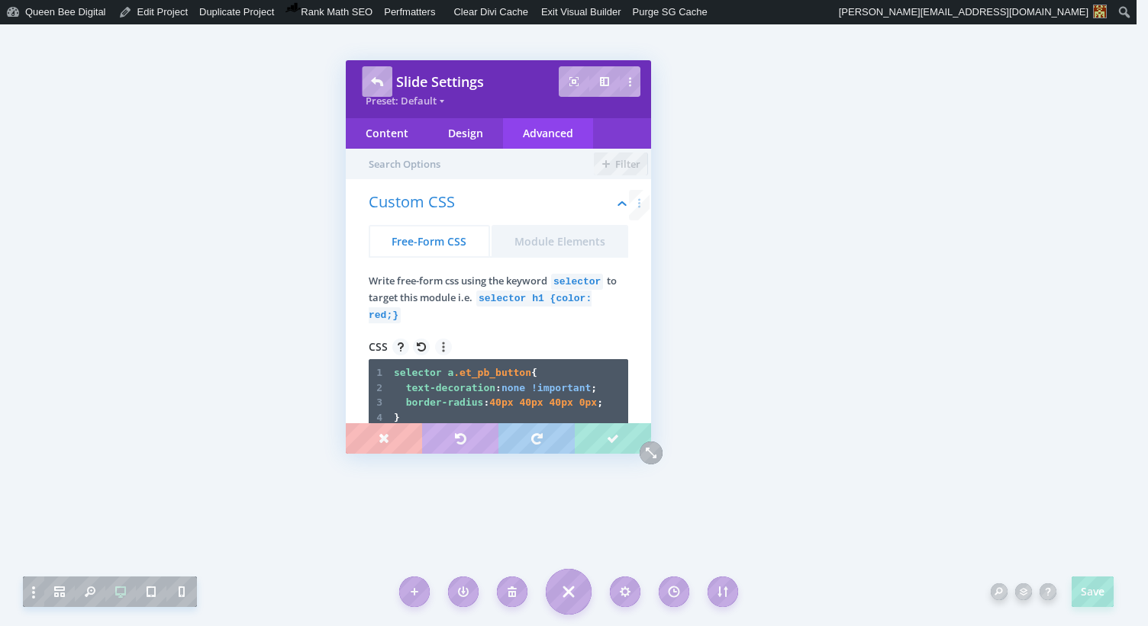
click at [478, 393] on span "text-decoration" at bounding box center [450, 387] width 89 height 11
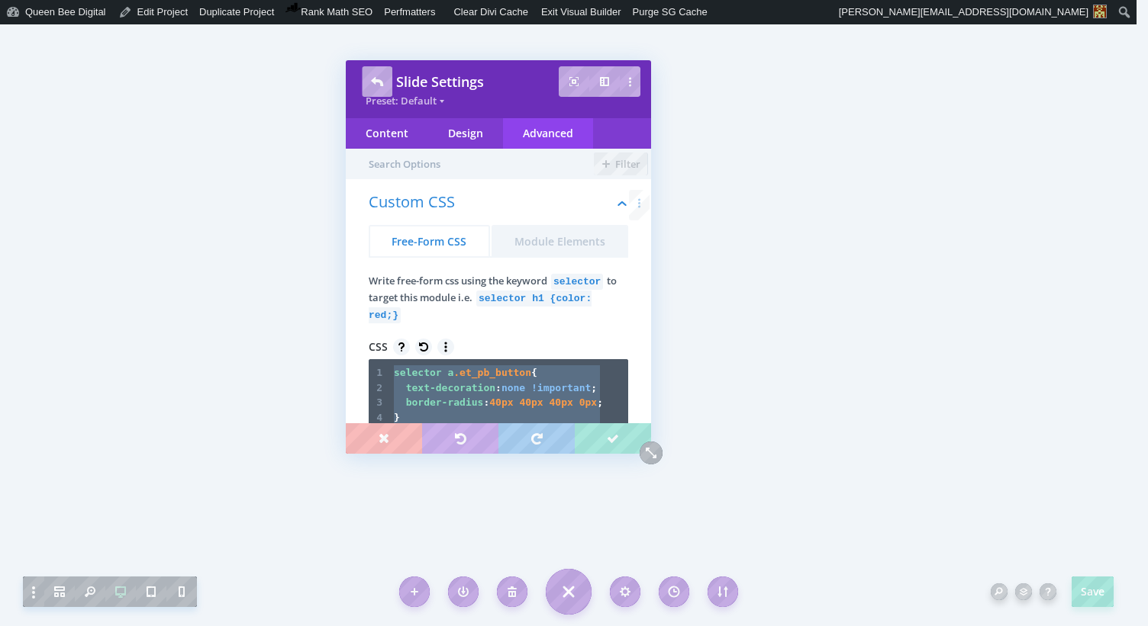
type textarea "selector [DOMAIN_NAME]_pb_button { text-decoration: none !important; border-rad…"
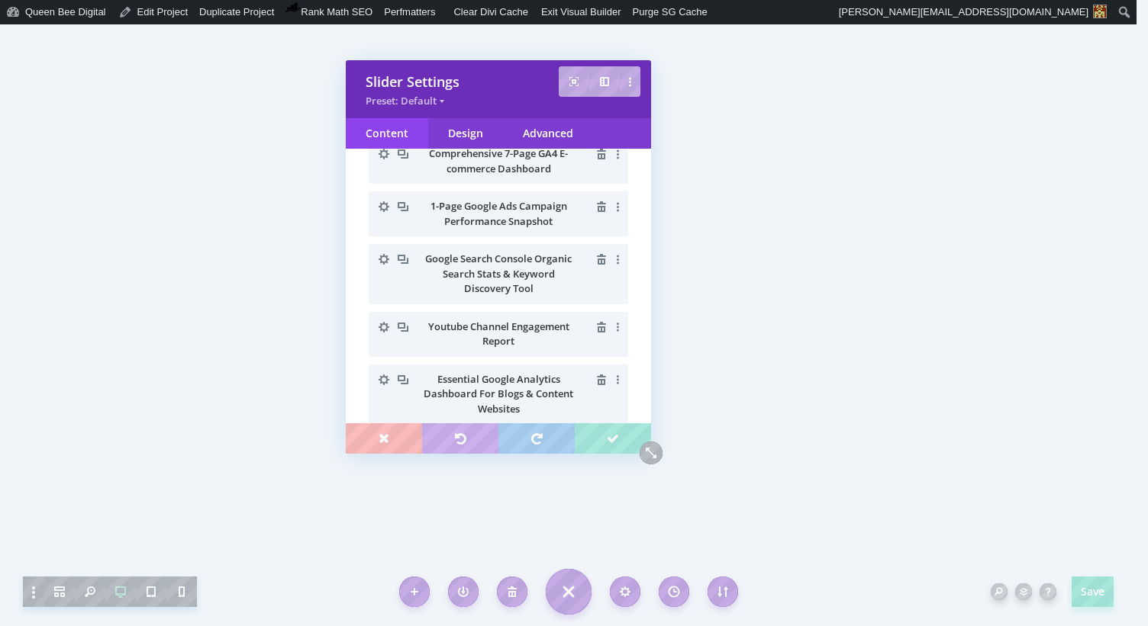
scroll to position [192, 0]
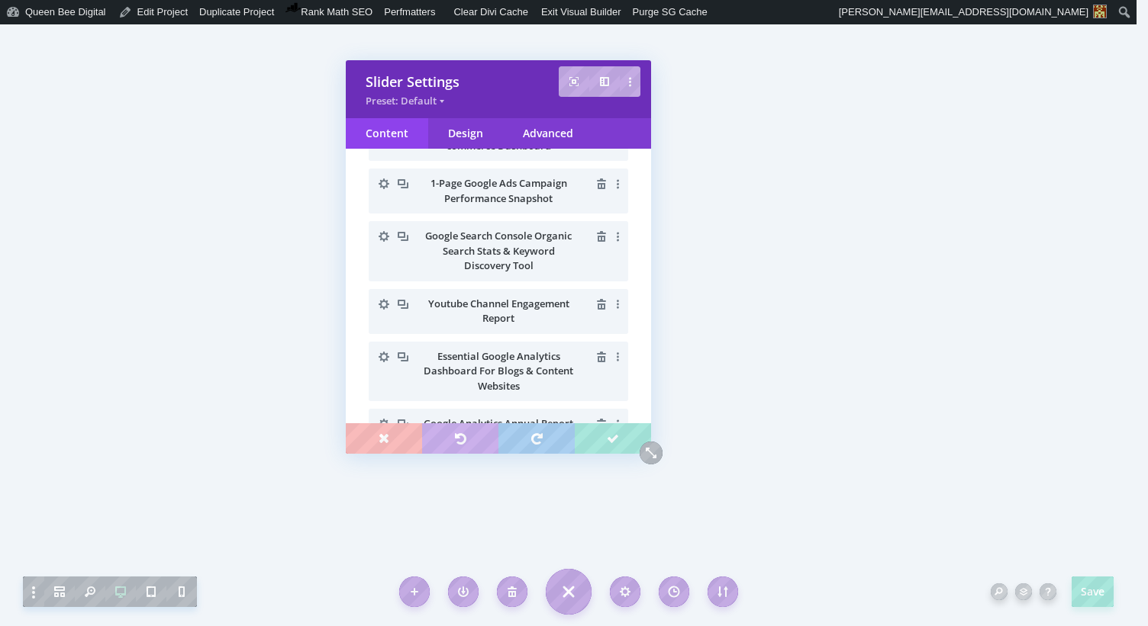
click at [384, 303] on icon "button" at bounding box center [383, 304] width 21 height 21
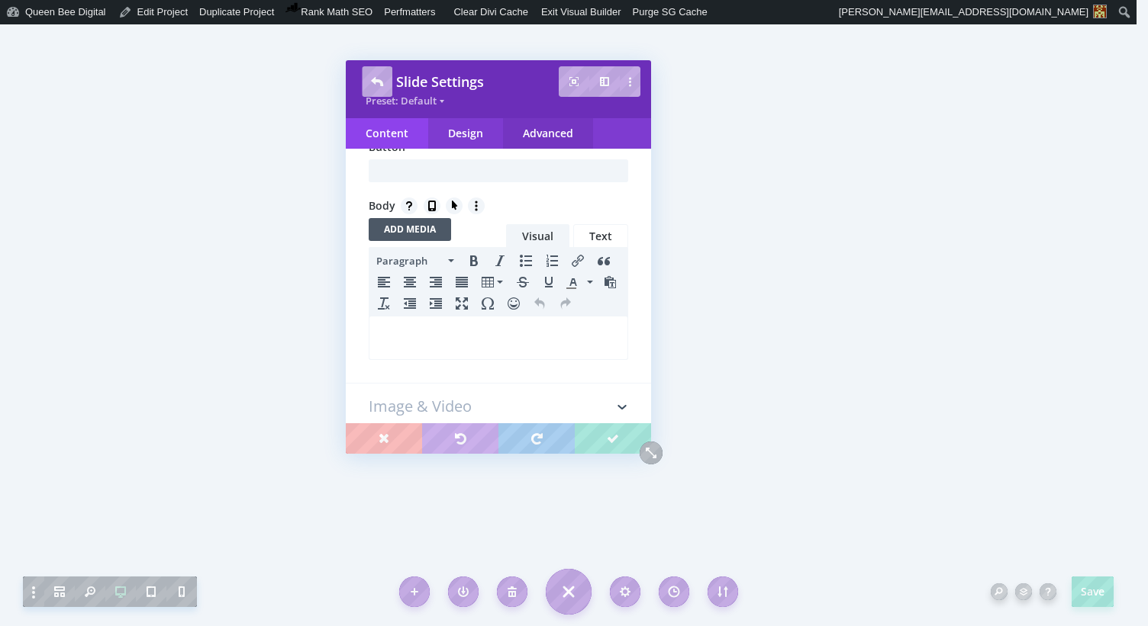
scroll to position [0, 0]
click at [546, 131] on div "Advanced" at bounding box center [548, 133] width 90 height 31
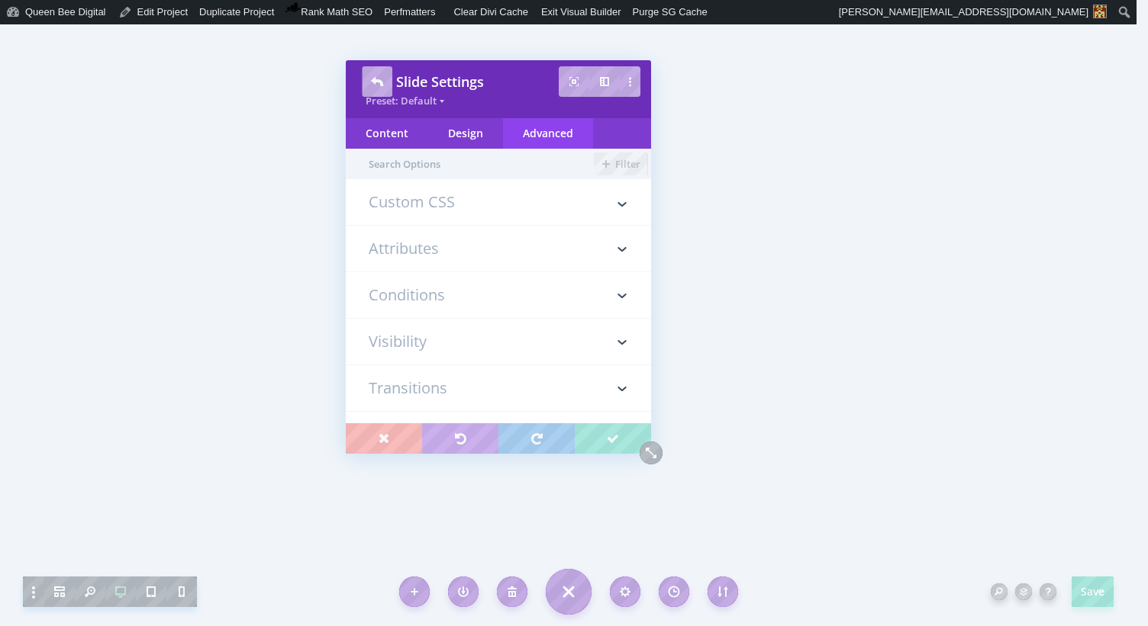
click at [457, 201] on h3 "Custom CSS" at bounding box center [498, 210] width 259 height 31
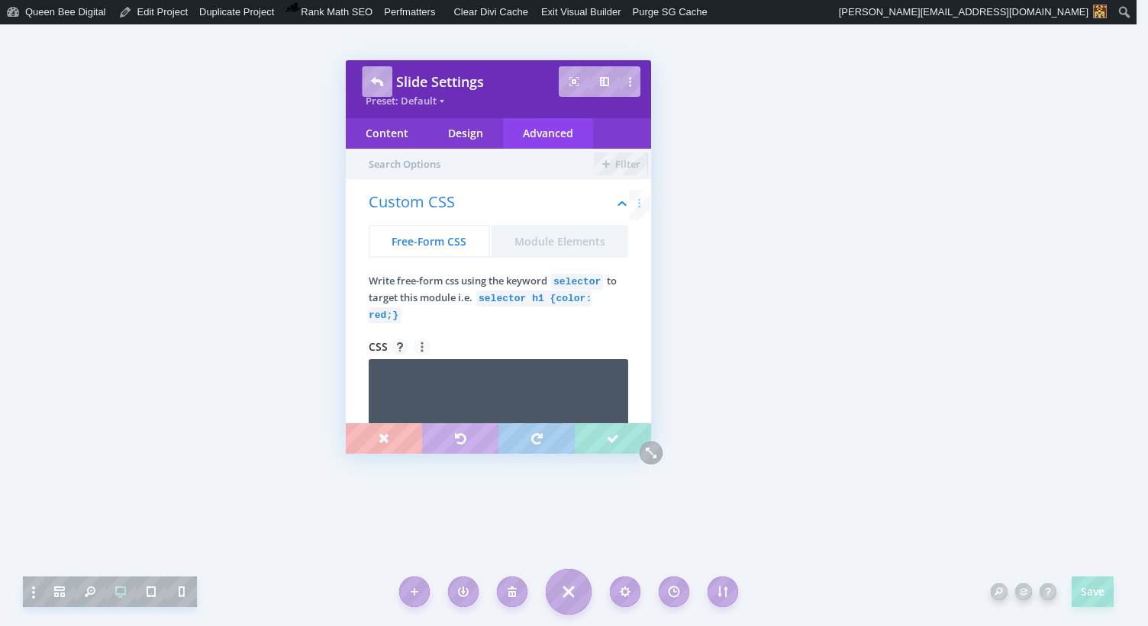
click at [452, 378] on textarea at bounding box center [498, 405] width 259 height 92
click at [383, 129] on div "Content" at bounding box center [387, 133] width 82 height 31
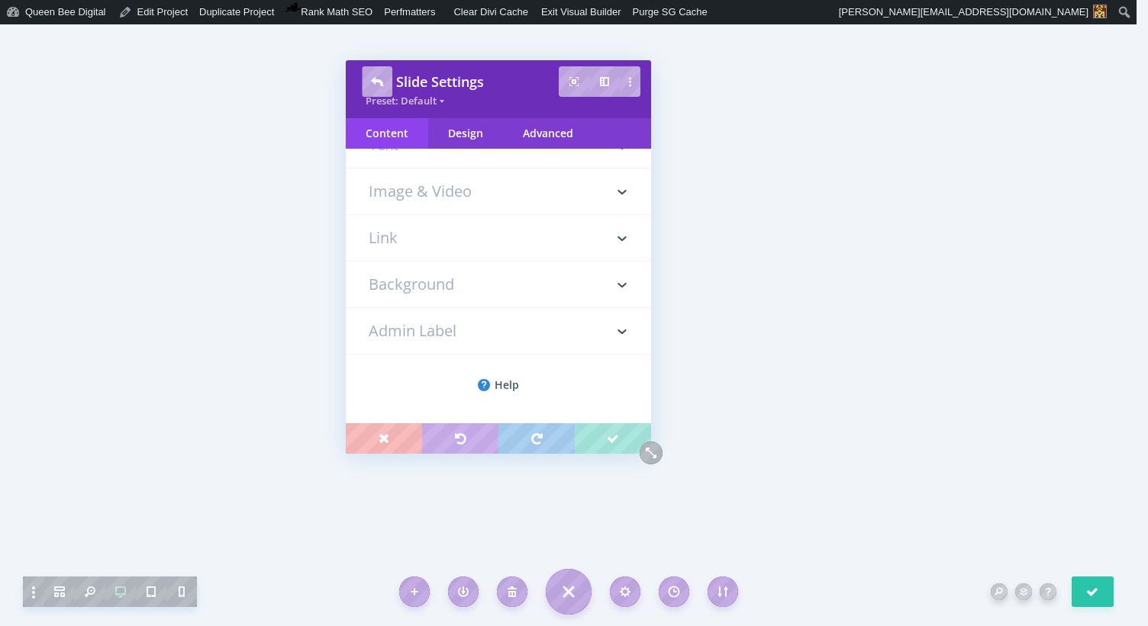
scroll to position [0, 0]
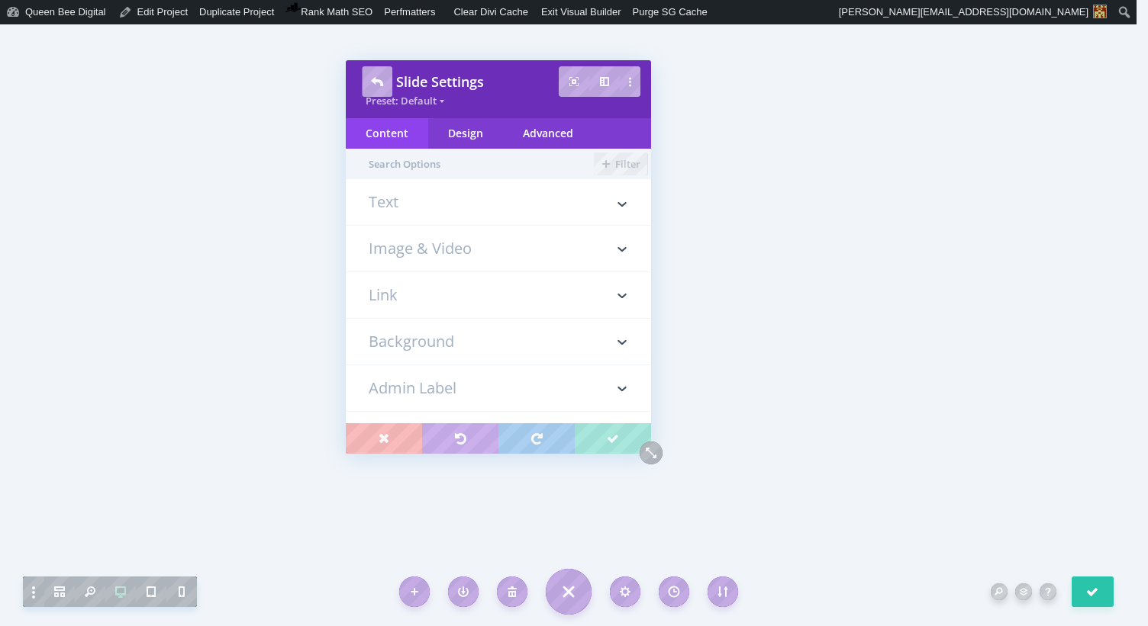
click at [406, 208] on h3 "Text" at bounding box center [498, 210] width 259 height 31
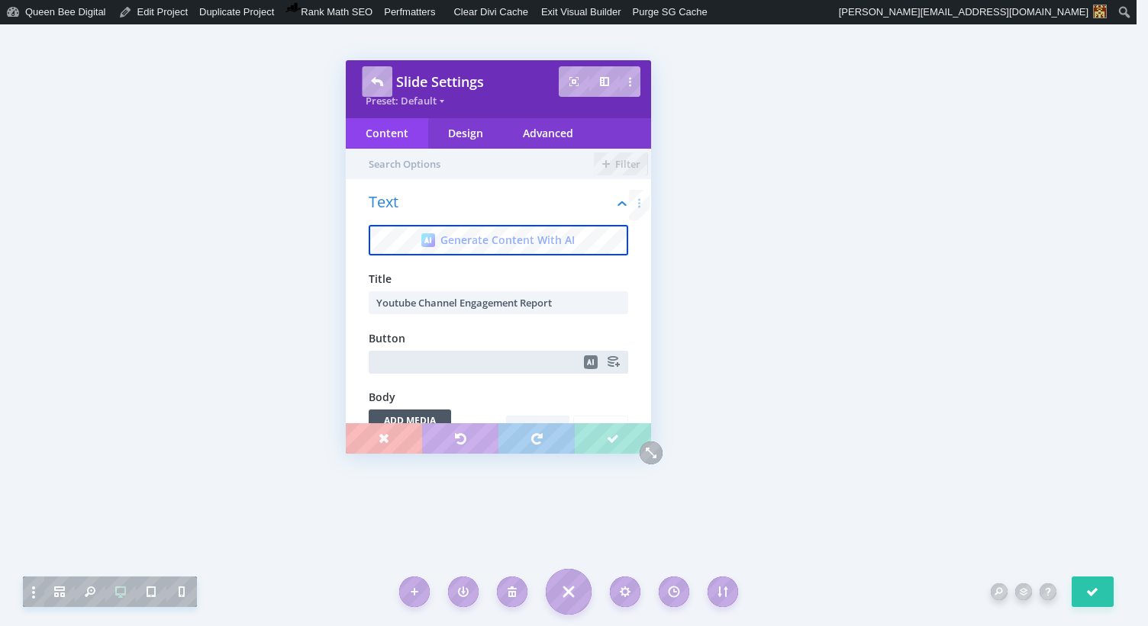
click at [423, 359] on input "text" at bounding box center [498, 362] width 259 height 23
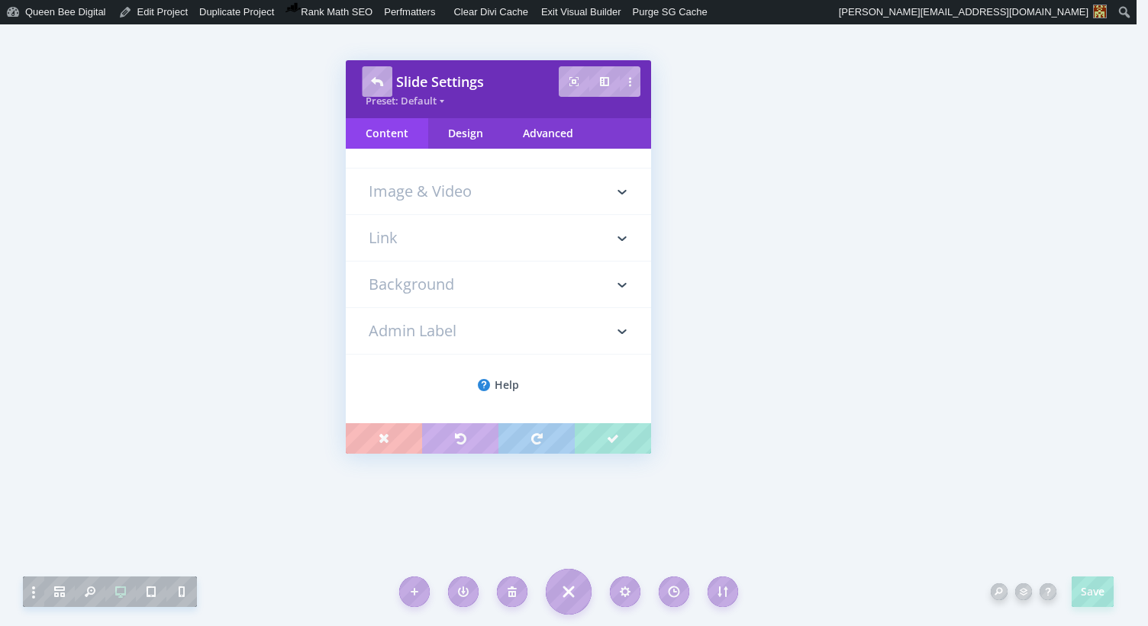
type input "Purchase on Etsy"
click at [395, 233] on h3 "Link" at bounding box center [498, 238] width 259 height 46
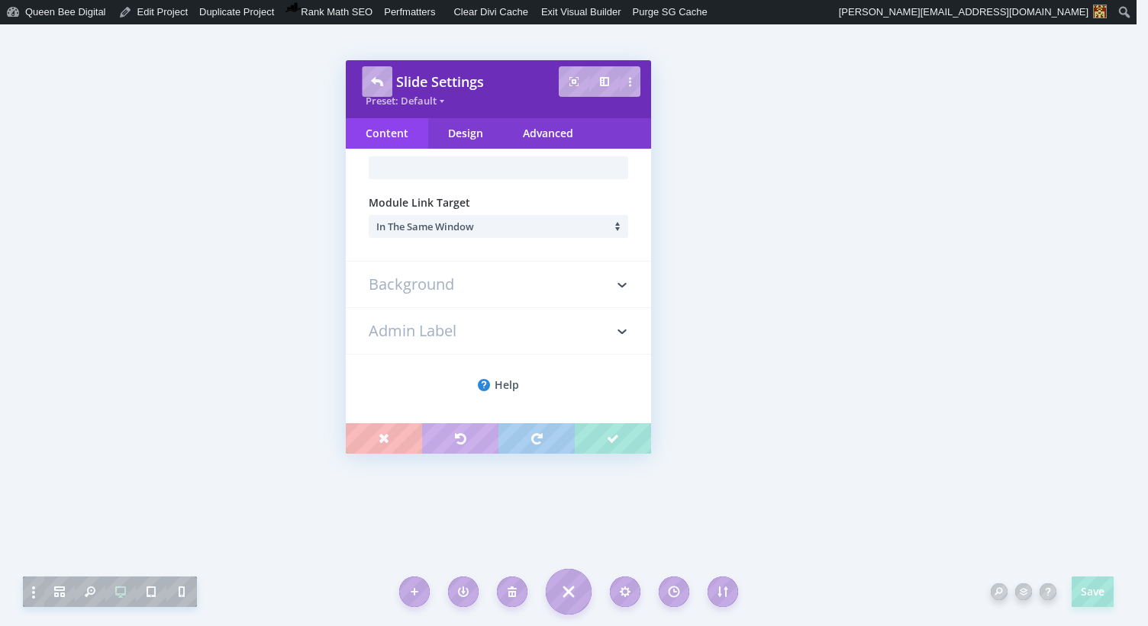
scroll to position [132, 0]
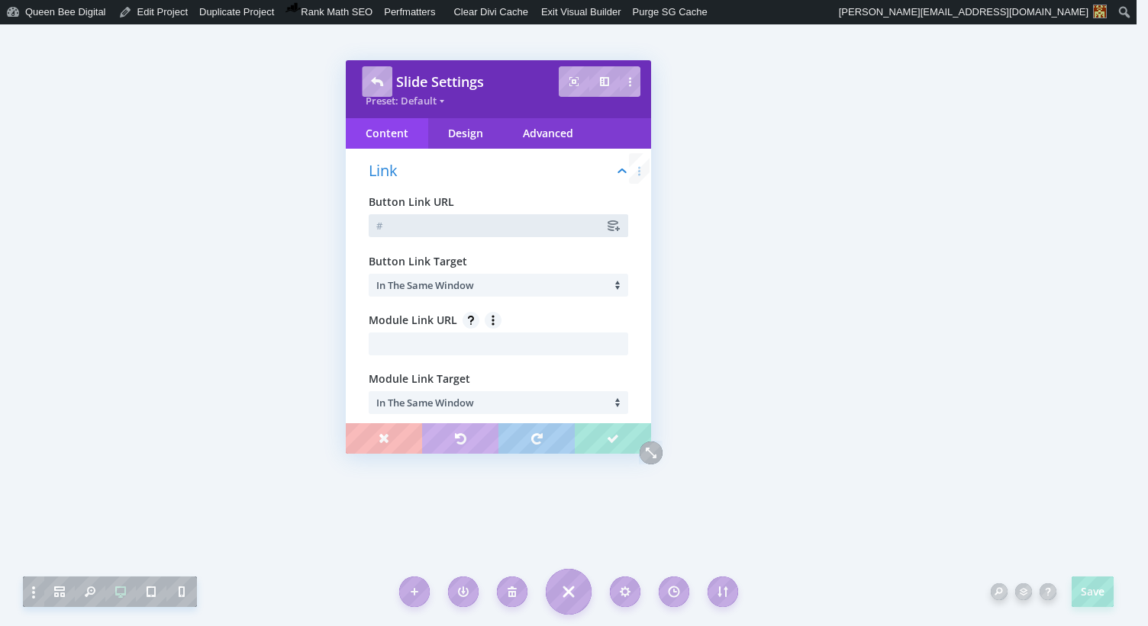
click at [400, 226] on input "text" at bounding box center [498, 225] width 259 height 23
paste input "[URL][DOMAIN_NAME]"
type input "[URL][DOMAIN_NAME]"
click at [446, 282] on span "In The Same Window" at bounding box center [425, 285] width 98 height 14
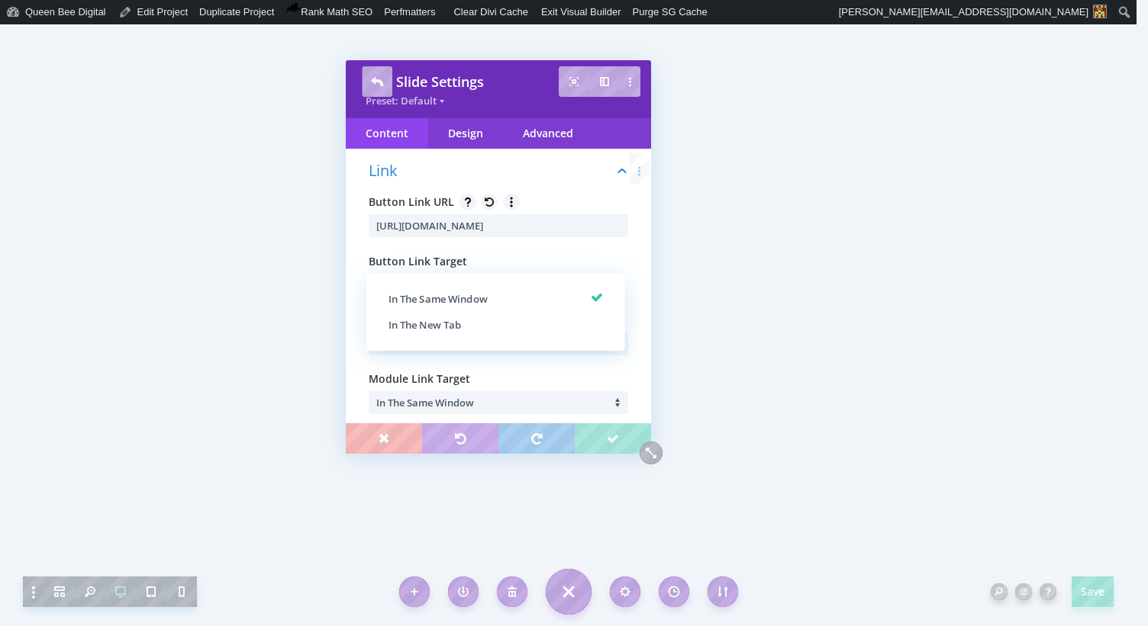
scroll to position [0, 0]
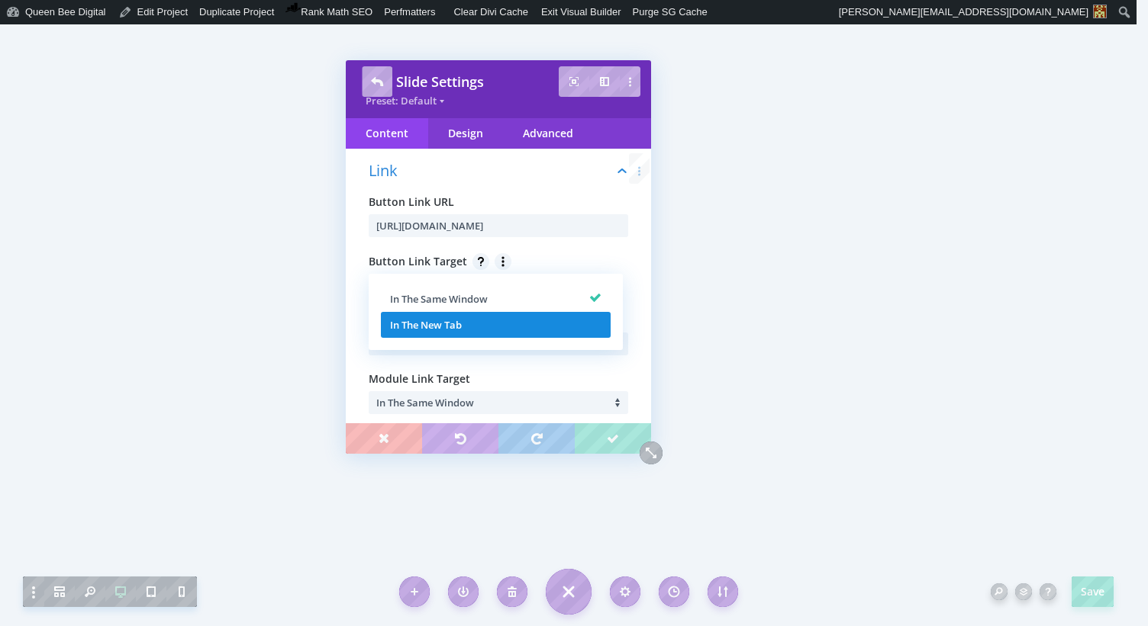
click at [440, 324] on span "In The New Tab" at bounding box center [426, 325] width 72 height 14
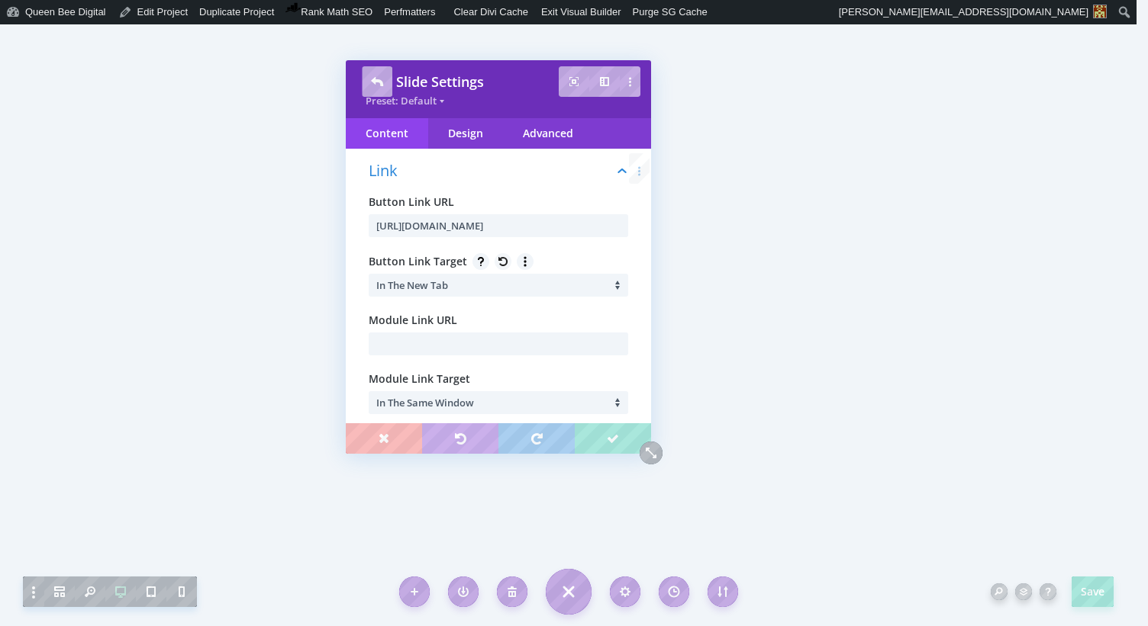
scroll to position [310, 0]
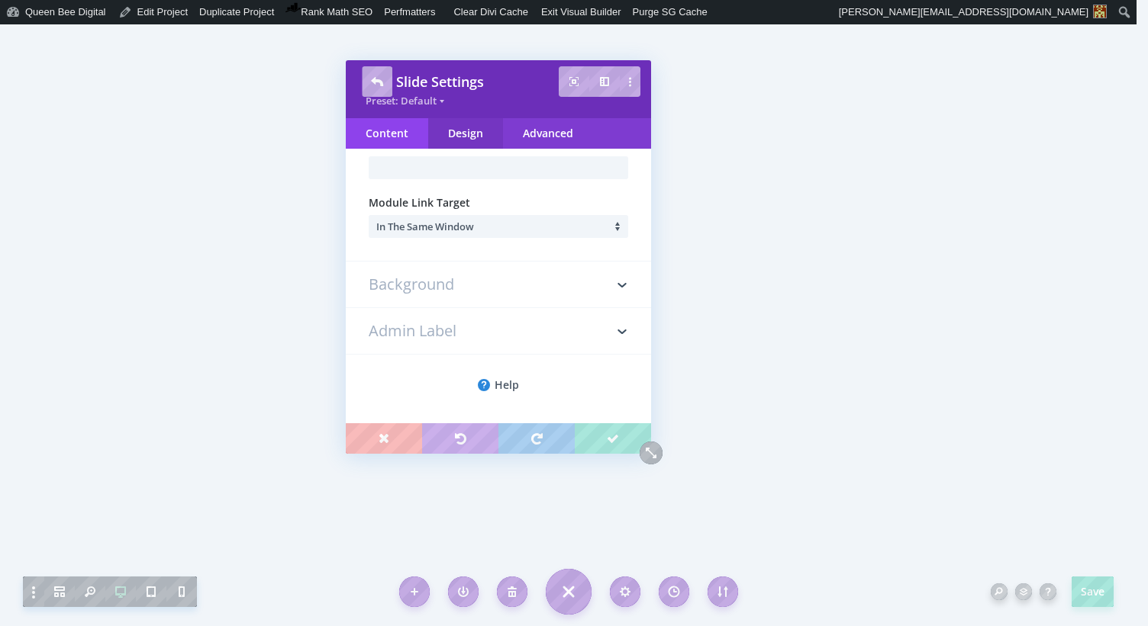
click at [462, 129] on div "Design" at bounding box center [465, 133] width 75 height 31
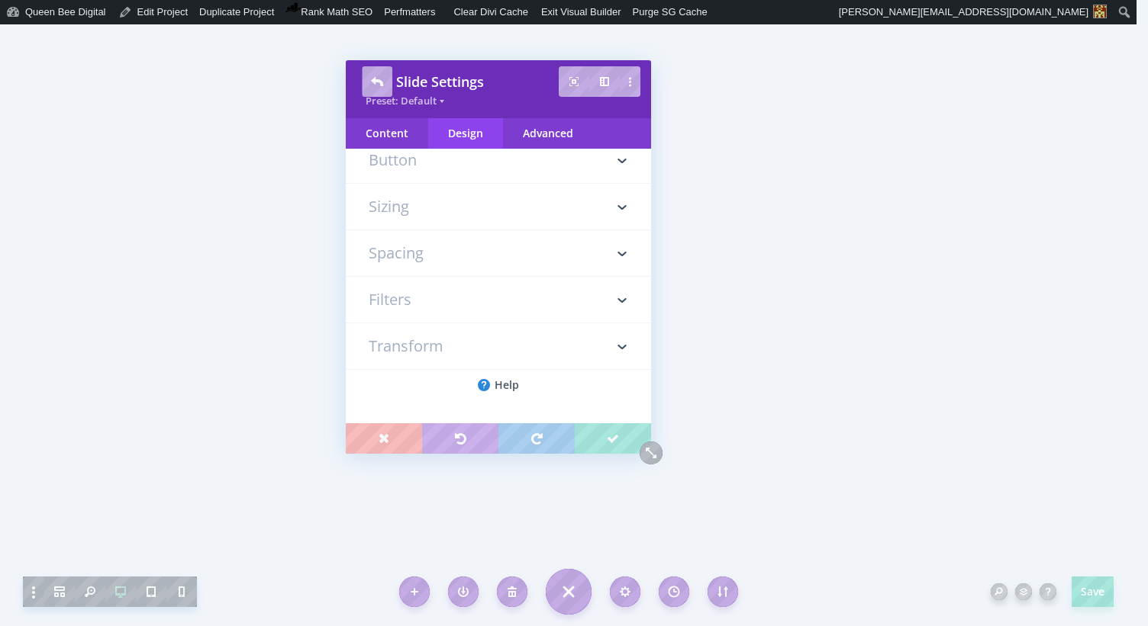
scroll to position [0, 0]
click at [427, 216] on h3 "Button" at bounding box center [498, 205] width 259 height 46
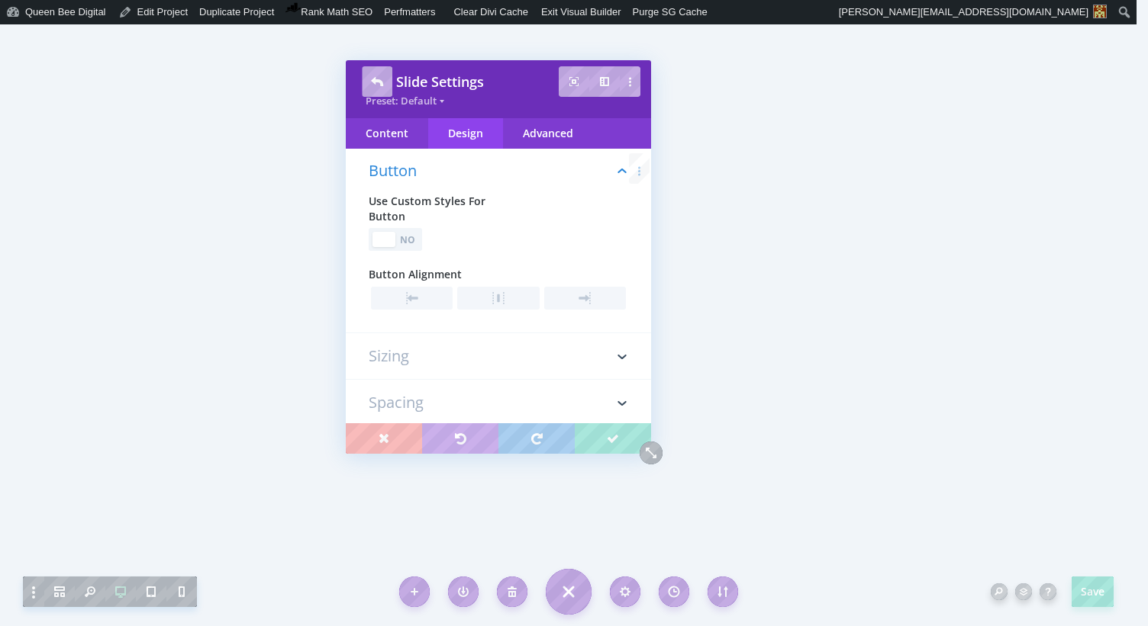
scroll to position [318, 0]
click at [408, 239] on div "No" at bounding box center [408, 240] width 21 height 14
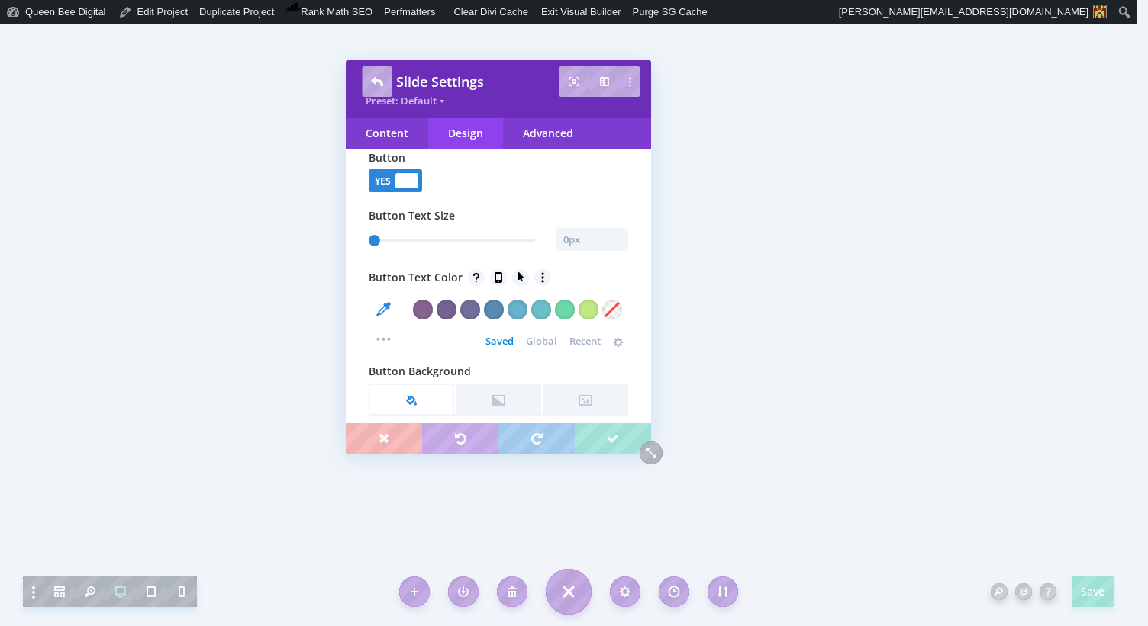
scroll to position [401, 0]
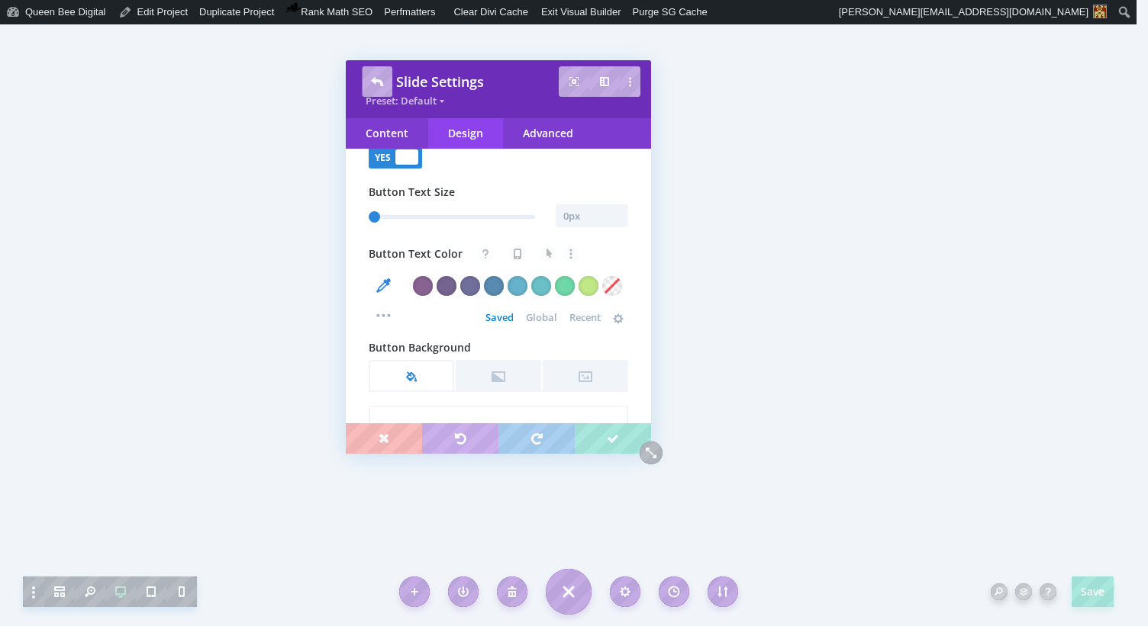
click at [535, 314] on span "Global" at bounding box center [541, 317] width 31 height 12
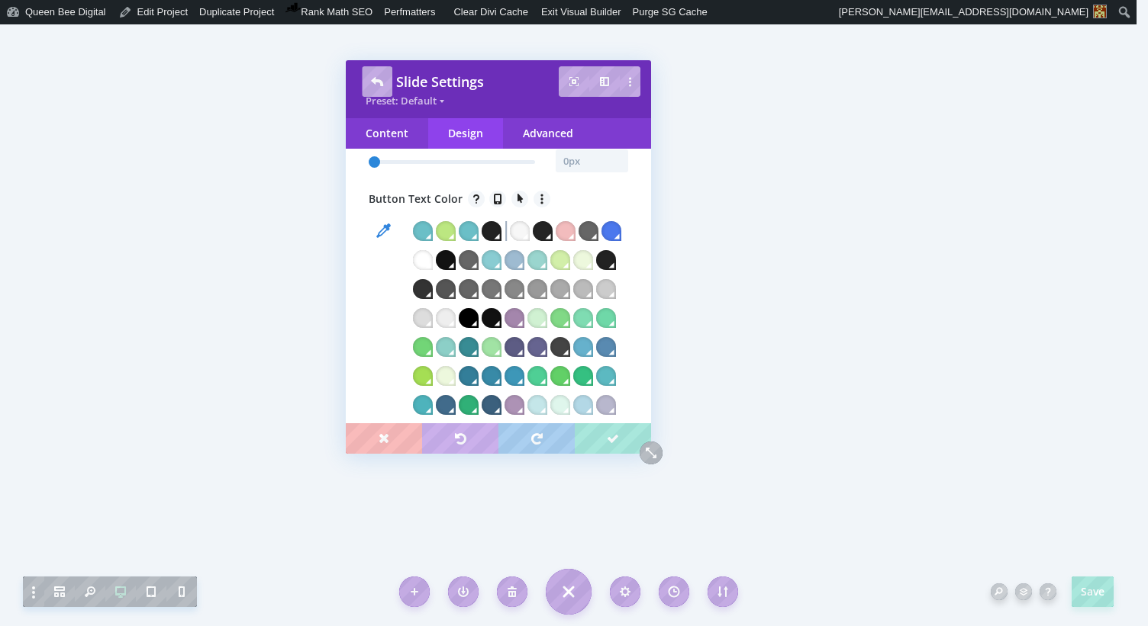
scroll to position [452, 0]
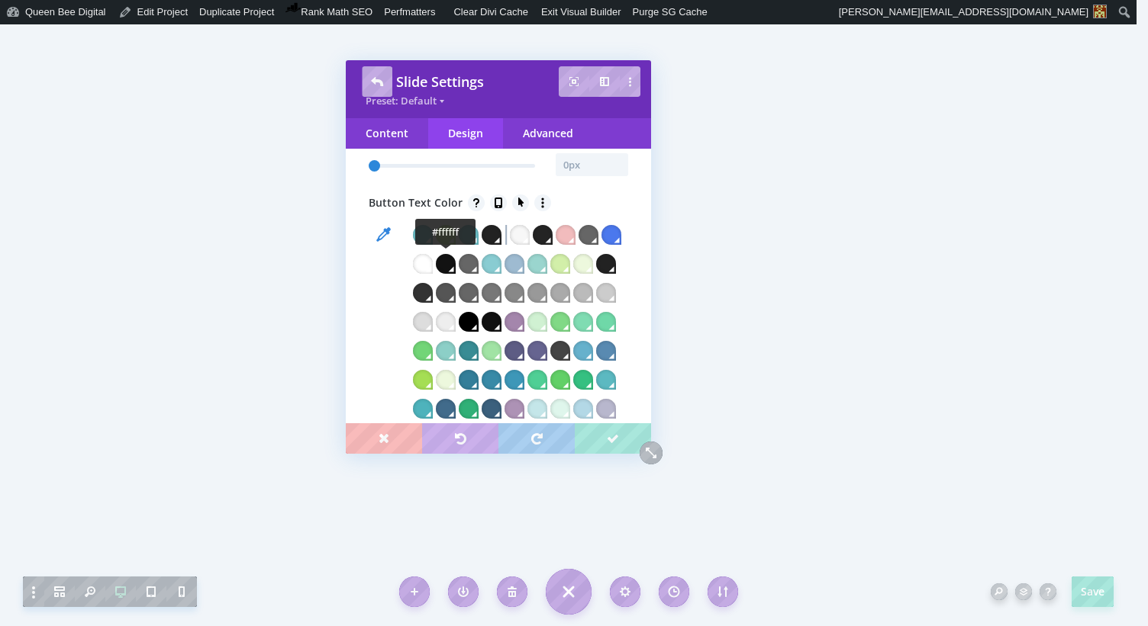
click at [433, 261] on div at bounding box center [423, 264] width 20 height 20
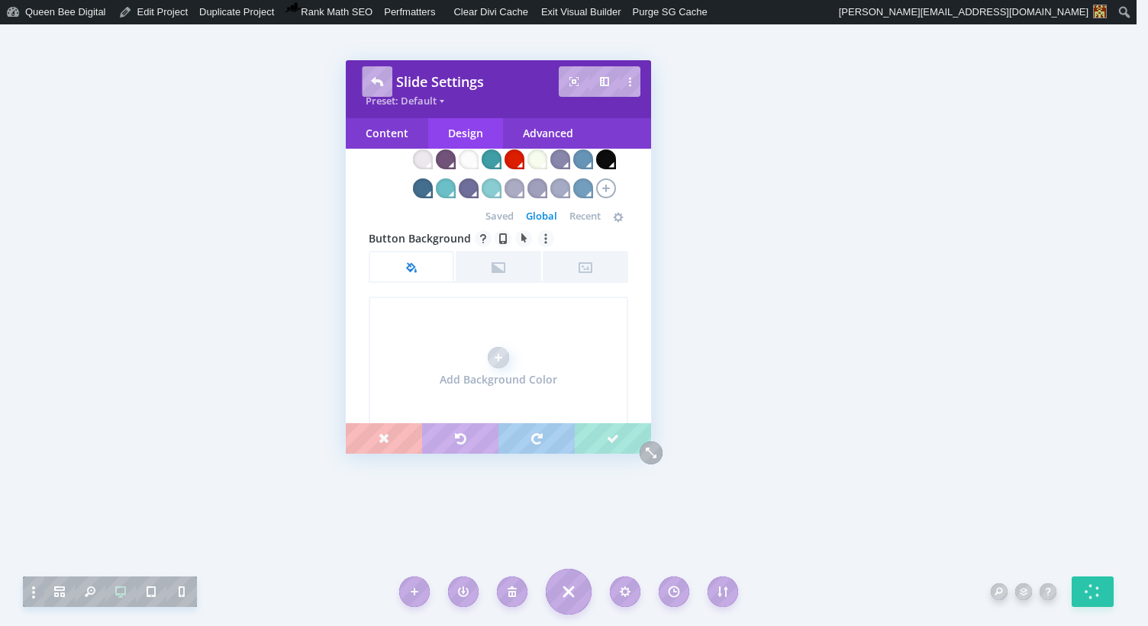
scroll to position [1153, 0]
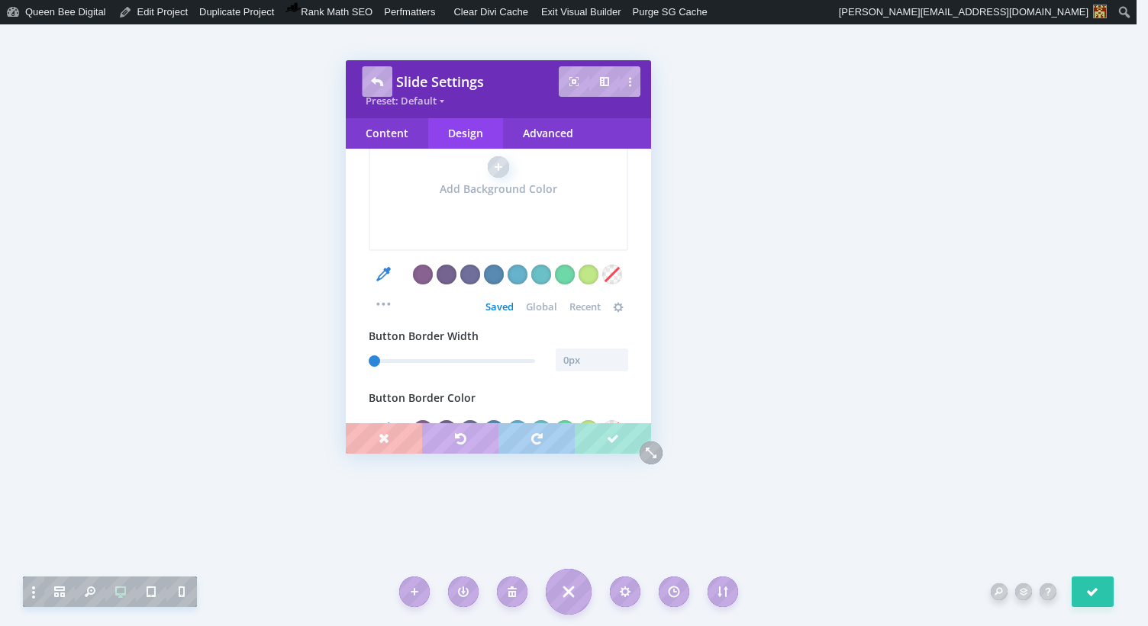
click at [538, 313] on span "Global" at bounding box center [541, 307] width 31 height 12
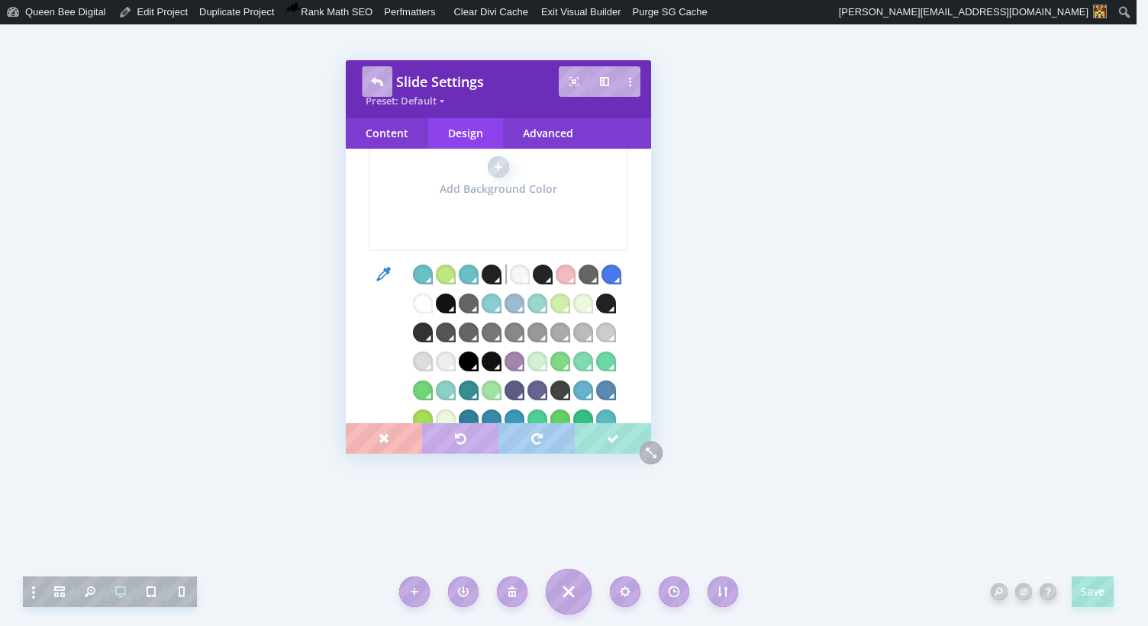
scroll to position [1291, 0]
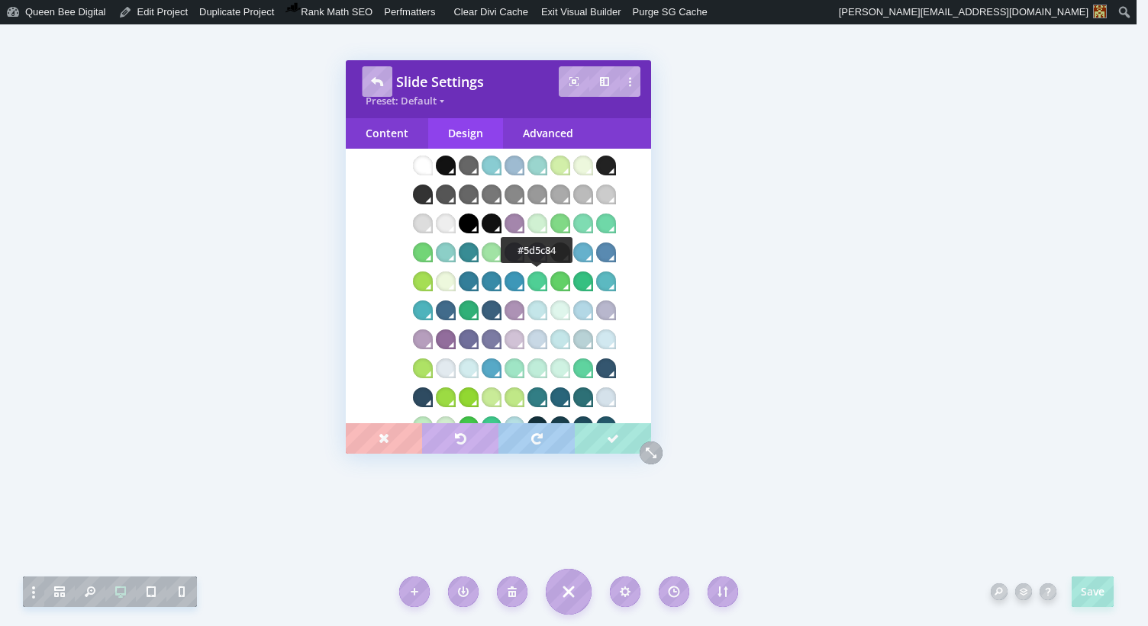
click at [524, 262] on div at bounding box center [514, 253] width 20 height 20
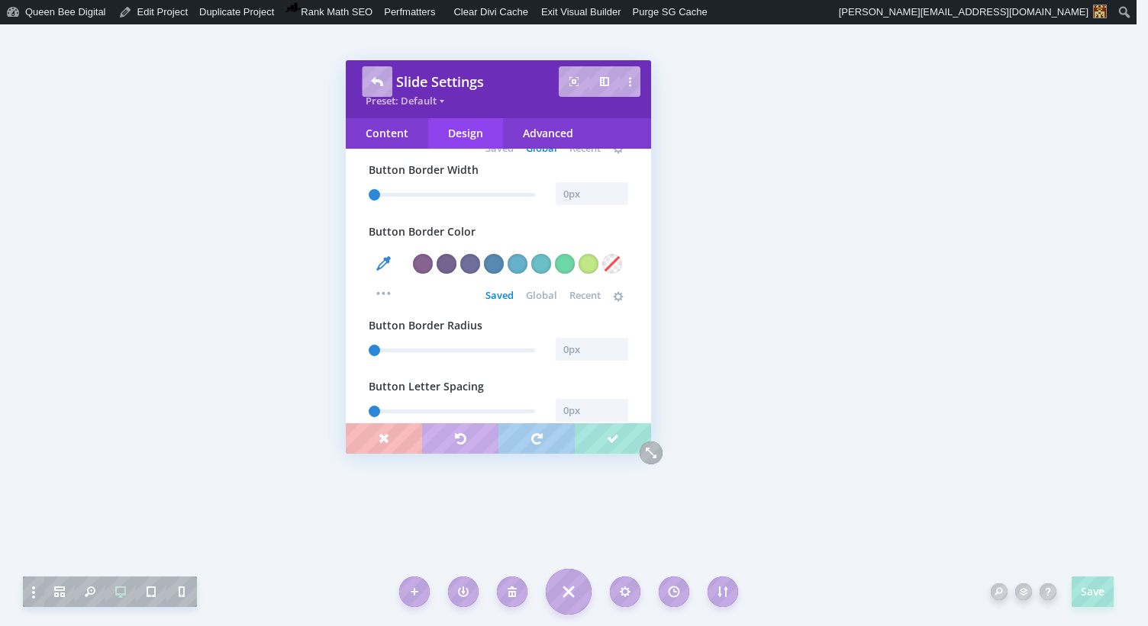
scroll to position [1791, 0]
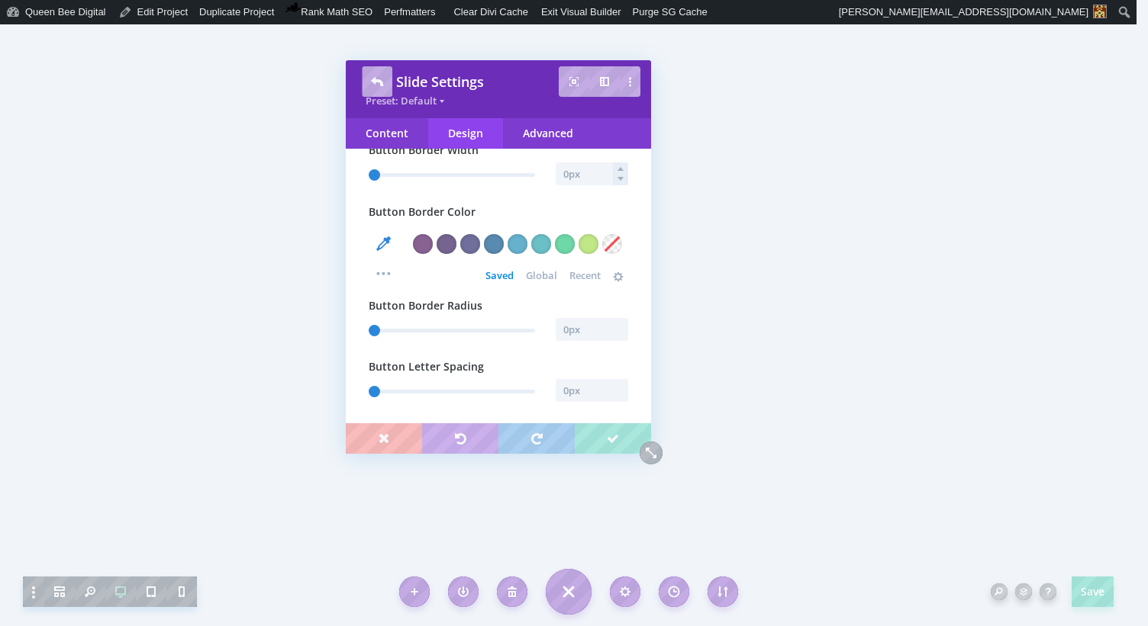
type input "1"
click at [583, 185] on input "text" at bounding box center [591, 174] width 72 height 23
type input "0"
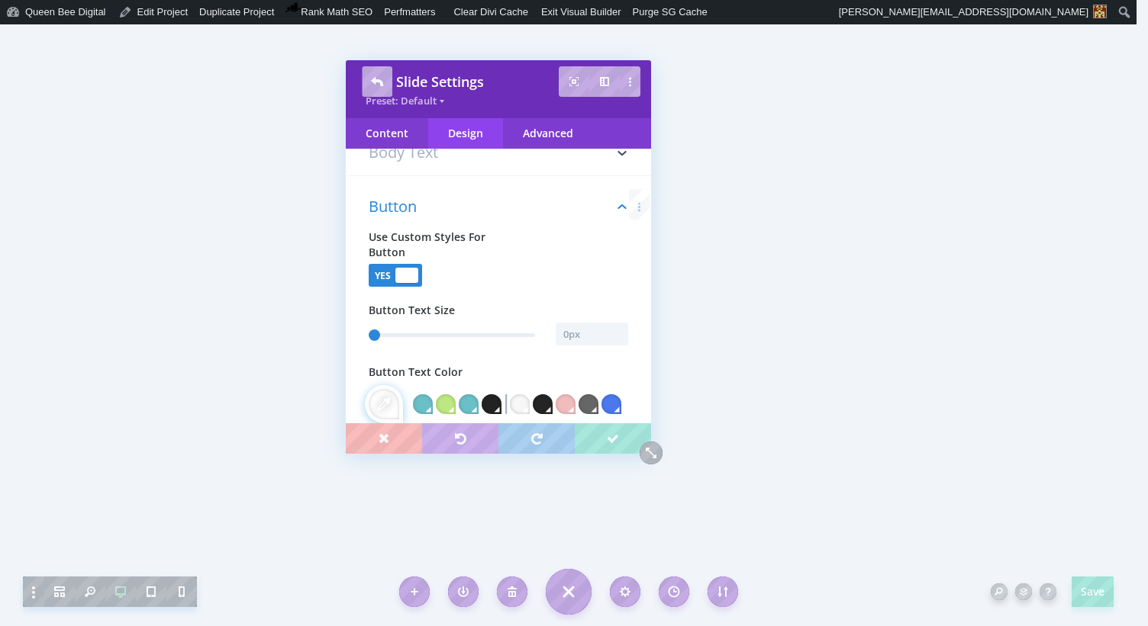
scroll to position [301, 0]
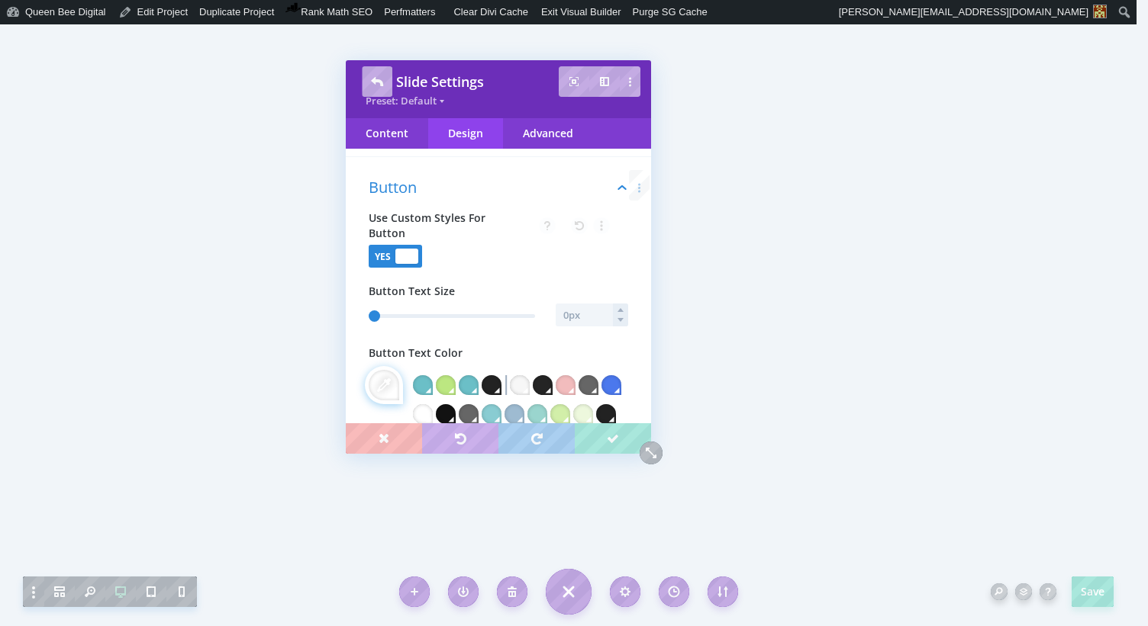
type input "1"
type input "0"
click at [575, 317] on input "text" at bounding box center [591, 315] width 72 height 23
type input "15"
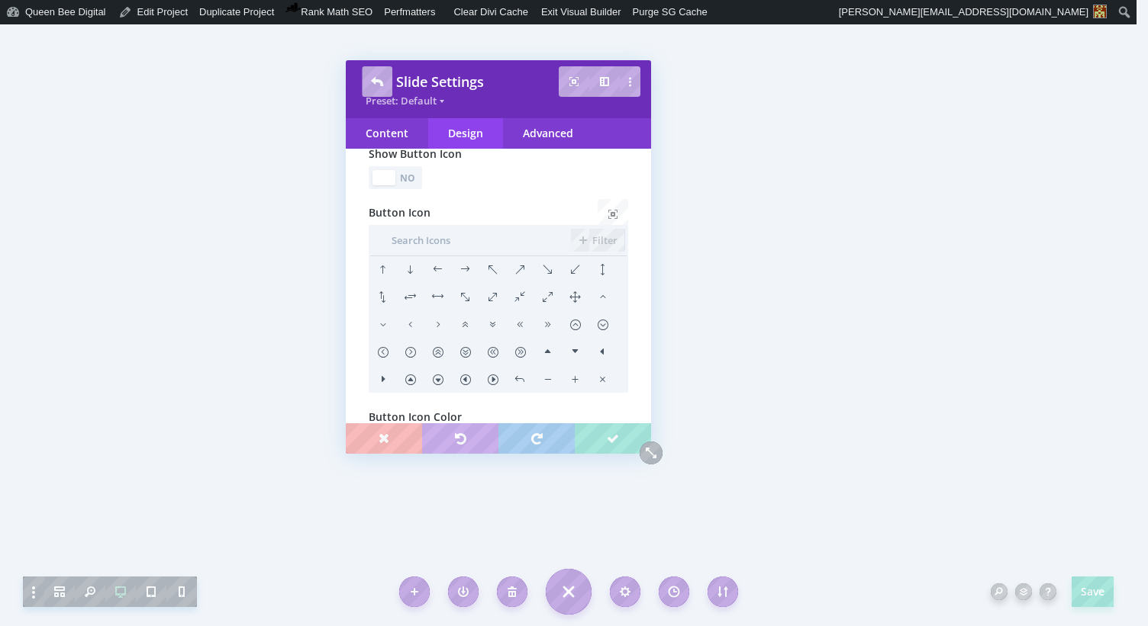
scroll to position [2265, 0]
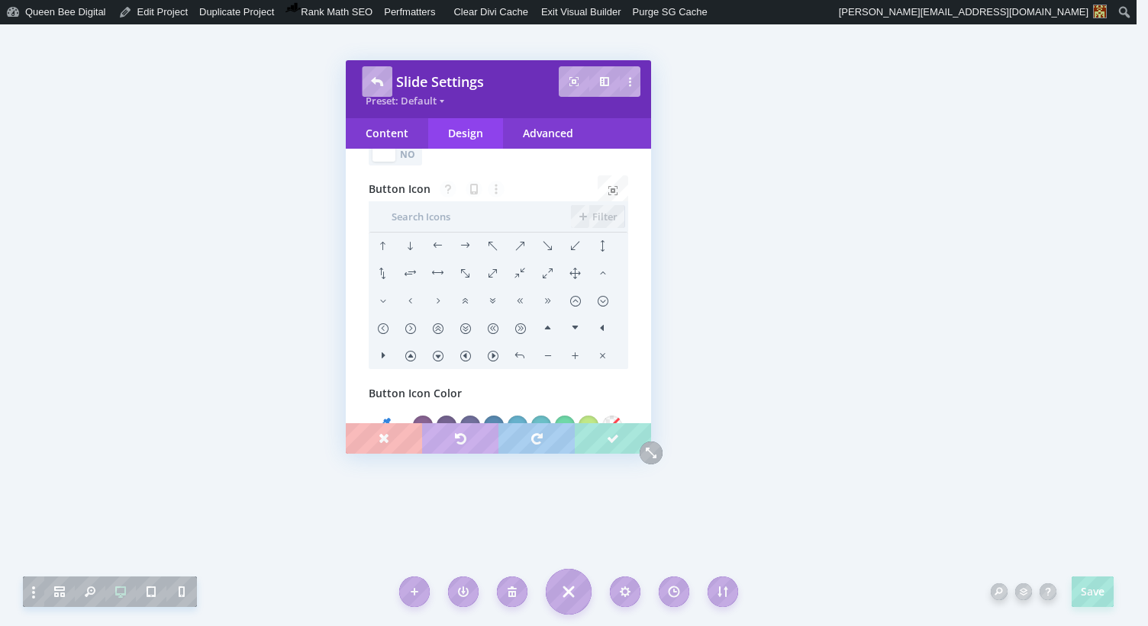
type input "15px"
click at [416, 162] on div "No" at bounding box center [408, 154] width 21 height 14
click at [465, 260] on li at bounding box center [464, 246] width 27 height 27
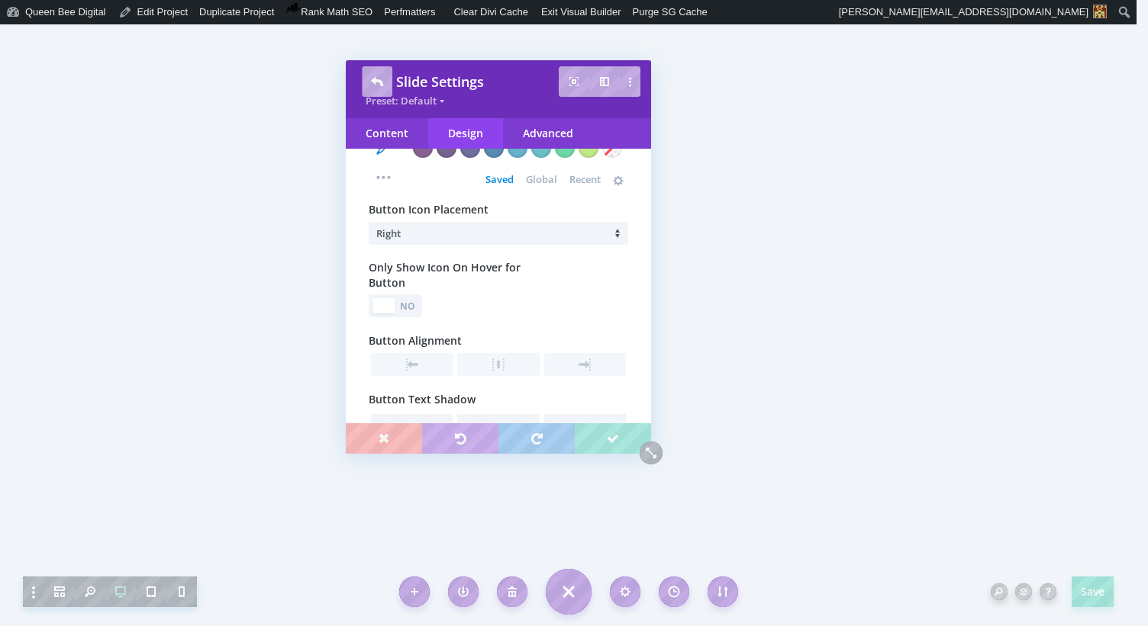
scroll to position [2551, 0]
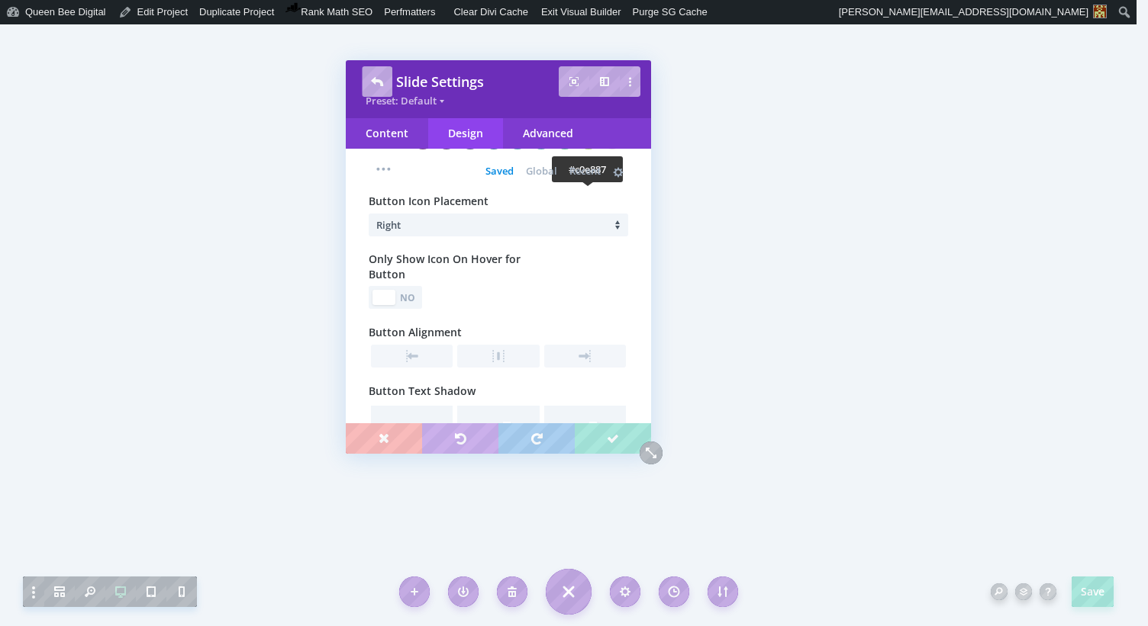
click at [587, 150] on div at bounding box center [588, 140] width 20 height 20
click at [414, 305] on div "No" at bounding box center [408, 298] width 21 height 14
click at [385, 305] on div "Yes" at bounding box center [382, 298] width 21 height 14
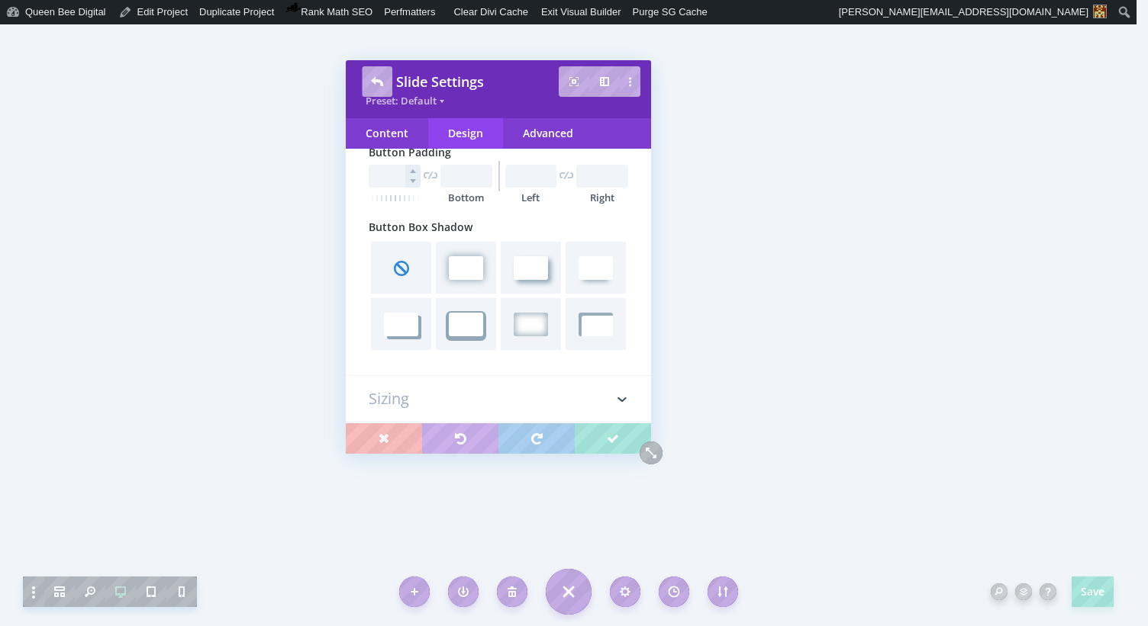
scroll to position [3024, 0]
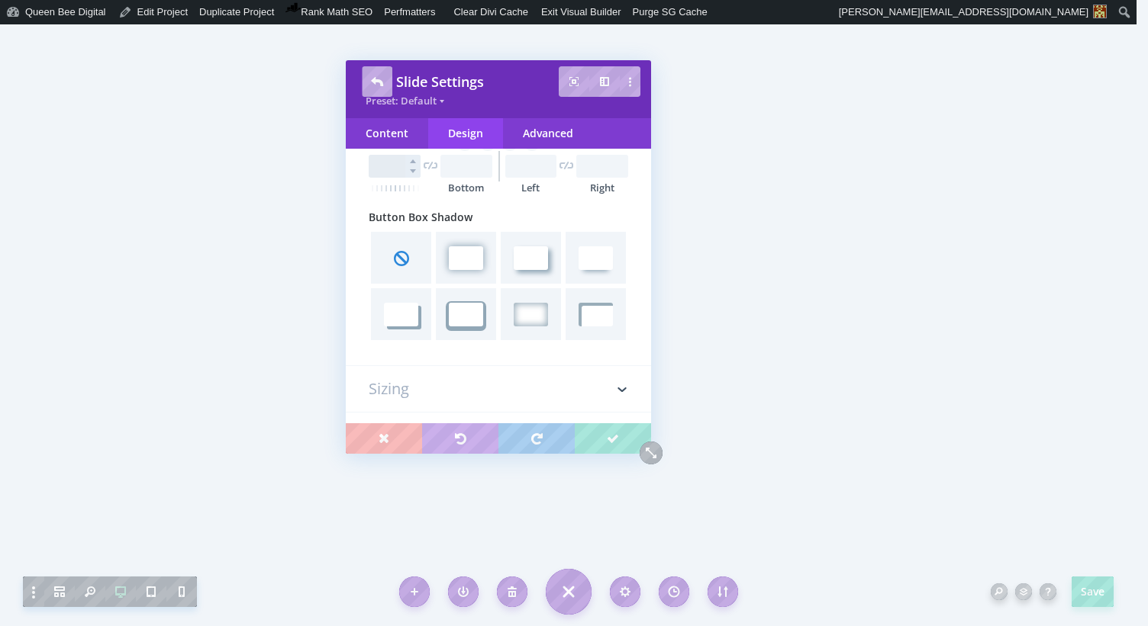
click at [388, 178] on input "text" at bounding box center [395, 166] width 52 height 23
type input "12px"
click at [459, 178] on input "text" at bounding box center [466, 166] width 52 height 23
type input "13px"
click at [523, 178] on input "text" at bounding box center [531, 166] width 52 height 23
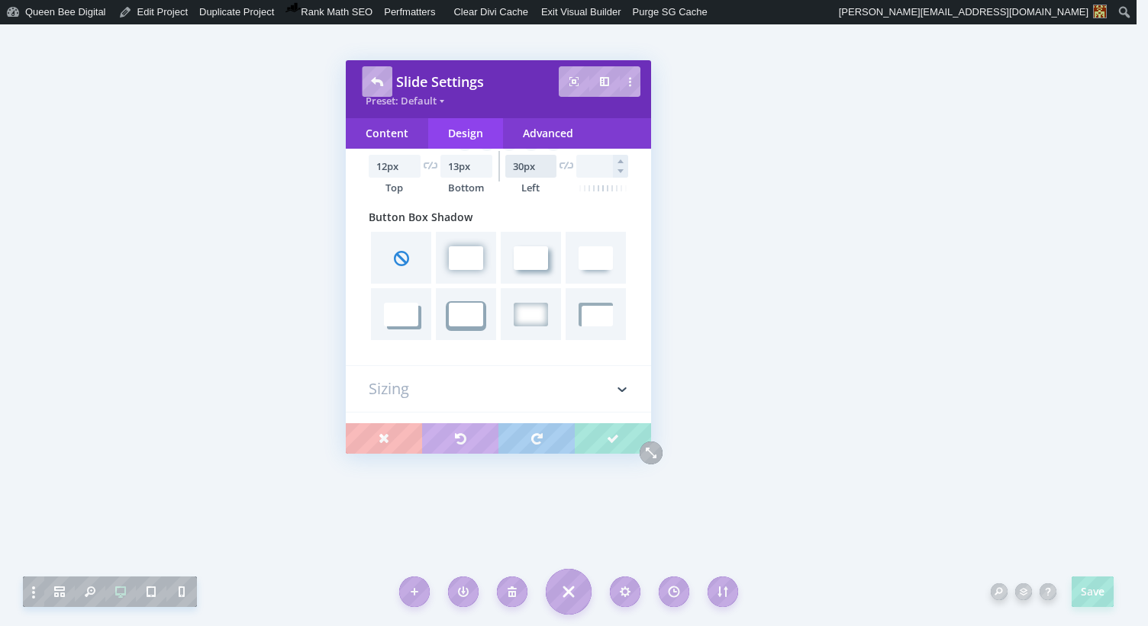
type input "30px"
click at [584, 178] on input "text" at bounding box center [602, 166] width 52 height 23
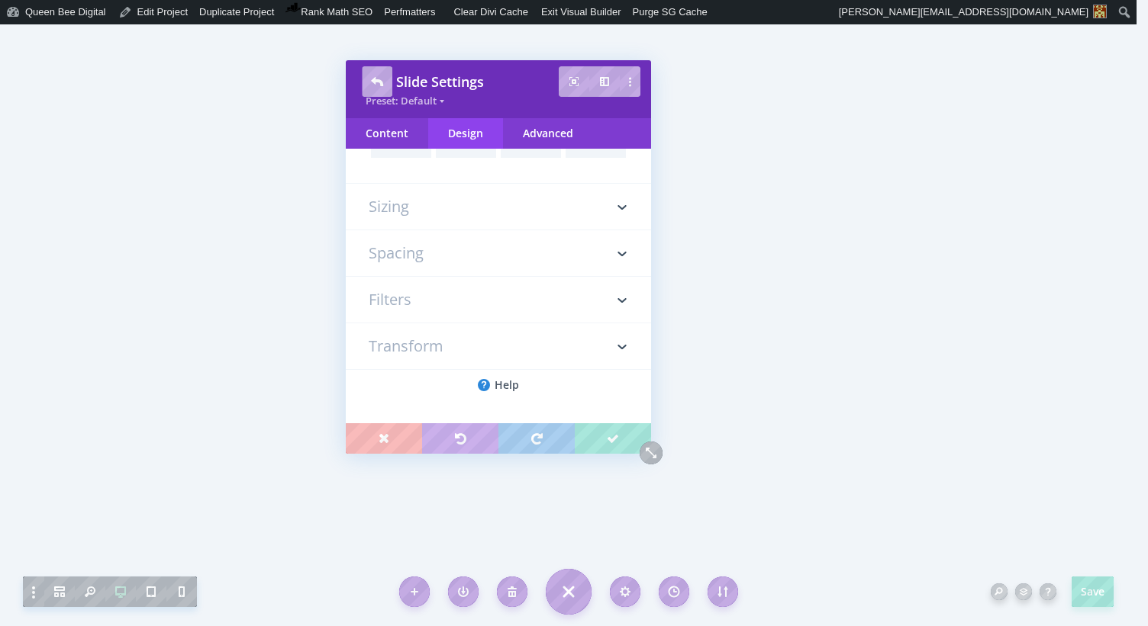
scroll to position [3249, 0]
type input "48px"
click at [547, 134] on div "Advanced" at bounding box center [548, 133] width 90 height 31
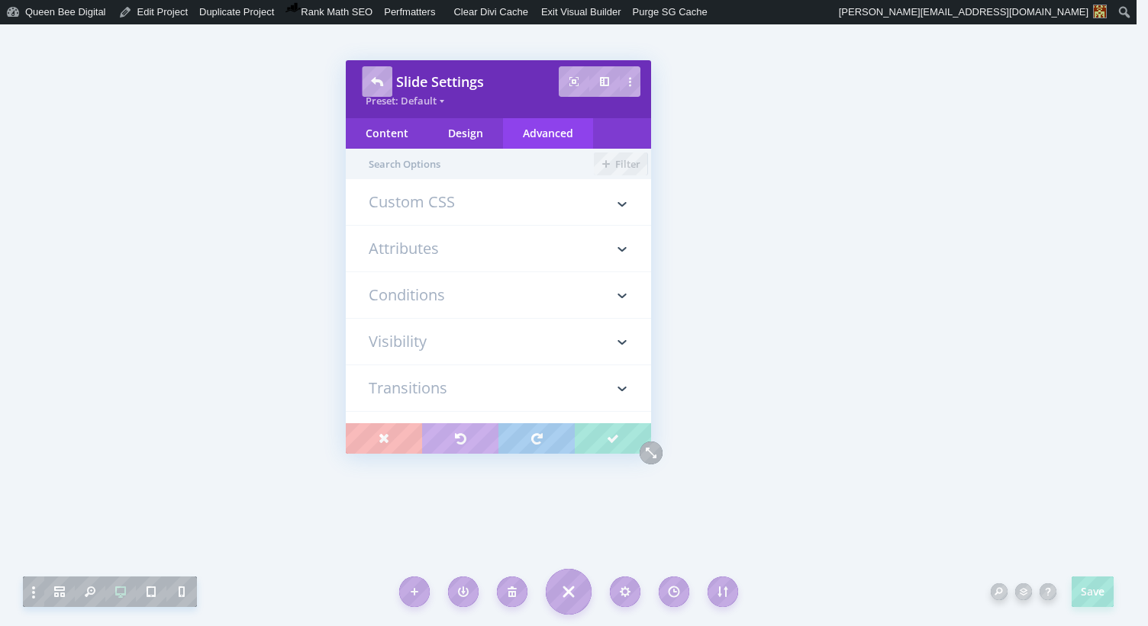
click at [481, 204] on h3 "Custom CSS" at bounding box center [498, 210] width 259 height 31
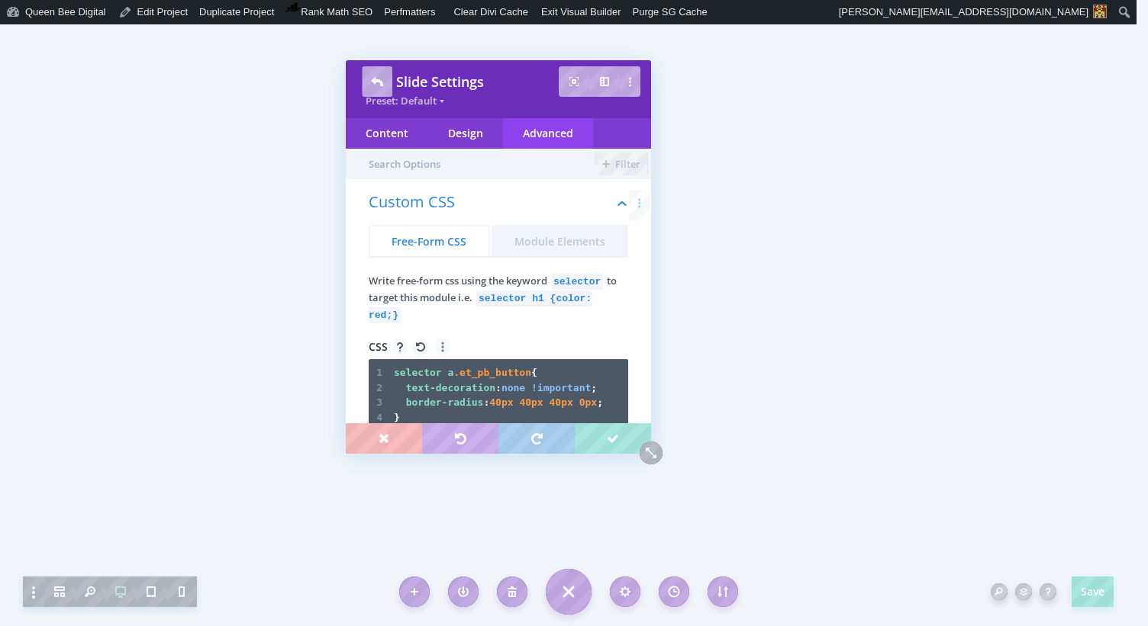
click at [491, 378] on span ".et_pb_button" at bounding box center [492, 372] width 78 height 11
type textarea "selector [DOMAIN_NAME]_pb_button { text-decoration: none !important; border-rad…"
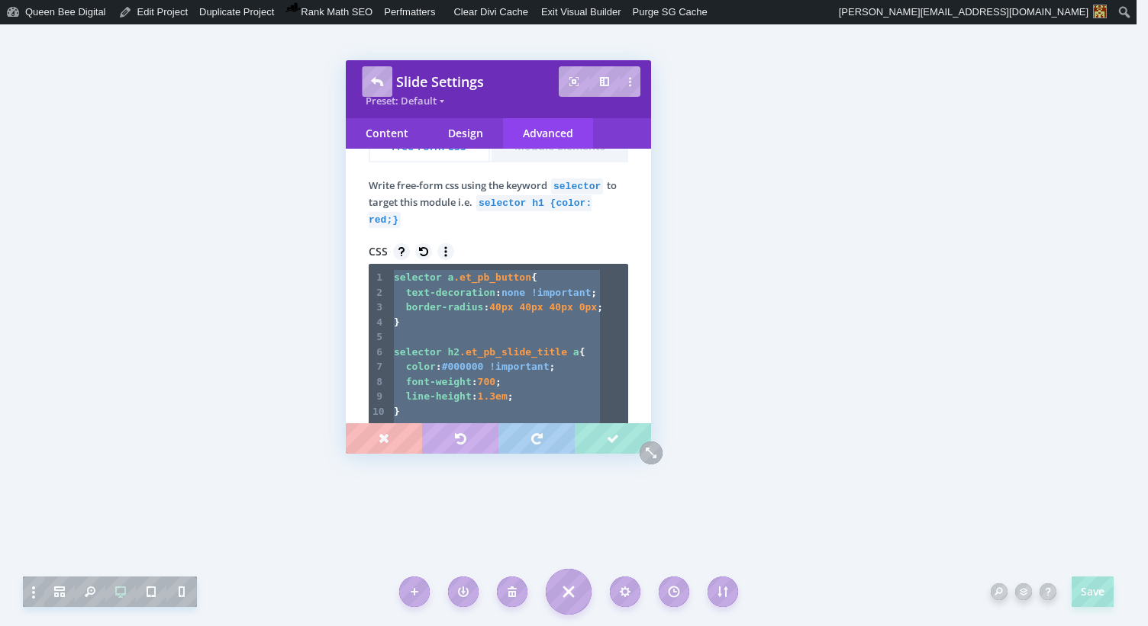
scroll to position [98, 0]
click at [391, 133] on div "Content" at bounding box center [387, 133] width 82 height 31
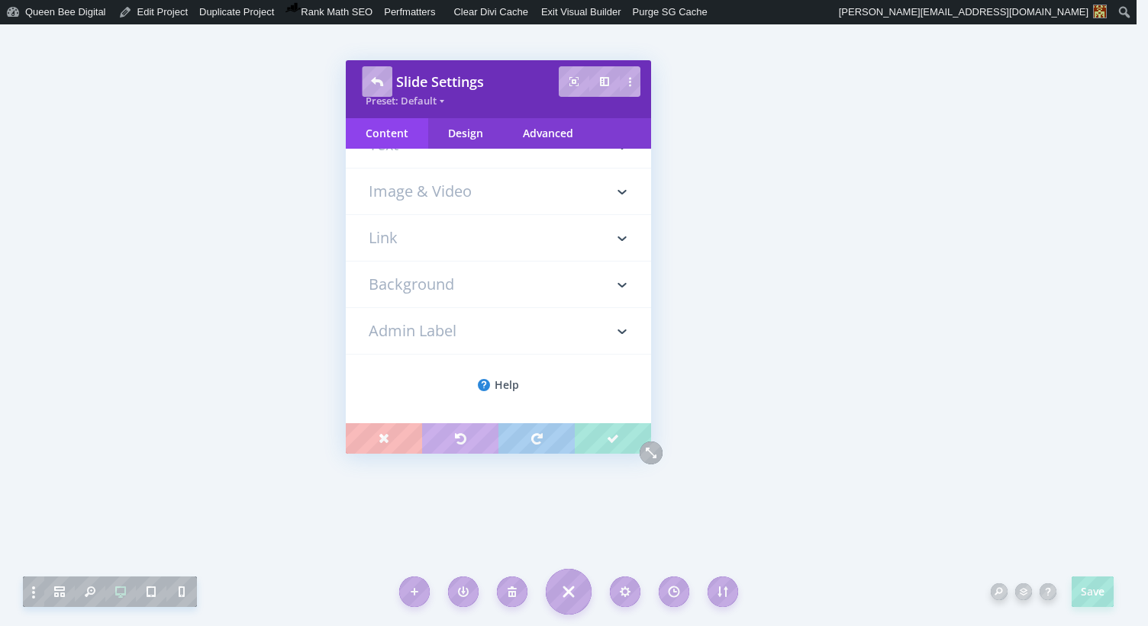
scroll to position [0, 0]
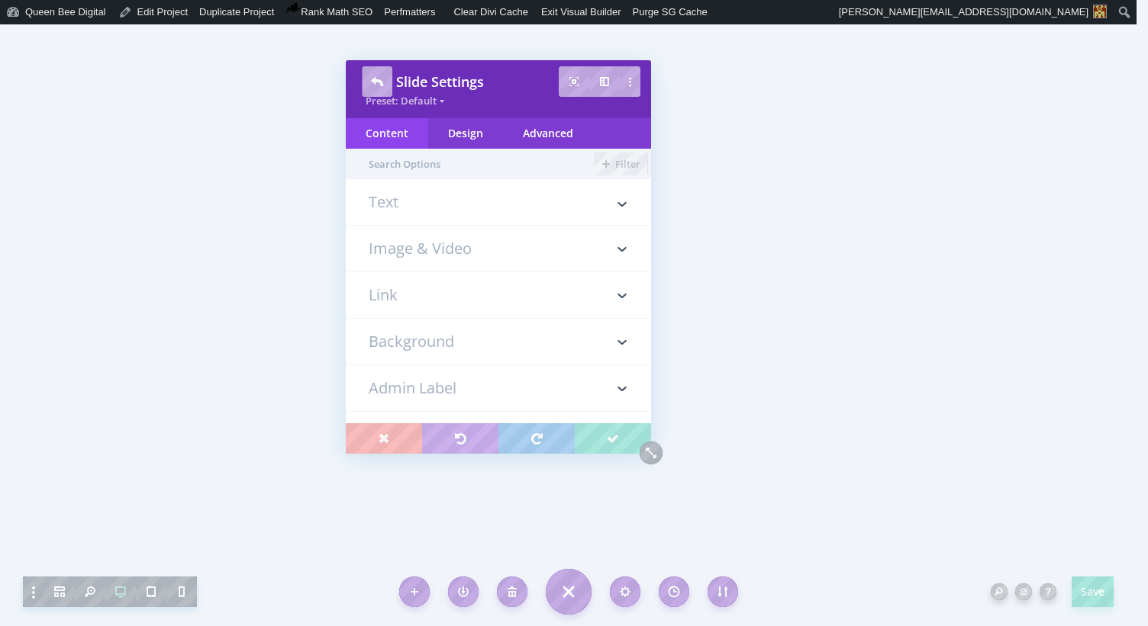
click at [417, 297] on h3 "Link" at bounding box center [498, 295] width 259 height 46
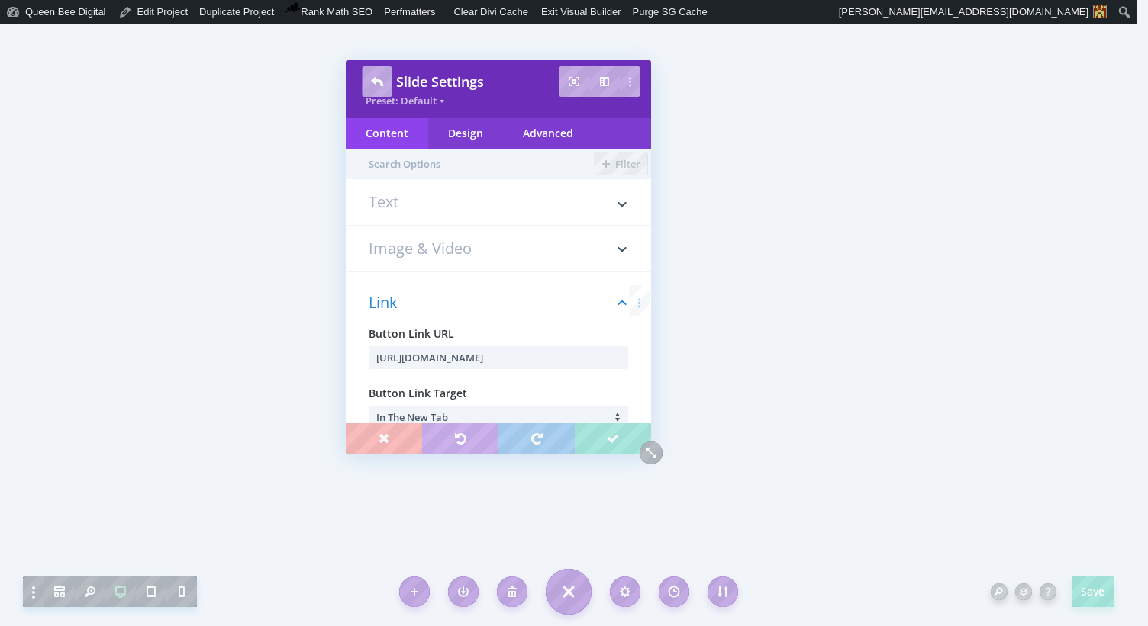
scroll to position [132, 0]
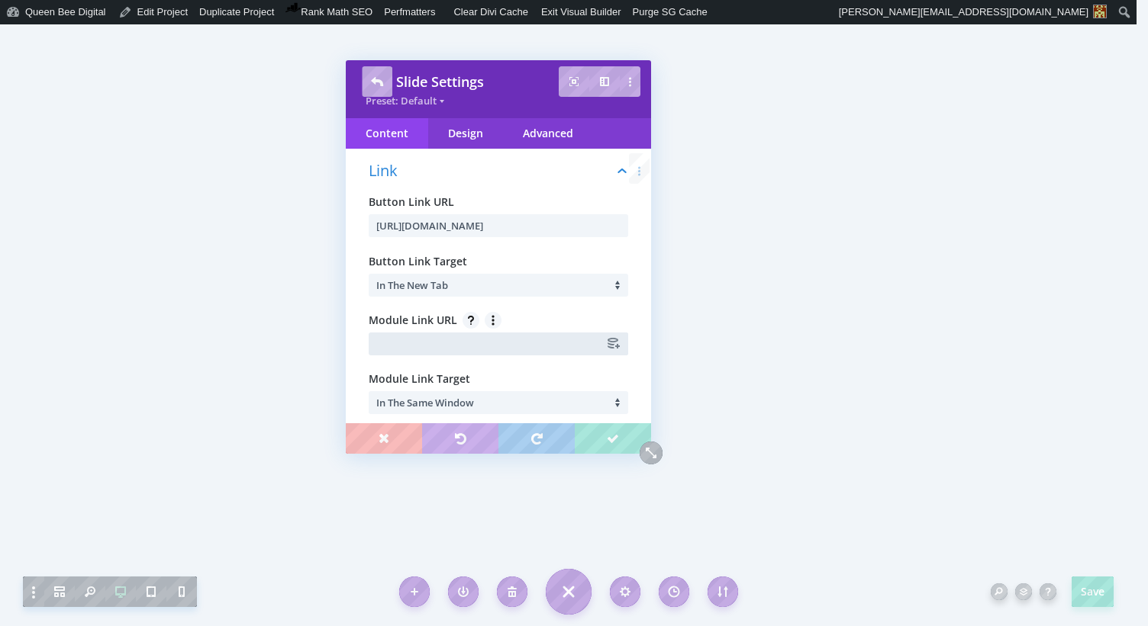
click at [401, 348] on input "text" at bounding box center [498, 344] width 259 height 23
type input "#"
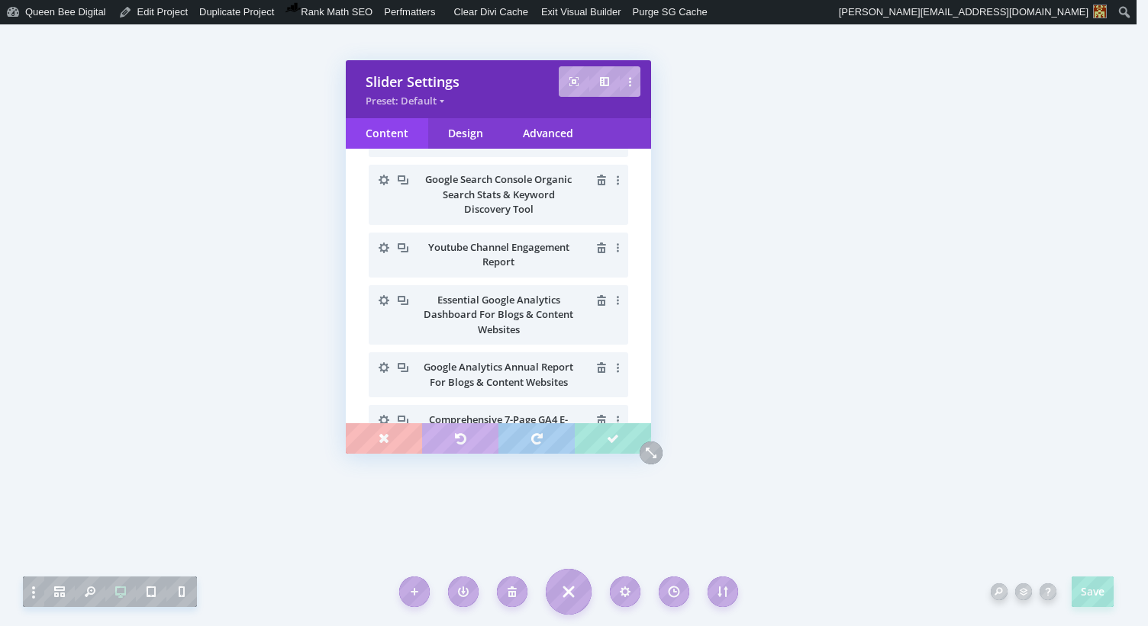
scroll to position [252, 0]
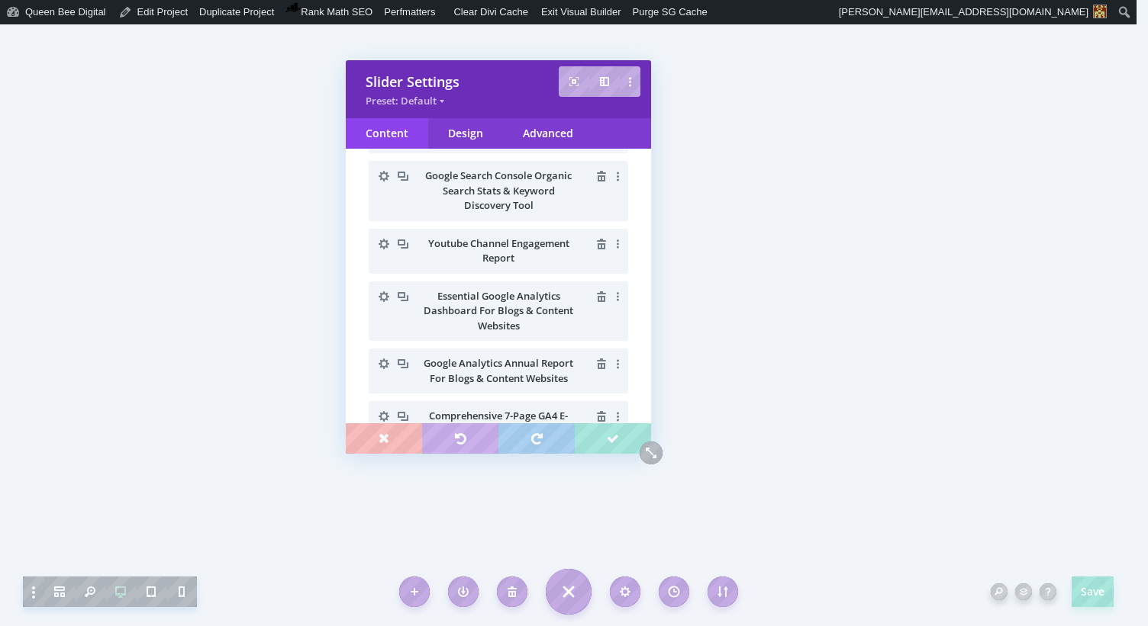
click at [385, 295] on icon "button" at bounding box center [383, 296] width 21 height 21
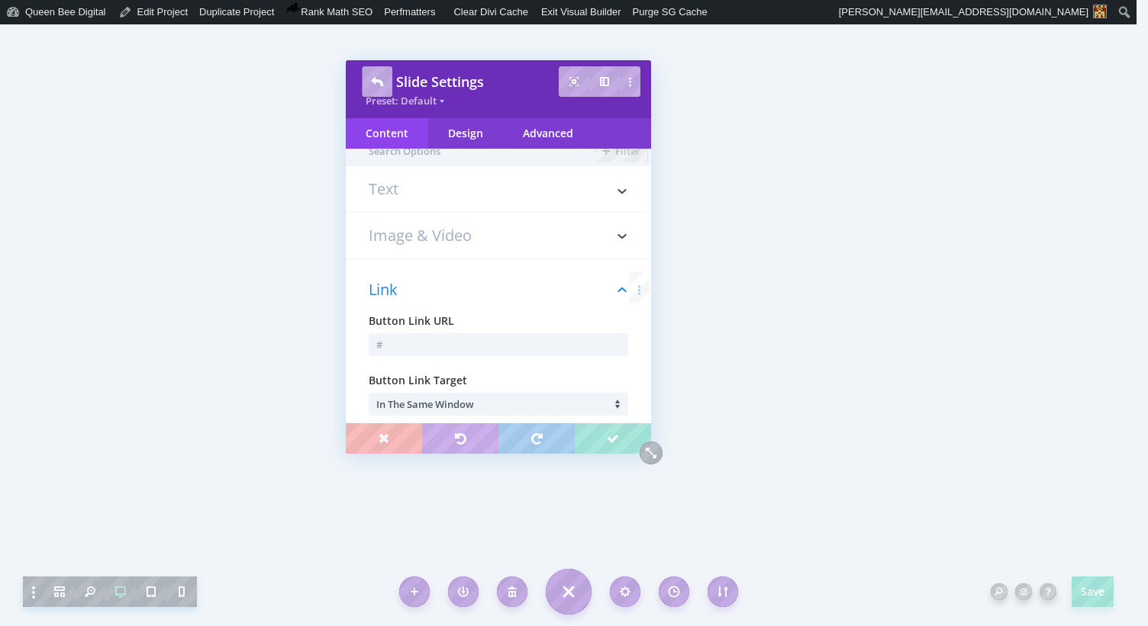
scroll to position [0, 0]
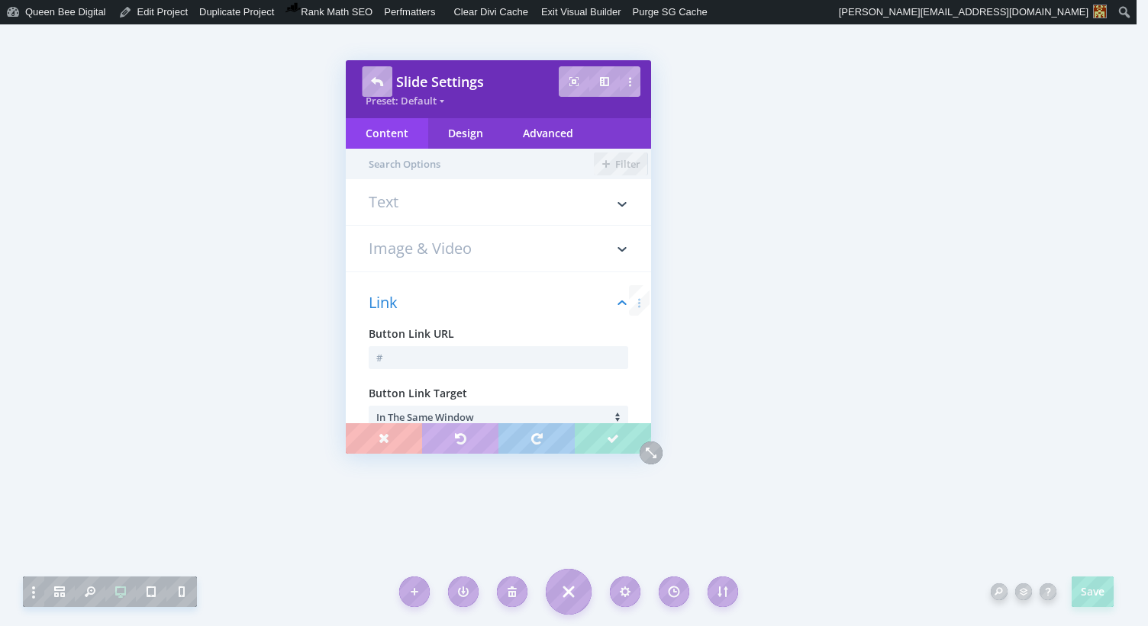
click at [411, 208] on h3 "Text" at bounding box center [498, 210] width 259 height 31
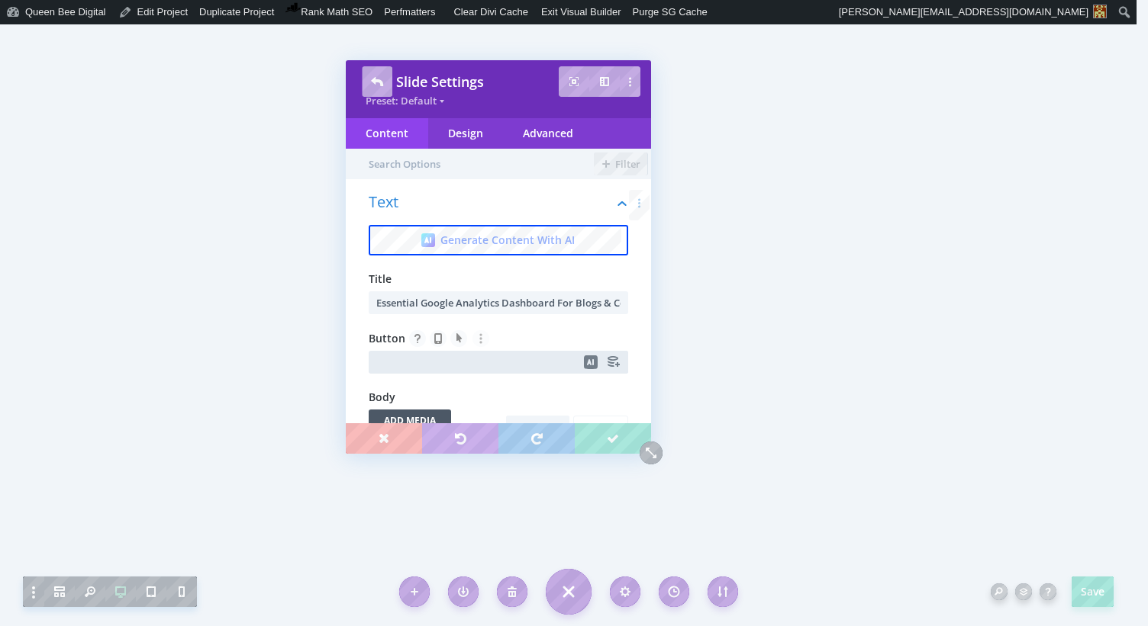
click at [401, 360] on input "text" at bounding box center [498, 362] width 259 height 23
type input "Purchase on Etsy"
click at [568, 138] on div "Advanced" at bounding box center [548, 133] width 90 height 31
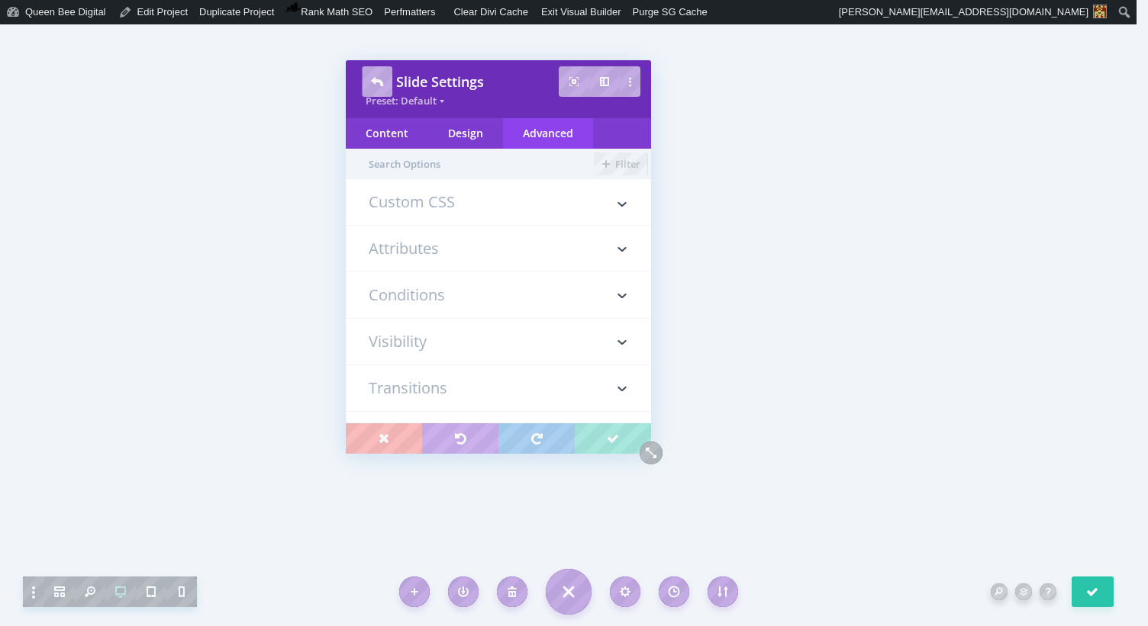
click at [455, 200] on h3 "Custom CSS" at bounding box center [498, 210] width 259 height 31
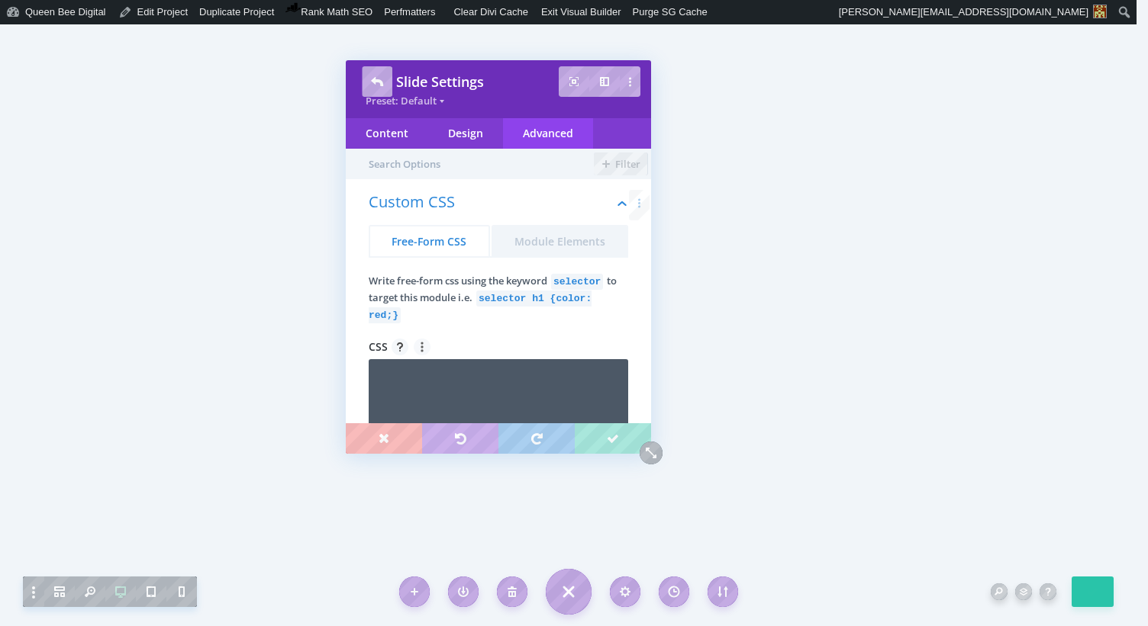
click at [478, 391] on textarea at bounding box center [498, 405] width 259 height 92
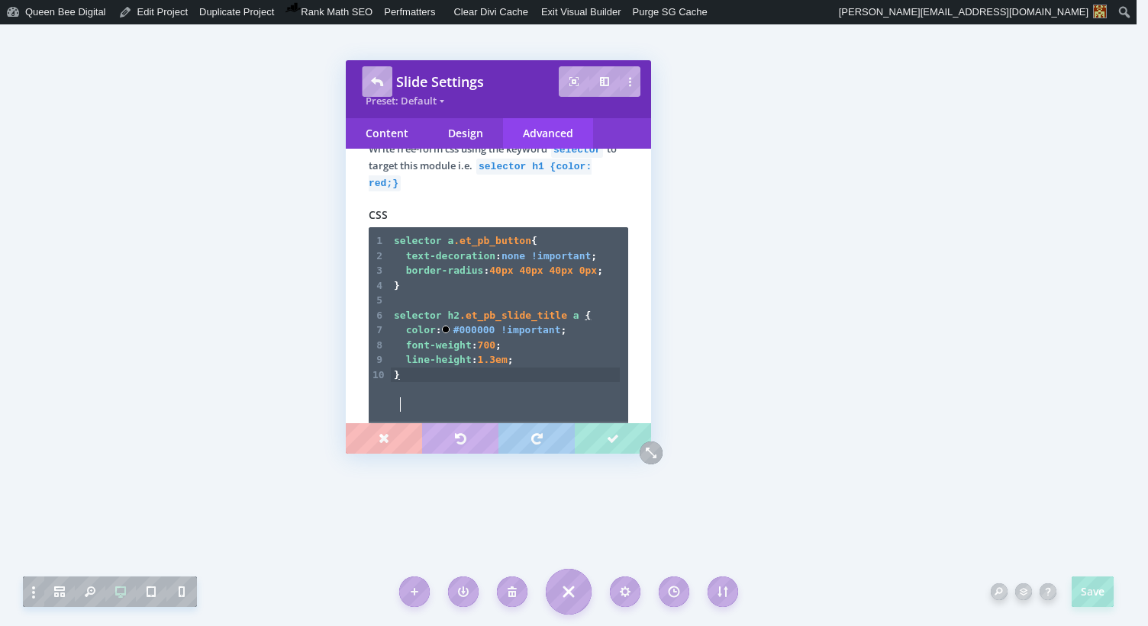
scroll to position [135, 0]
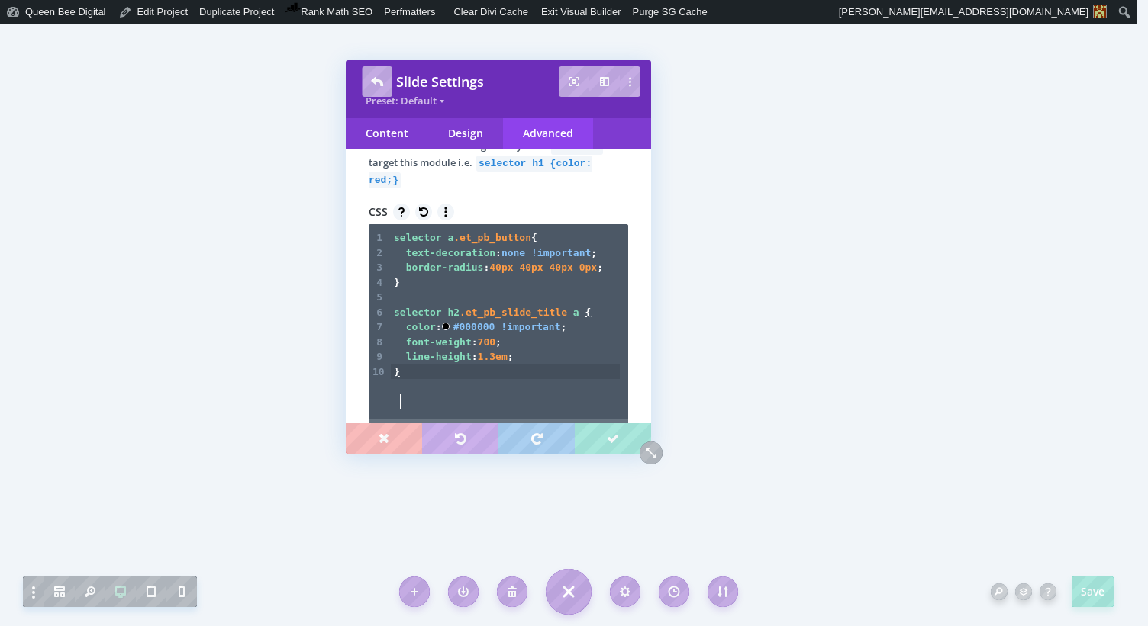
click at [419, 275] on pre "border-radius : 40px 40px 40px 0px ;" at bounding box center [505, 267] width 229 height 15
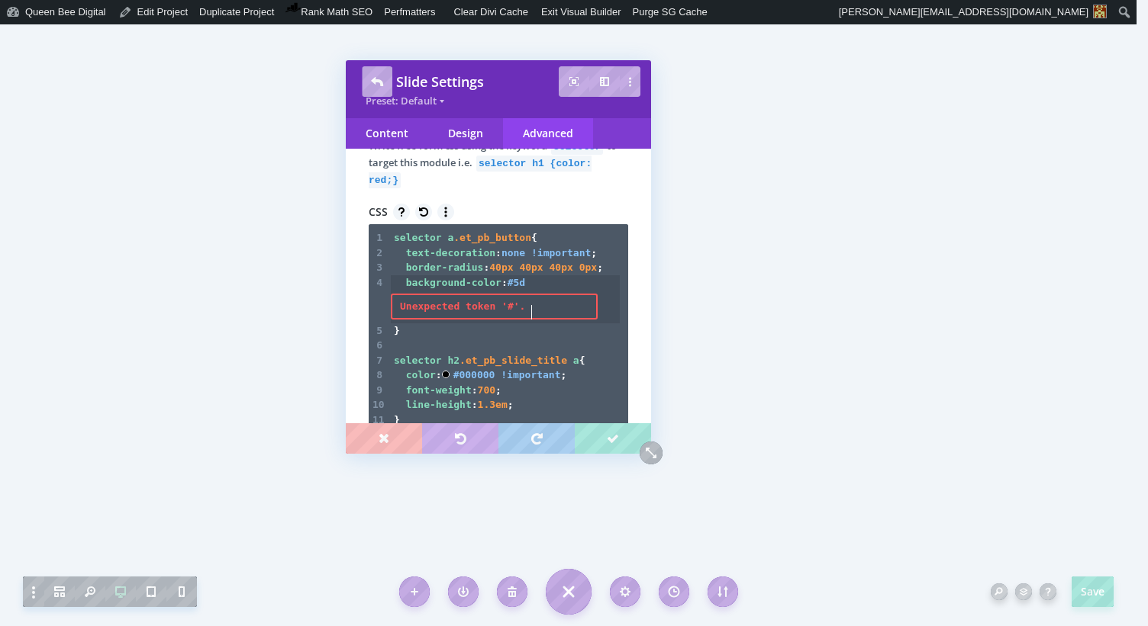
scroll to position [5, 132]
type textarea "background-color: #5d5c84;"
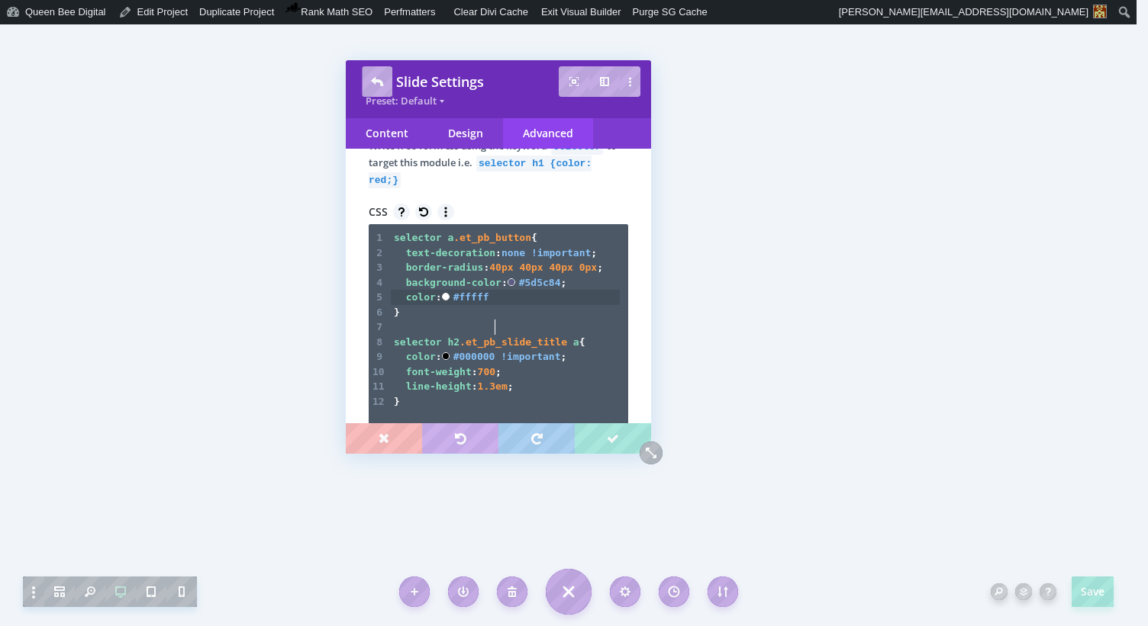
scroll to position [5, 58]
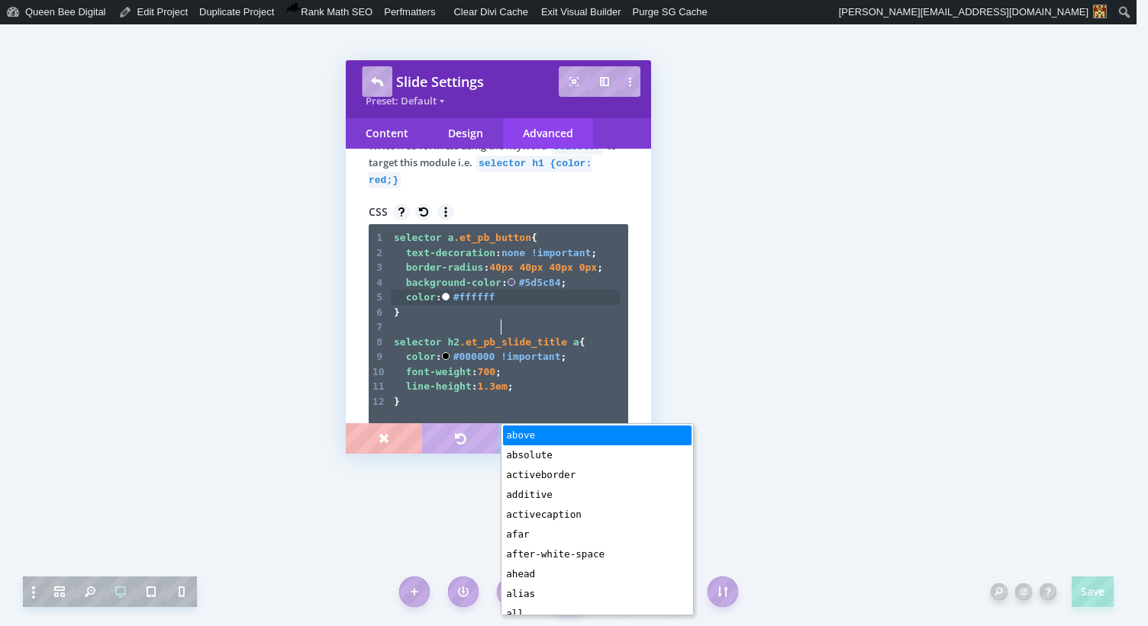
type textarea "color: #ffffff;"
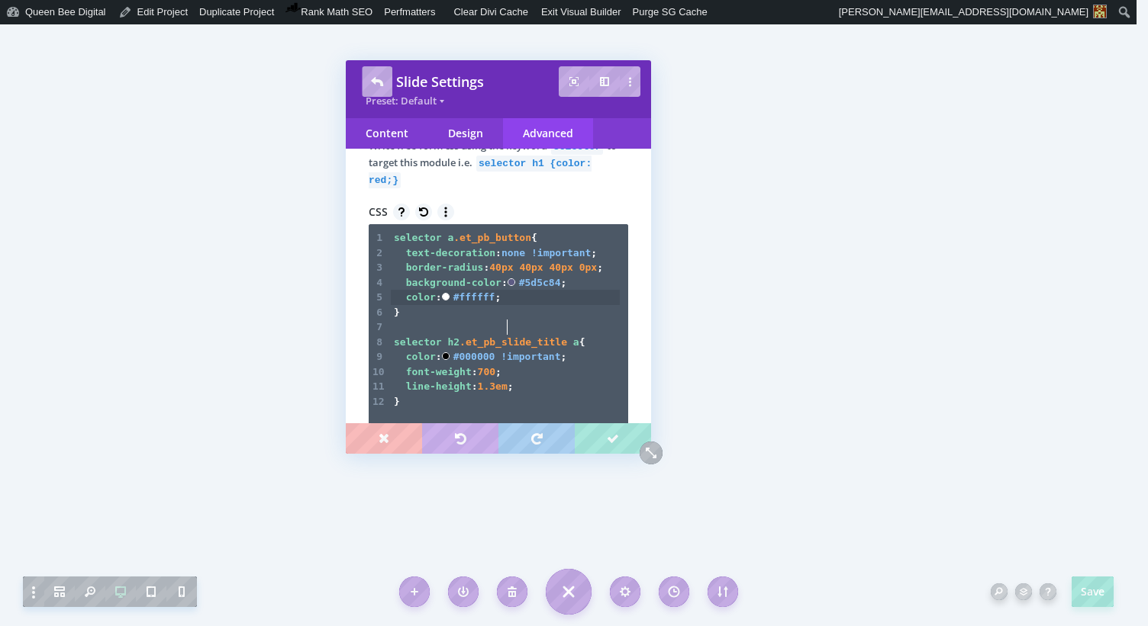
scroll to position [5, 61]
type textarea "!important"
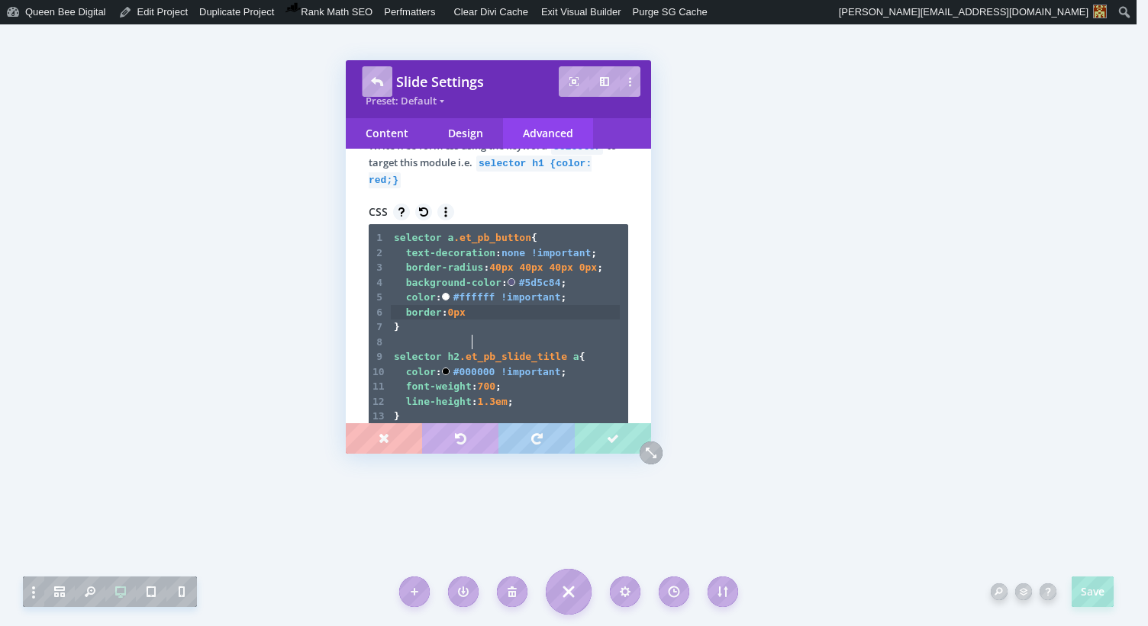
type textarea "border: 0px;"
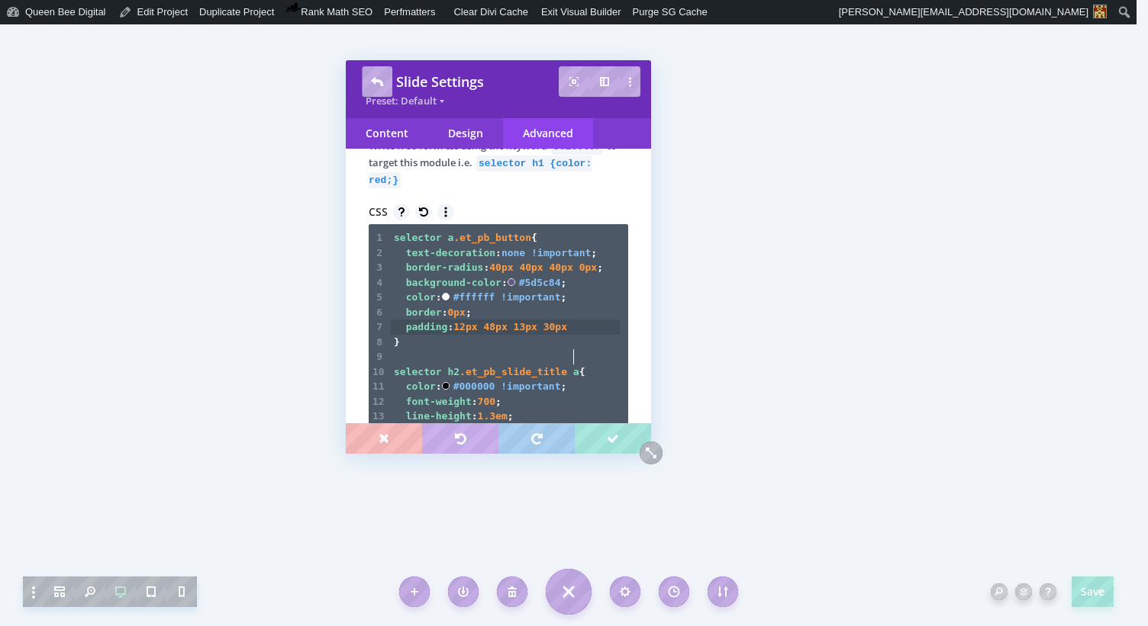
scroll to position [5, 146]
type textarea "padding: 12px 48px 13px 30px;"
type textarea "font-size: 15px;"
click at [480, 273] on span "border-radius" at bounding box center [445, 267] width 78 height 11
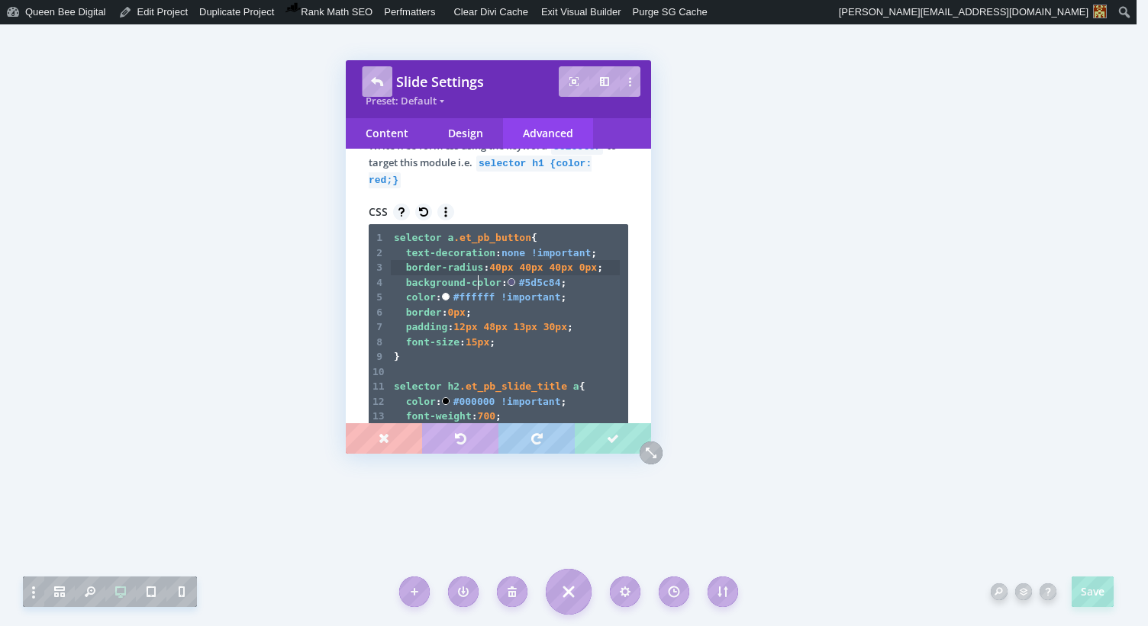
scroll to position [5, 72]
click at [463, 133] on div "Design" at bounding box center [465, 133] width 75 height 31
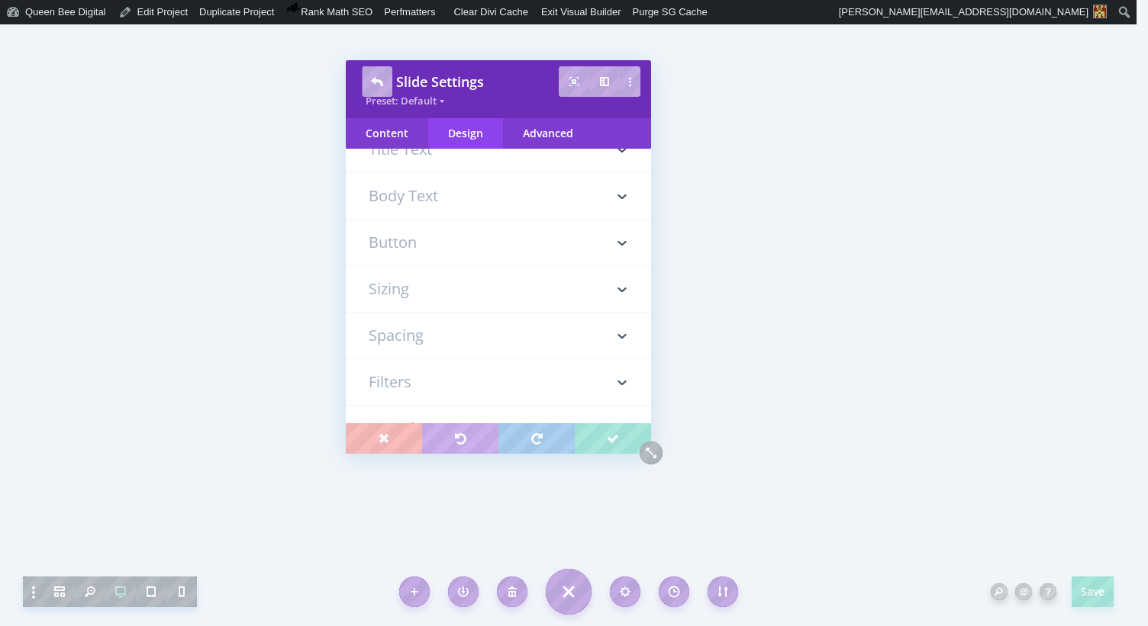
scroll to position [285, 0]
click at [421, 204] on h3 "Button" at bounding box center [498, 197] width 259 height 46
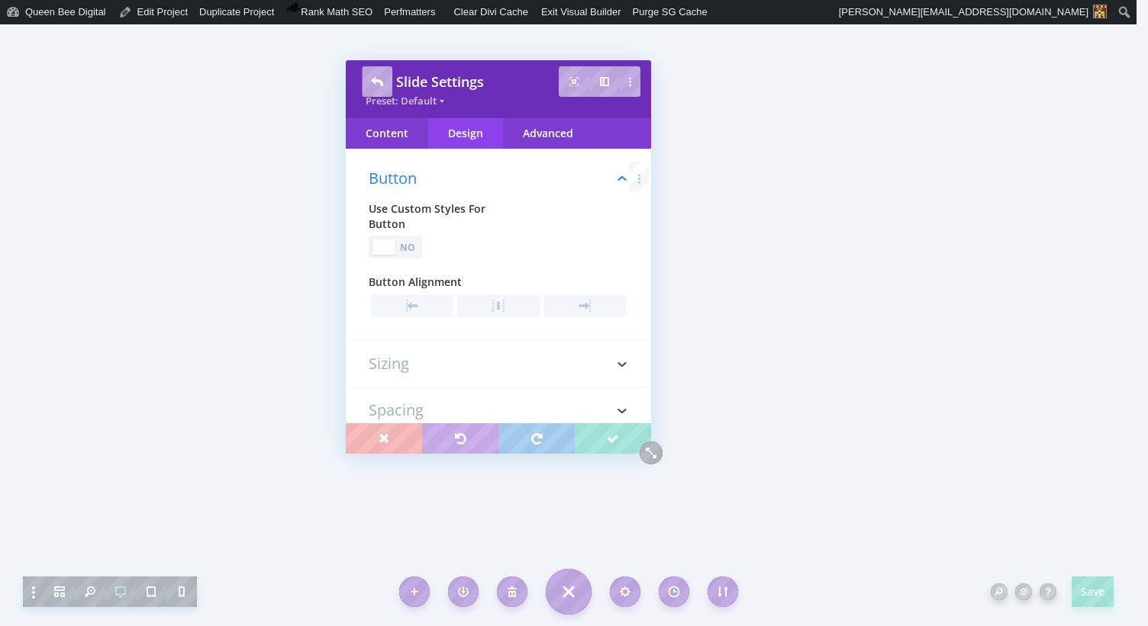
scroll to position [318, 0]
click at [417, 242] on div "No" at bounding box center [408, 240] width 21 height 14
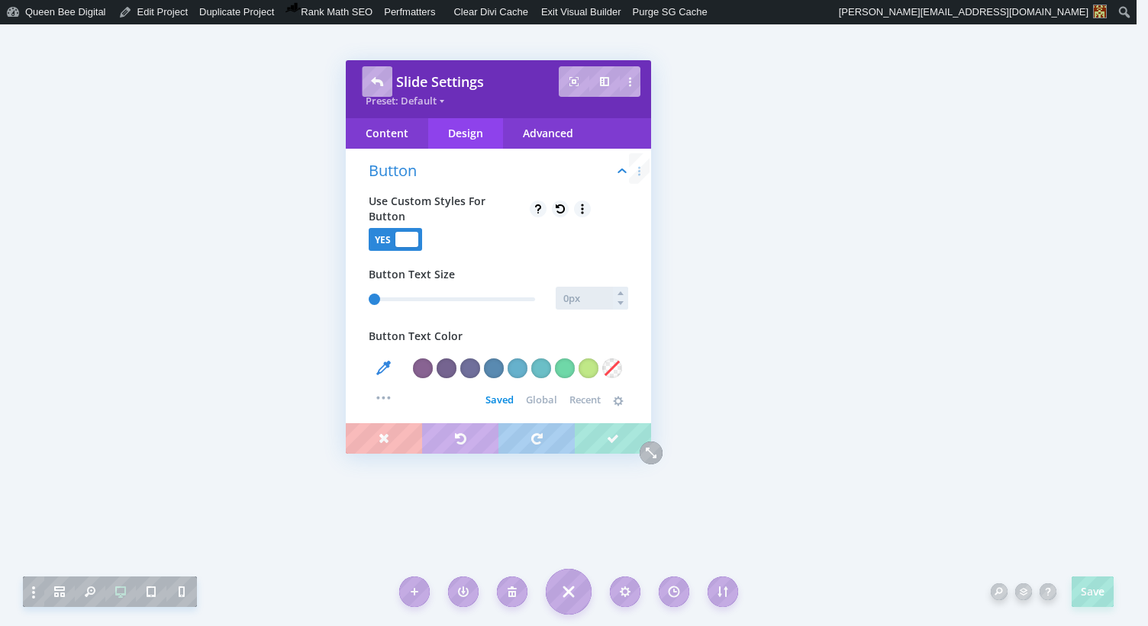
type input "1"
click at [589, 297] on input "text" at bounding box center [591, 298] width 72 height 23
type input "15"
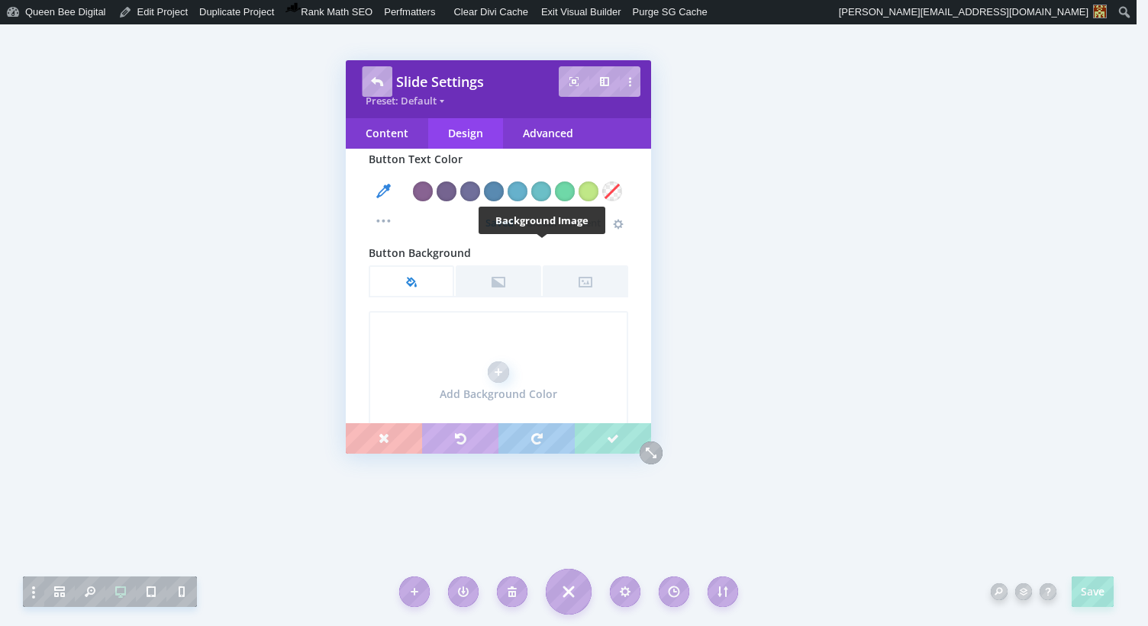
scroll to position [530, 0]
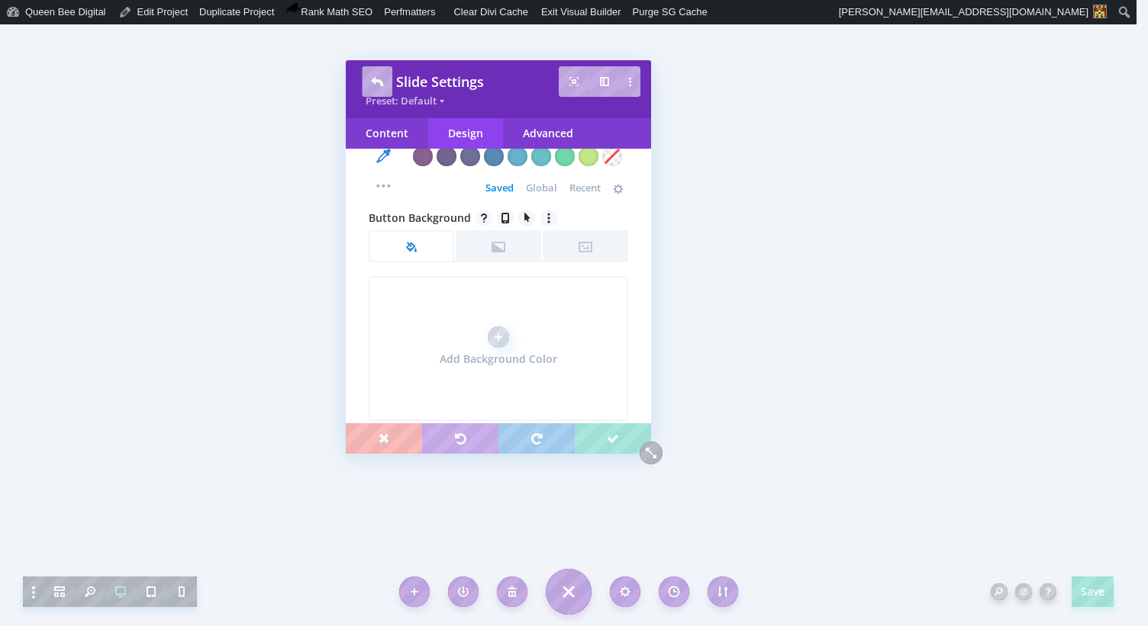
type input "15px"
click at [539, 185] on span "Global" at bounding box center [541, 188] width 31 height 12
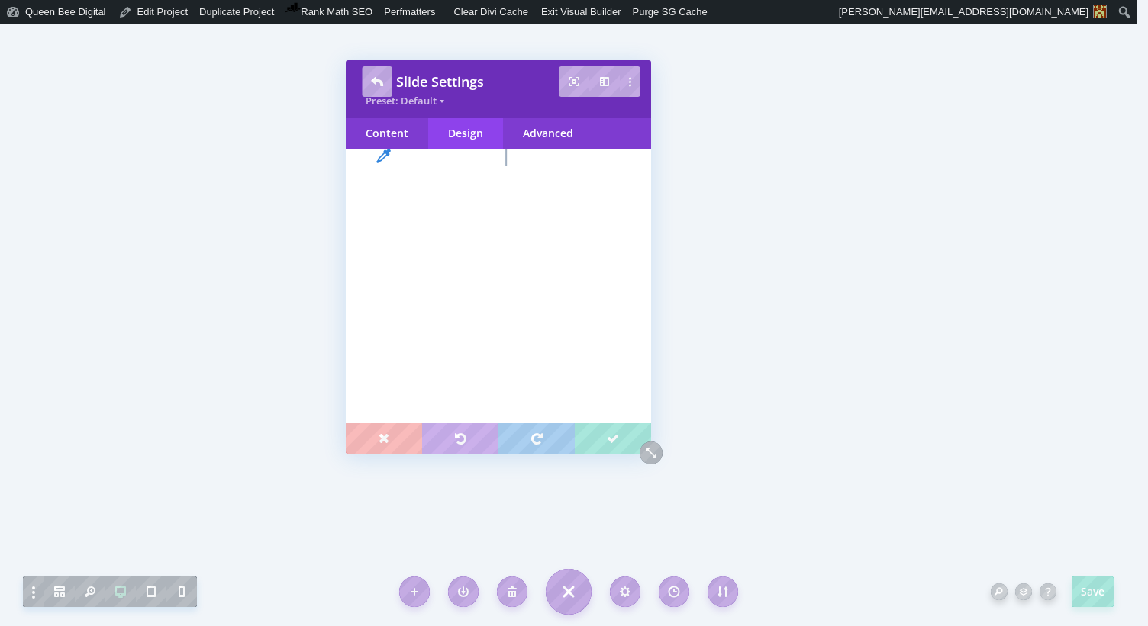
click at [433, 183] on div at bounding box center [423, 185] width 20 height 20
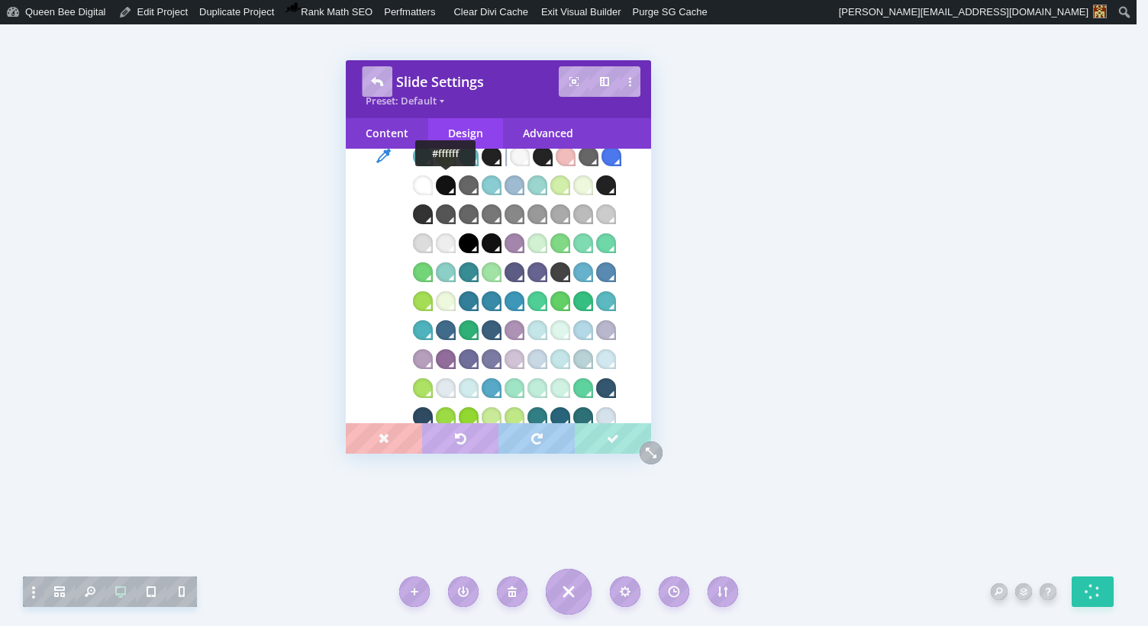
click at [433, 187] on div at bounding box center [423, 185] width 20 height 20
click at [553, 132] on div "Advanced" at bounding box center [548, 133] width 90 height 31
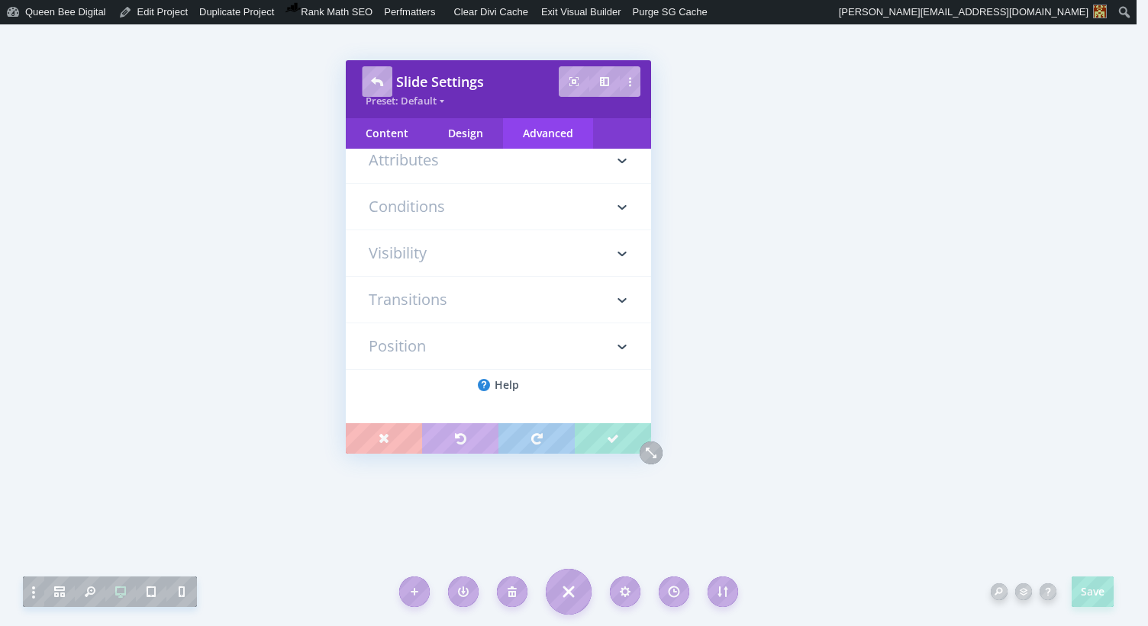
scroll to position [0, 0]
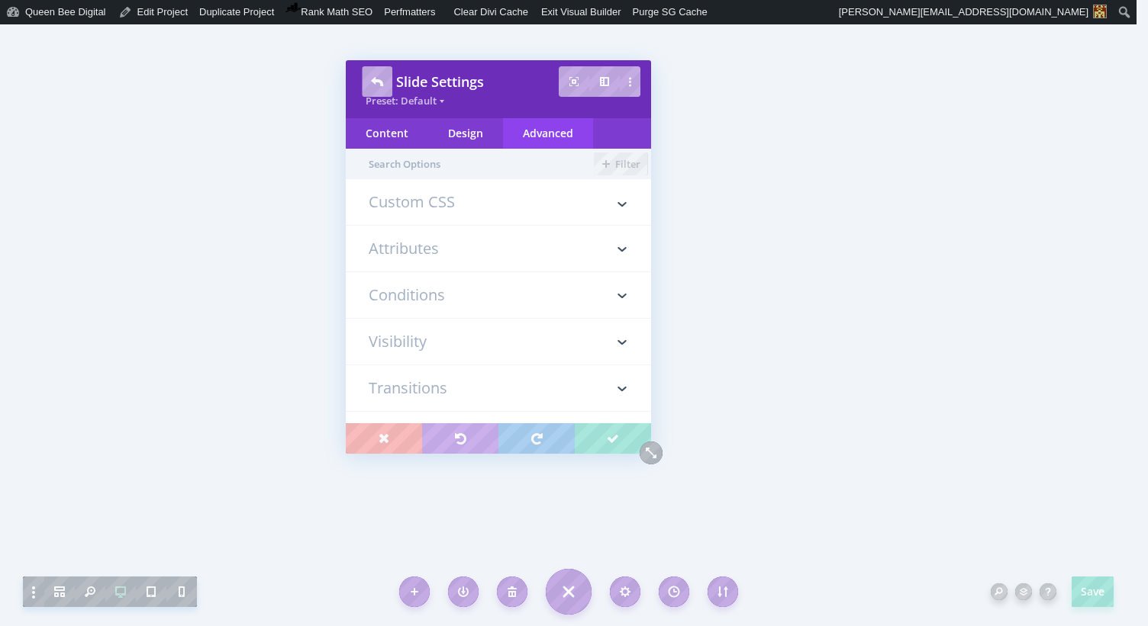
click at [440, 201] on h3 "Custom CSS" at bounding box center [498, 210] width 259 height 31
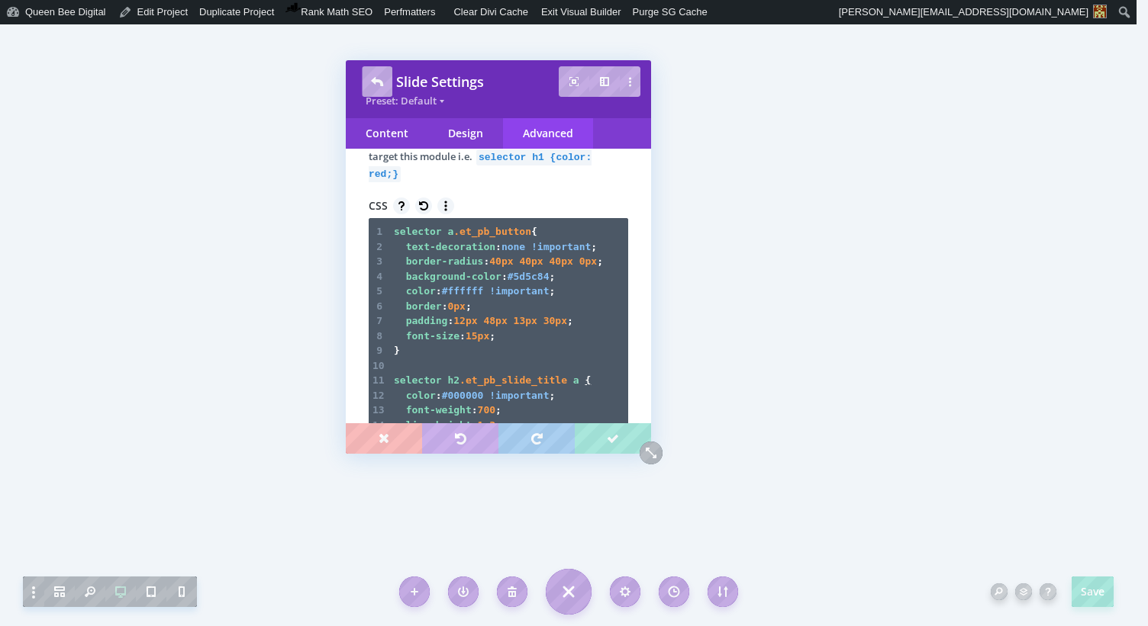
scroll to position [143, 0]
click at [567, 325] on span "30px" at bounding box center [555, 319] width 24 height 11
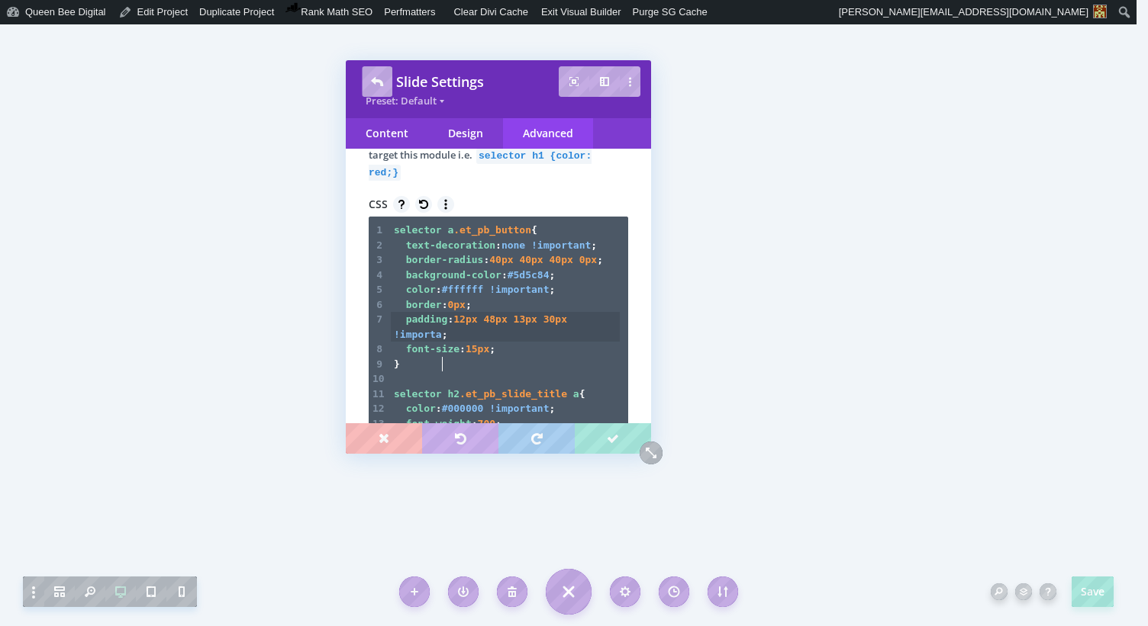
scroll to position [5, 56]
type textarea "!important"
click at [469, 130] on div "Design" at bounding box center [465, 133] width 75 height 31
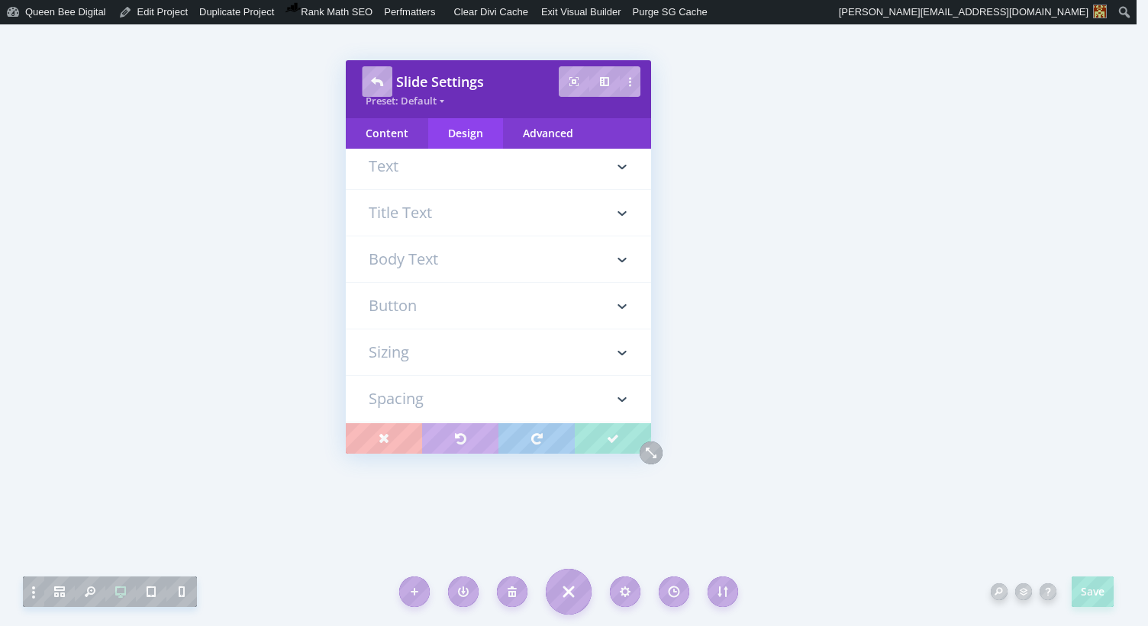
scroll to position [321, 0]
click at [461, 171] on h3 "Button" at bounding box center [498, 160] width 259 height 46
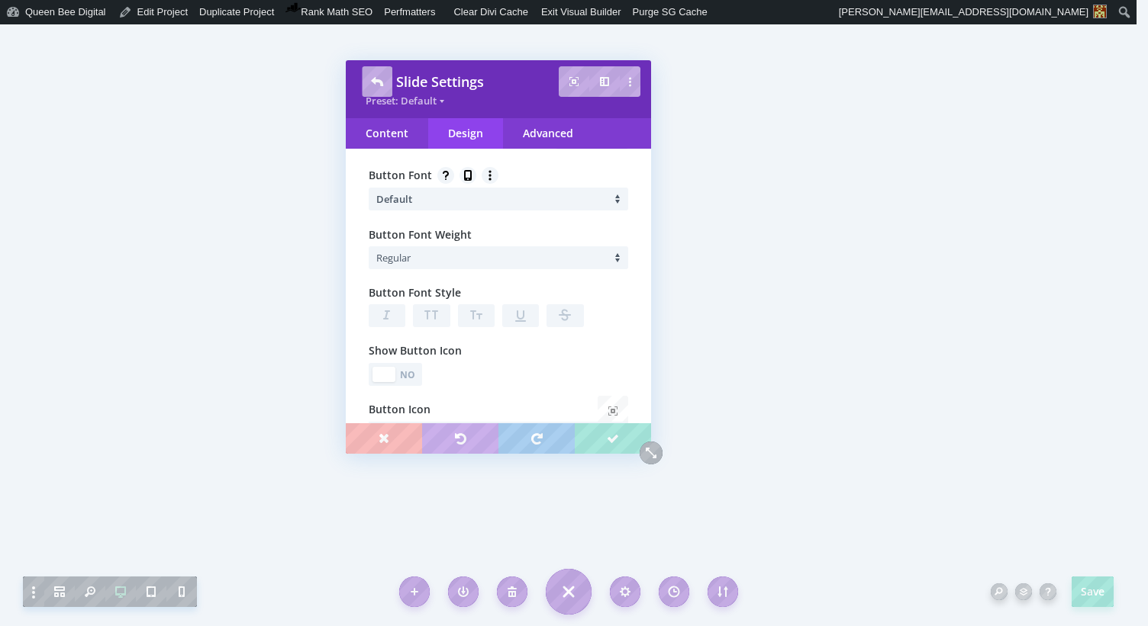
scroll to position [1219, 0]
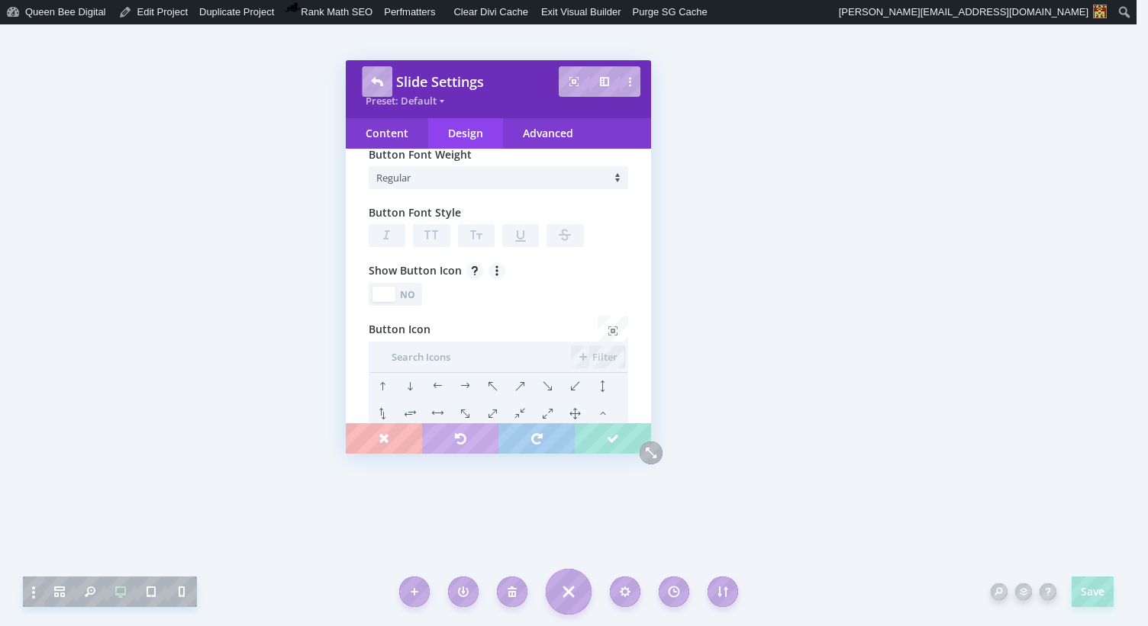
click at [413, 298] on div "No" at bounding box center [408, 295] width 21 height 14
click at [465, 385] on li at bounding box center [464, 386] width 27 height 27
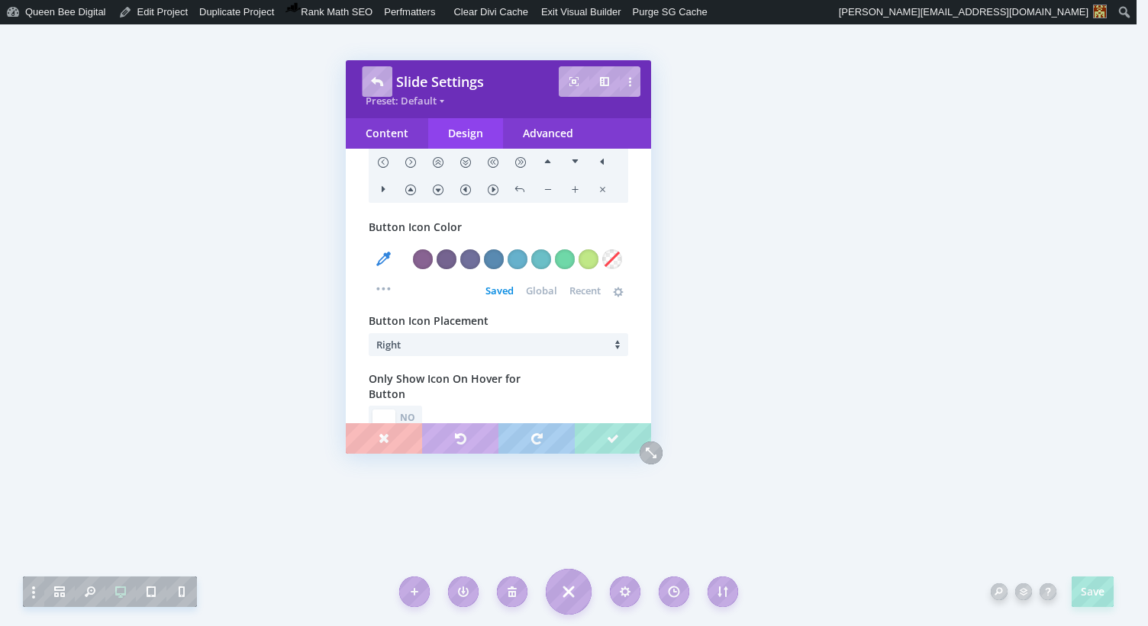
scroll to position [1553, 0]
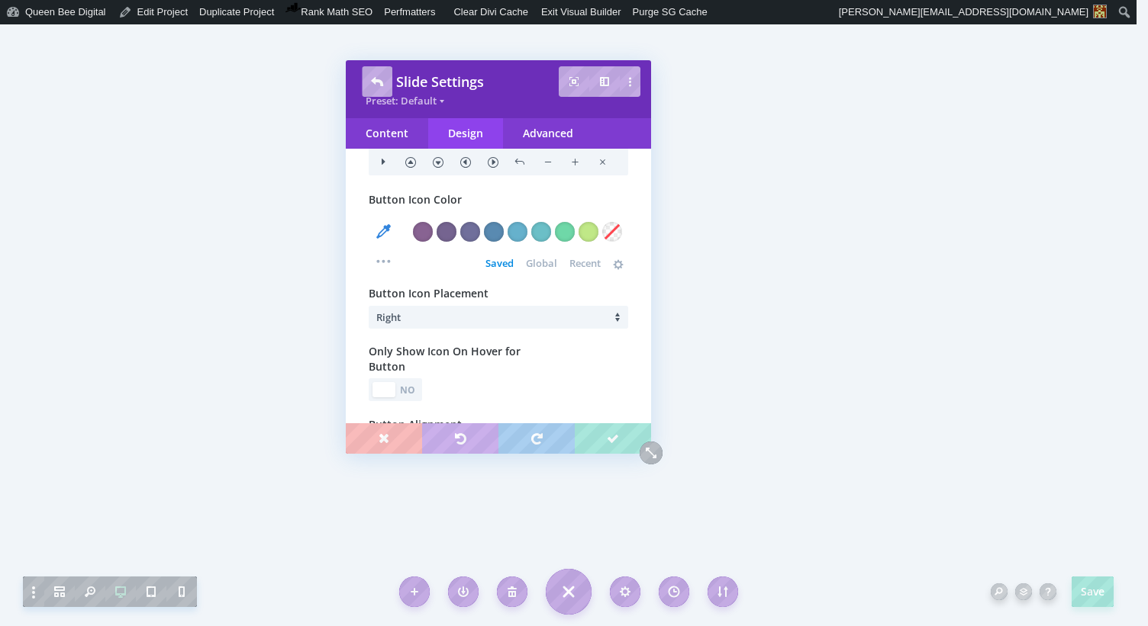
click at [584, 208] on div "Button Icon Color Select Color Color value Clear Add Color #886392 #756490 #706…" at bounding box center [498, 230] width 259 height 79
click at [588, 210] on div "Button Icon Color Select Color Color value Clear Add Color #886392 #756490 #706…" at bounding box center [498, 230] width 259 height 79
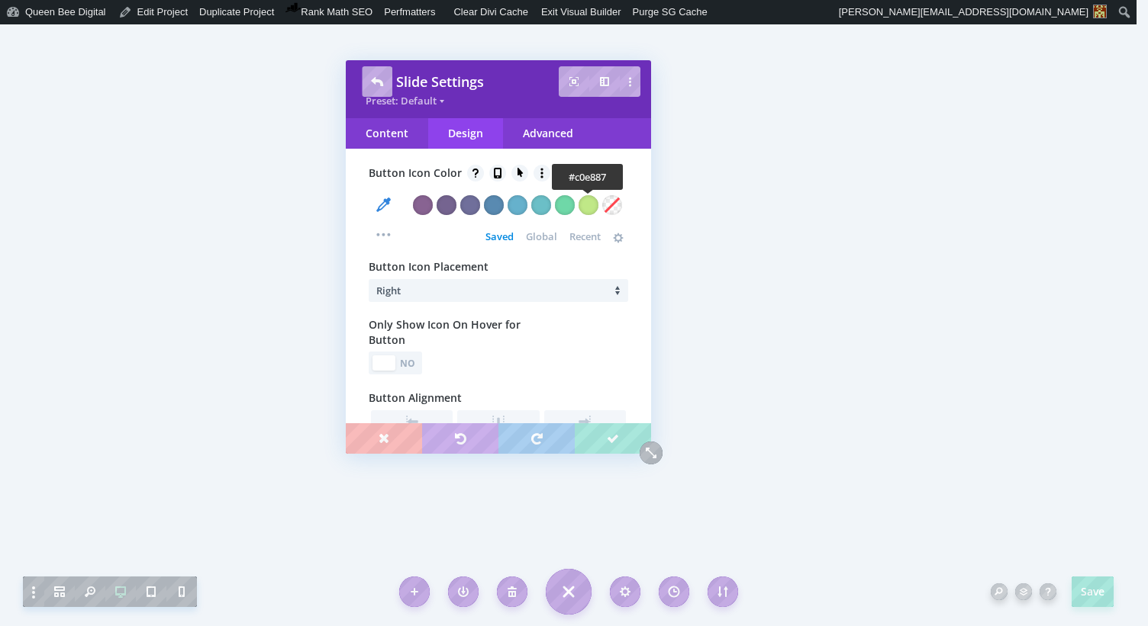
click at [588, 209] on div at bounding box center [588, 205] width 20 height 20
click at [410, 369] on div "No" at bounding box center [408, 363] width 21 height 14
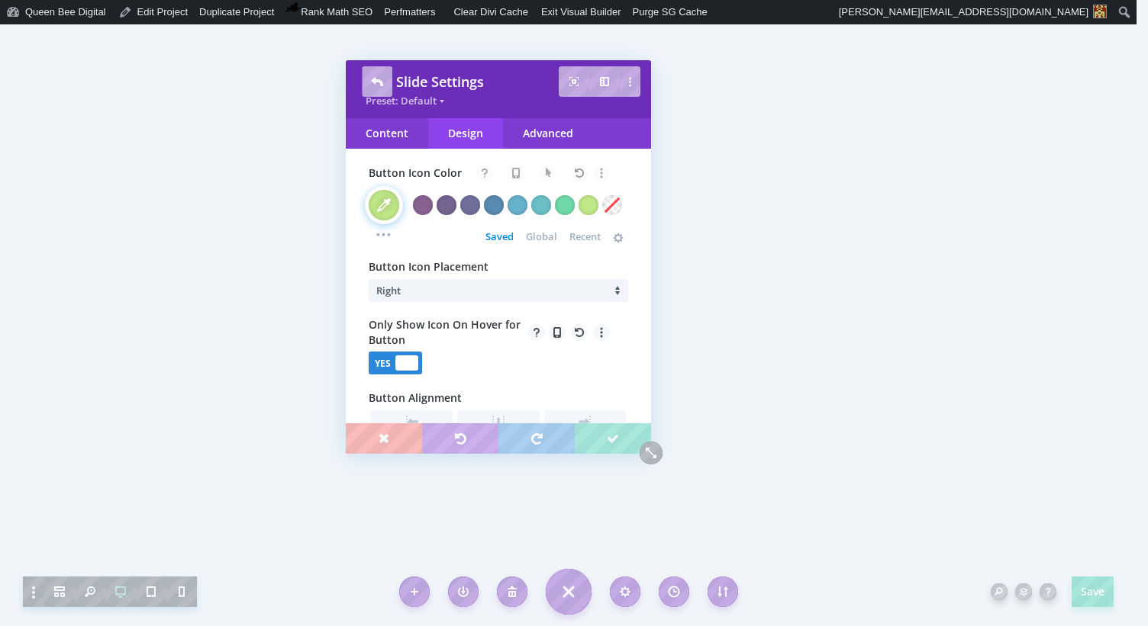
click at [410, 369] on div at bounding box center [406, 363] width 23 height 15
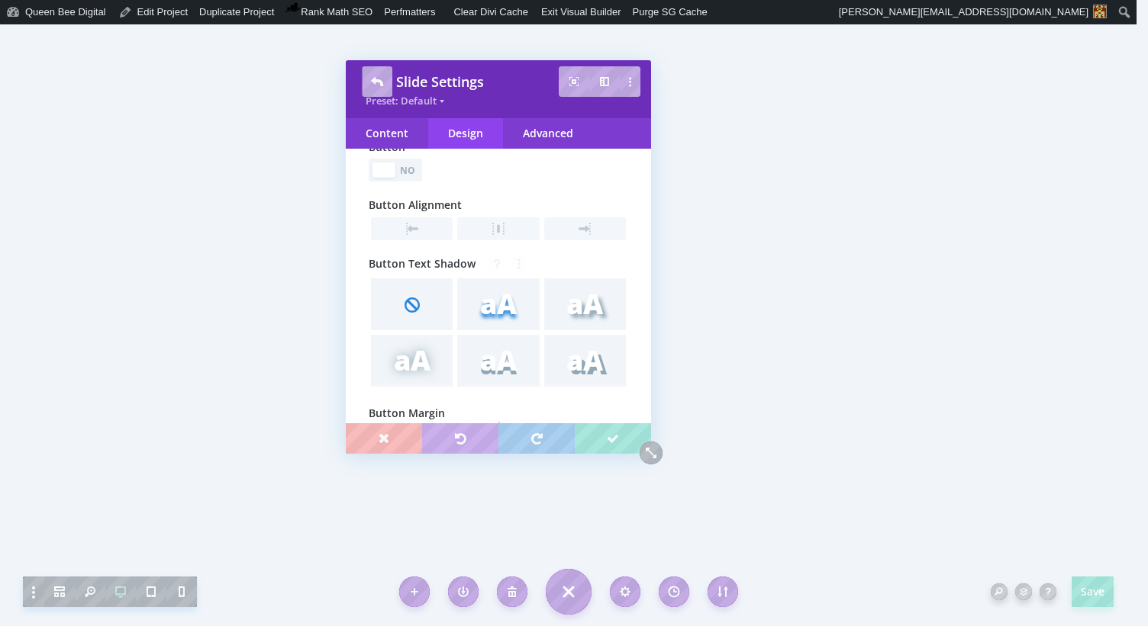
scroll to position [2089, 0]
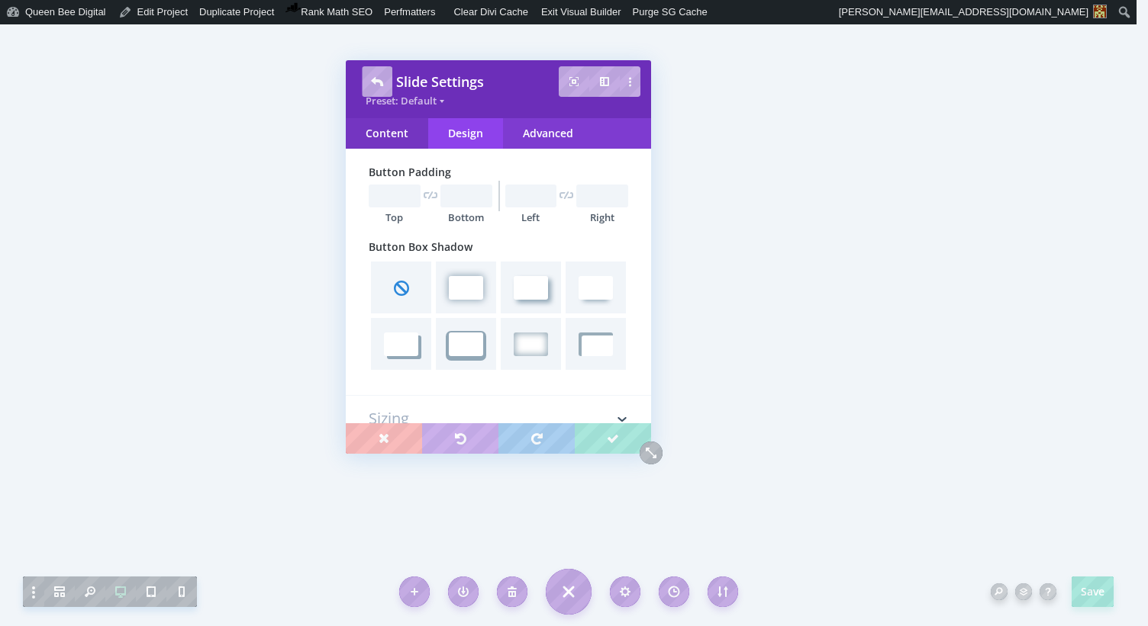
click at [381, 132] on div "Content" at bounding box center [387, 133] width 82 height 31
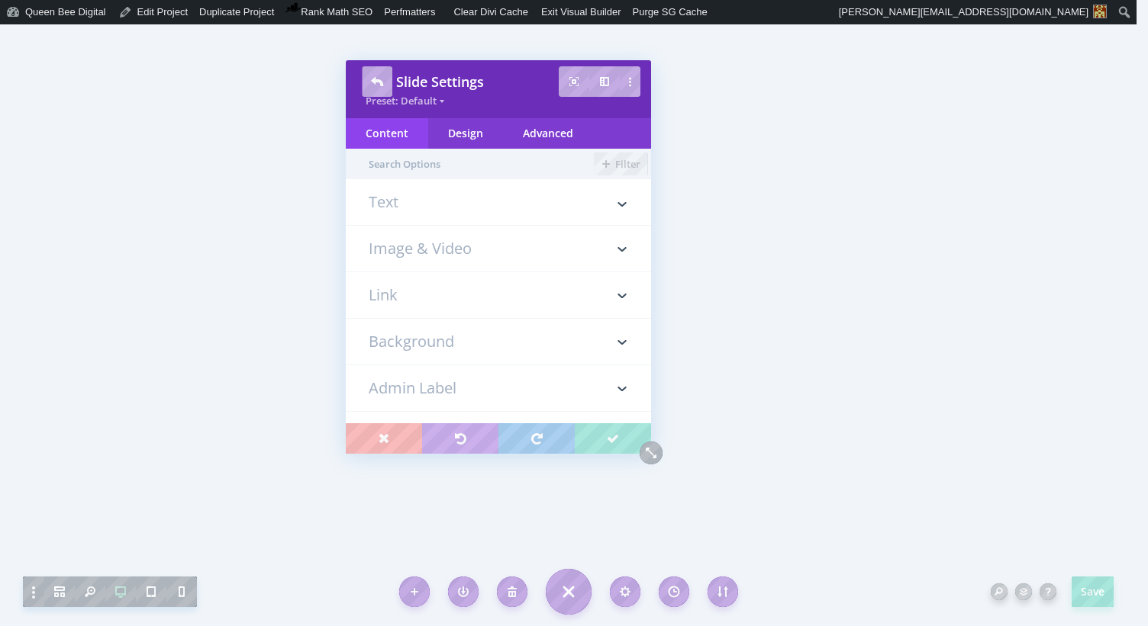
click at [395, 291] on h3 "Link" at bounding box center [498, 295] width 259 height 46
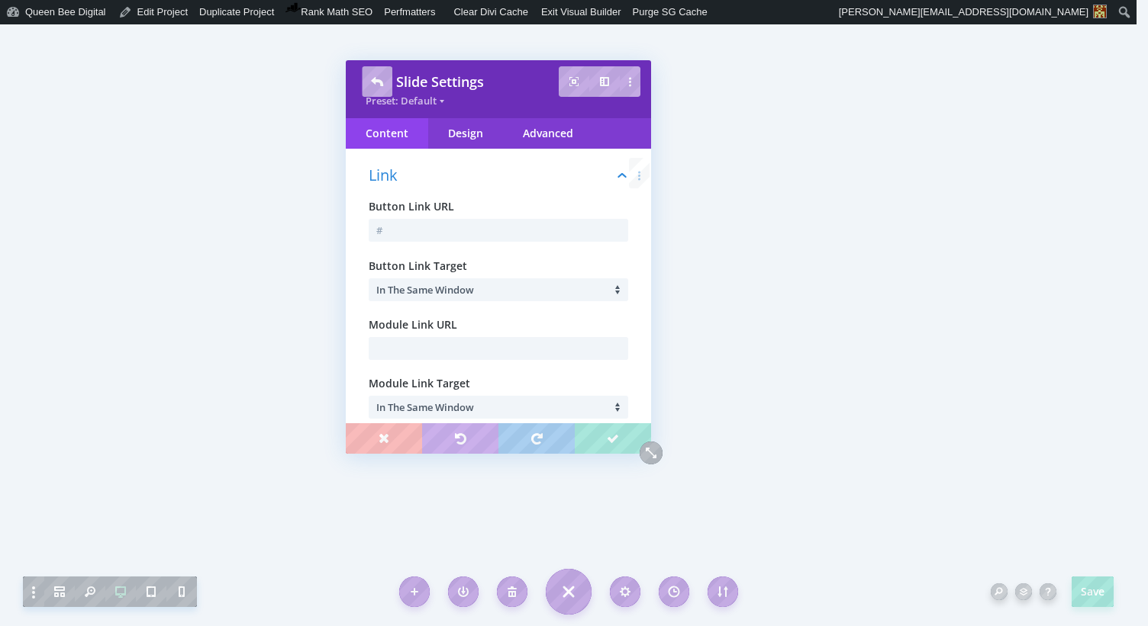
scroll to position [132, 0]
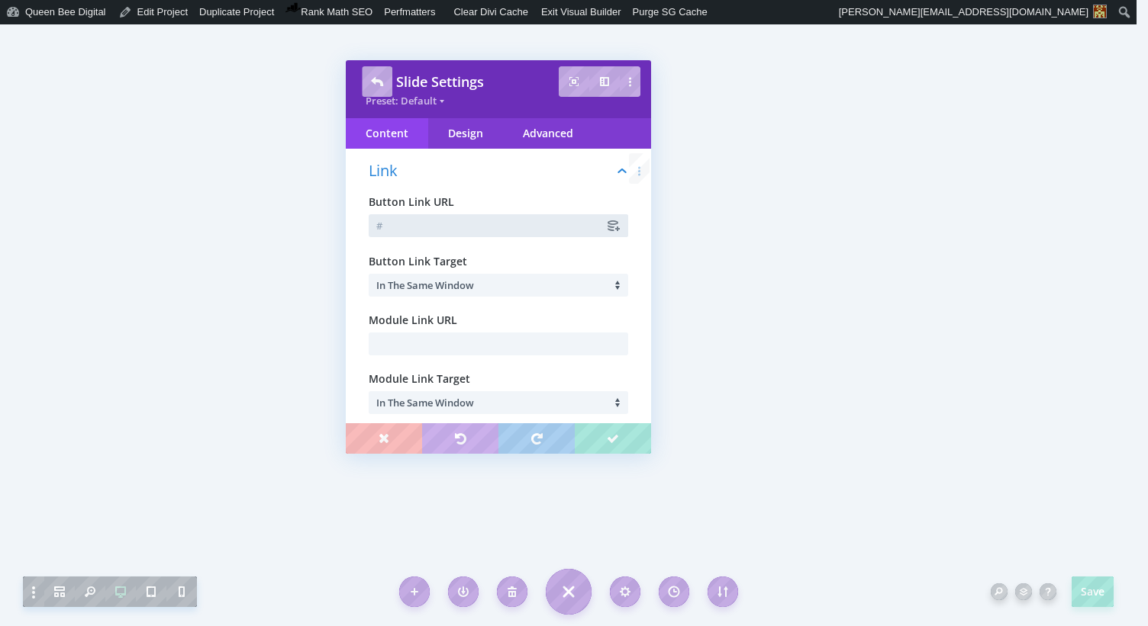
click at [404, 218] on input "text" at bounding box center [498, 225] width 259 height 23
click at [394, 225] on input "text" at bounding box center [498, 225] width 259 height 23
paste input "[URL][DOMAIN_NAME]"
type input "[URL][DOMAIN_NAME]"
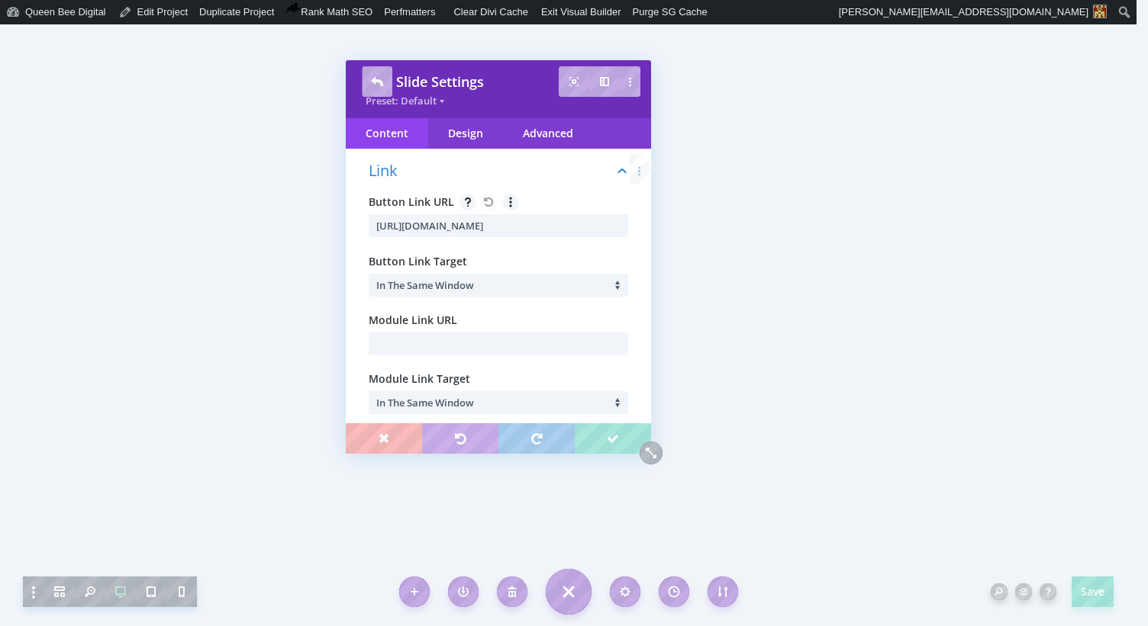
click at [455, 287] on span "In The Same Window" at bounding box center [425, 285] width 98 height 14
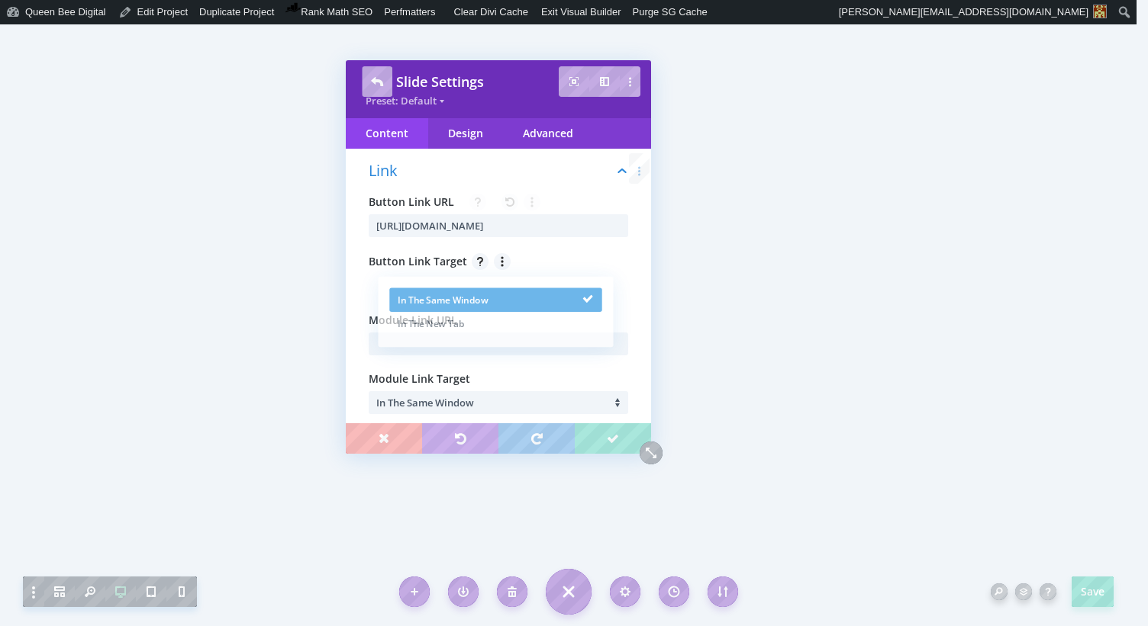
scroll to position [0, 0]
click at [447, 326] on span "In The New Tab" at bounding box center [424, 326] width 72 height 14
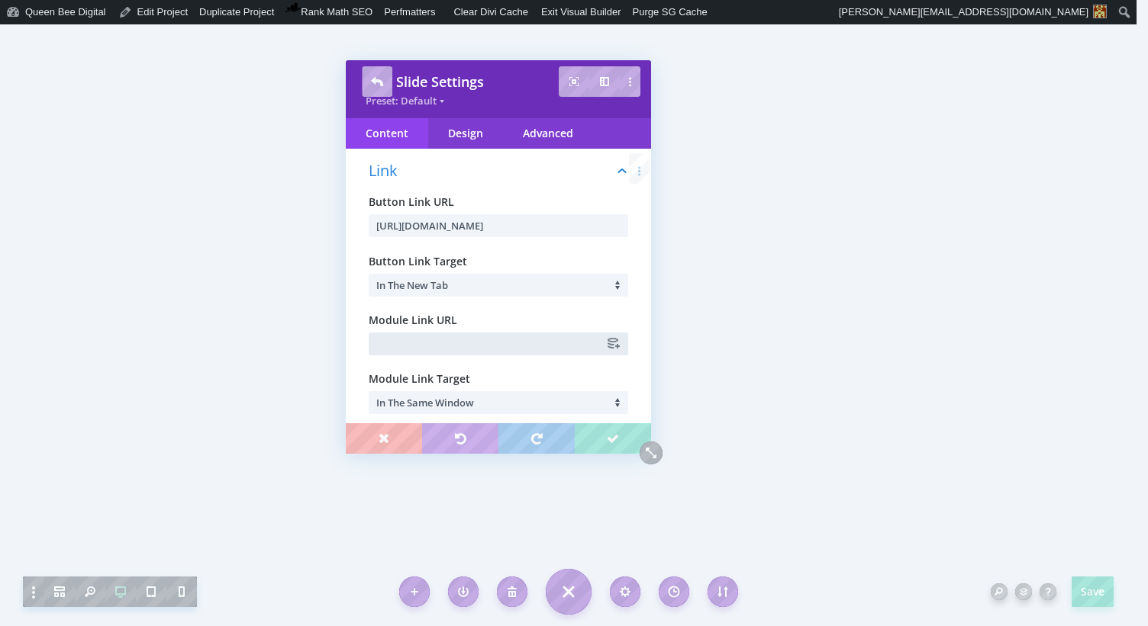
click at [414, 348] on input "text" at bounding box center [498, 344] width 259 height 23
click input "submit" at bounding box center [0, 0] width 0 height 0
type input "3"
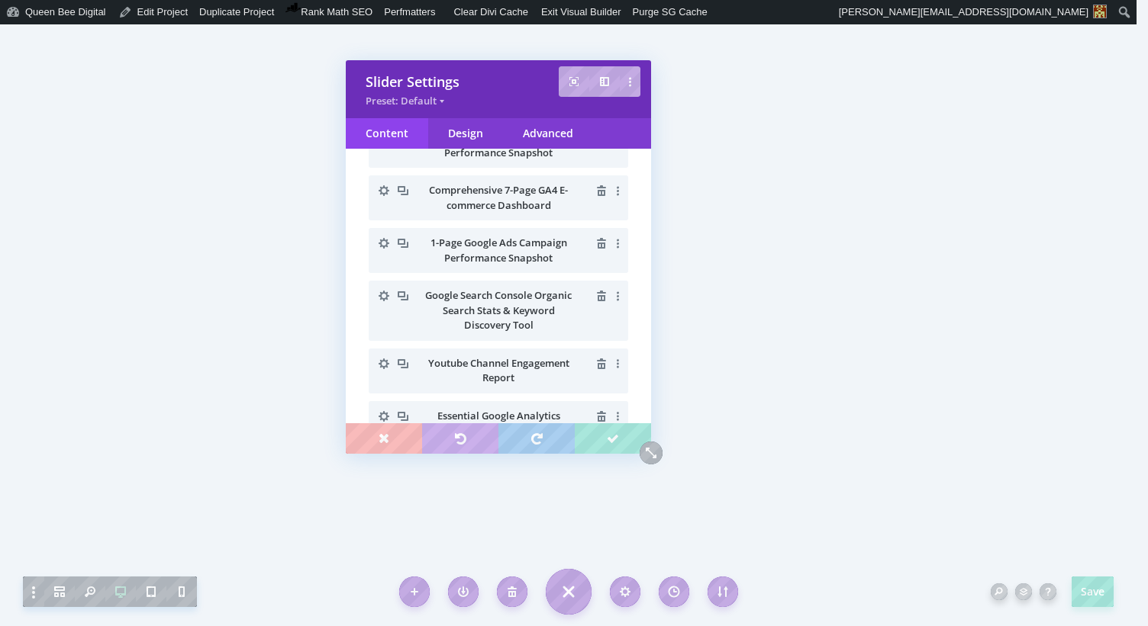
type input "#"
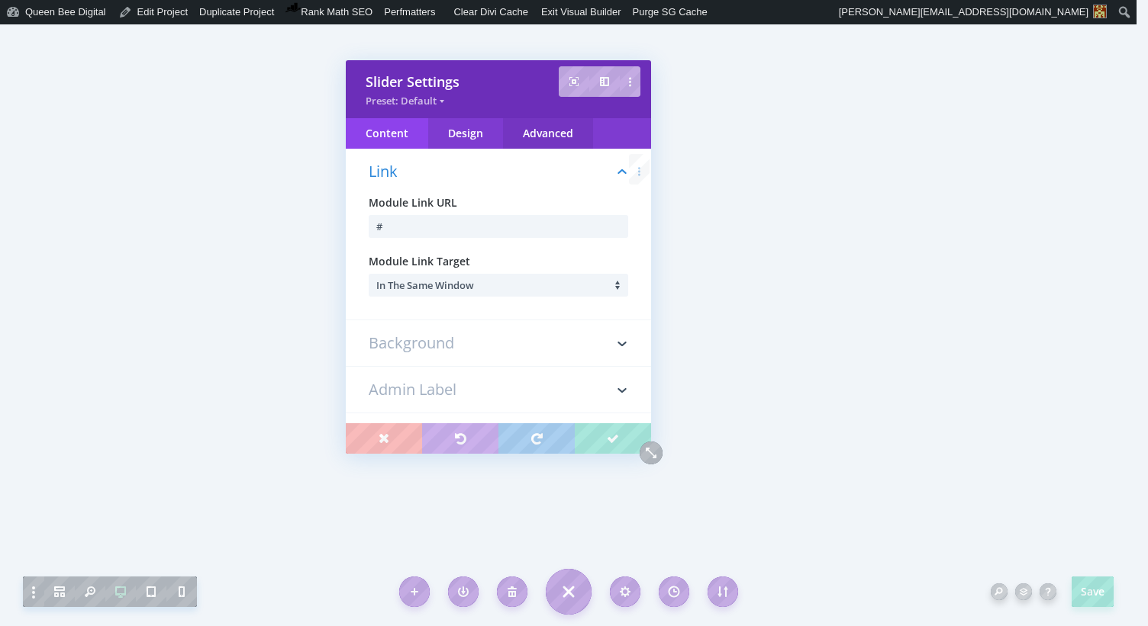
click at [546, 134] on div "Advanced" at bounding box center [548, 133] width 90 height 31
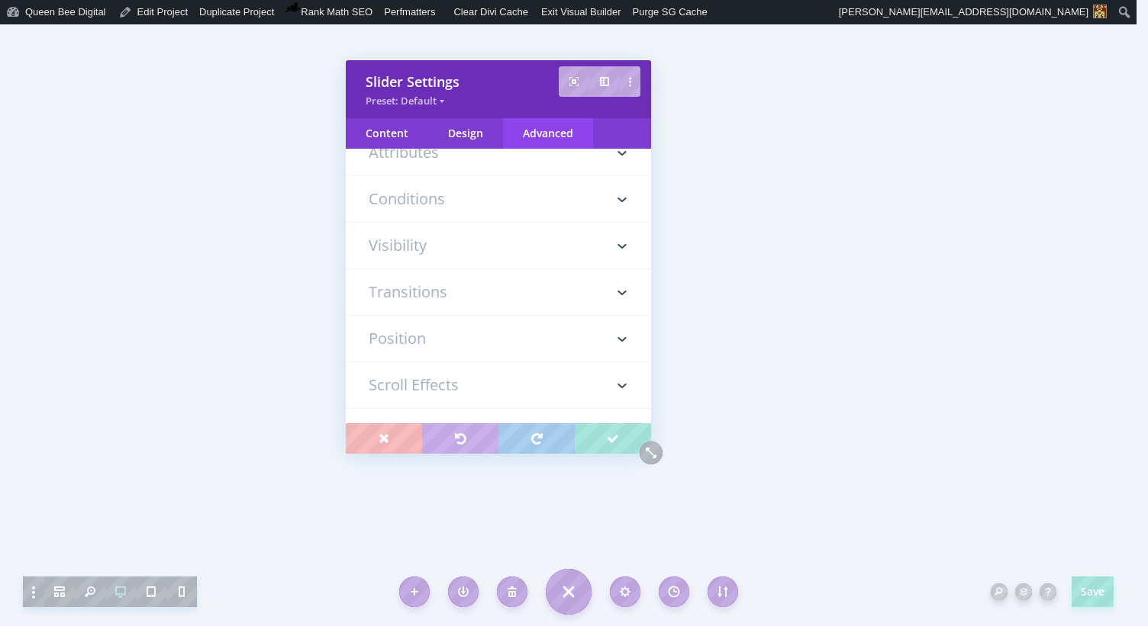
scroll to position [0, 0]
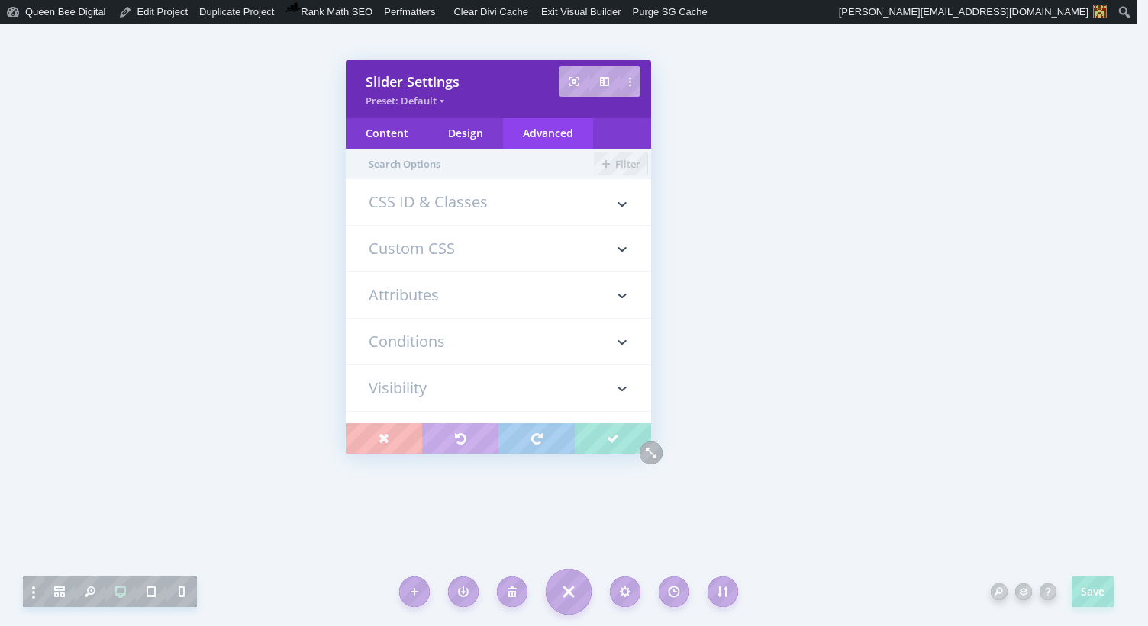
click at [435, 241] on h3 "Custom CSS" at bounding box center [498, 249] width 259 height 46
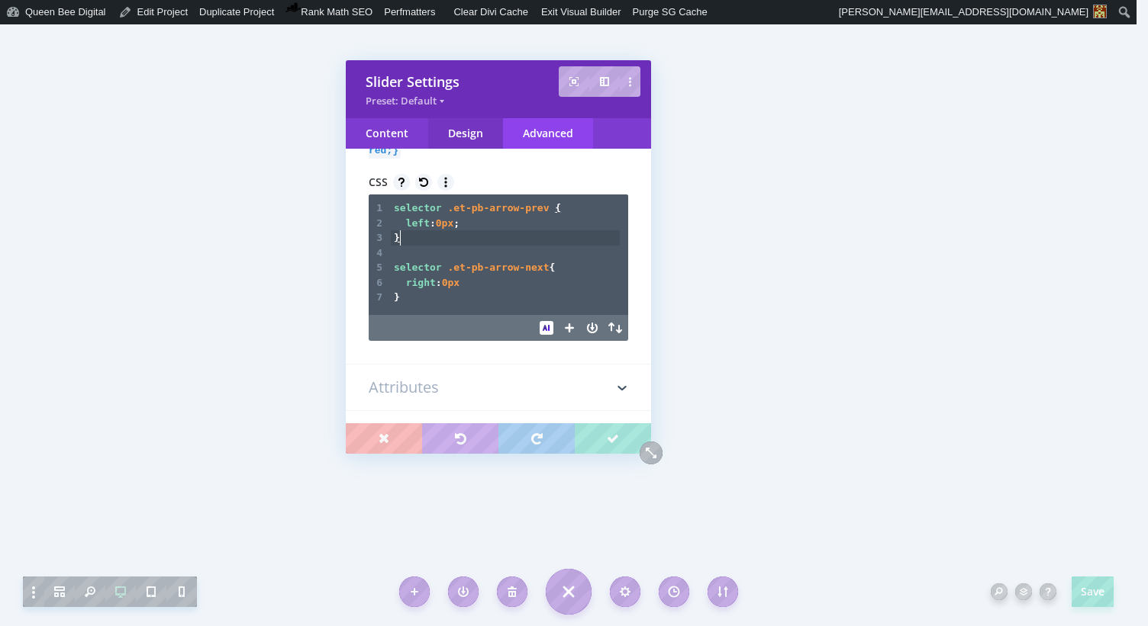
scroll to position [224, 0]
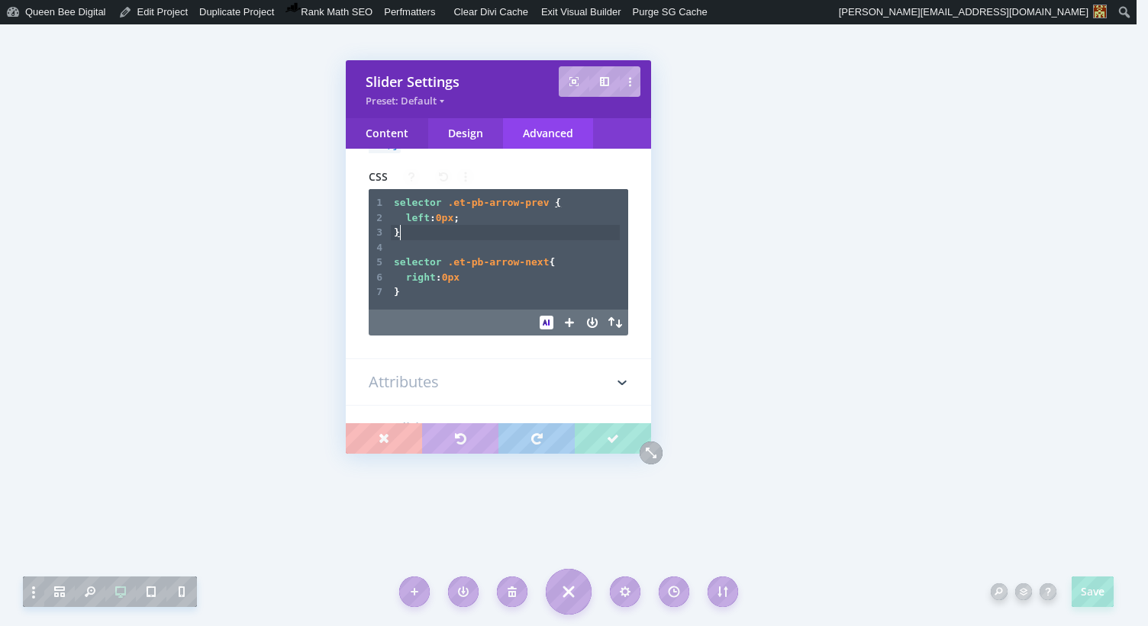
click at [392, 127] on div "Content" at bounding box center [387, 133] width 82 height 31
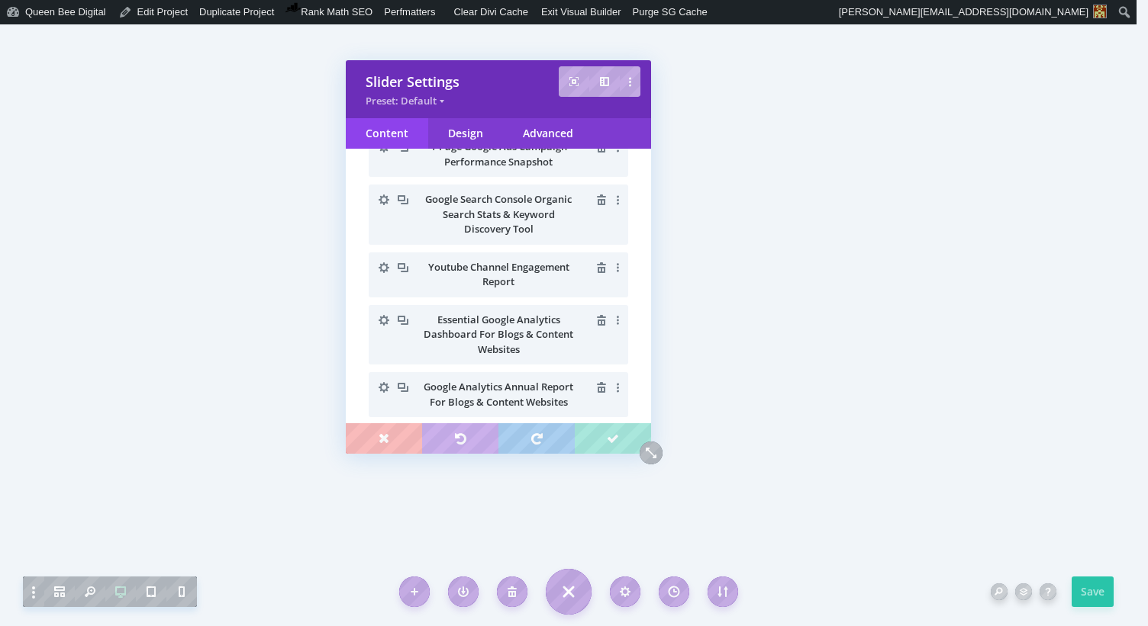
scroll to position [224, 0]
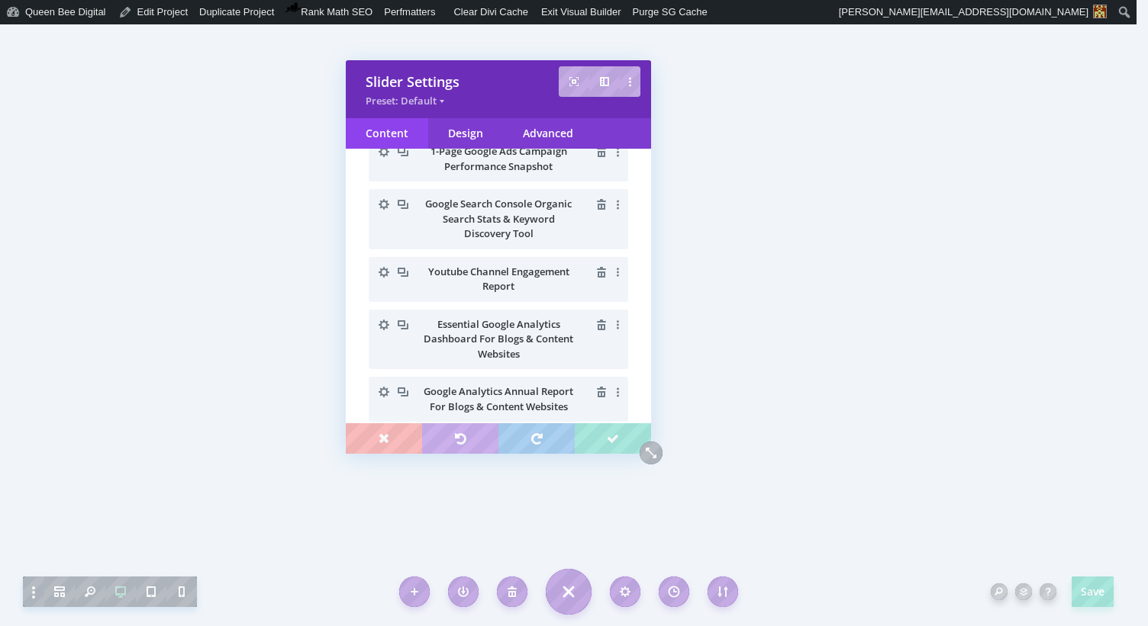
click at [385, 322] on icon "button" at bounding box center [383, 325] width 11 height 11
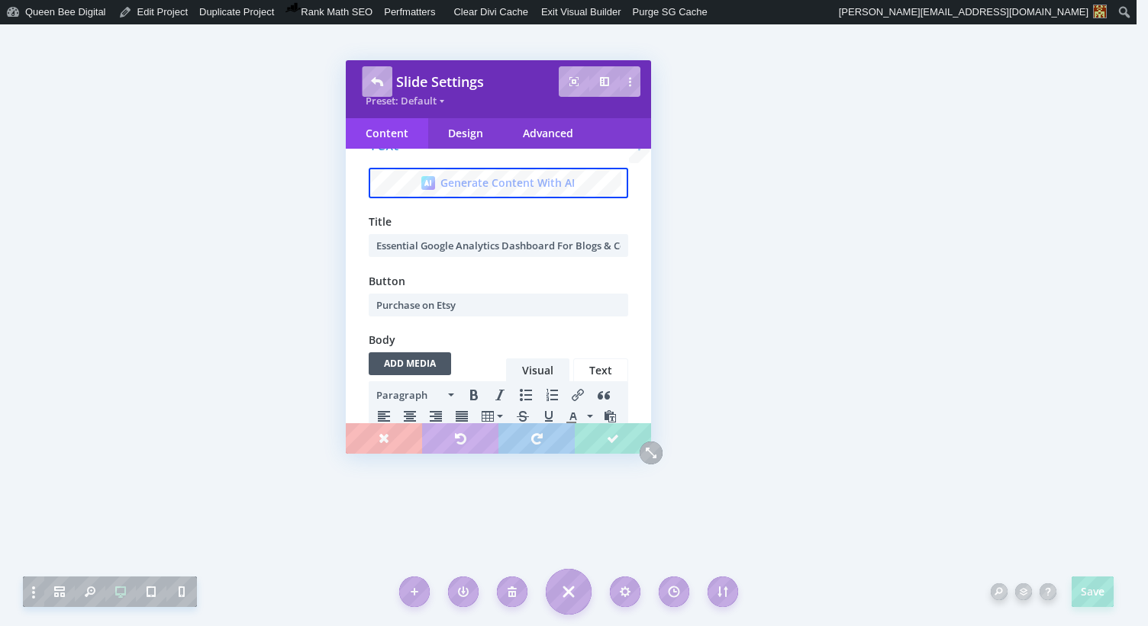
scroll to position [0, 0]
click at [548, 128] on div "Advanced" at bounding box center [548, 133] width 90 height 31
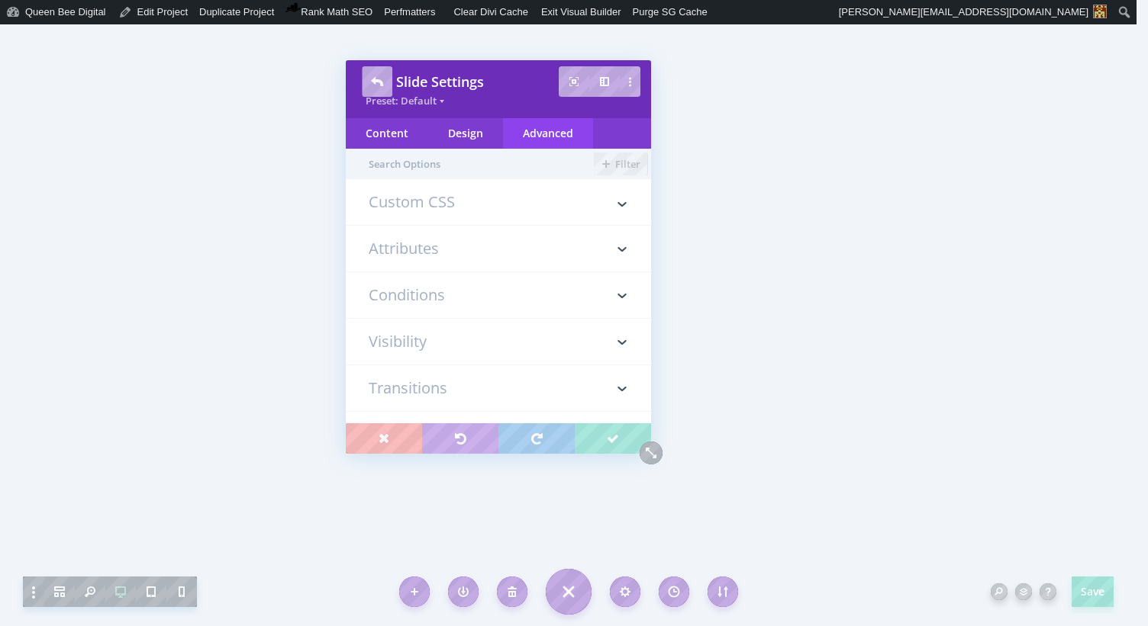
click at [458, 201] on h3 "Custom CSS" at bounding box center [498, 210] width 259 height 31
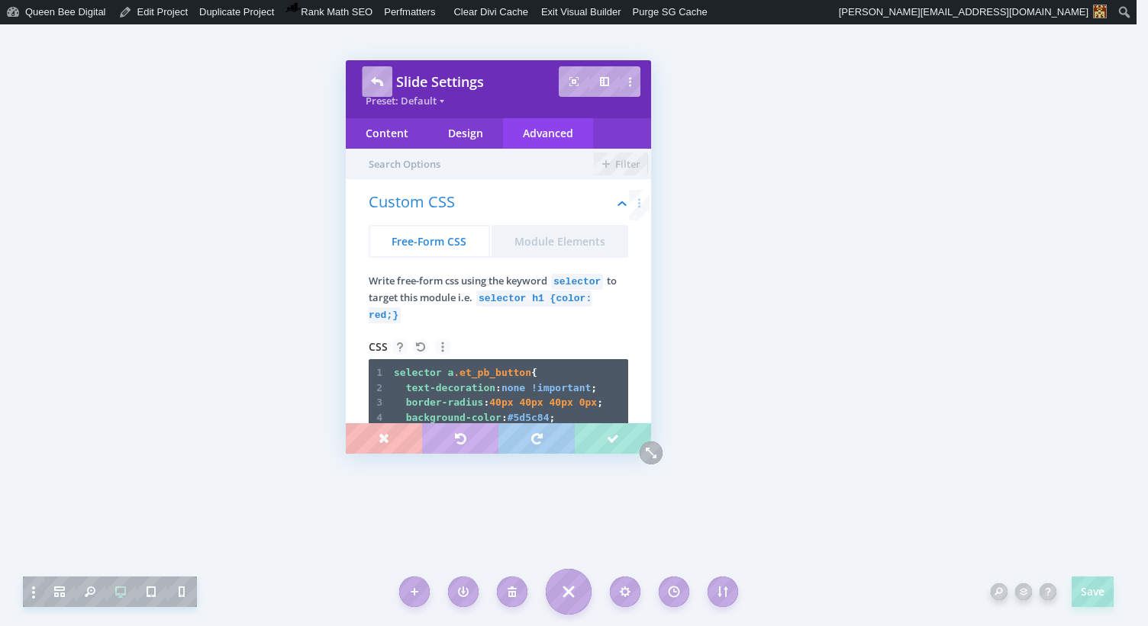
click at [471, 394] on pre "text-decoration : none !important ;" at bounding box center [505, 388] width 229 height 15
type textarea "selector [DOMAIN_NAME]_pb_button { text-decoration: none !important; border-rad…"
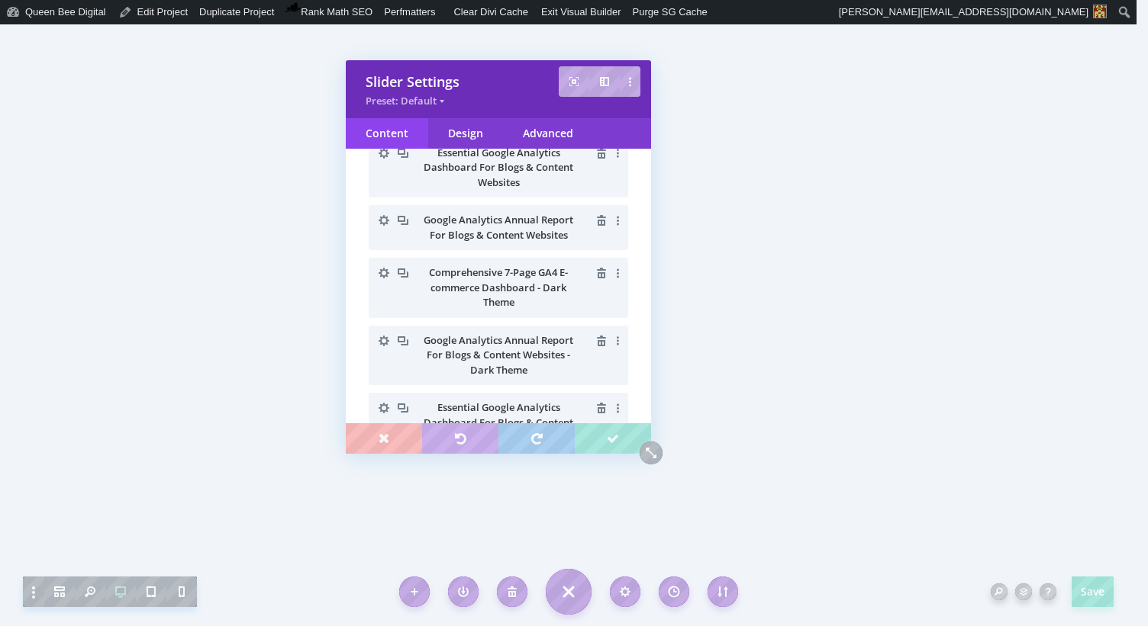
scroll to position [397, 0]
click at [384, 217] on icon "button" at bounding box center [383, 218] width 21 height 21
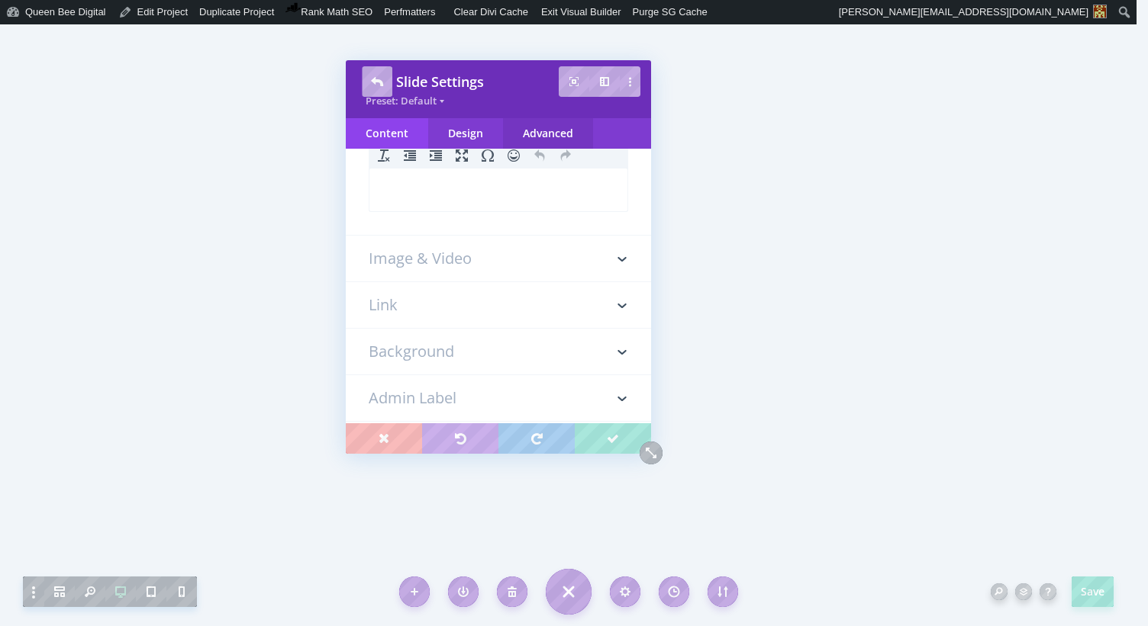
scroll to position [0, 0]
click at [562, 130] on div "Advanced" at bounding box center [548, 133] width 90 height 31
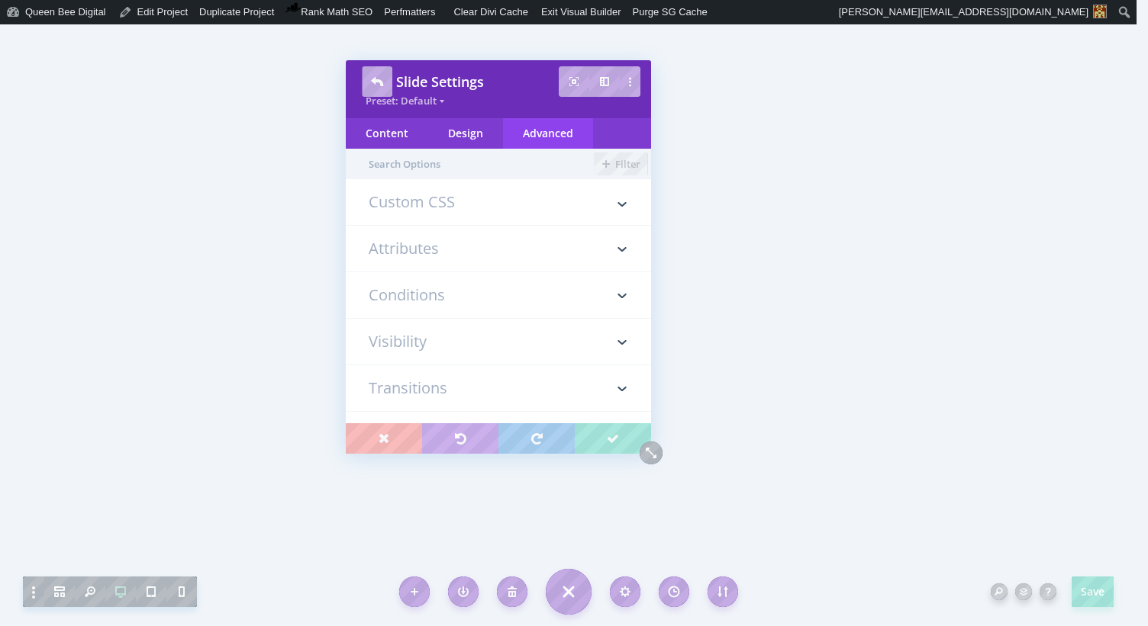
click at [433, 203] on h3 "Custom CSS" at bounding box center [498, 210] width 259 height 31
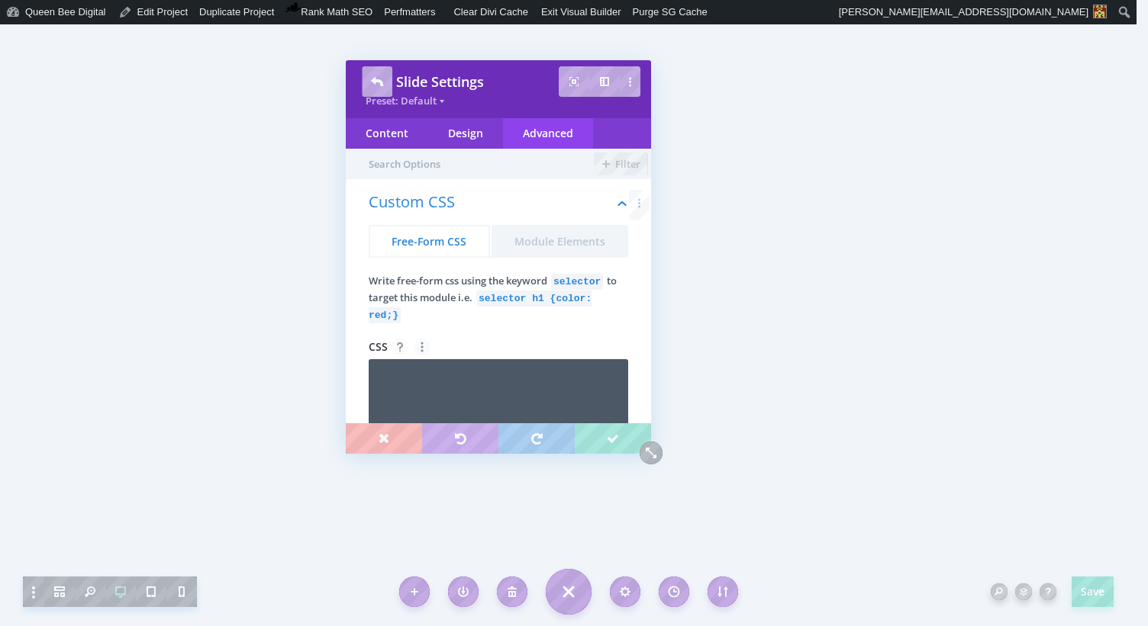
click at [475, 387] on textarea at bounding box center [498, 405] width 259 height 92
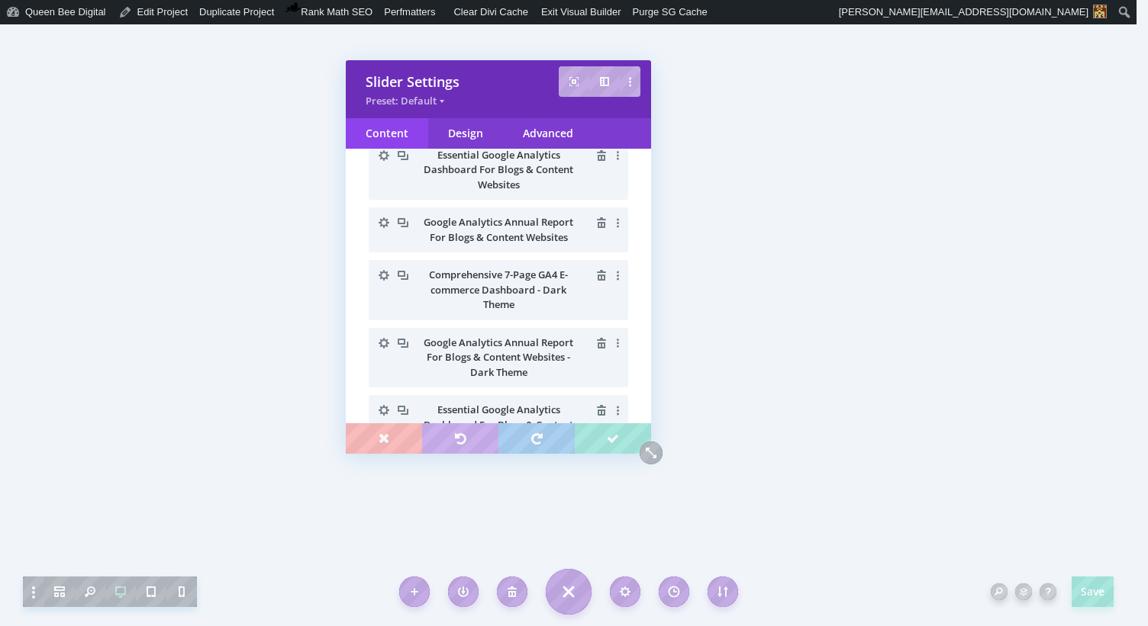
scroll to position [408, 0]
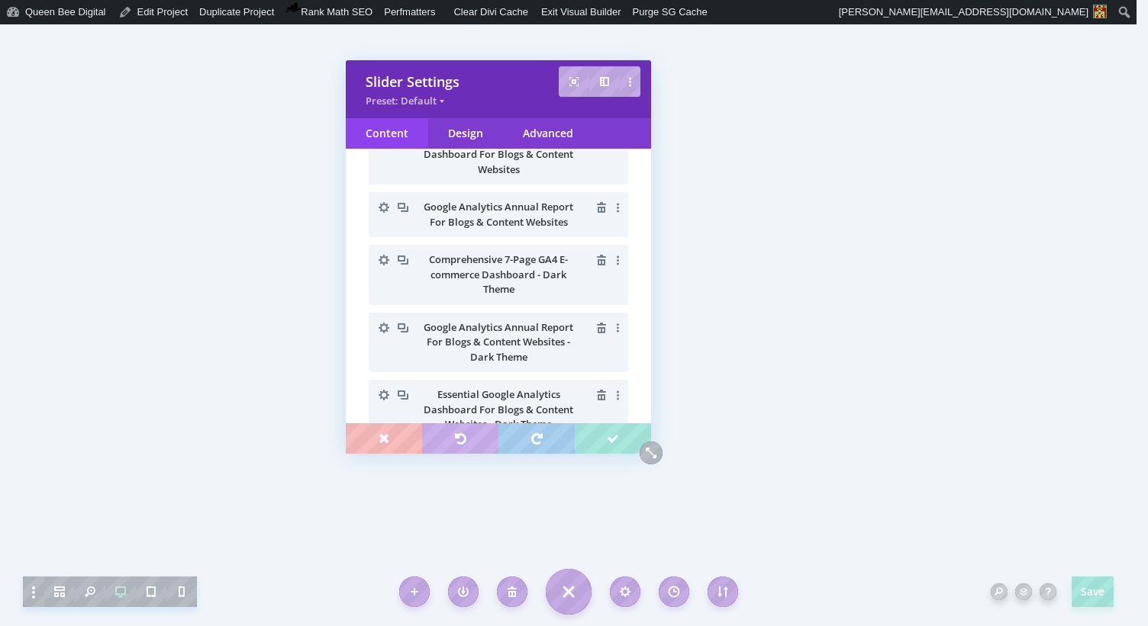
click at [385, 259] on icon "button" at bounding box center [383, 259] width 21 height 21
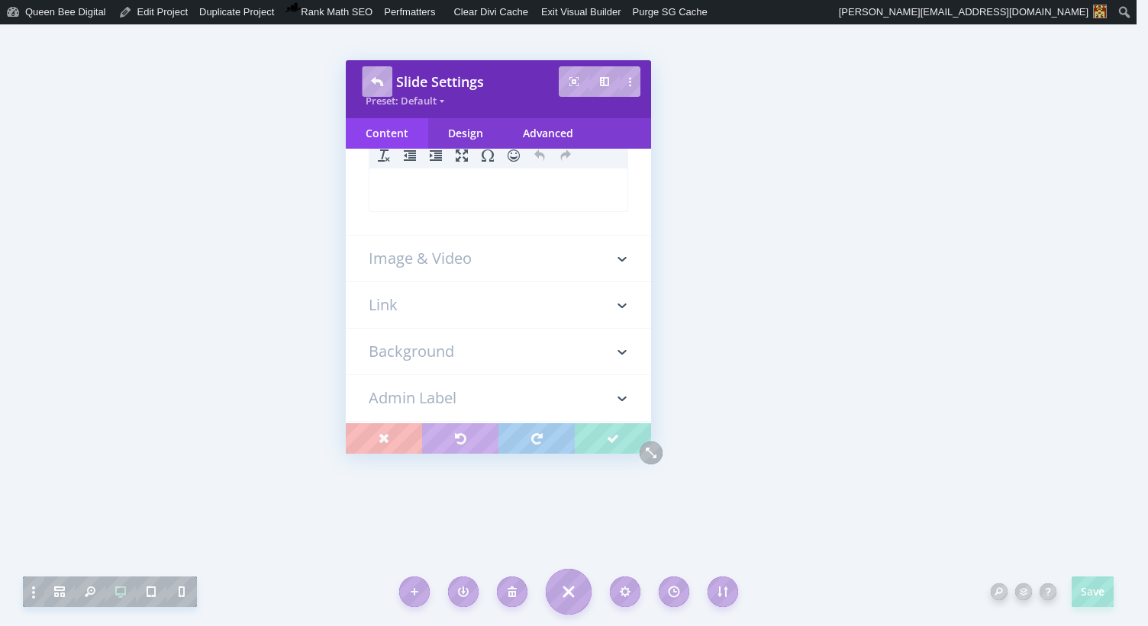
scroll to position [0, 0]
click at [541, 128] on div "Advanced" at bounding box center [548, 133] width 90 height 31
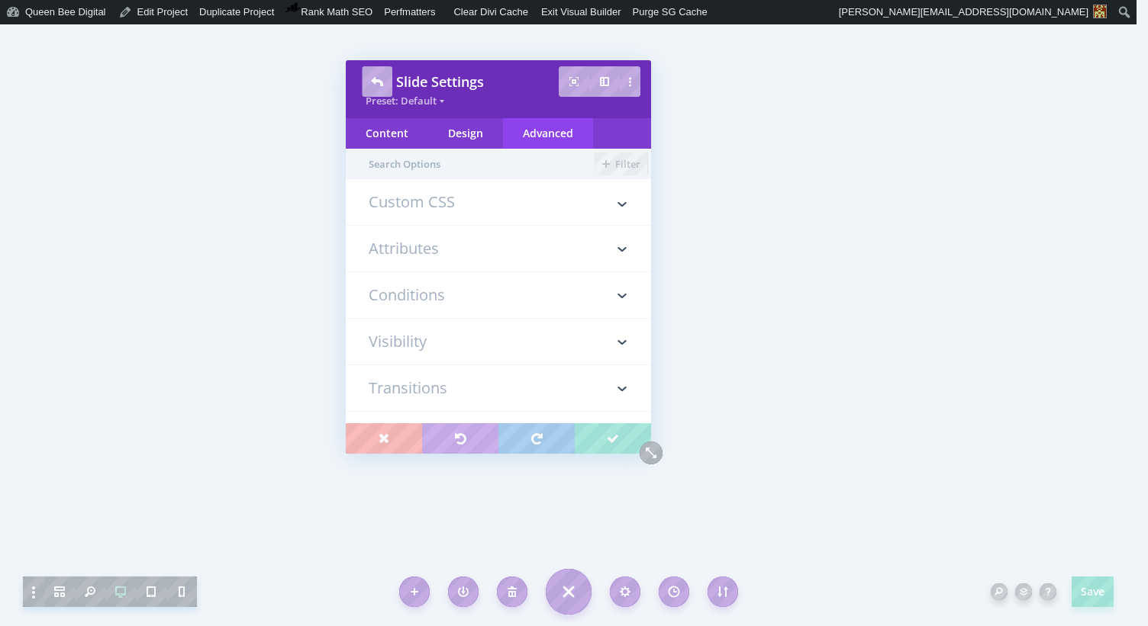
click at [456, 201] on h3 "Custom CSS" at bounding box center [498, 210] width 259 height 31
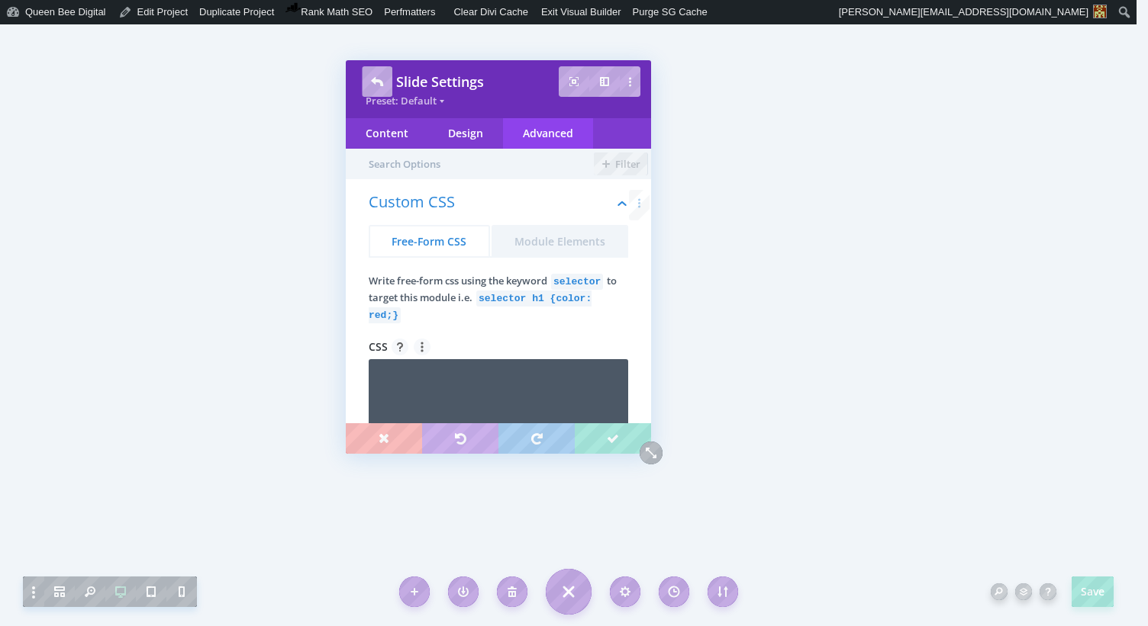
click at [480, 389] on textarea at bounding box center [498, 405] width 259 height 92
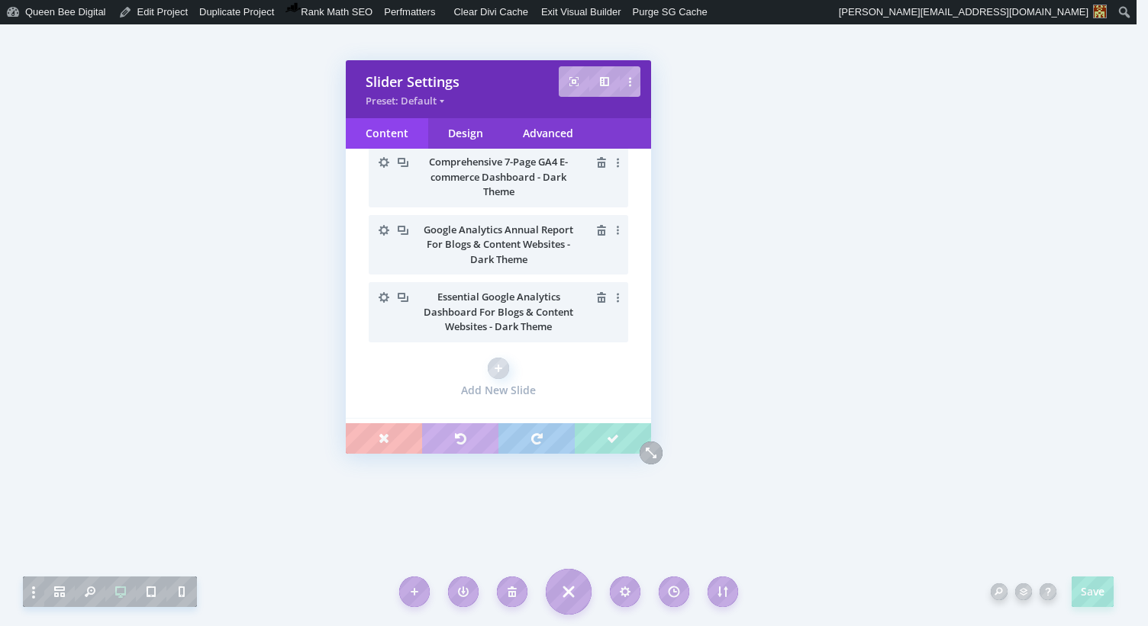
scroll to position [504, 0]
click at [382, 231] on icon "button" at bounding box center [383, 232] width 21 height 21
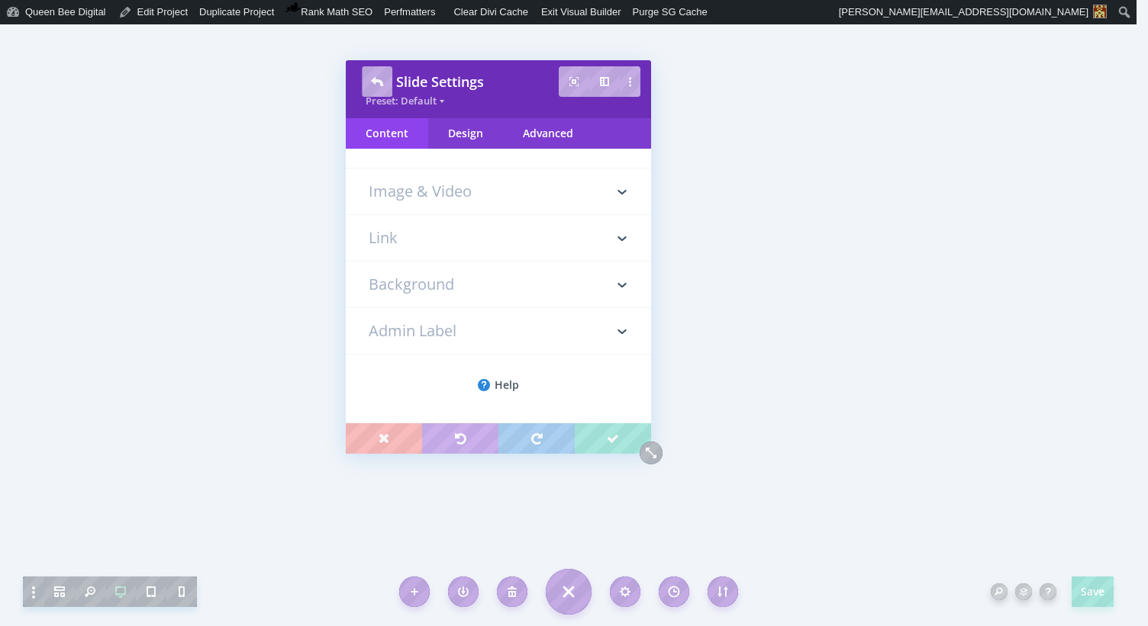
scroll to position [340, 0]
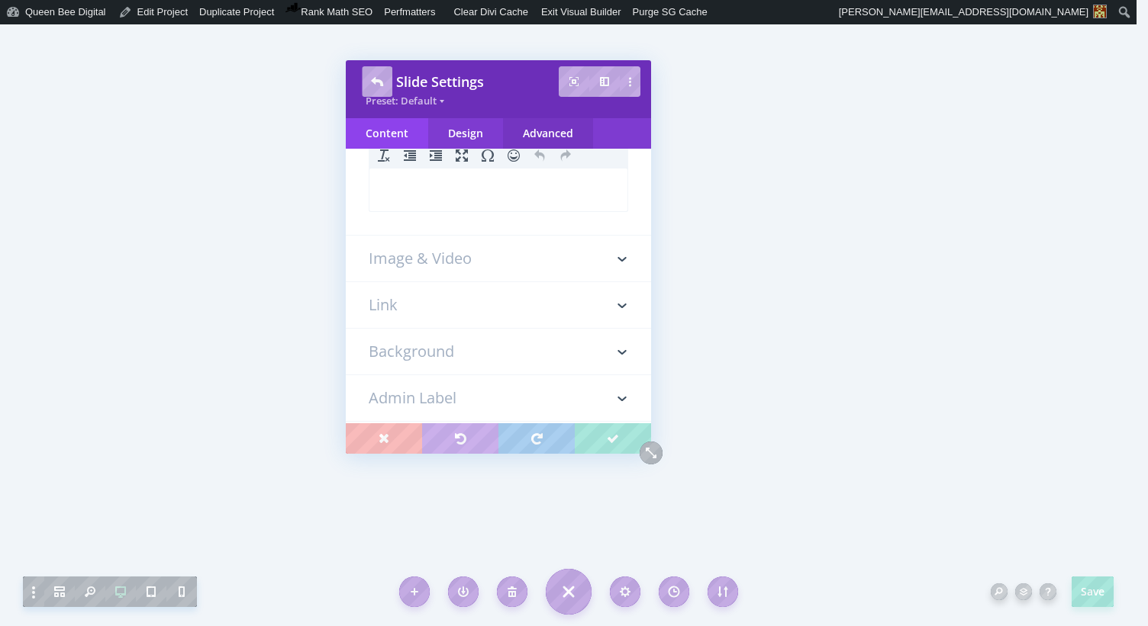
click at [539, 131] on div "Advanced" at bounding box center [548, 133] width 90 height 31
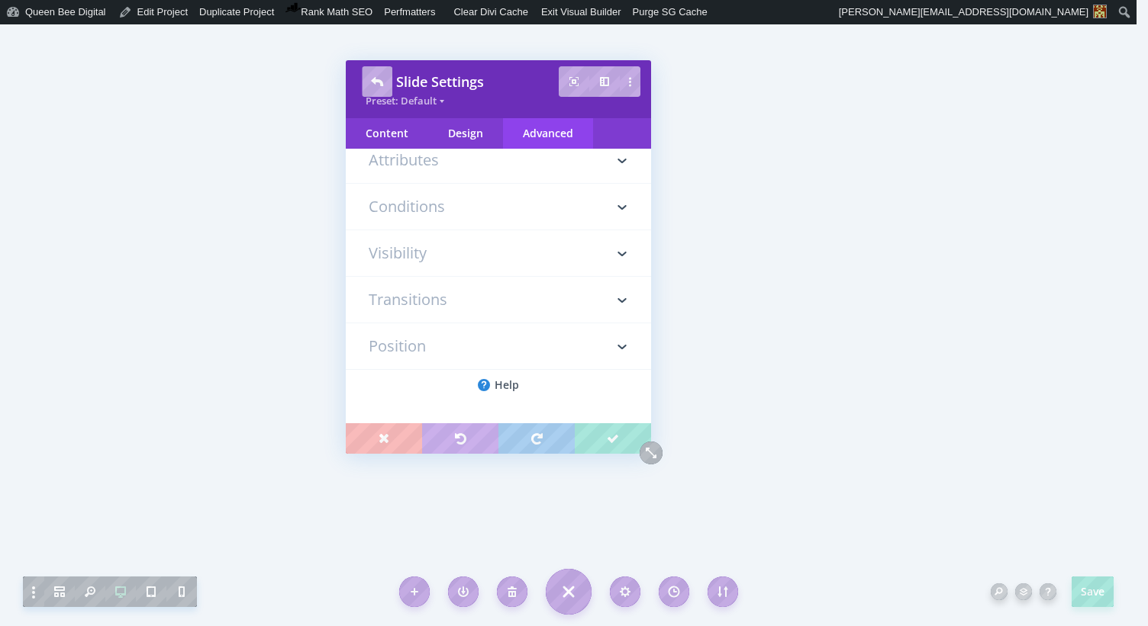
scroll to position [0, 0]
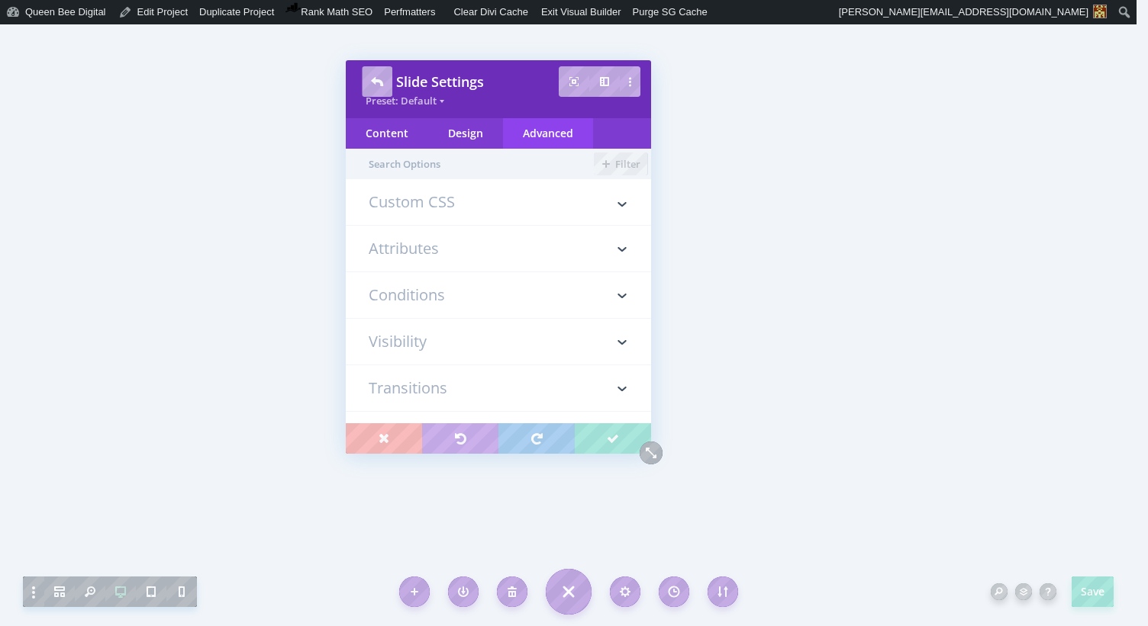
click at [435, 208] on h3 "Custom CSS" at bounding box center [498, 210] width 259 height 31
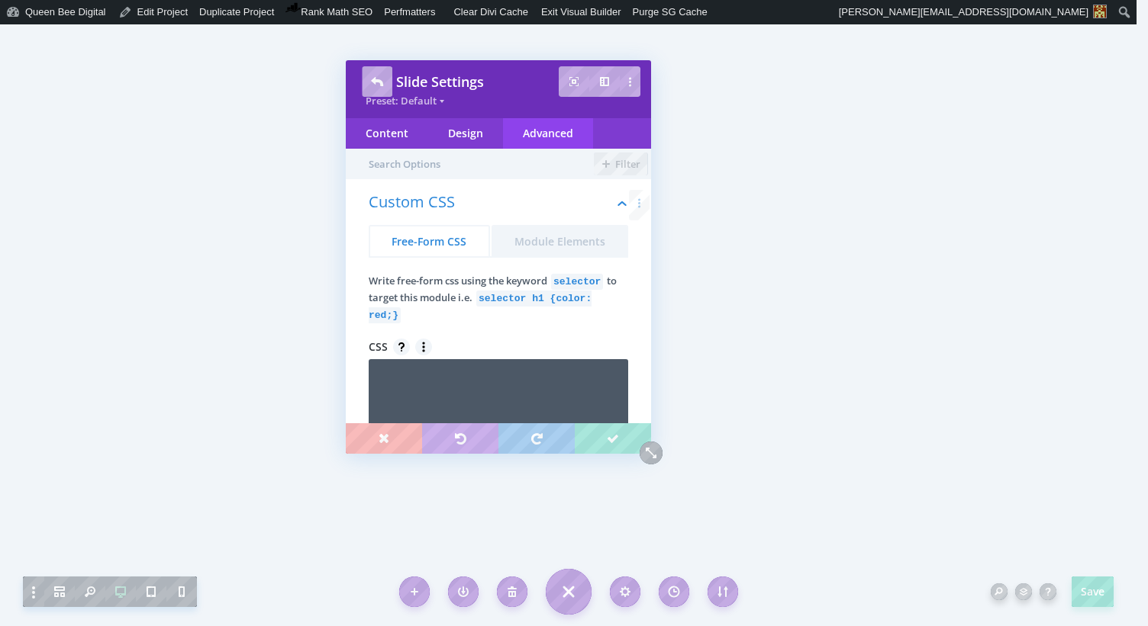
click at [472, 400] on textarea at bounding box center [498, 405] width 259 height 92
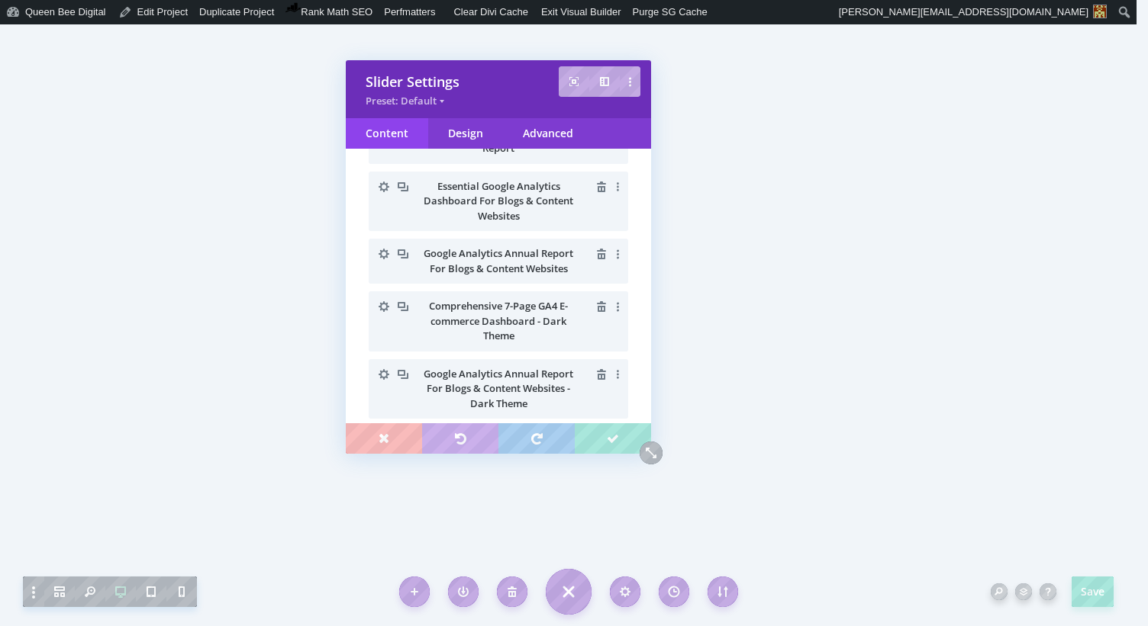
scroll to position [468, 0]
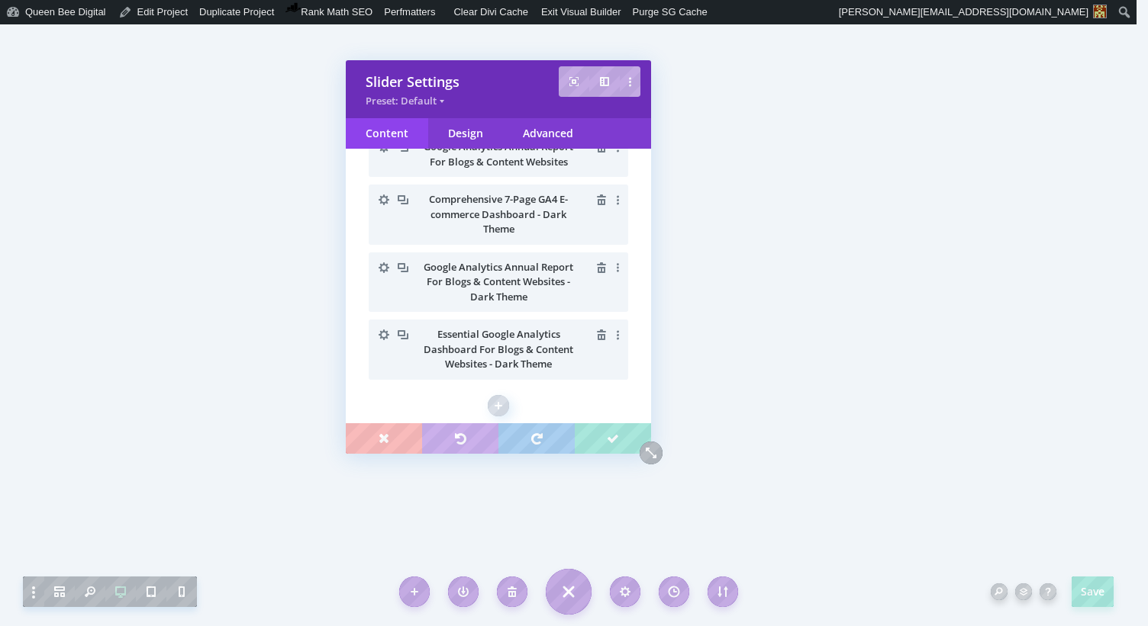
click at [385, 335] on icon "button" at bounding box center [383, 334] width 21 height 21
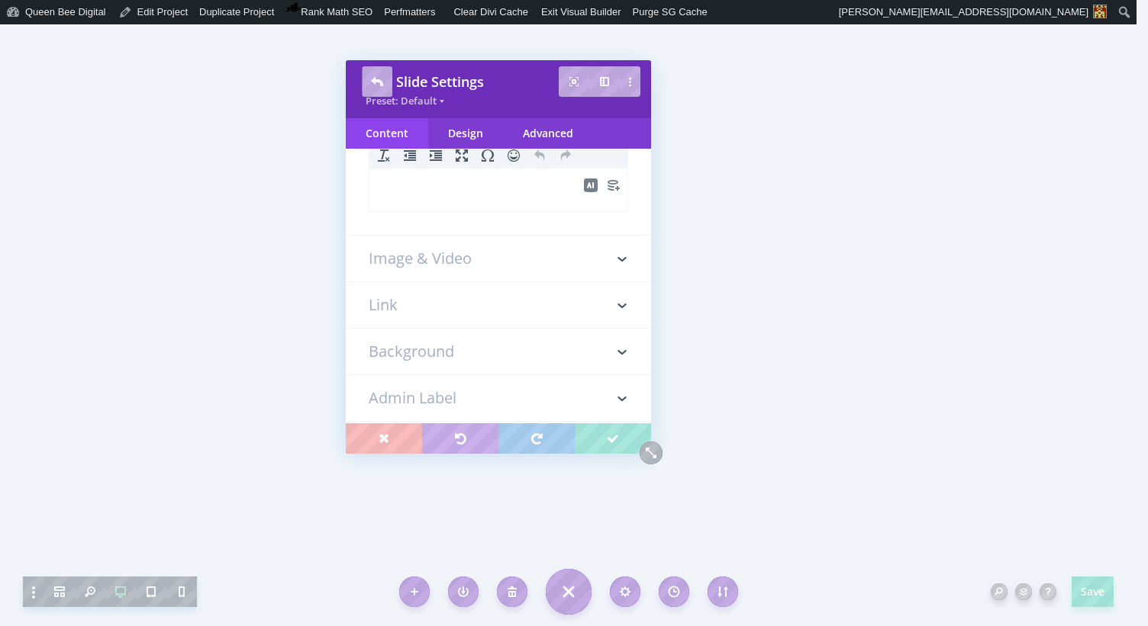
scroll to position [0, 0]
click at [543, 134] on div "Advanced" at bounding box center [548, 133] width 90 height 31
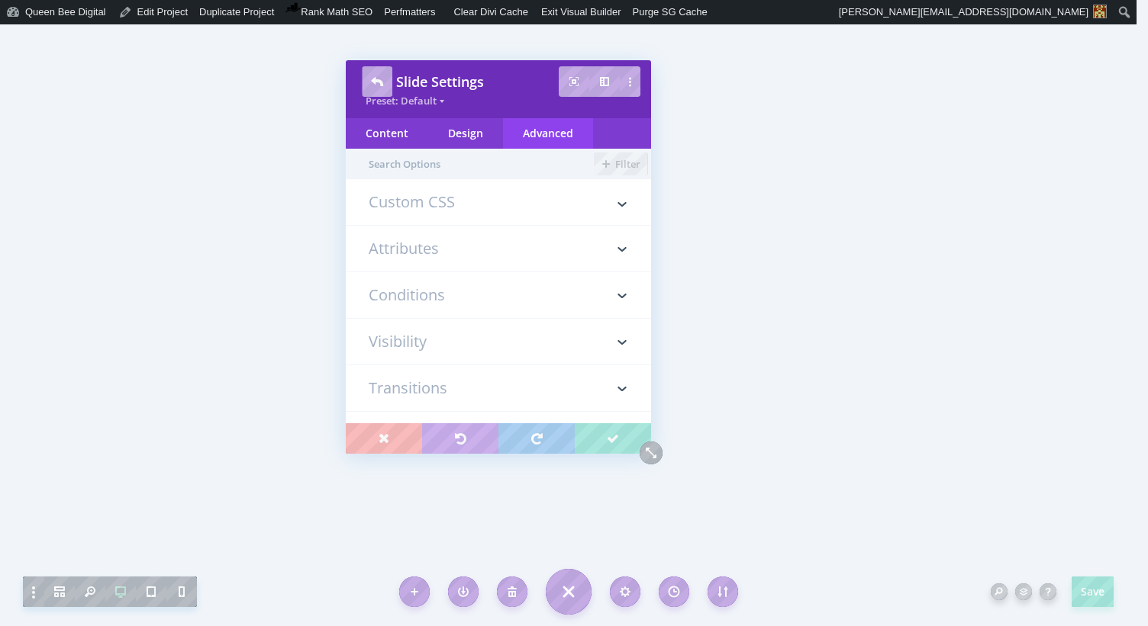
click at [454, 203] on h3 "Custom CSS" at bounding box center [498, 210] width 259 height 31
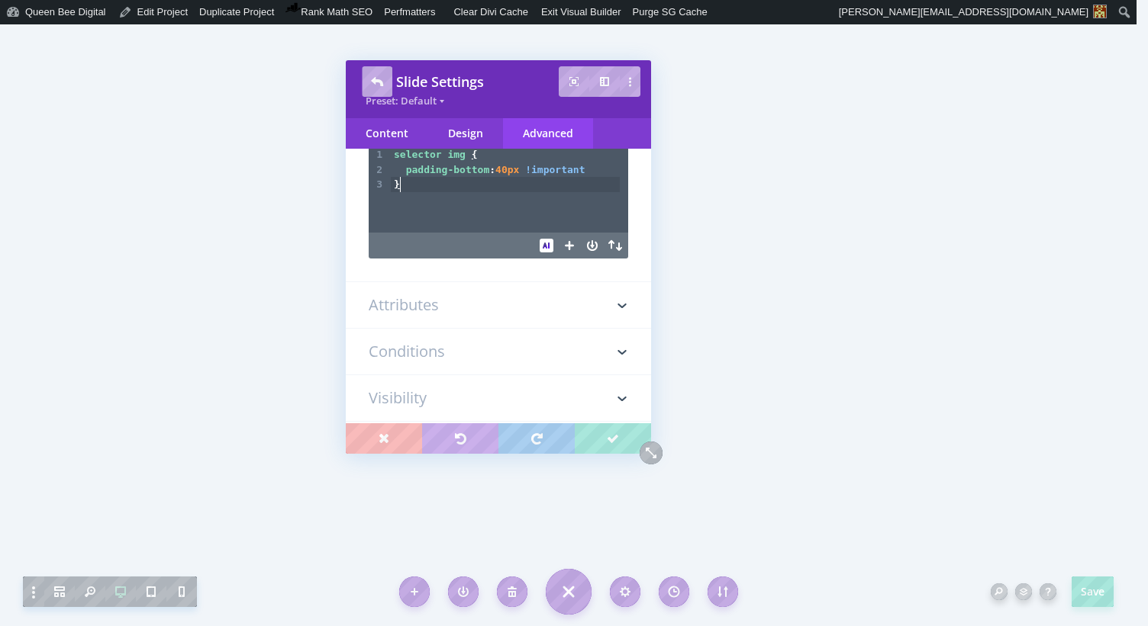
scroll to position [5, 0]
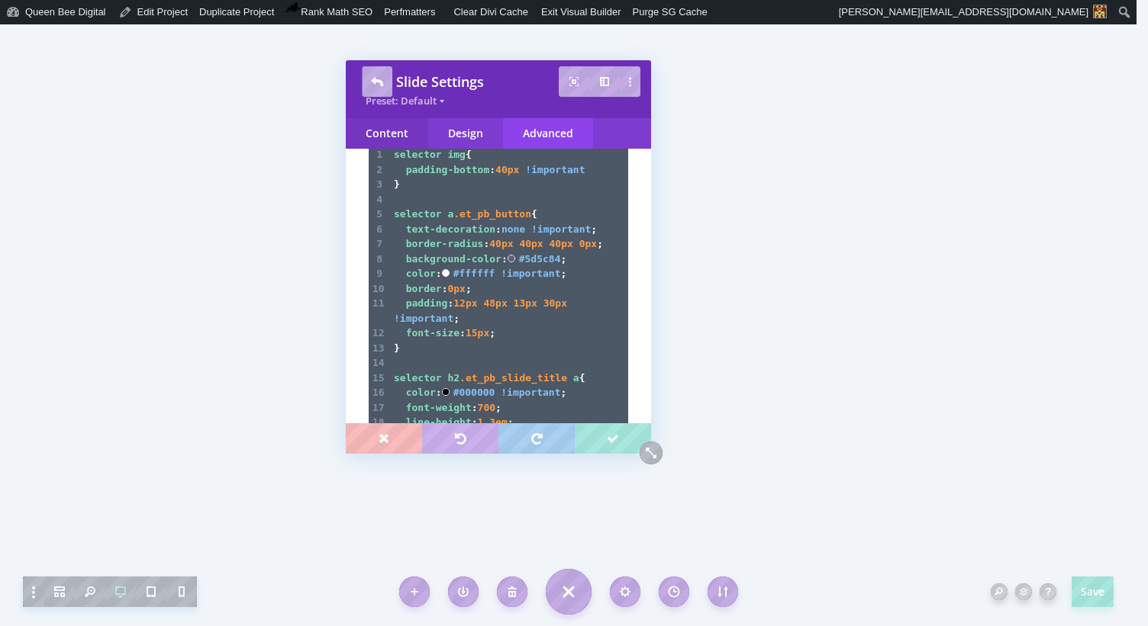
click at [388, 131] on div "Content" at bounding box center [387, 133] width 82 height 31
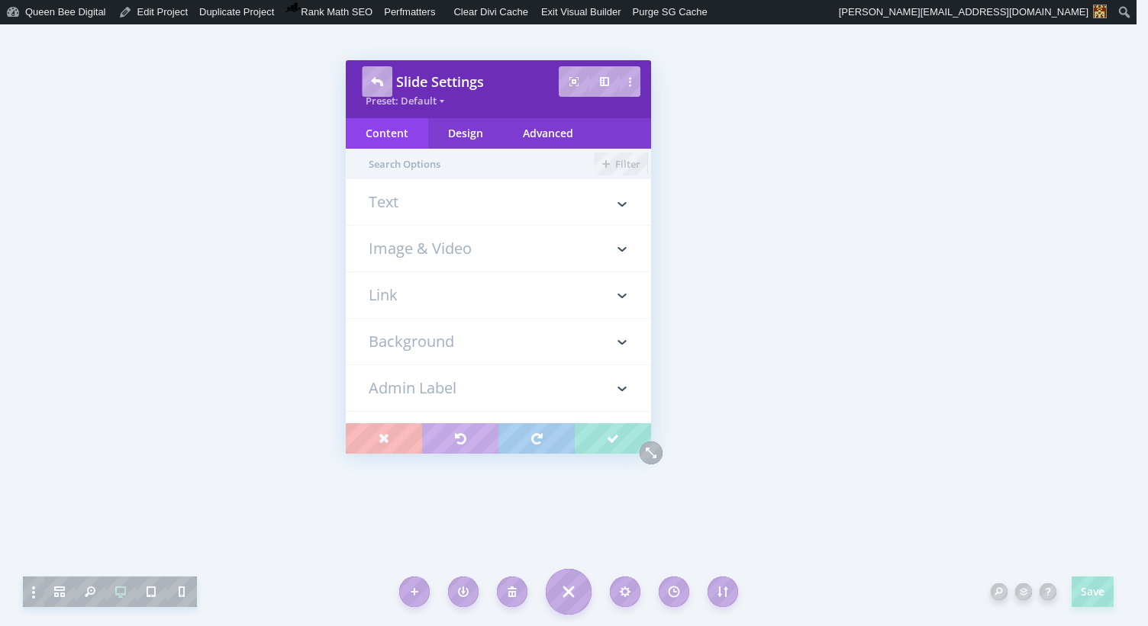
click at [404, 206] on h3 "Text" at bounding box center [498, 210] width 259 height 31
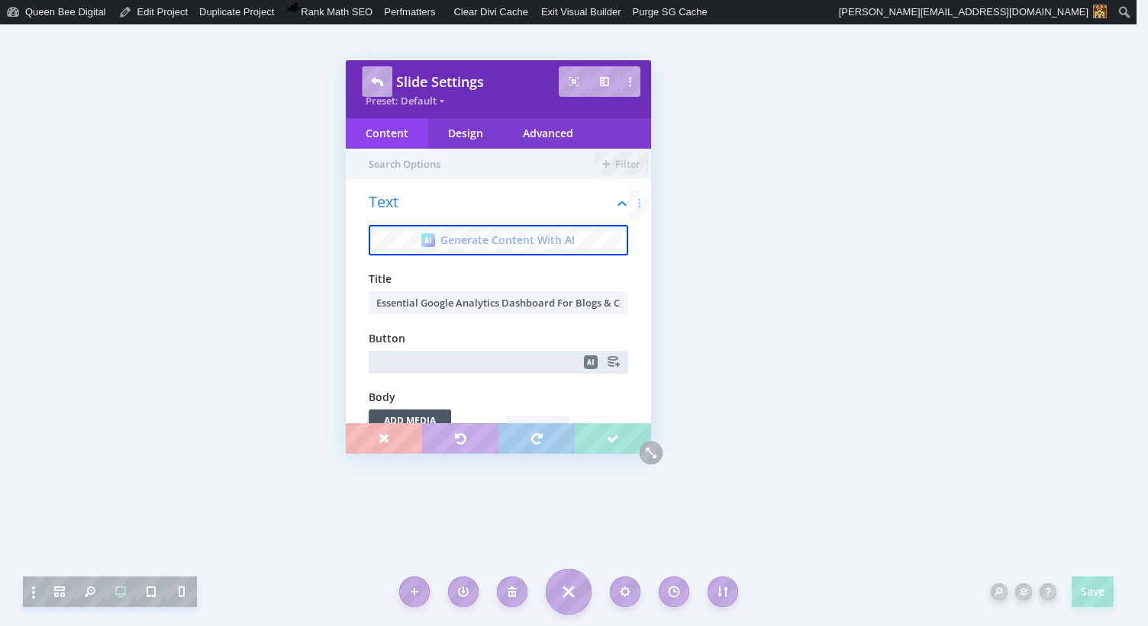
click at [408, 359] on input "text" at bounding box center [498, 362] width 259 height 23
type input "Purchase on Etsy"
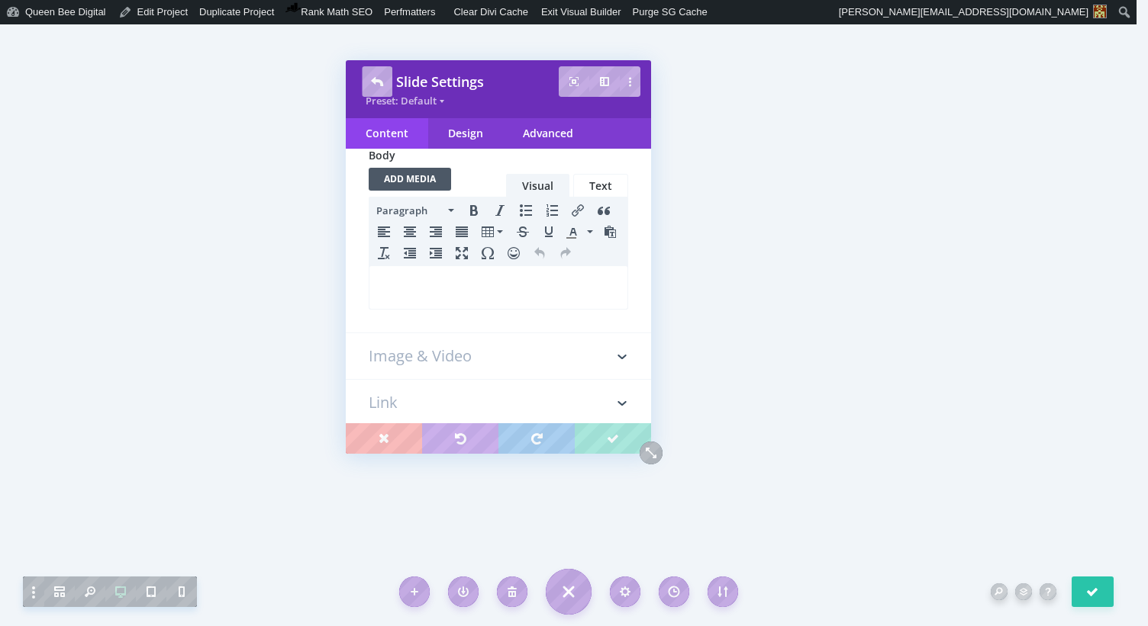
click at [395, 394] on h3 "Link" at bounding box center [498, 403] width 259 height 46
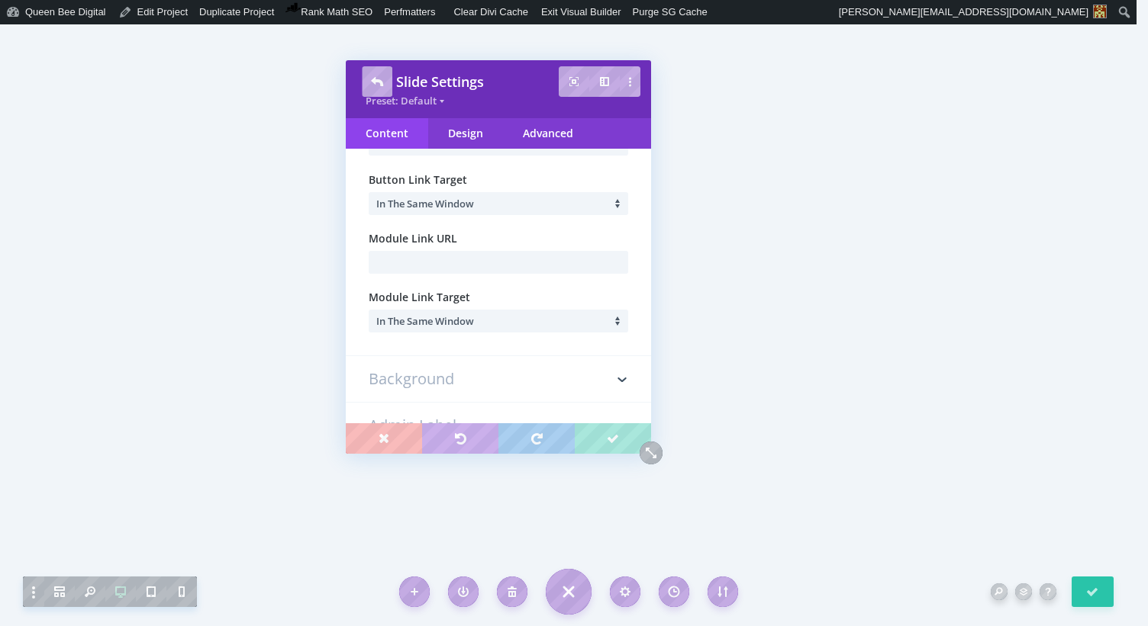
scroll to position [214, 0]
click at [404, 156] on input "text" at bounding box center [498, 144] width 259 height 23
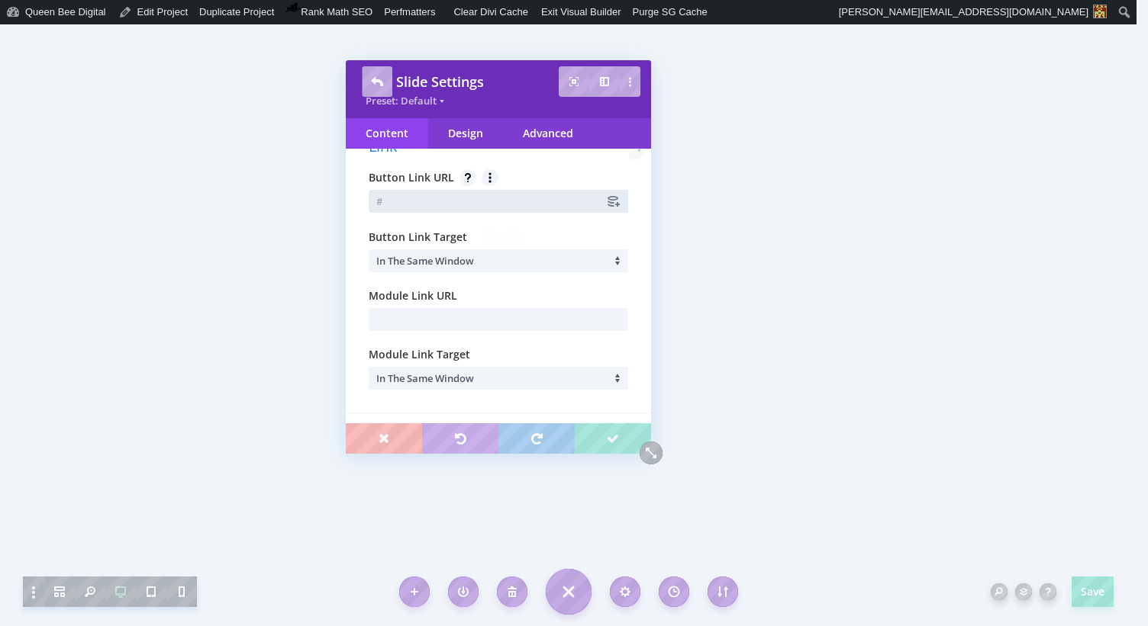
paste input "[URL][DOMAIN_NAME]"
type input "[URL][DOMAIN_NAME]"
click at [430, 259] on span "In The Same Window" at bounding box center [425, 261] width 98 height 14
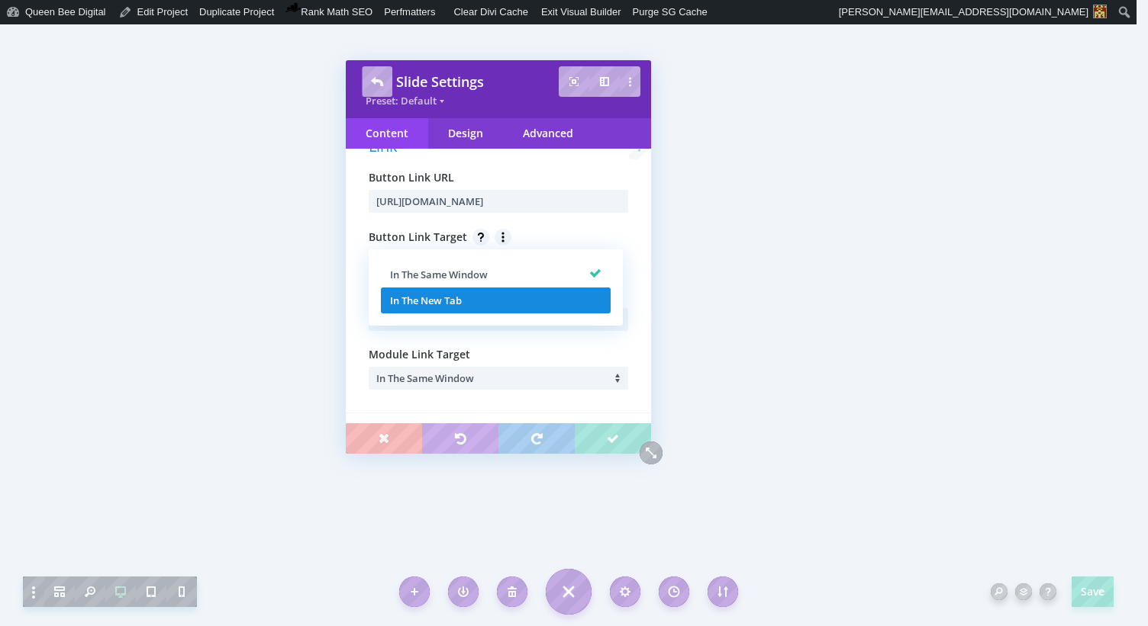
click at [430, 296] on span "In The New Tab" at bounding box center [426, 301] width 72 height 14
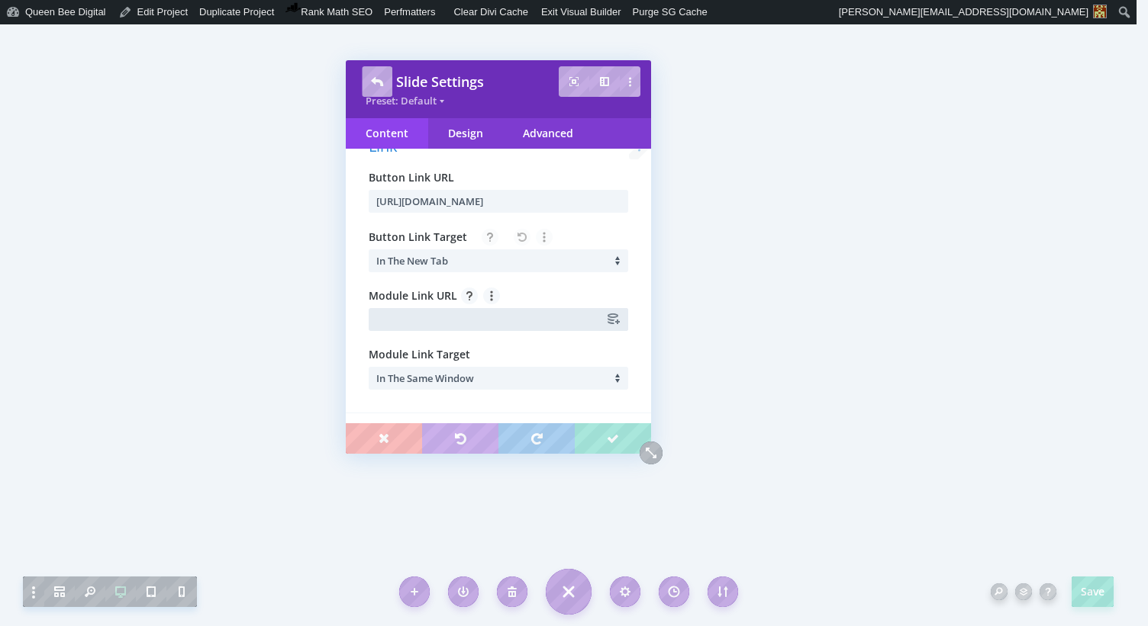
click at [386, 318] on input "text" at bounding box center [498, 319] width 259 height 23
click at [469, 135] on div "Design" at bounding box center [465, 133] width 75 height 31
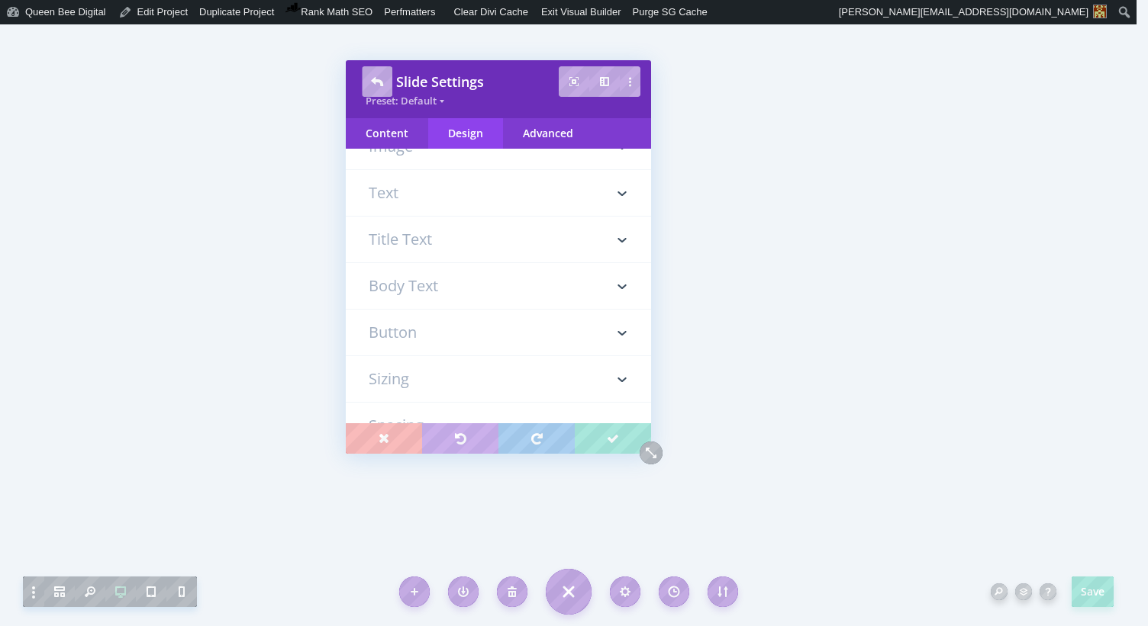
scroll to position [178, 0]
click at [404, 301] on h3 "Button" at bounding box center [498, 304] width 259 height 46
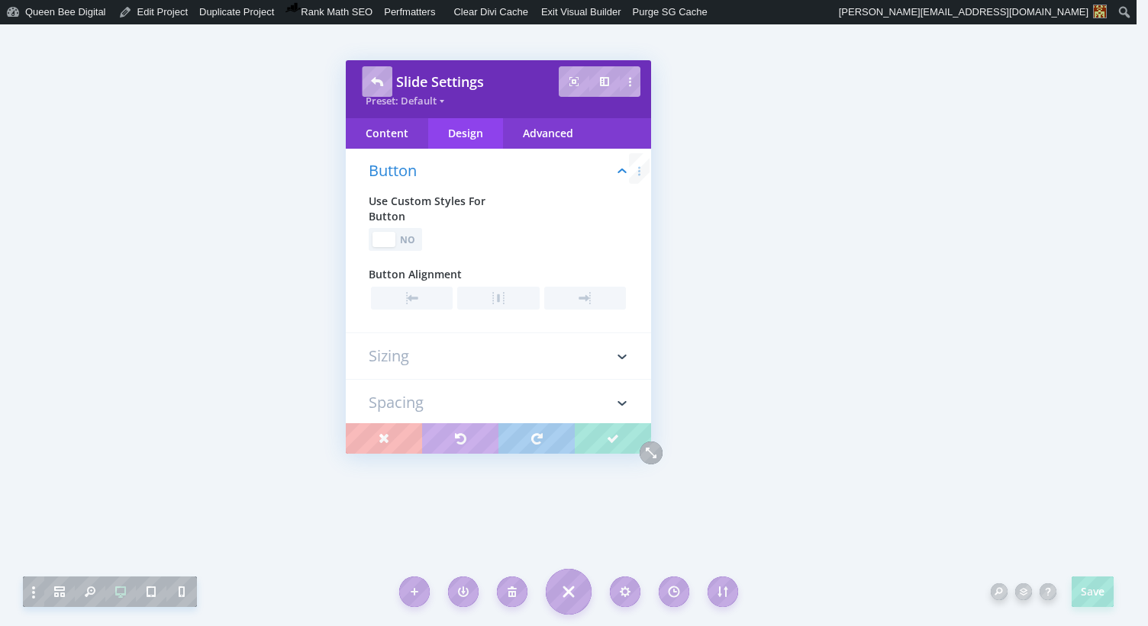
scroll to position [318, 0]
click at [411, 235] on div "No" at bounding box center [408, 240] width 21 height 14
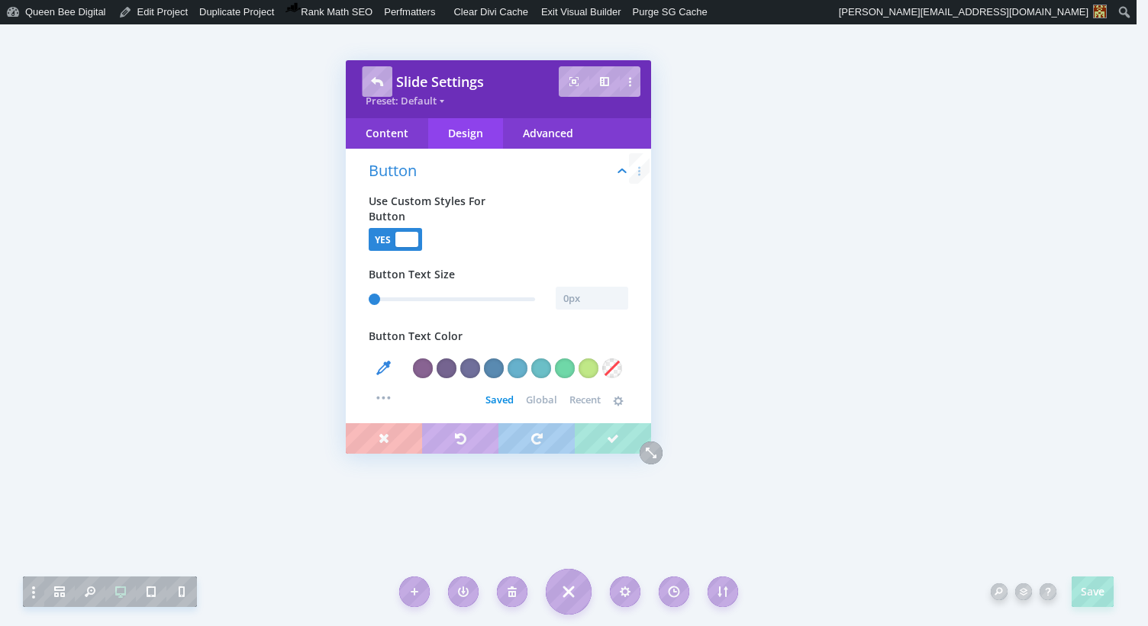
scroll to position [427, 0]
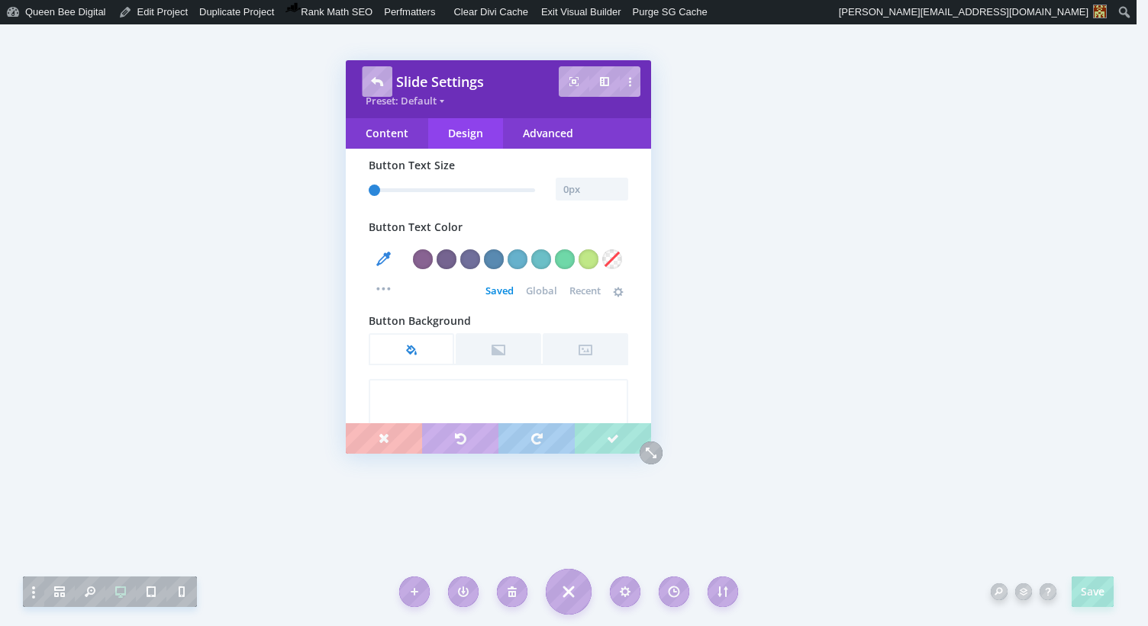
click at [537, 290] on span "Global" at bounding box center [541, 291] width 31 height 12
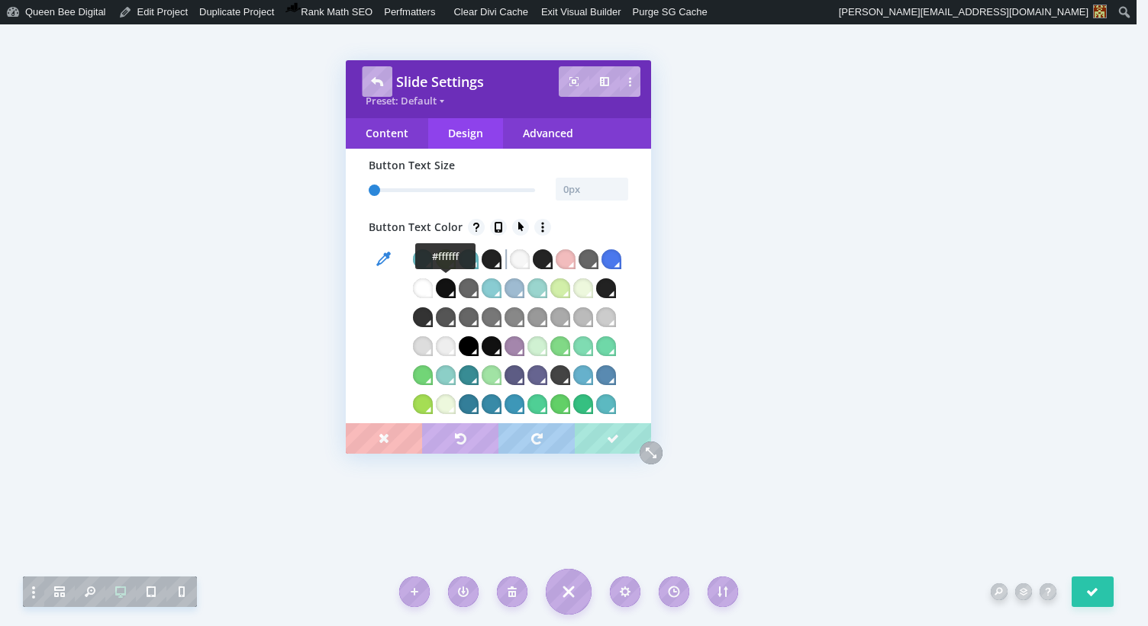
click at [433, 286] on div at bounding box center [423, 288] width 20 height 20
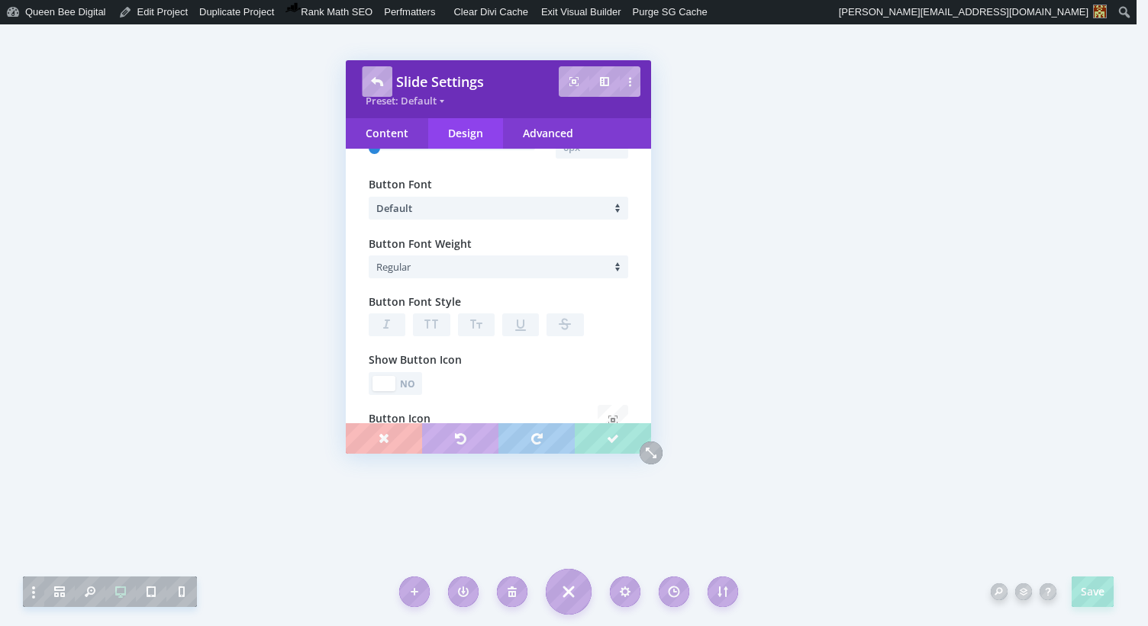
scroll to position [1742, 0]
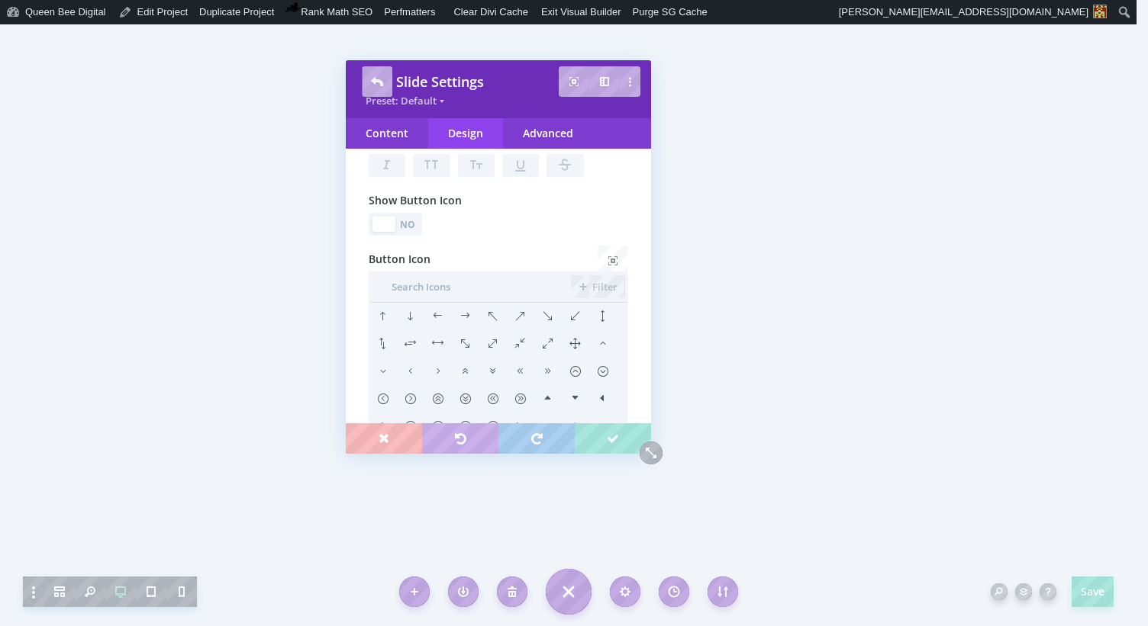
click at [413, 232] on div "No" at bounding box center [408, 224] width 21 height 14
click at [464, 330] on li at bounding box center [464, 316] width 27 height 27
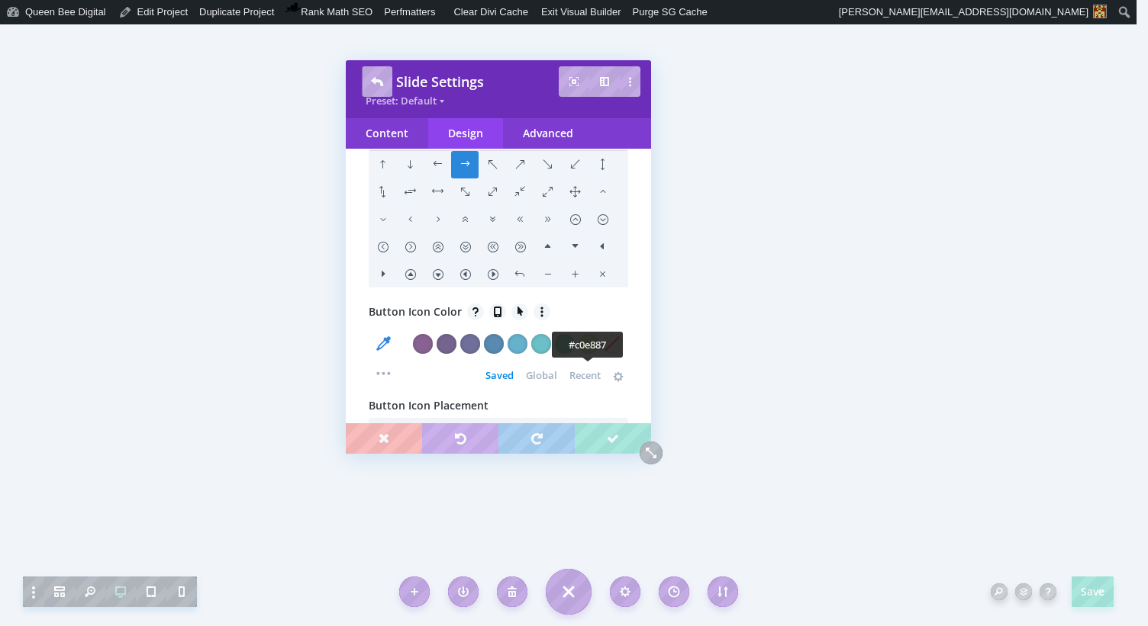
click at [590, 354] on div at bounding box center [588, 344] width 20 height 20
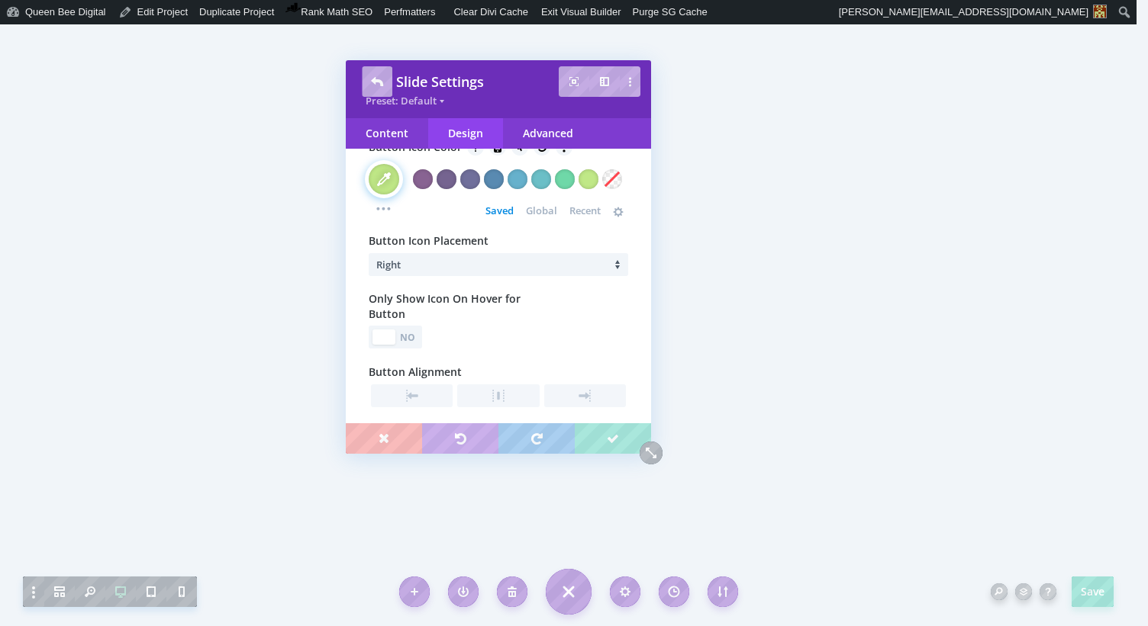
click at [410, 345] on div "No" at bounding box center [408, 337] width 21 height 14
click at [407, 345] on div at bounding box center [406, 337] width 23 height 15
type input "1"
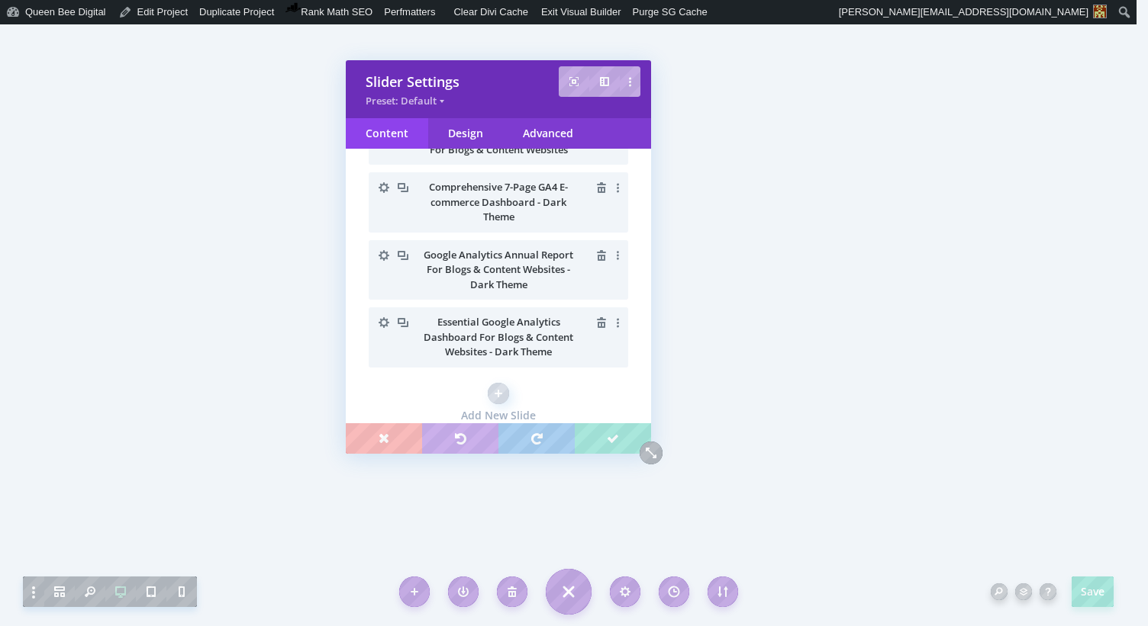
scroll to position [429, 0]
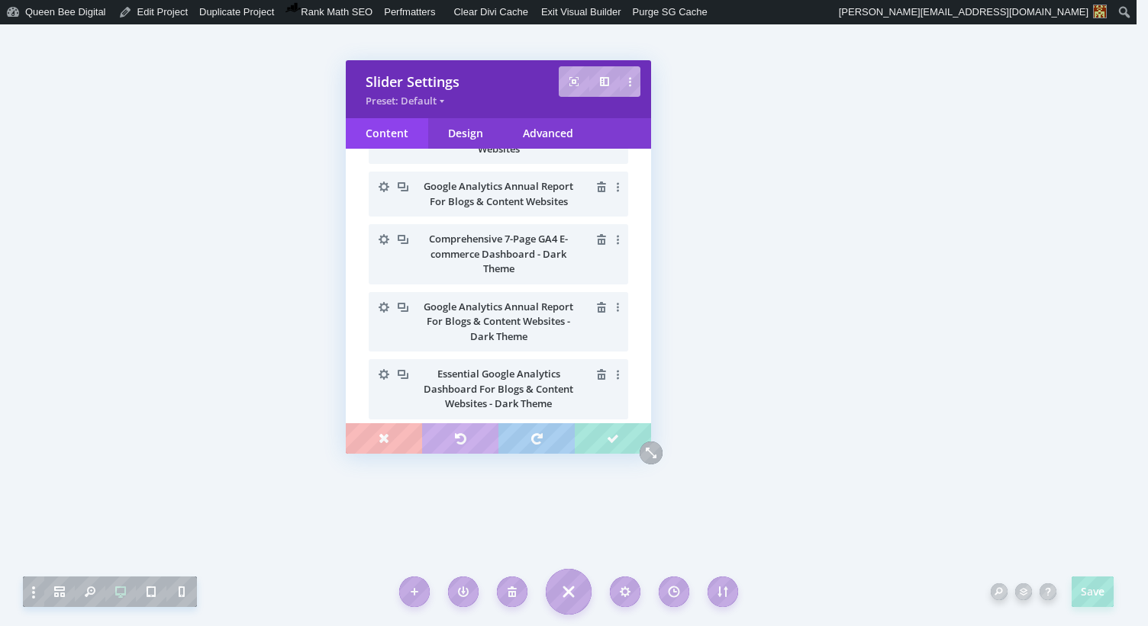
click at [382, 304] on icon "button" at bounding box center [383, 307] width 11 height 11
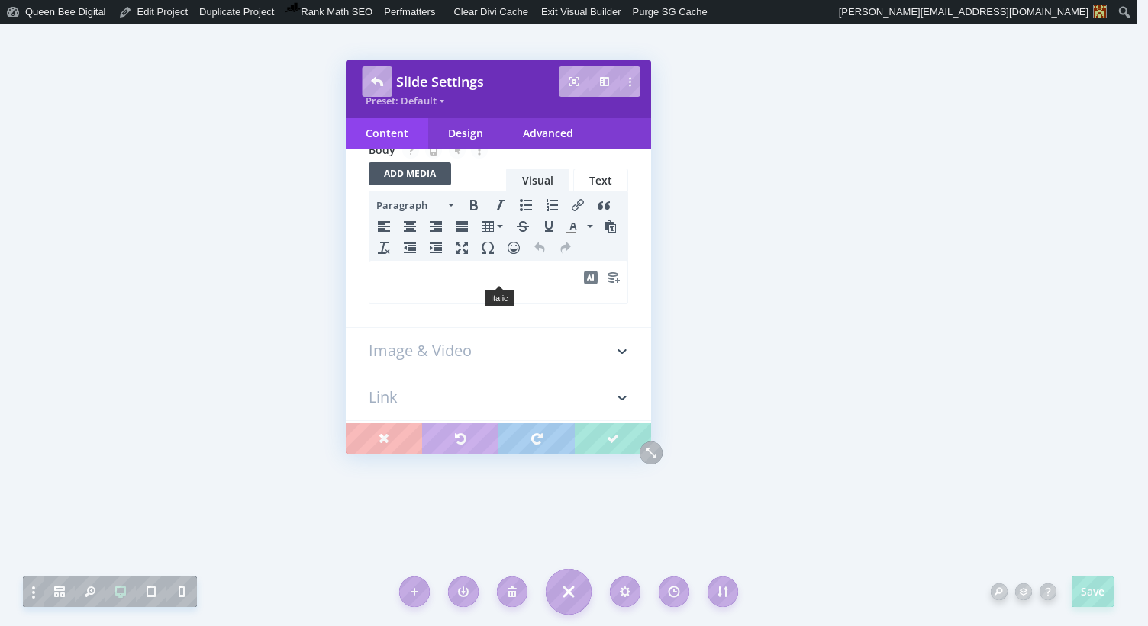
scroll to position [178, 0]
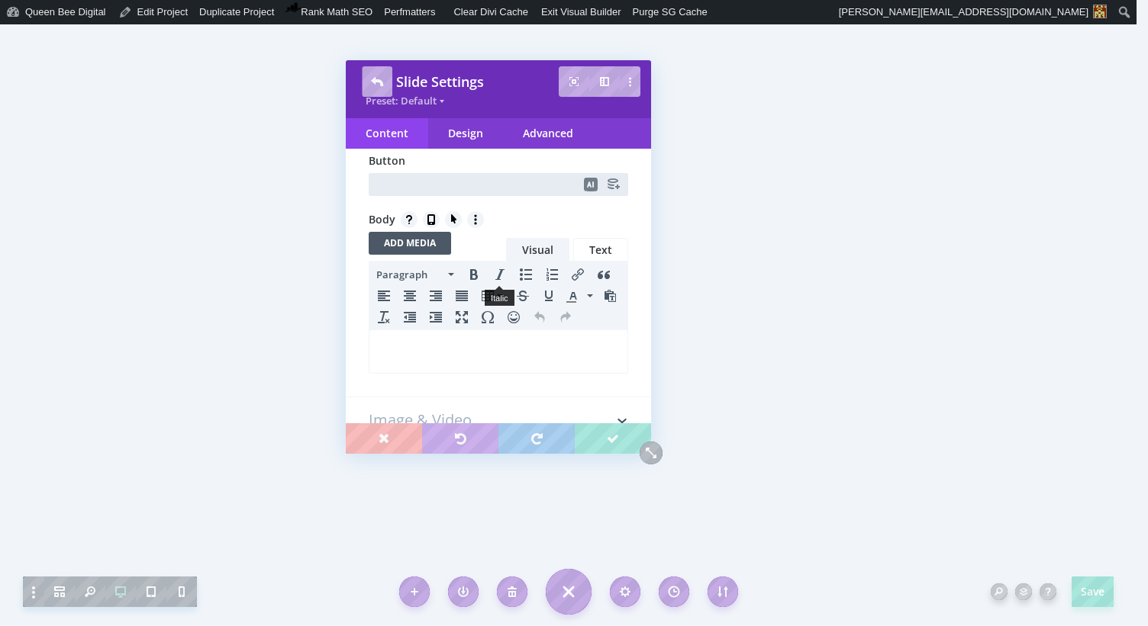
click at [413, 184] on input "text" at bounding box center [498, 184] width 259 height 23
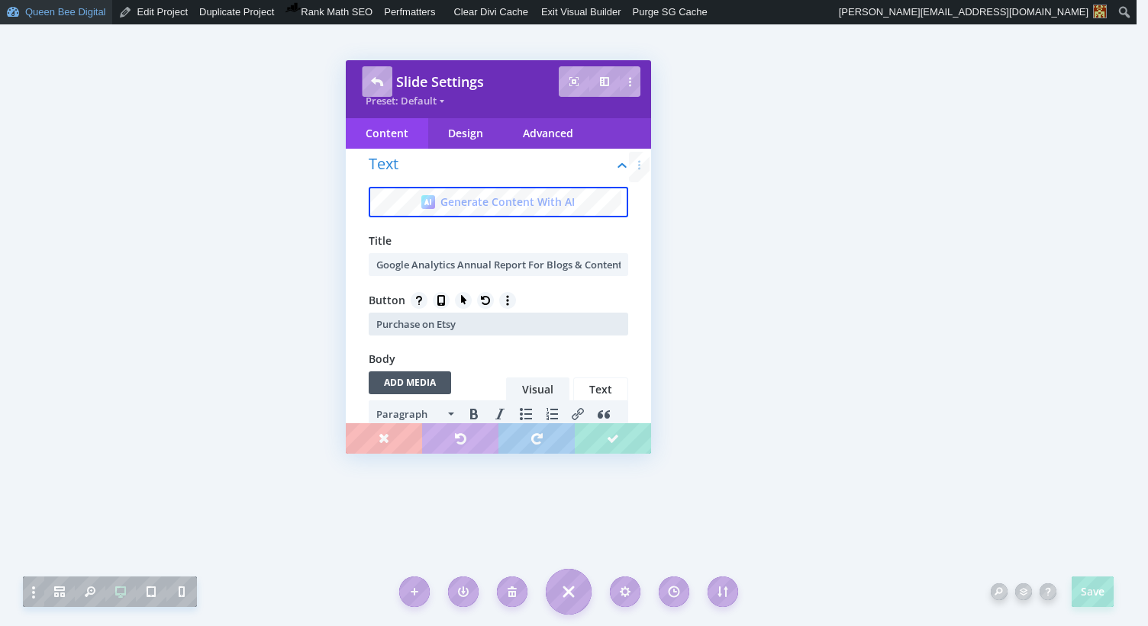
type input "Purchase on Etsy"
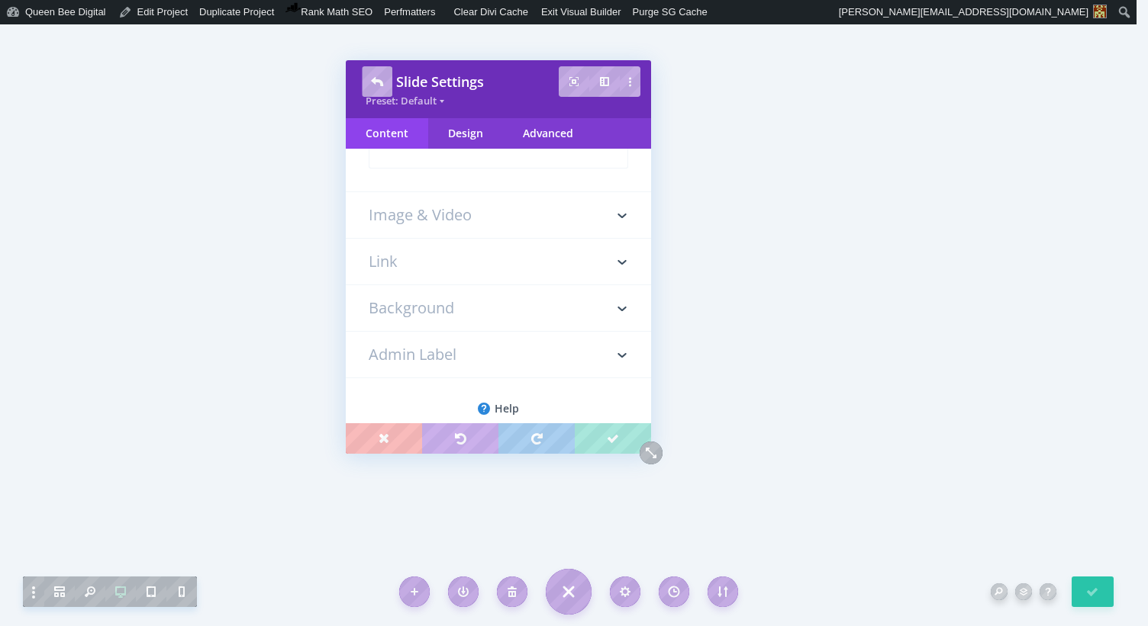
click at [394, 259] on h3 "Link" at bounding box center [498, 262] width 259 height 46
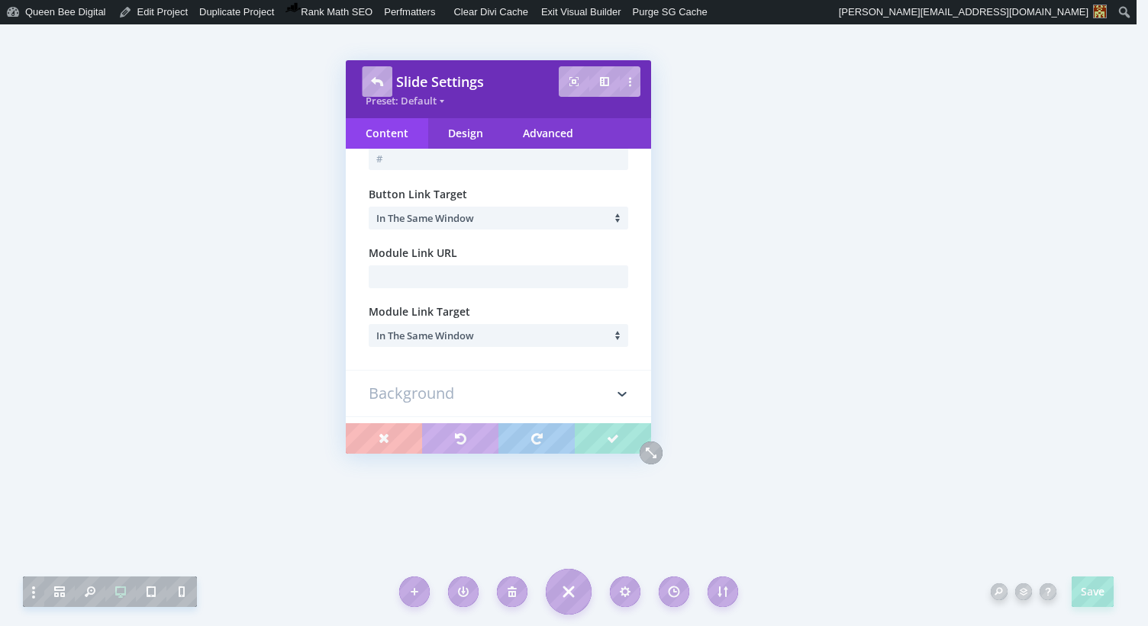
scroll to position [132, 0]
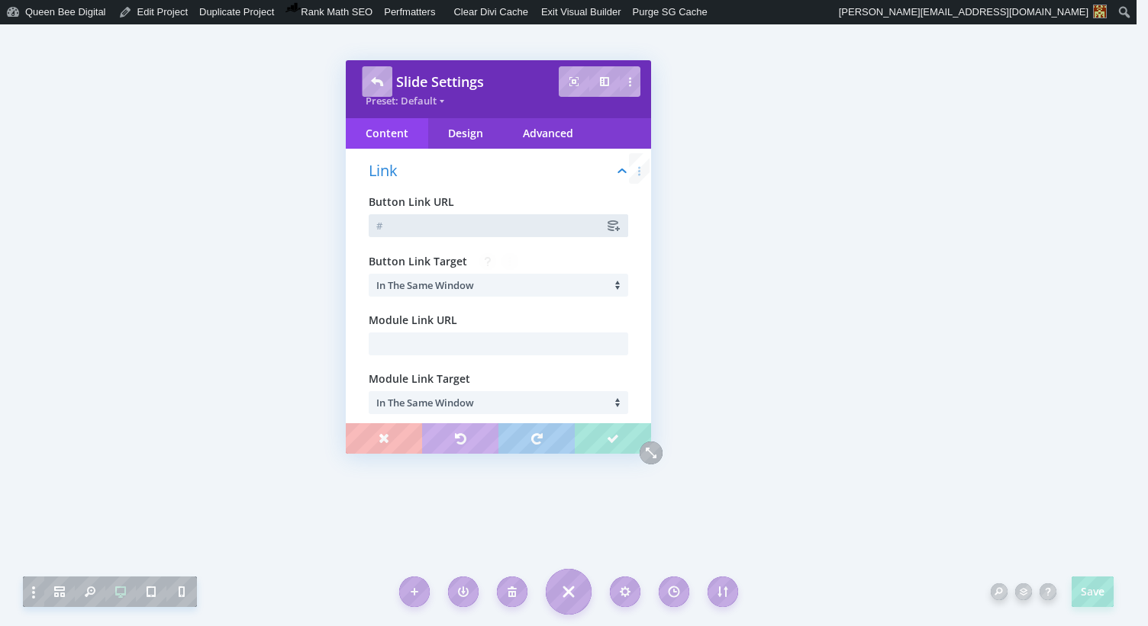
click at [421, 232] on input "text" at bounding box center [498, 225] width 259 height 23
click at [385, 227] on input "text" at bounding box center [498, 225] width 259 height 23
click at [378, 227] on input "text" at bounding box center [498, 225] width 259 height 23
paste input "[URL][DOMAIN_NAME]"
type input "[URL][DOMAIN_NAME]"
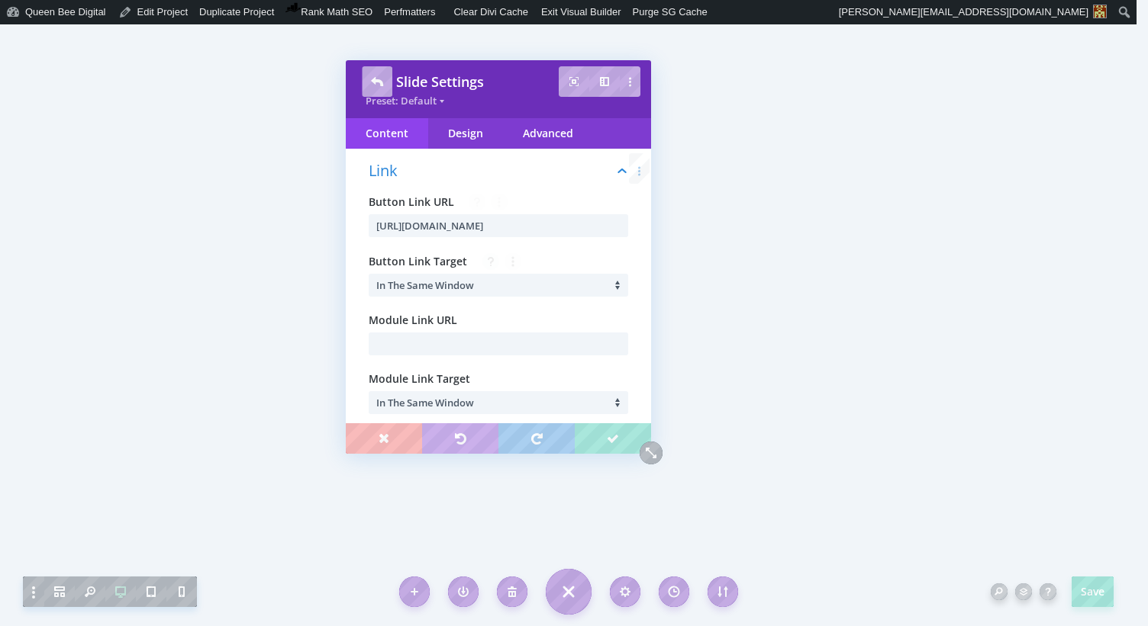
click at [490, 282] on li "In The Same Window" at bounding box center [502, 285] width 252 height 23
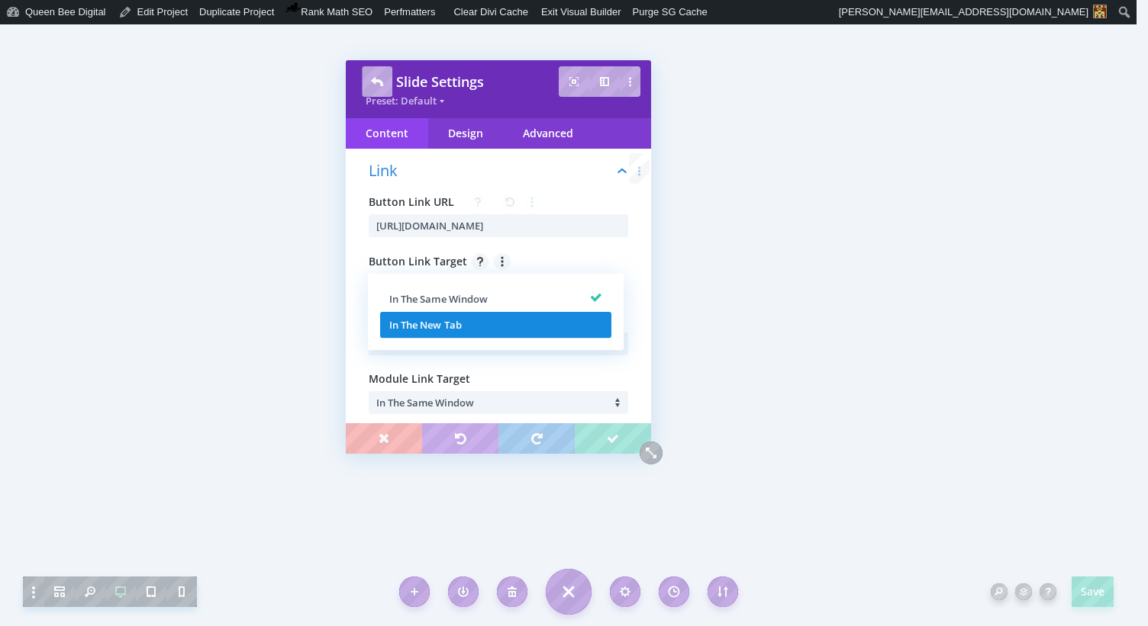
click at [482, 318] on li "In The New Tab" at bounding box center [495, 325] width 231 height 26
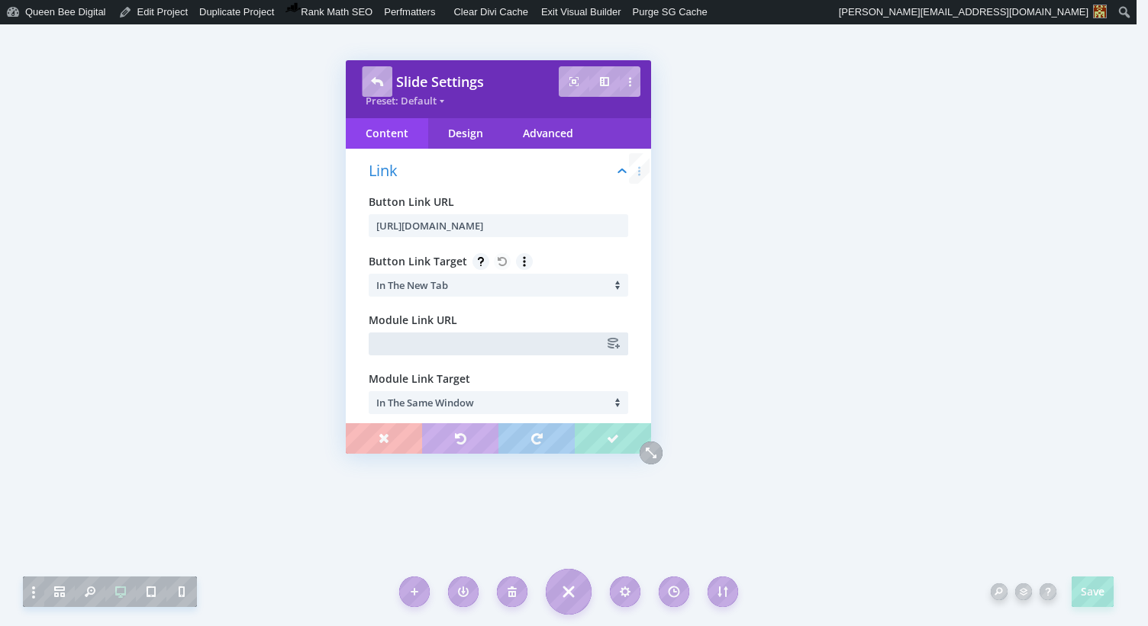
click at [405, 343] on input "text" at bounding box center [498, 344] width 259 height 23
click at [390, 343] on input "text" at bounding box center [498, 344] width 259 height 23
